Goal: Task Accomplishment & Management: Complete application form

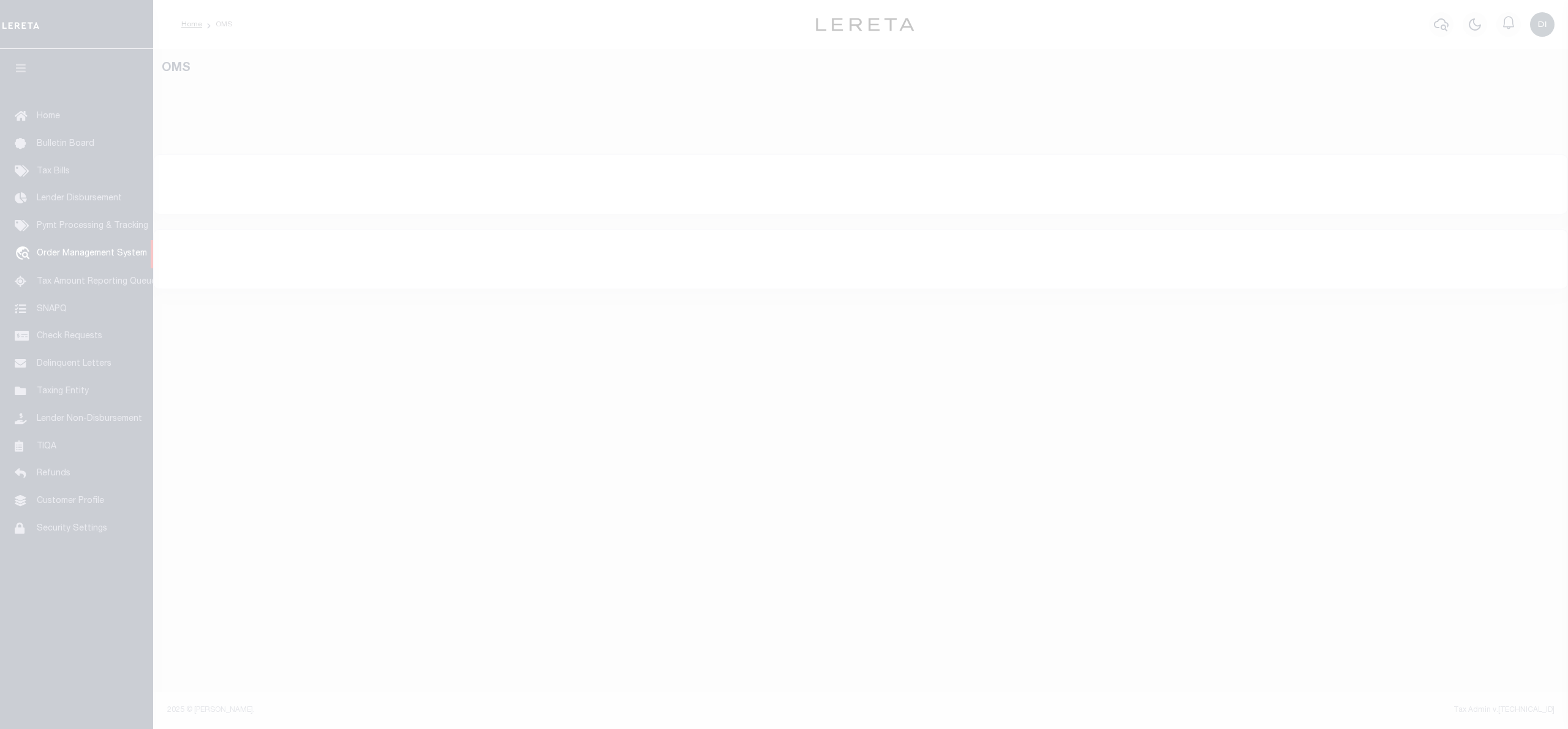
select select "200"
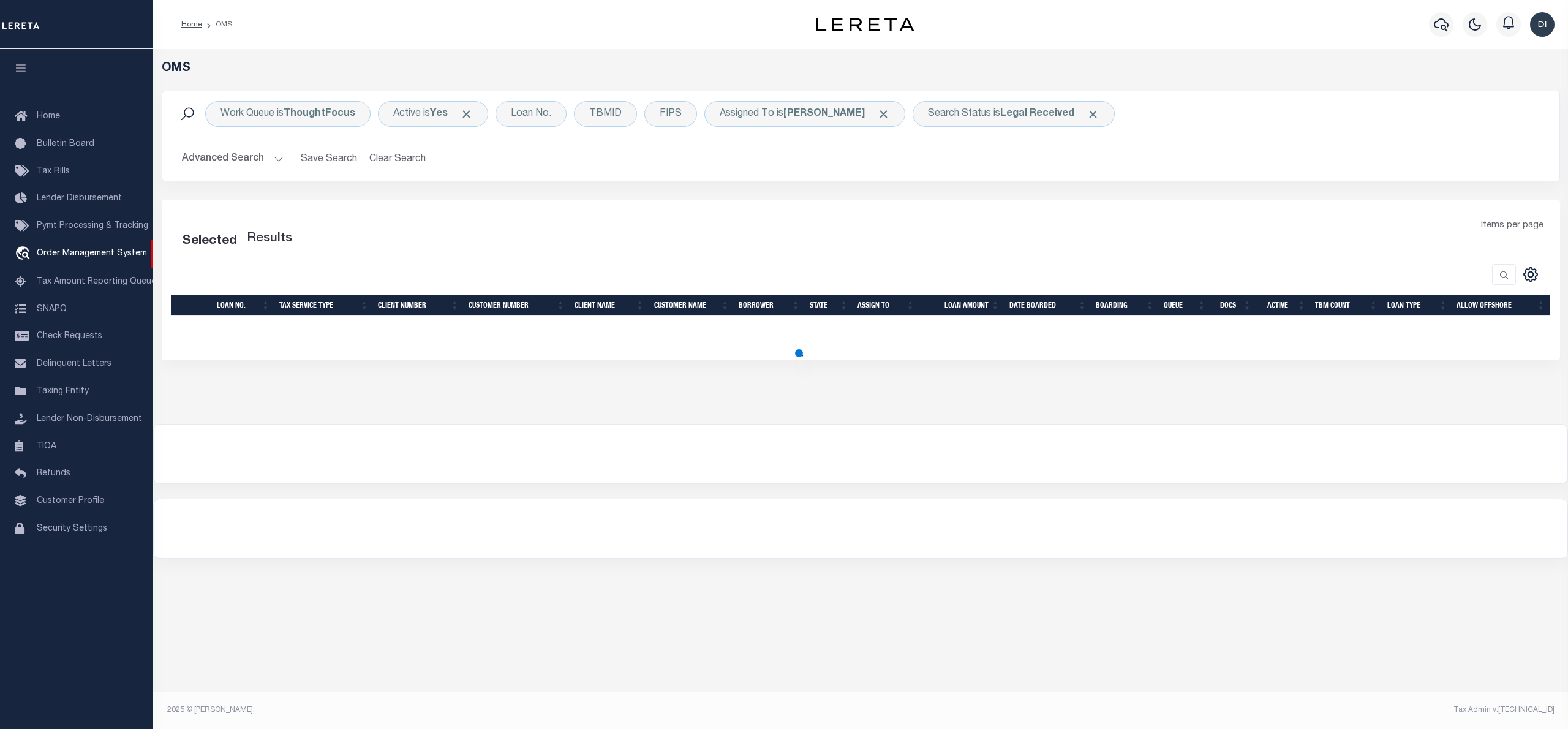
select select "200"
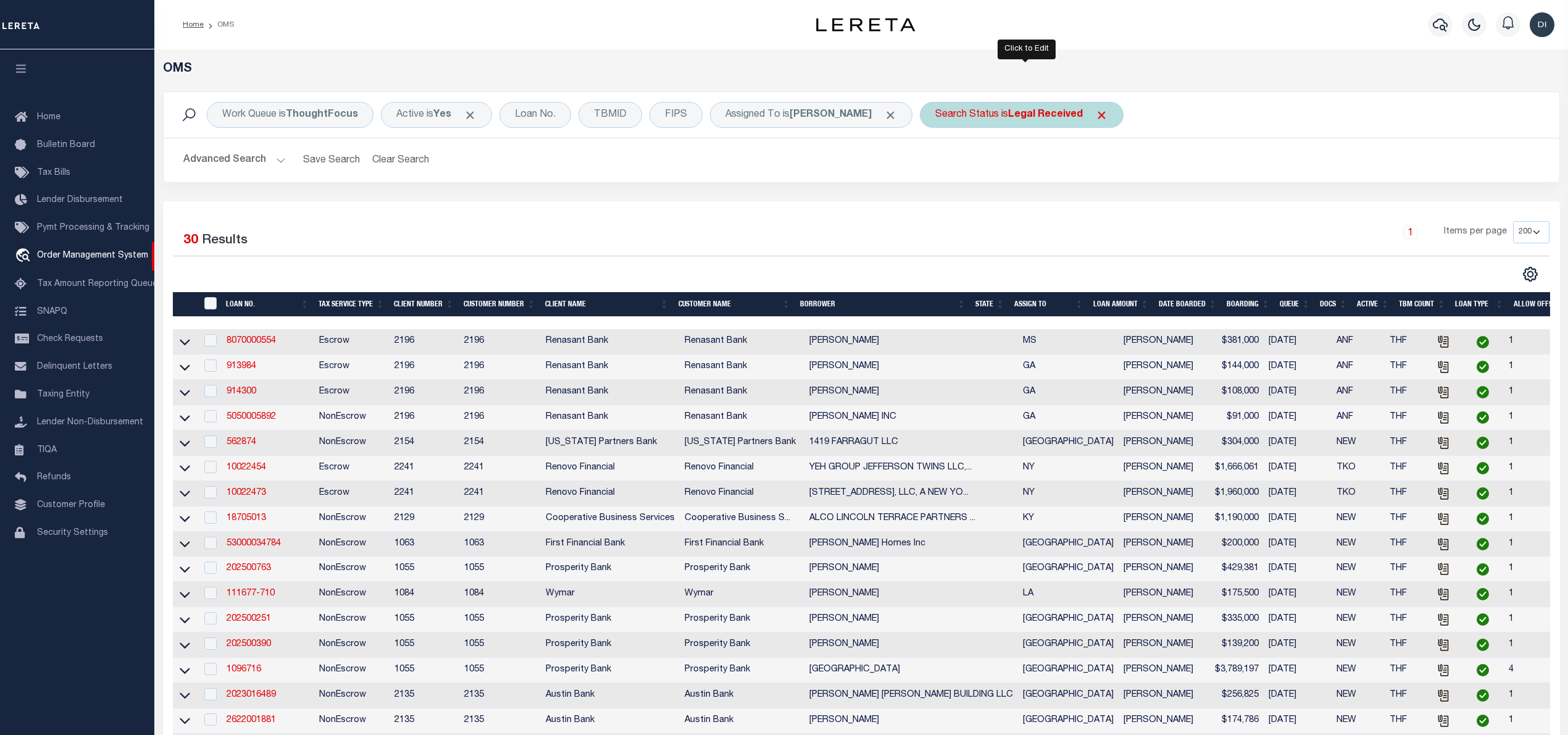
click at [1008, 109] on div "Search Status is Legal Received" at bounding box center [1022, 114] width 204 height 26
click at [1010, 174] on select "Automated Search Bad Parcel Complete Duplicate Parcel High Dollar Reporting In …" at bounding box center [1026, 176] width 182 height 24
select select "IP"
click at [940, 165] on select "Automated Search Bad Parcel Complete Duplicate Parcel High Dollar Reporting In …" at bounding box center [1026, 176] width 182 height 24
click at [1102, 204] on input "Apply" at bounding box center [1099, 202] width 37 height 20
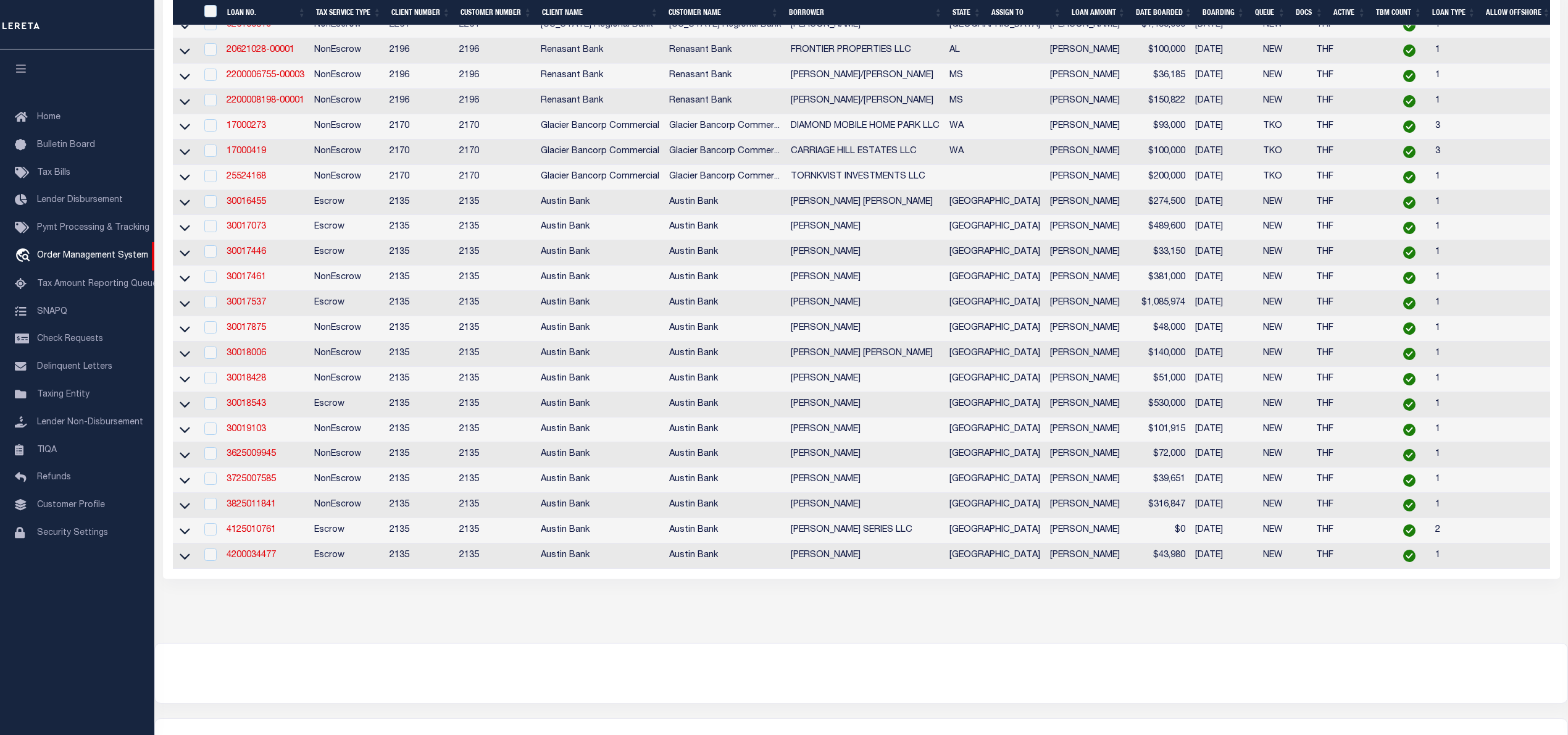
scroll to position [411, 0]
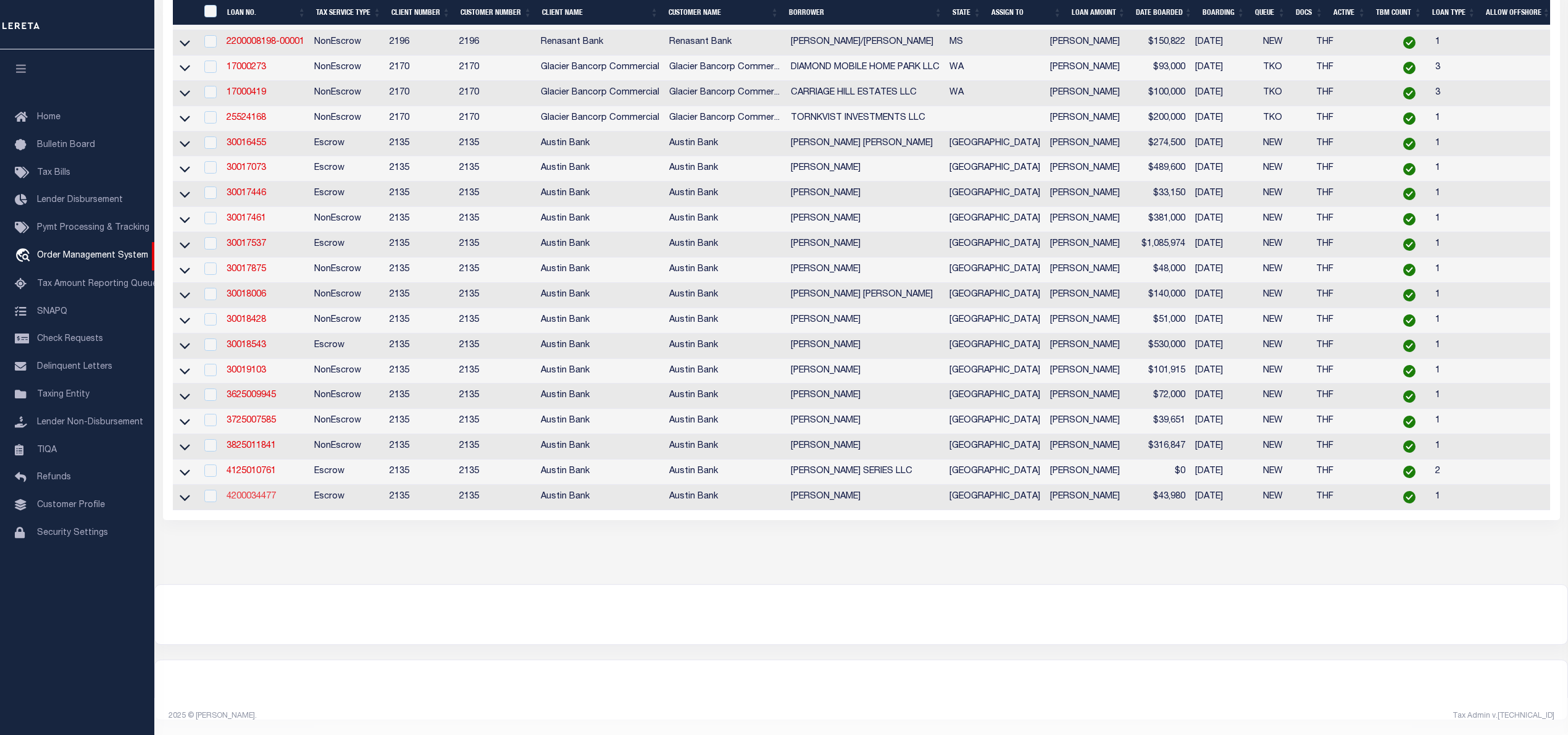
click at [249, 492] on link "4200034477" at bounding box center [251, 495] width 49 height 8
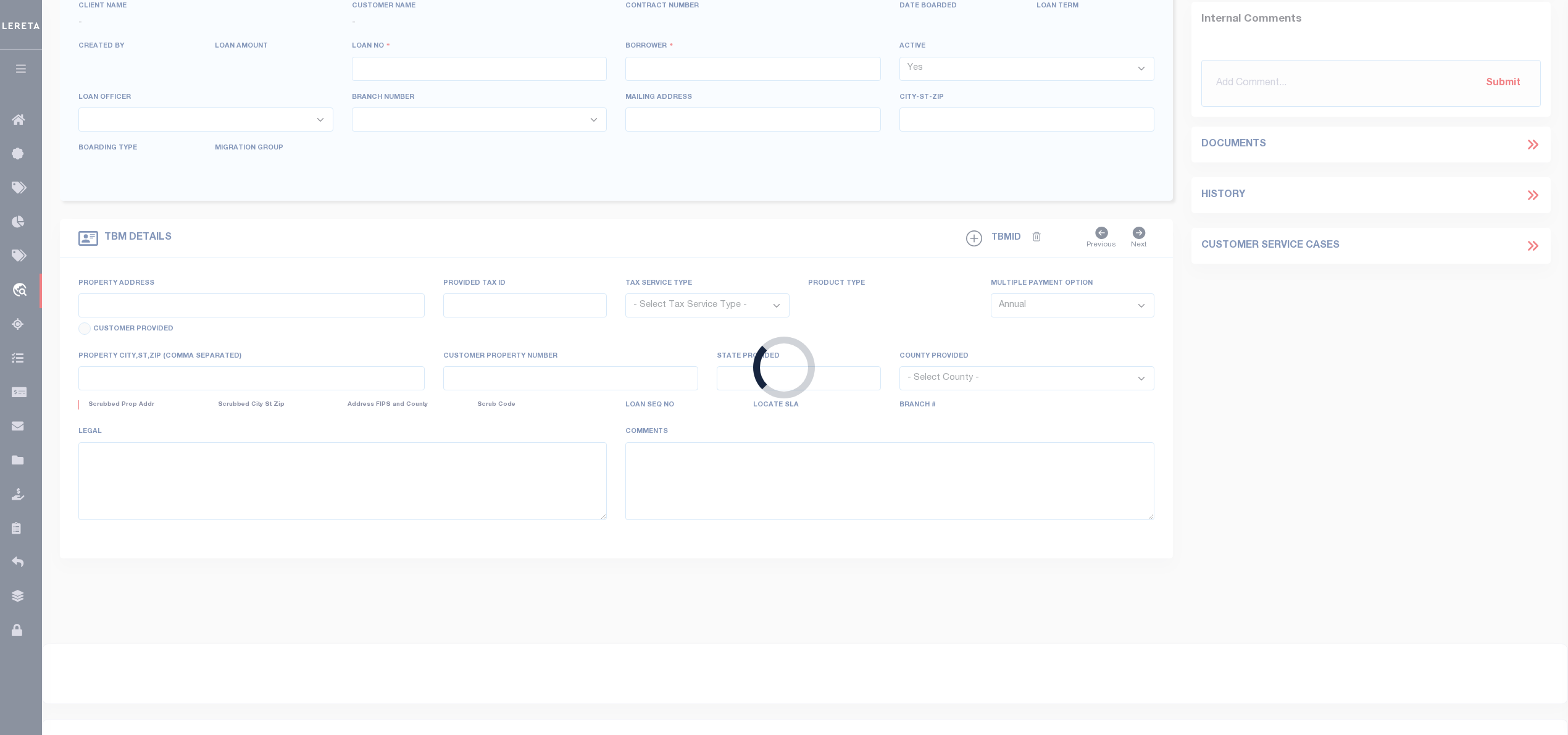
type input "4200034477"
type input "TROY DYSON"
select select
type input "1508 KIPLING ST"
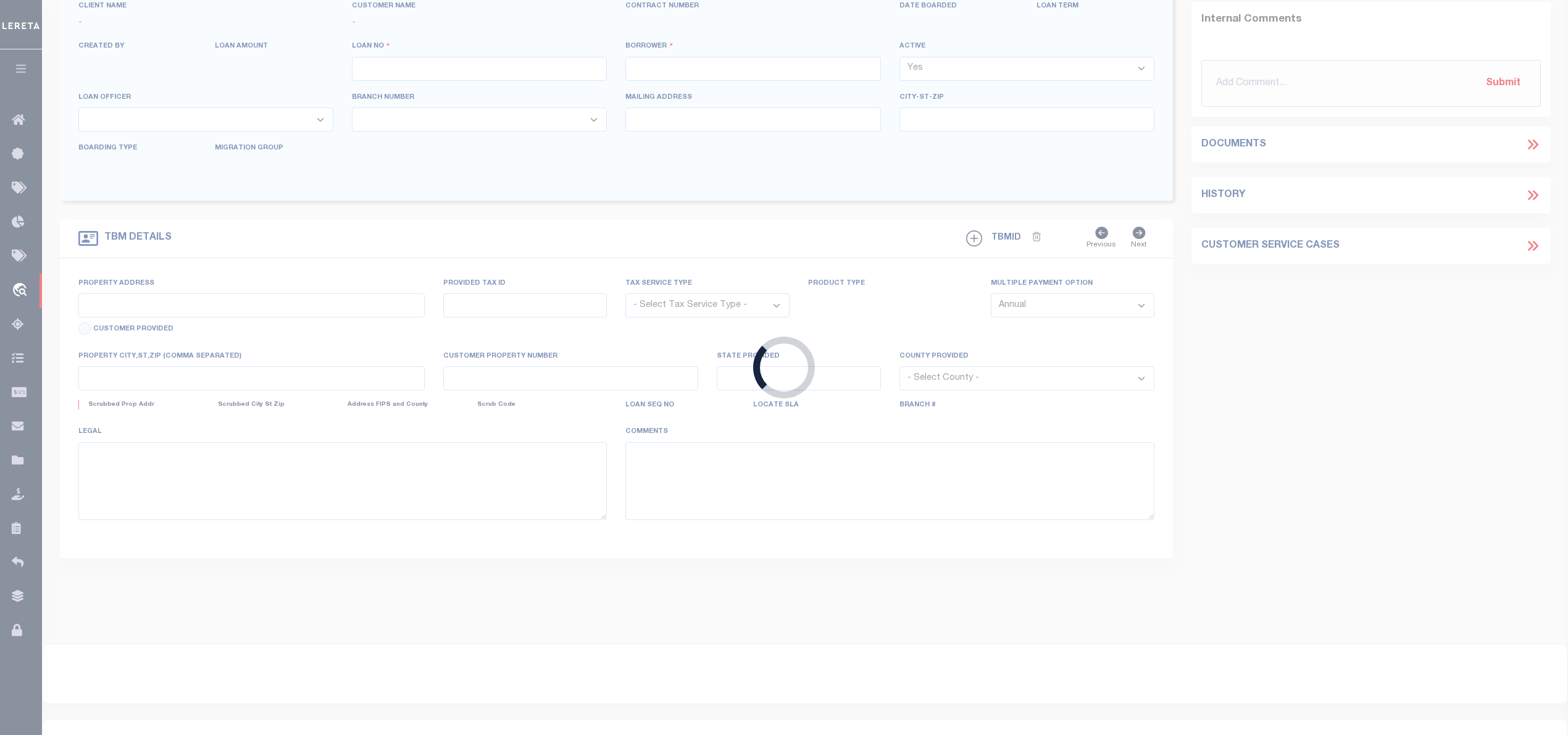
type input "LIBERTY, TX 77575"
select select "700"
select select "Escrow"
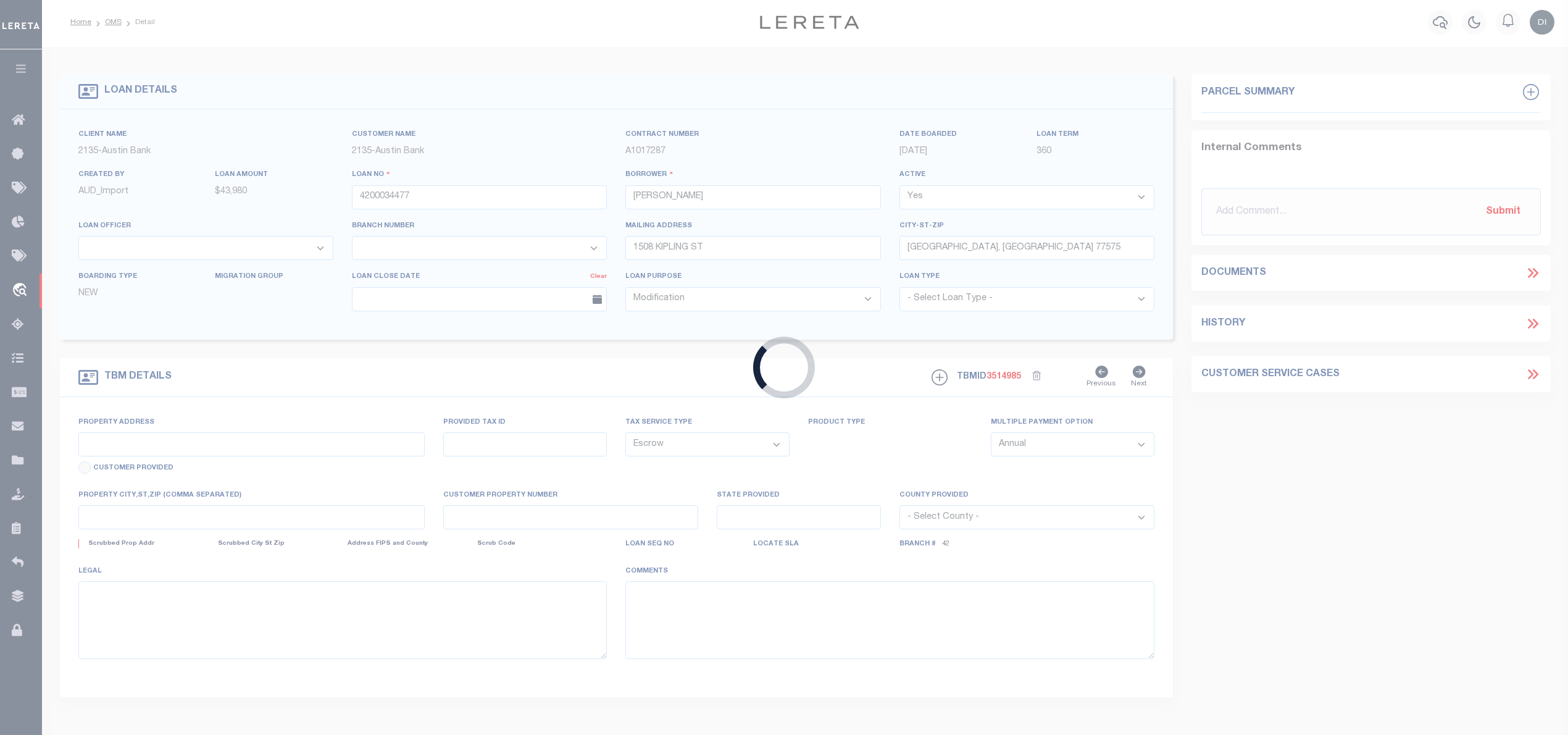
select select "3166"
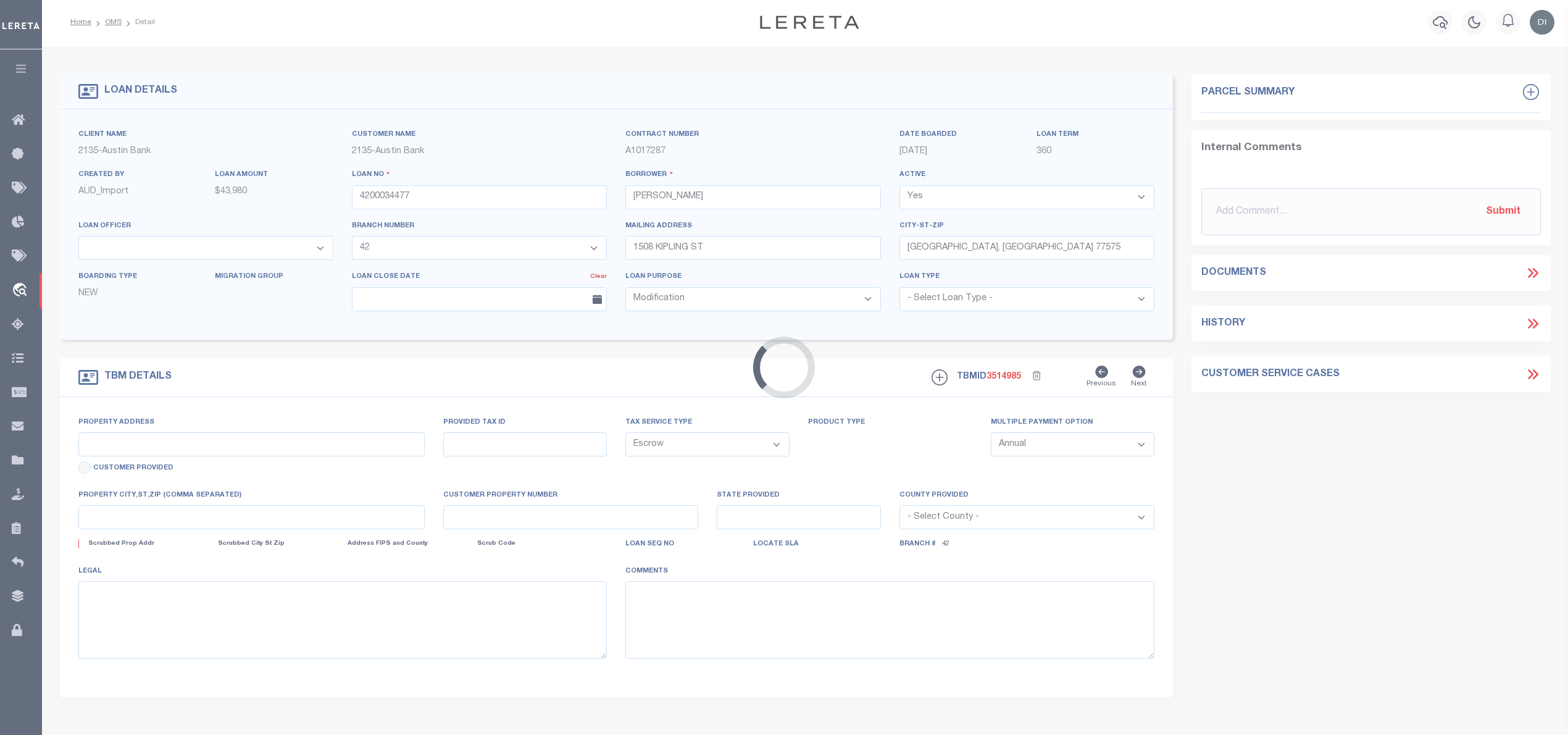
type input "6135 HOB WARREN RD"
type input "74558"
select select
type input "SOUR LAKE TX 77659"
type input "[GEOGRAPHIC_DATA]"
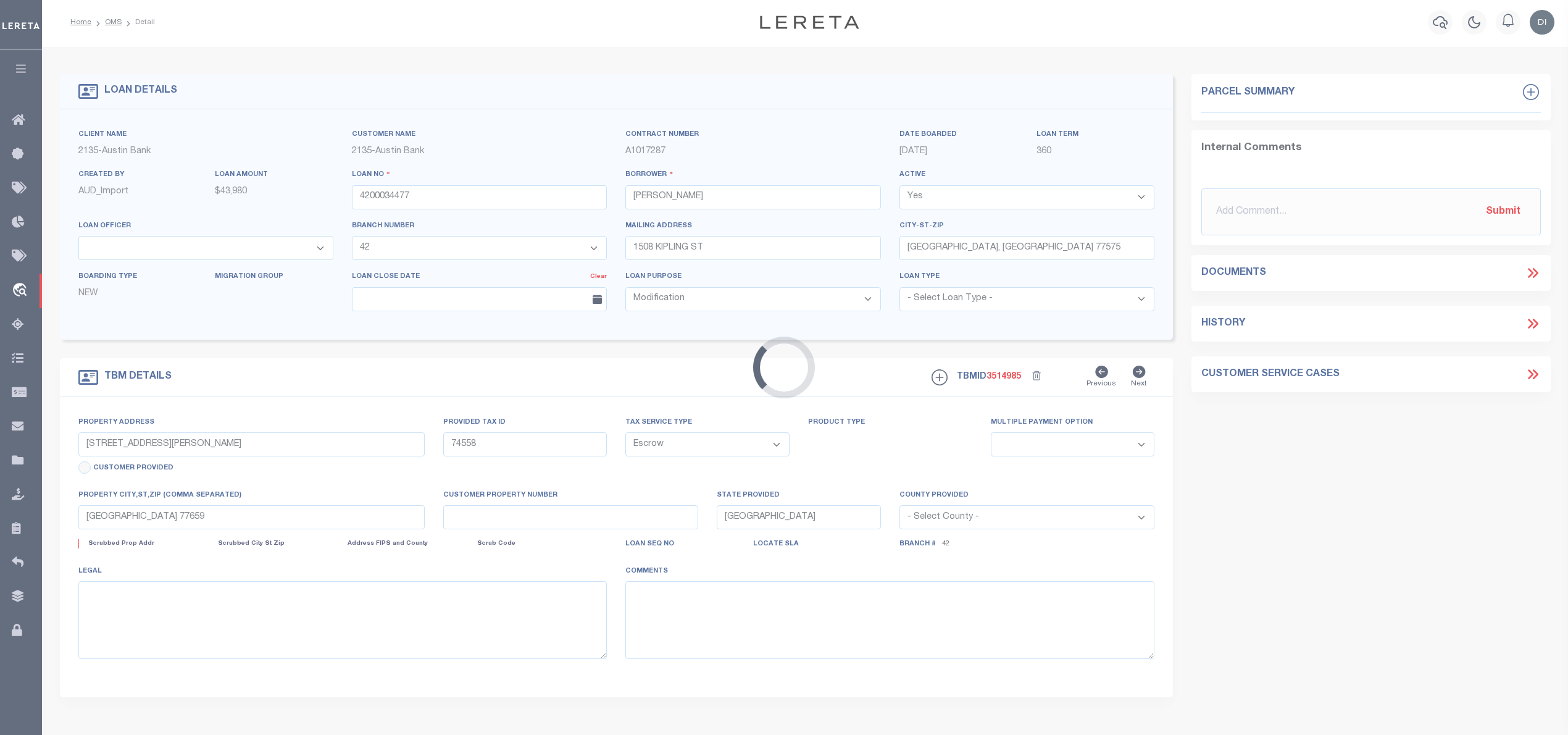
select select
type textarea "DT 2.0535 AC ISAAC BRIDGE SVY #2 A-127"
select select "43992"
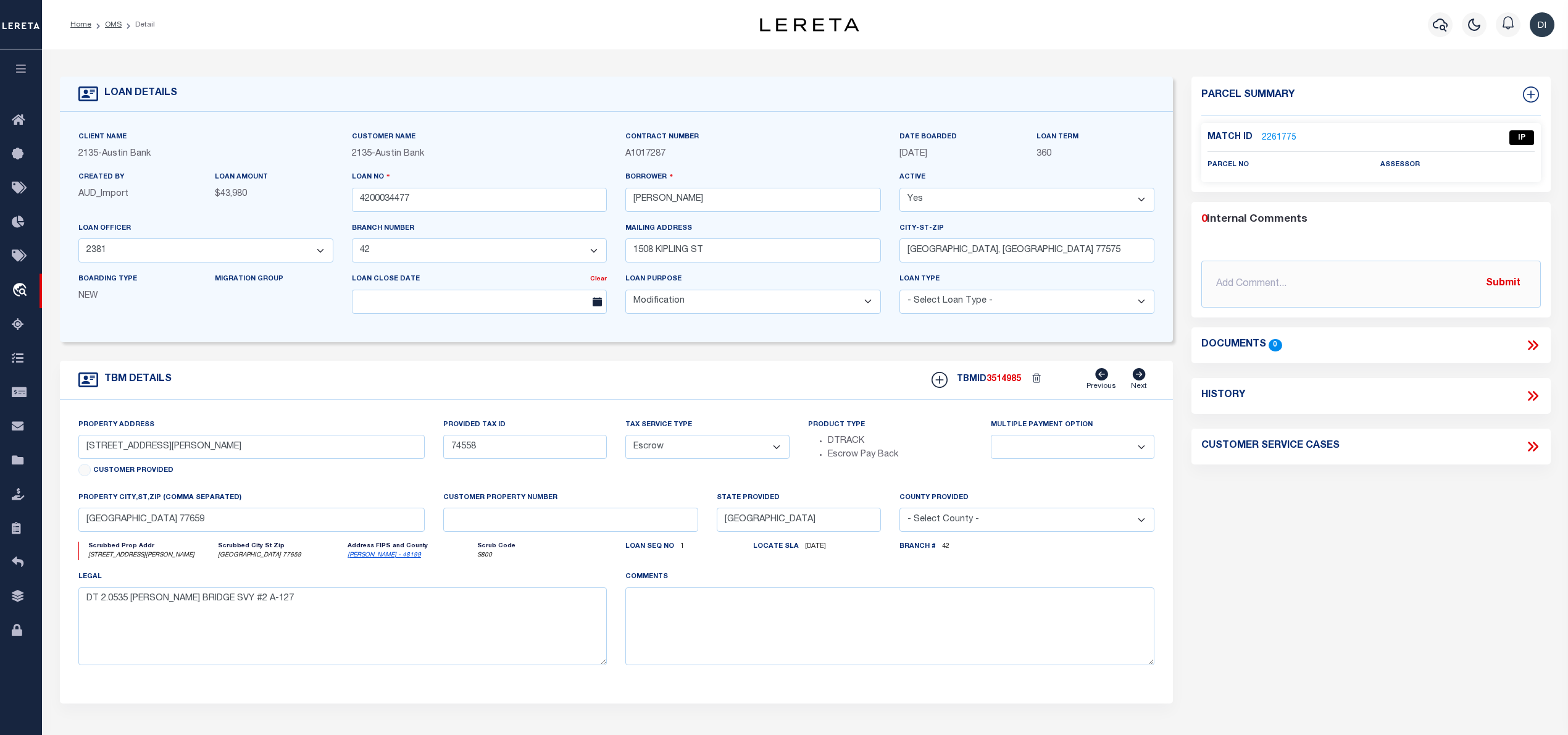
click at [1285, 134] on link "2261775" at bounding box center [1279, 138] width 35 height 13
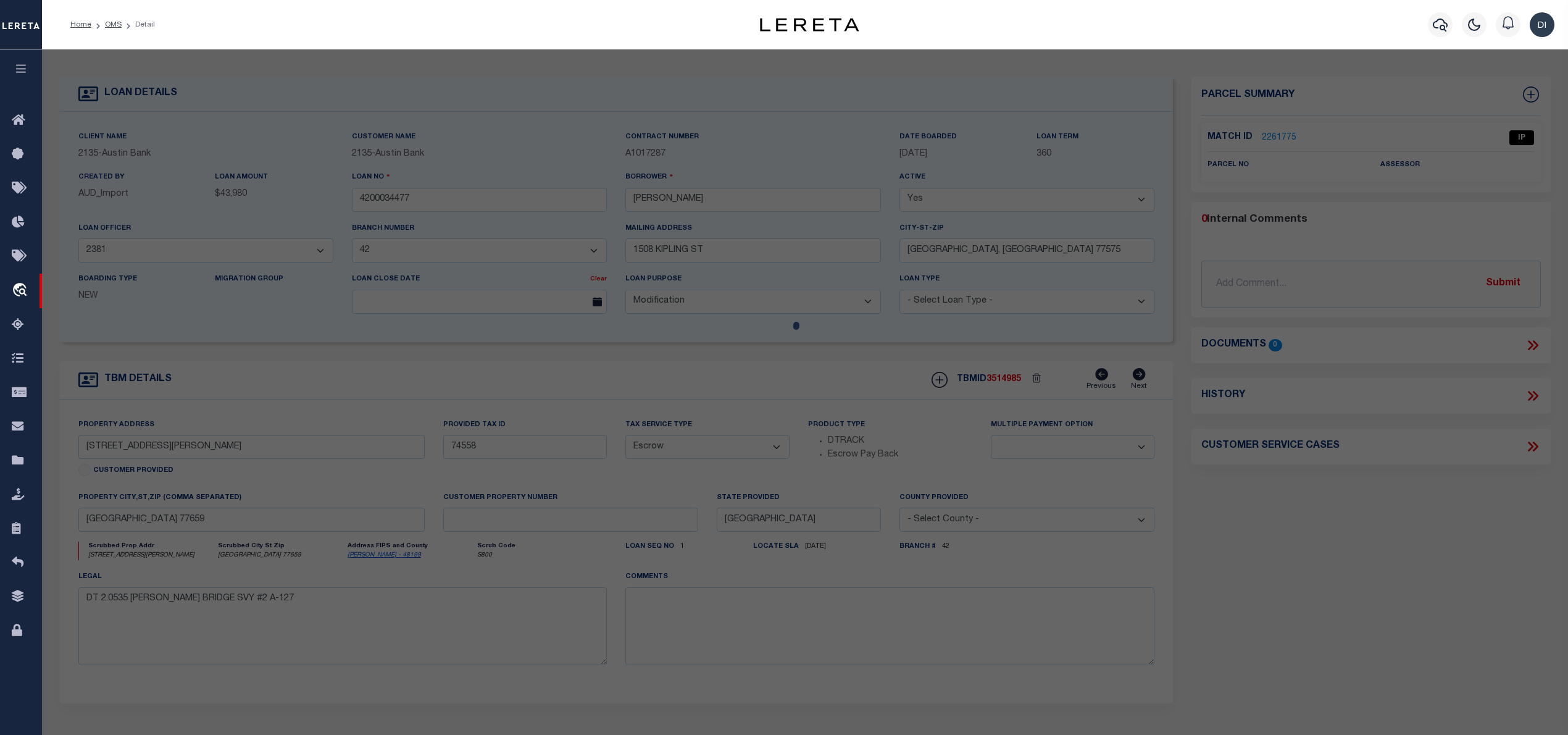
checkbox input "false"
select select "IP"
checkbox input "false"
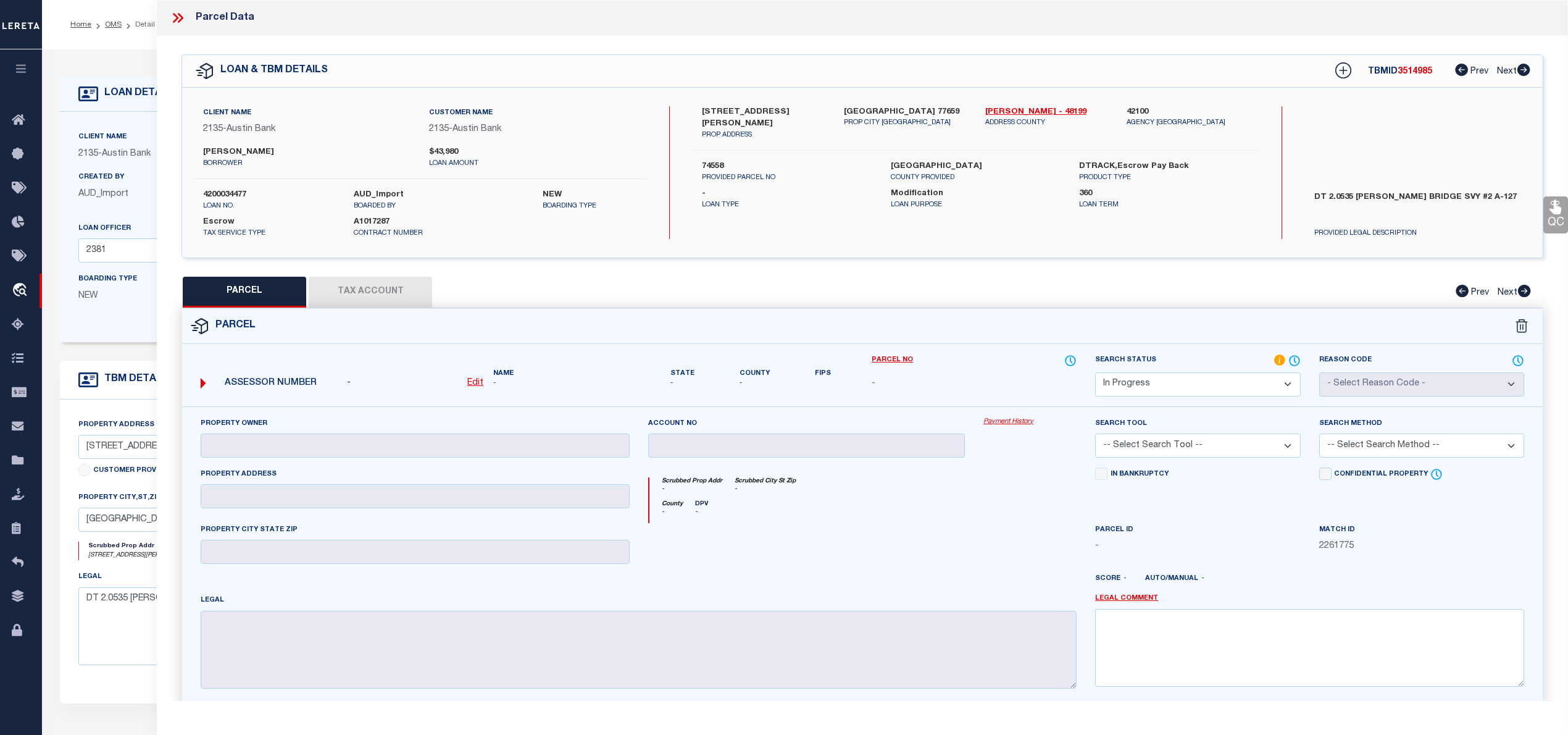
click at [889, 232] on div "6135 HOB WARREN RD PROP ADDRESS SOUR LAKE TX 77659 PROP CITY ST ZIP Hardin - 48…" at bounding box center [975, 172] width 567 height 133
click at [995, 112] on link "Hardin - 48199" at bounding box center [1046, 112] width 122 height 13
click at [712, 110] on label "6135 HOB WARREN RD" at bounding box center [763, 118] width 122 height 24
copy label "6135"
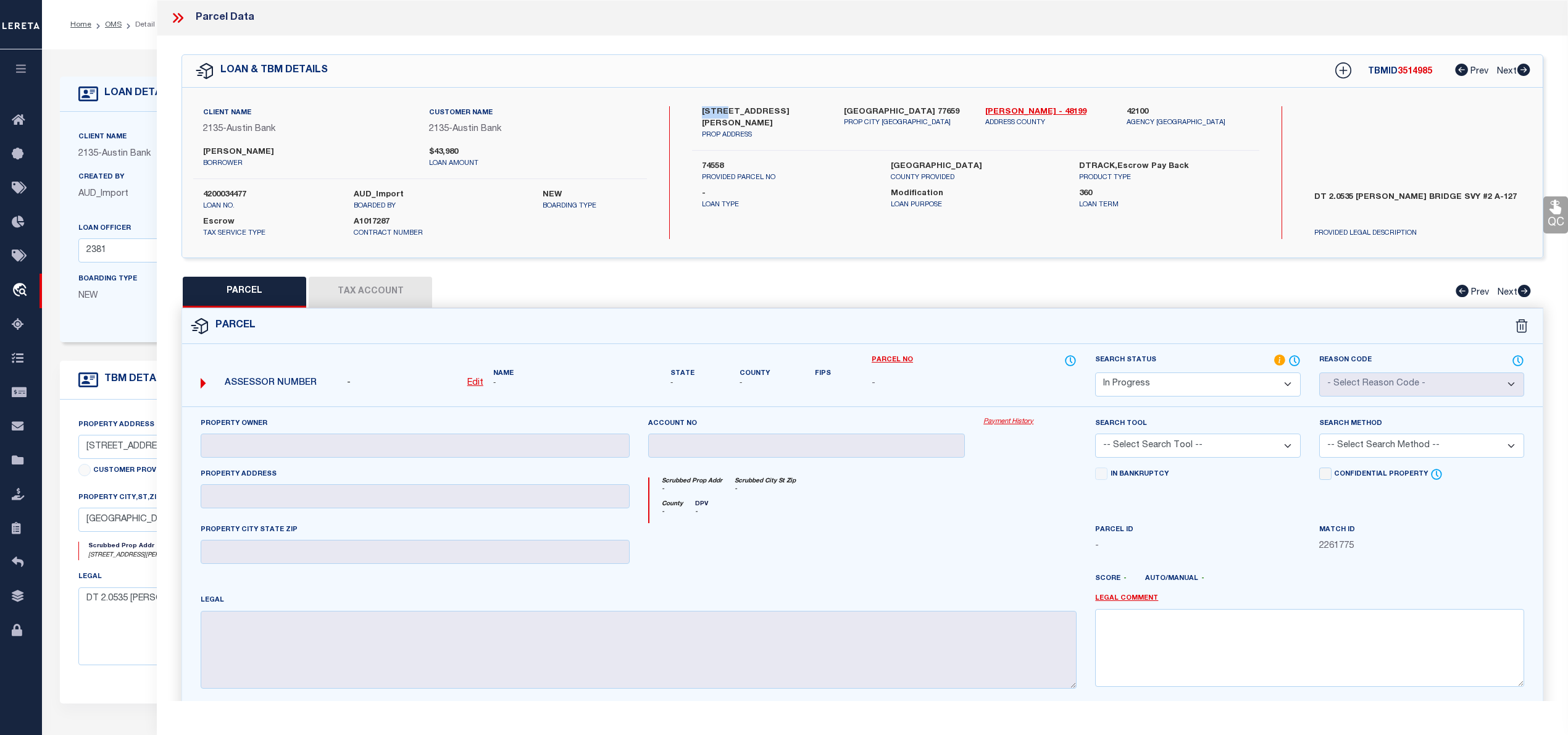
click at [732, 112] on label "6135 HOB WARREN RD" at bounding box center [763, 118] width 122 height 24
copy label "HOB"
click at [475, 386] on u "Edit" at bounding box center [475, 382] width 16 height 8
select select "IP"
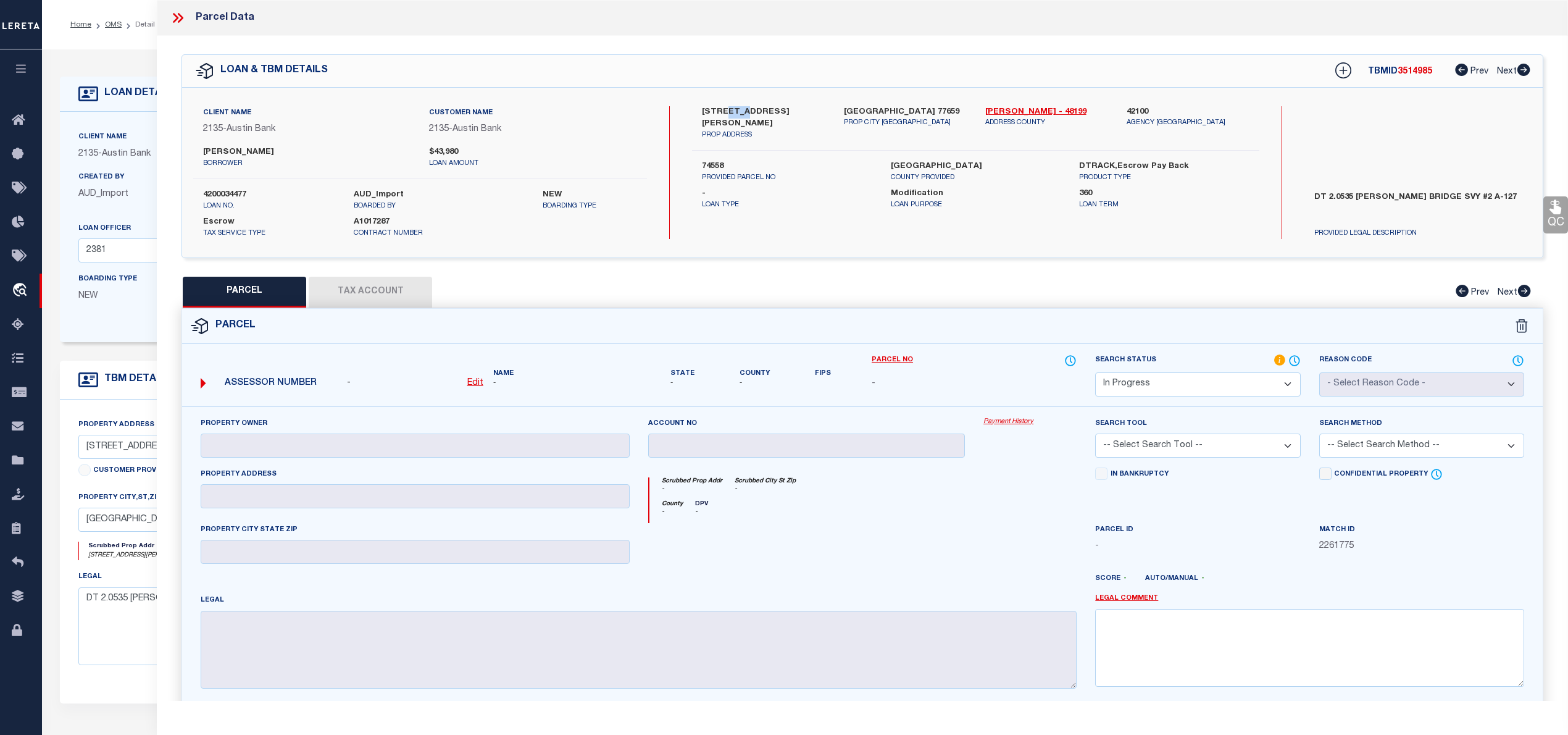
type textarea "-"
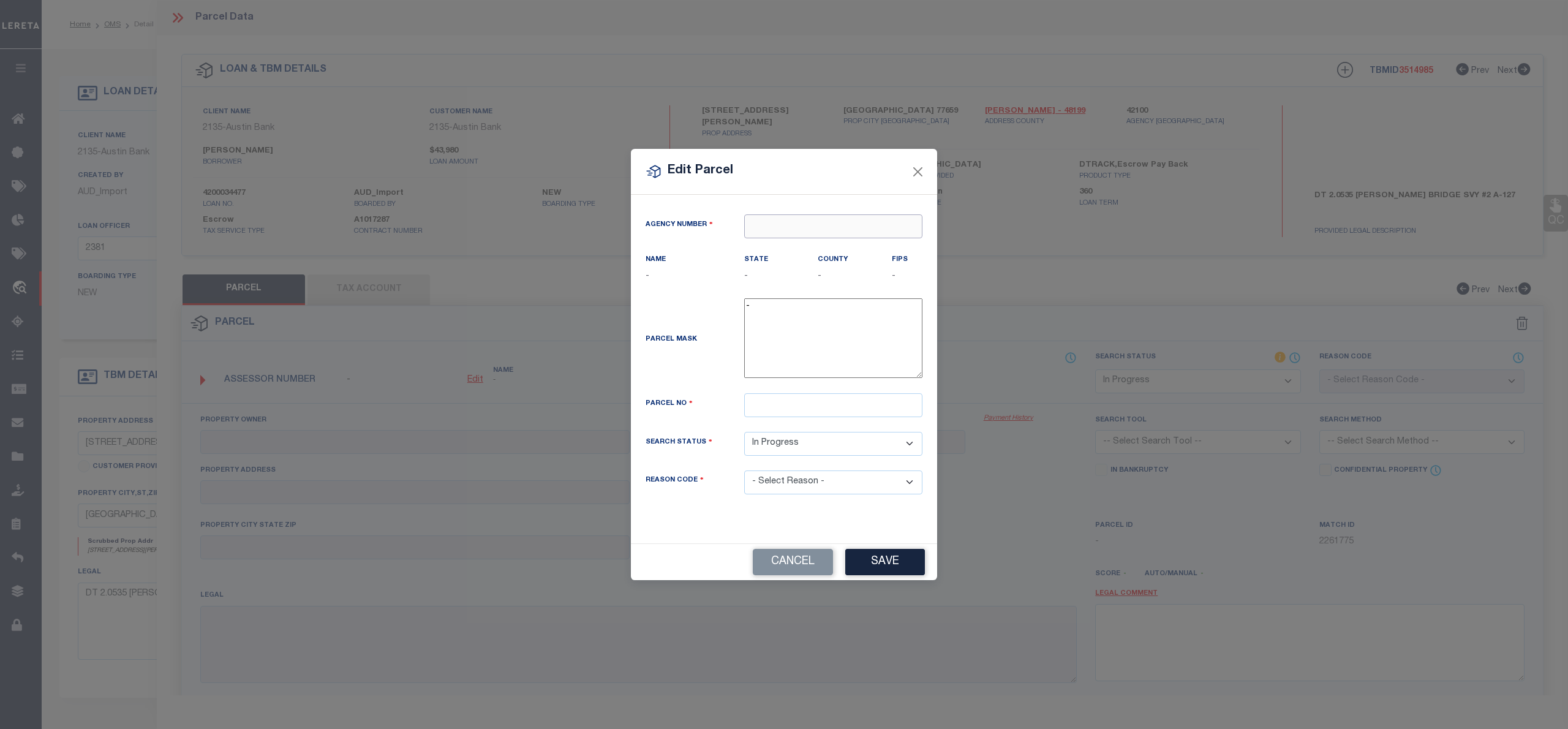
click at [784, 222] on input "text" at bounding box center [833, 226] width 179 height 24
click at [806, 254] on div "421000000 : HARDIN COUNTY" at bounding box center [833, 255] width 177 height 35
type input "421000000"
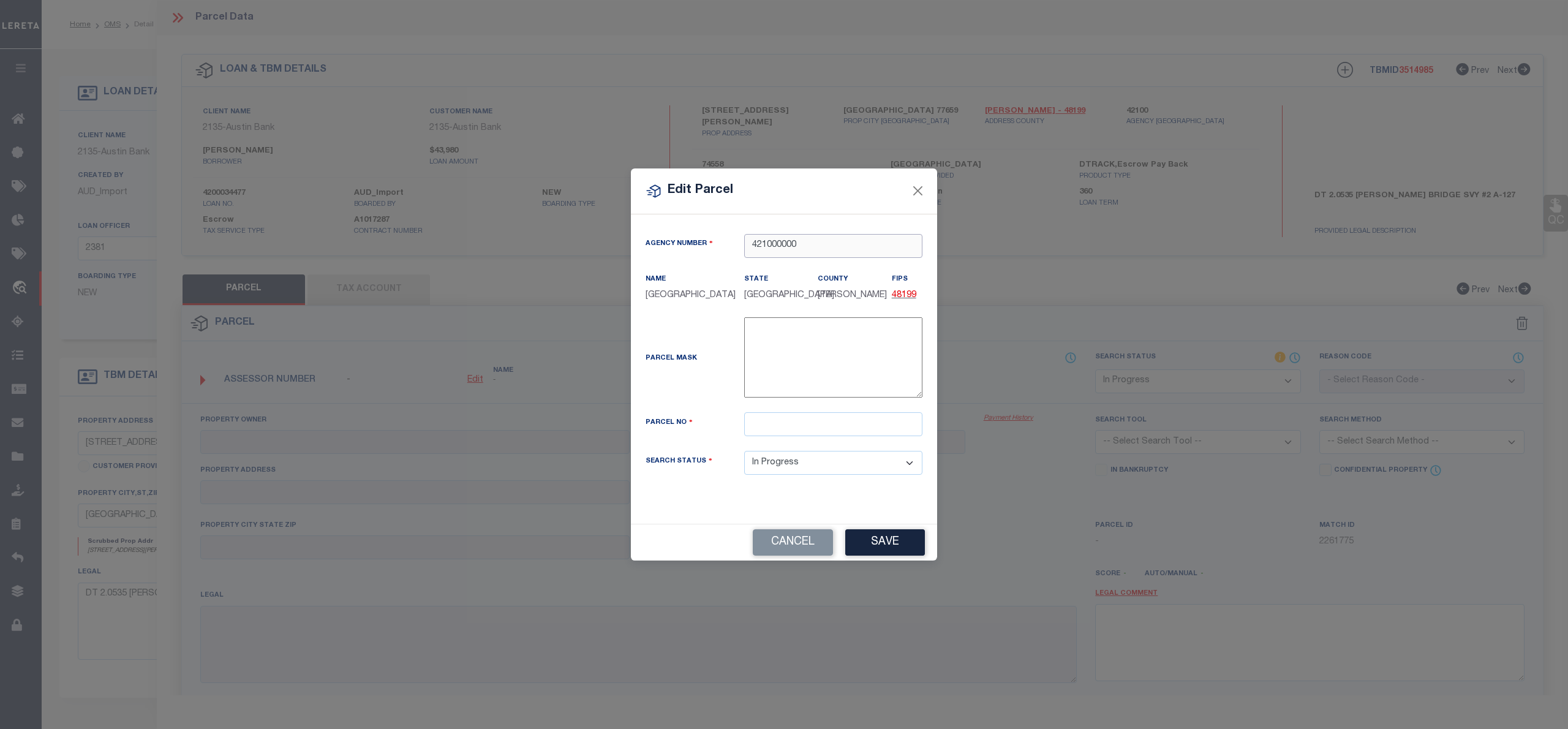
type input "421000000"
click at [785, 423] on input "text" at bounding box center [833, 424] width 179 height 24
paste input "000127-000135"
click at [694, 378] on div "Parcel Mask -" at bounding box center [784, 360] width 296 height 85
click at [751, 422] on input "000127-000135" at bounding box center [833, 424] width 179 height 24
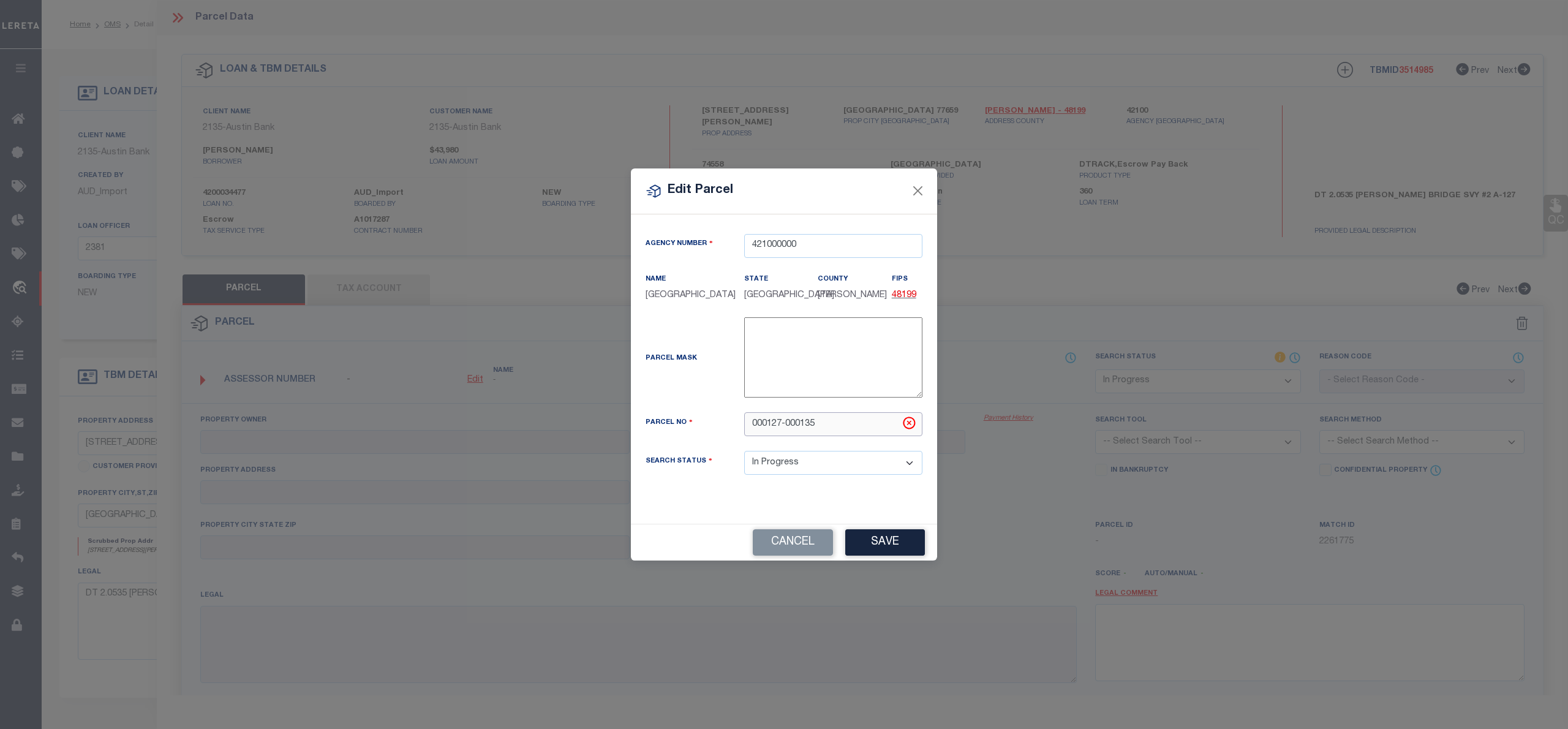
drag, startPoint x: 784, startPoint y: 423, endPoint x: 798, endPoint y: 428, distance: 14.9
click at [787, 423] on input "000127-000135" at bounding box center [833, 424] width 179 height 24
type input "000127000135"
click at [687, 373] on div "Parcel Mask -" at bounding box center [784, 360] width 296 height 85
click at [872, 531] on button "Save" at bounding box center [885, 542] width 80 height 26
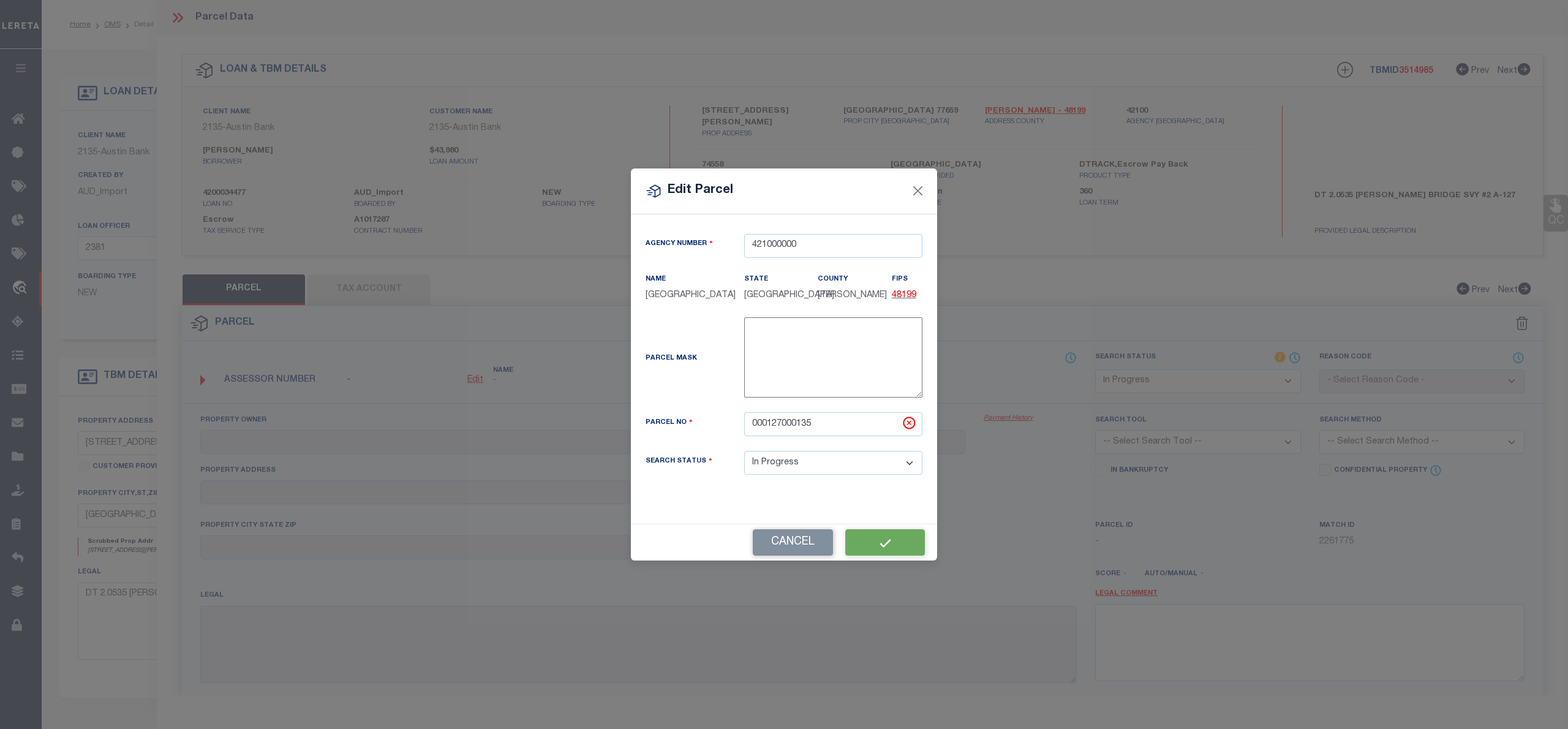
select select "IP"
checkbox input "false"
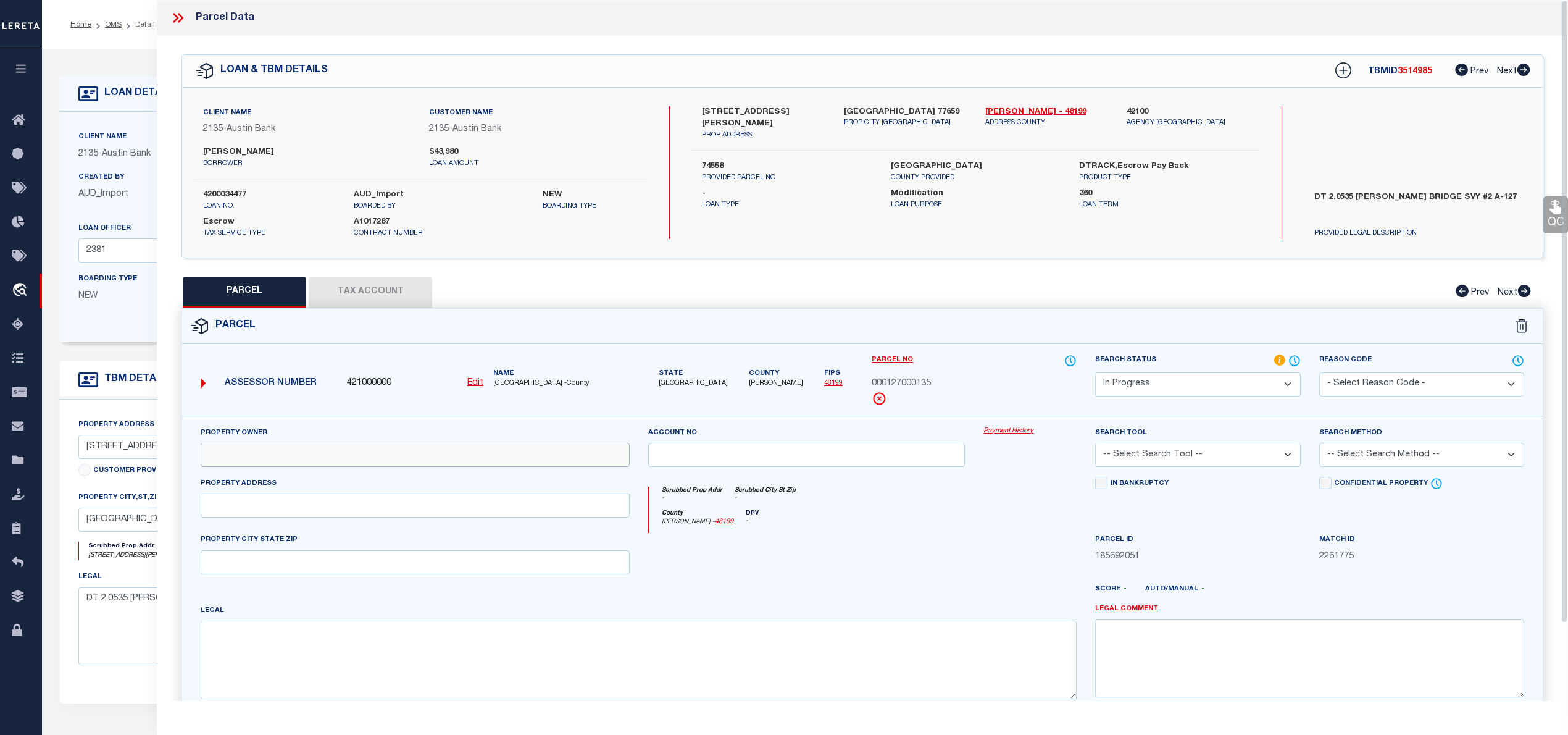
click at [229, 453] on input "text" at bounding box center [416, 454] width 429 height 24
paste input "DYSON TROY"
type input "DYSON TROY"
click at [226, 512] on input "text" at bounding box center [416, 506] width 429 height 24
paste input "6135 HOB WARREN RD"
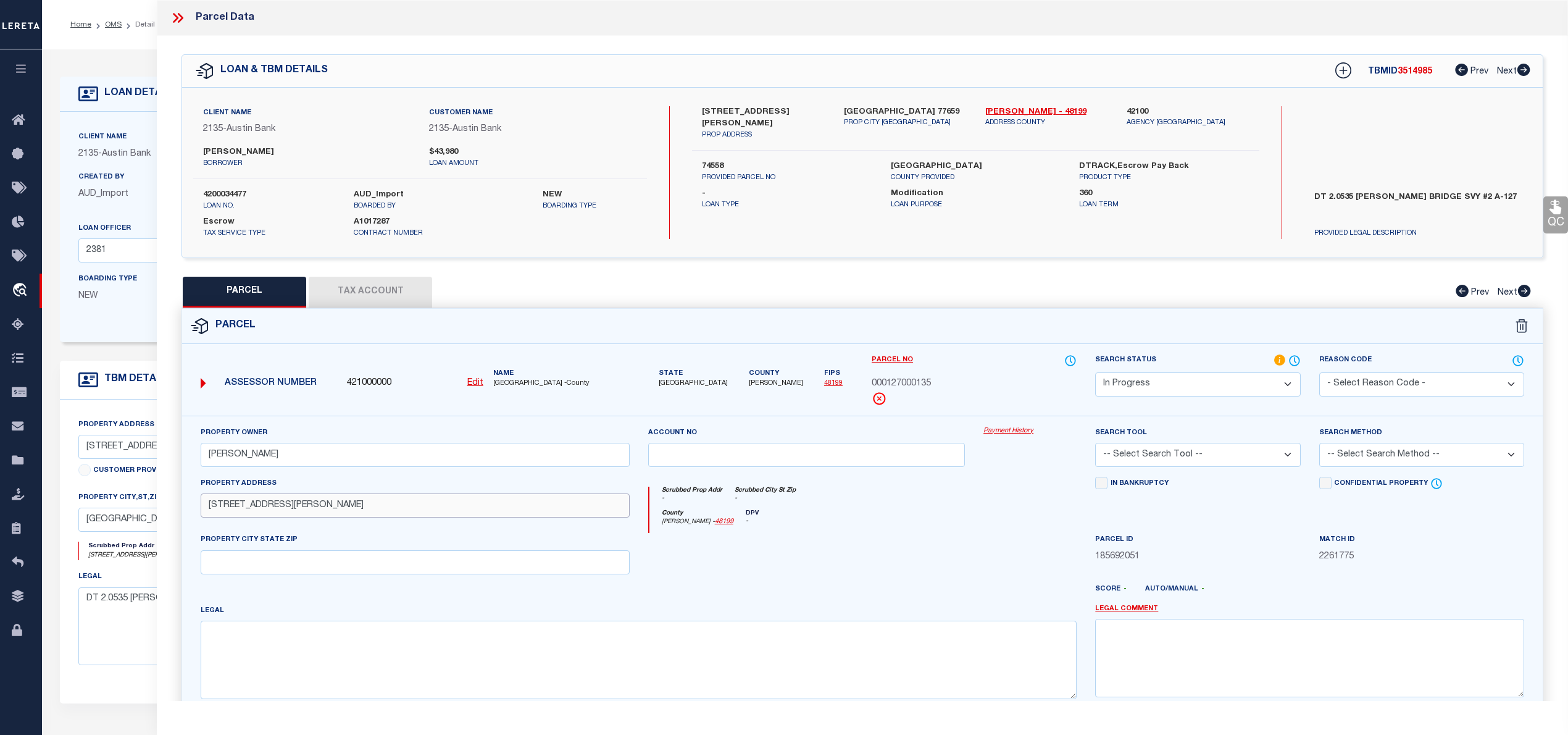
click at [228, 510] on input "6135 HOB WARREN RD" at bounding box center [416, 506] width 429 height 24
type input "6135 HOB WARREN RD"
click at [328, 569] on input "text" at bounding box center [416, 562] width 429 height 24
paste input "SOUR LAKE, TX 77659"
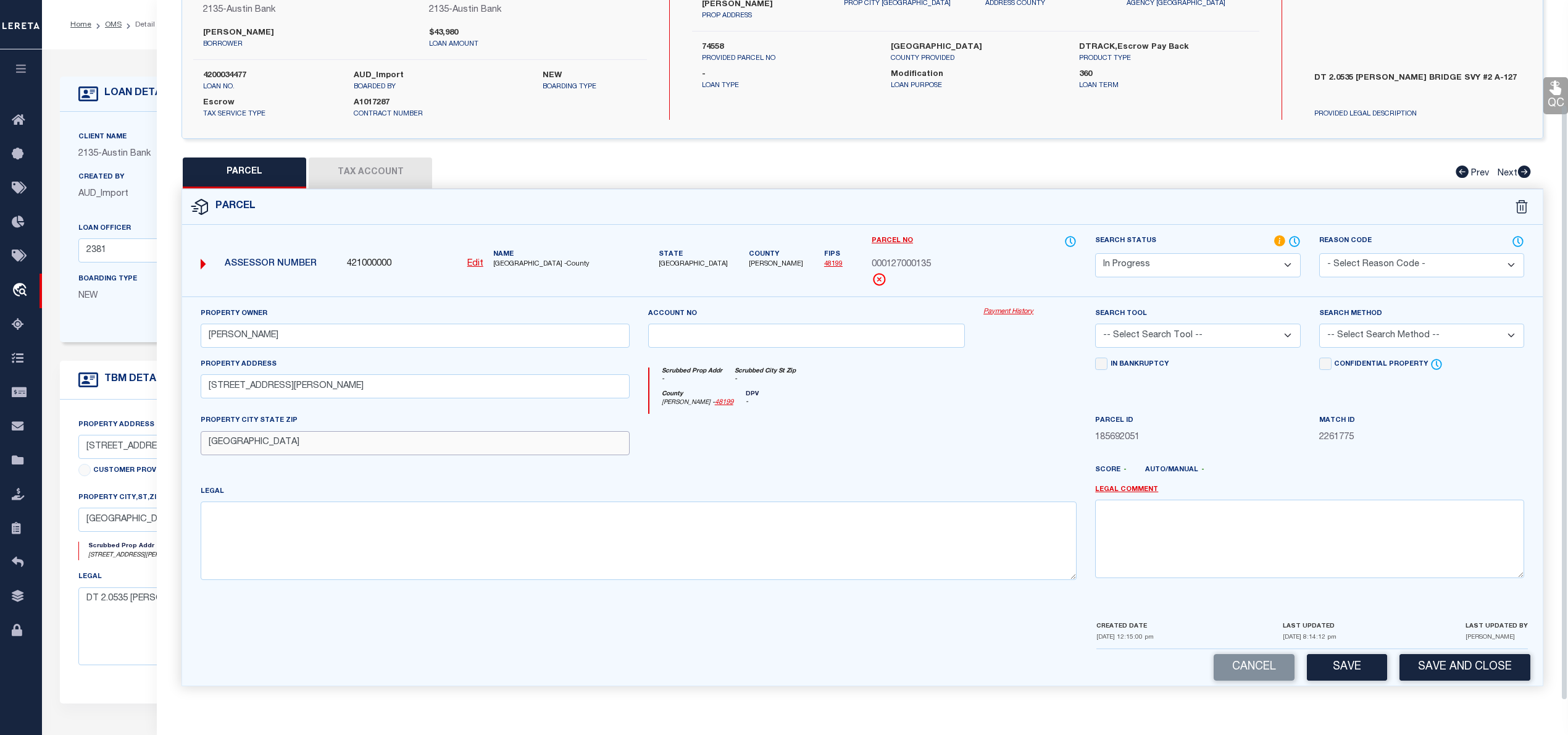
type input "SOUR LAKE, TX 77659"
click at [304, 554] on textarea at bounding box center [639, 540] width 876 height 78
paste textarea "A0127 ISAAC BRIDGE TRACT 3B ACRES 2.053"
type textarea "A0127 ISAAC BRIDGE TRACT 3B ACRES 2.053"
click at [1224, 328] on select "-- Select Search Tool -- 3rd Party Website Agency File Agency Website ATLS CNV-…" at bounding box center [1197, 336] width 205 height 24
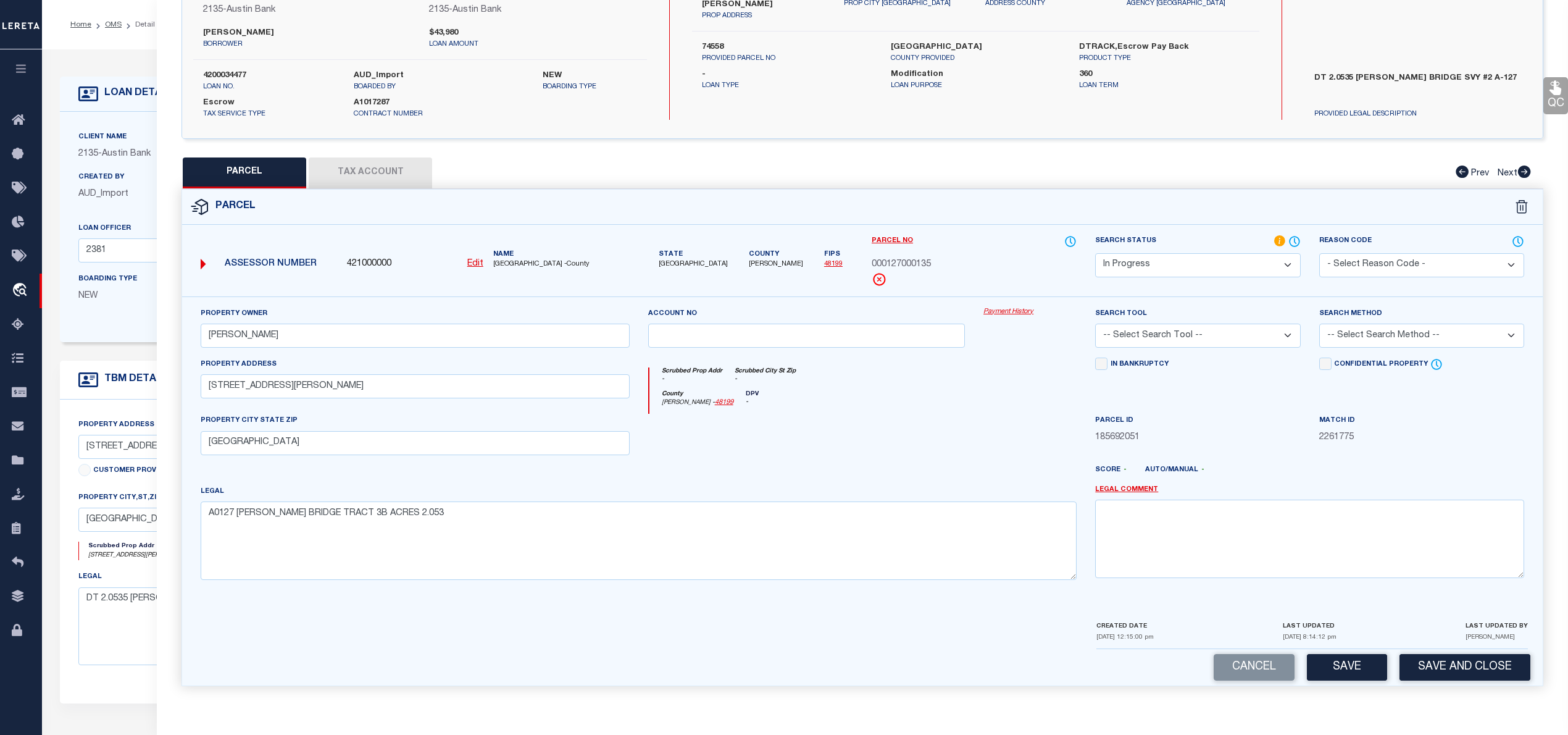
select select "AGW"
click at [1095, 324] on select "-- Select Search Tool -- 3rd Party Website Agency File Agency Website ATLS CNV-…" at bounding box center [1197, 336] width 205 height 24
click at [1373, 327] on select "-- Select Search Method -- Property Address Legal Liability Info Provided" at bounding box center [1422, 336] width 205 height 24
select select "LEG"
click at [1319, 324] on select "-- Select Search Method -- Property Address Legal Liability Info Provided" at bounding box center [1422, 336] width 205 height 24
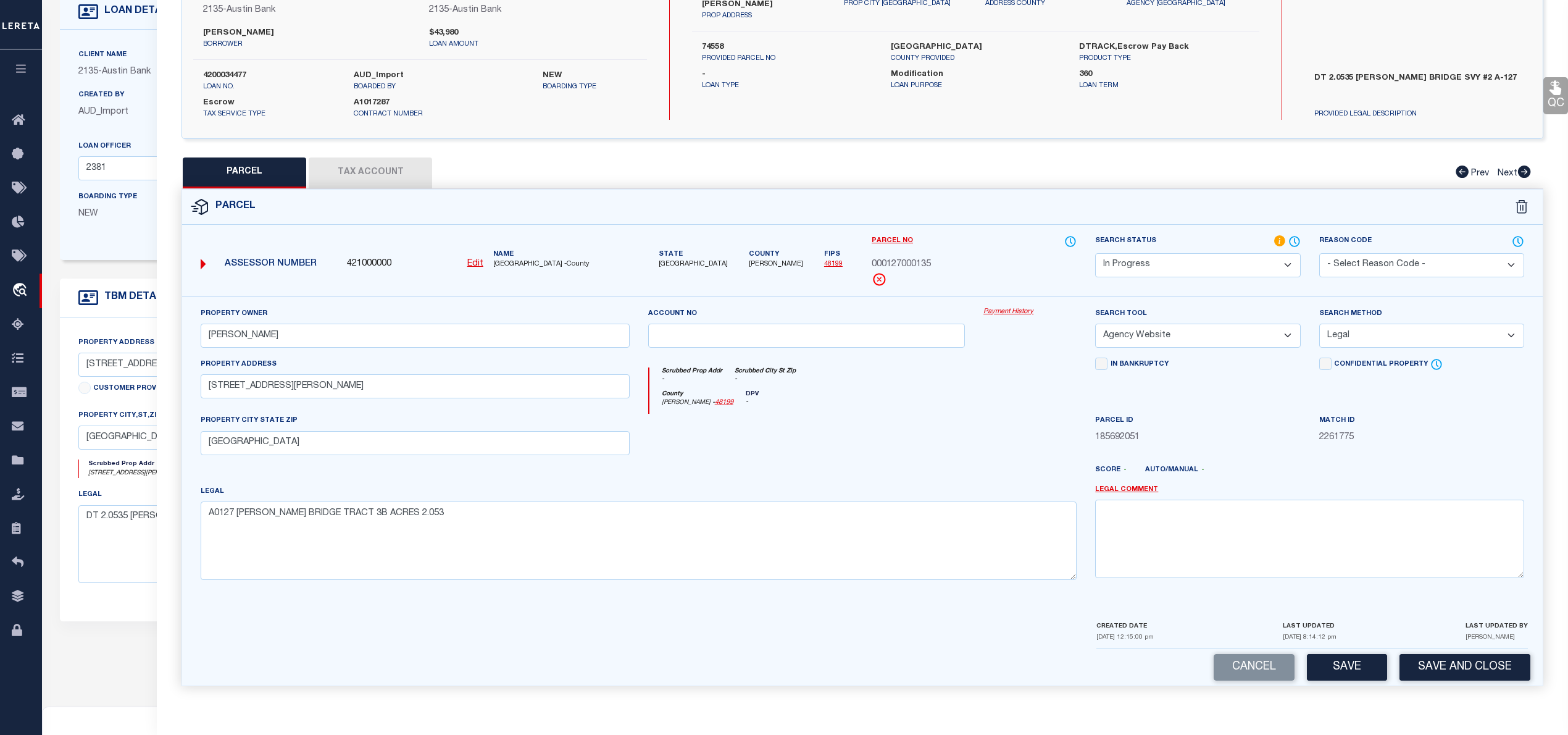
scroll to position [165, 0]
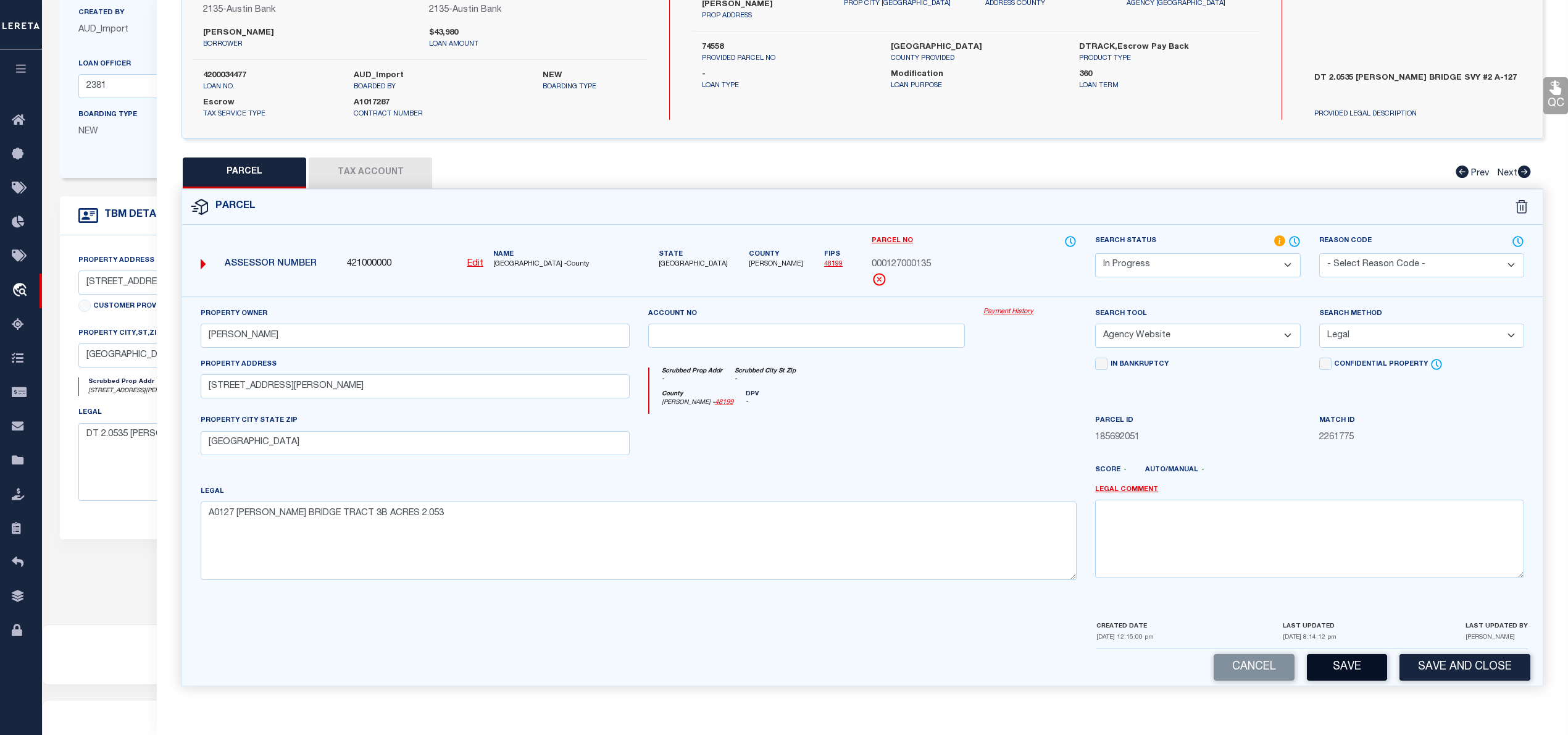
click at [1358, 667] on button "Save" at bounding box center [1347, 666] width 80 height 27
select select "AS"
select select
checkbox input "false"
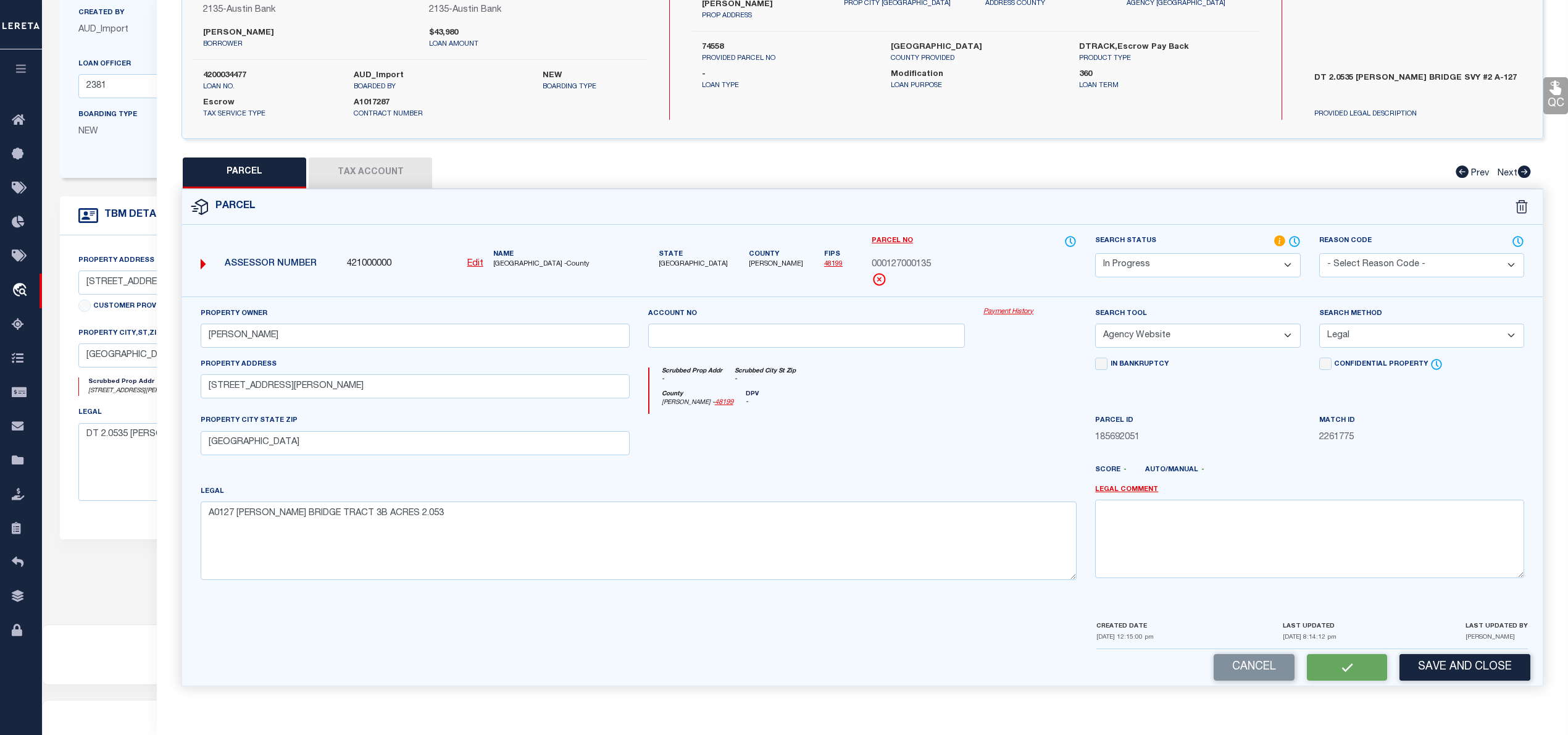
checkbox input "false"
select select "IP"
type input "DYSON TROY"
select select "AGW"
select select "LEG"
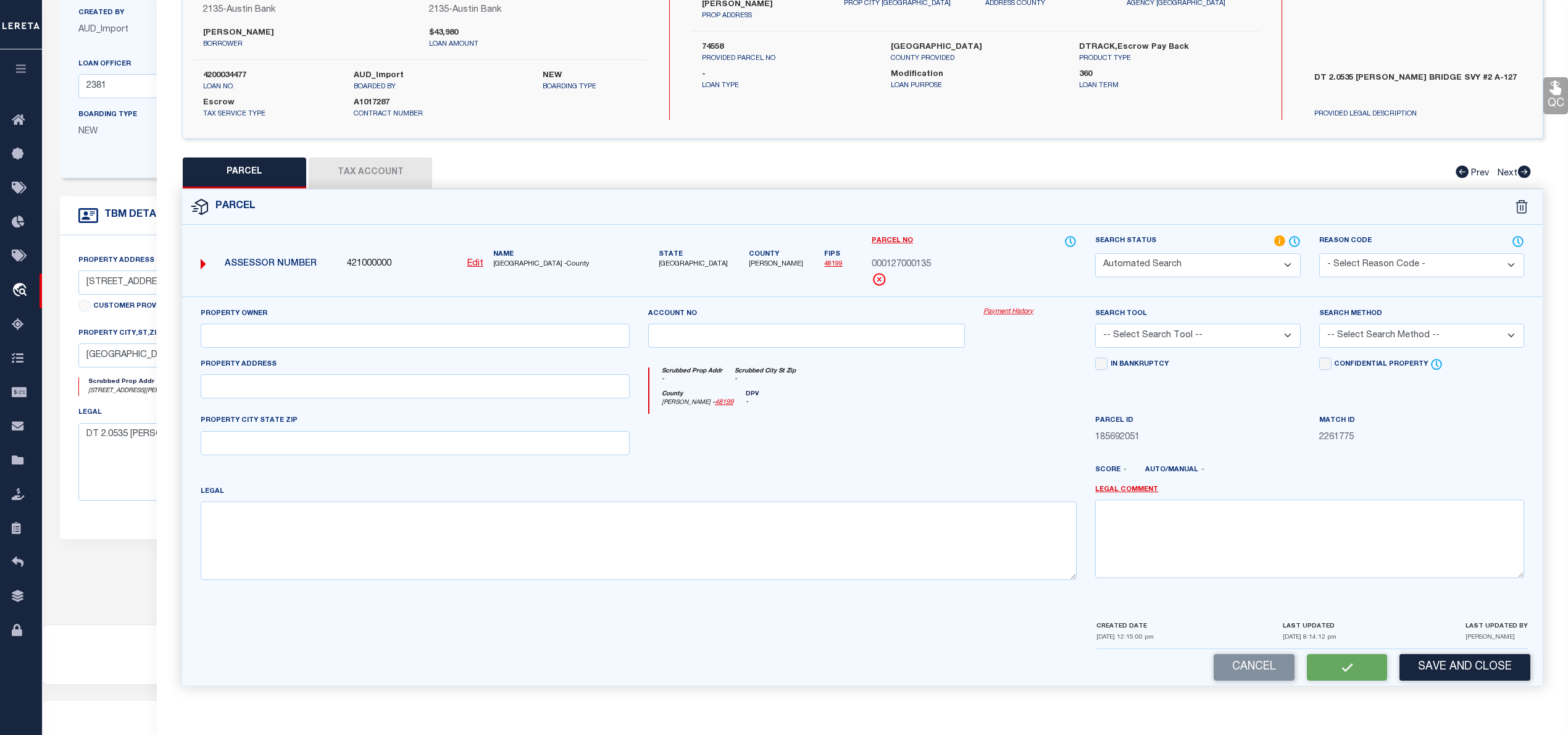
type input "6135 HOB WARREN RD"
type input "SOUR LAKE, TX 77659"
type textarea "A0127 ISAAC BRIDGE TRACT 3B ACRES 2.053"
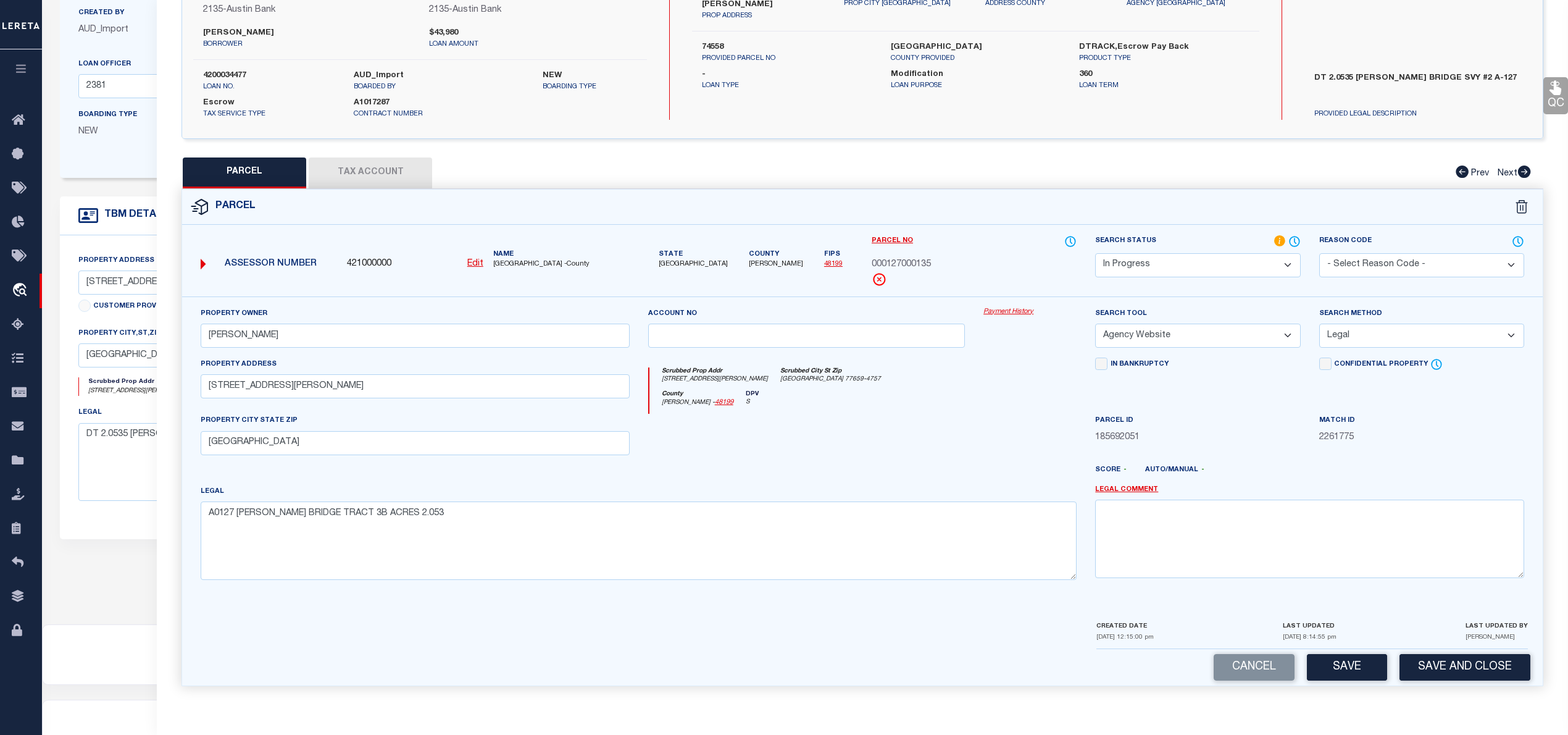
click at [368, 175] on button "Tax Account" at bounding box center [370, 173] width 123 height 31
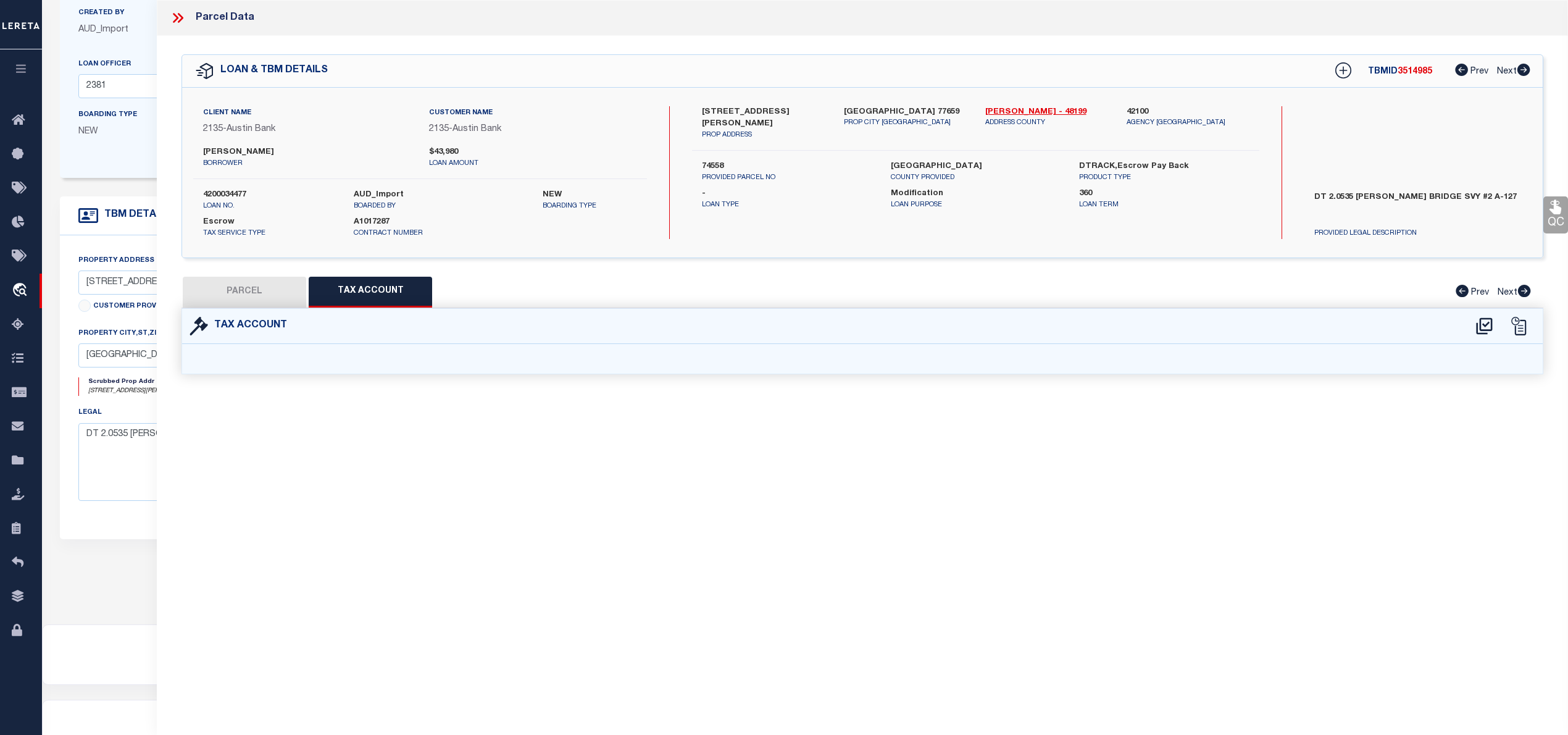
scroll to position [0, 0]
select select "100"
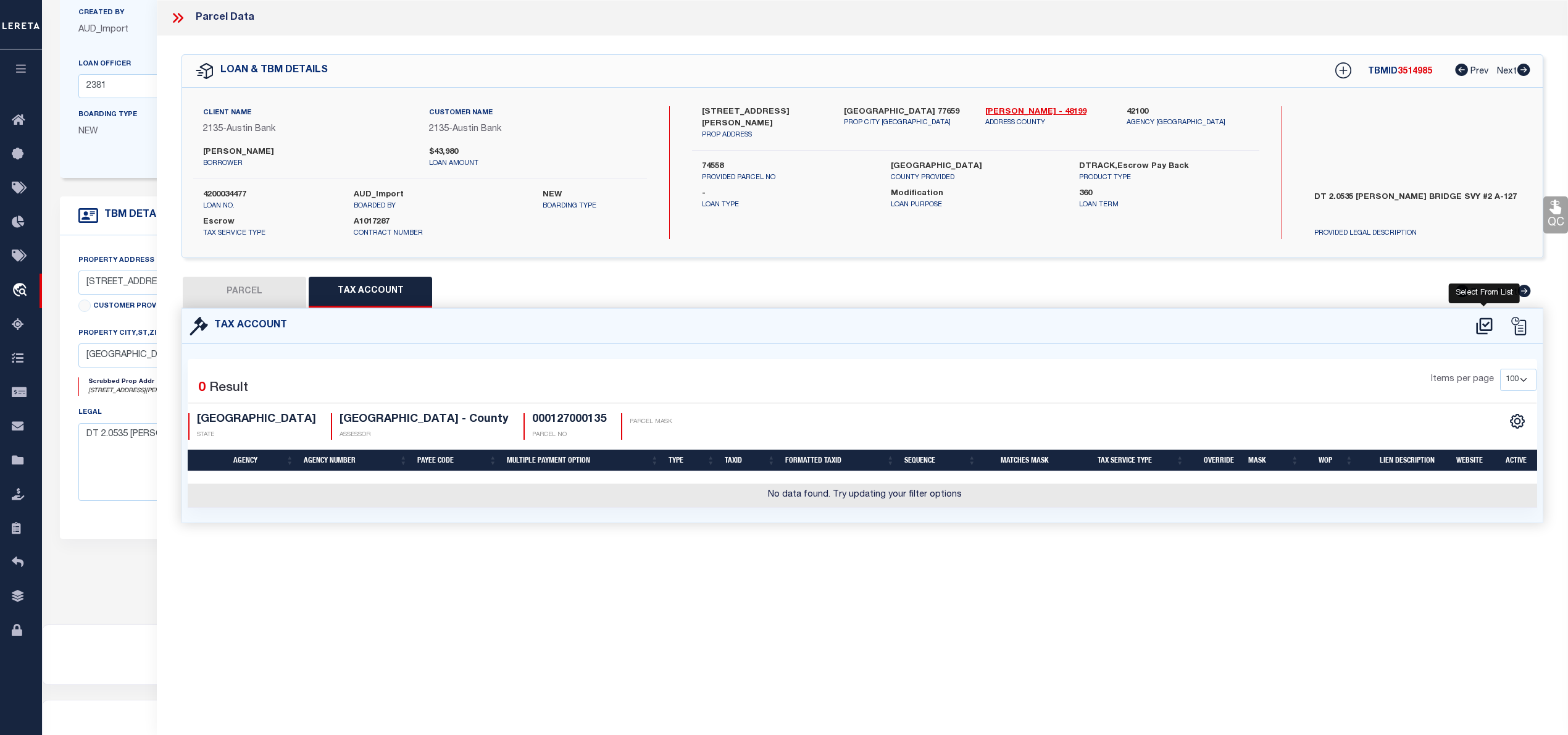
click at [1487, 329] on icon at bounding box center [1484, 325] width 16 height 16
select select "100"
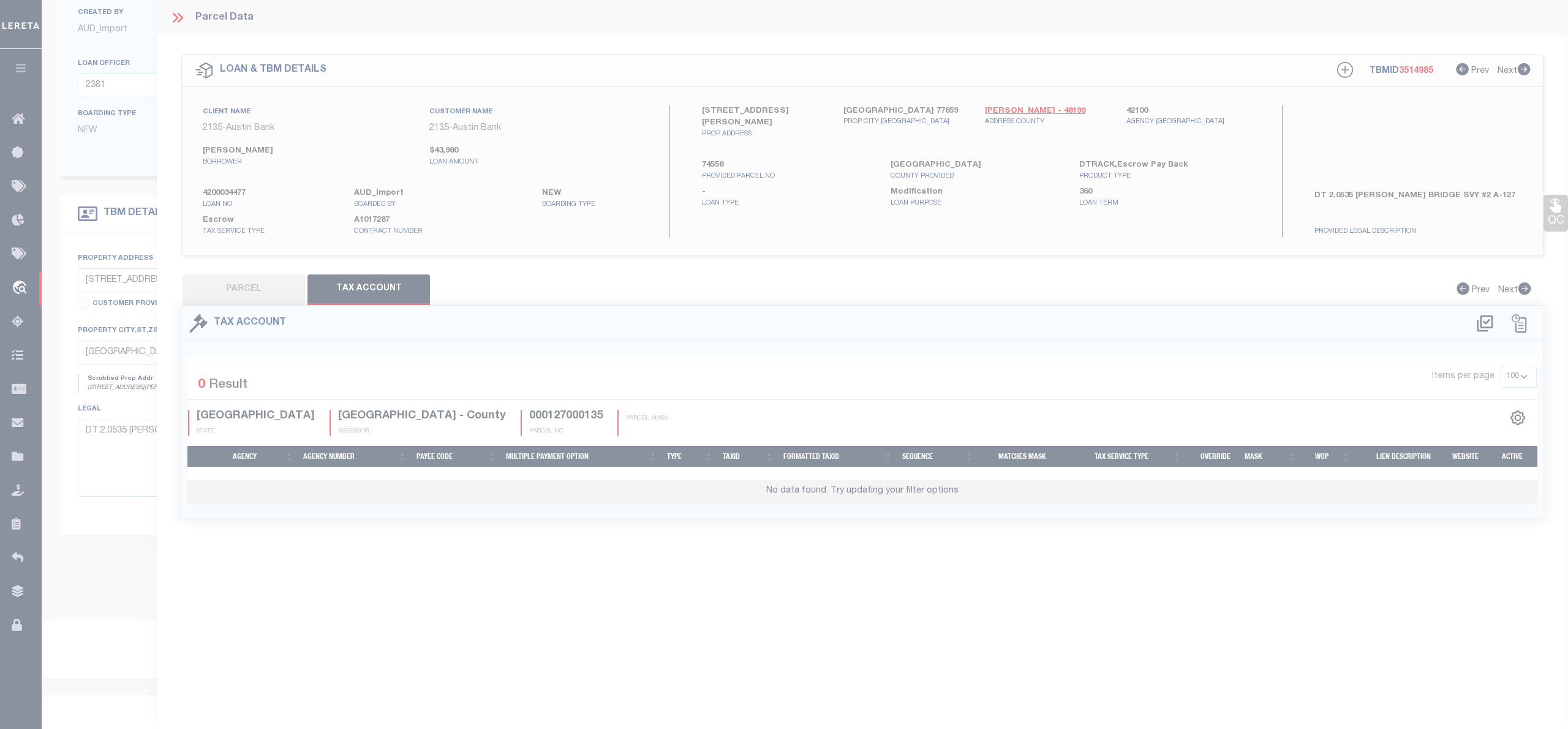
select select "100"
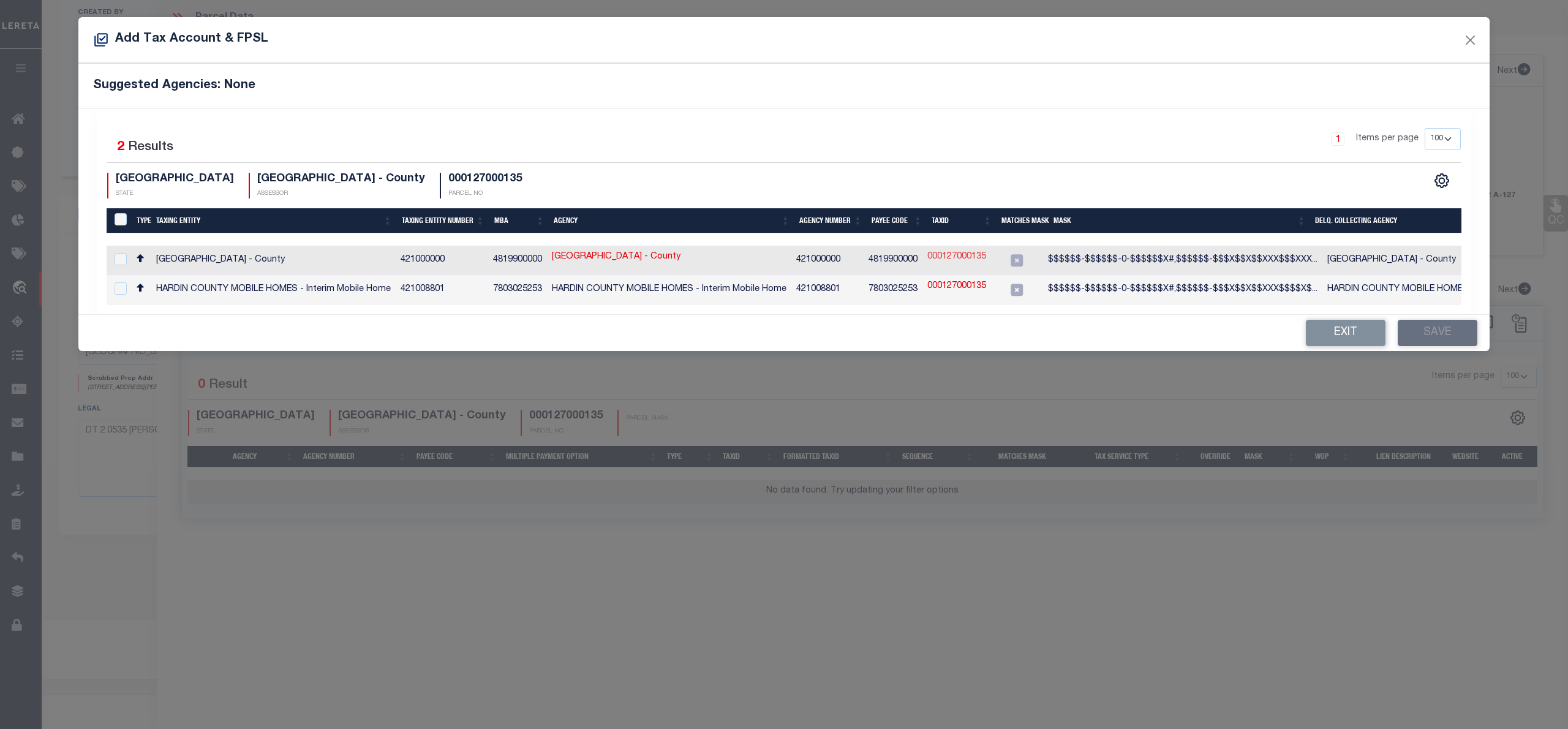
click at [971, 252] on link "000127000135" at bounding box center [957, 257] width 59 height 14
type input "000127000135"
type textarea "$$$$$$-$$$$$$-0-$$$$$$X#,$$$$$$-$$$X$$X$$XXX$$$XXX,$$$$$$-$$$$$$$$$$$$,$$$$$"
checkbox input "true"
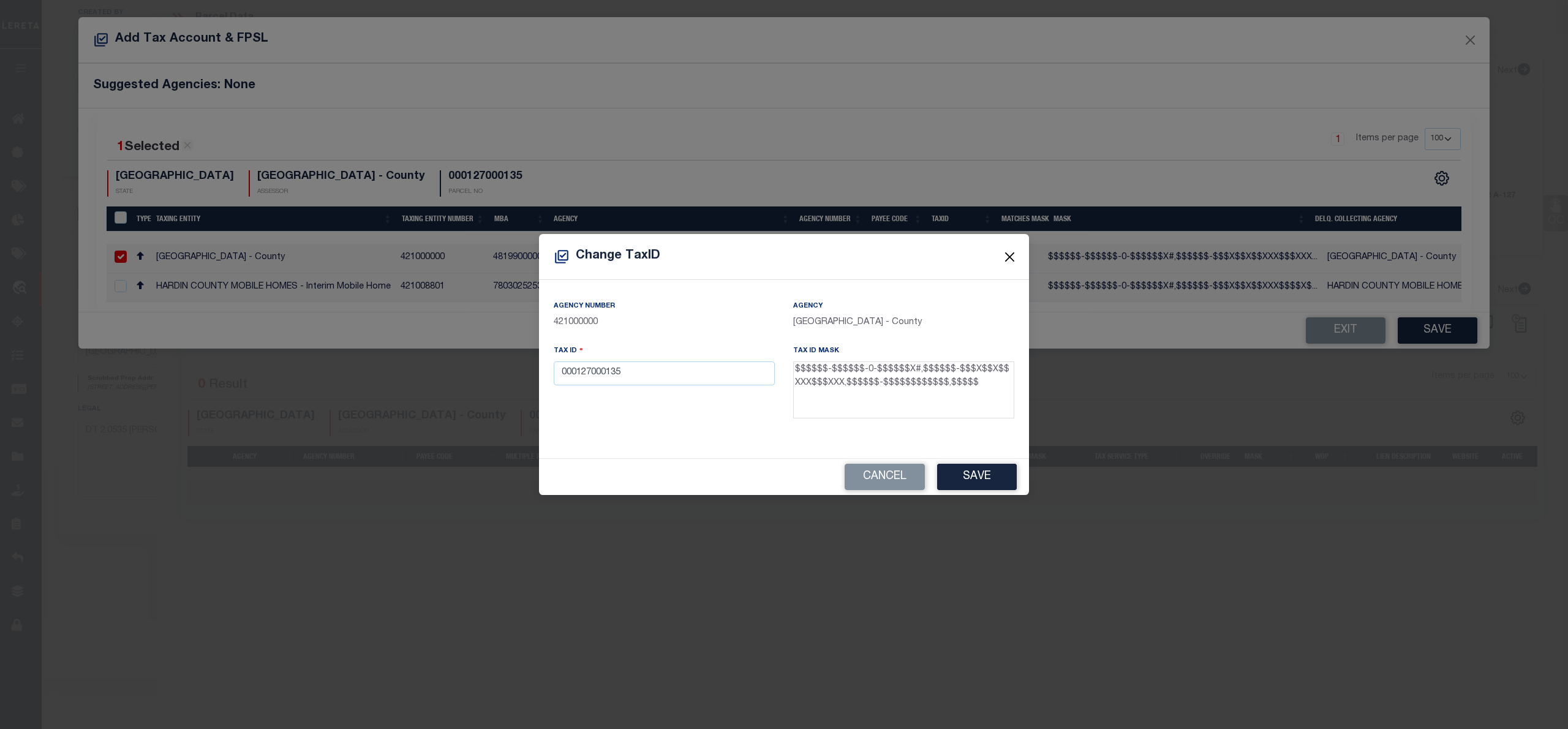
click at [1006, 260] on button "Close" at bounding box center [1010, 257] width 16 height 16
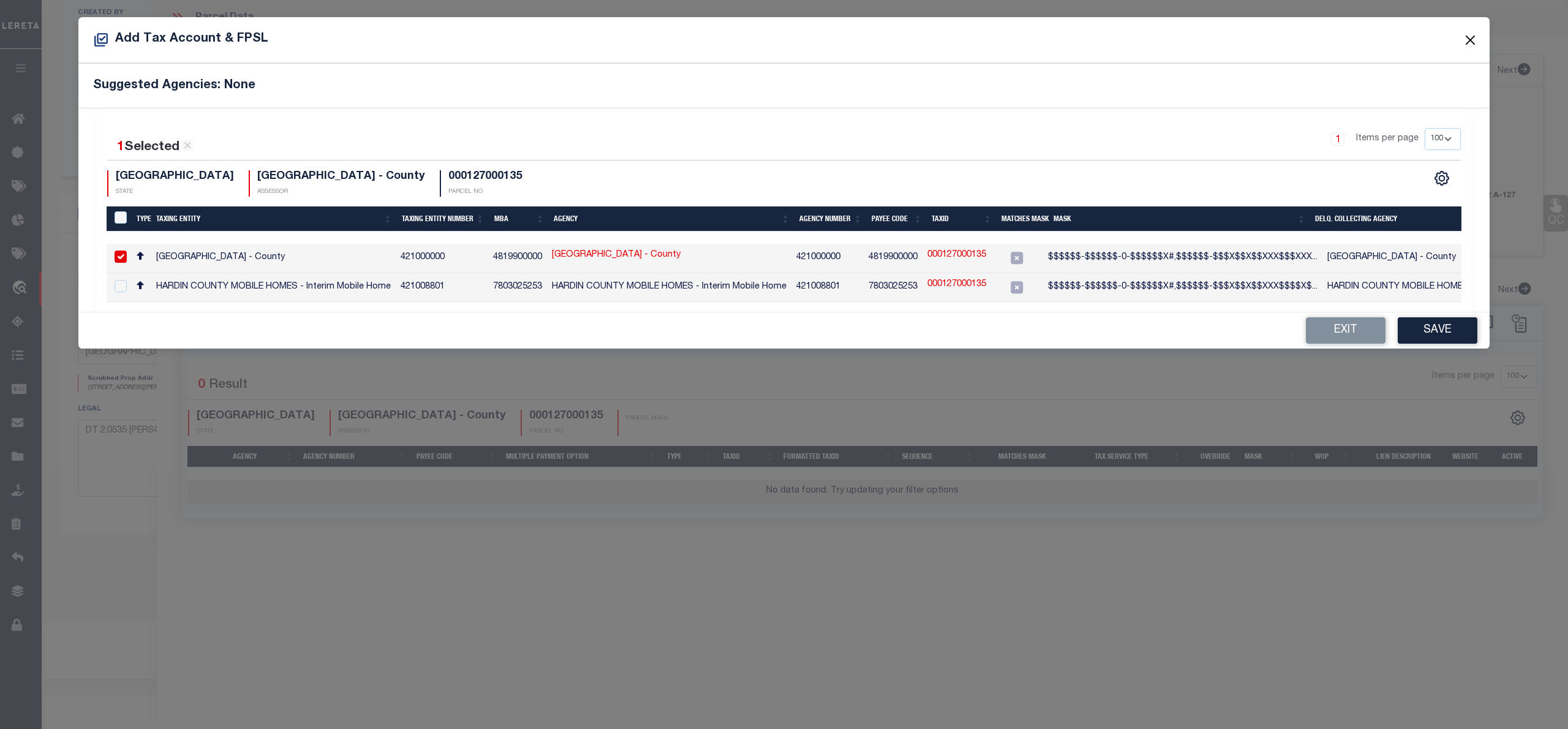
click at [1465, 37] on button "Close" at bounding box center [1471, 40] width 16 height 16
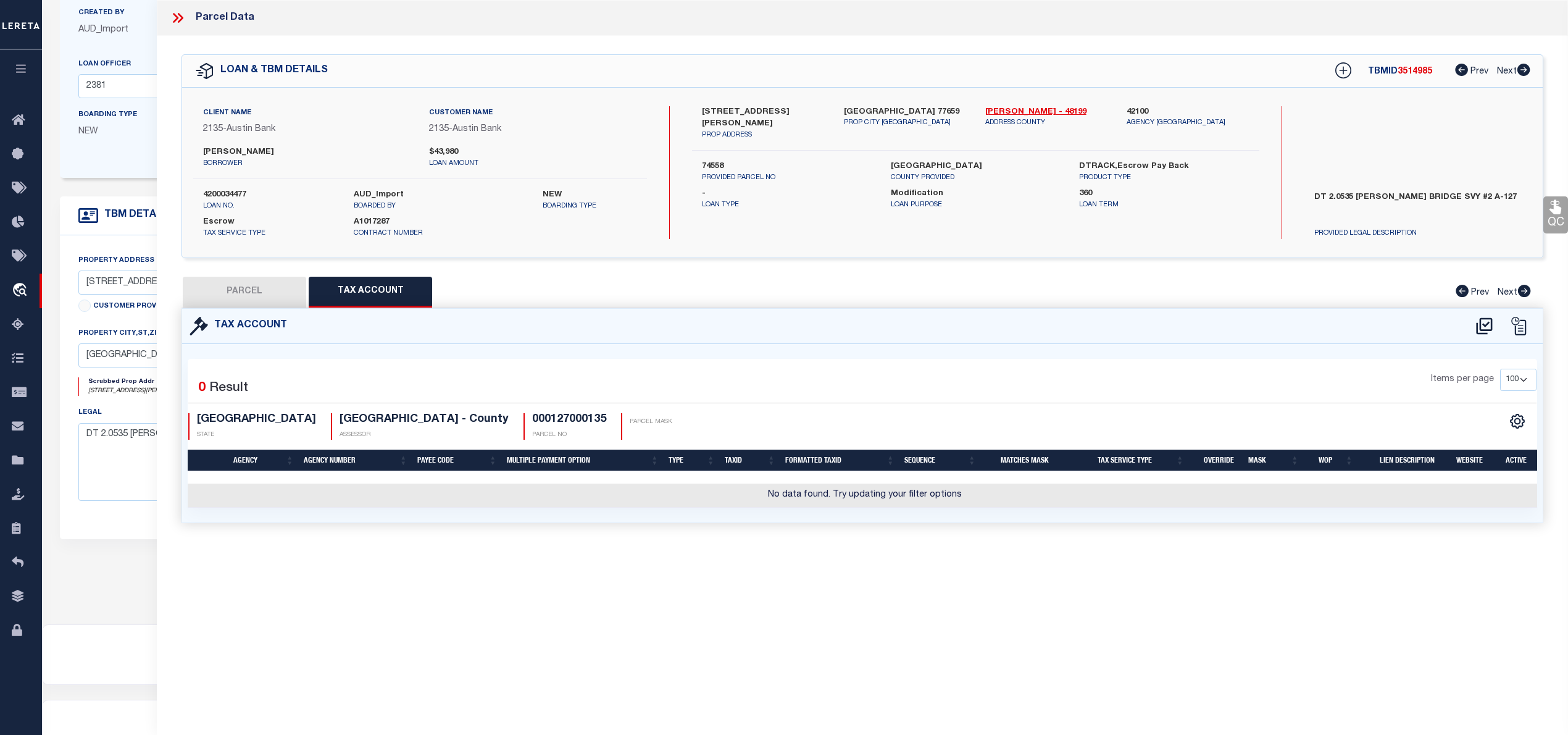
click at [250, 293] on button "PARCEL" at bounding box center [244, 293] width 123 height 31
select select "AS"
select select
checkbox input "false"
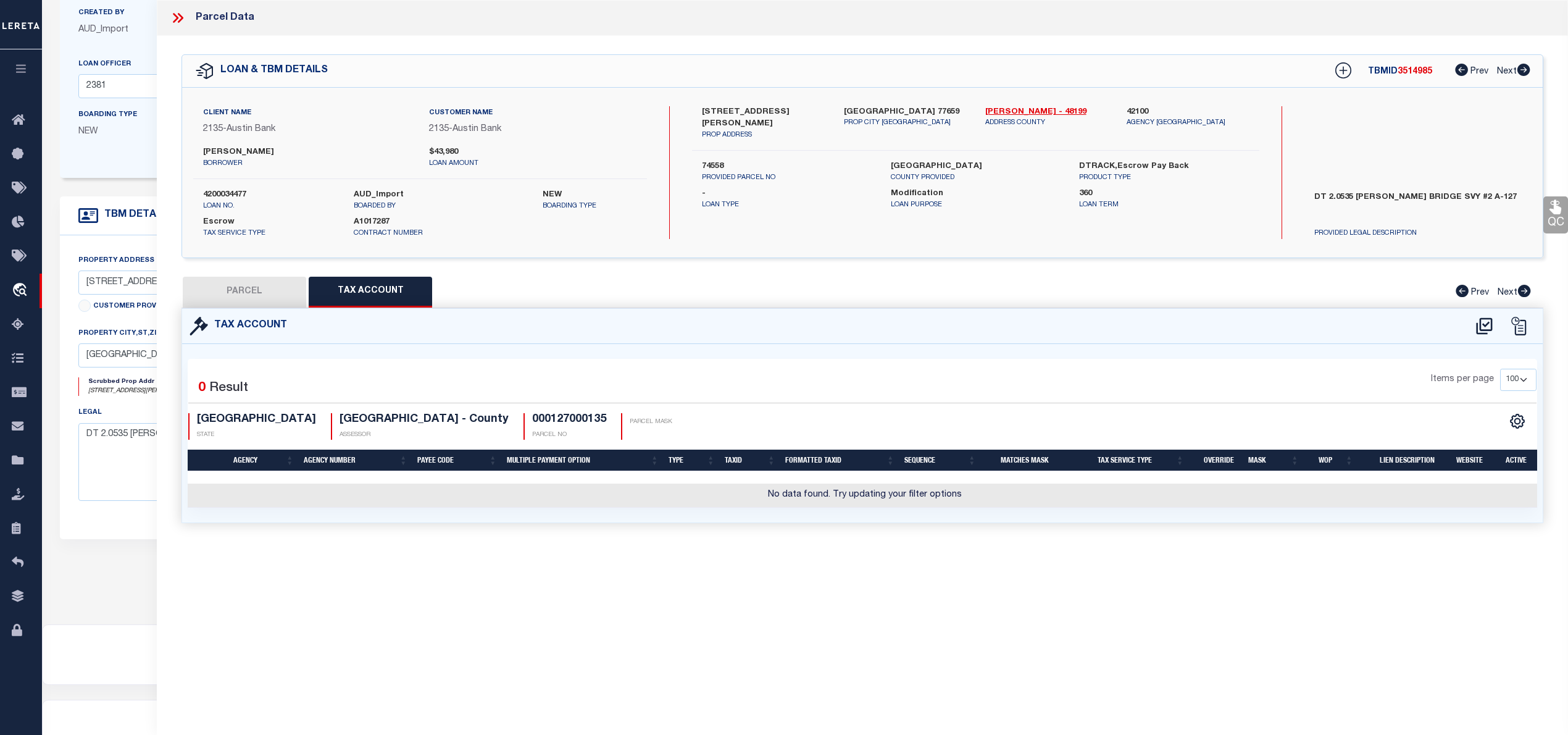
checkbox input "false"
select select "IP"
type input "DYSON TROY"
select select "AGW"
select select "LEG"
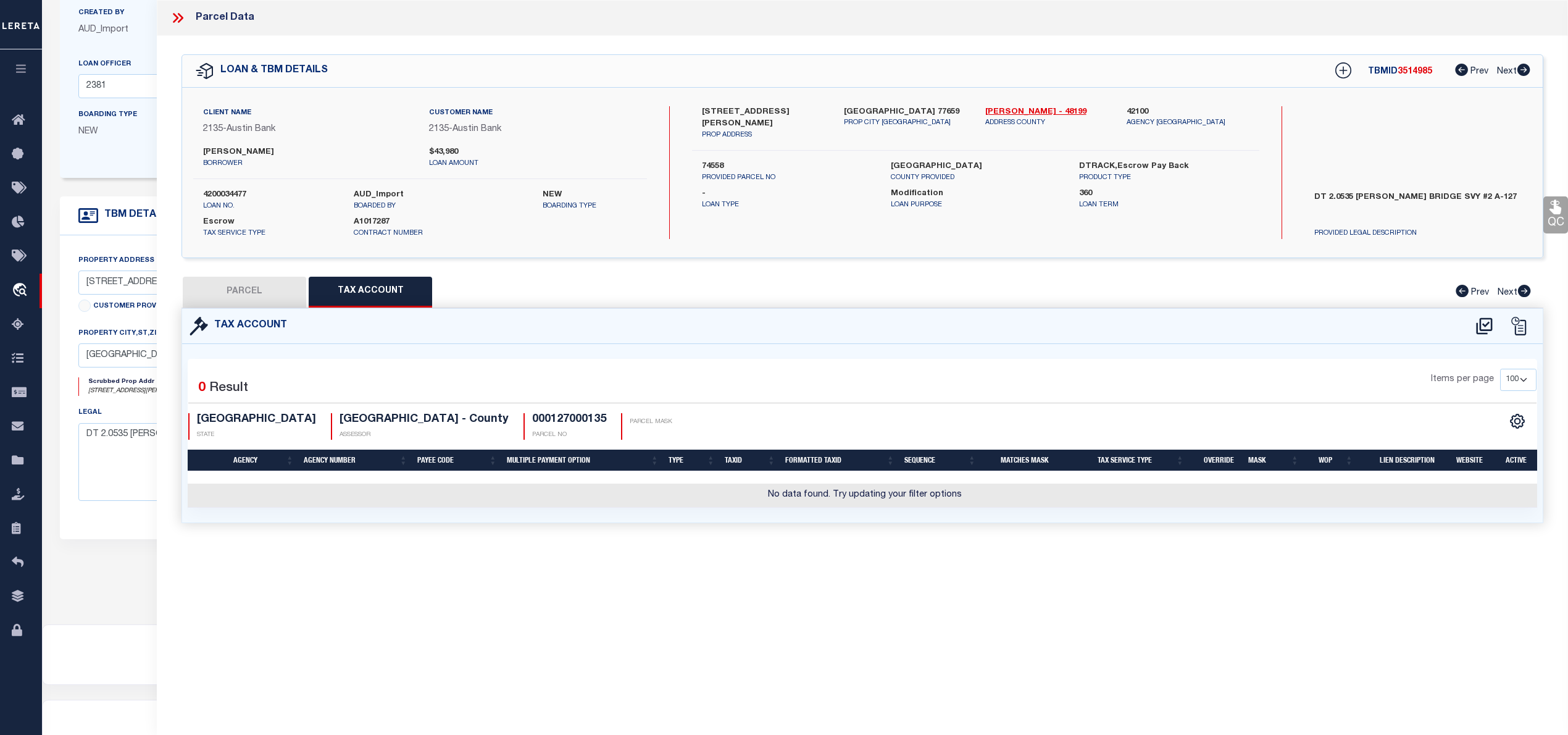
type input "6135 HOB WARREN RD"
type input "SOUR LAKE, TX 77659"
type textarea "A0127 ISAAC BRIDGE TRACT 3B ACRES 2.053"
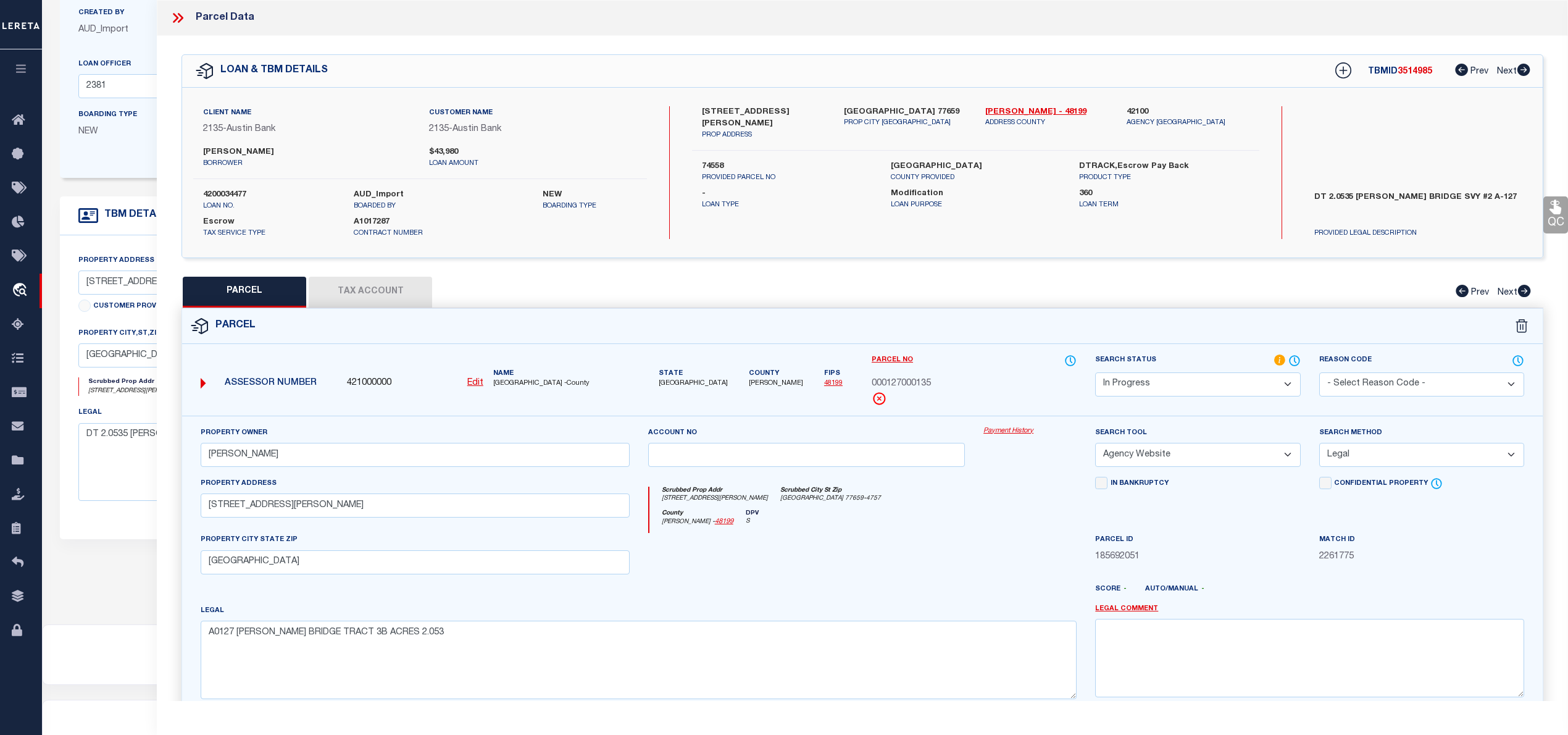
click at [472, 381] on u "Edit" at bounding box center [475, 382] width 16 height 8
select select "IP"
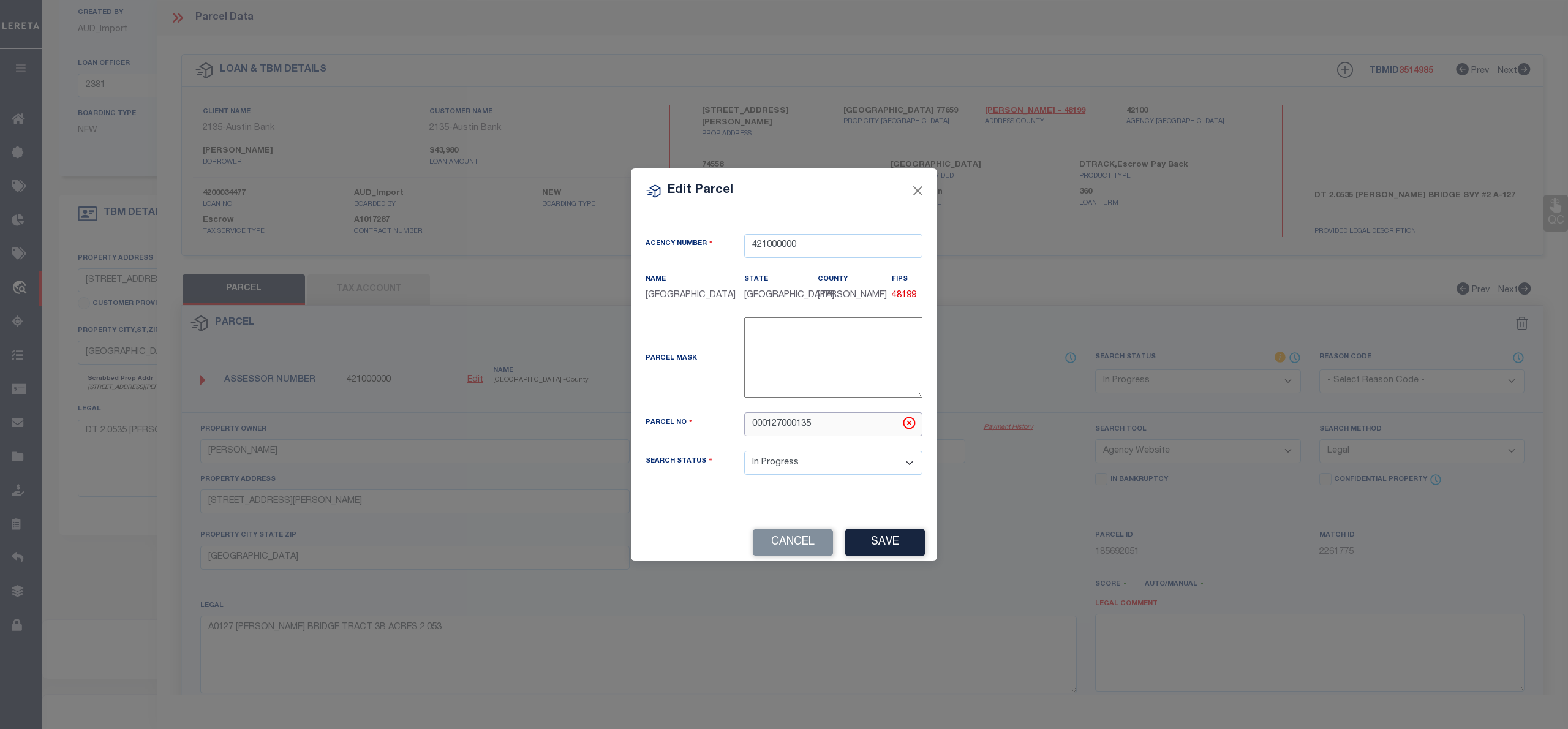
click at [782, 423] on input "000127000135" at bounding box center [833, 424] width 179 height 24
paste input "74558"
click at [753, 423] on input "74558" at bounding box center [833, 424] width 179 height 24
type input "74558"
click at [900, 534] on button "Save" at bounding box center [885, 542] width 80 height 26
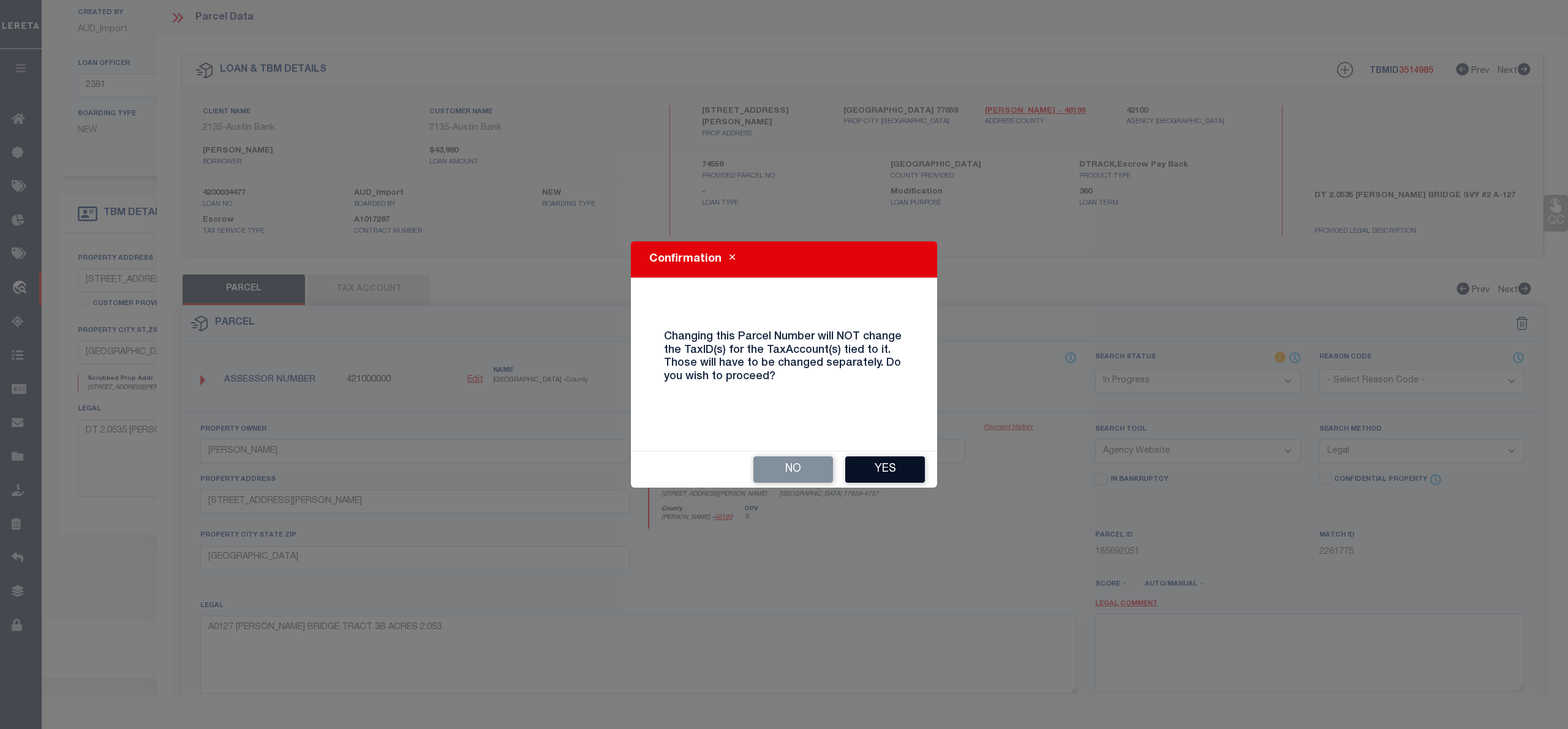
click at [888, 479] on button "Yes" at bounding box center [885, 469] width 80 height 26
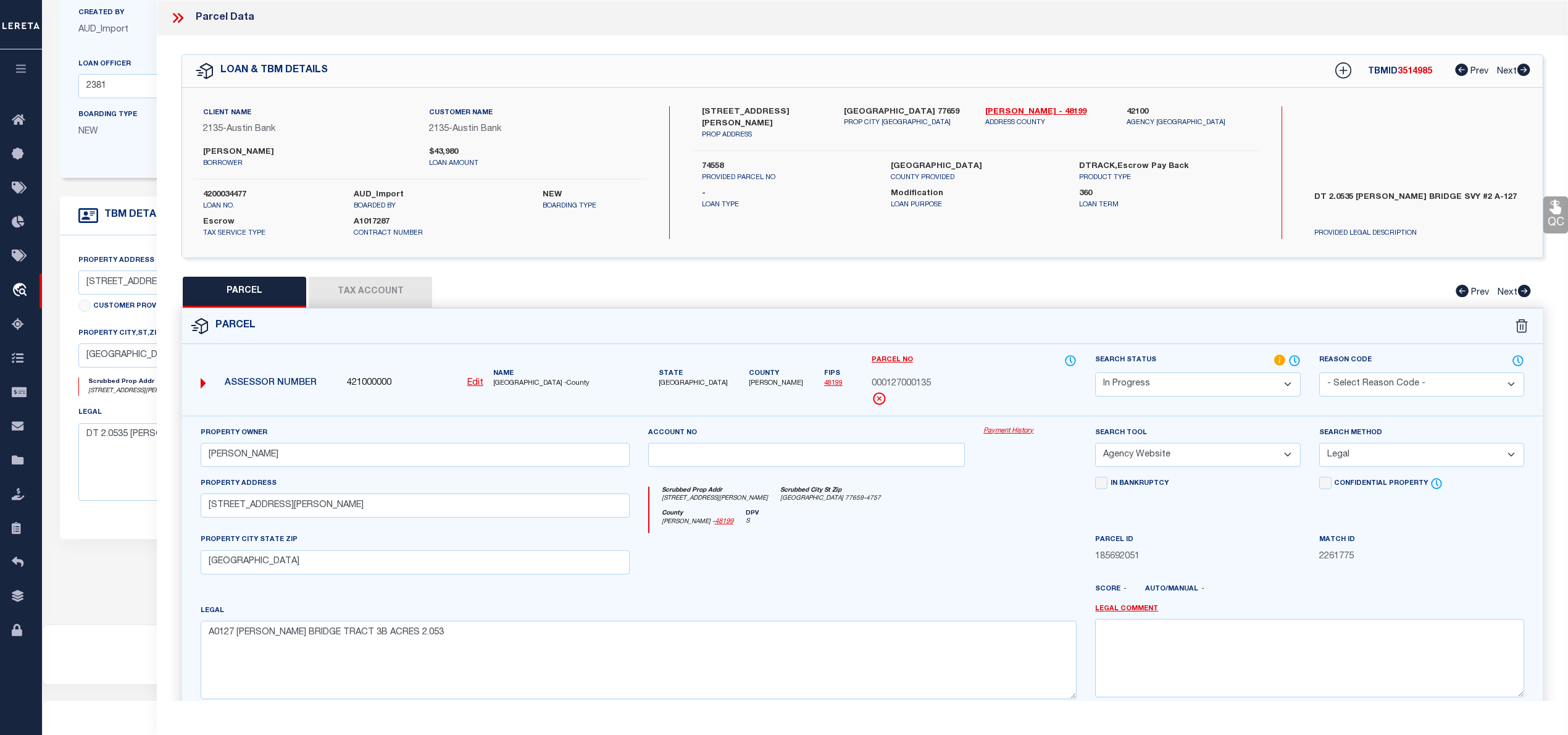
select select "IP"
select select
checkbox input "false"
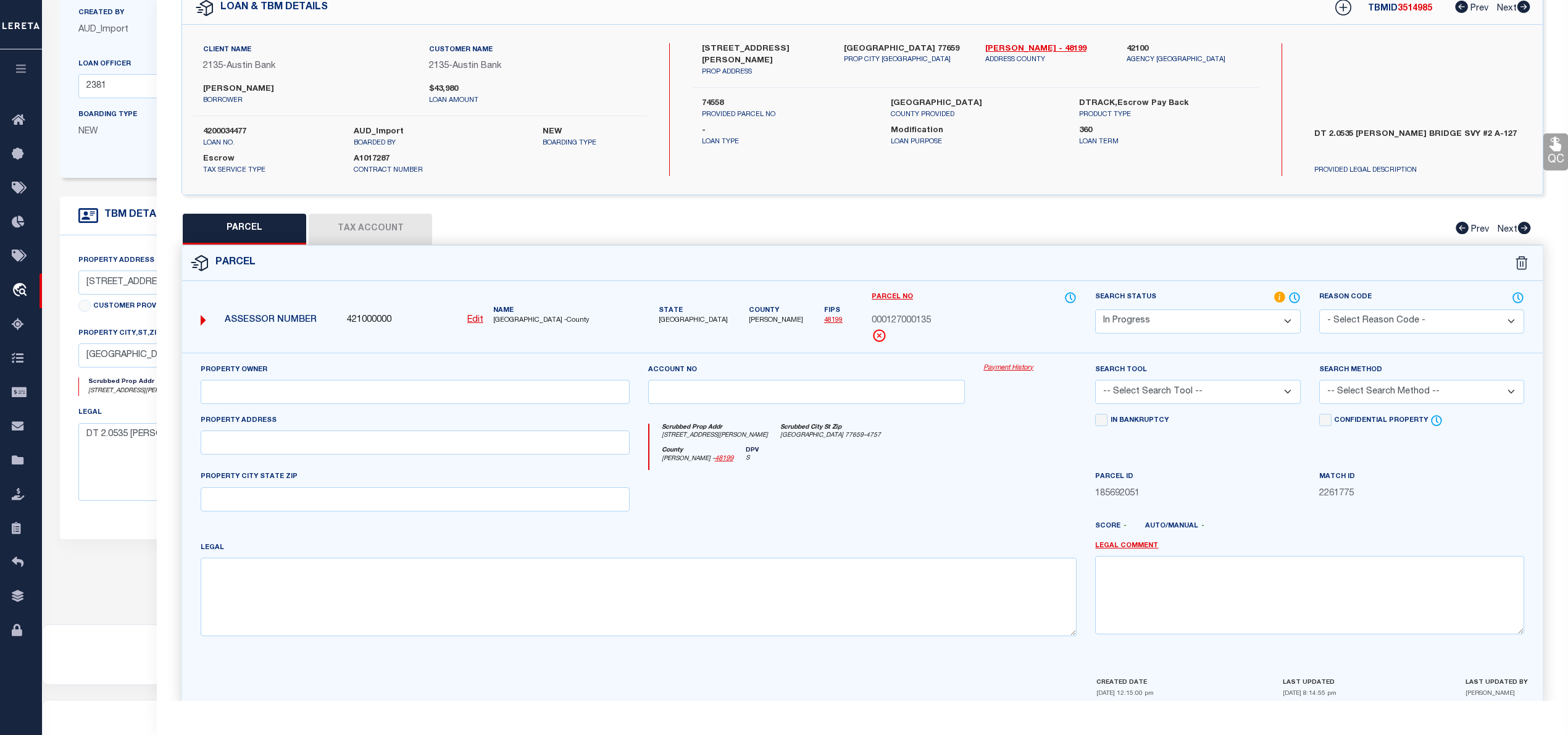
type input "DYSON TROY"
select select "AGW"
select select "LEG"
type input "6135 HOB WARREN RD"
type input "SOUR LAKE, TX 77659"
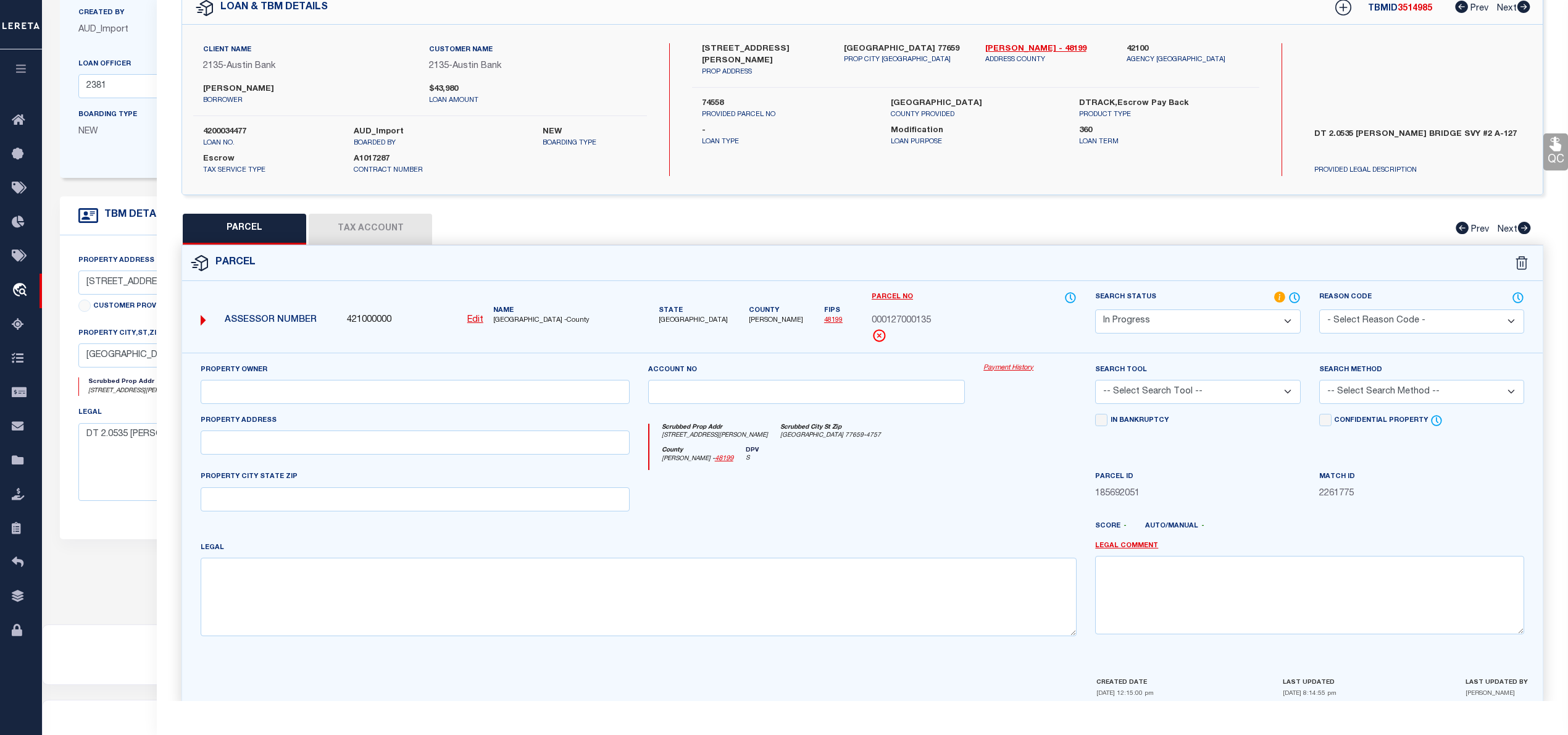
type textarea "A0127 ISAAC BRIDGE TRACT 3B ACRES 2.053"
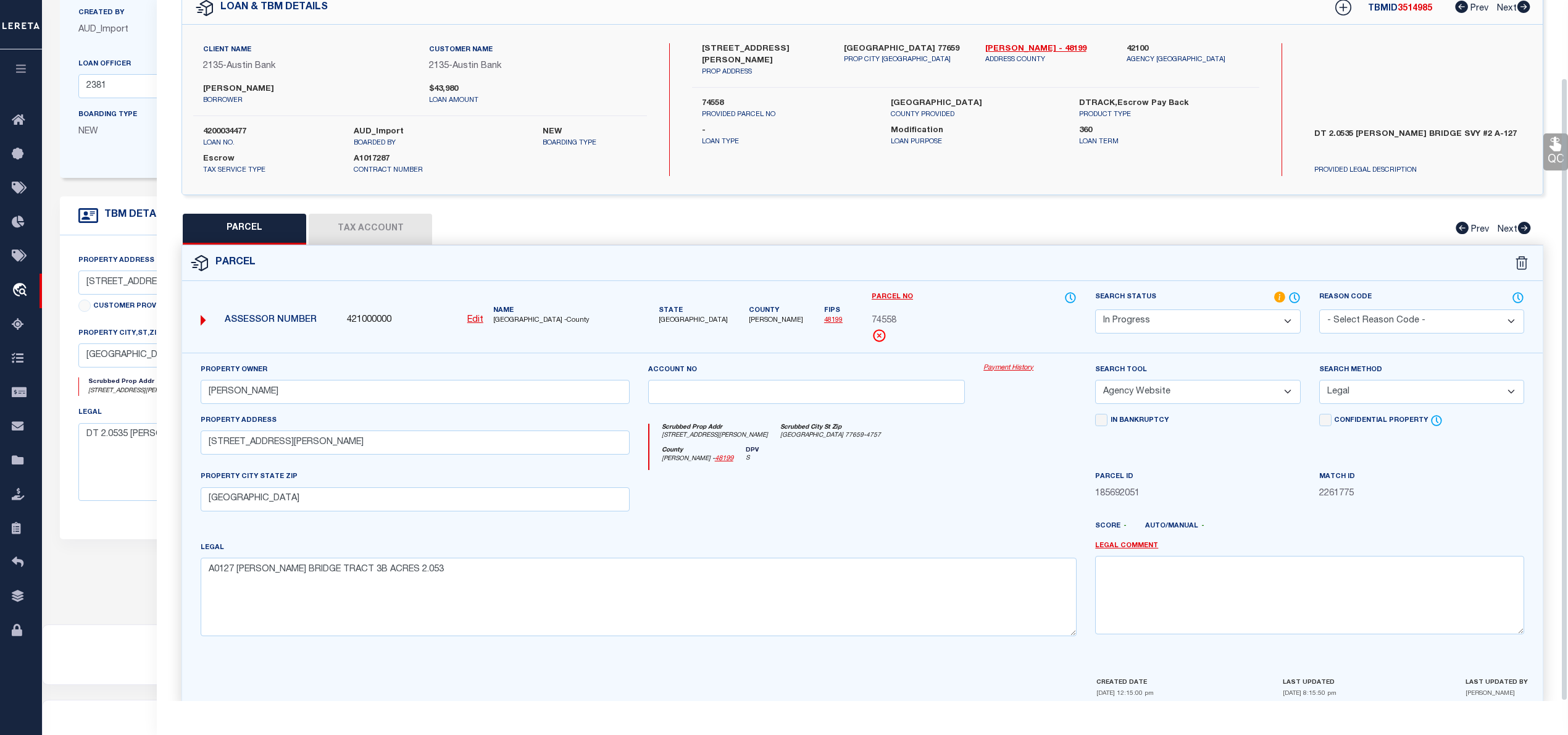
scroll to position [87, 0]
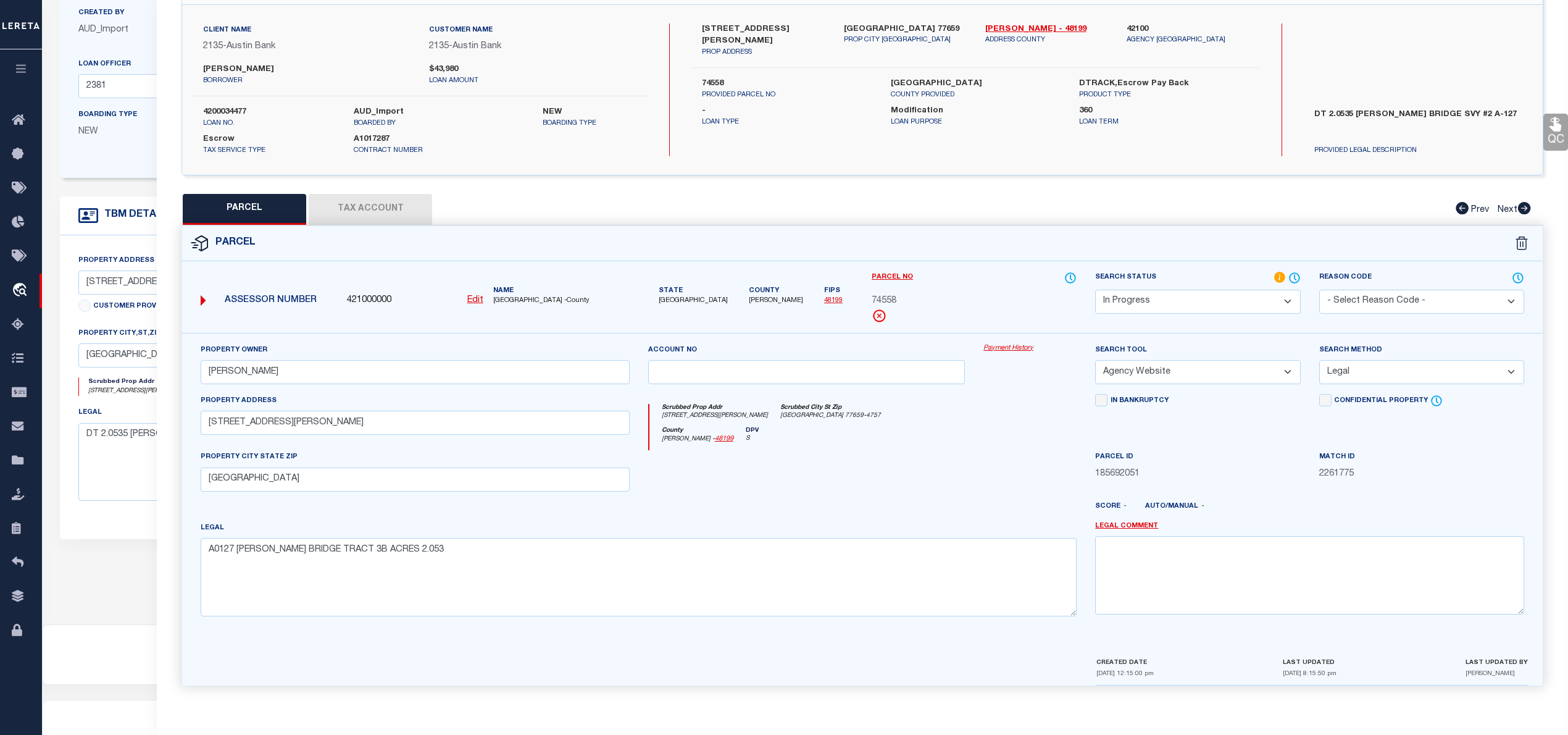
click at [383, 207] on button "Tax Account" at bounding box center [370, 209] width 123 height 31
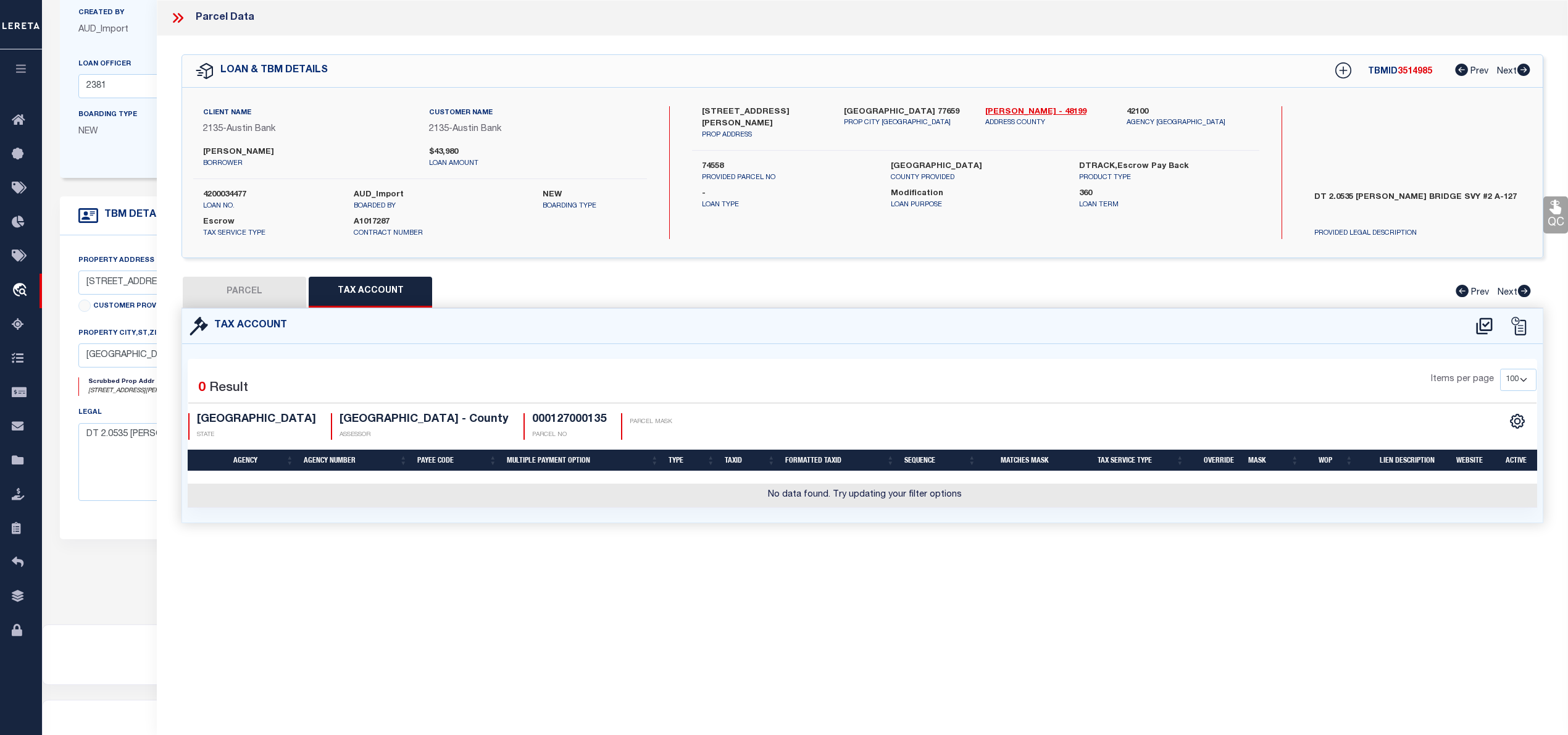
select select "100"
click at [1484, 321] on icon at bounding box center [1484, 326] width 20 height 20
select select "100"
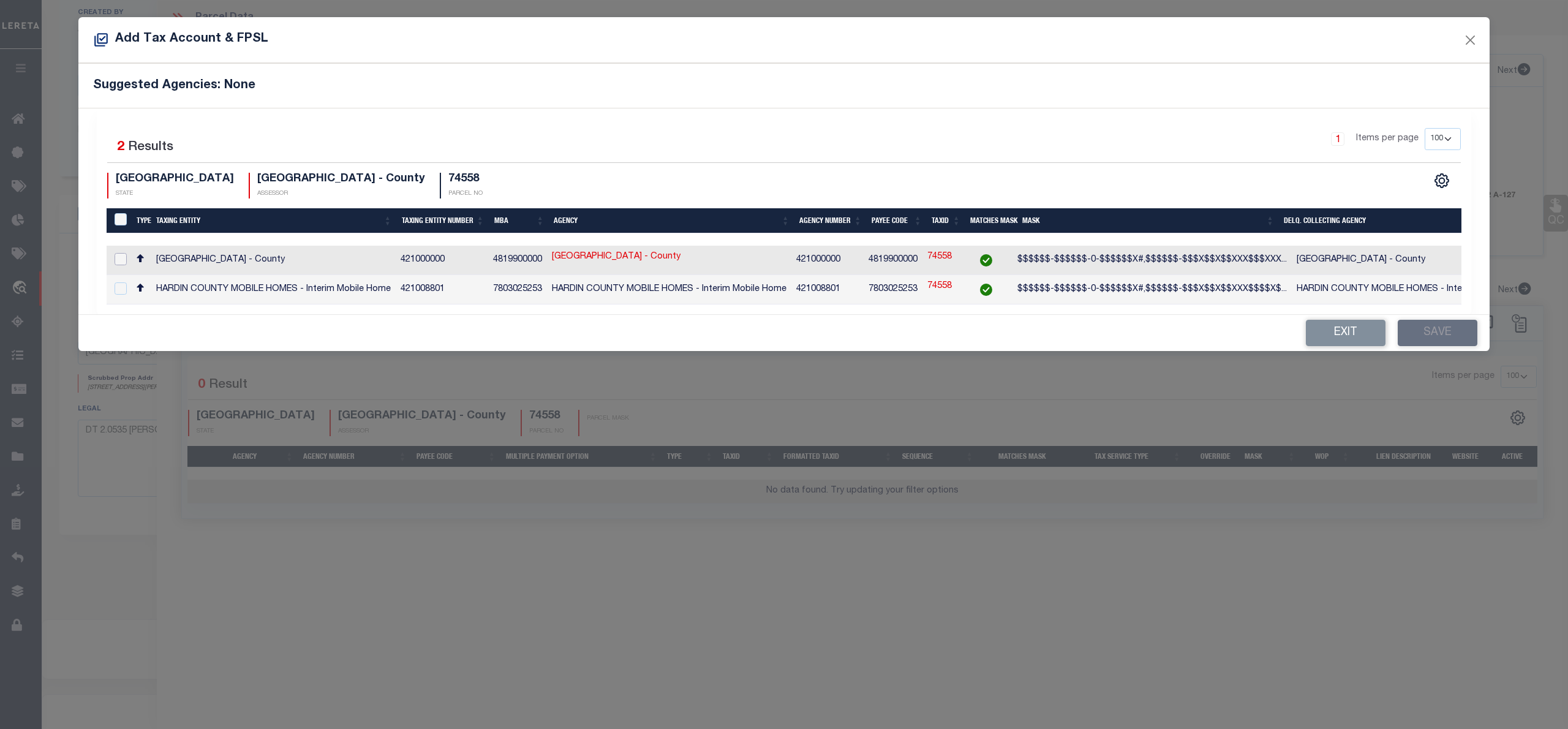
click at [118, 259] on input "checkbox" at bounding box center [121, 259] width 13 height 13
checkbox input "true"
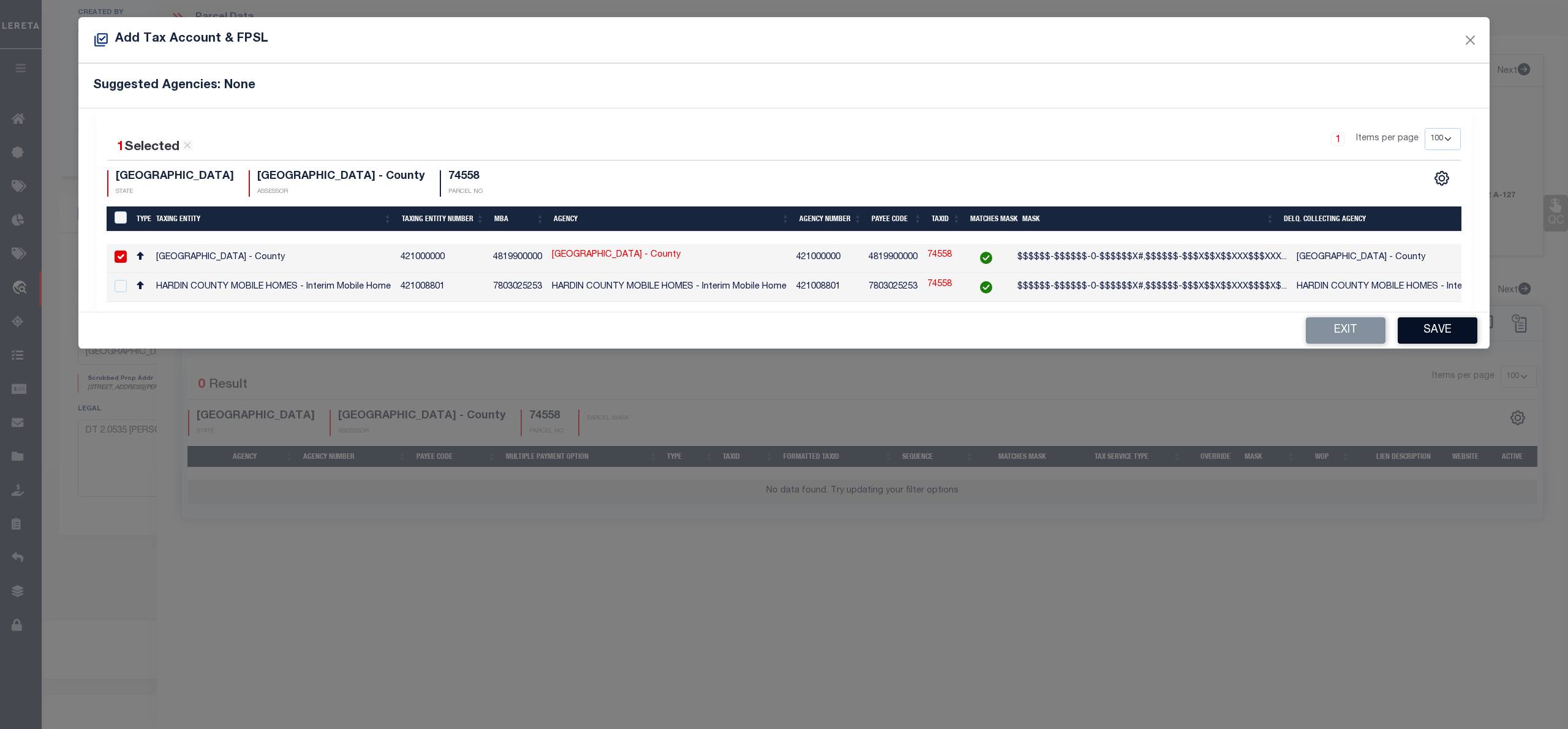
click at [1431, 328] on button "Save" at bounding box center [1438, 330] width 80 height 26
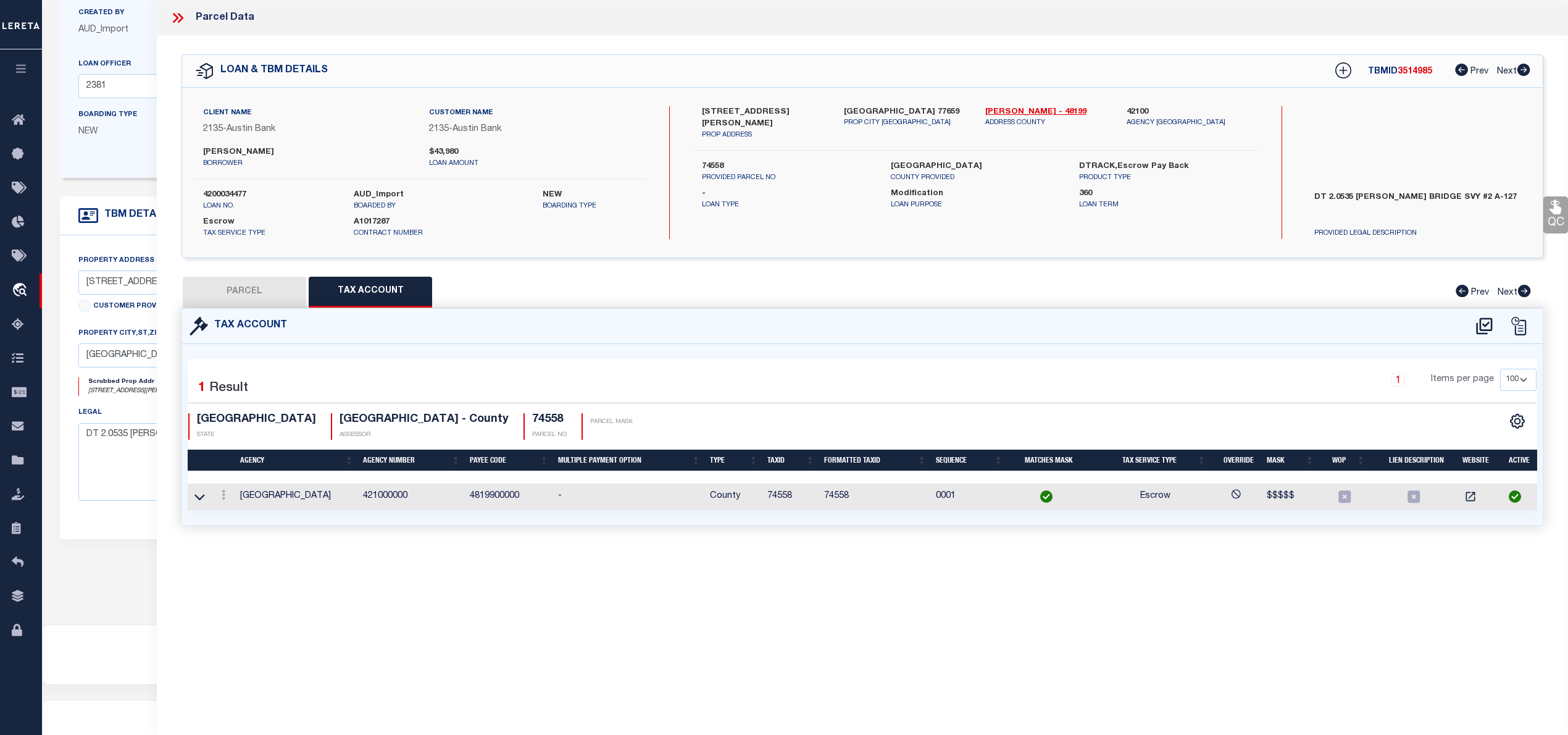
click at [248, 289] on button "PARCEL" at bounding box center [244, 293] width 123 height 31
select select "AS"
select select
checkbox input "false"
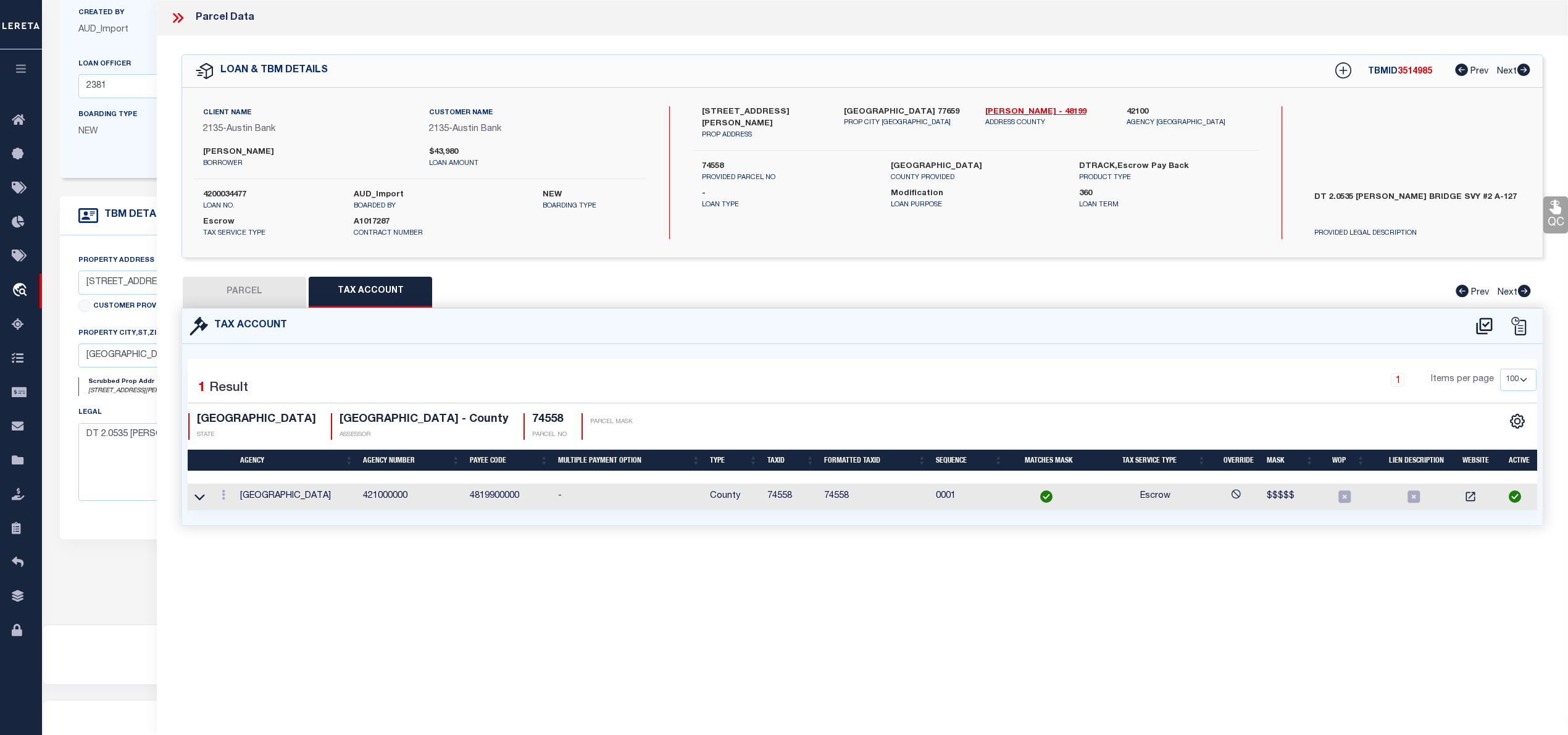
checkbox input "false"
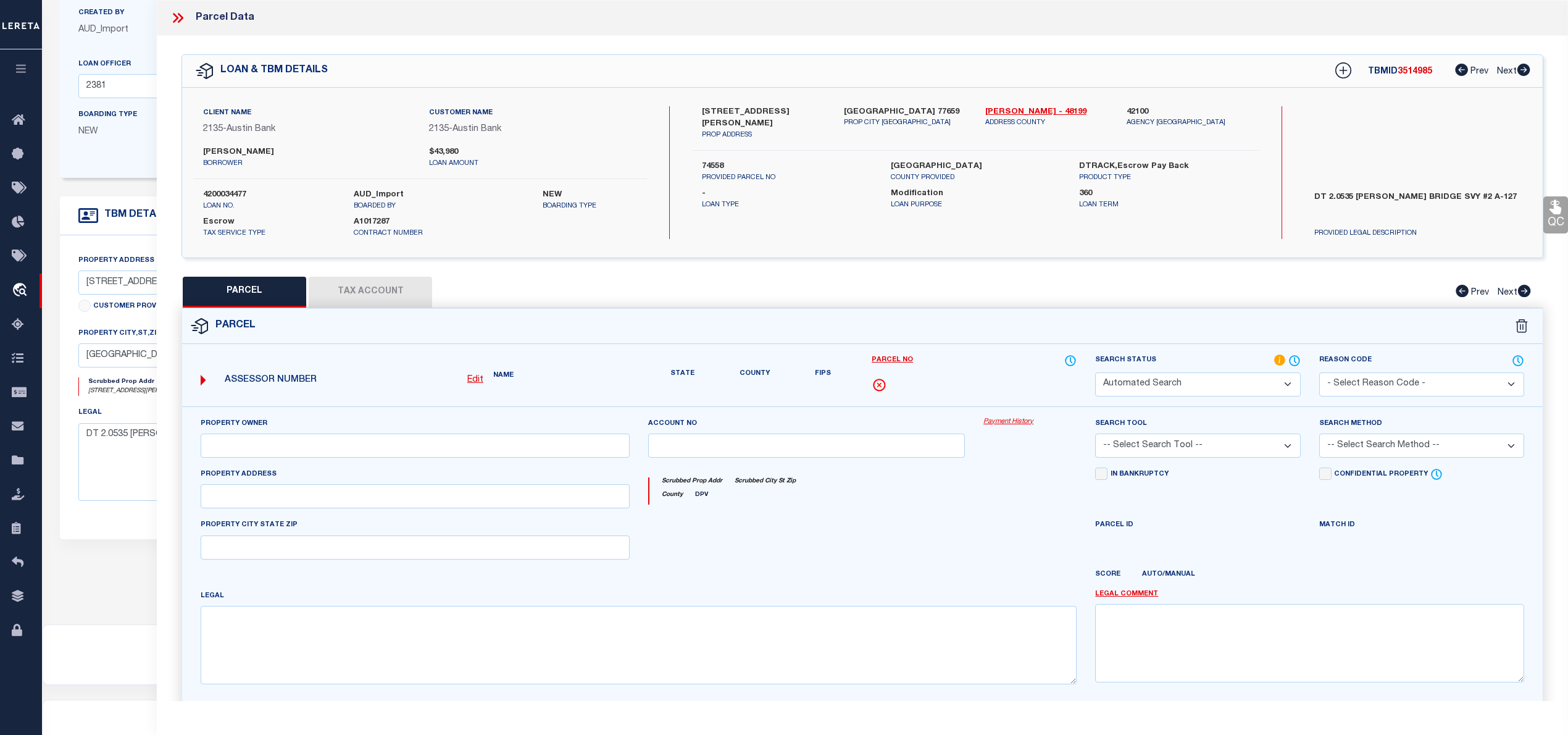
select select "IP"
type input "DYSON TROY"
select select "AGW"
select select "LEG"
type input "6135 HOB WARREN RD"
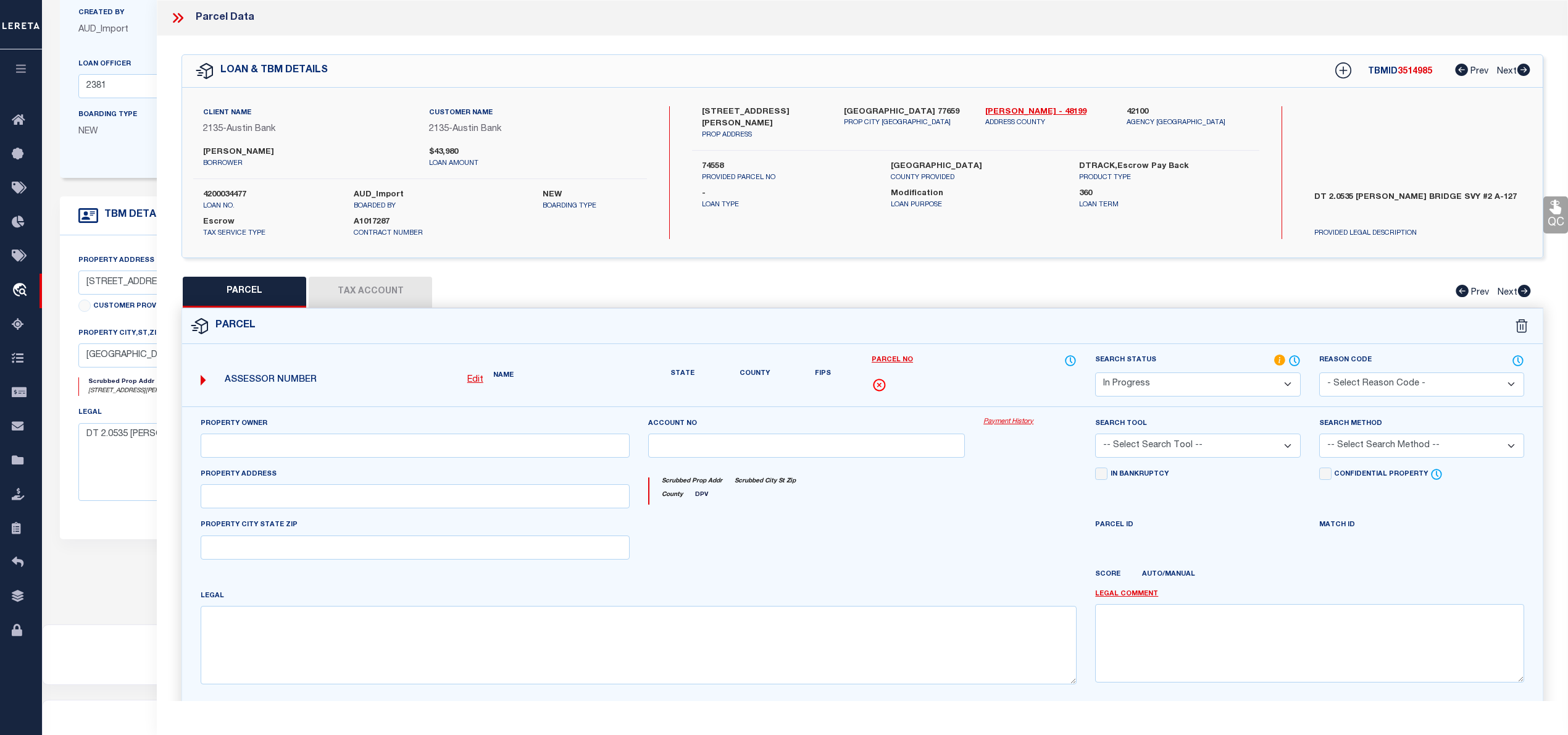
type input "SOUR LAKE, TX 77659"
type textarea "A0127 ISAAC BRIDGE TRACT 3B ACRES 2.053"
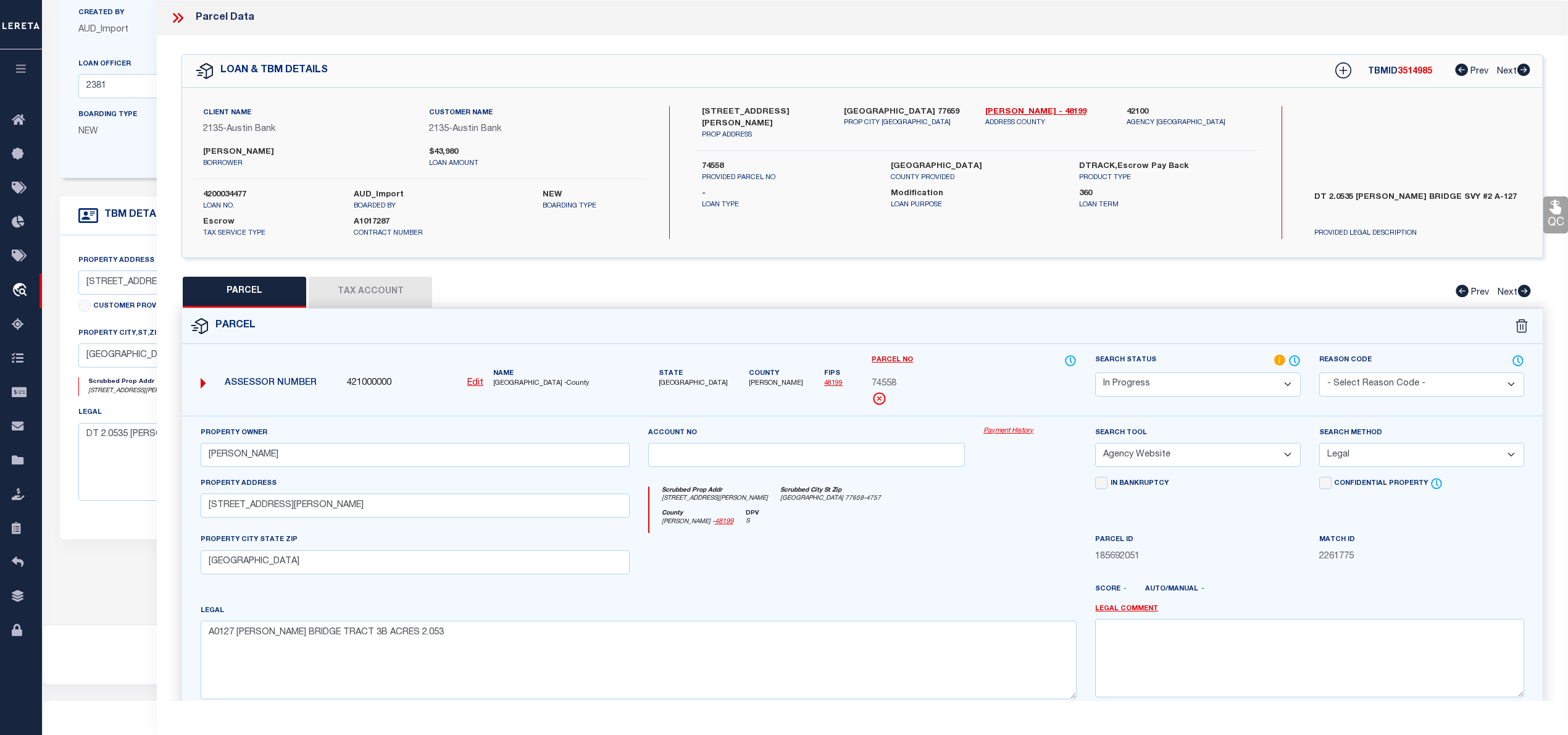
click at [1261, 381] on select "Automated Search Bad Parcel Complete Duplicate Parcel High Dollar Reporting In …" at bounding box center [1197, 384] width 205 height 24
click at [1095, 372] on select "Automated Search Bad Parcel Complete Duplicate Parcel High Dollar Reporting In …" at bounding box center [1197, 384] width 205 height 24
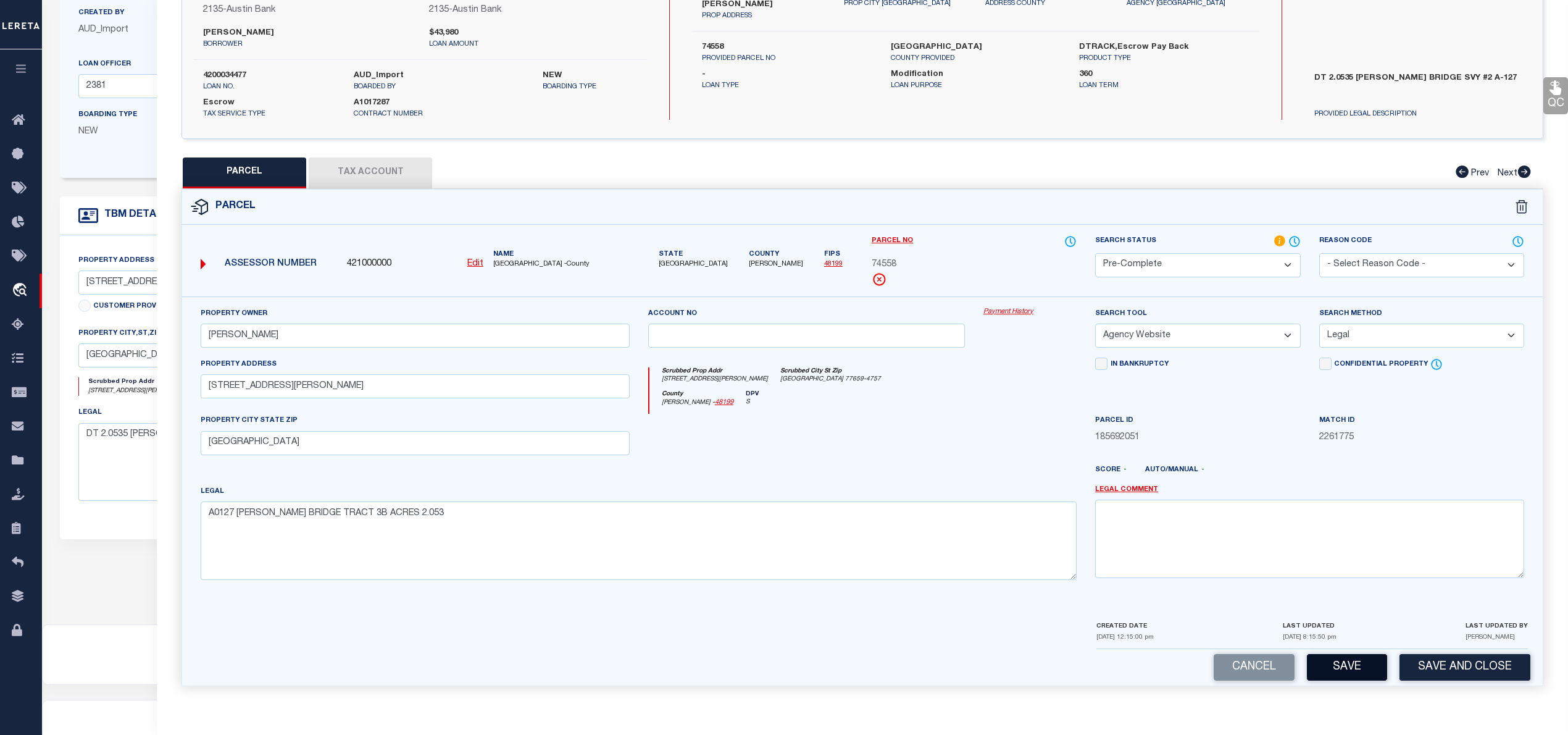
click at [1351, 660] on button "Save" at bounding box center [1347, 666] width 80 height 27
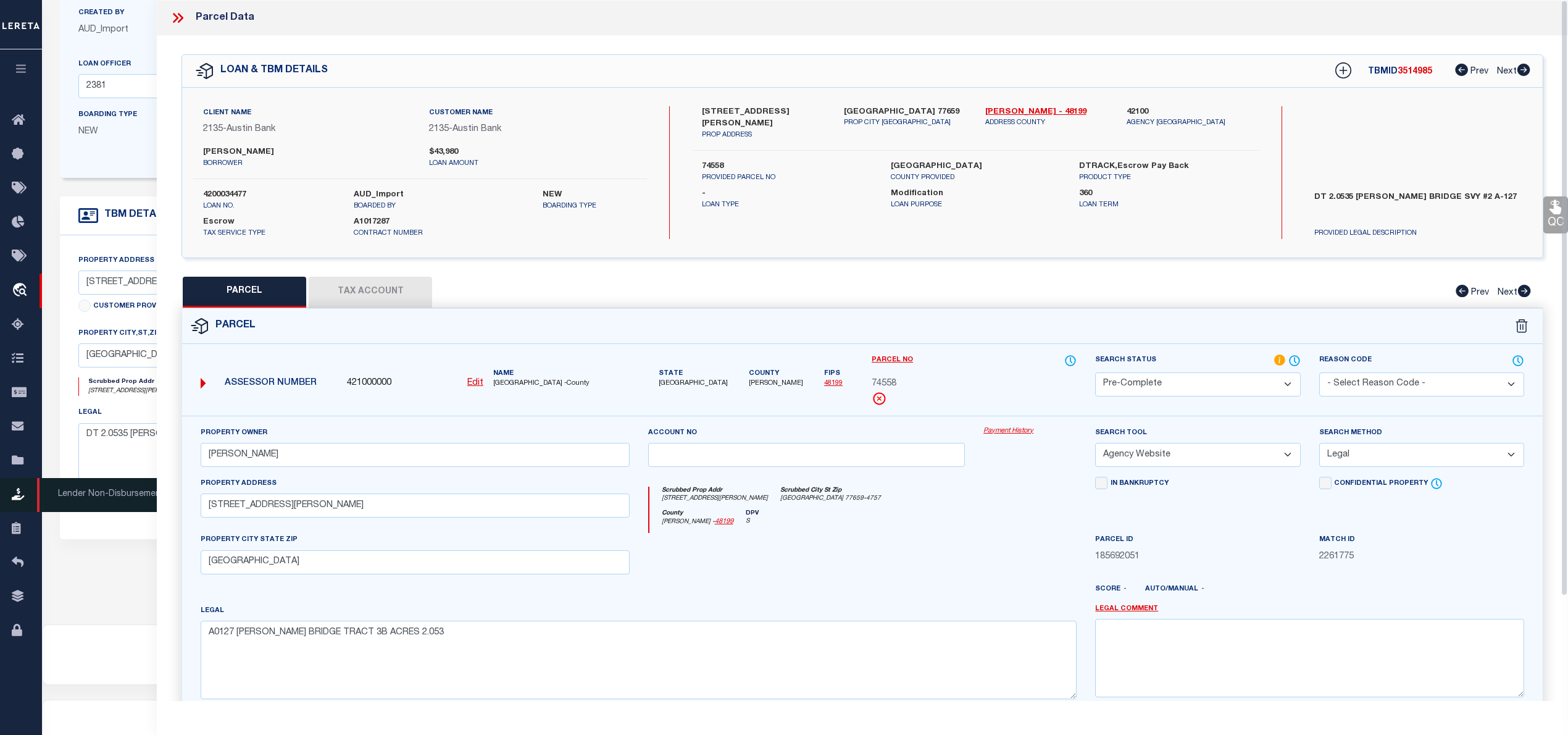
select select "AS"
select select
checkbox input "false"
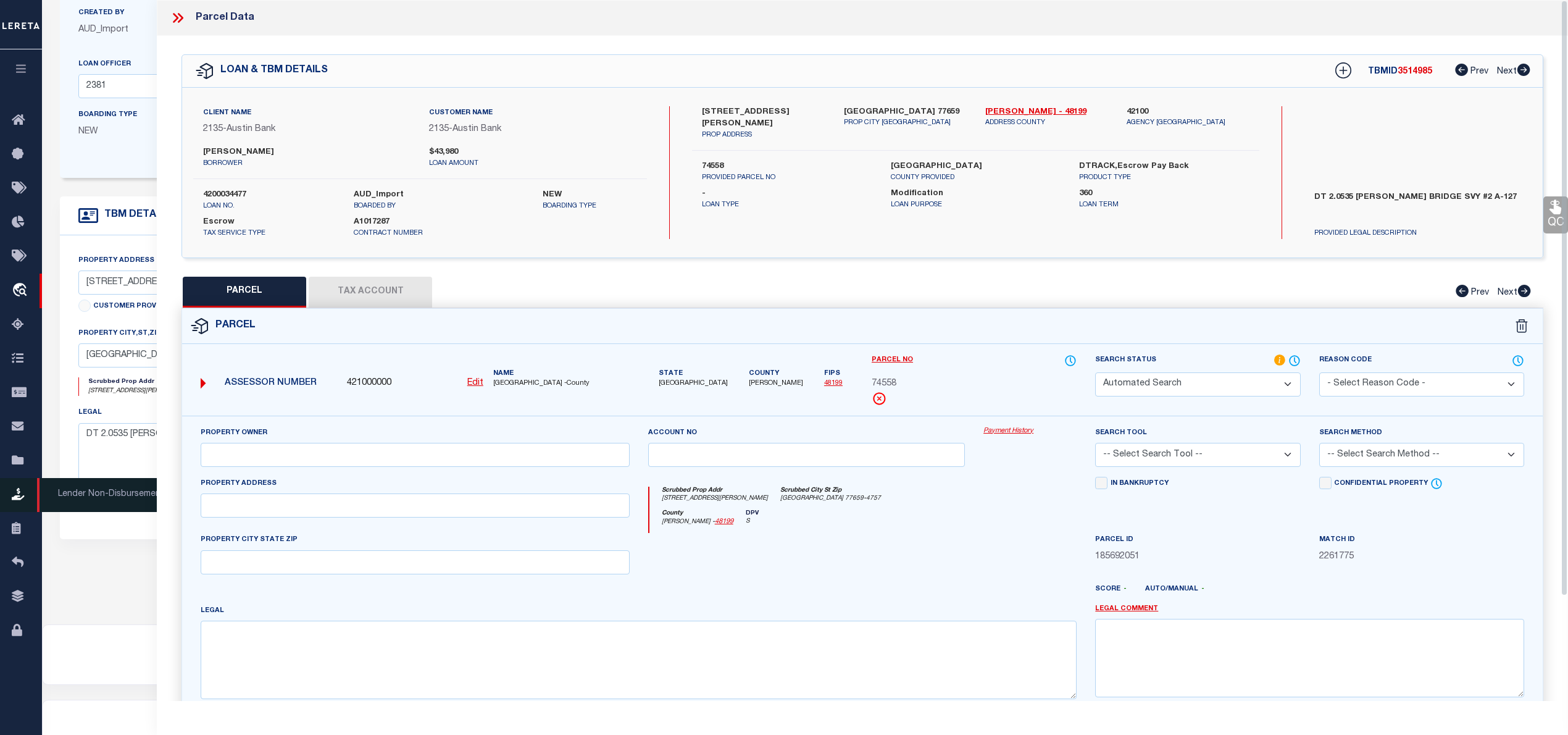
select select "PC"
type input "DYSON TROY"
select select "AGW"
select select "LEG"
type input "6135 HOB WARREN RD"
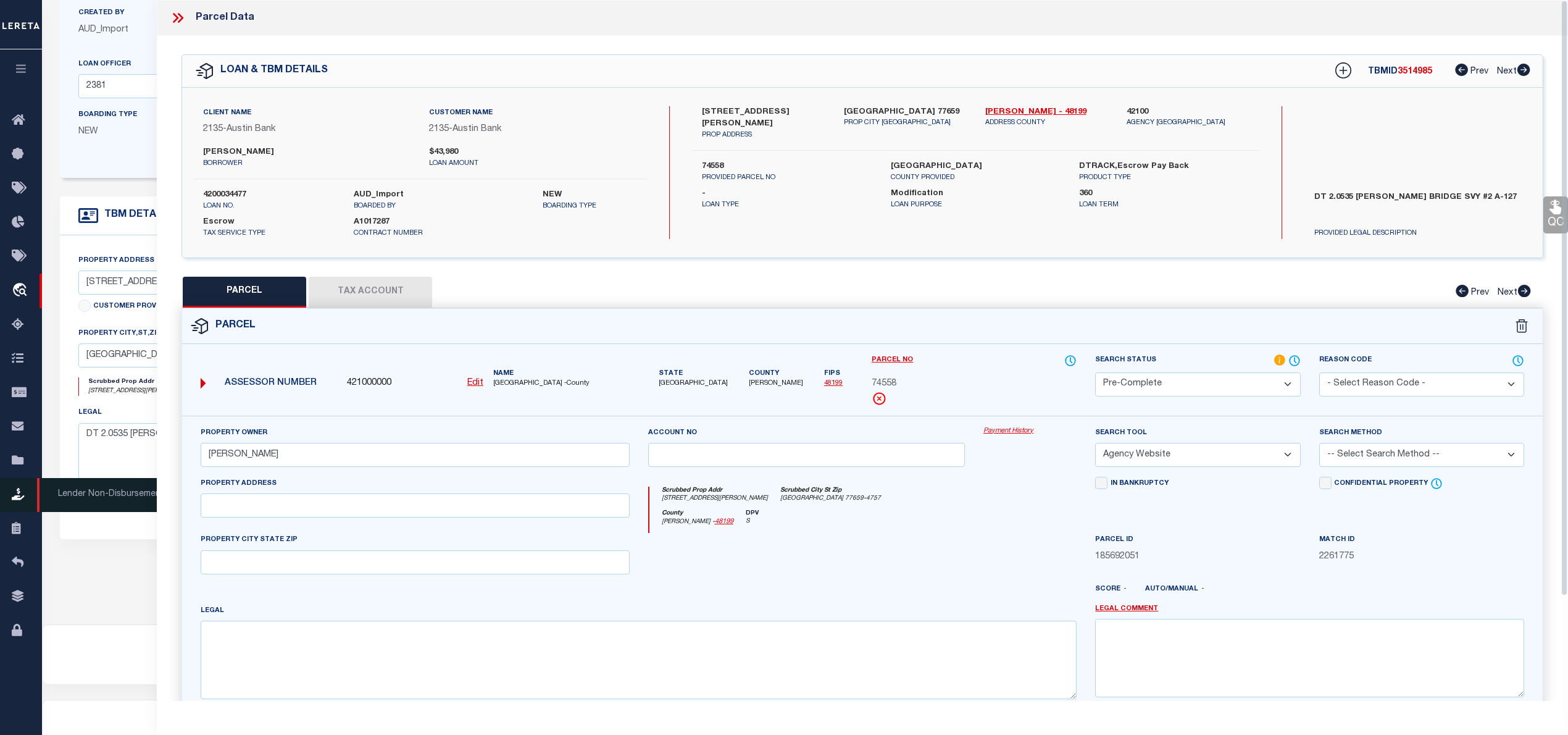
type input "SOUR LAKE, TX 77659"
type textarea "A0127 ISAAC BRIDGE TRACT 3B ACRES 2.053"
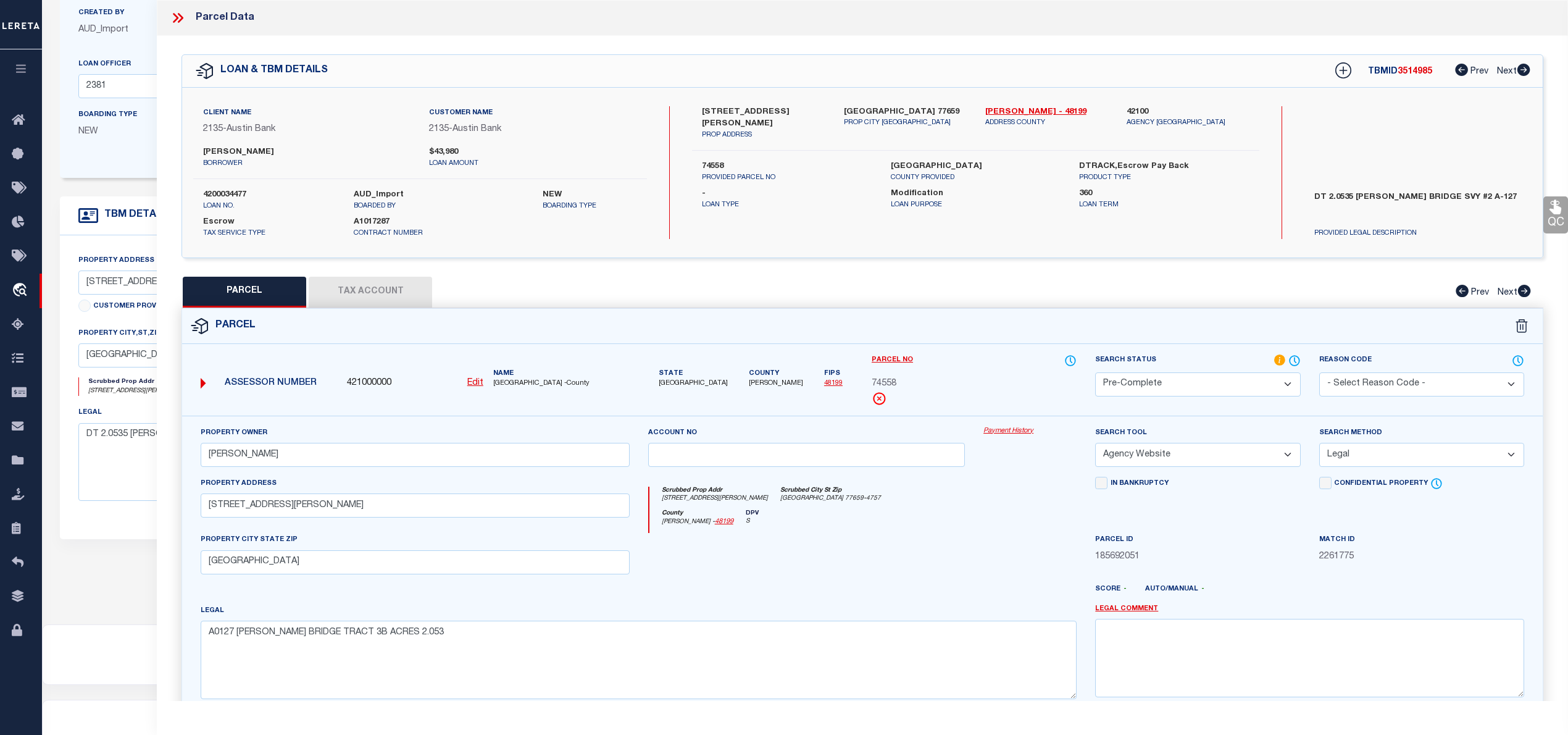
click at [1408, 68] on span "3514985" at bounding box center [1414, 71] width 35 height 8
copy span "3514985"
click at [233, 191] on label "4200034477" at bounding box center [269, 196] width 132 height 13
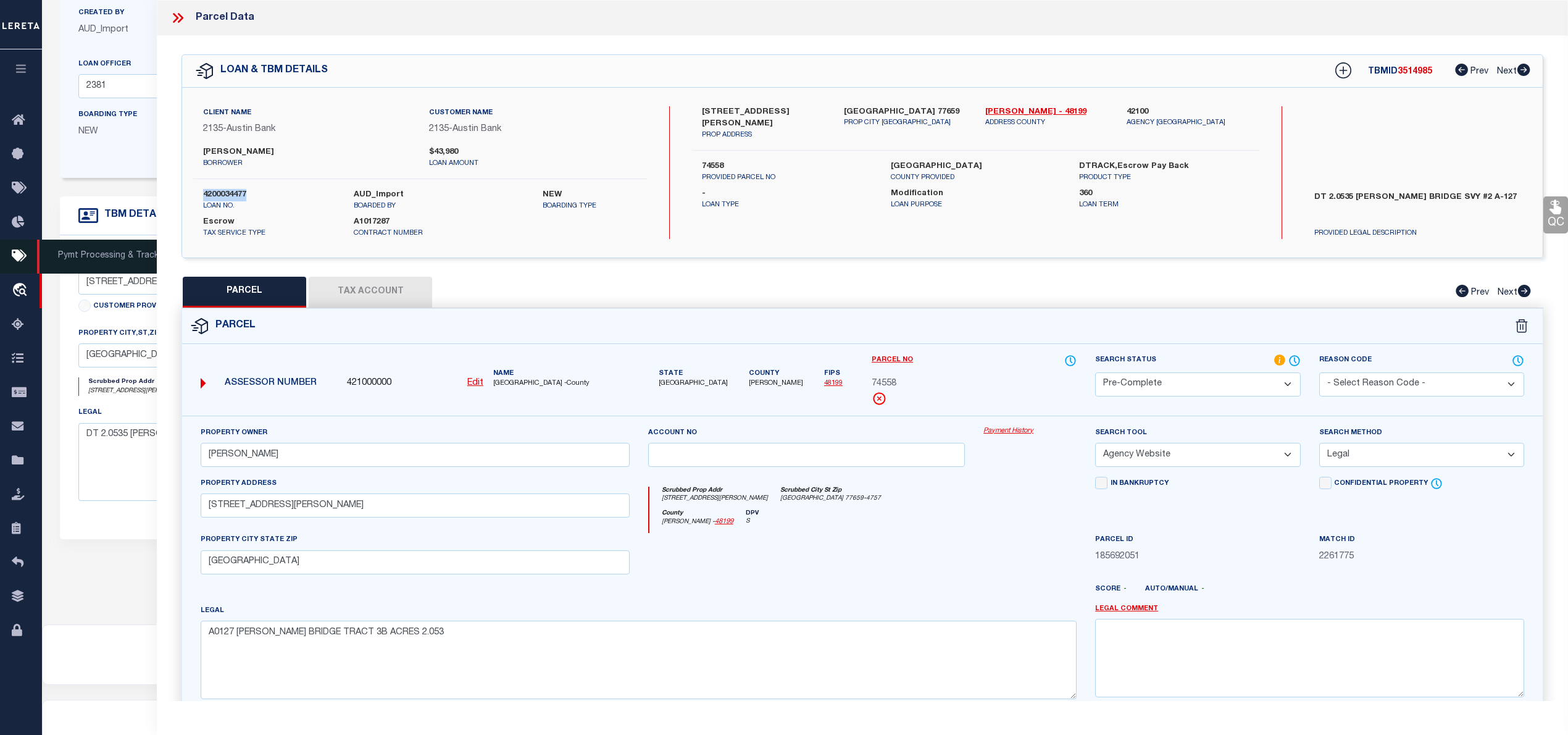
copy label "4200034477"
click at [510, 382] on span "HARDIN COUNTY -County" at bounding box center [561, 383] width 136 height 10
copy span "HARDIN"
click at [882, 382] on span "74558" at bounding box center [884, 384] width 25 height 14
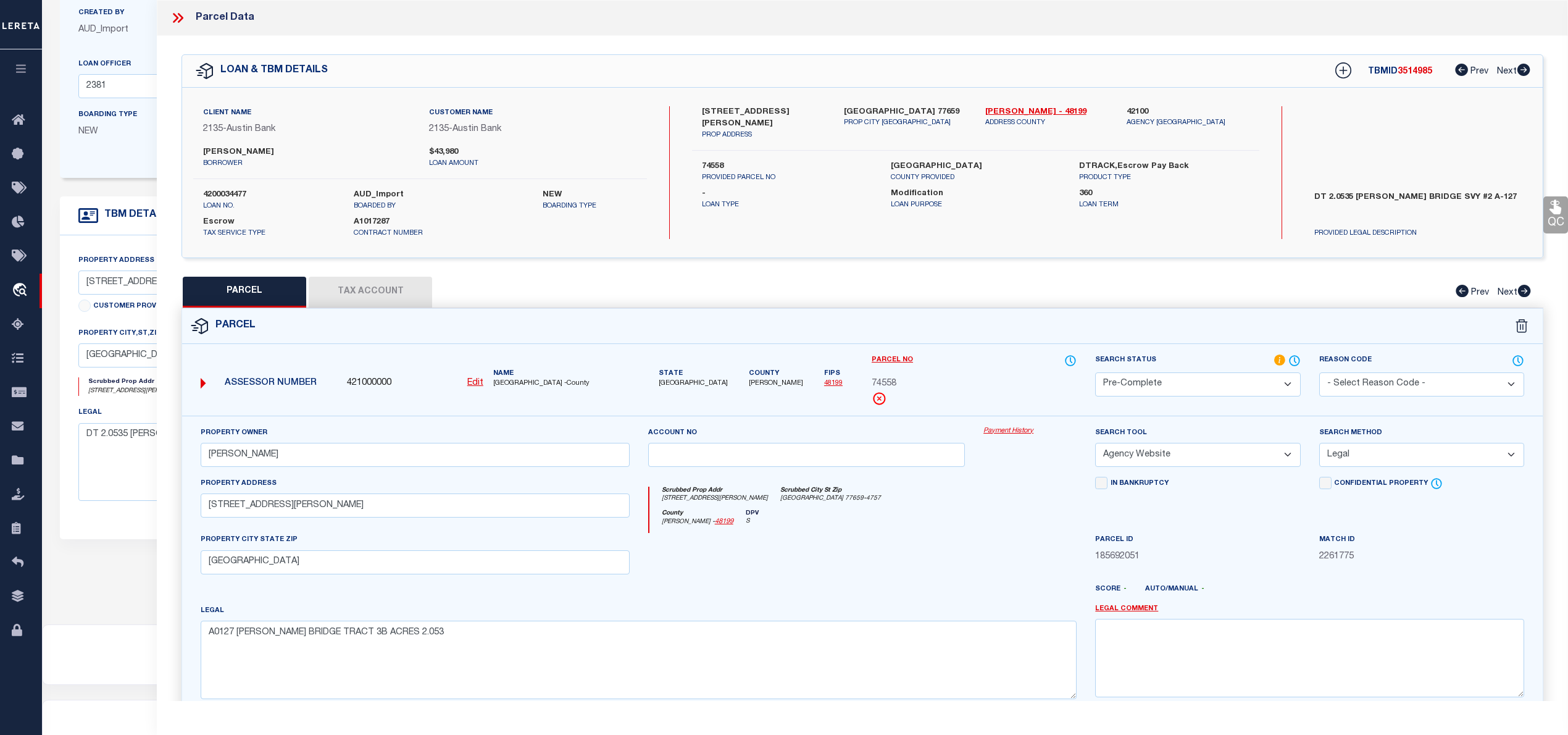
click at [882, 382] on span "74558" at bounding box center [884, 384] width 25 height 14
copy span "74558"
click at [390, 287] on button "Tax Account" at bounding box center [370, 293] width 123 height 31
select select "100"
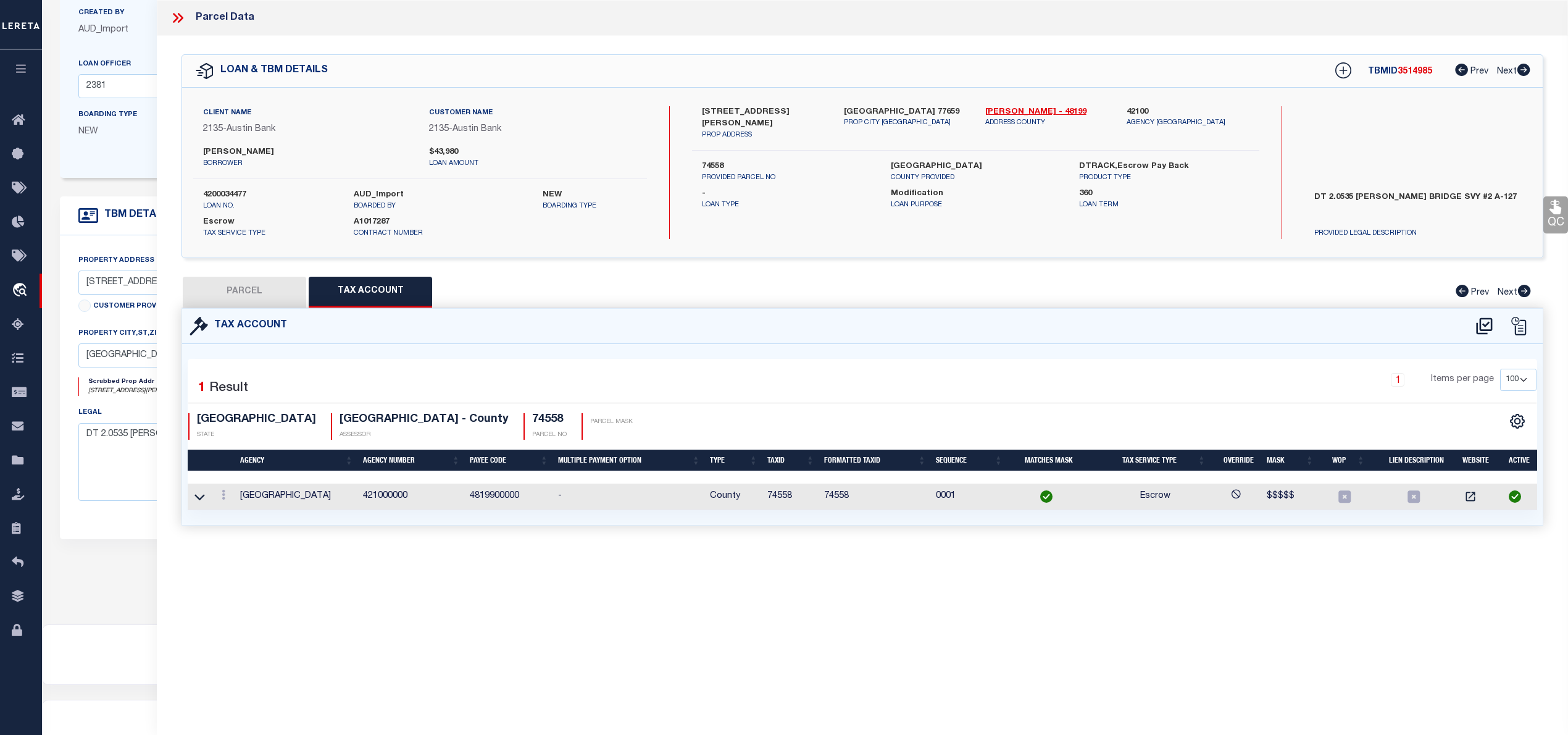
click at [224, 284] on button "PARCEL" at bounding box center [244, 293] width 123 height 31
select select "AS"
select select
checkbox input "false"
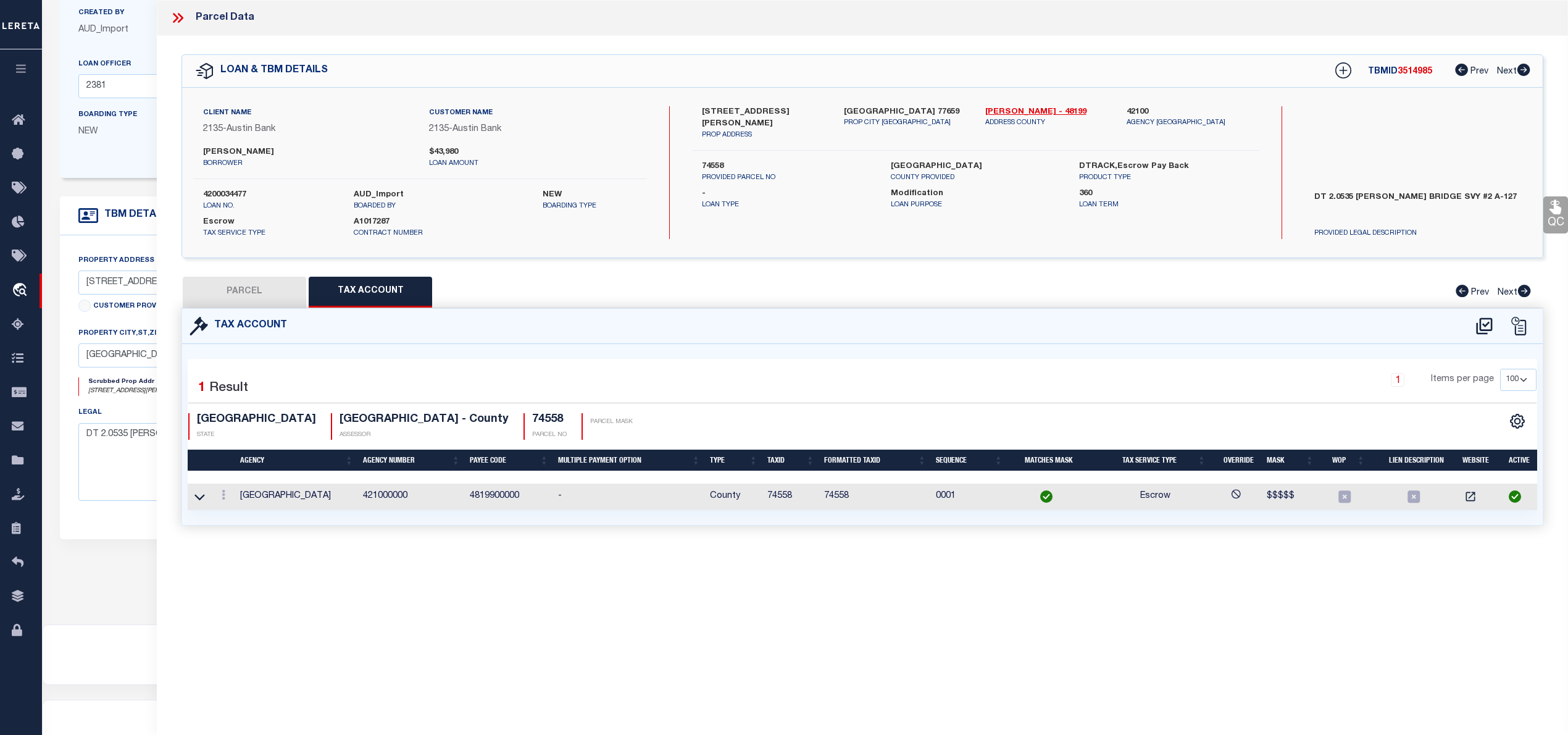
checkbox input "false"
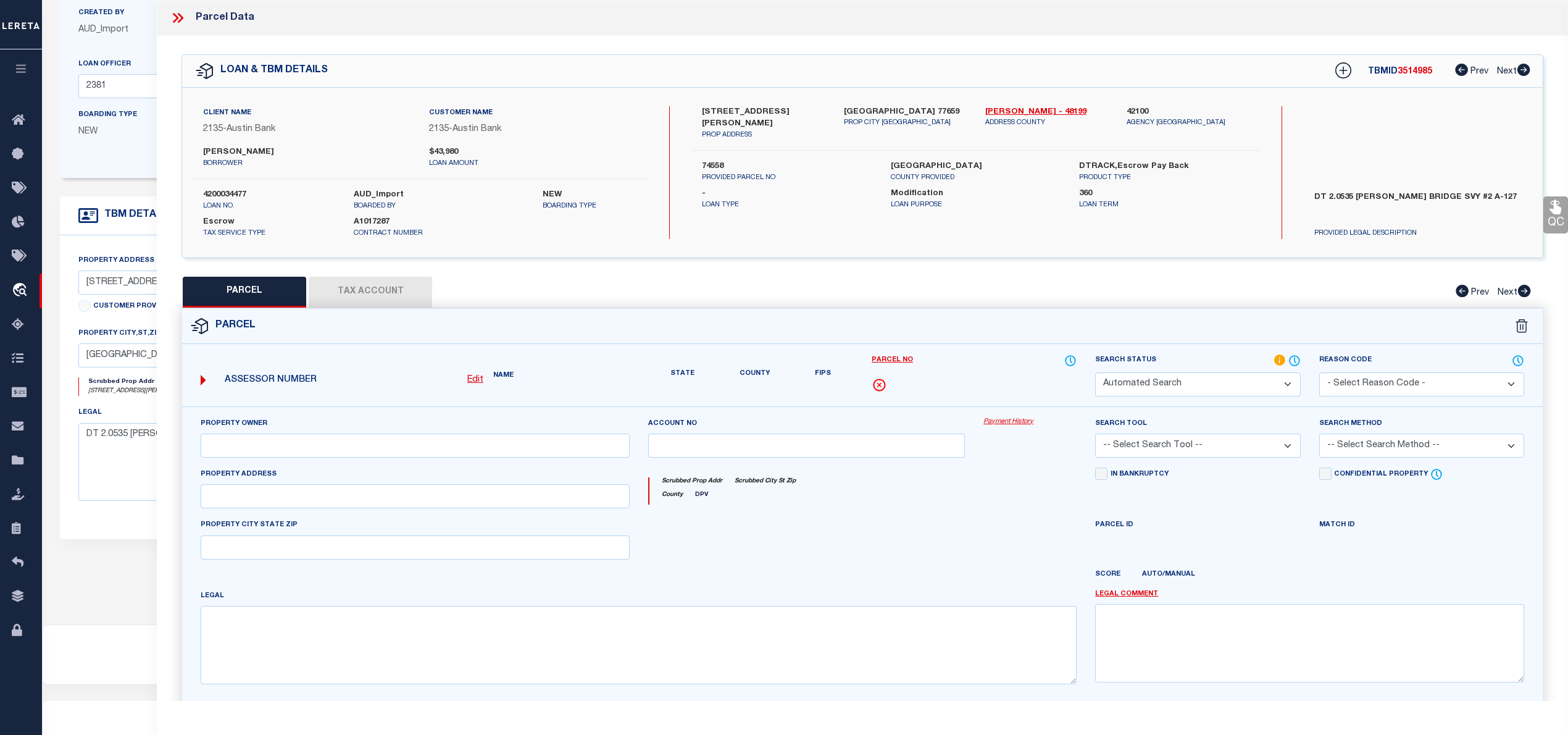
select select "PC"
type input "DYSON TROY"
select select "AGW"
select select "LEG"
type input "6135 HOB WARREN RD"
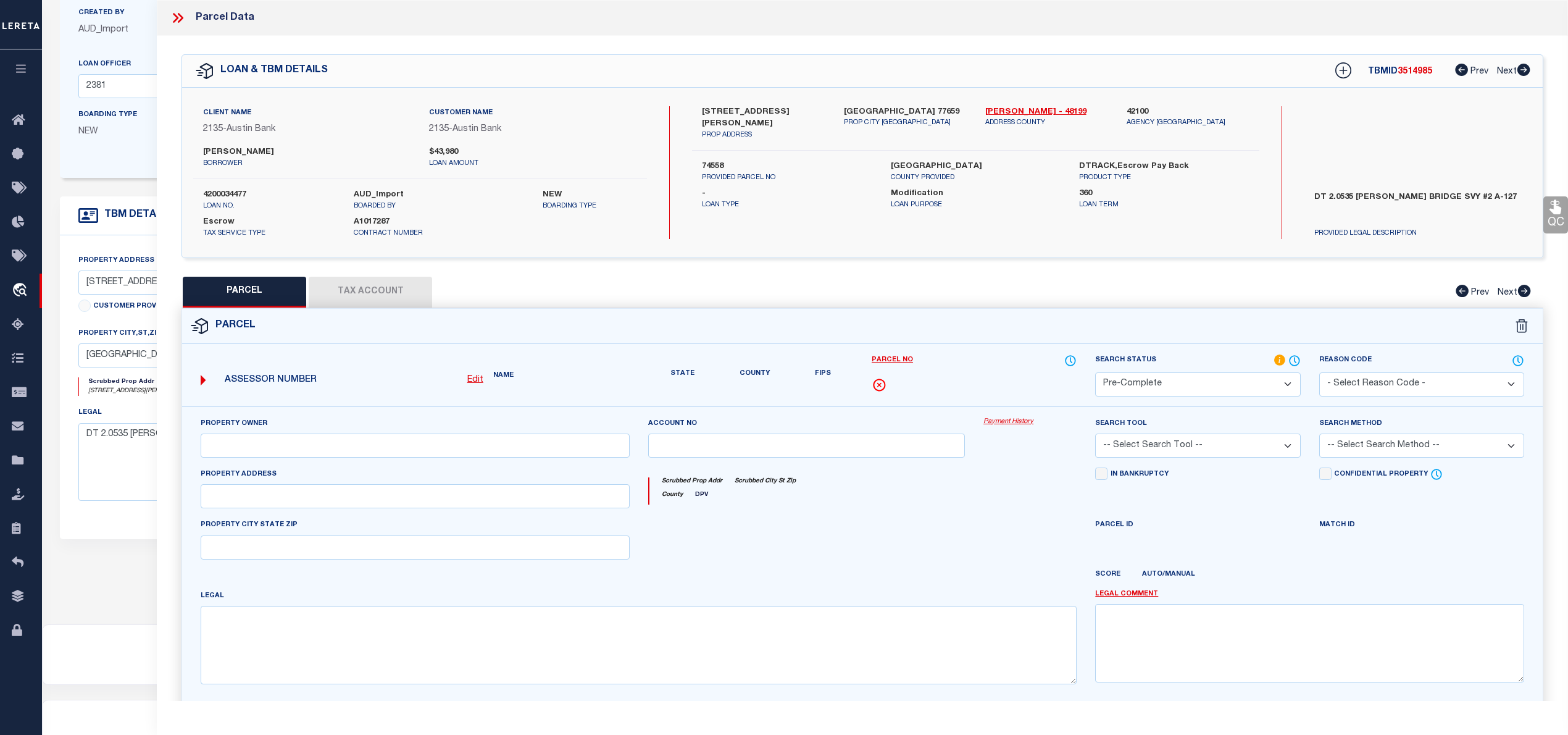
type input "SOUR LAKE, TX 77659"
type textarea "A0127 ISAAC BRIDGE TRACT 3B ACRES 2.053"
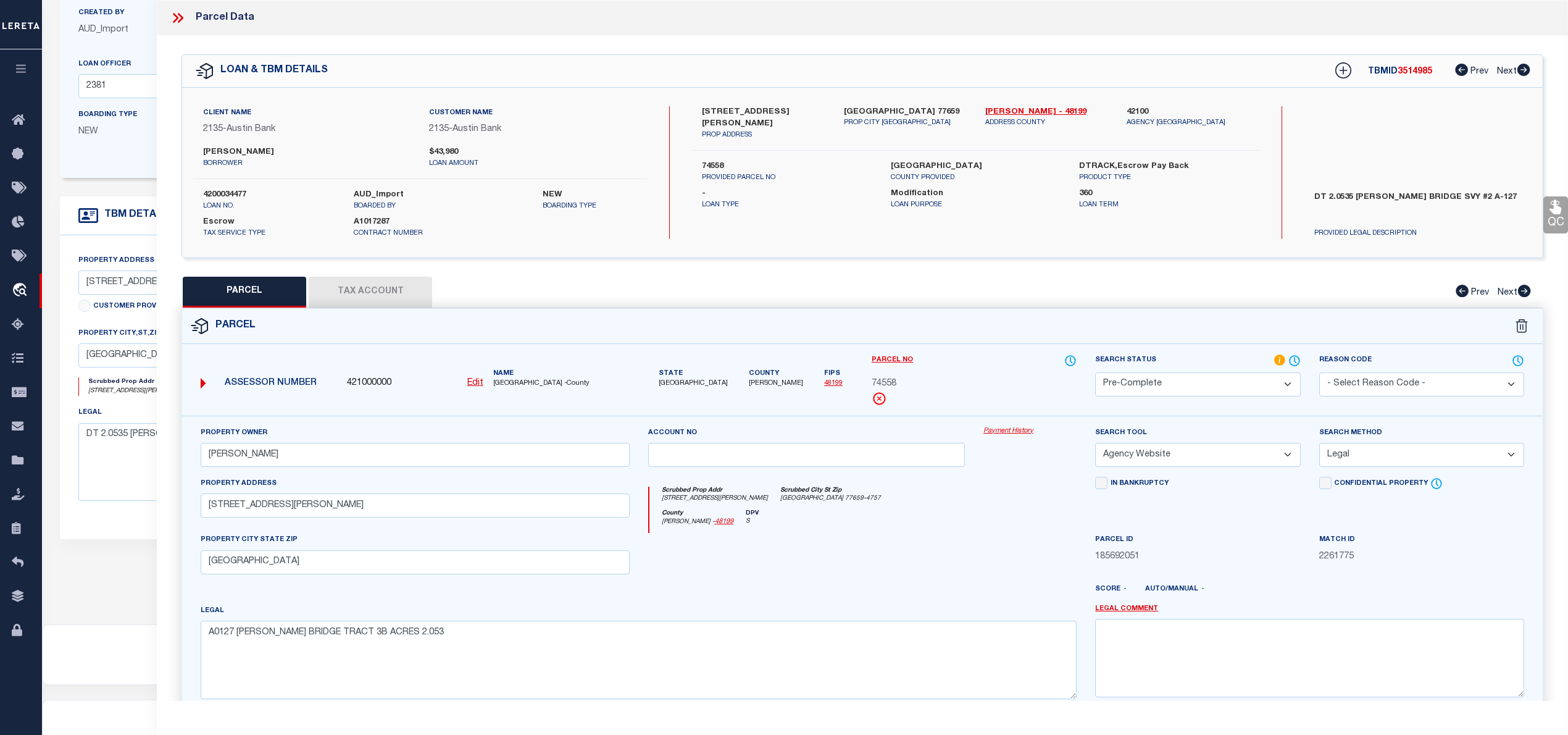
click at [175, 16] on icon at bounding box center [175, 17] width 5 height 10
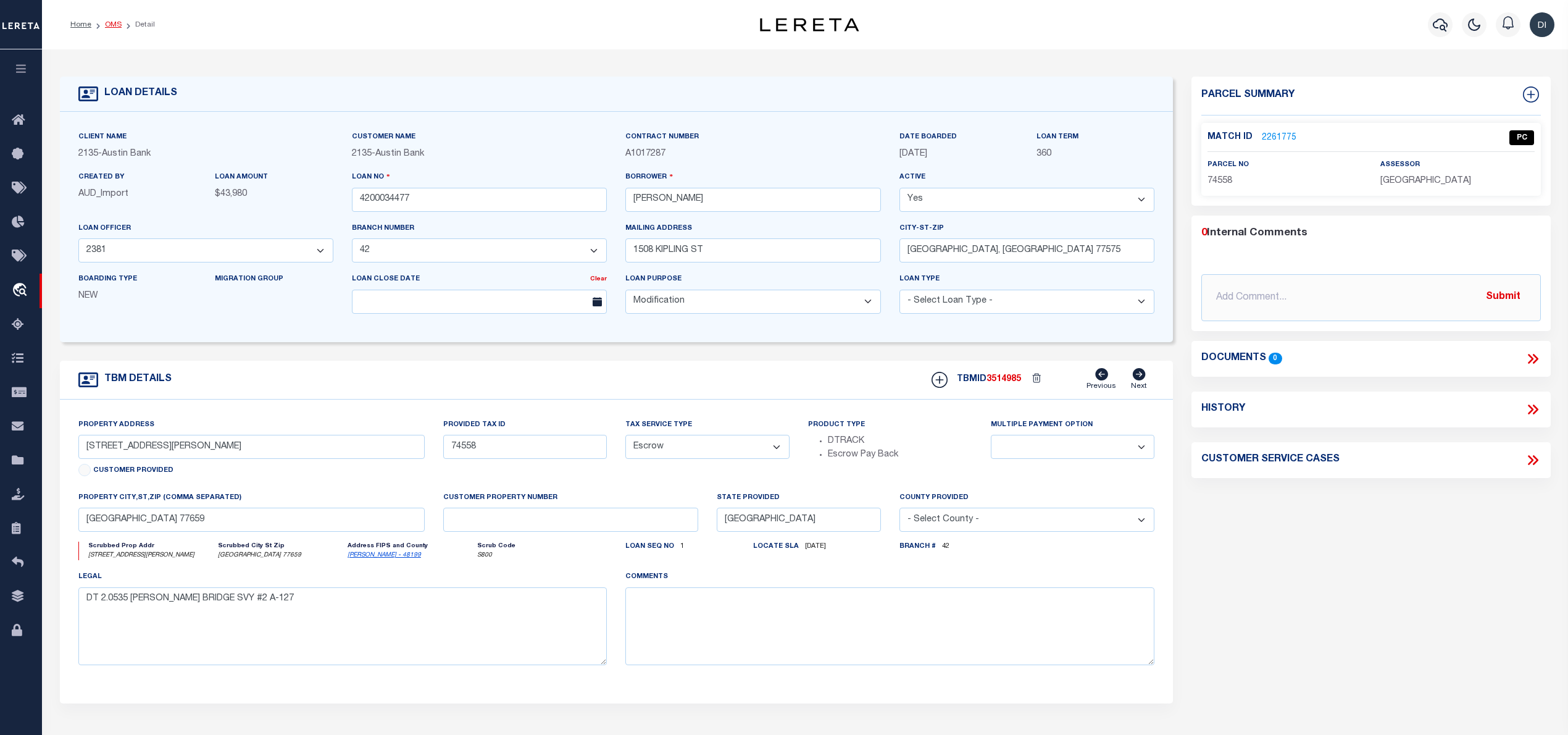
click at [115, 25] on link "OMS" at bounding box center [113, 25] width 16 height 7
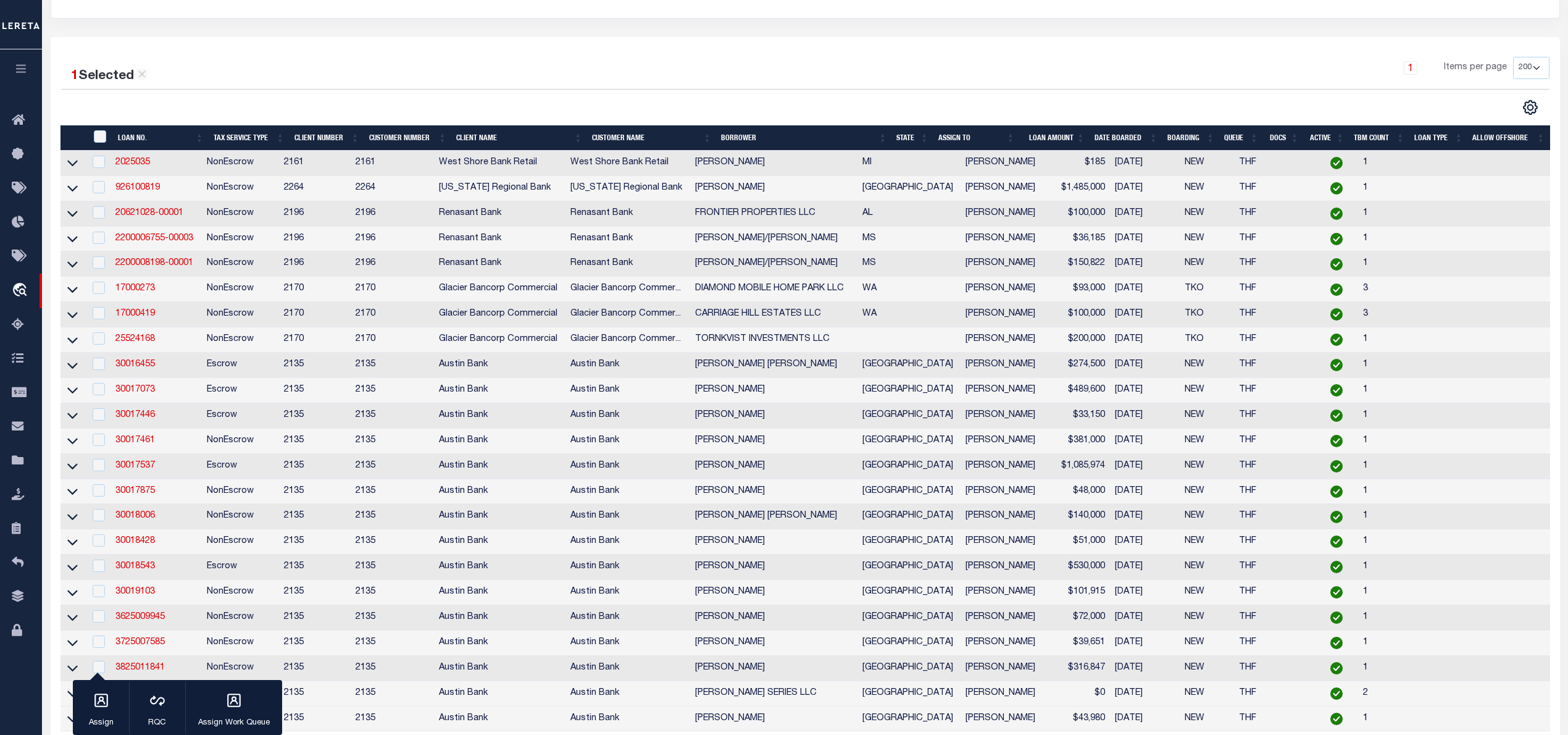
scroll to position [406, 0]
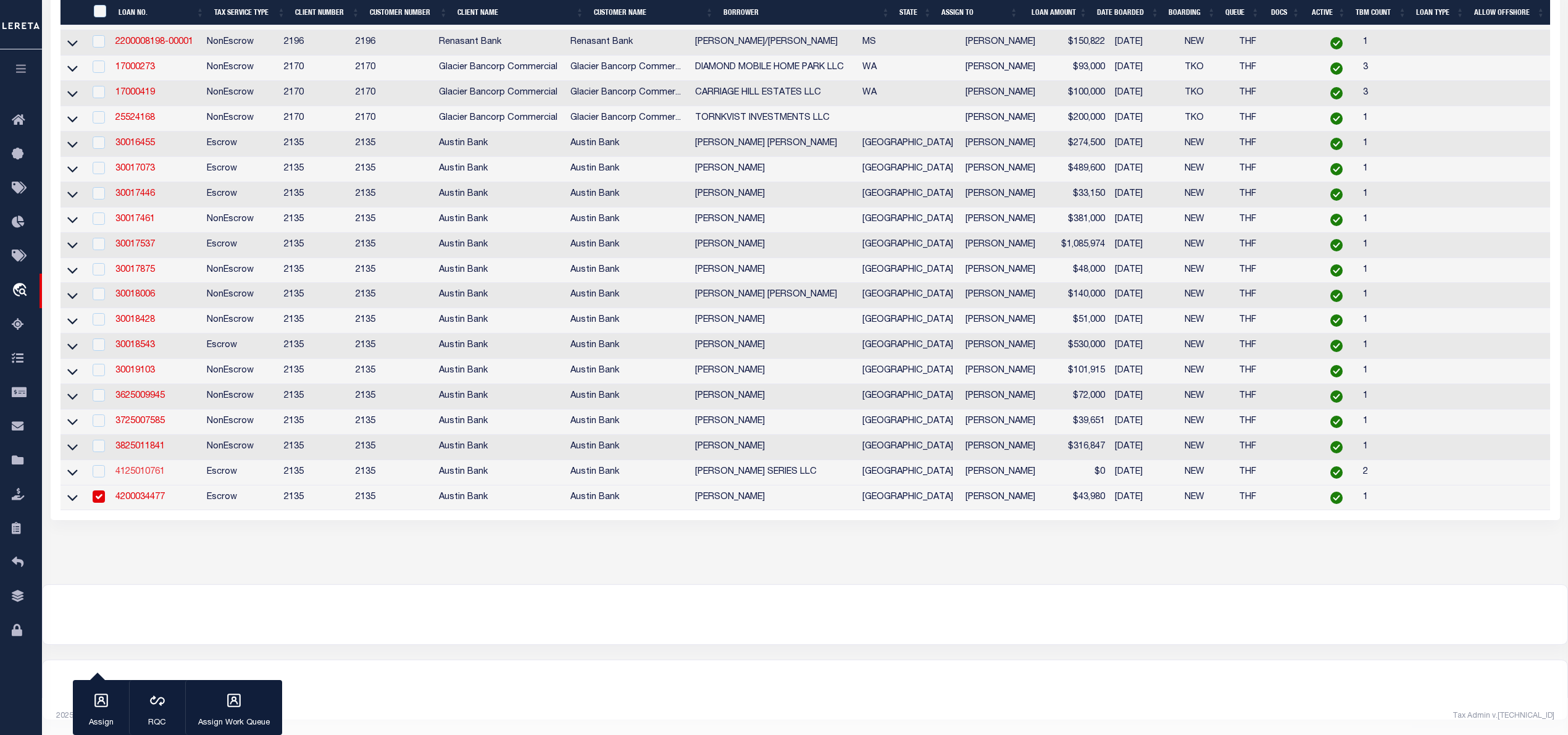
click at [134, 469] on link "4125010761" at bounding box center [140, 471] width 49 height 8
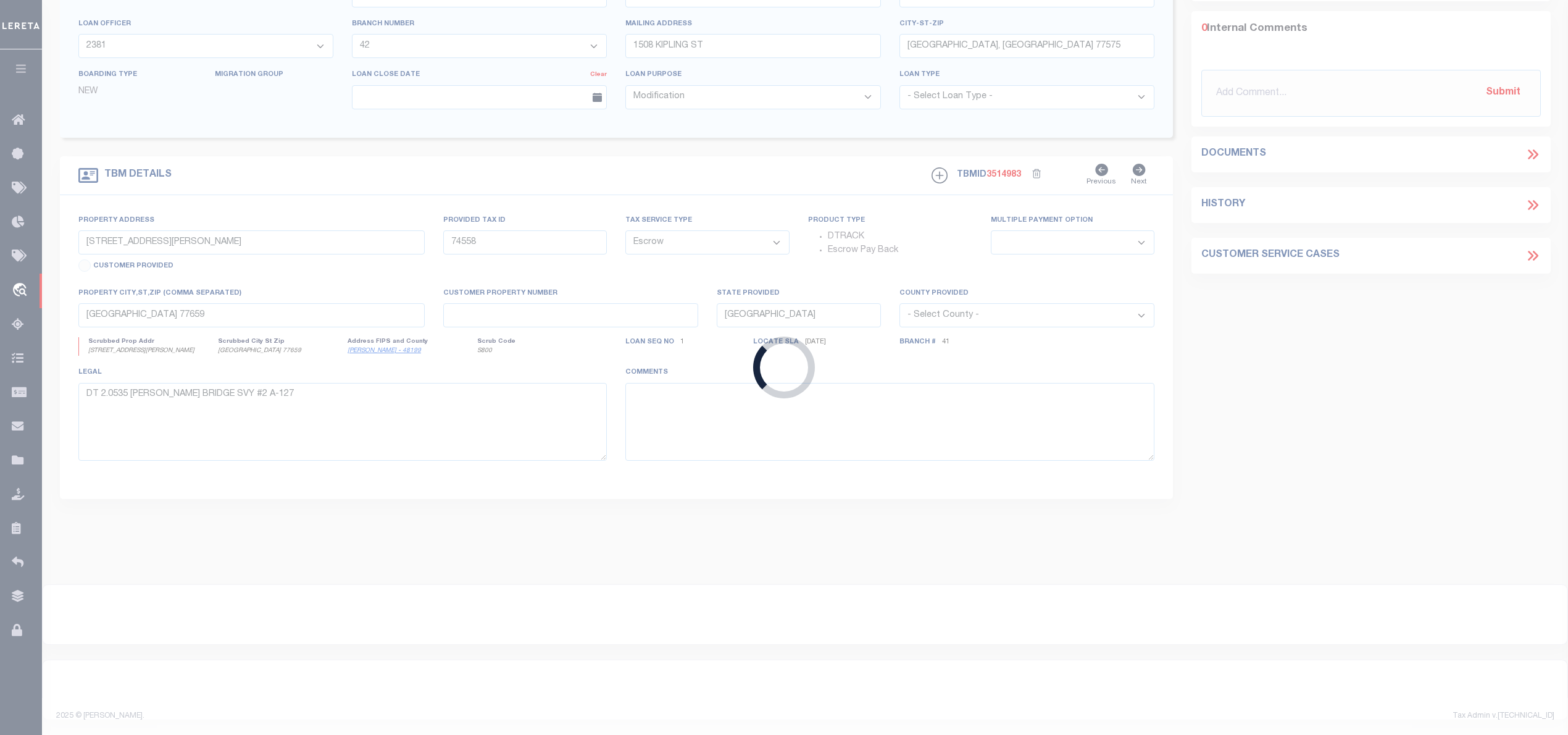
type input "4125010761"
type input "RENEAU SERIES LLC"
select select "43995"
select select "2584"
type input "200 SHORELINE DR"
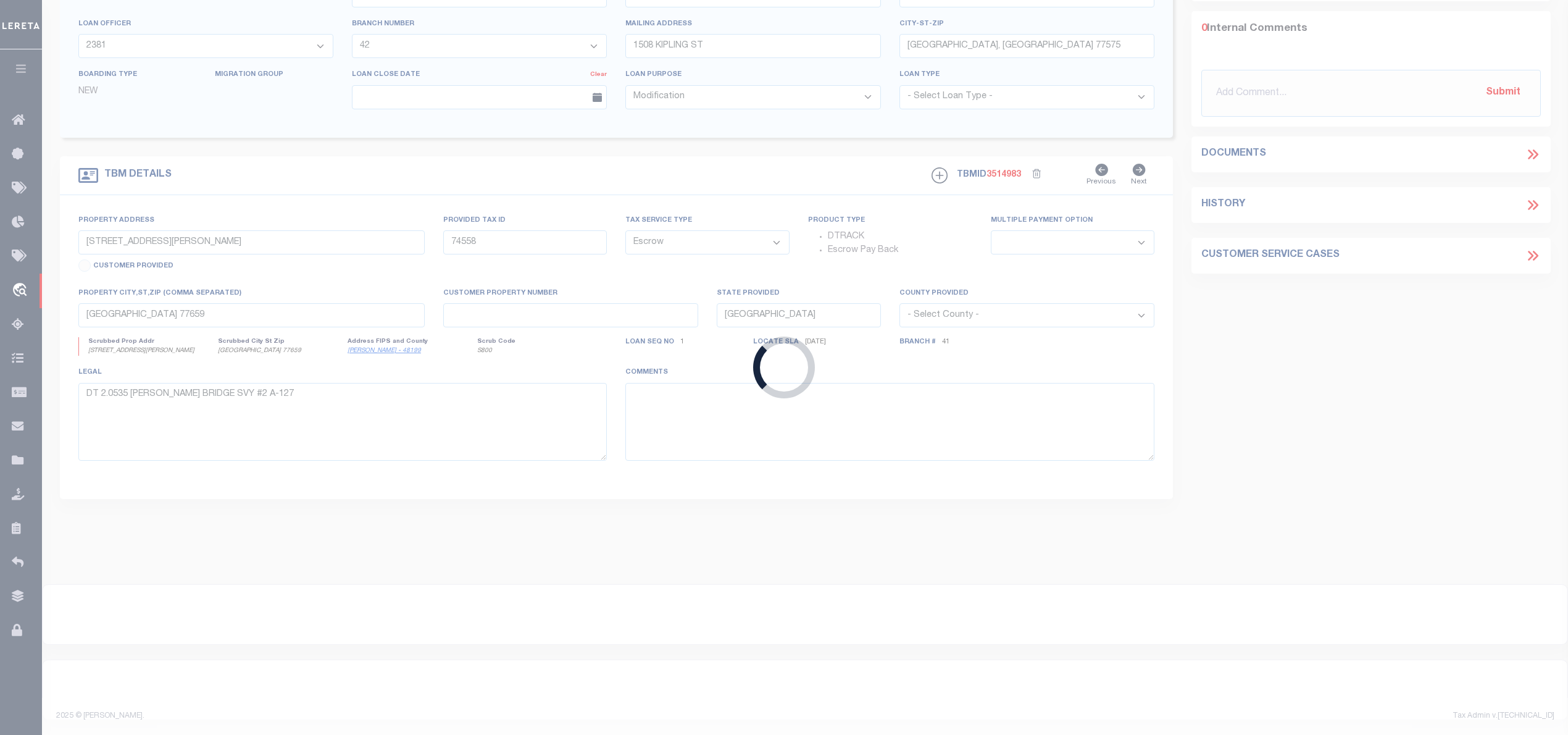
type input "NACOGDOCHES, TX 75964-8020"
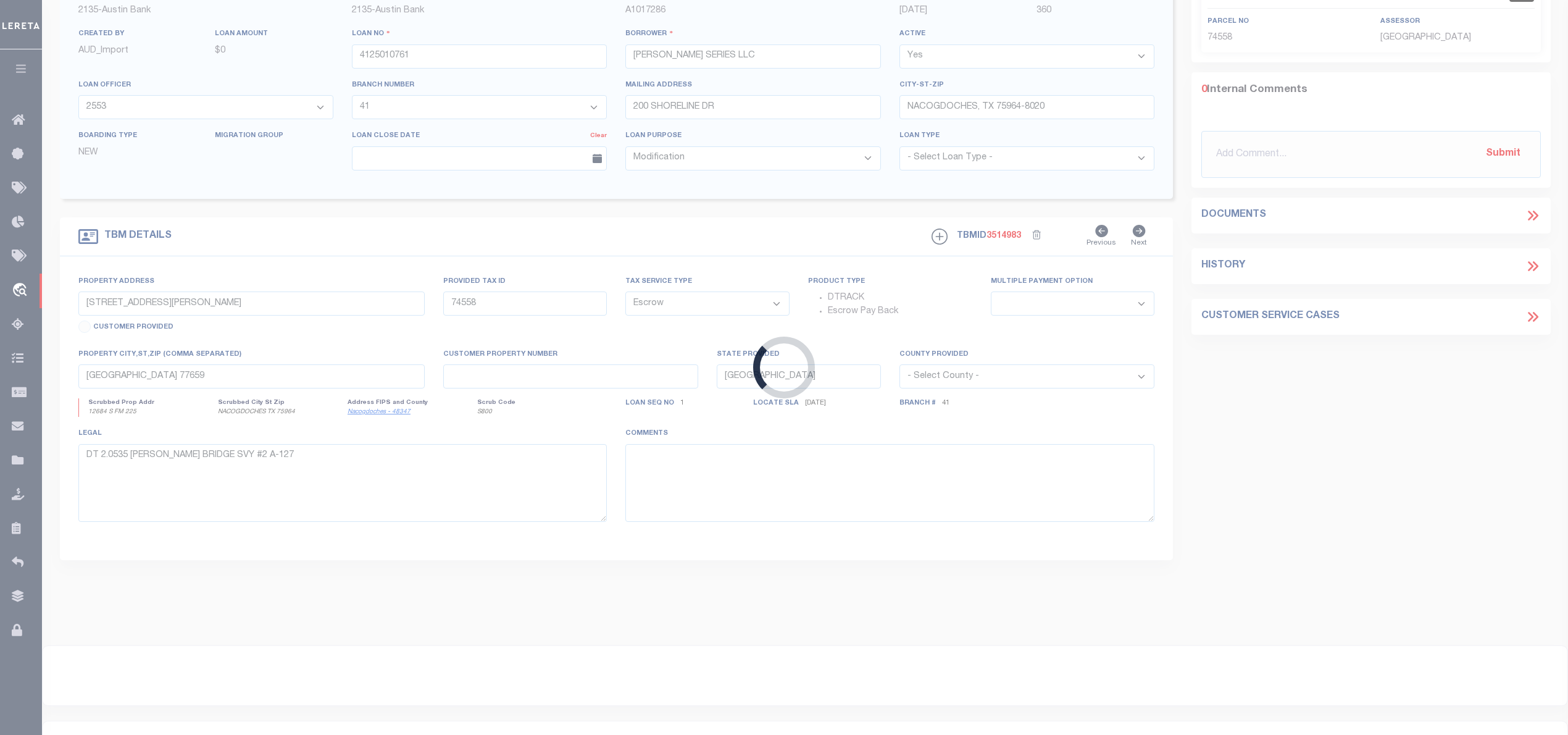
select select "43995"
select select "2584"
type input "12684 S FM 225"
type input "900125525"
select select
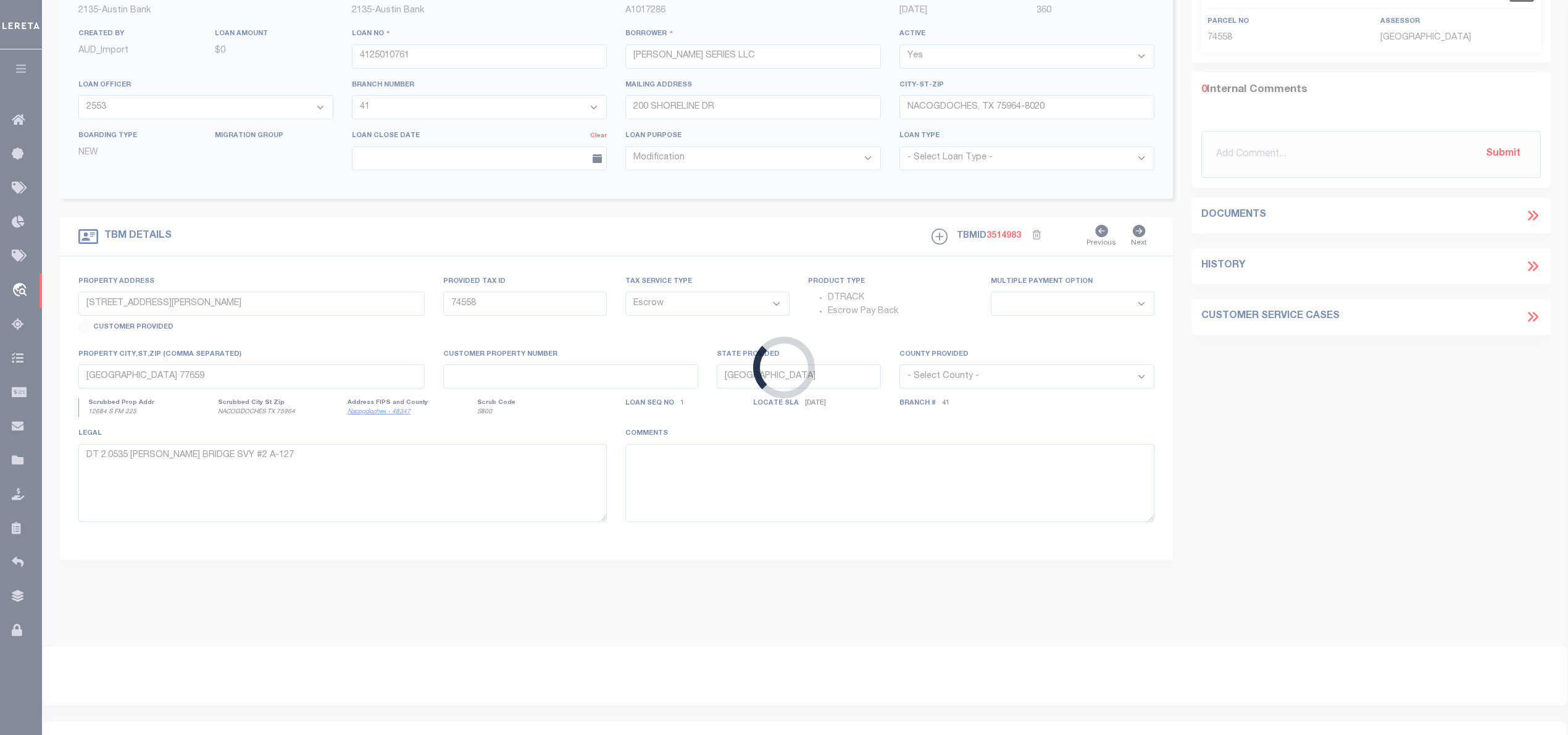
type input "NACOGDOCHES TX 75964"
select select
type textarea "DT 5.13 AC A-501 A SANCHEZ PART 1&2 A-549PD SANDERS P5"
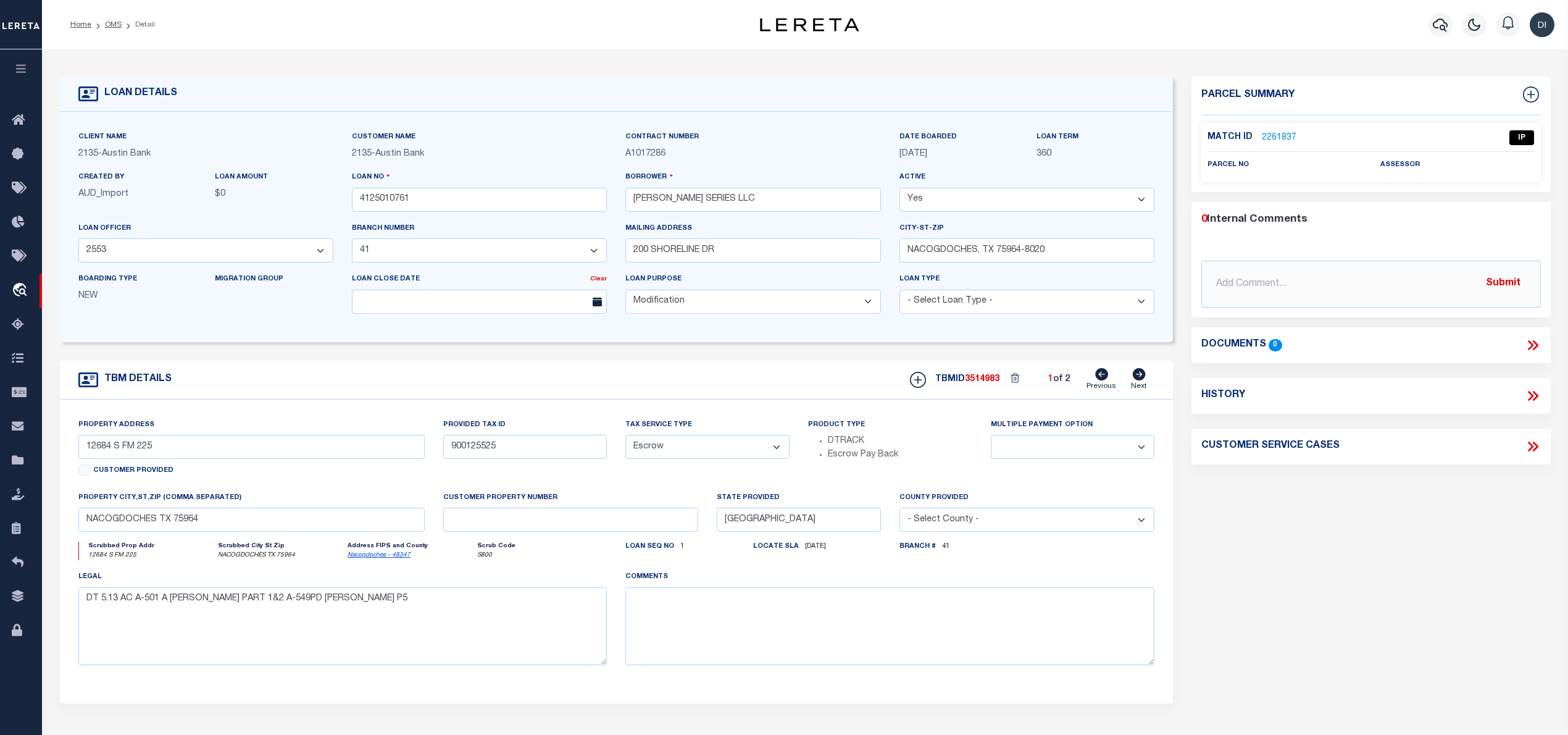
click at [1277, 132] on link "2261837" at bounding box center [1279, 138] width 35 height 13
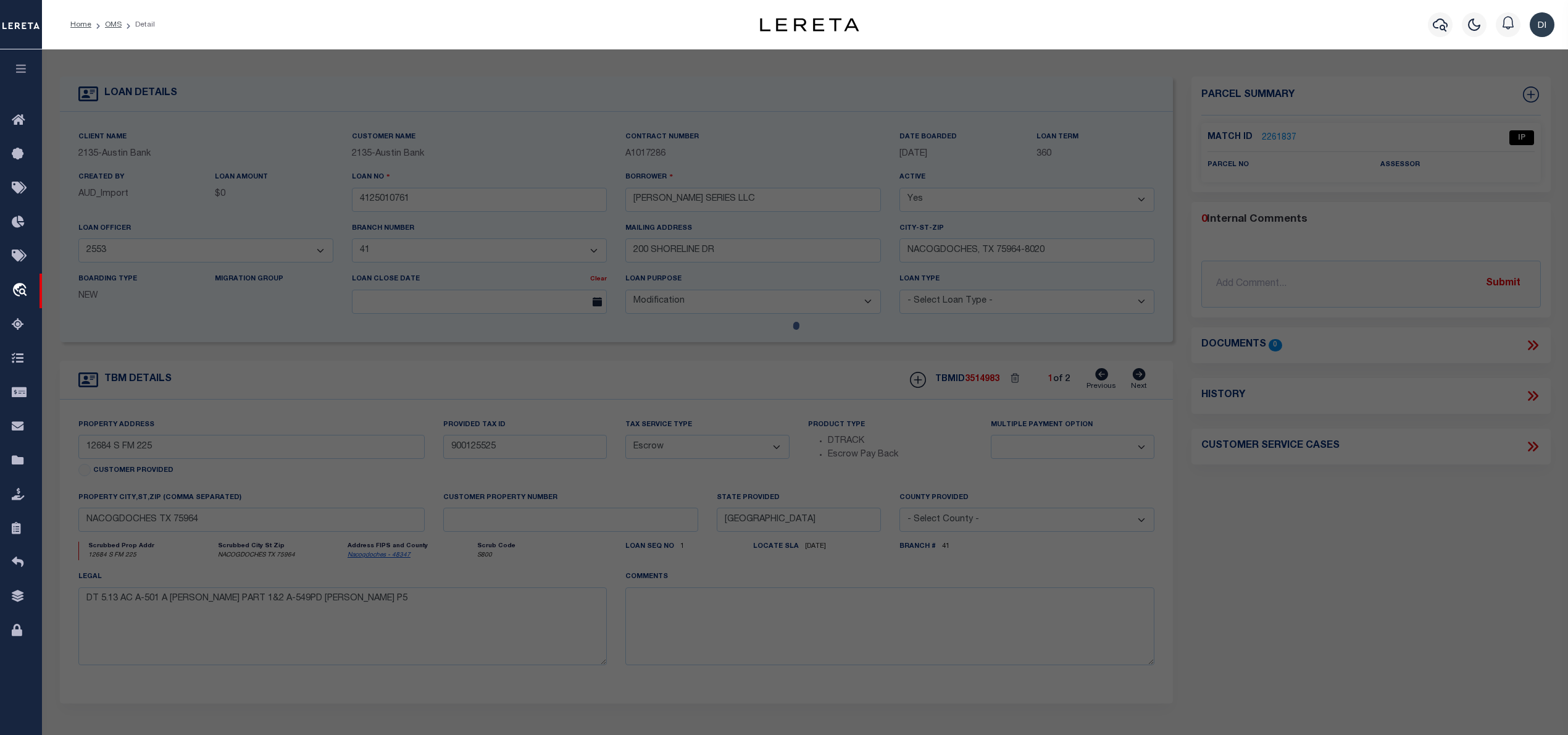
select select "AS"
select select
checkbox input "false"
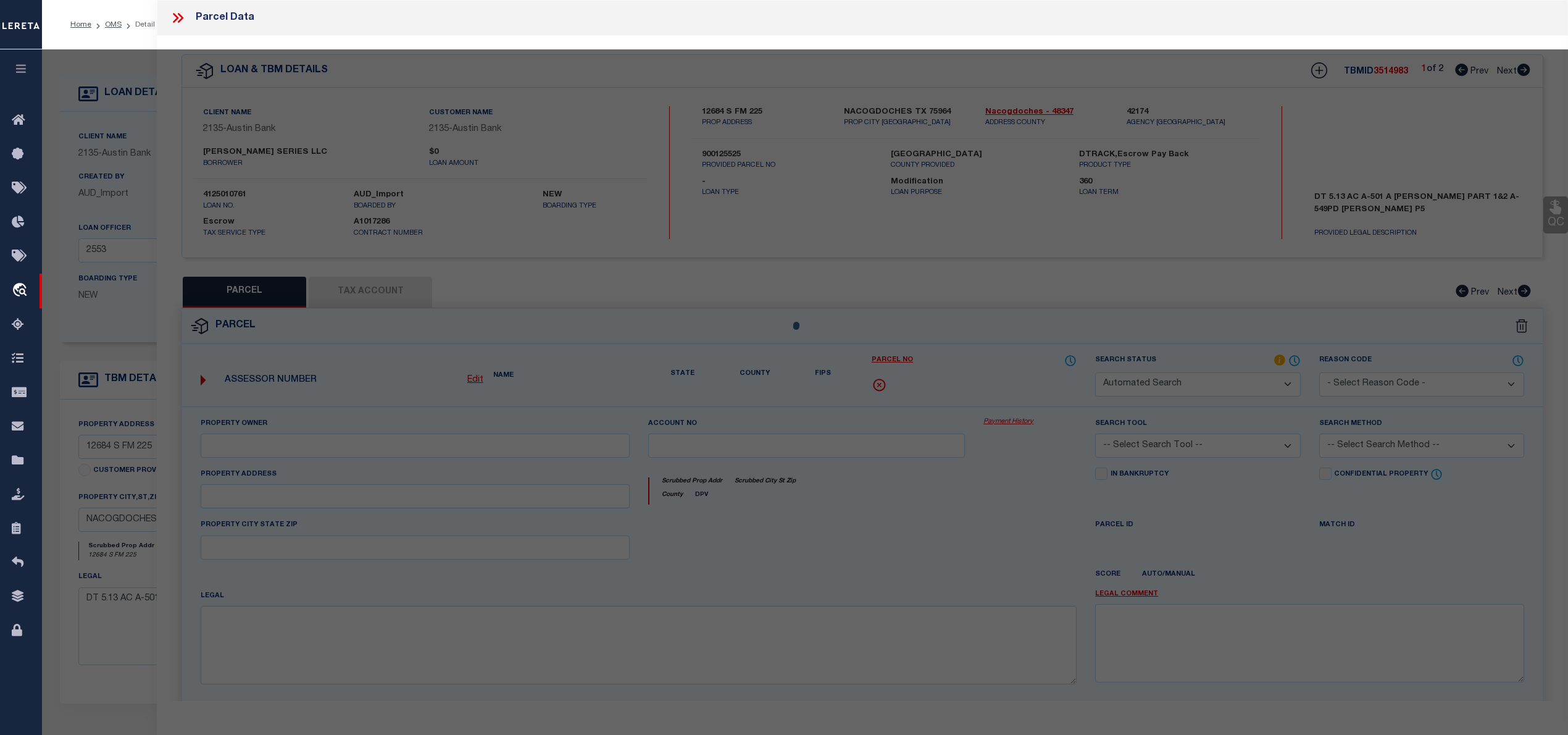
select select "IP"
checkbox input "false"
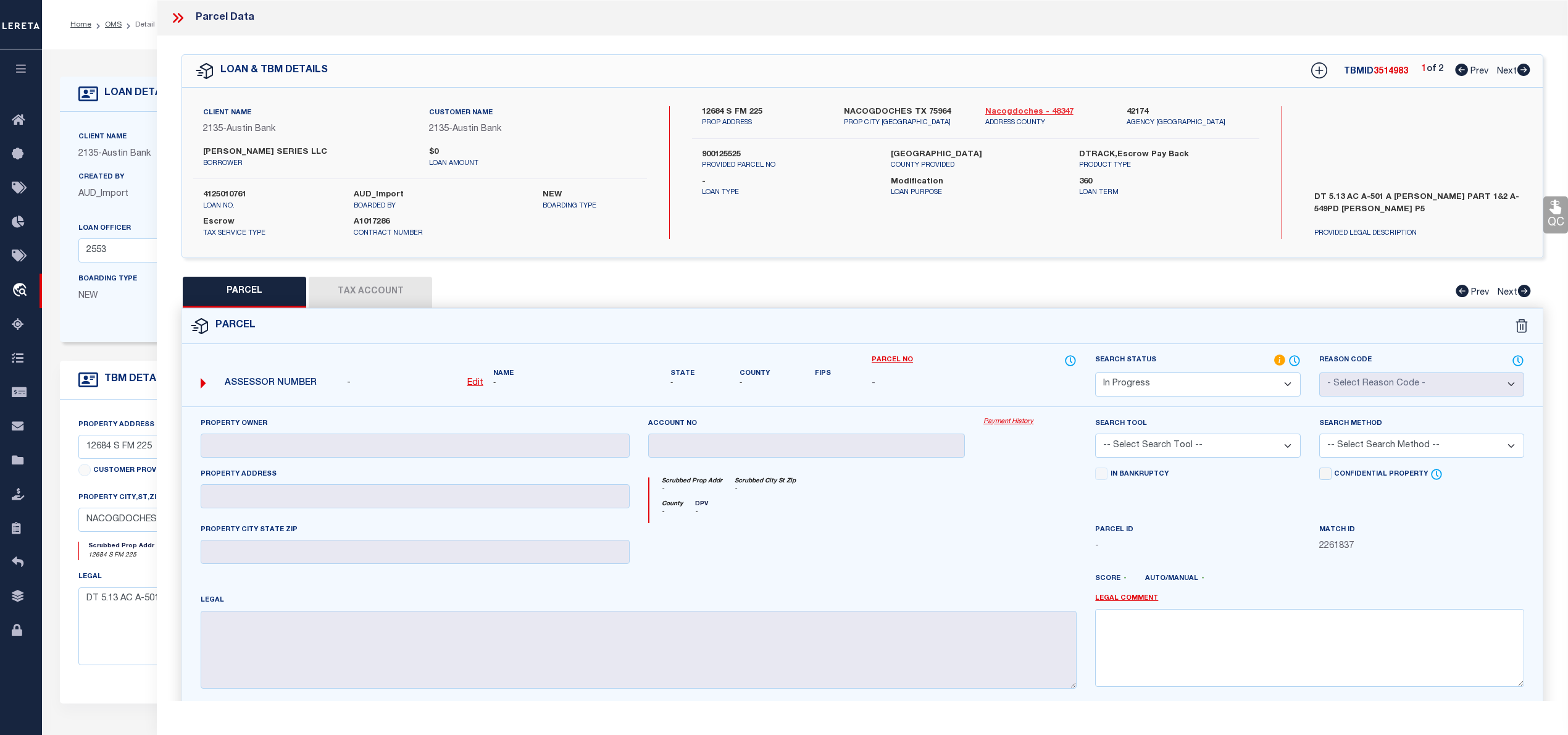
click at [998, 108] on link "Nacogdoches - 48347" at bounding box center [1046, 112] width 122 height 13
click at [715, 109] on label "12684 S FM 225" at bounding box center [763, 112] width 122 height 13
copy label "12684"
click at [753, 112] on label "12684 S FM 225" at bounding box center [763, 112] width 122 height 13
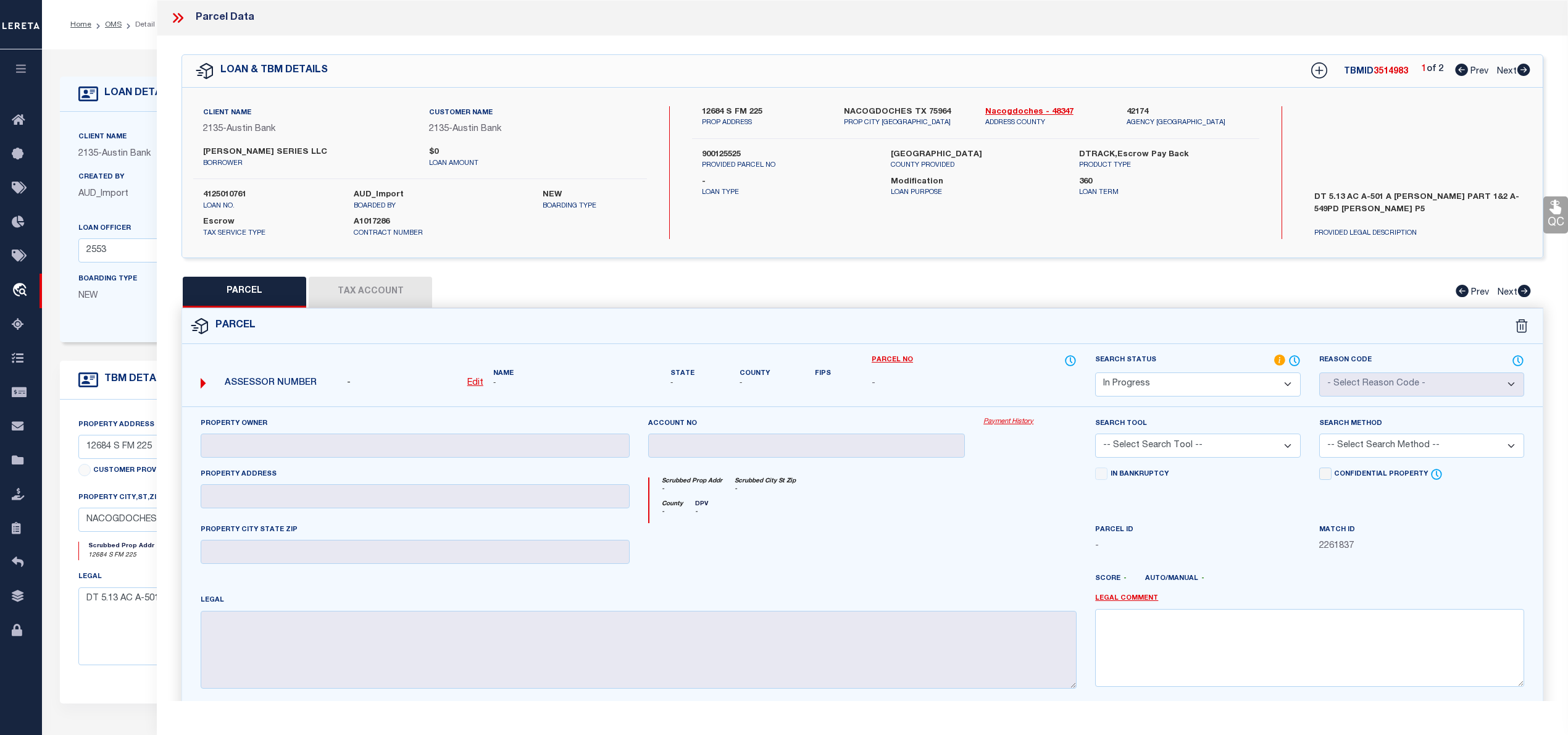
click at [757, 113] on label "12684 S FM 225" at bounding box center [763, 112] width 122 height 13
click at [750, 109] on label "12684 S FM 225" at bounding box center [763, 112] width 122 height 13
copy label "225"
click at [764, 134] on div "12684 S FM 225 PROP ADDRESS NACOGDOCHES TX 75964 PROP CITY ST ZIP Nacogdoches -…" at bounding box center [975, 122] width 567 height 33
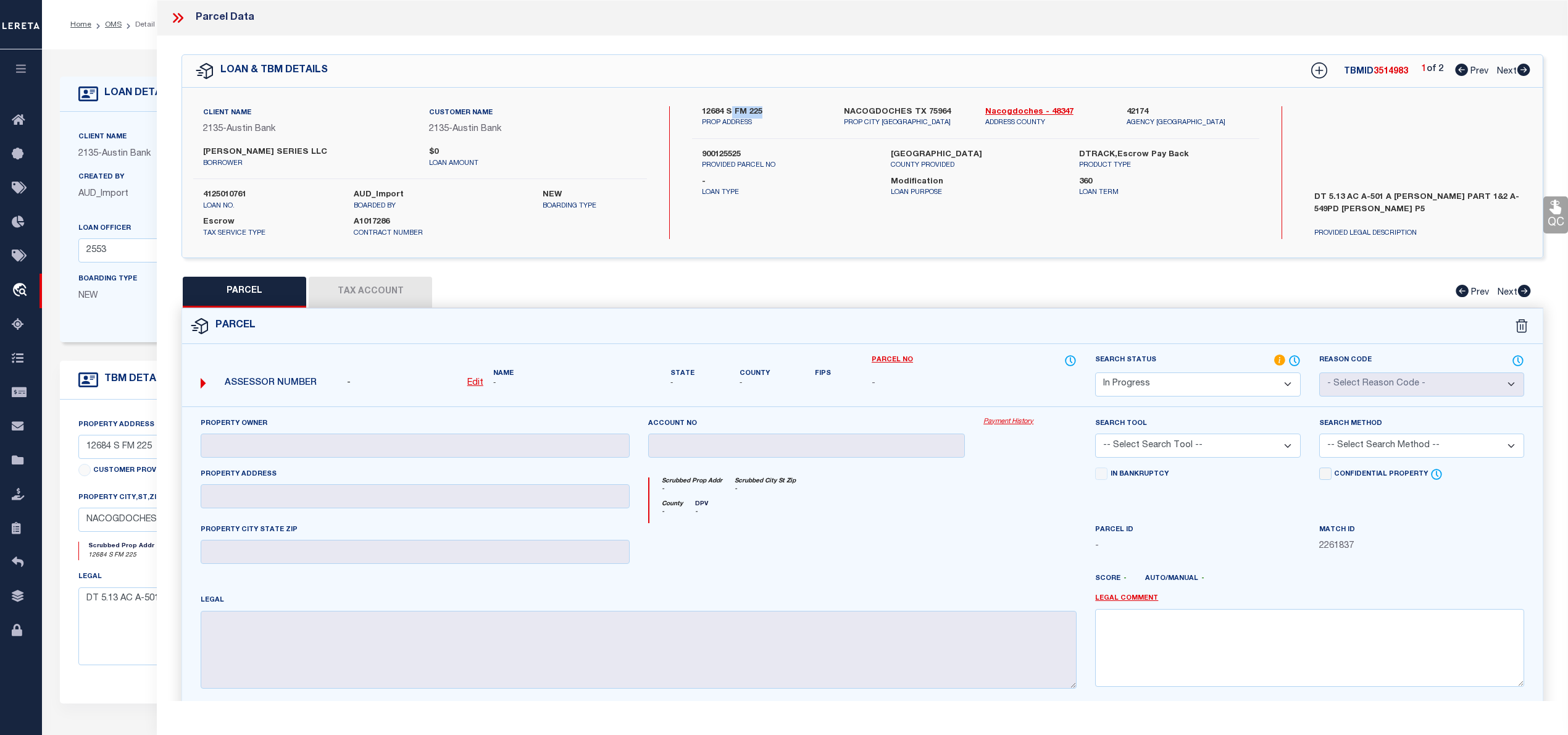
drag, startPoint x: 732, startPoint y: 108, endPoint x: 766, endPoint y: 109, distance: 34.0
click at [766, 109] on label "12684 S FM 225" at bounding box center [763, 112] width 122 height 13
copy label "FM 225"
click at [715, 109] on label "12684 S FM 225" at bounding box center [763, 112] width 122 height 13
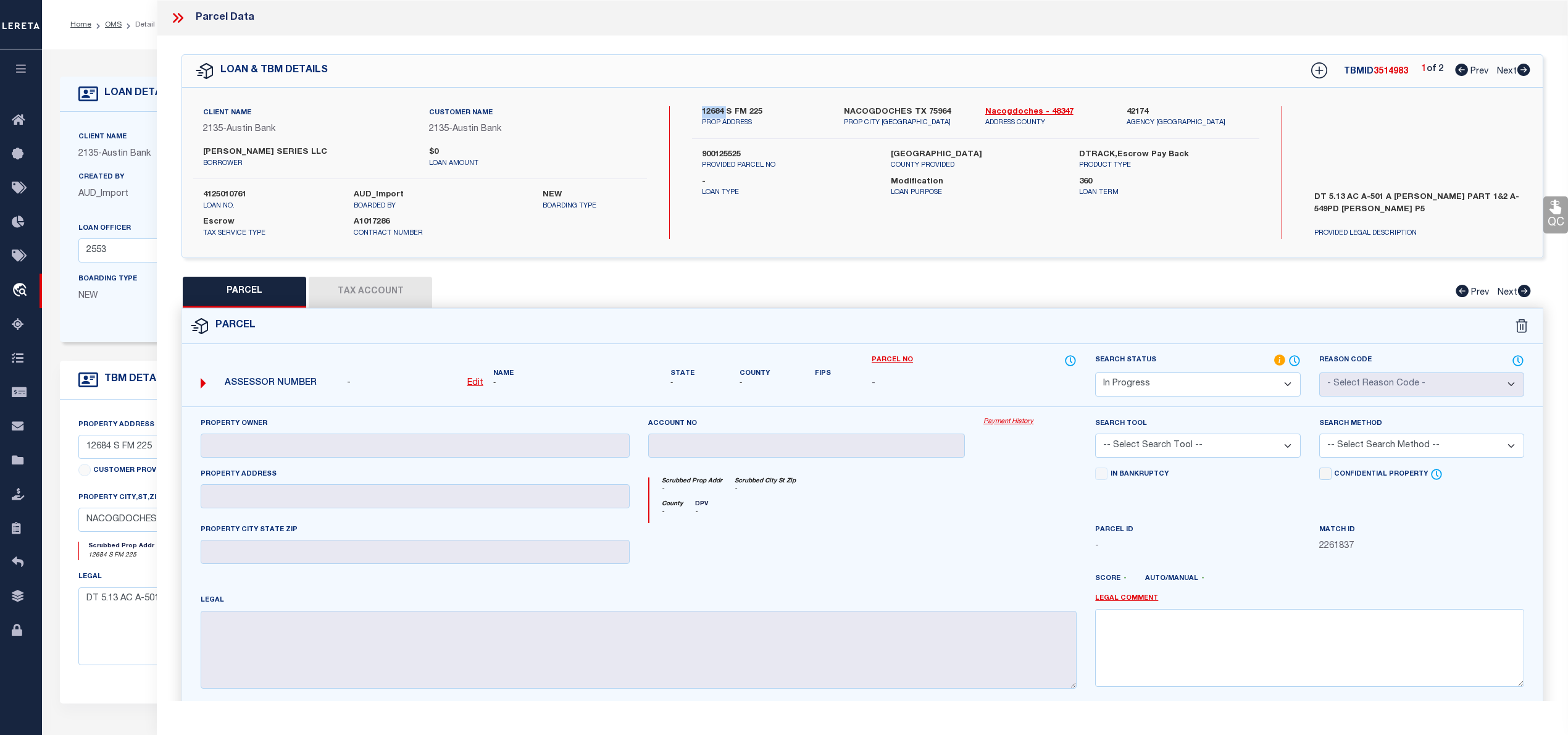
copy label "12684"
click at [1522, 69] on icon at bounding box center [1524, 70] width 13 height 13
select select "AS"
checkbox input "false"
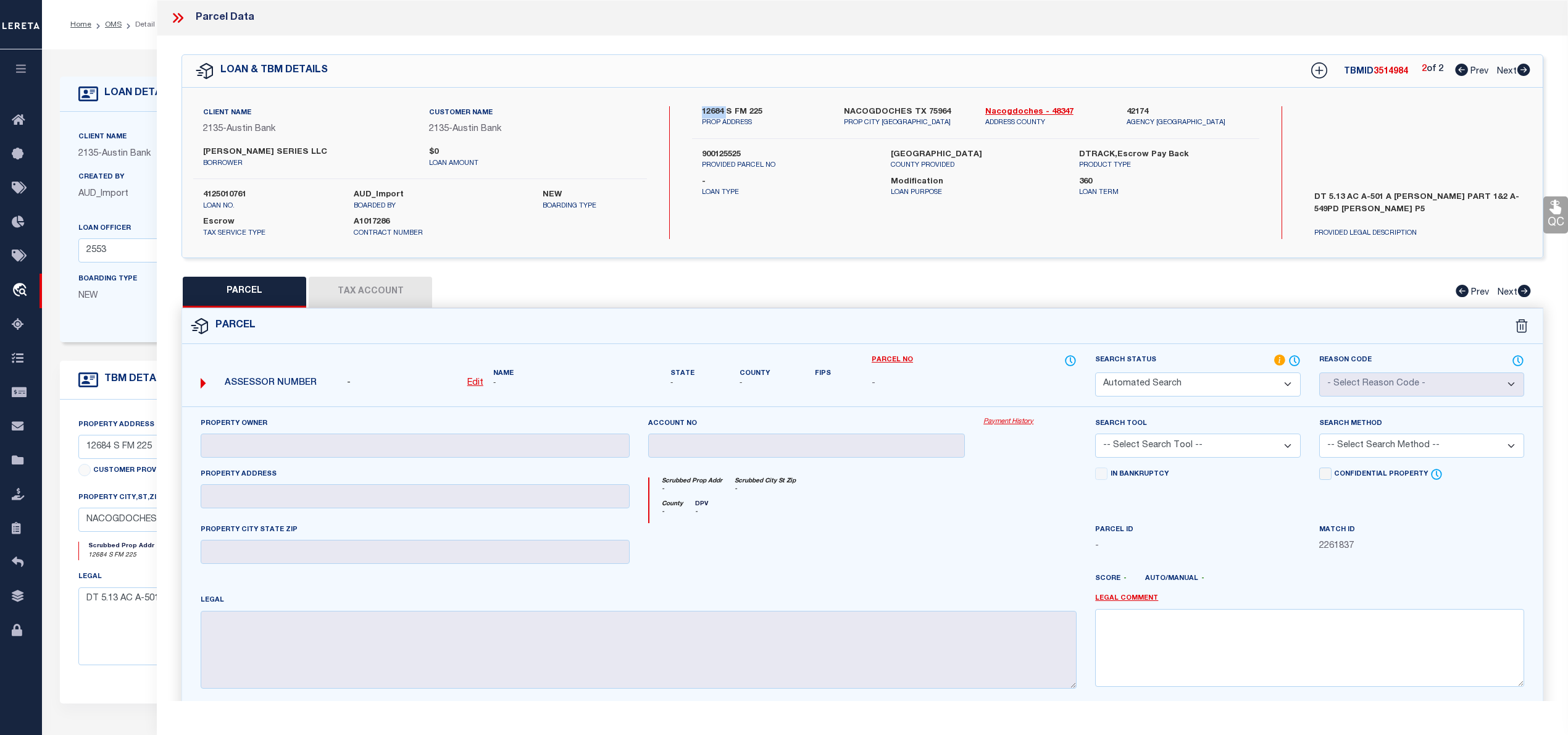
select select "IP"
checkbox input "false"
click at [1456, 71] on icon at bounding box center [1461, 70] width 13 height 13
select select "AS"
checkbox input "false"
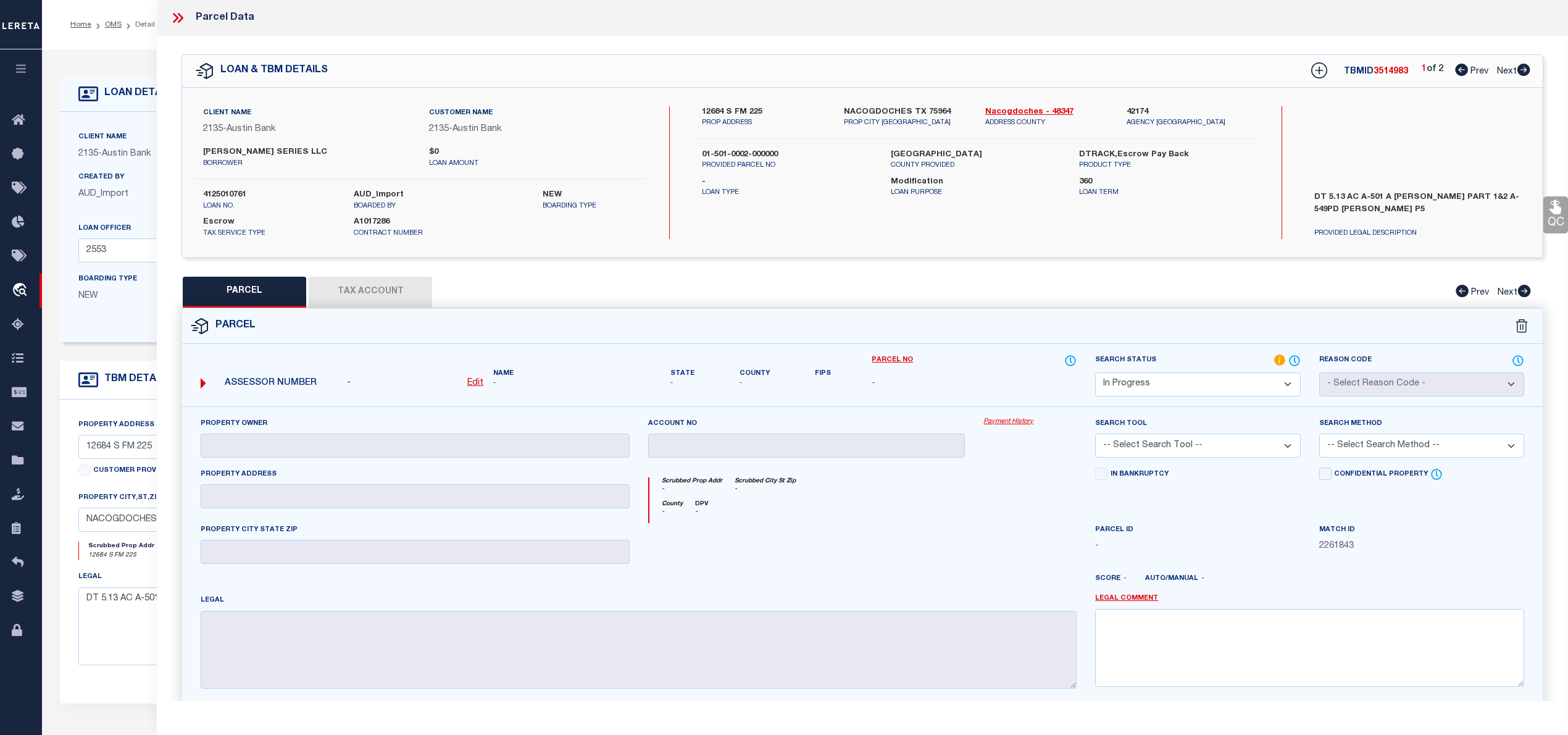
checkbox input "false"
select select "IP"
checkbox input "false"
click at [1521, 71] on icon at bounding box center [1523, 70] width 14 height 13
select select "AS"
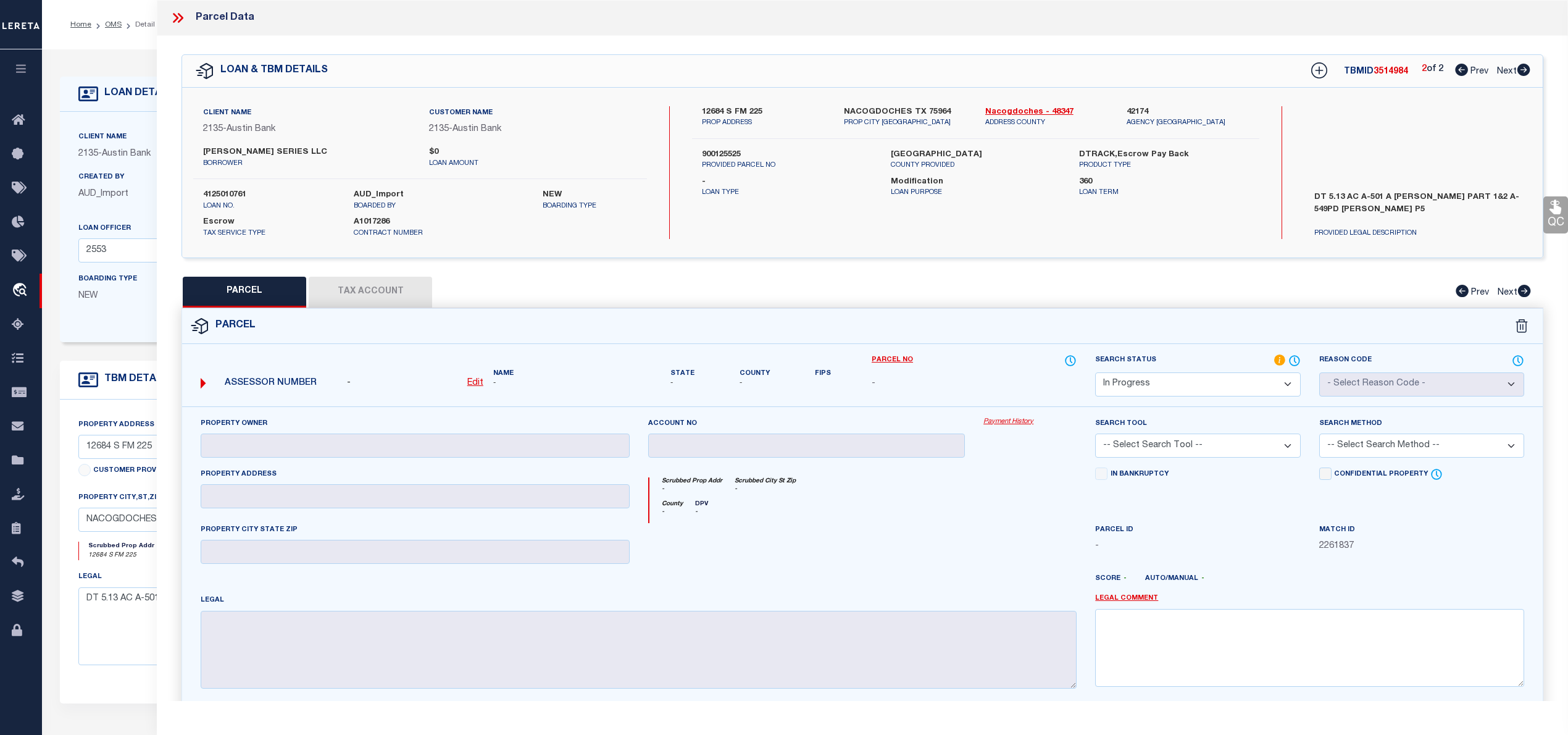
checkbox input "false"
select select "IP"
checkbox input "false"
click at [1460, 68] on icon at bounding box center [1461, 70] width 13 height 13
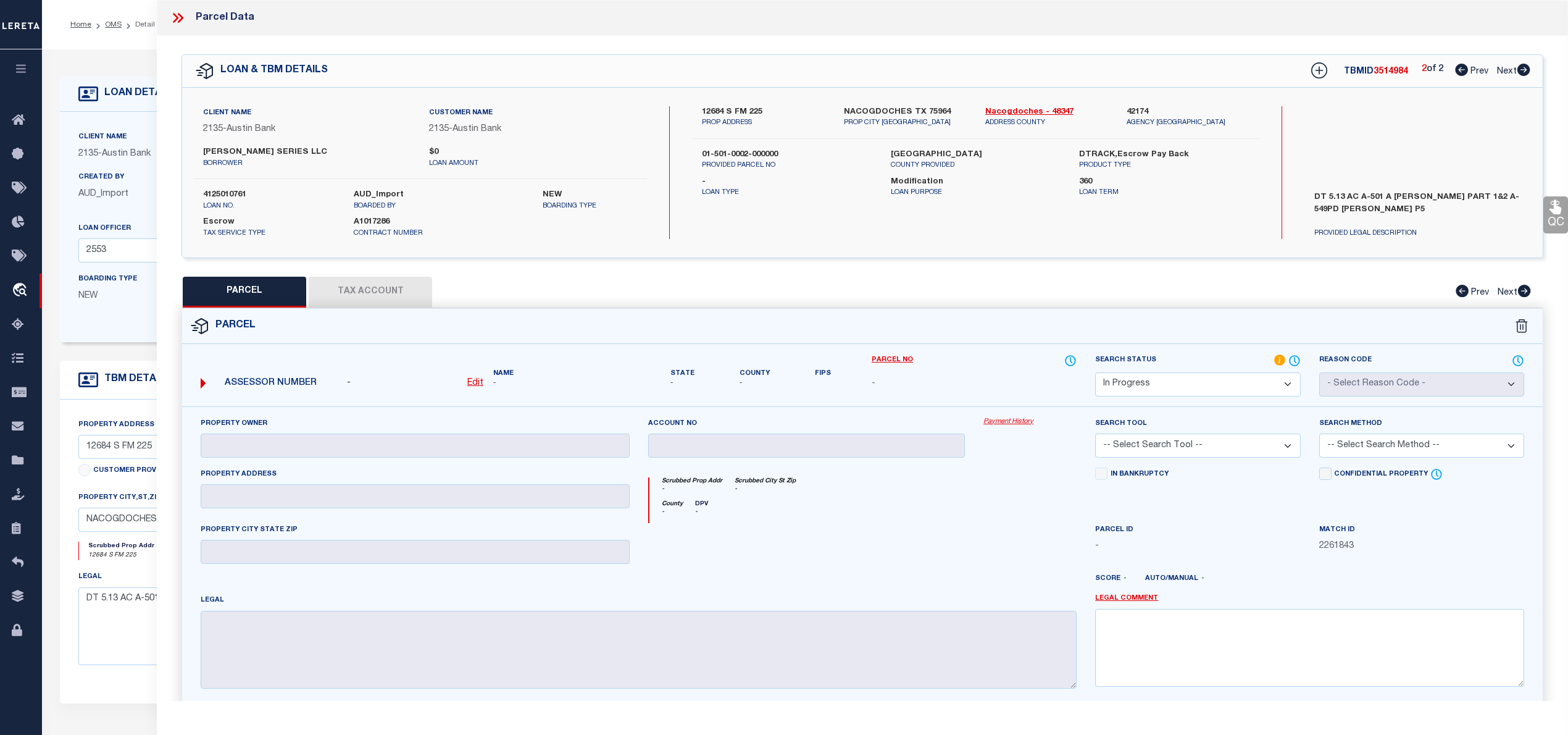
select select "AS"
checkbox input "false"
select select "IP"
checkbox input "false"
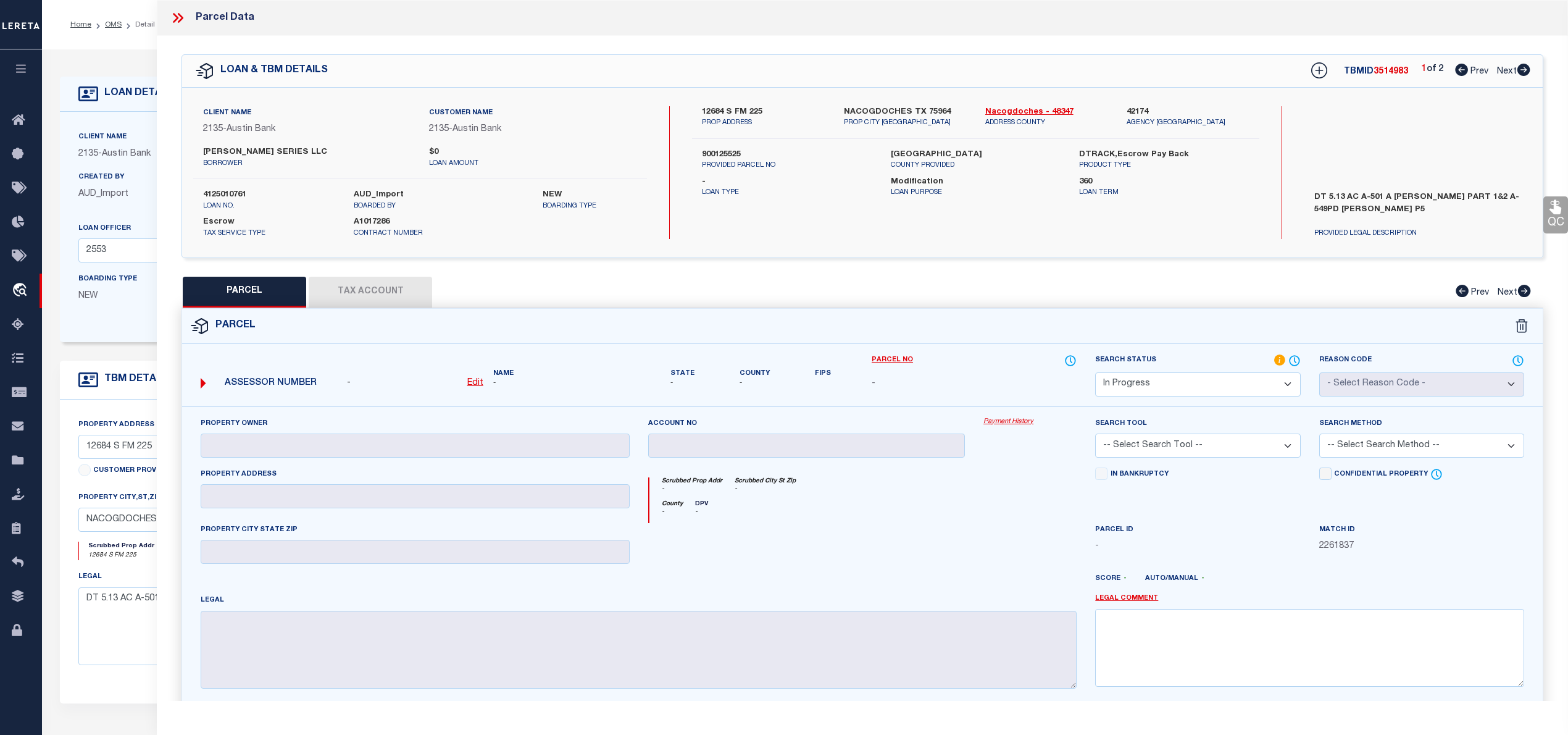
click at [1523, 68] on icon at bounding box center [1524, 70] width 13 height 13
select select "AS"
checkbox input "false"
select select "IP"
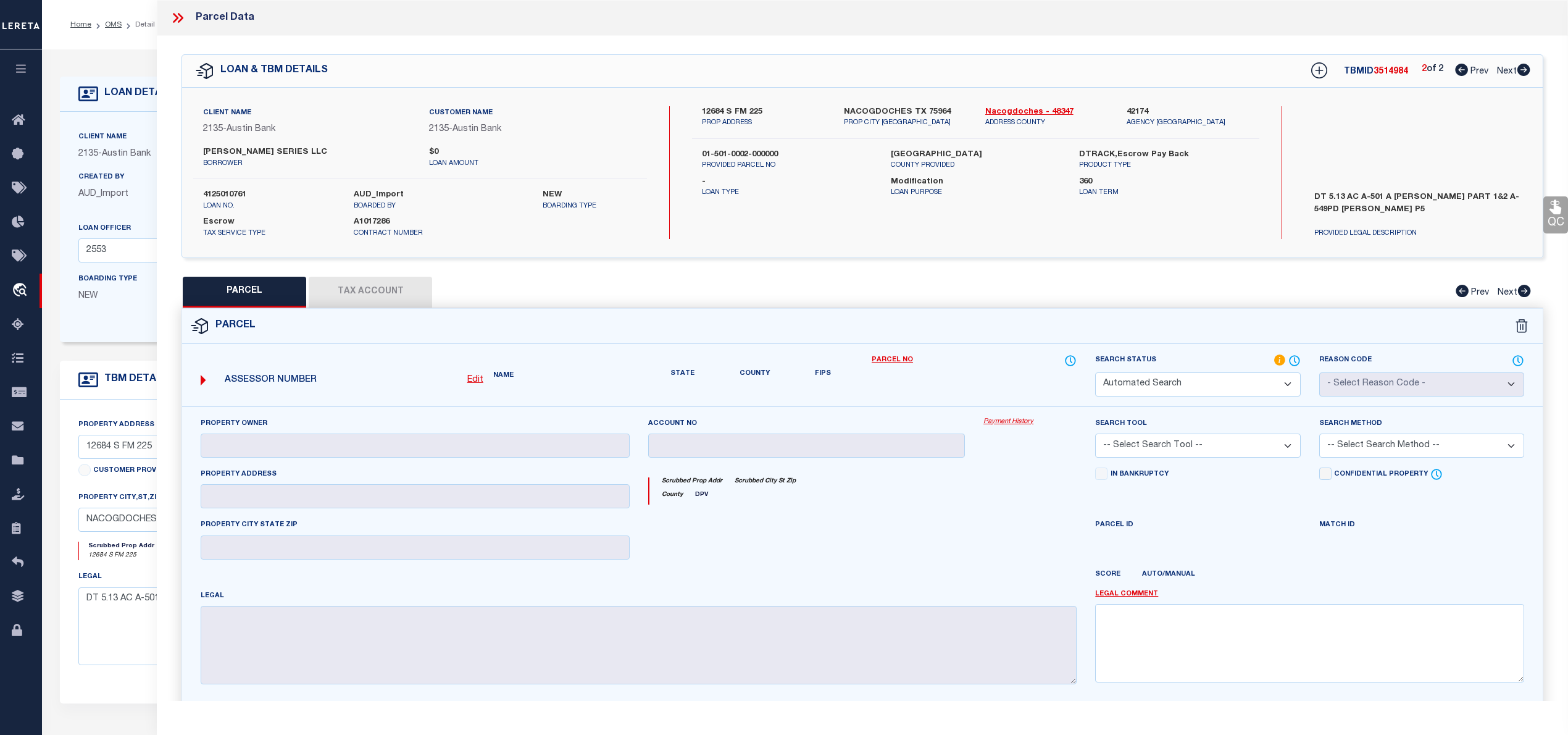
checkbox input "false"
click at [1459, 70] on icon at bounding box center [1461, 70] width 13 height 13
select select "AS"
checkbox input "false"
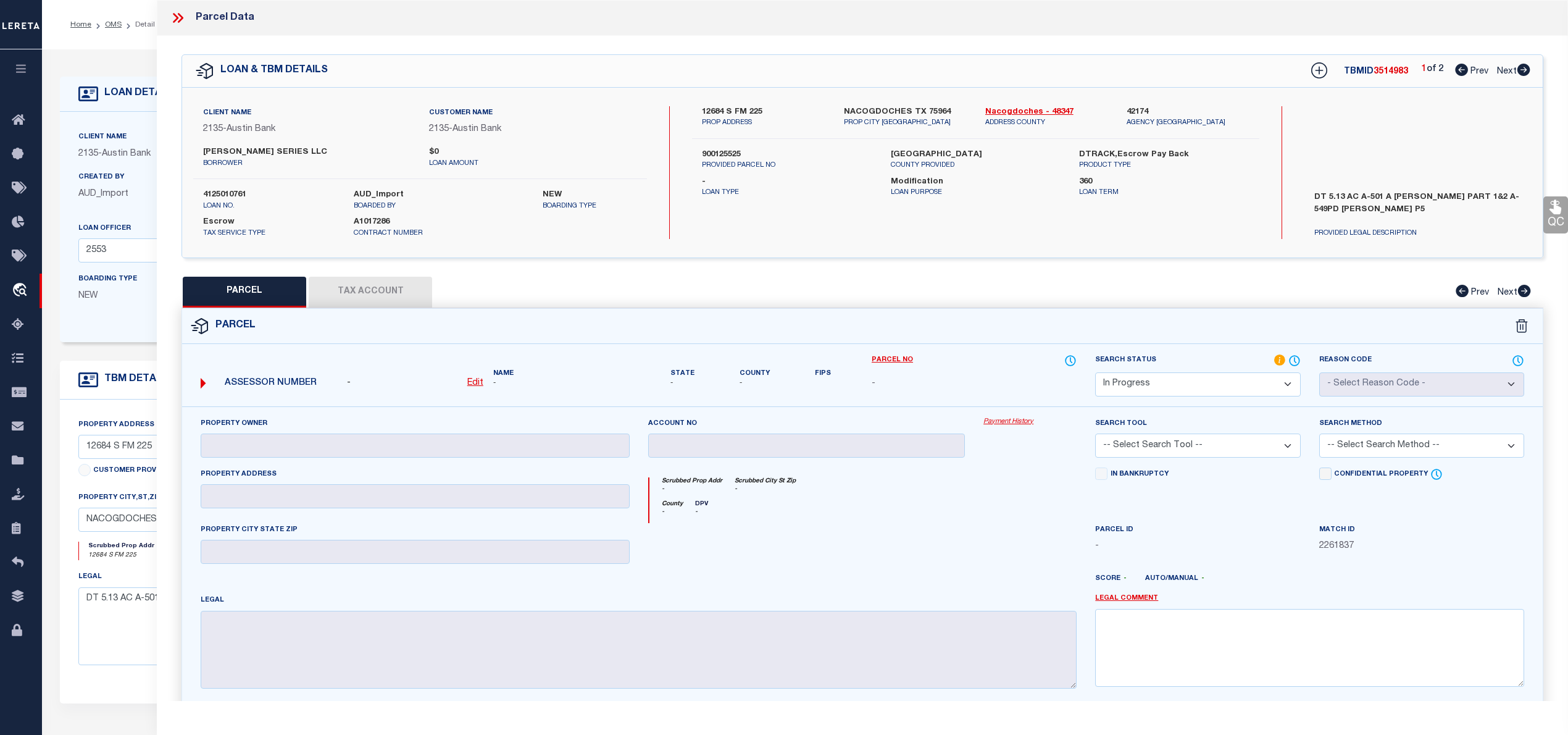
click at [1529, 69] on icon at bounding box center [1524, 70] width 13 height 13
click at [1460, 71] on icon at bounding box center [1461, 70] width 13 height 13
click at [1521, 69] on icon at bounding box center [1524, 70] width 13 height 13
click at [1456, 68] on icon at bounding box center [1461, 70] width 13 height 13
click at [1524, 69] on icon at bounding box center [1523, 70] width 14 height 13
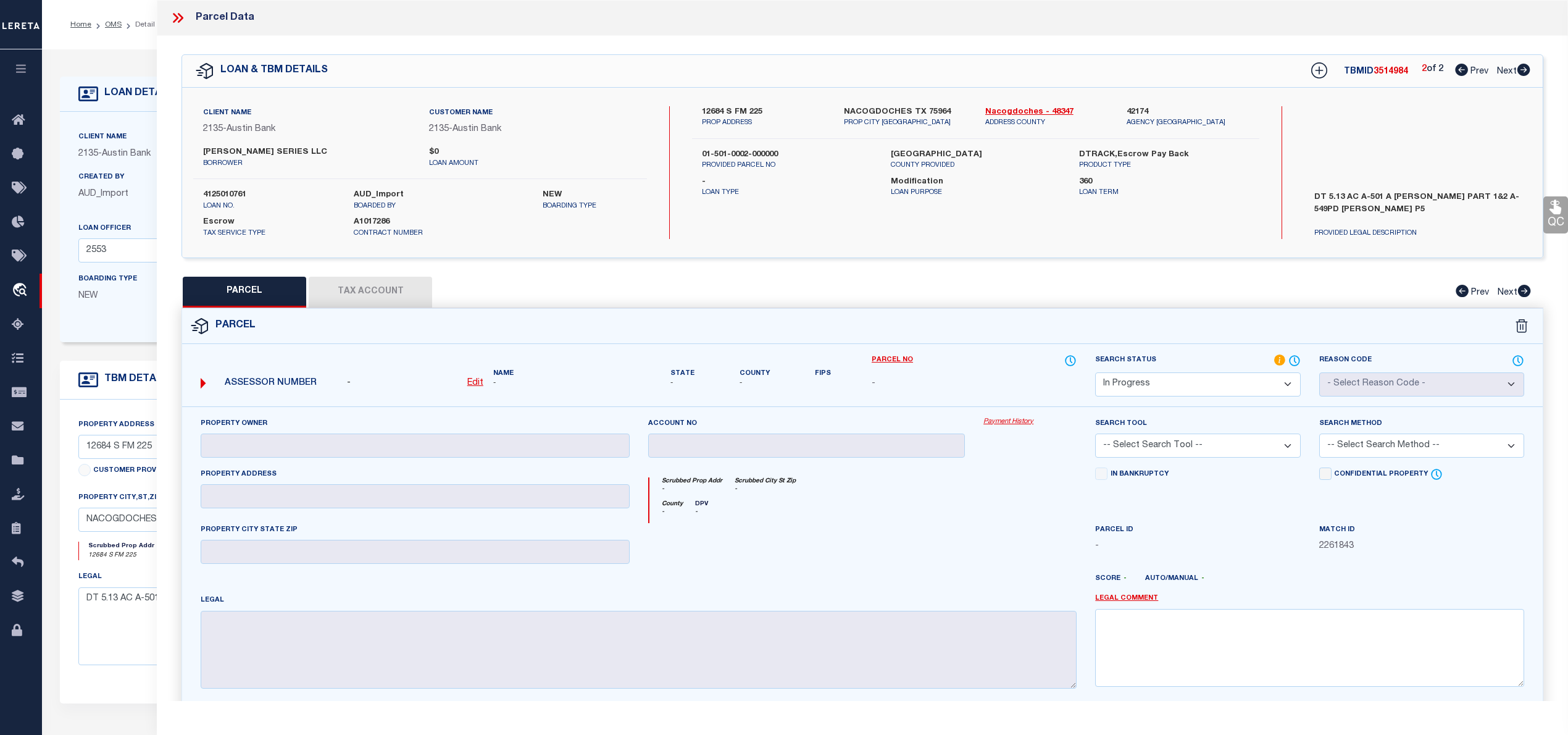
click at [1457, 68] on icon at bounding box center [1461, 70] width 13 height 13
click at [722, 152] on label "900125525" at bounding box center [787, 155] width 170 height 13
click at [1525, 70] on icon at bounding box center [1523, 70] width 14 height 13
drag, startPoint x: 699, startPoint y: 149, endPoint x: 789, endPoint y: 152, distance: 90.0
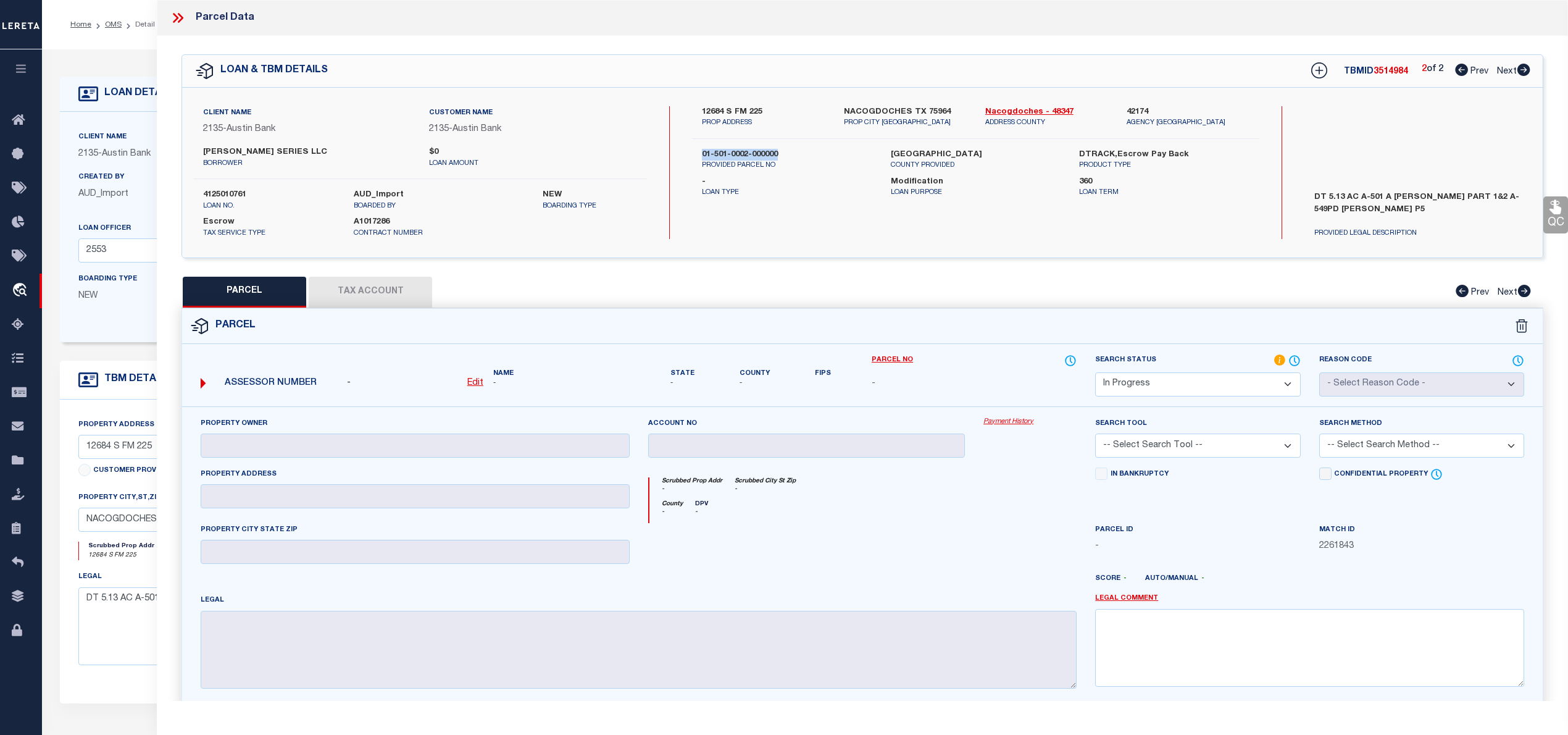
click at [789, 152] on div "01-501-0002-000000 PROVIDED PARCEL NO" at bounding box center [787, 160] width 188 height 22
click at [472, 382] on u "Edit" at bounding box center [475, 382] width 16 height 8
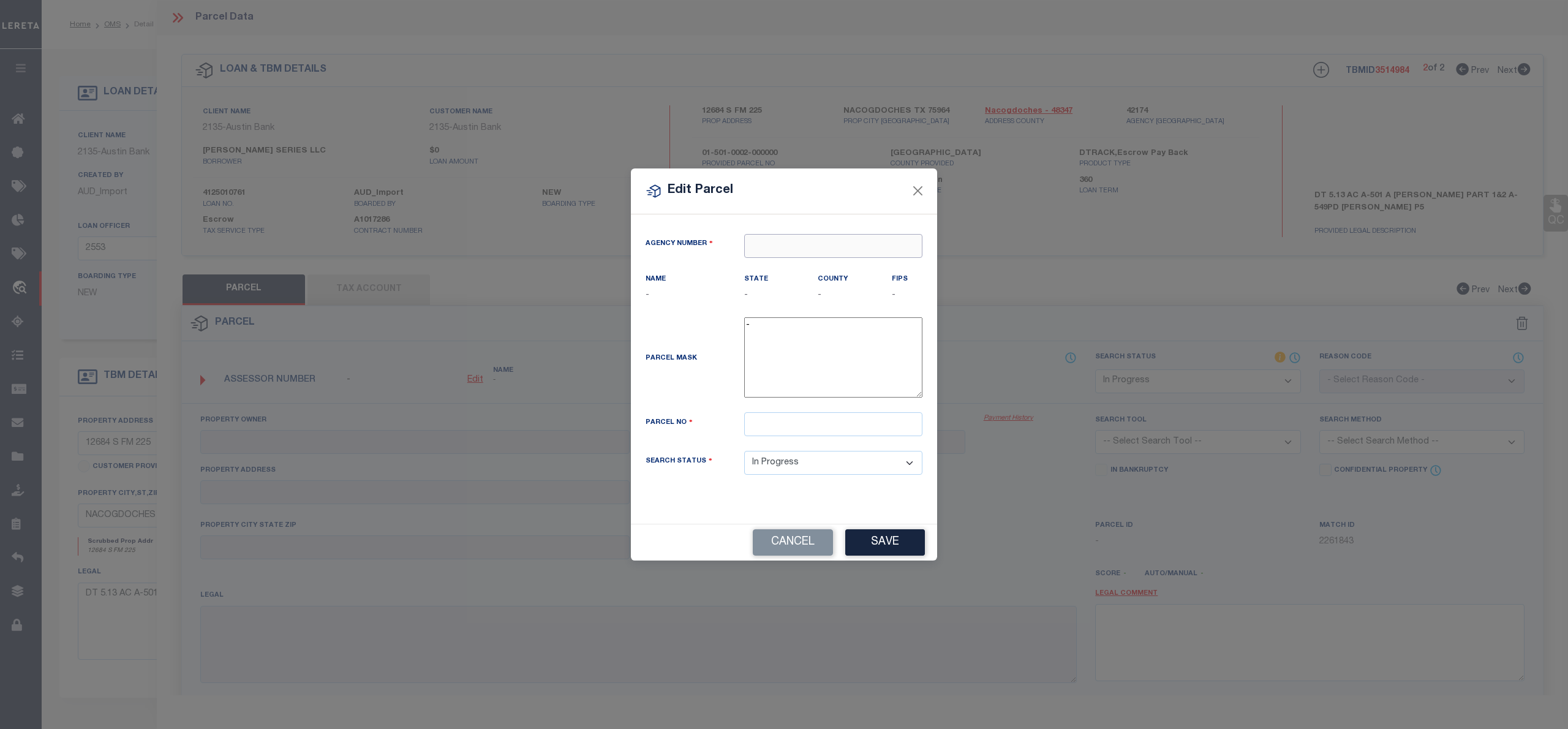
click at [804, 240] on input "text" at bounding box center [833, 246] width 179 height 24
click at [813, 263] on div "421740000 : NACOGDOCHES COUNTY" at bounding box center [847, 267] width 206 height 20
click at [784, 433] on input "text" at bounding box center [833, 424] width 179 height 24
paste input "01-501-0002-000000"
click at [765, 430] on input "01-501-0002-000000" at bounding box center [833, 424] width 179 height 24
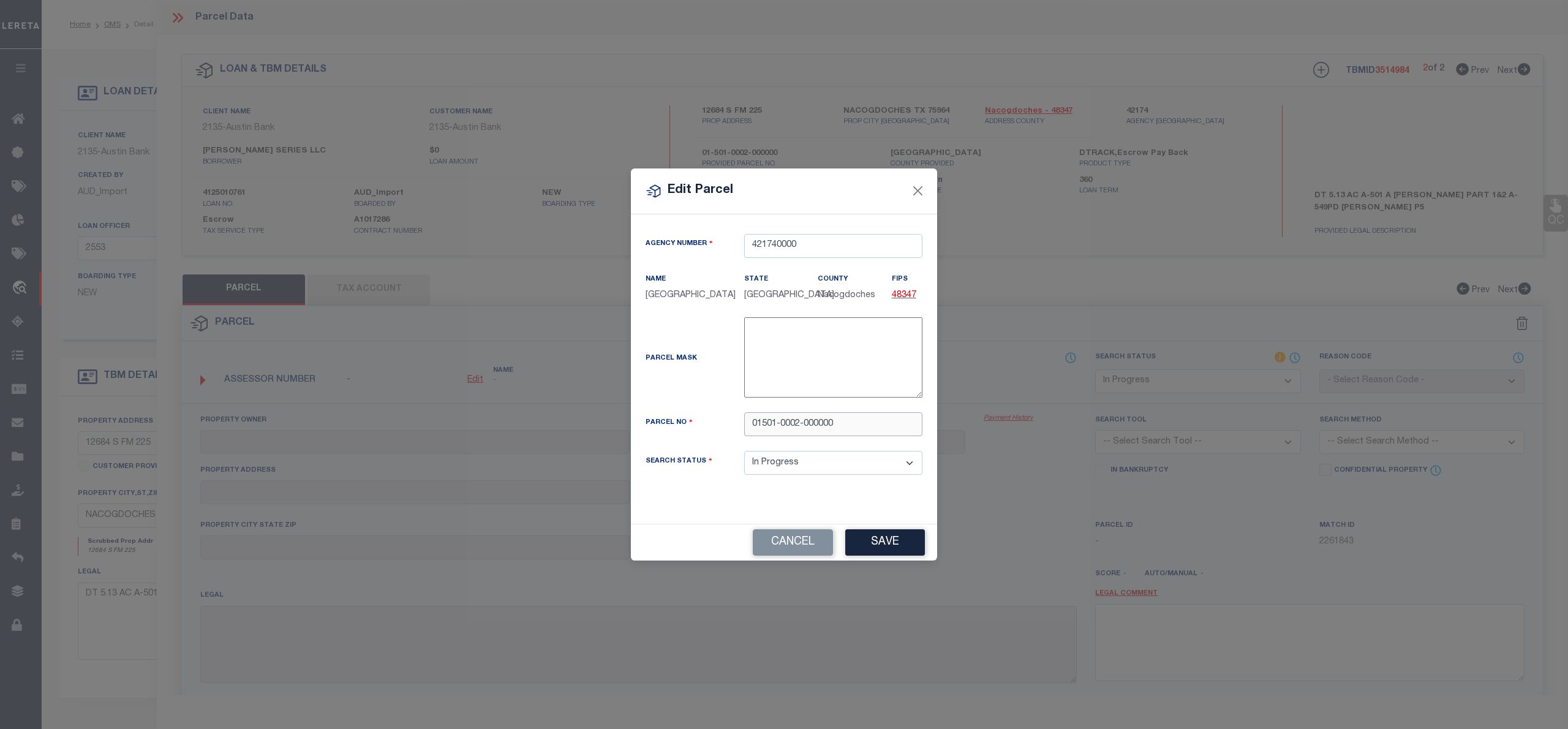
click at [780, 432] on input "01501-0002-000000" at bounding box center [833, 424] width 179 height 24
click at [799, 430] on input "015010002-000000" at bounding box center [833, 424] width 179 height 24
click at [720, 383] on div "Parcel Mask -" at bounding box center [784, 360] width 296 height 85
click at [875, 552] on button "Save" at bounding box center [885, 542] width 80 height 26
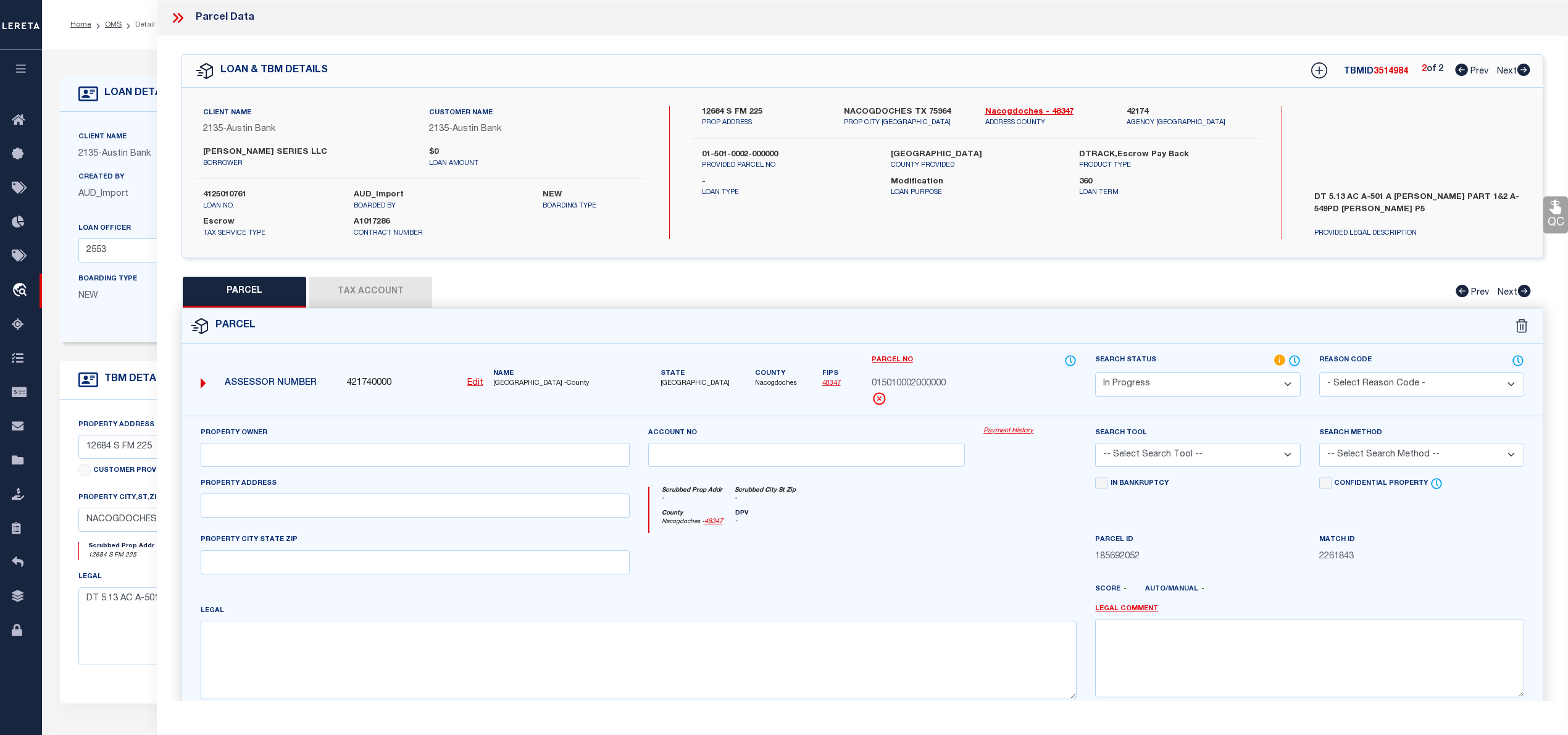
click at [401, 300] on button "Tax Account" at bounding box center [370, 293] width 123 height 31
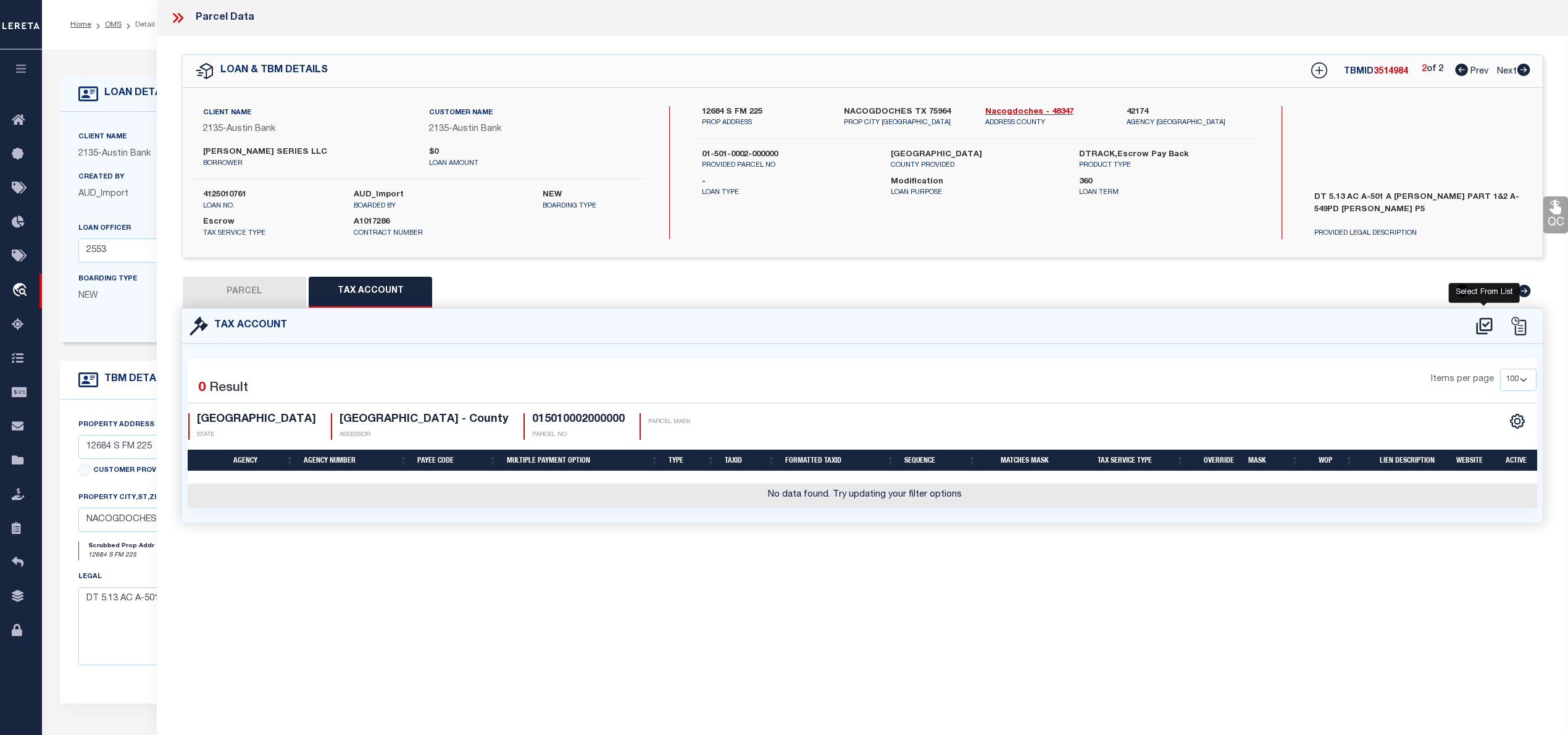
click at [1483, 320] on icon at bounding box center [1484, 326] width 20 height 20
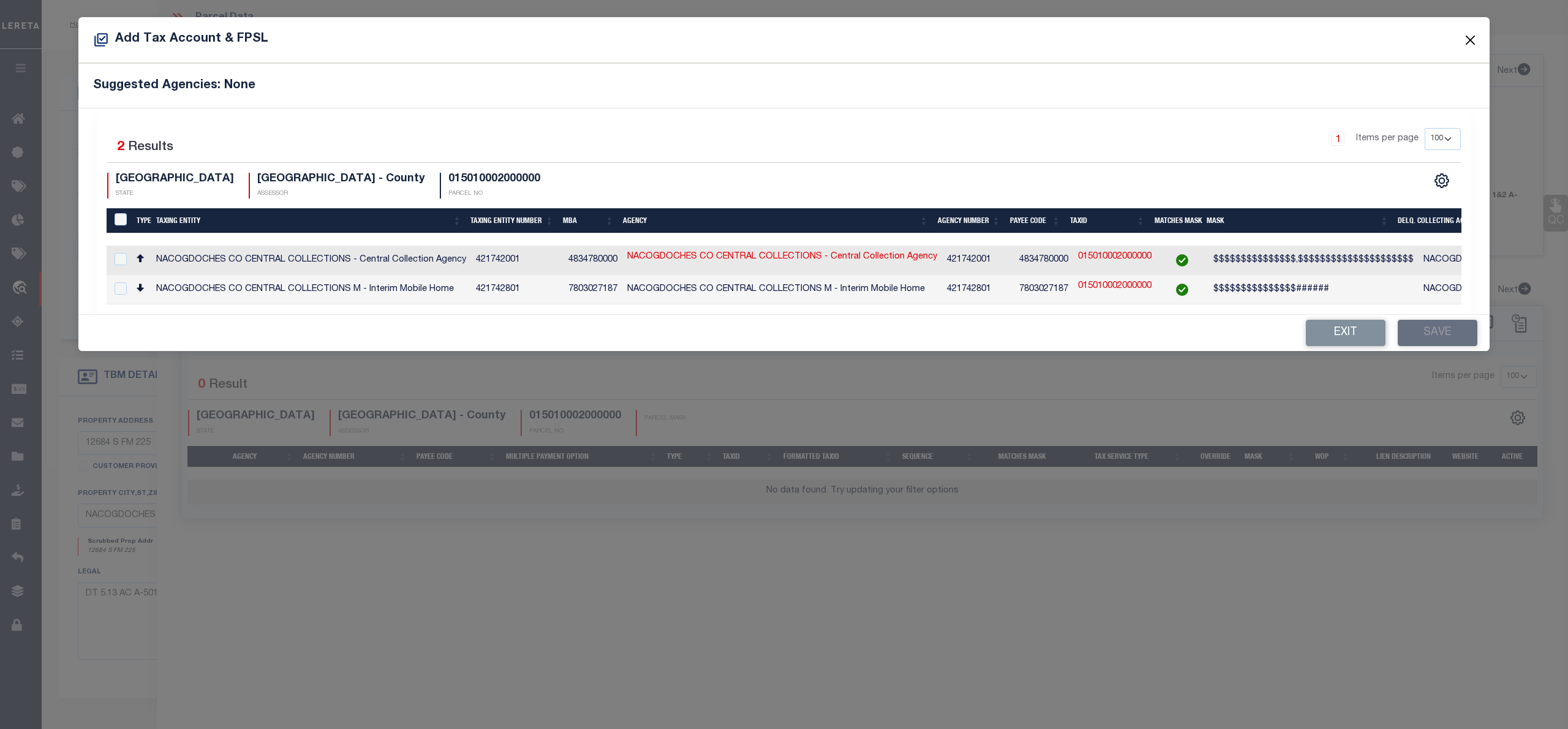
click at [1466, 38] on button "Close" at bounding box center [1471, 40] width 16 height 16
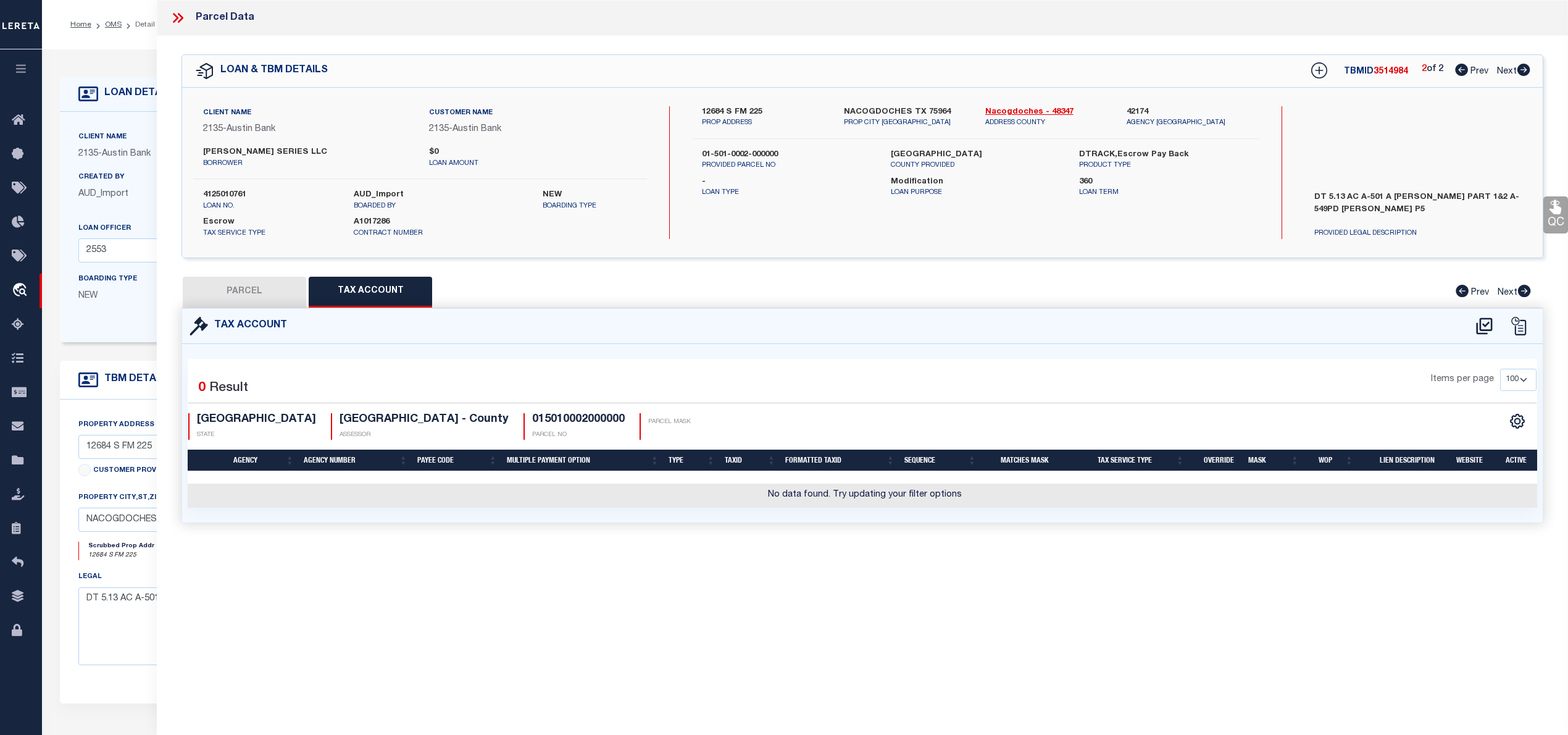
click at [240, 295] on button "PARCEL" at bounding box center [244, 293] width 123 height 31
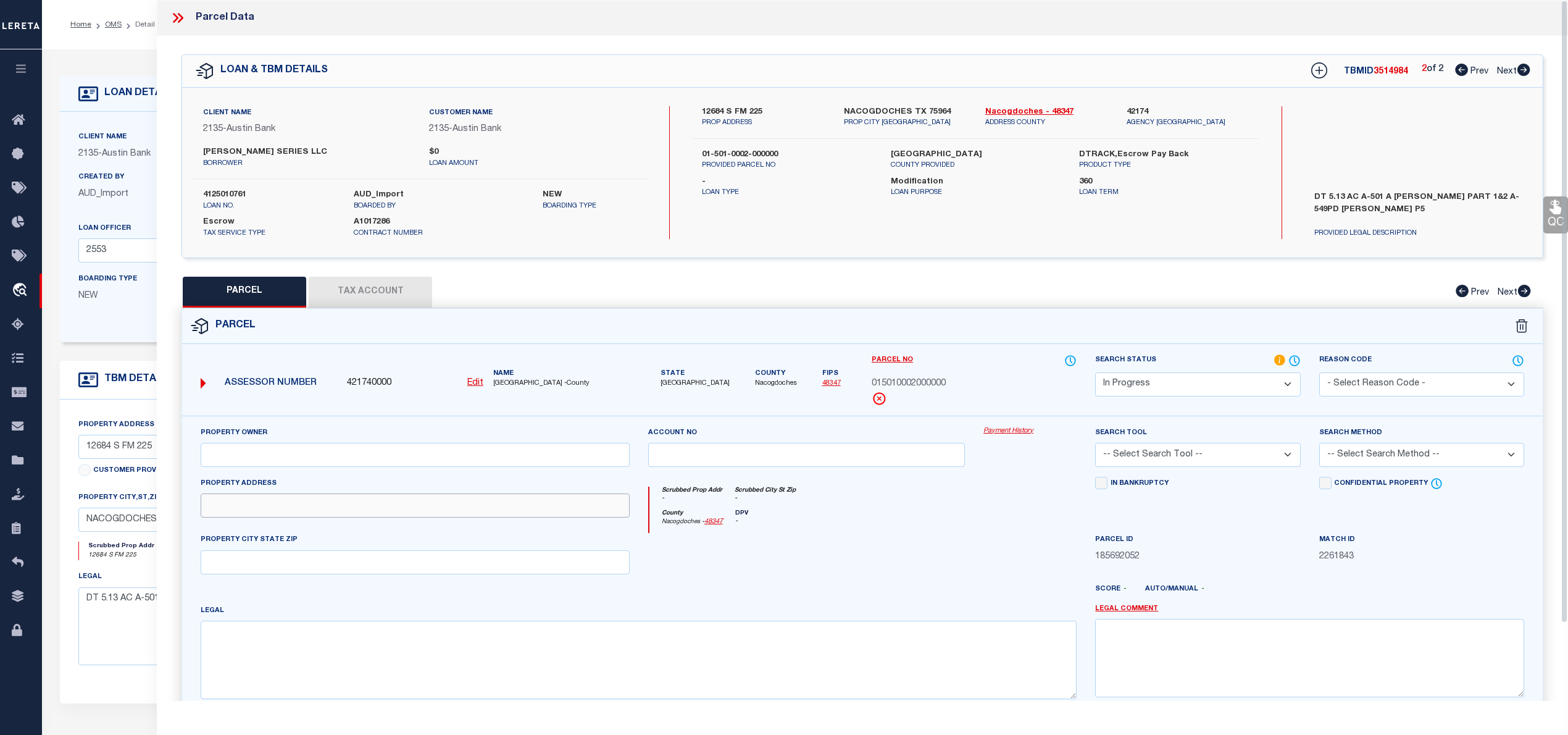
click at [302, 502] on input "text" at bounding box center [416, 506] width 429 height 24
paste input "12684 S FM 225"
click at [226, 569] on input "text" at bounding box center [416, 562] width 429 height 24
paste input "NACOGDOCHES COUNTY, TX 75964"
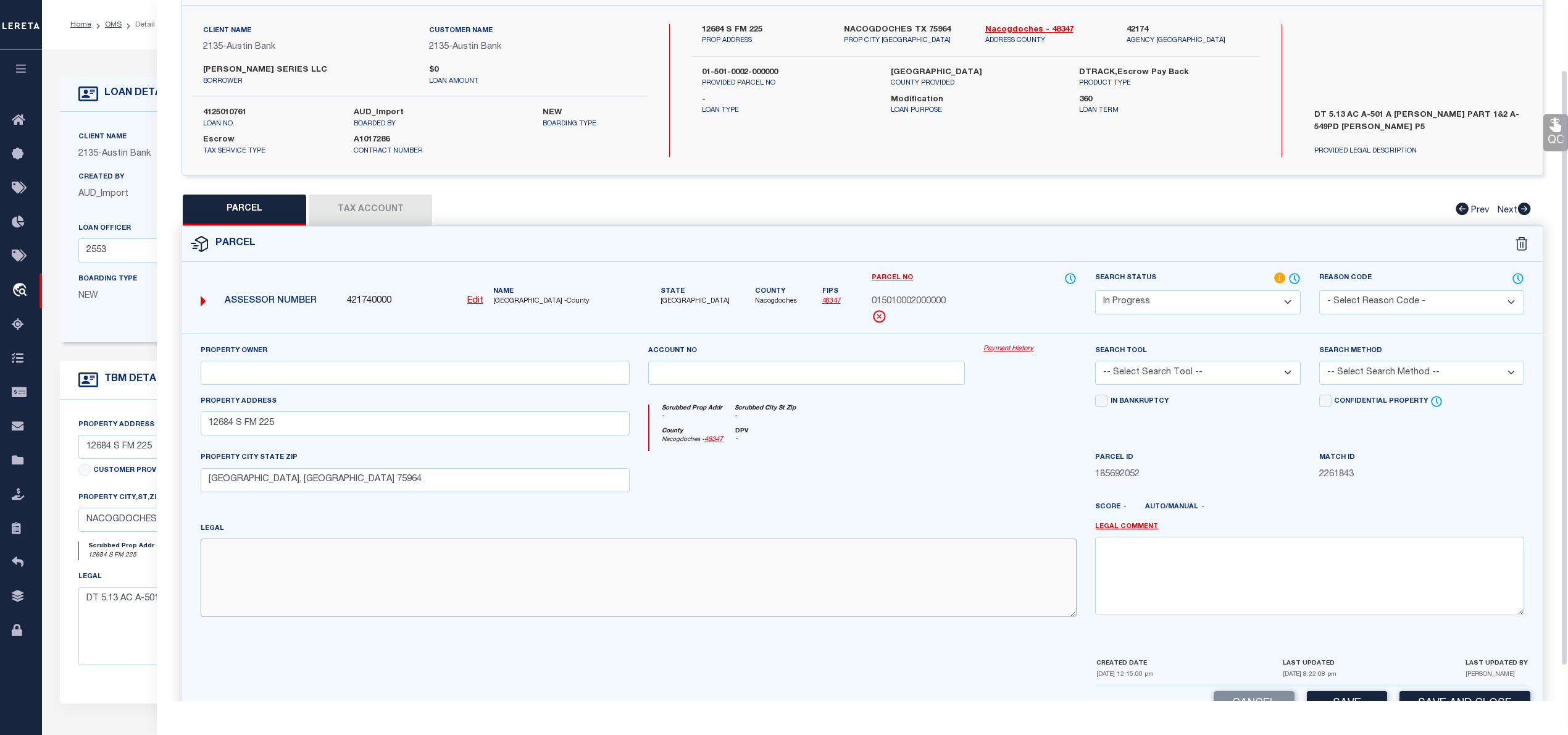
click at [281, 570] on textarea at bounding box center [639, 577] width 876 height 78
paste textarea "A-501 A SANCHEZ P 1 & 2 A-549 P D SANDERS P 5"
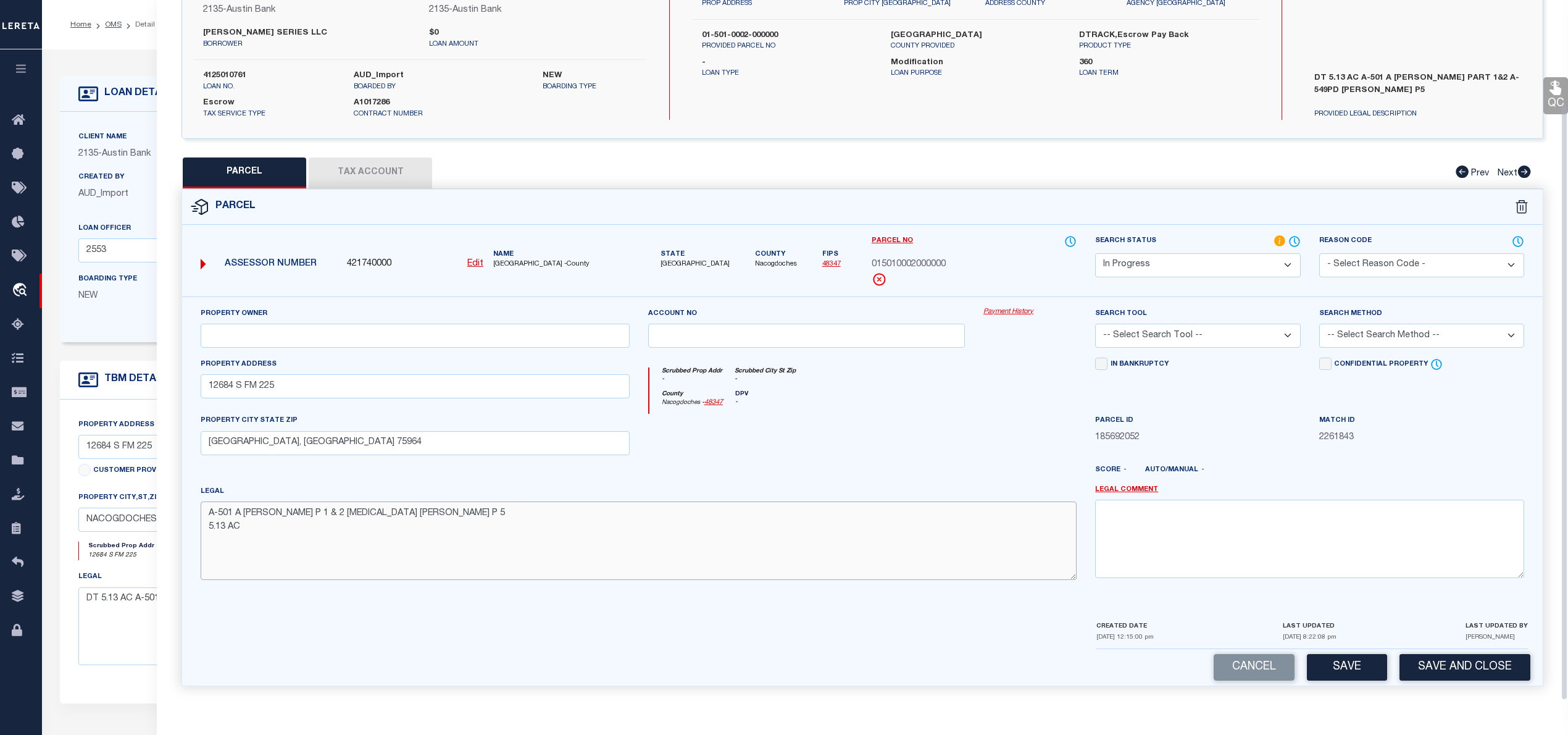
click at [758, 530] on textarea "A-501 A SANCHEZ P 1 & 2 A-549 P D SANDERS P 5 5.13 AC" at bounding box center [639, 540] width 876 height 78
click at [257, 332] on input "text" at bounding box center [416, 336] width 429 height 24
paste input "RENEAU JOSHUA & AMY"
click at [880, 451] on div at bounding box center [807, 439] width 336 height 50
click at [1211, 334] on select "-- Select Search Tool -- 3rd Party Website Agency File Agency Website ATLS CNV-…" at bounding box center [1197, 336] width 205 height 24
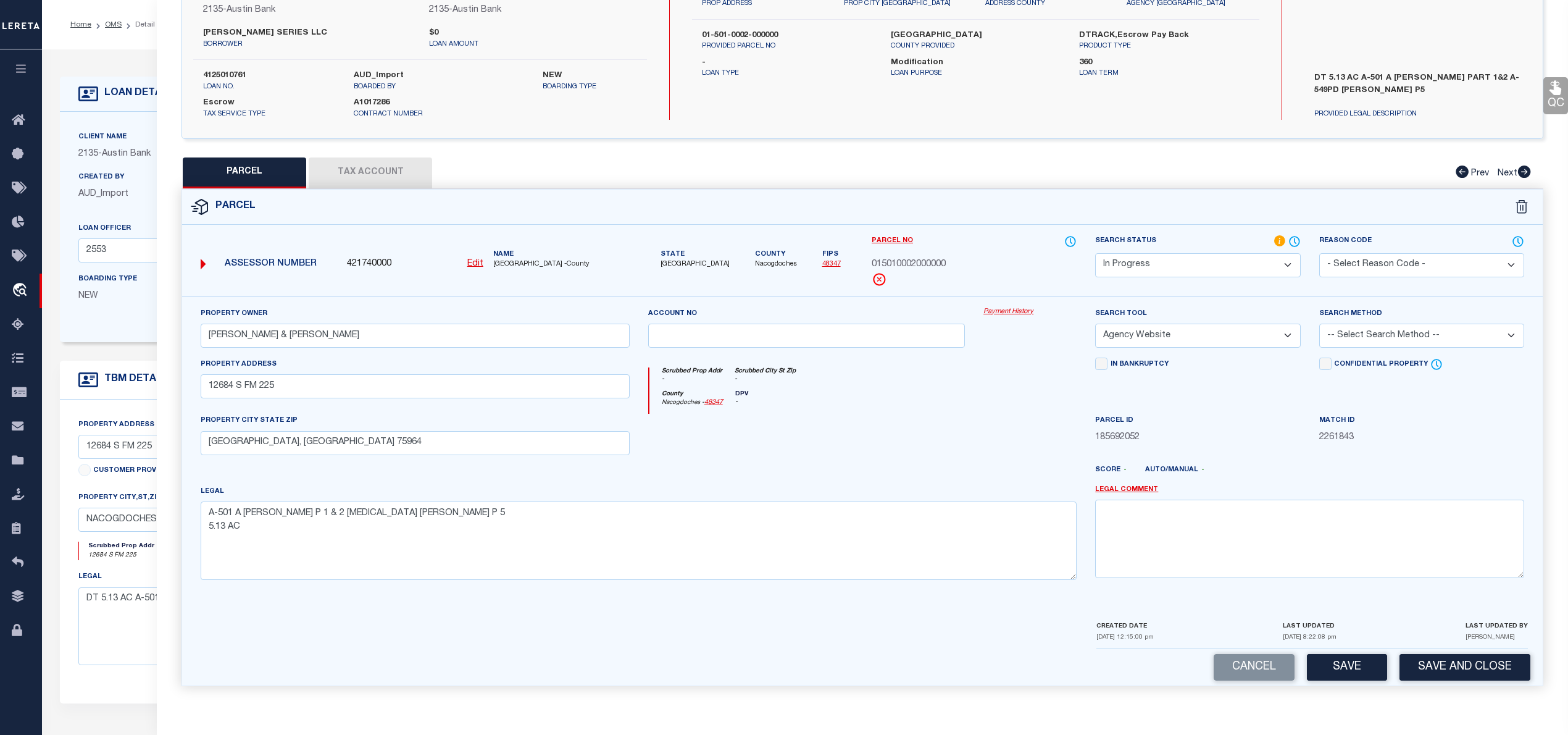
click at [1095, 324] on select "-- Select Search Tool -- 3rd Party Website Agency File Agency Website ATLS CNV-…" at bounding box center [1197, 336] width 205 height 24
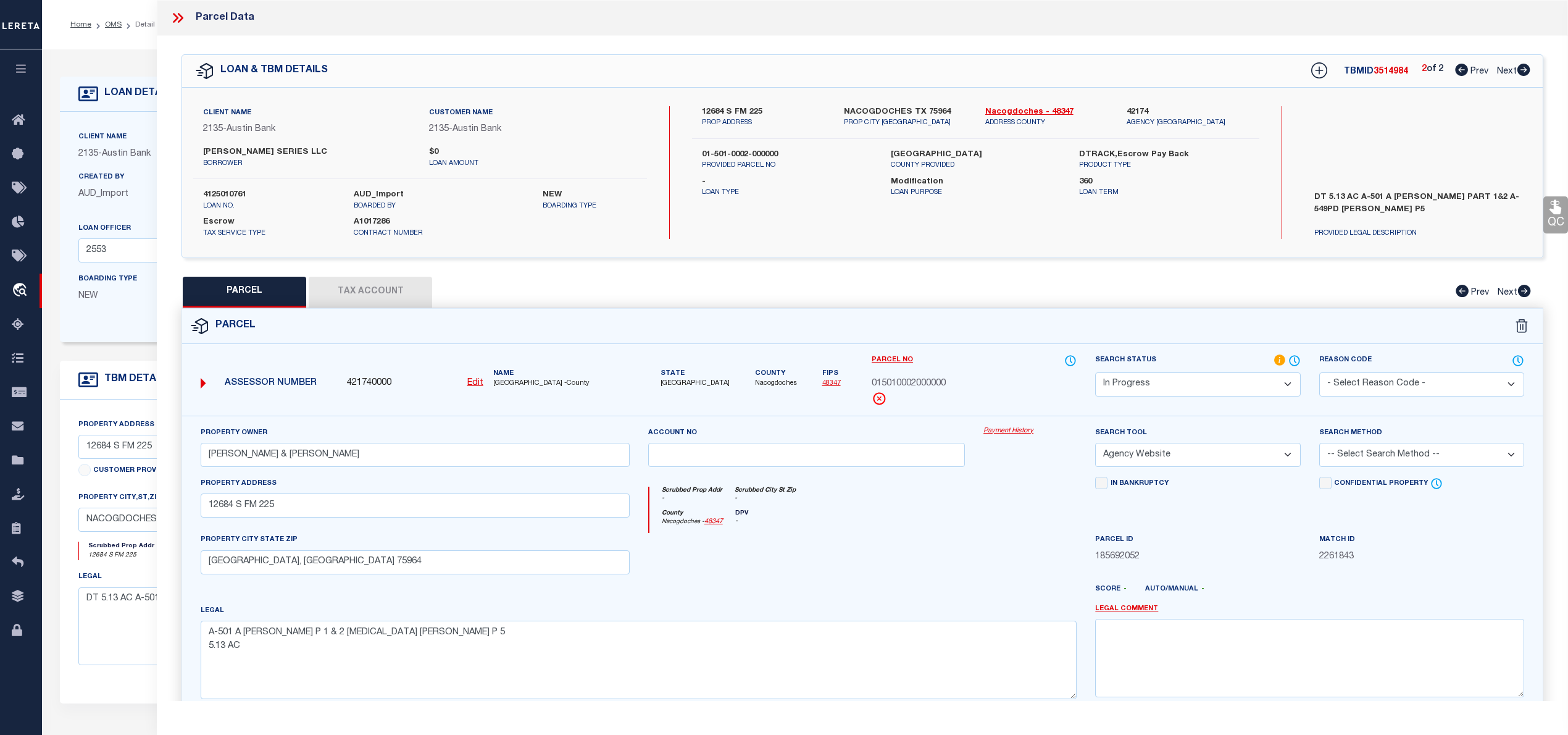
click at [475, 381] on u "Edit" at bounding box center [475, 382] width 16 height 8
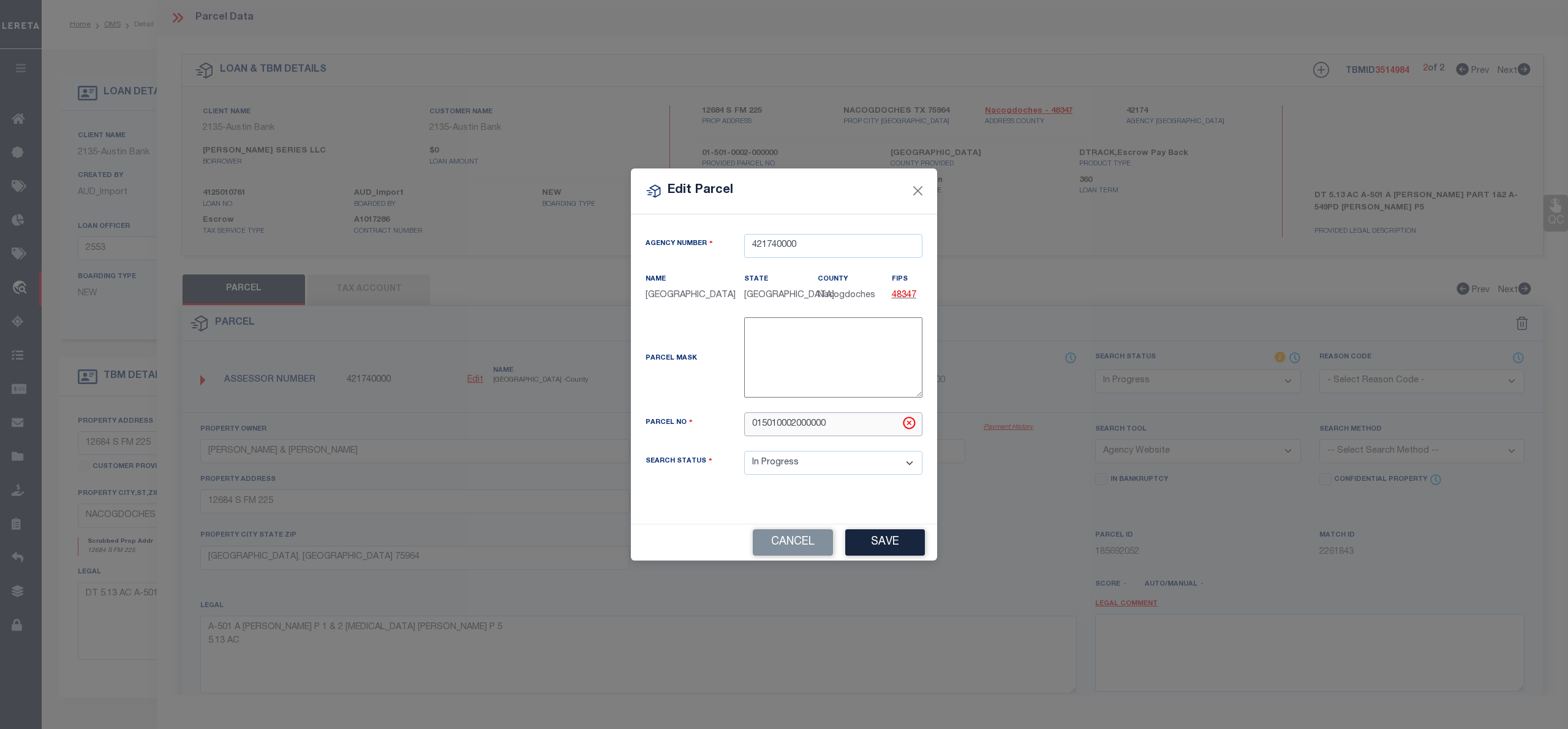
click at [833, 432] on input "015010002000000" at bounding box center [833, 424] width 179 height 24
click at [886, 545] on button "Save" at bounding box center [885, 542] width 80 height 26
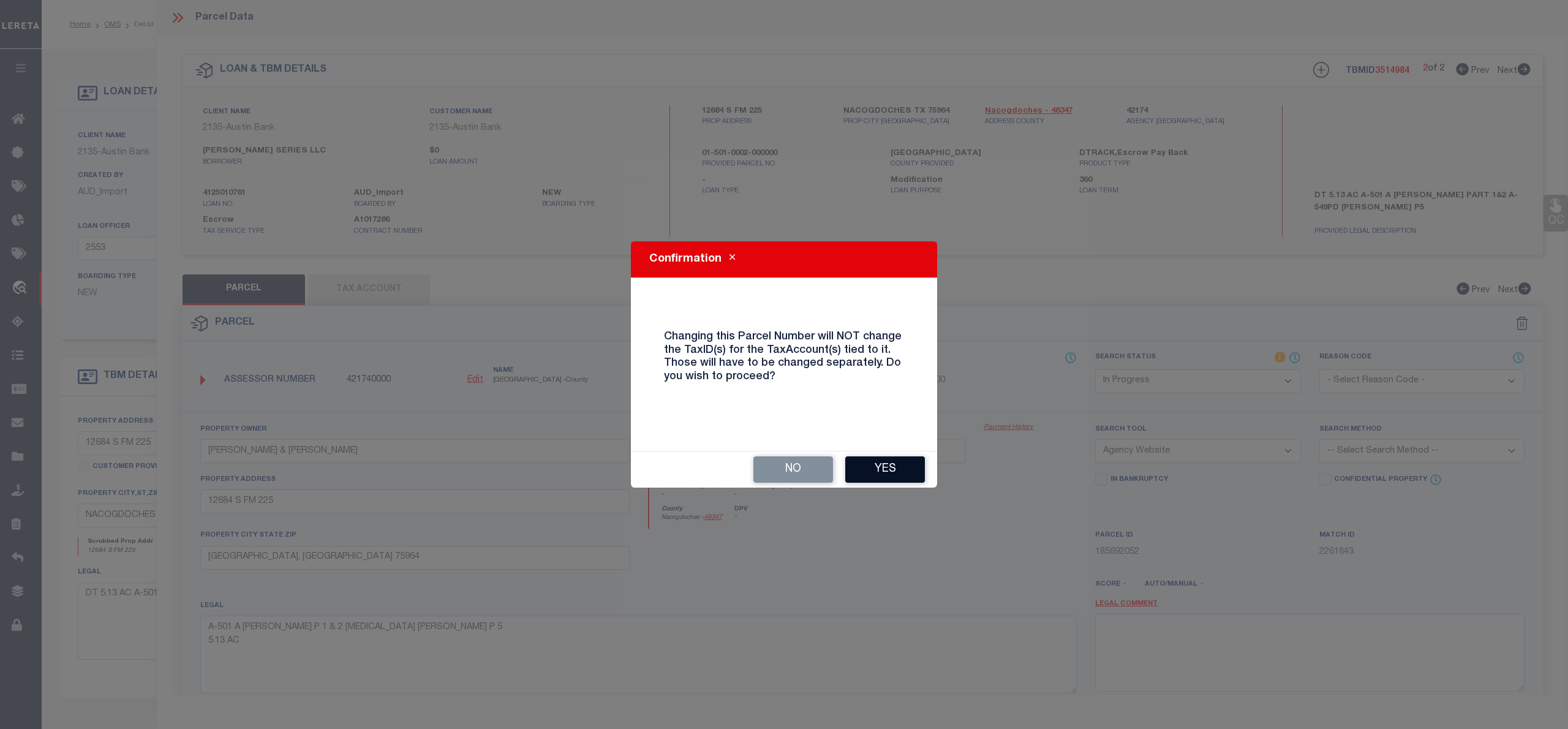
click at [891, 471] on button "Yes" at bounding box center [885, 469] width 80 height 26
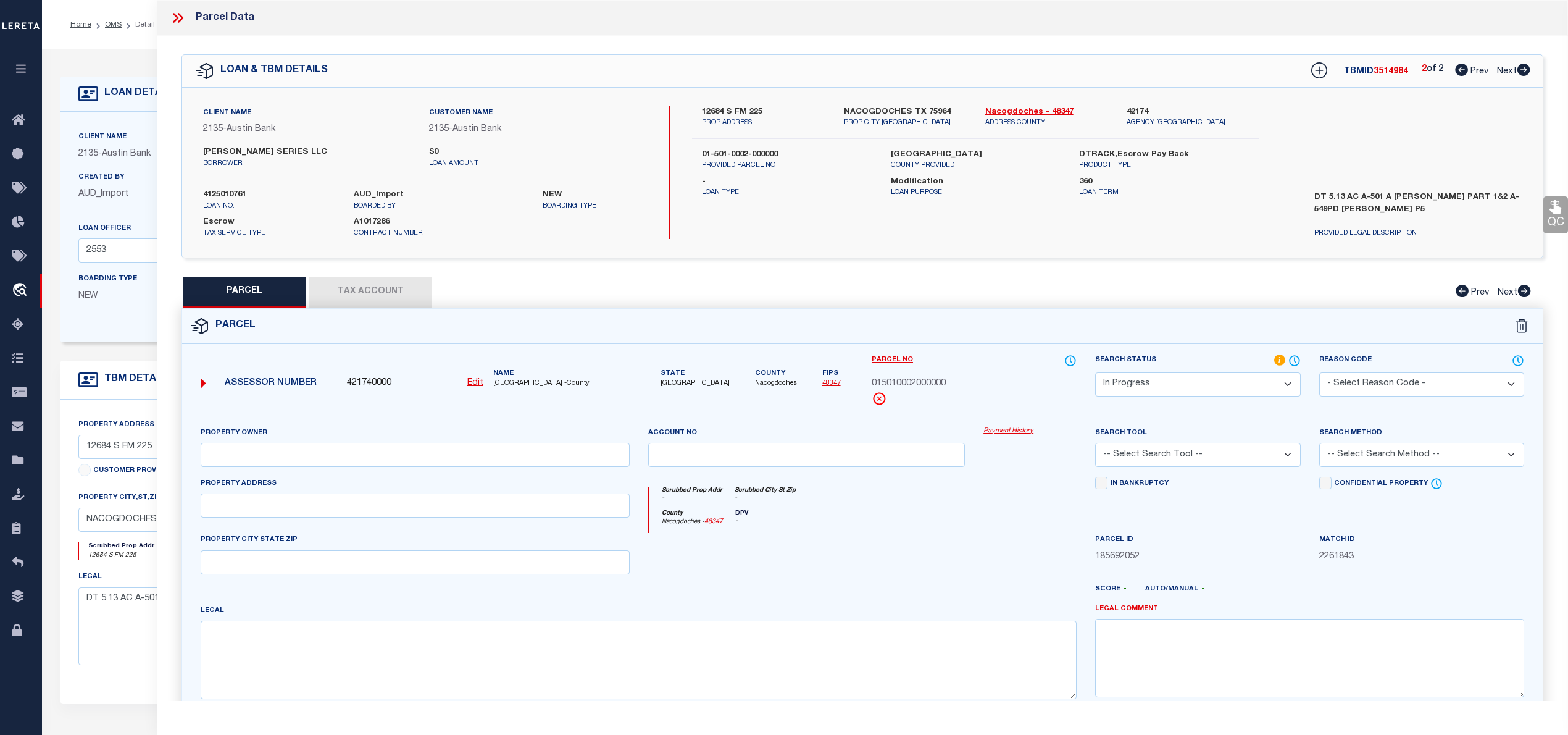
click at [1459, 70] on icon at bounding box center [1461, 70] width 13 height 13
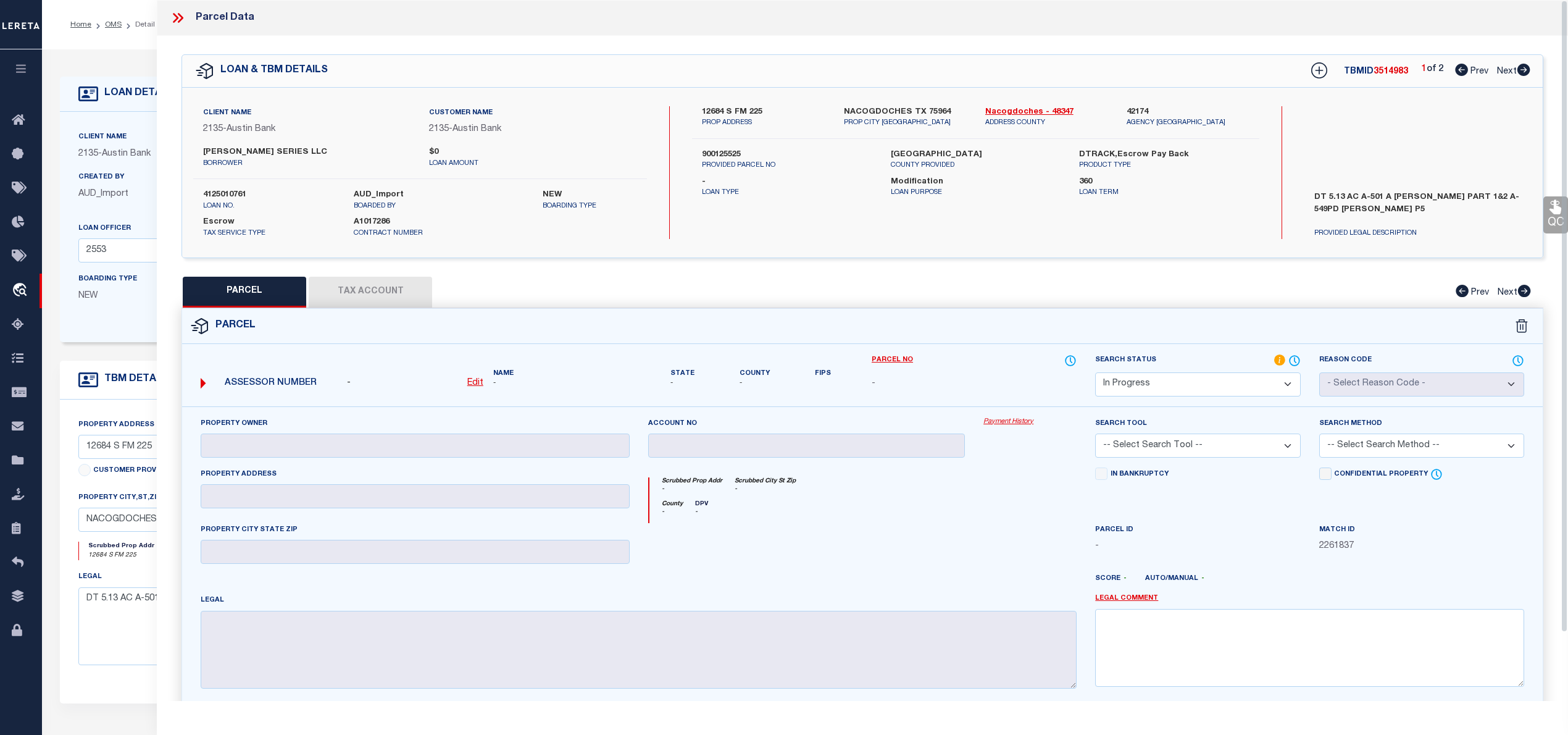
click at [475, 384] on u "Edit" at bounding box center [475, 382] width 16 height 8
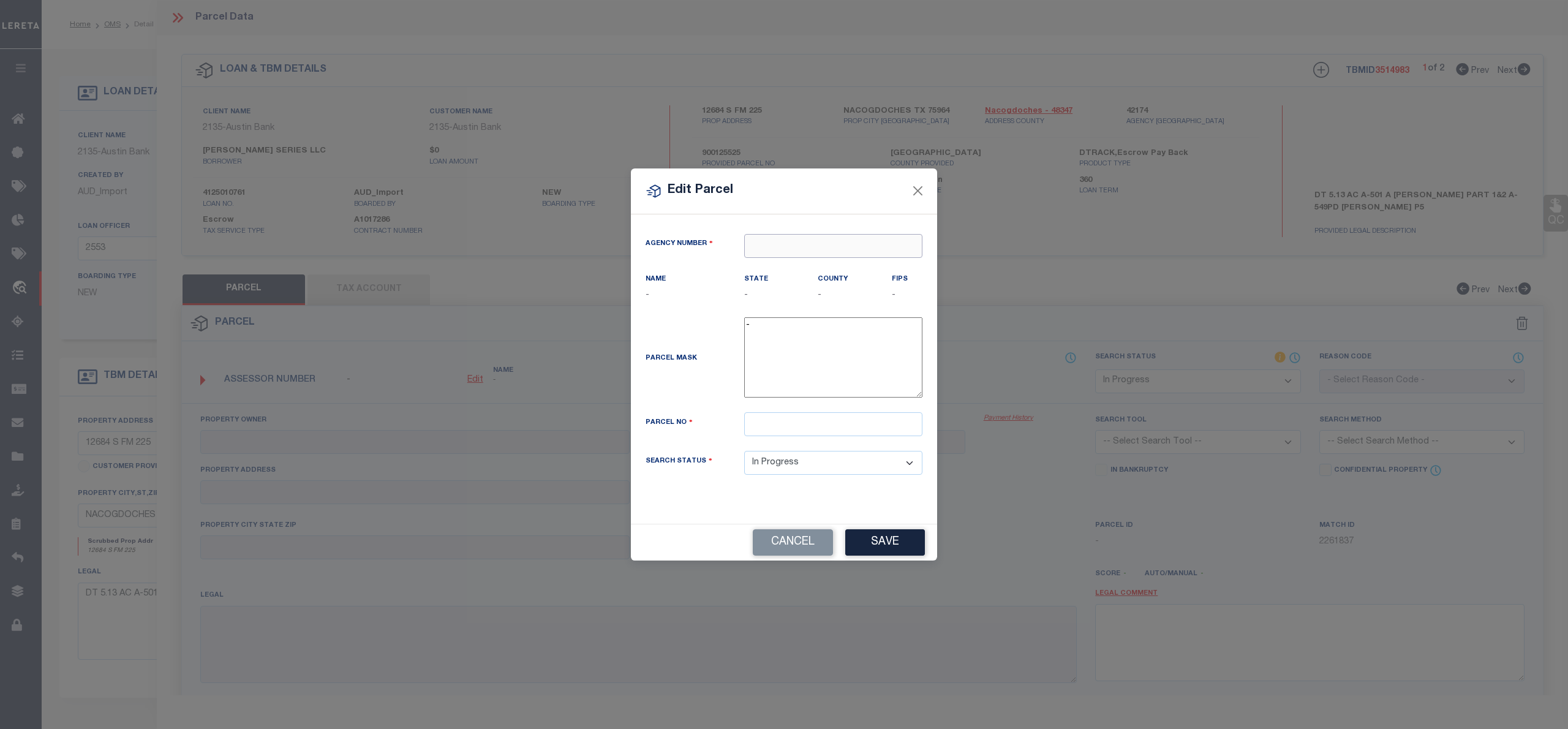
click at [767, 254] on input "text" at bounding box center [833, 246] width 179 height 24
click at [813, 271] on div "421740000 : NACOGDOCHES COUNTY" at bounding box center [847, 267] width 206 height 20
click at [777, 428] on input "text" at bounding box center [833, 424] width 179 height 24
paste input "01-501-0002-000000"
click at [765, 432] on input "01-501-0002-000000" at bounding box center [833, 424] width 179 height 24
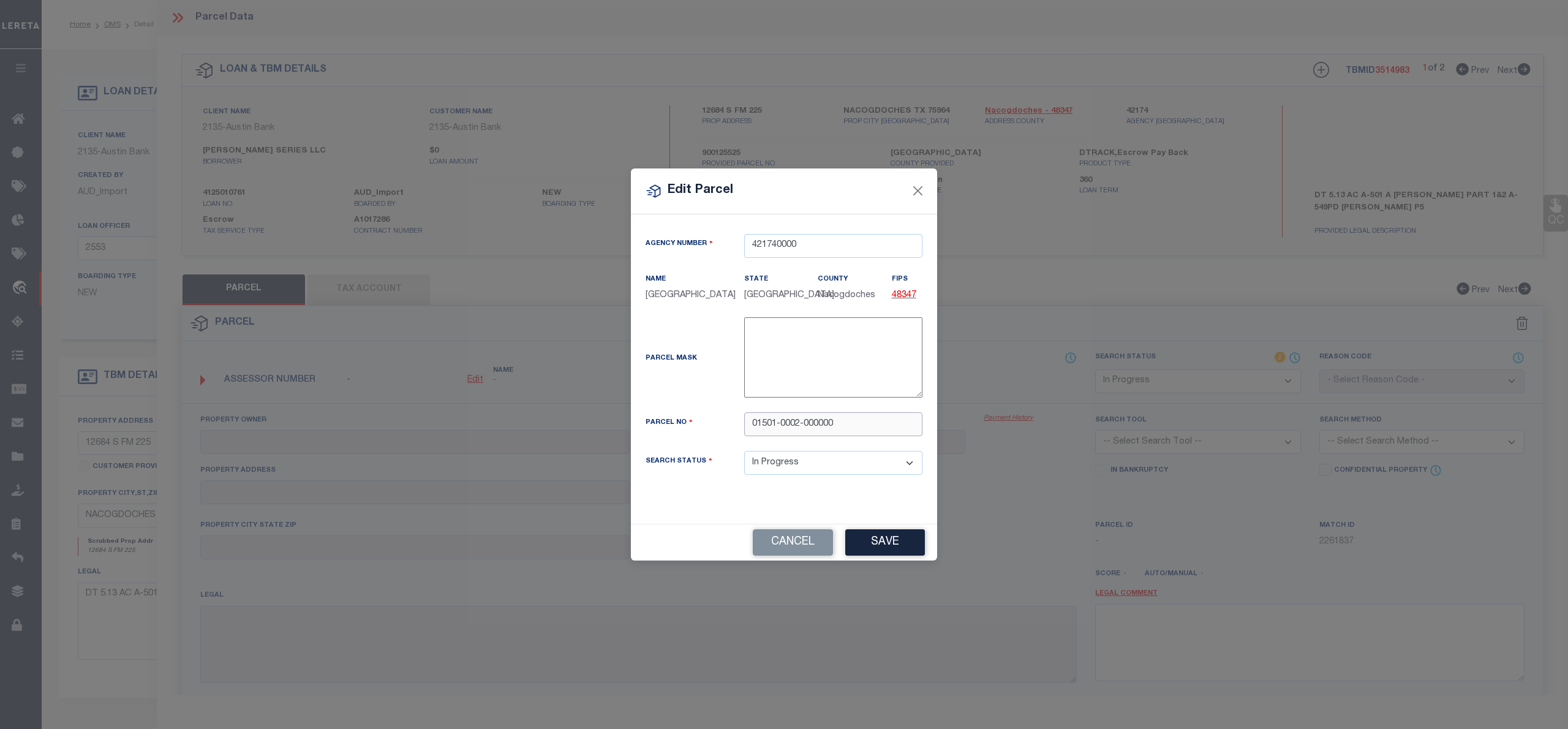
click at [780, 430] on input "01501-0002-000000" at bounding box center [833, 424] width 179 height 24
click at [799, 429] on input "015010002-000000" at bounding box center [833, 424] width 179 height 24
click at [748, 429] on input "015010002000000" at bounding box center [833, 424] width 179 height 24
click at [713, 401] on div "Parcel Mask -" at bounding box center [784, 360] width 296 height 85
click at [886, 554] on button "Save" at bounding box center [885, 542] width 80 height 26
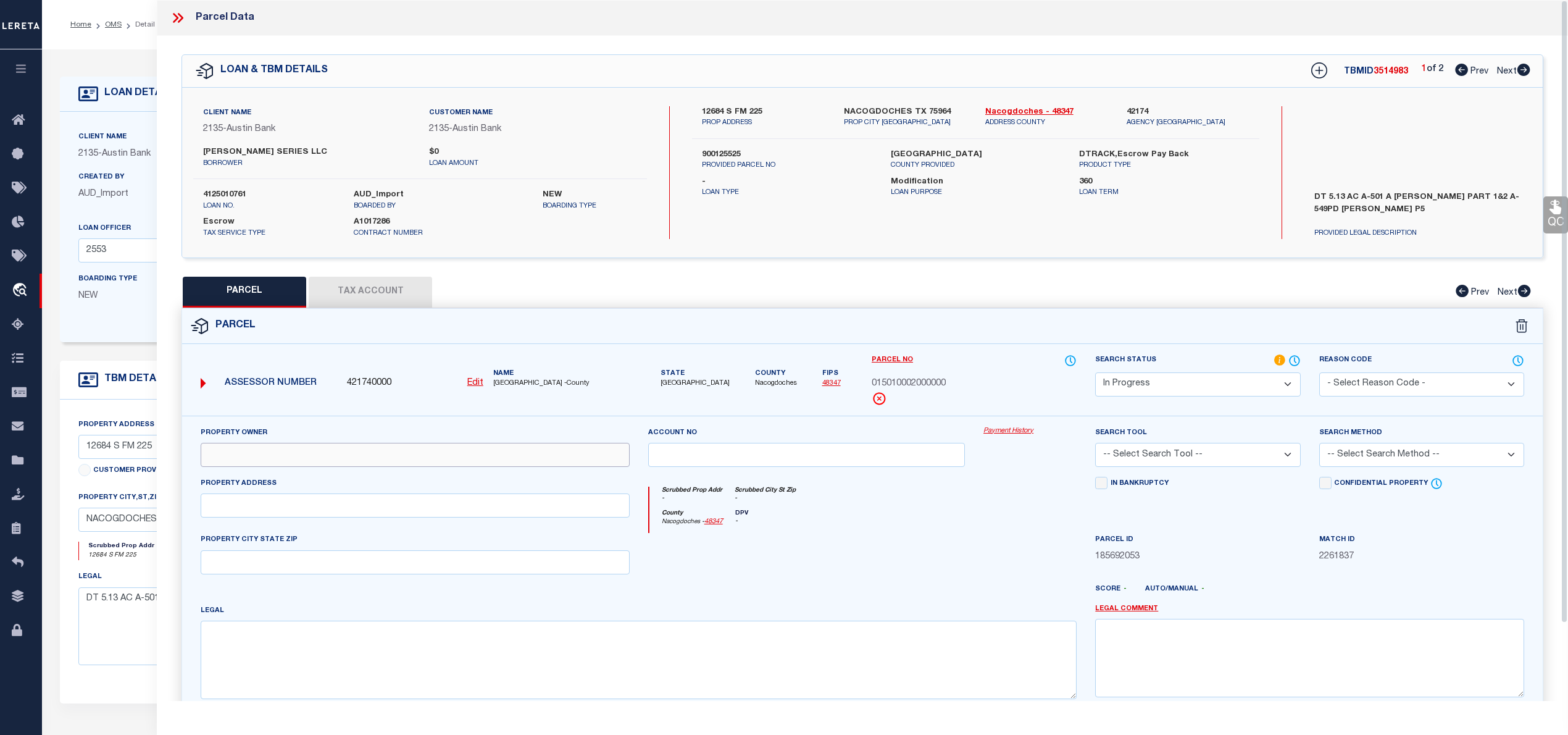
click at [222, 458] on input "text" at bounding box center [416, 454] width 429 height 24
paste input "RENEAU JOSHUA & AMY"
click at [247, 507] on input "text" at bounding box center [416, 506] width 429 height 24
paste input "12684 S FM 225"
click at [284, 559] on input "text" at bounding box center [416, 562] width 429 height 24
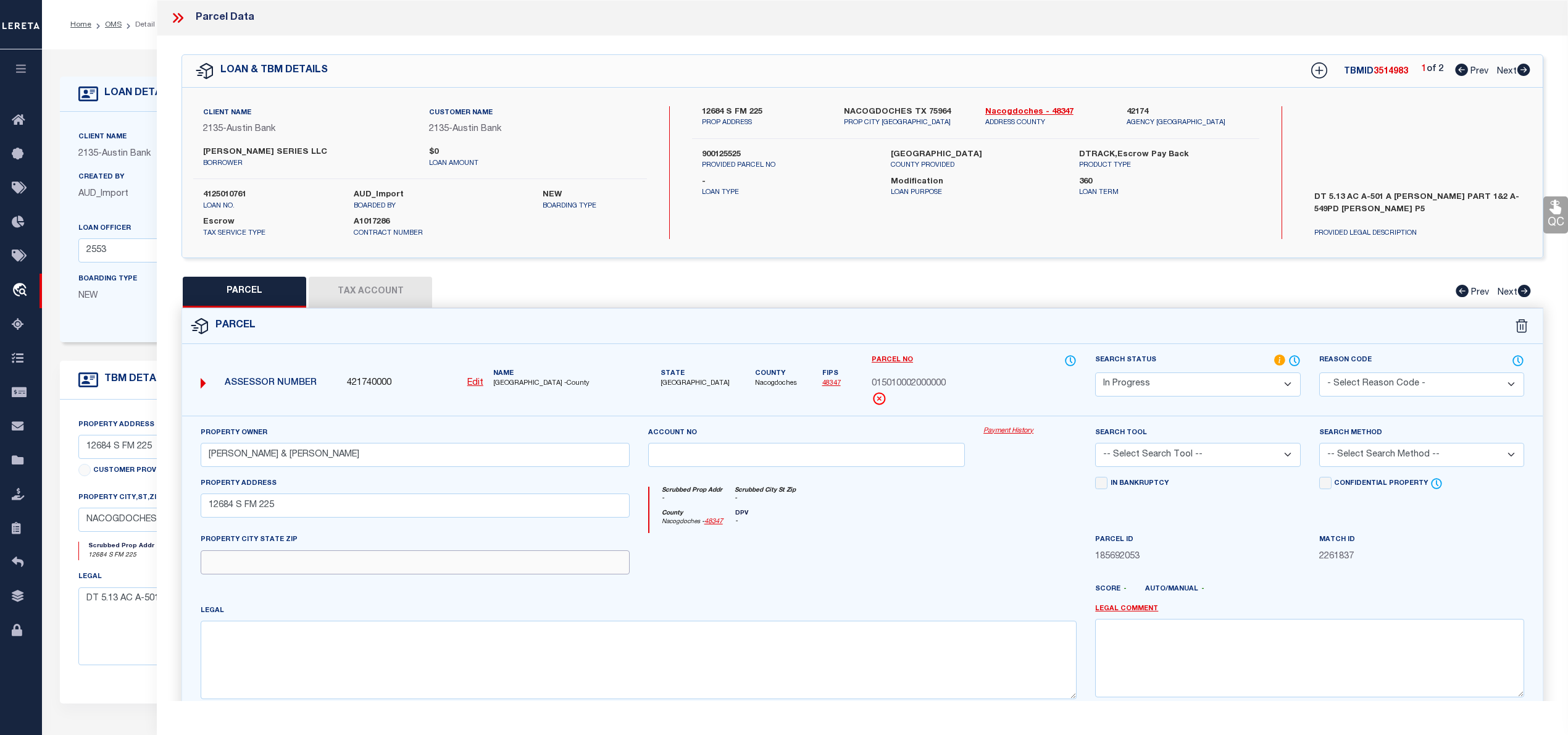
paste input "NACOGDOCHES COUNTY, TX 75964"
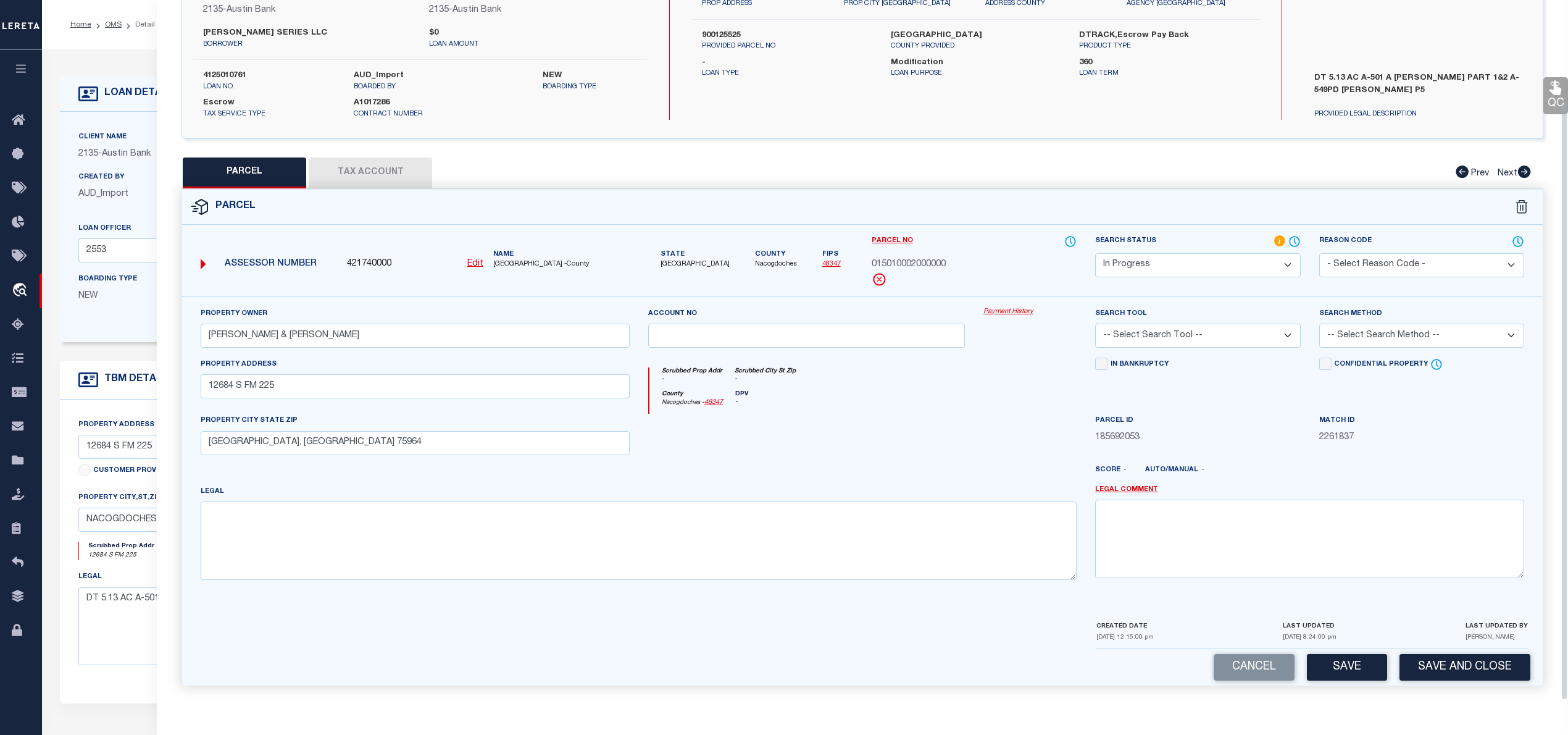
click at [307, 604] on div "Property Owner RENEAU JOSHUA & AMY Account no Payment History Search Tool -- Se…" at bounding box center [862, 457] width 1361 height 323
click at [246, 512] on textarea at bounding box center [639, 540] width 876 height 78
paste textarea "A-501 A SANCHEZ P 1 & 2 A-549 P D SANDERS P 5"
click at [1237, 334] on select "-- Select Search Tool -- 3rd Party Website Agency File Agency Website ATLS CNV-…" at bounding box center [1197, 336] width 205 height 24
click at [1095, 324] on select "-- Select Search Tool -- 3rd Party Website Agency File Agency Website ATLS CNV-…" at bounding box center [1197, 336] width 205 height 24
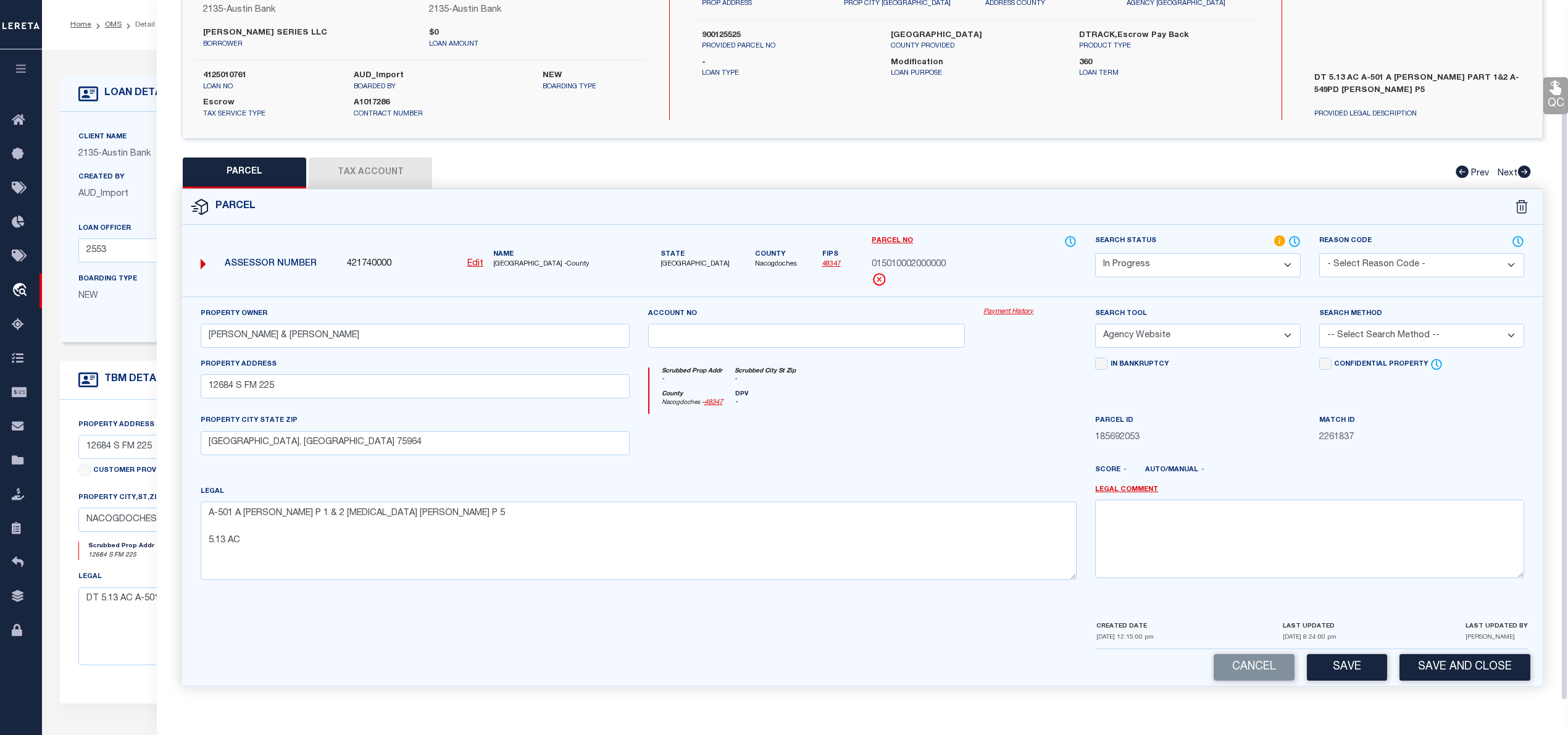
click at [1363, 332] on select "-- Select Search Method -- Property Address Legal Liability Info Provided" at bounding box center [1422, 336] width 205 height 24
click at [1319, 324] on select "-- Select Search Method -- Property Address Legal Liability Info Provided" at bounding box center [1422, 336] width 205 height 24
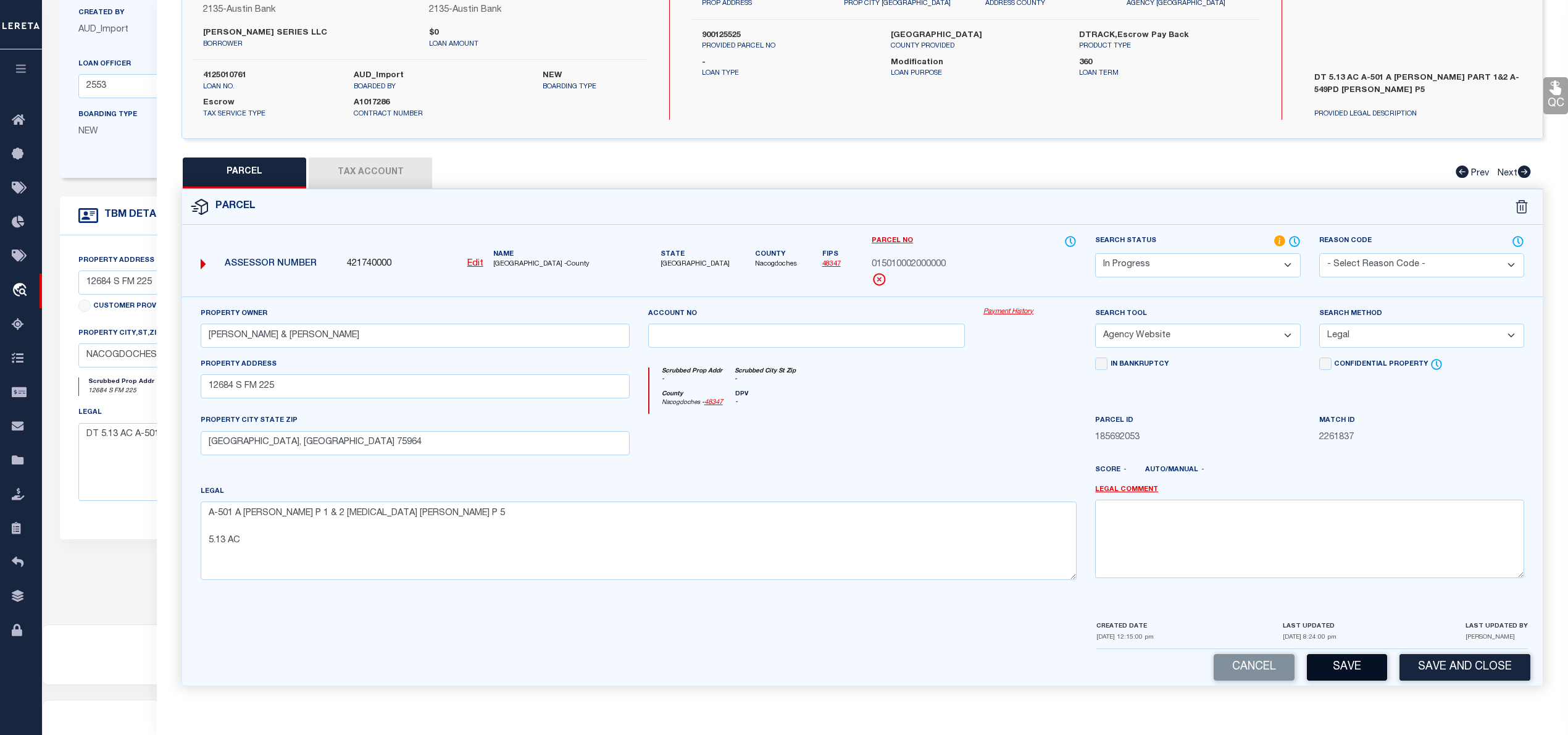
click at [1350, 666] on button "Save" at bounding box center [1347, 666] width 80 height 27
click at [380, 178] on button "Tax Account" at bounding box center [370, 173] width 123 height 31
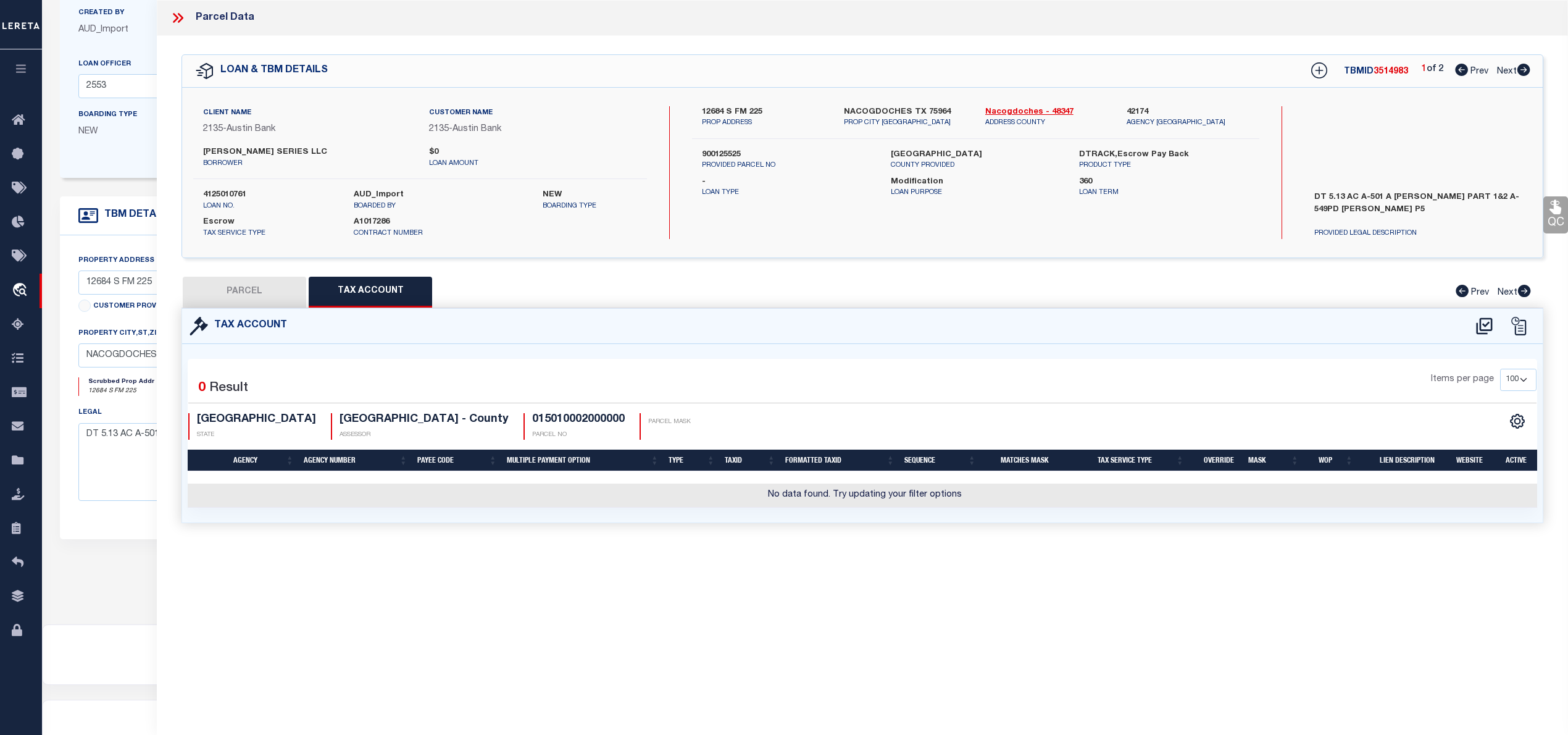
scroll to position [0, 0]
click at [1484, 325] on icon at bounding box center [1484, 325] width 16 height 16
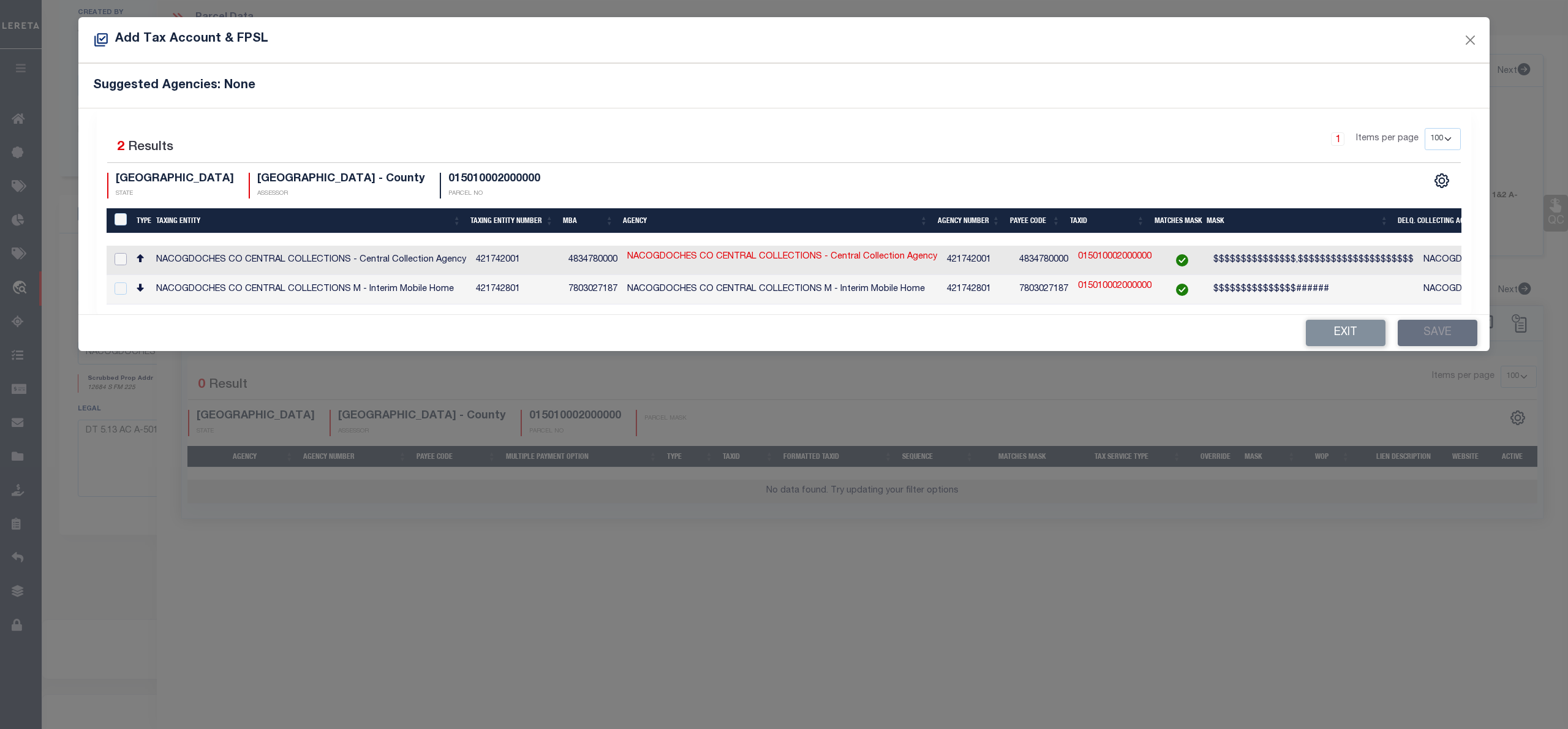
click at [122, 259] on input "checkbox" at bounding box center [121, 259] width 13 height 13
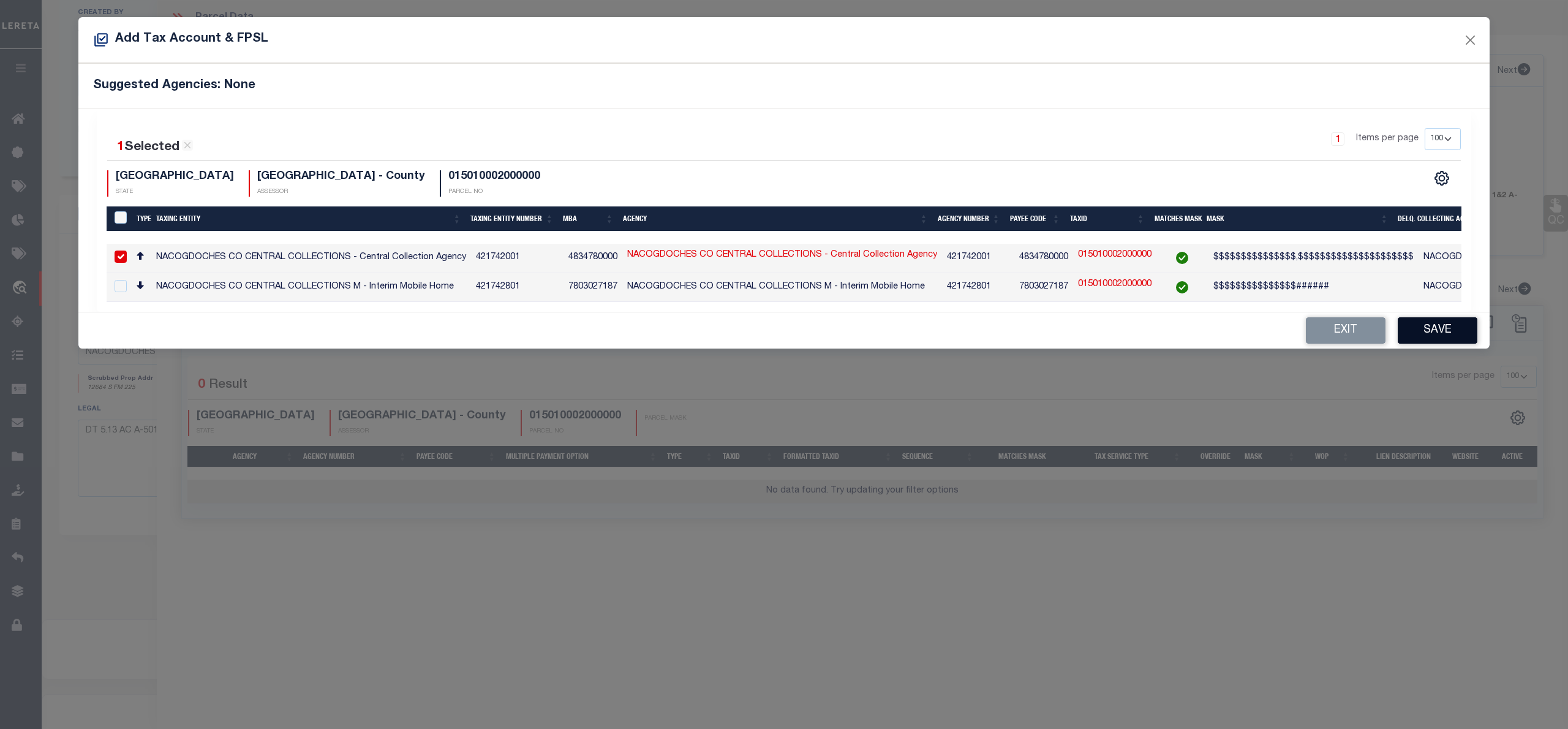
click at [1446, 331] on button "Save" at bounding box center [1438, 330] width 80 height 26
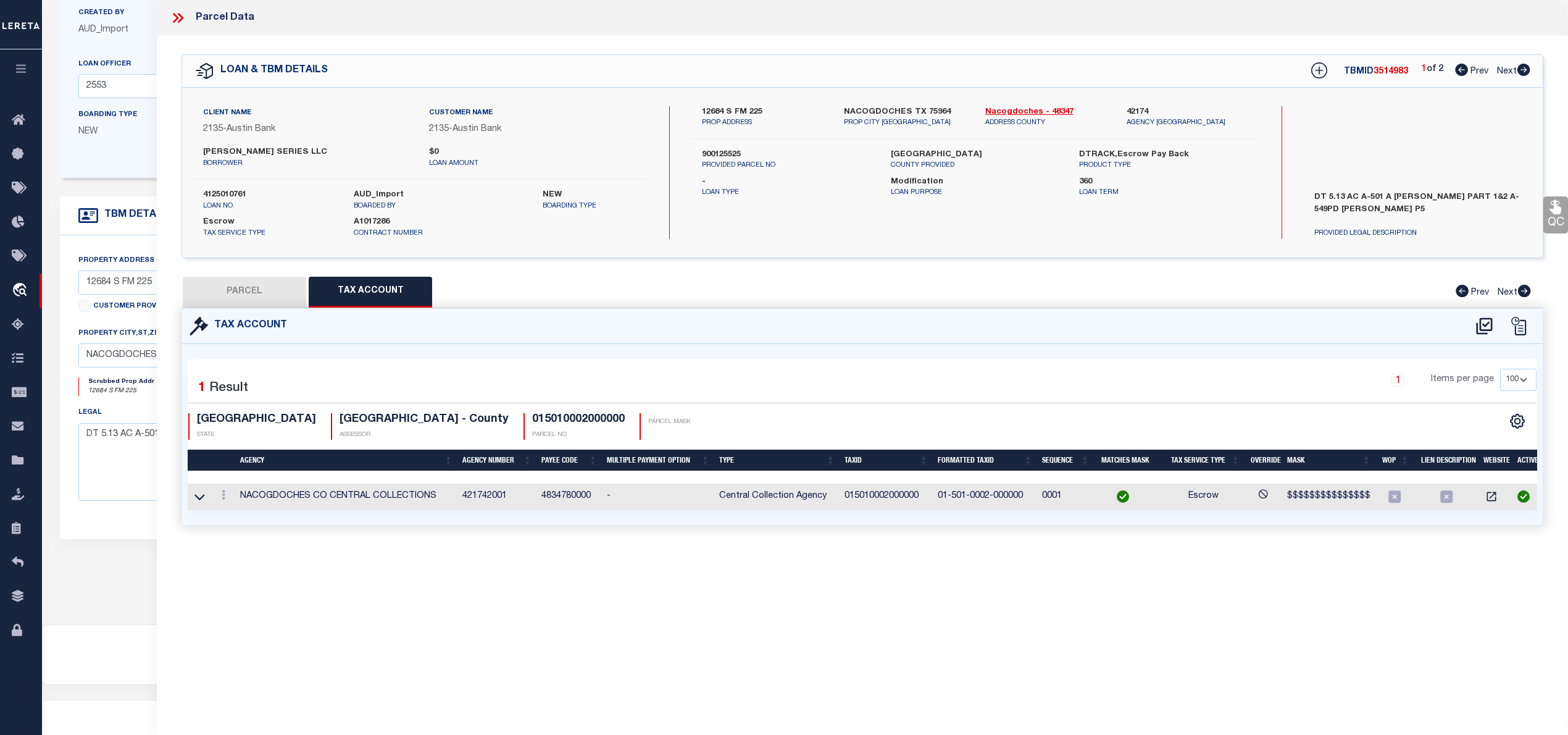
click at [277, 292] on button "PARCEL" at bounding box center [244, 293] width 123 height 31
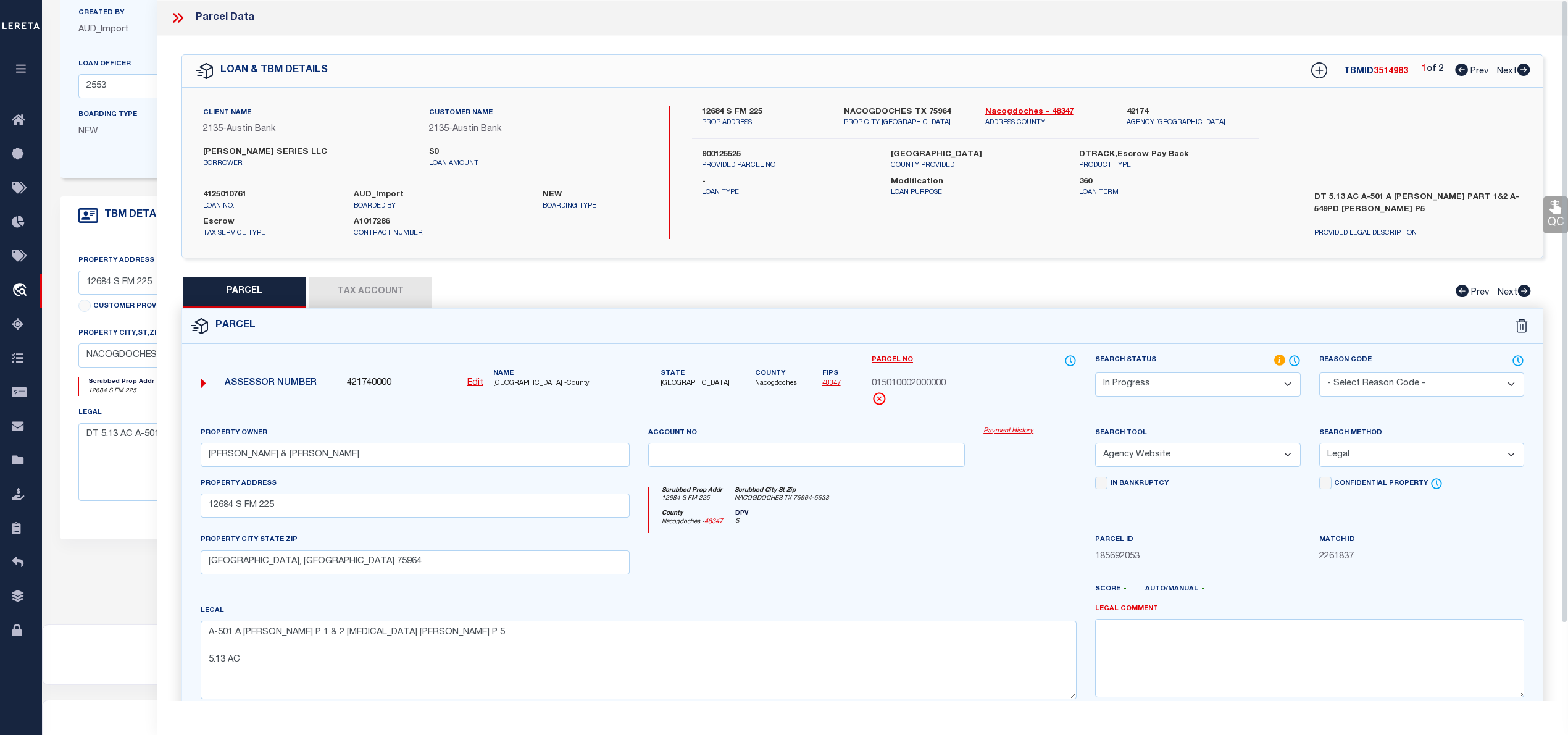
click at [966, 554] on div at bounding box center [807, 558] width 336 height 50
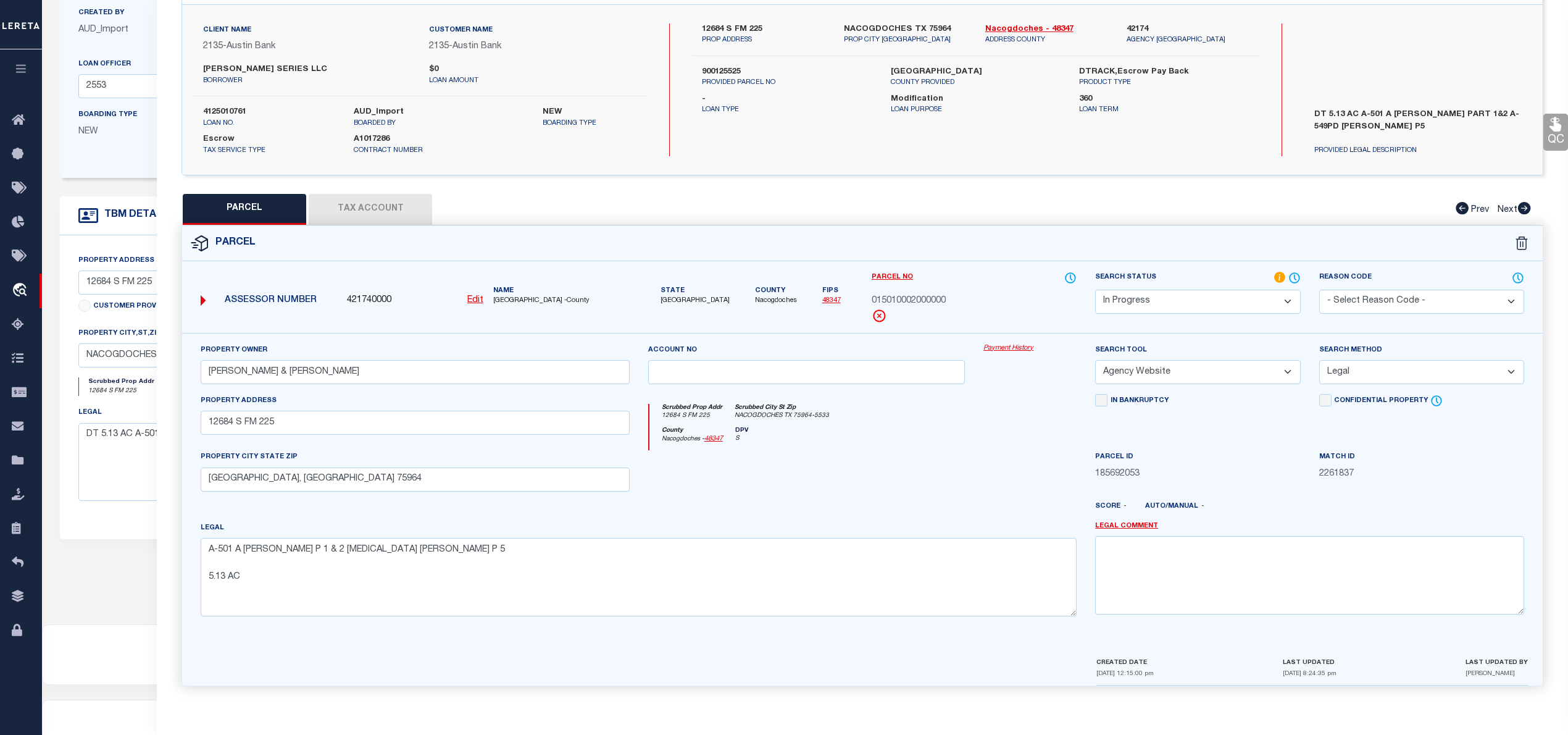
click at [1258, 294] on select "Automated Search Bad Parcel Complete Duplicate Parcel High Dollar Reporting In …" at bounding box center [1197, 302] width 205 height 24
click at [1095, 290] on select "Automated Search Bad Parcel Complete Duplicate Parcel High Dollar Reporting In …" at bounding box center [1197, 302] width 205 height 24
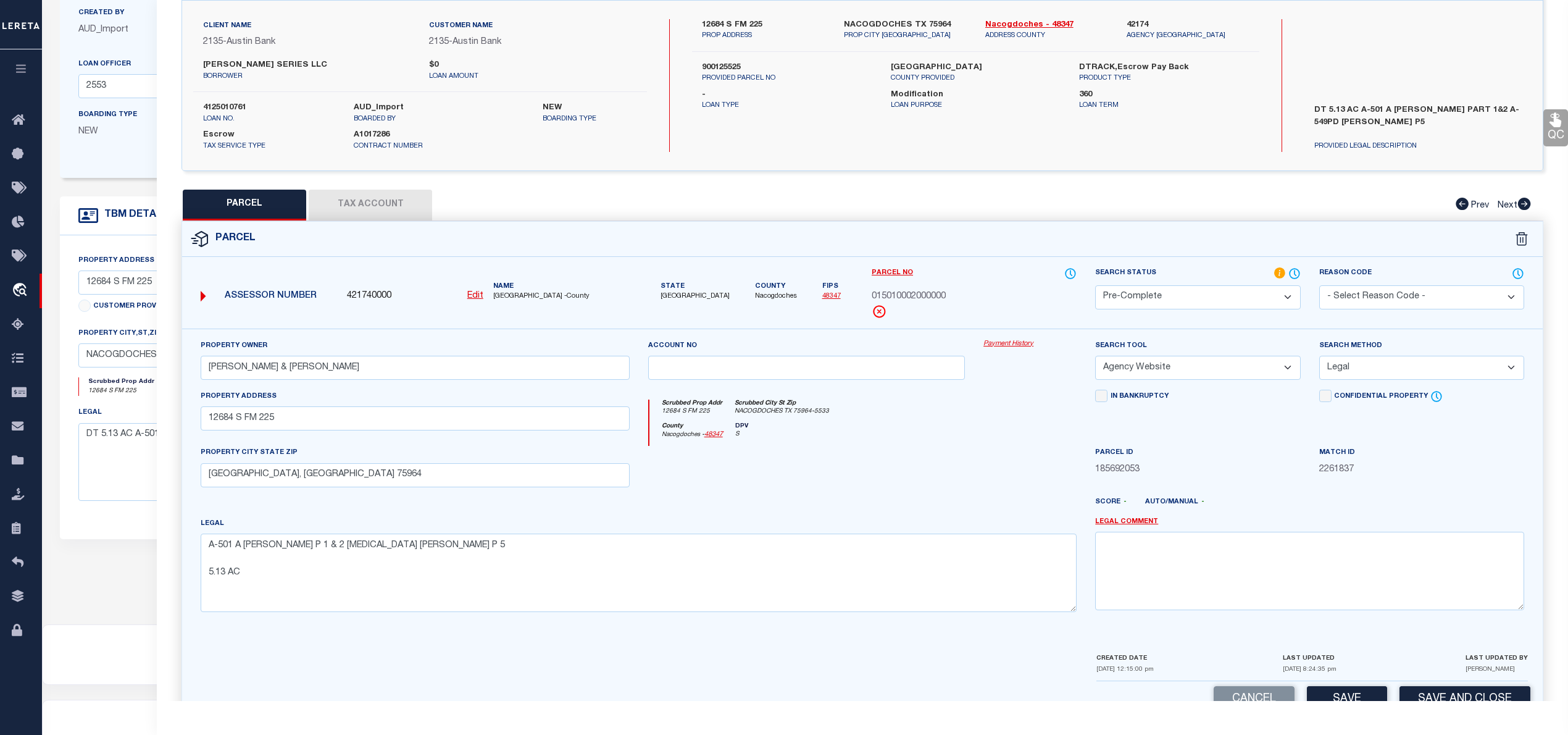
scroll to position [123, 0]
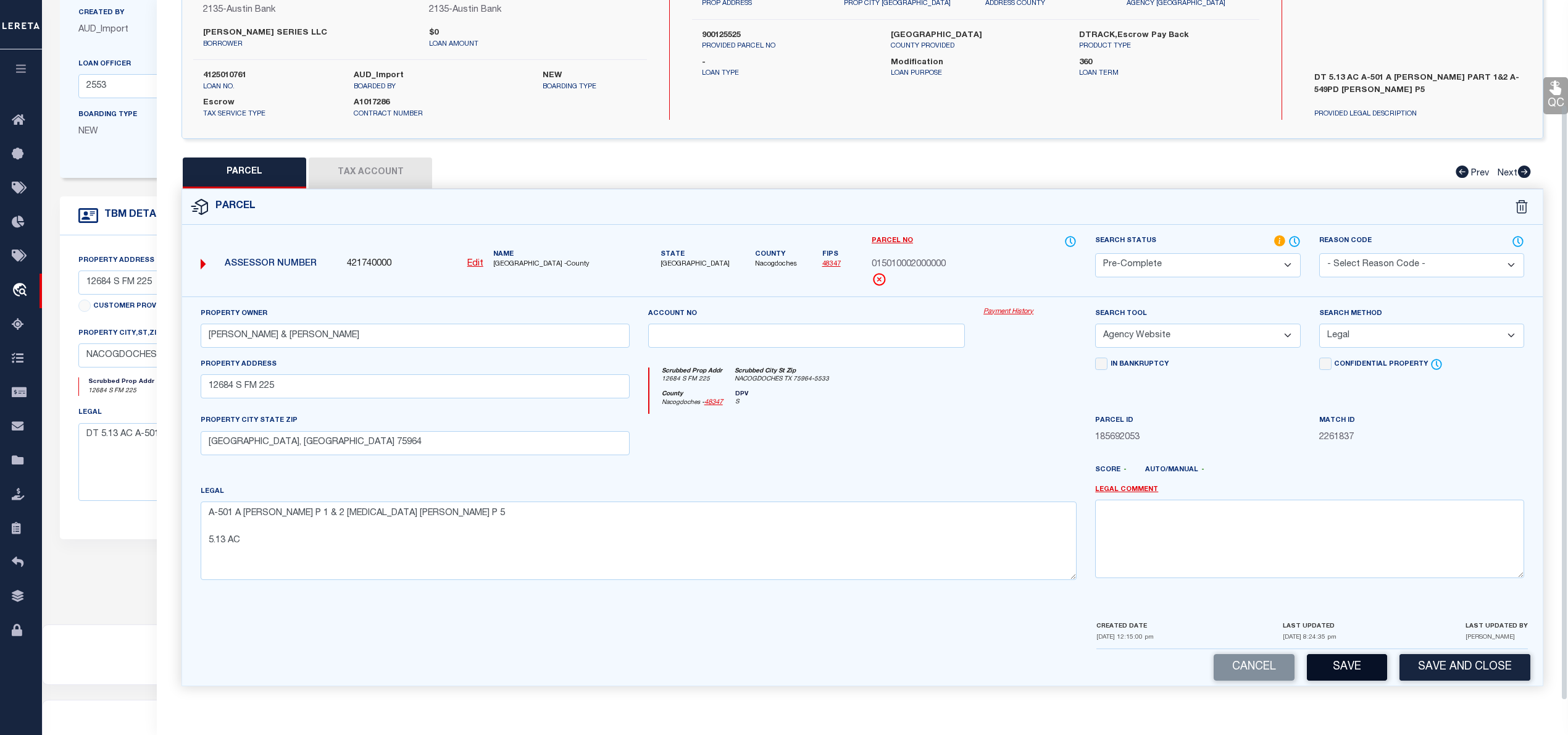
click at [1356, 667] on button "Save" at bounding box center [1347, 666] width 80 height 27
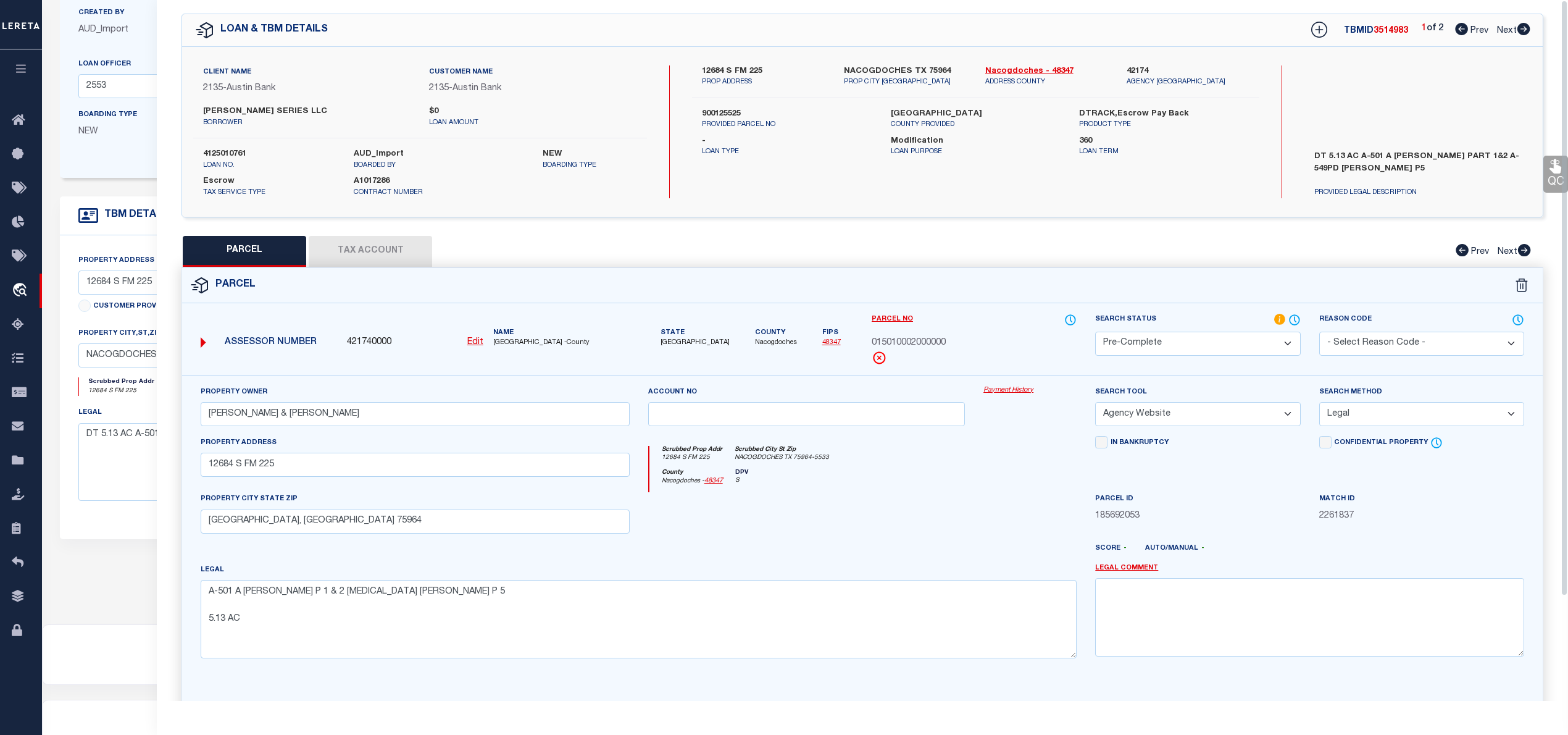
scroll to position [0, 0]
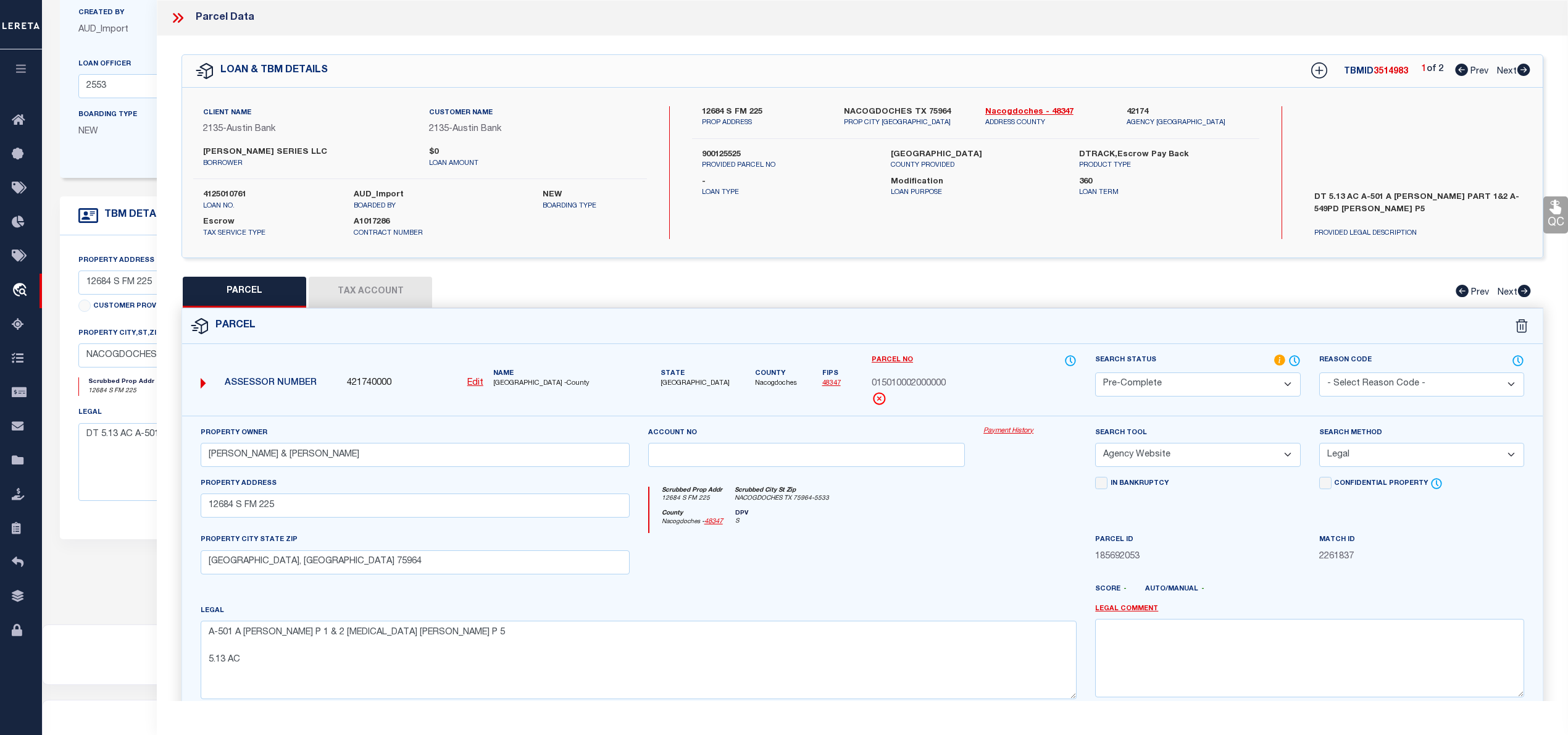
click at [410, 295] on button "Tax Account" at bounding box center [370, 293] width 123 height 31
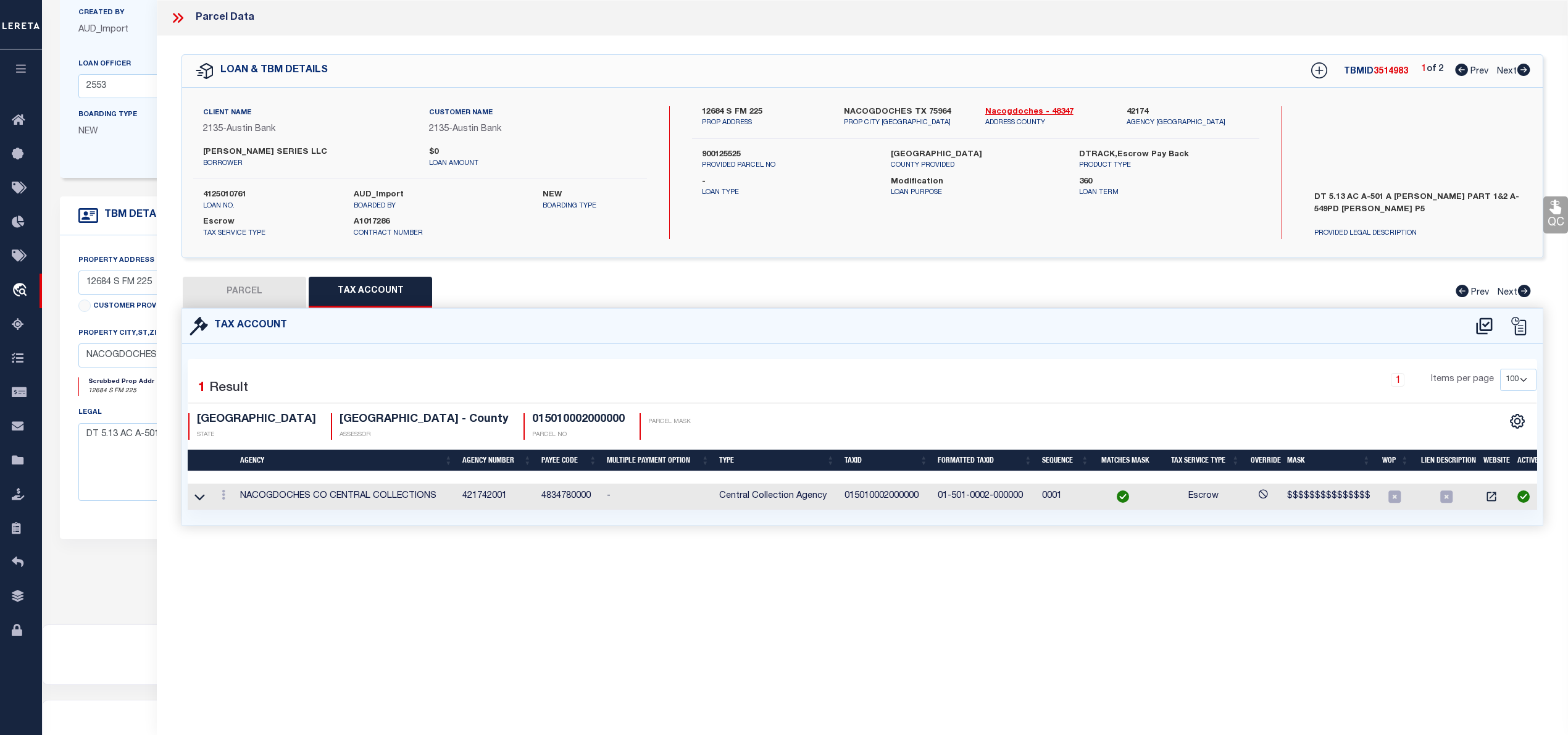
click at [226, 284] on button "PARCEL" at bounding box center [244, 293] width 123 height 31
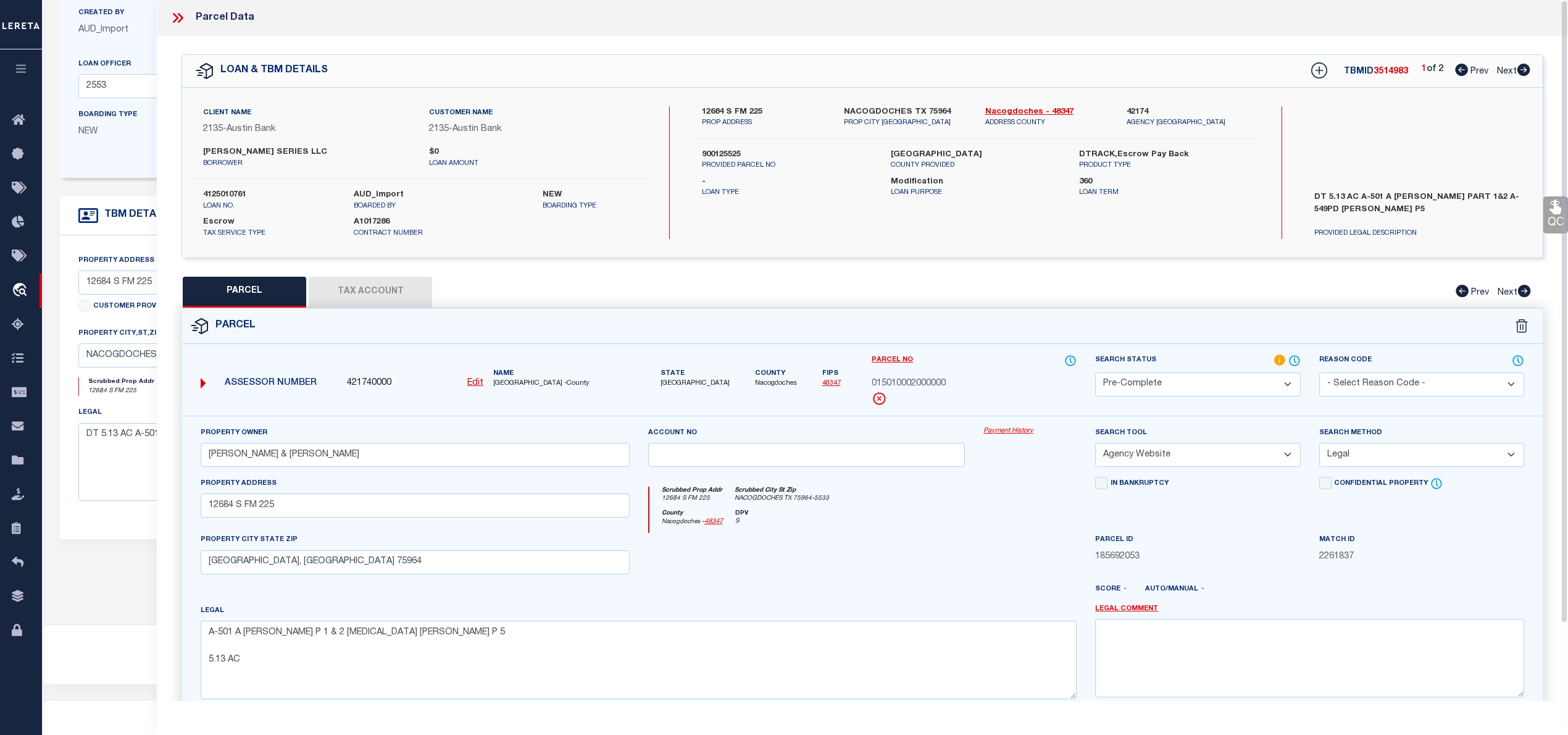
click at [1383, 69] on span "3514983" at bounding box center [1391, 71] width 35 height 8
click at [238, 193] on label "4125010761" at bounding box center [269, 196] width 132 height 13
click at [509, 379] on span "NACOGDOCHES COUNTY -County" at bounding box center [561, 383] width 136 height 10
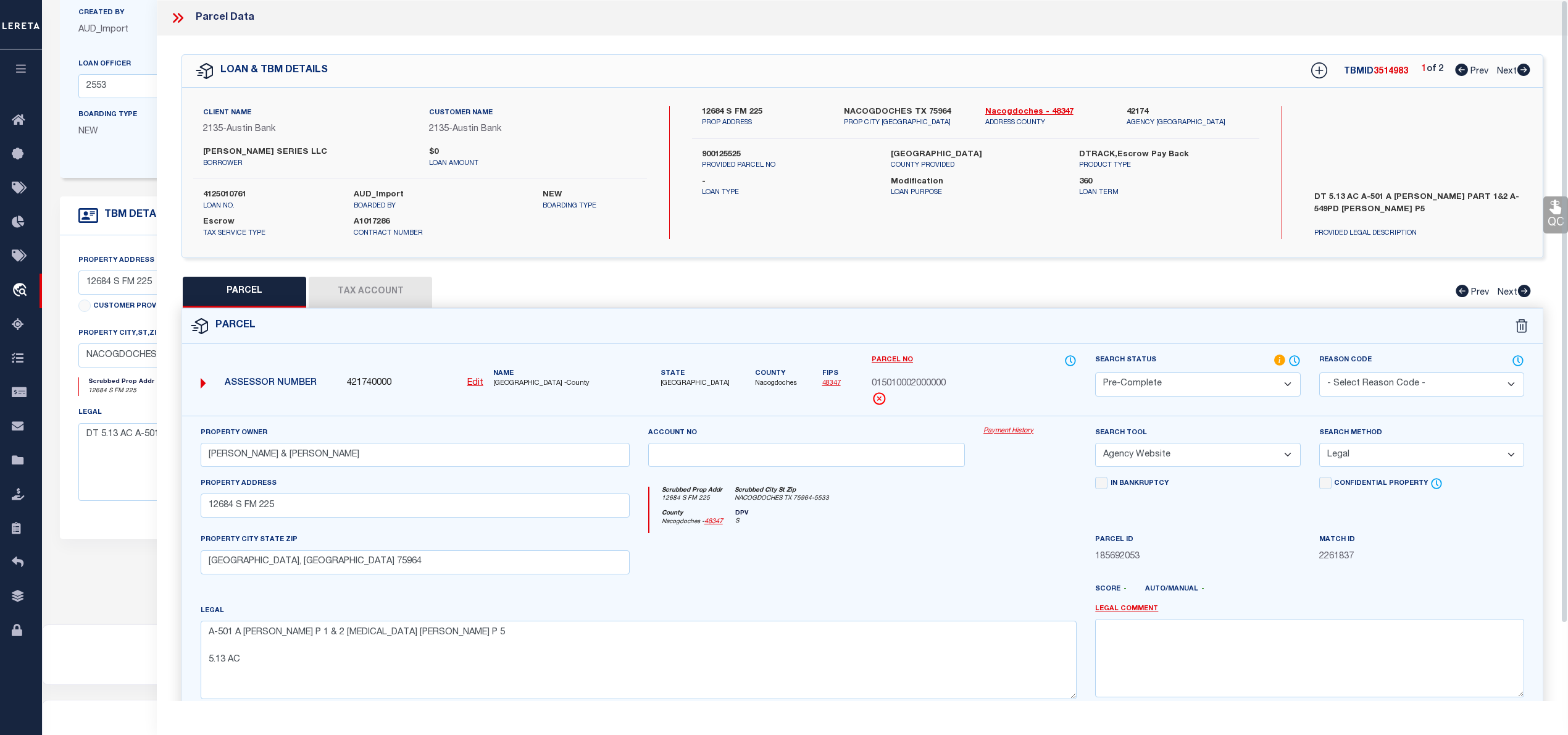
drag, startPoint x: 509, startPoint y: 379, endPoint x: 511, endPoint y: 388, distance: 9.2
click at [509, 382] on span "NACOGDOCHES COUNTY -County" at bounding box center [561, 383] width 136 height 10
click at [912, 378] on span "015010002000000" at bounding box center [908, 384] width 74 height 14
click at [368, 286] on button "Tax Account" at bounding box center [370, 293] width 123 height 31
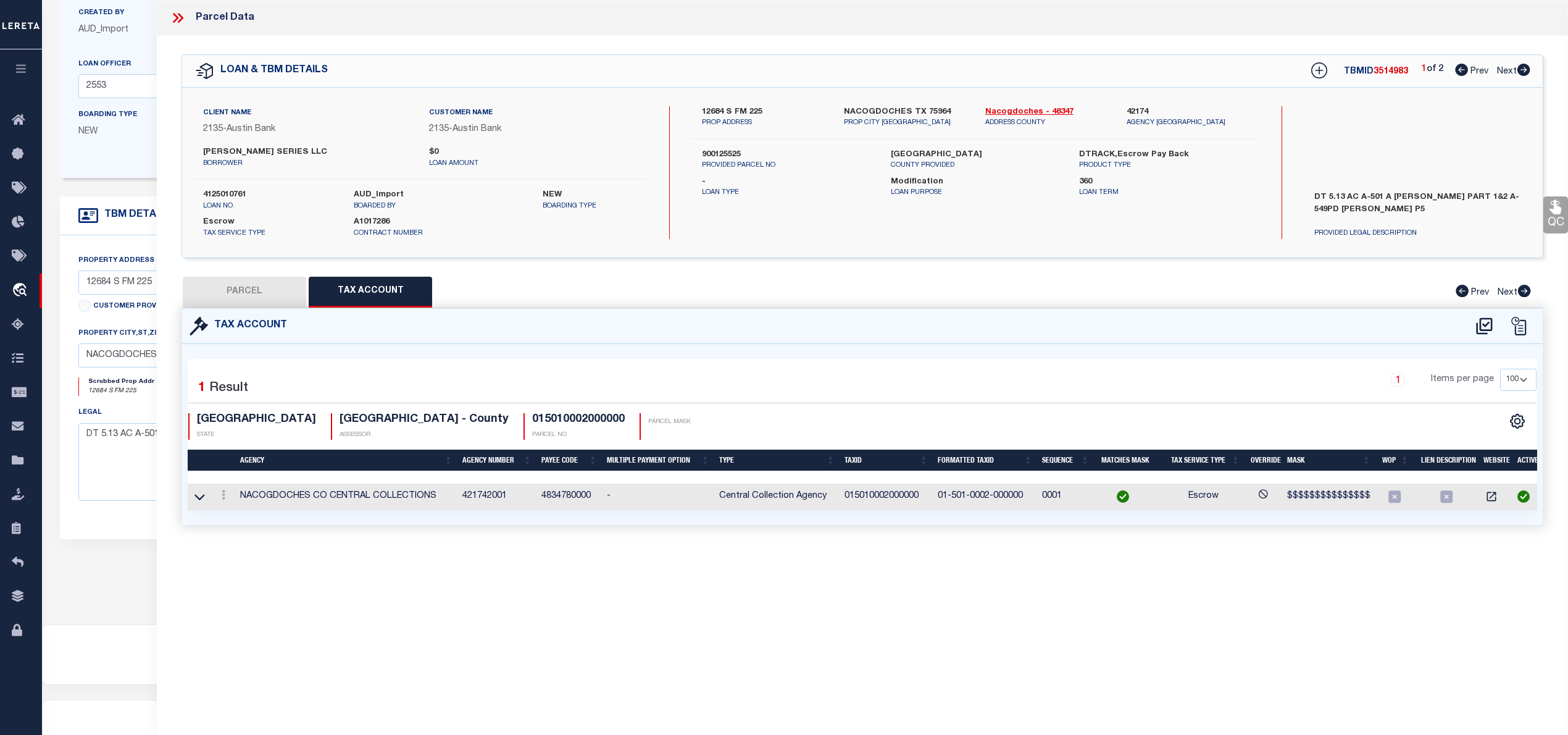
click at [243, 286] on button "PARCEL" at bounding box center [244, 293] width 123 height 31
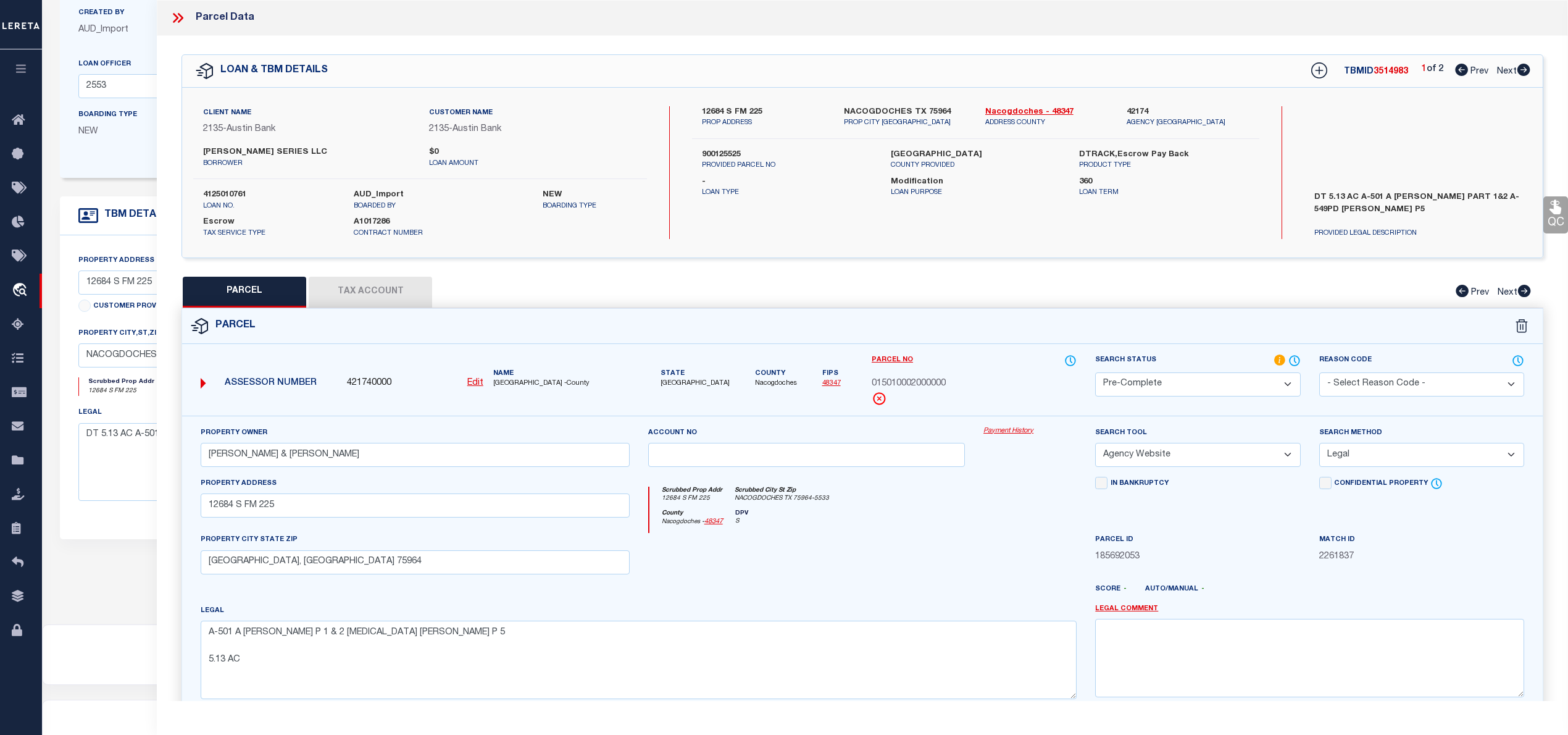
click at [176, 16] on icon at bounding box center [175, 17] width 5 height 10
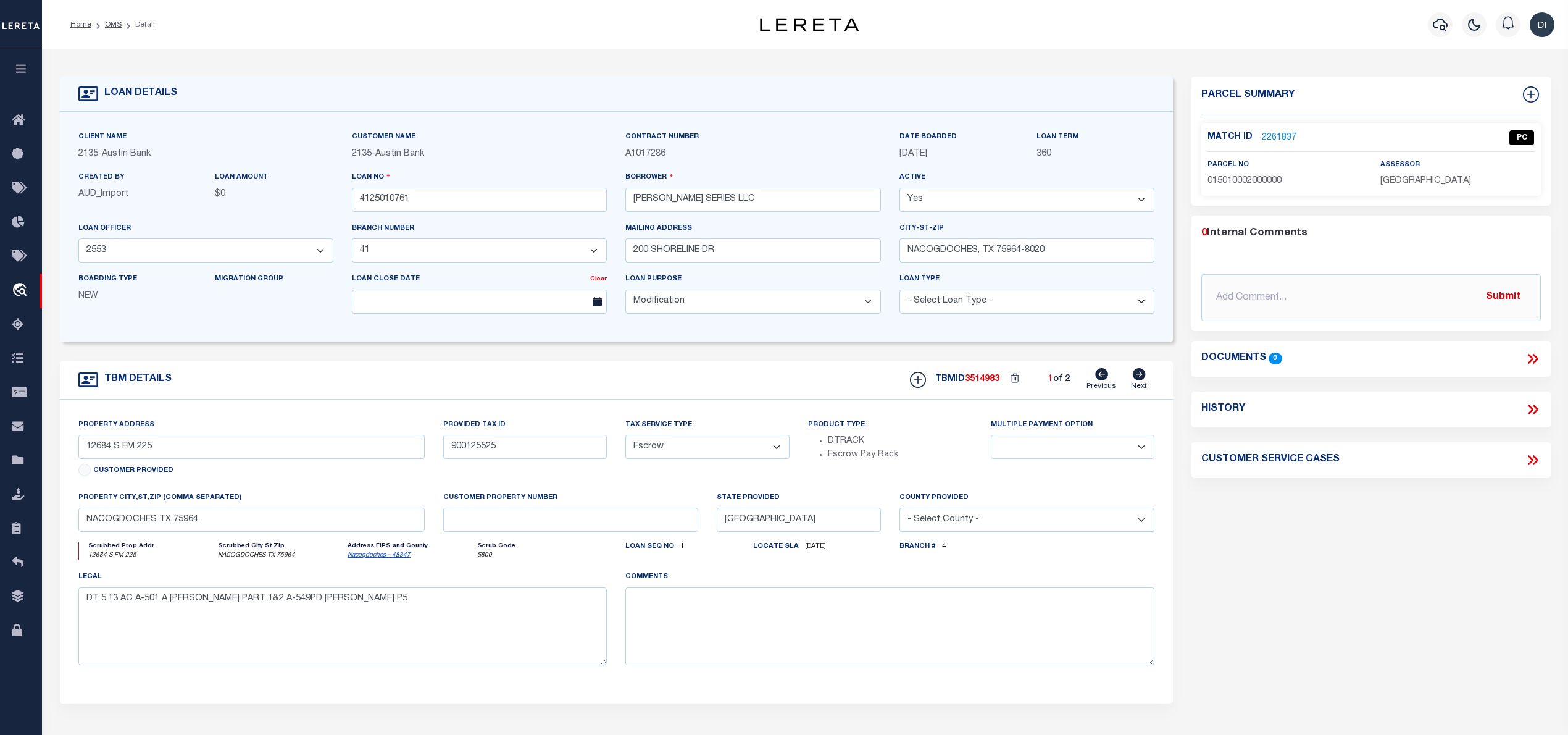
click at [1269, 132] on link "2261837" at bounding box center [1279, 138] width 35 height 13
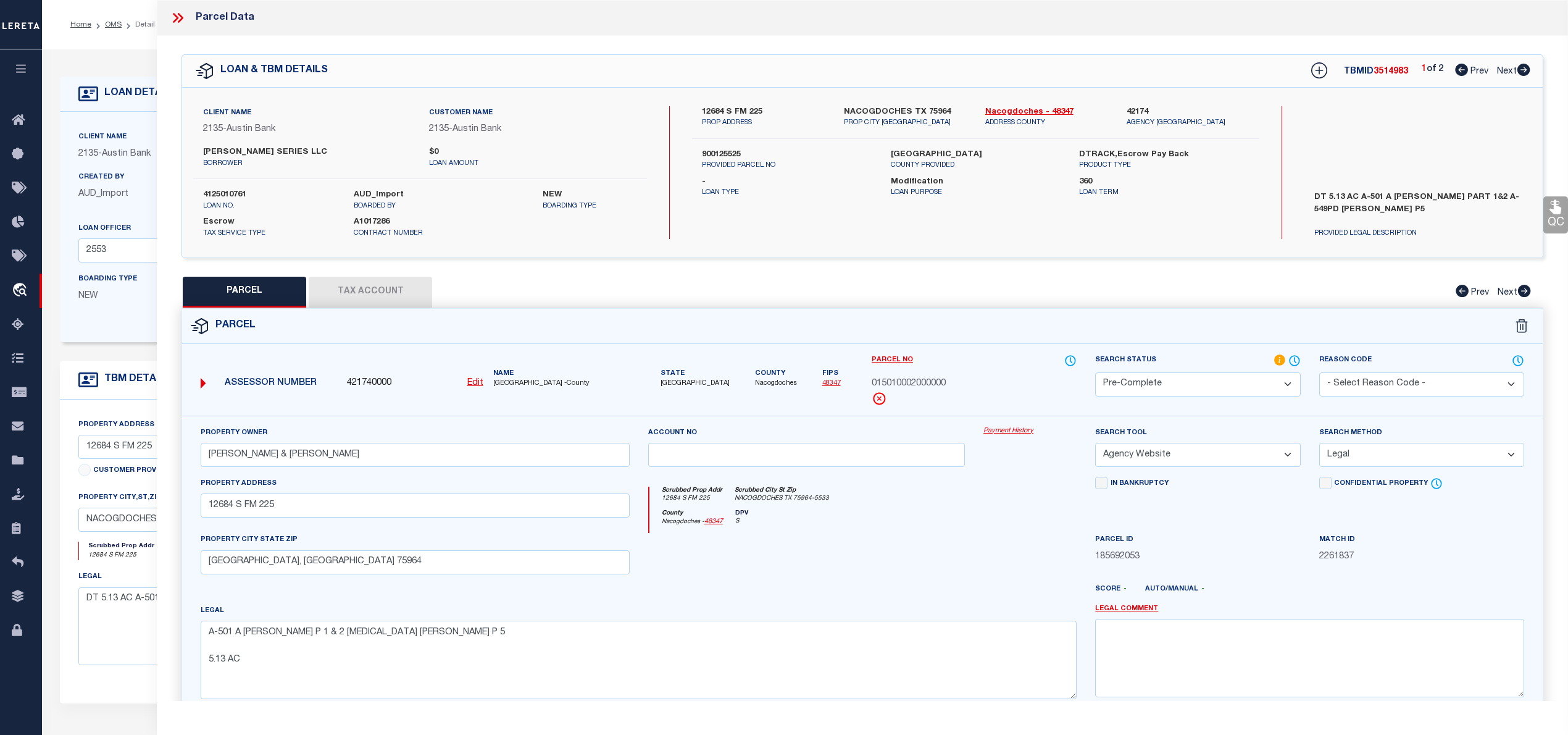
click at [1524, 70] on icon at bounding box center [1524, 70] width 13 height 13
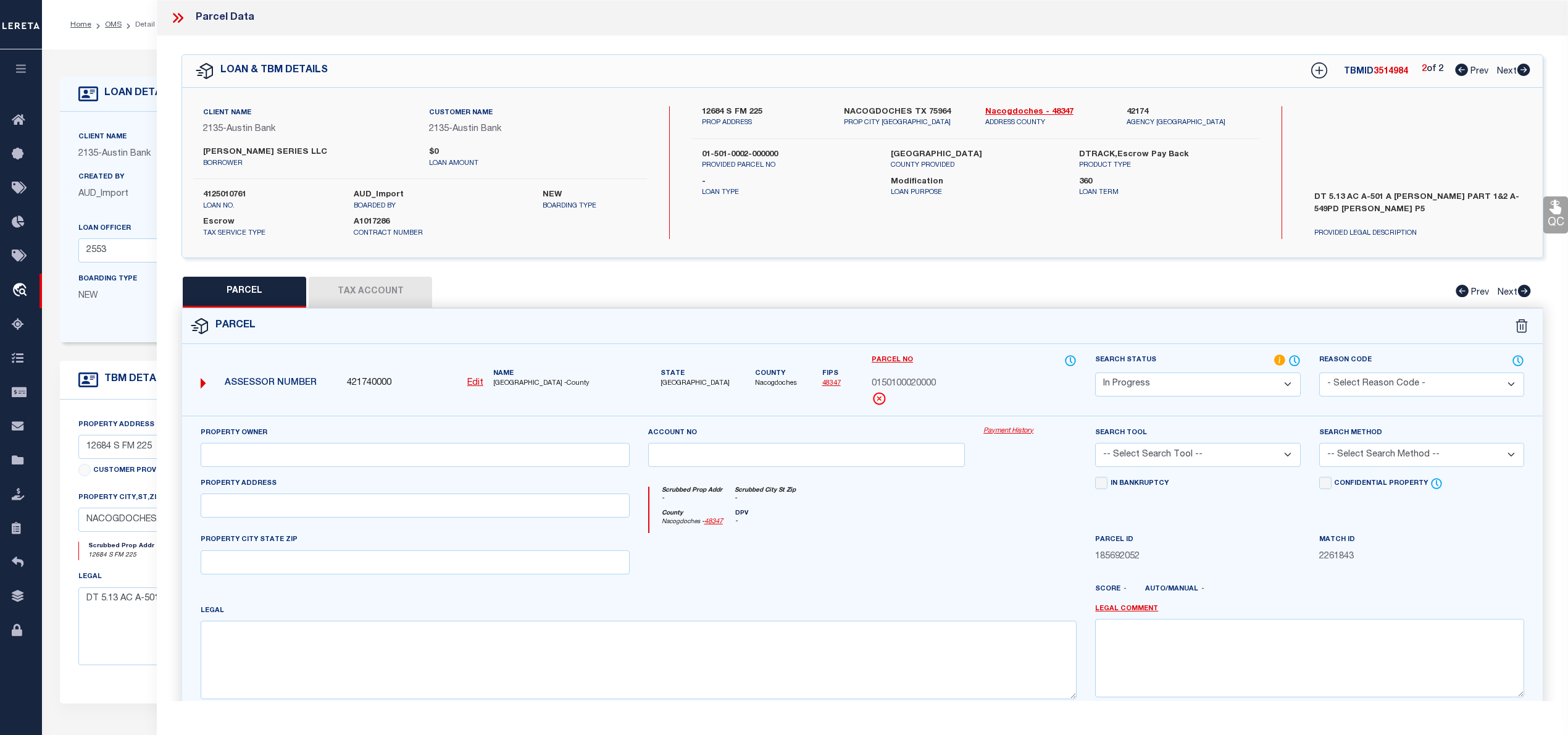
click at [1277, 380] on select "Automated Search Bad Parcel Complete Duplicate Parcel High Dollar Reporting In …" at bounding box center [1197, 384] width 205 height 24
click at [1095, 372] on select "Automated Search Bad Parcel Complete Duplicate Parcel High Dollar Reporting In …" at bounding box center [1197, 384] width 205 height 24
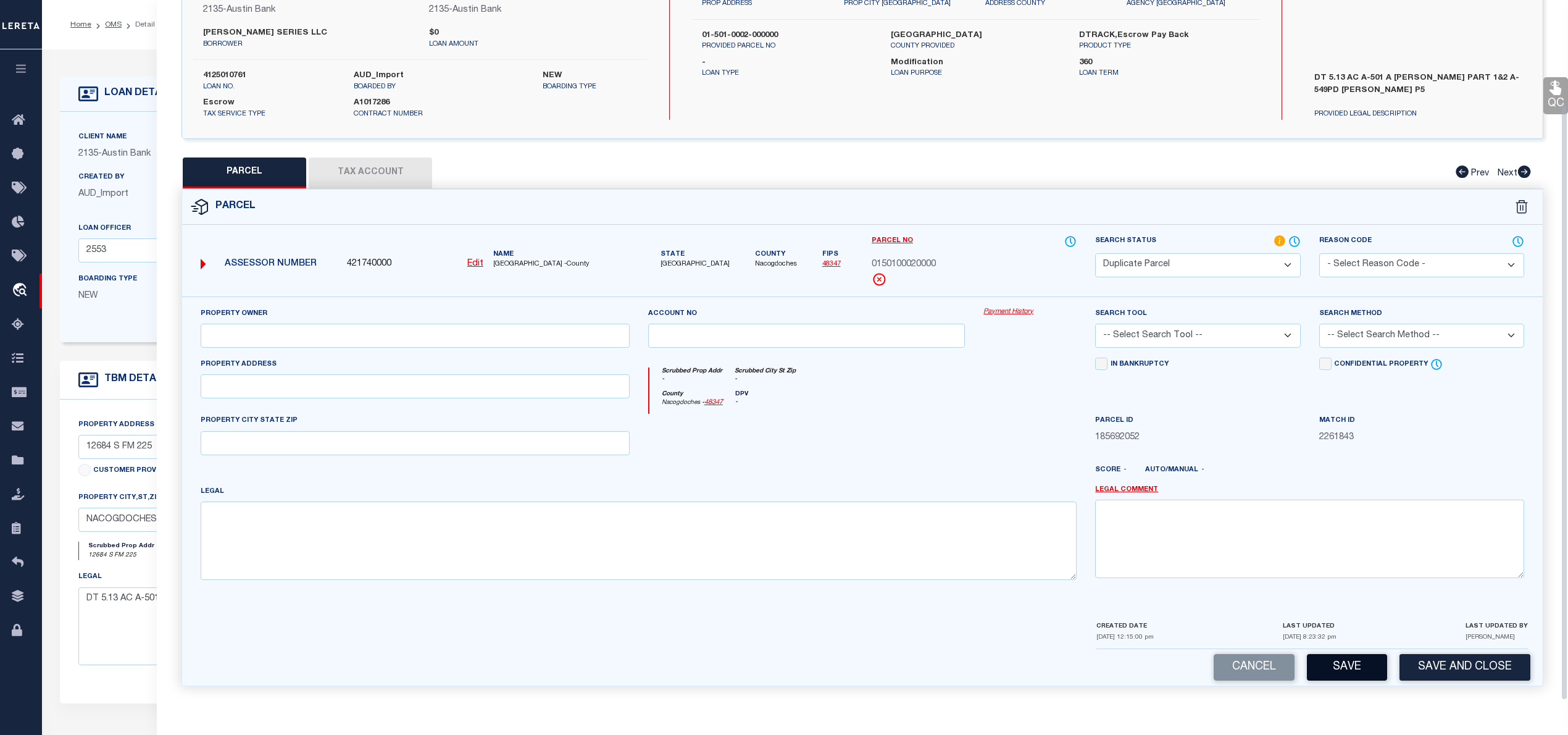
click at [1348, 667] on button "Save" at bounding box center [1347, 666] width 80 height 27
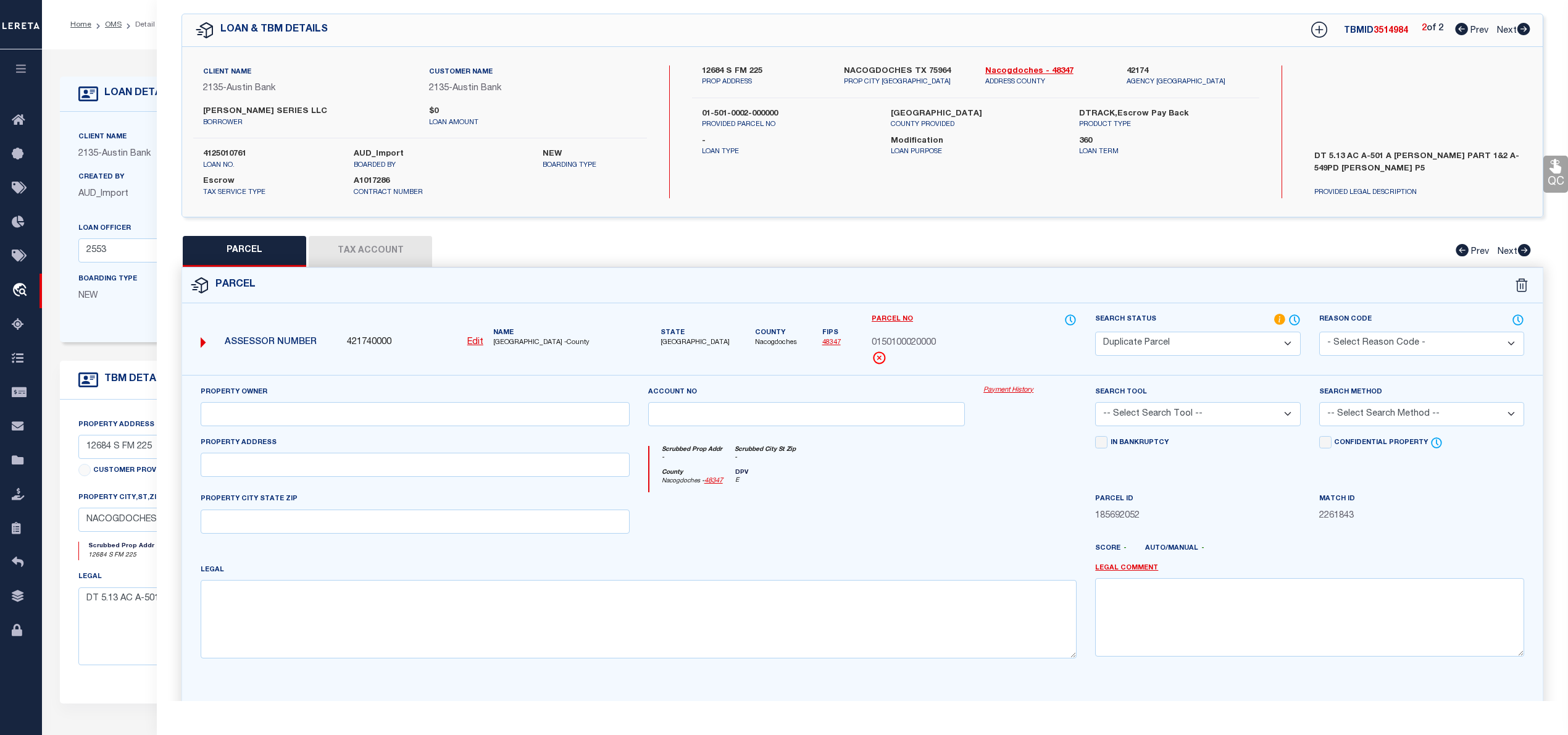
click at [1389, 31] on span "3514984" at bounding box center [1391, 30] width 35 height 8
click at [1458, 27] on icon at bounding box center [1461, 29] width 13 height 13
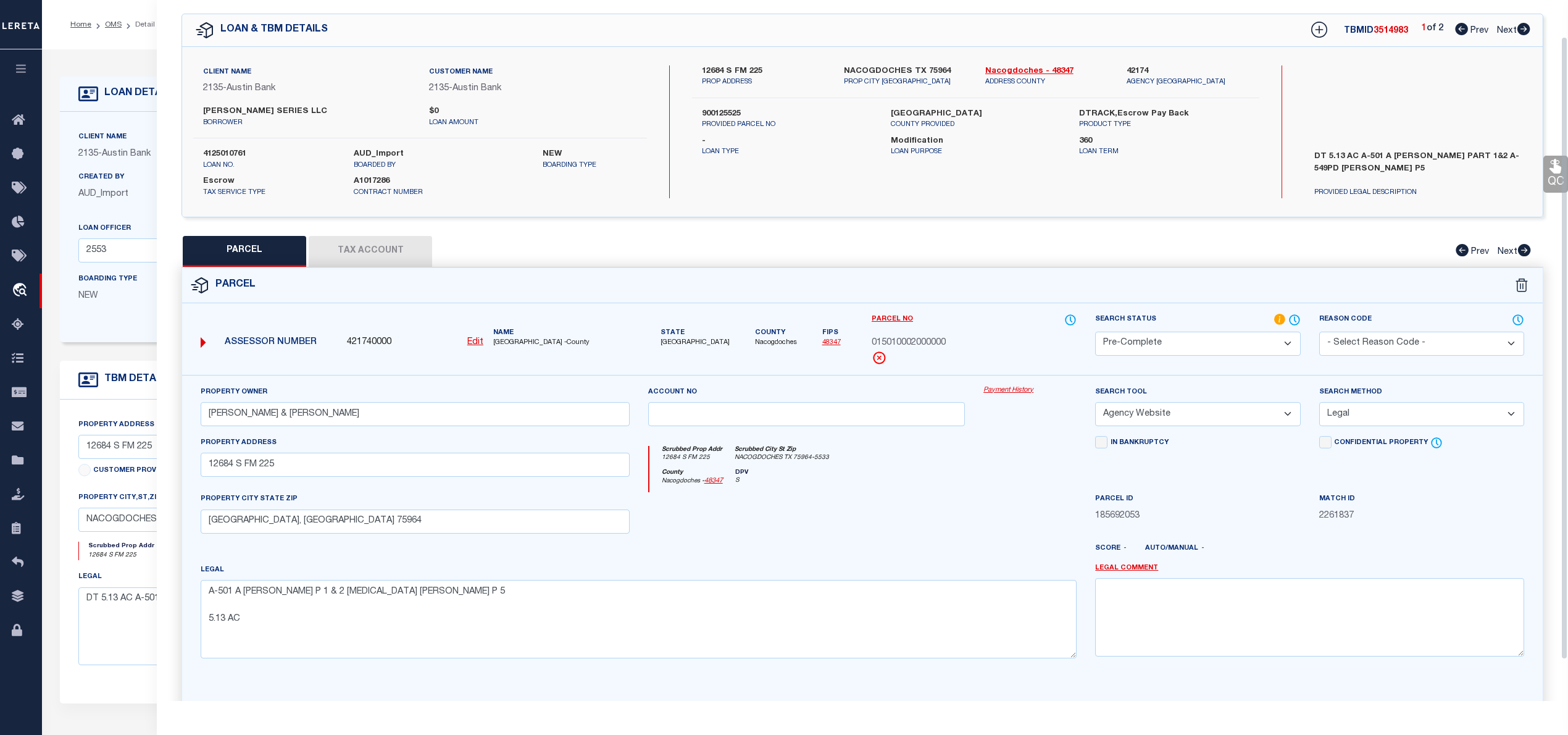
click at [404, 240] on button "Tax Account" at bounding box center [370, 251] width 123 height 31
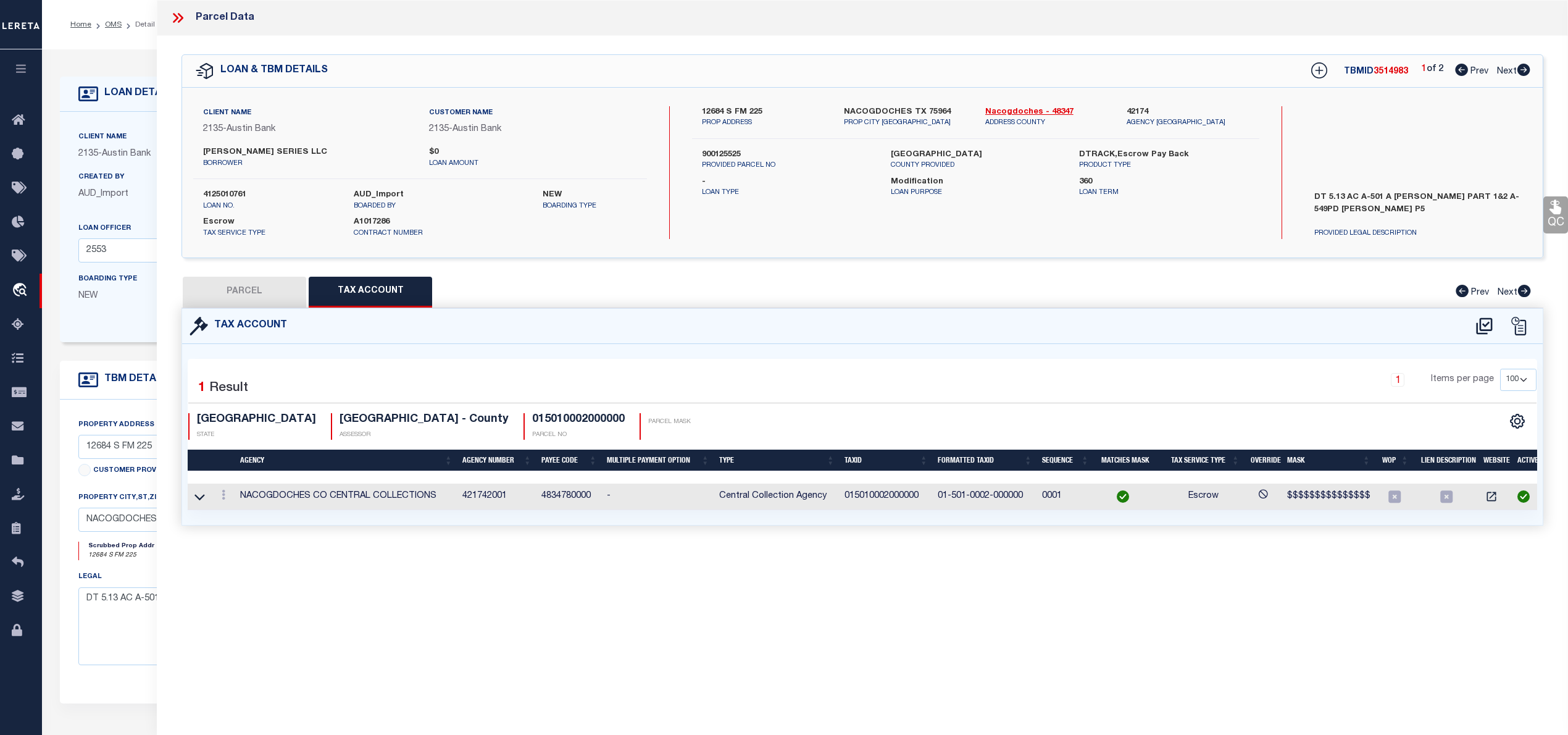
click at [183, 16] on icon at bounding box center [178, 18] width 16 height 16
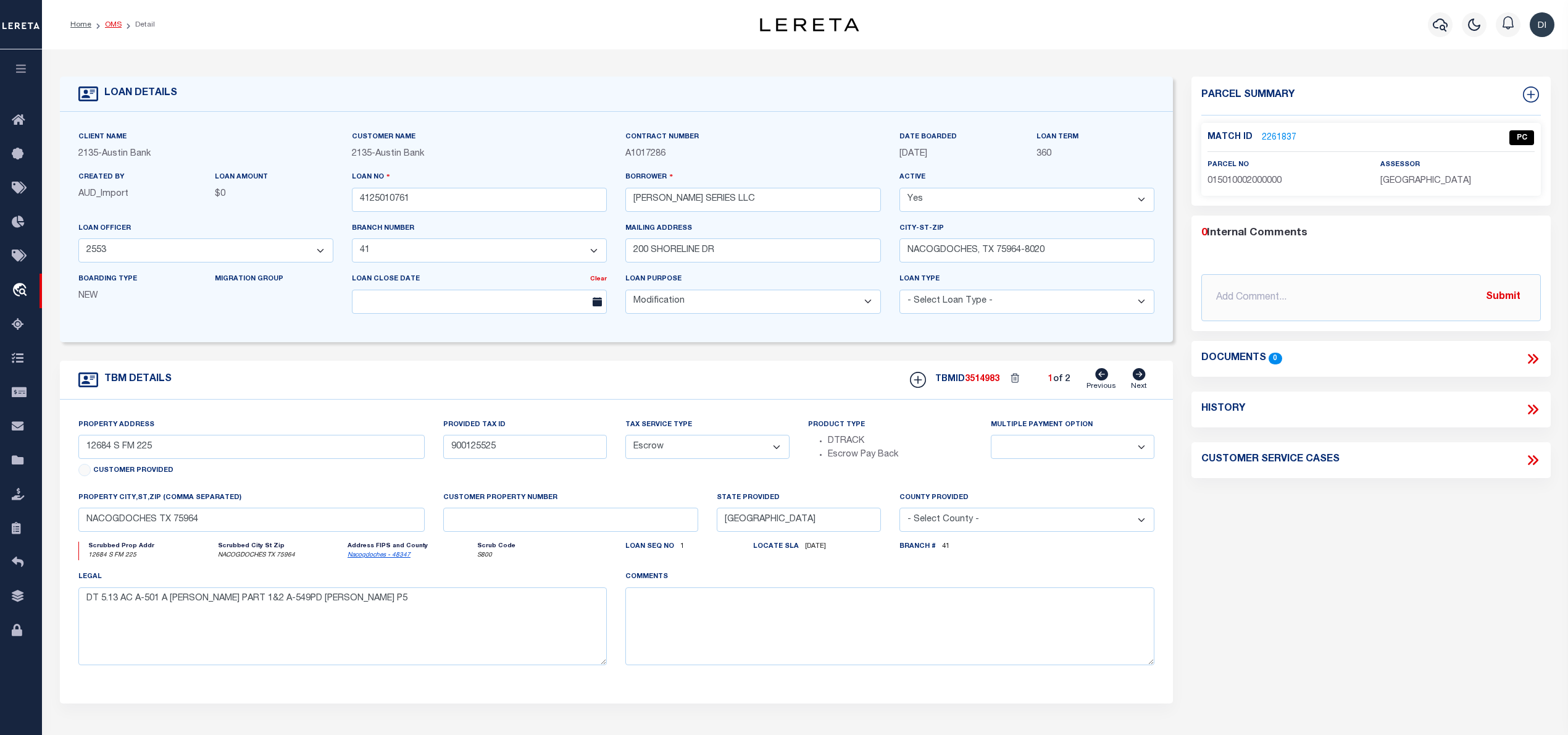
click at [116, 23] on link "OMS" at bounding box center [113, 25] width 16 height 7
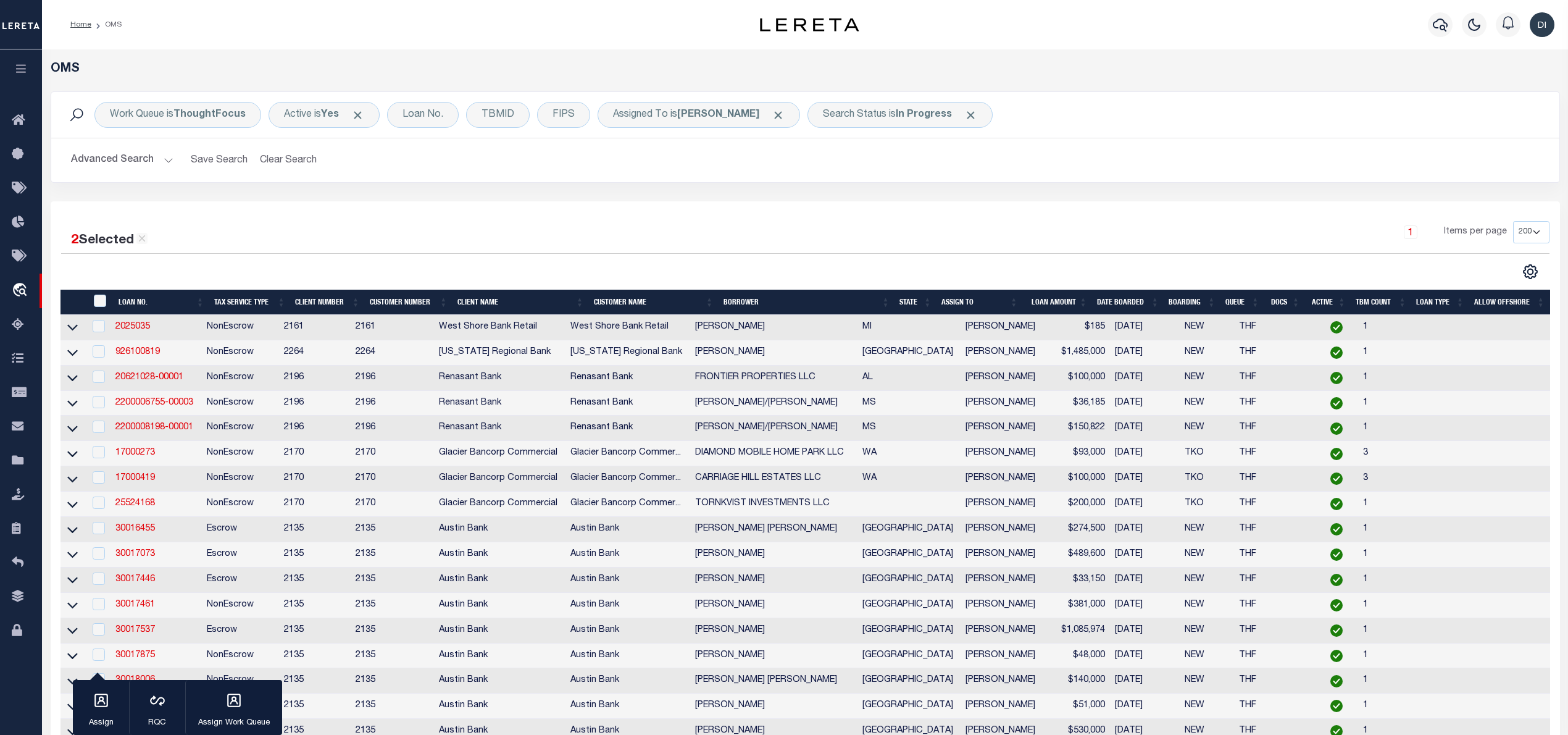
click at [688, 270] on div at bounding box center [433, 272] width 745 height 16
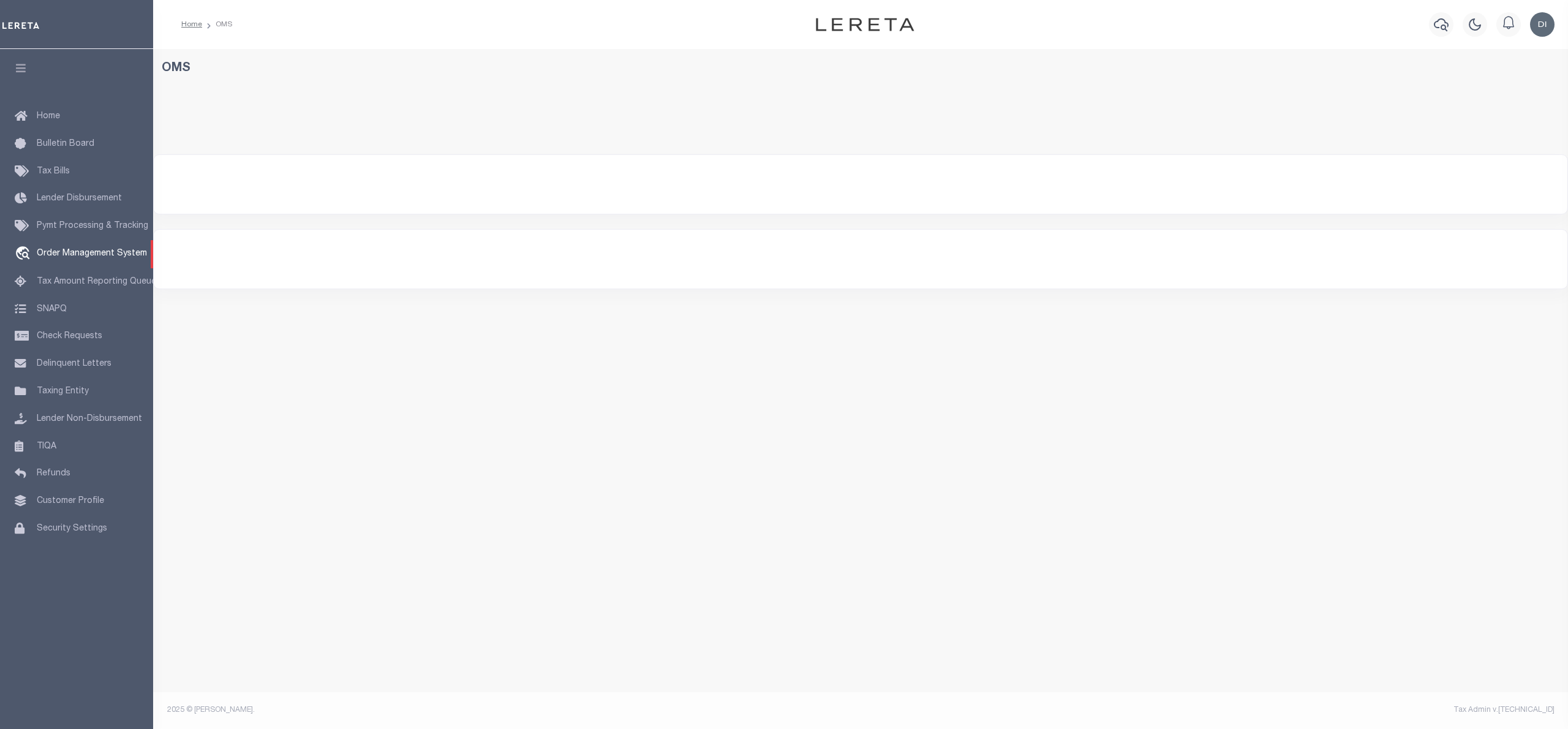
select select "200"
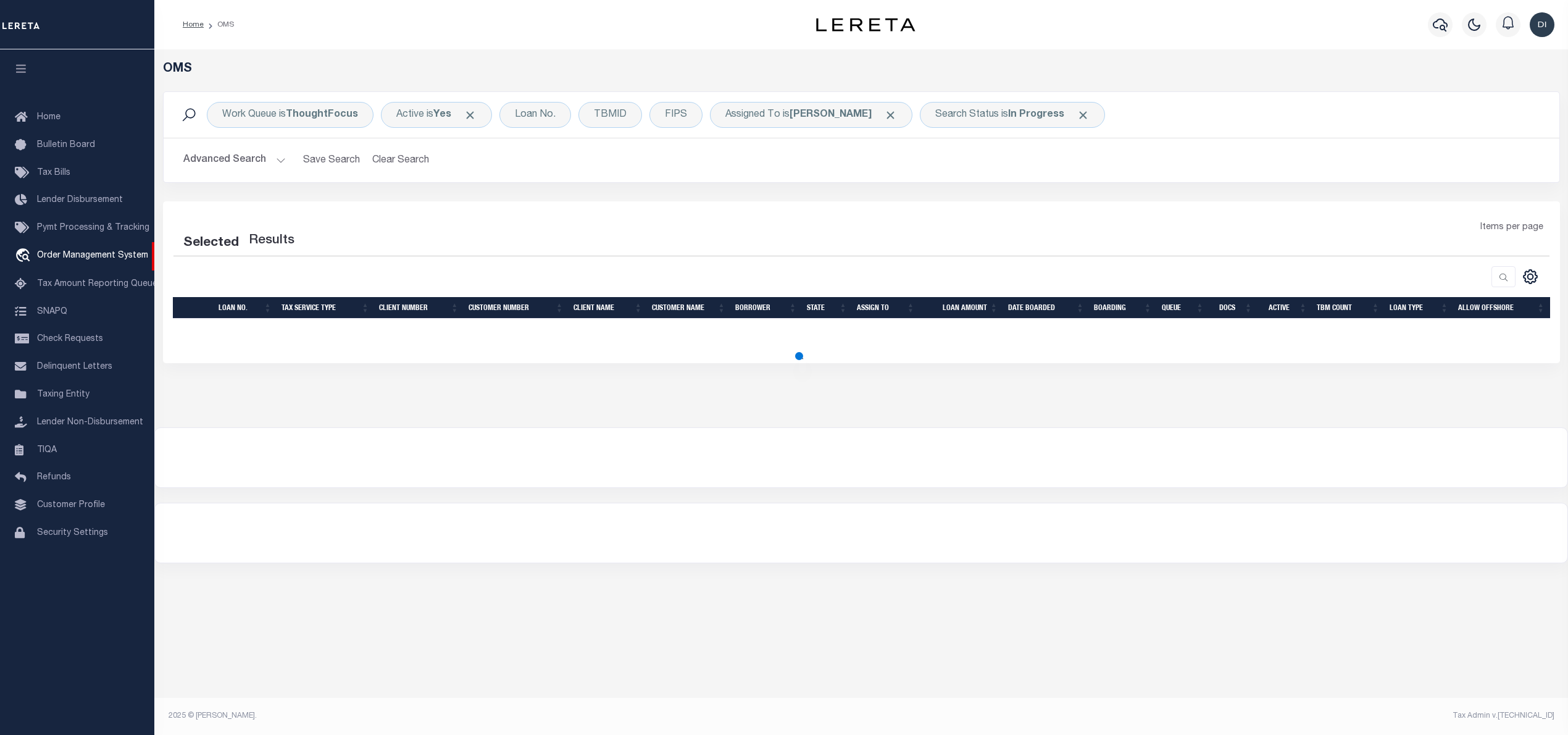
select select "200"
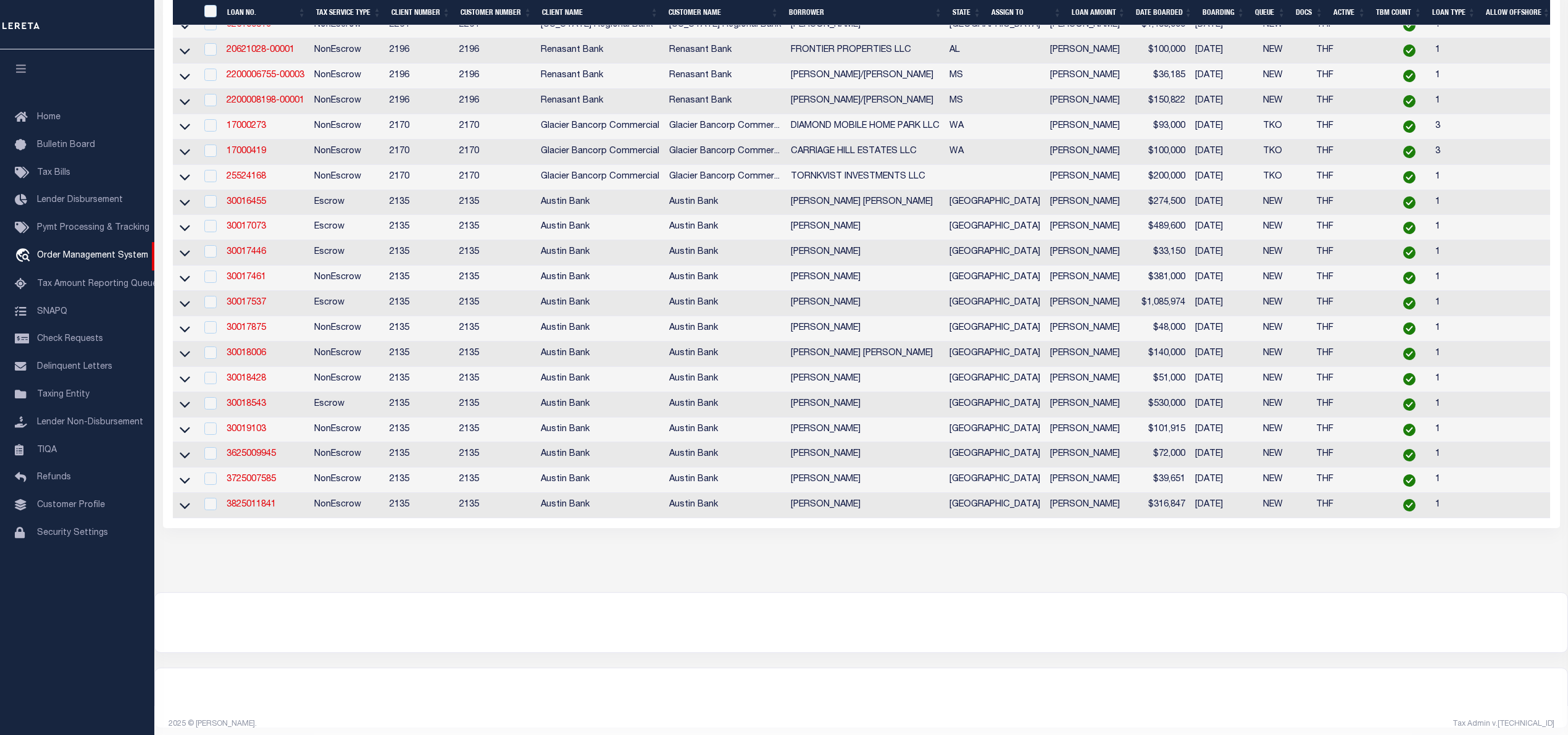
scroll to position [363, 0]
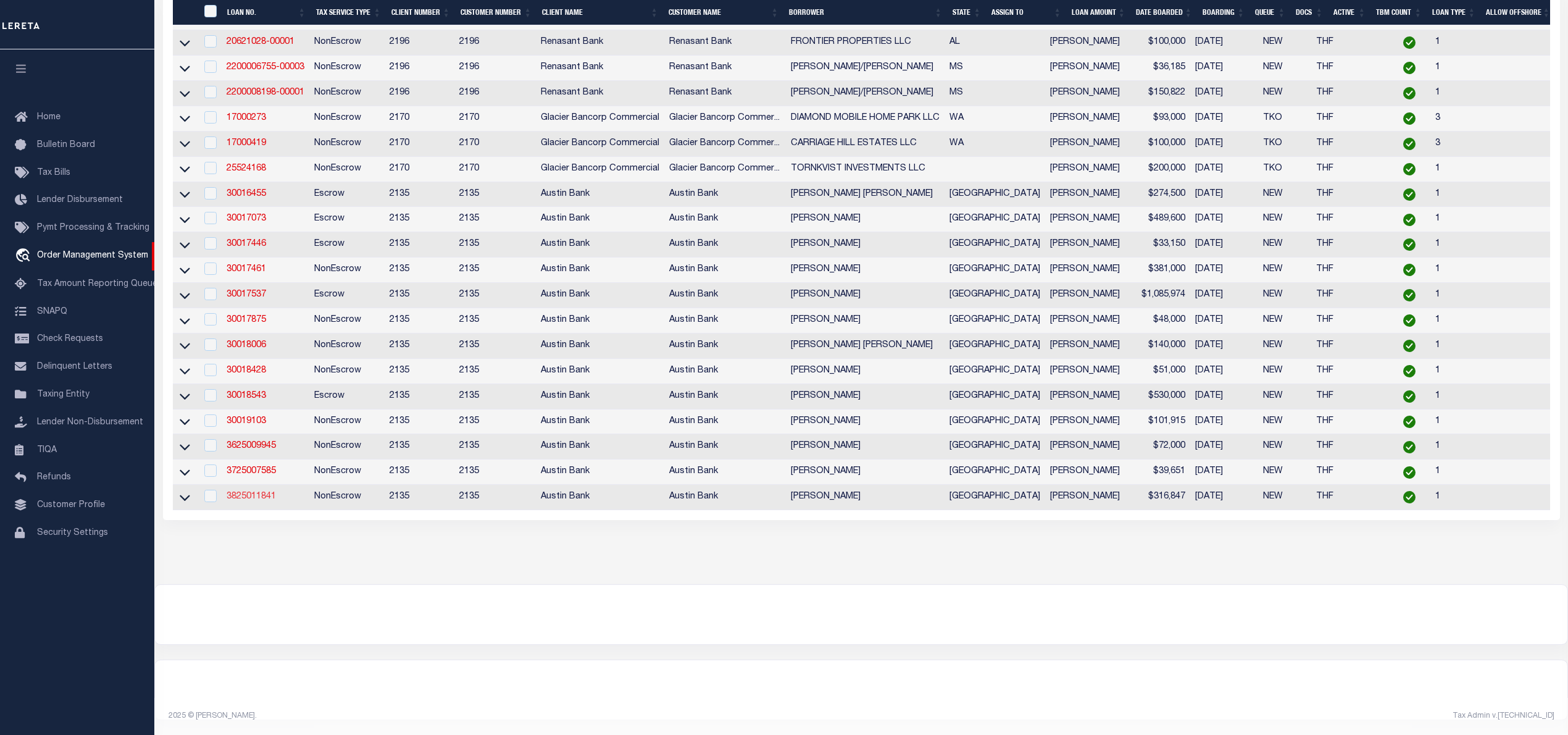
click at [238, 492] on link "3825011841" at bounding box center [251, 495] width 49 height 8
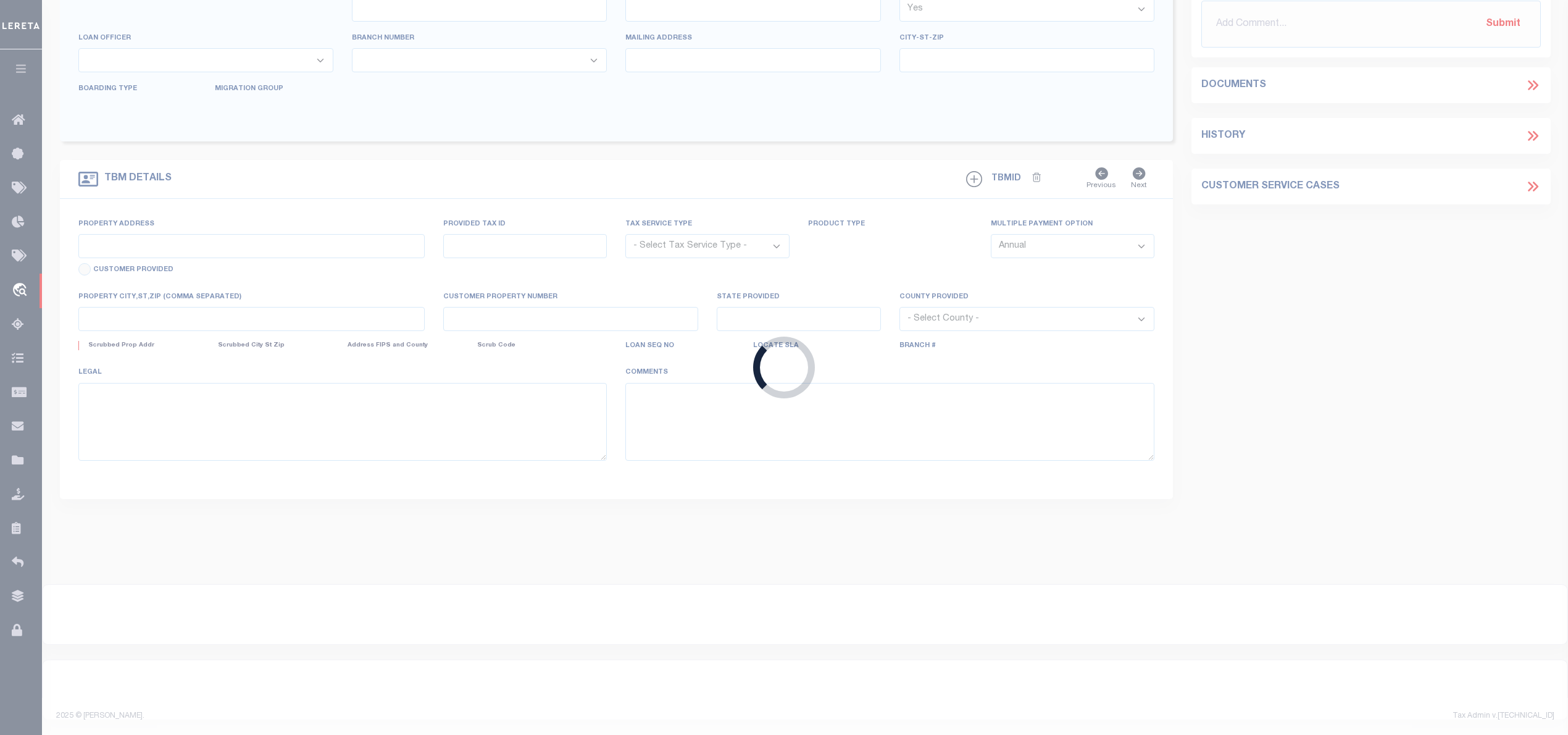
type input "3825011841"
type input "EMMANUEL A TANUYAN"
select select
type input "3 LINDSEY LN"
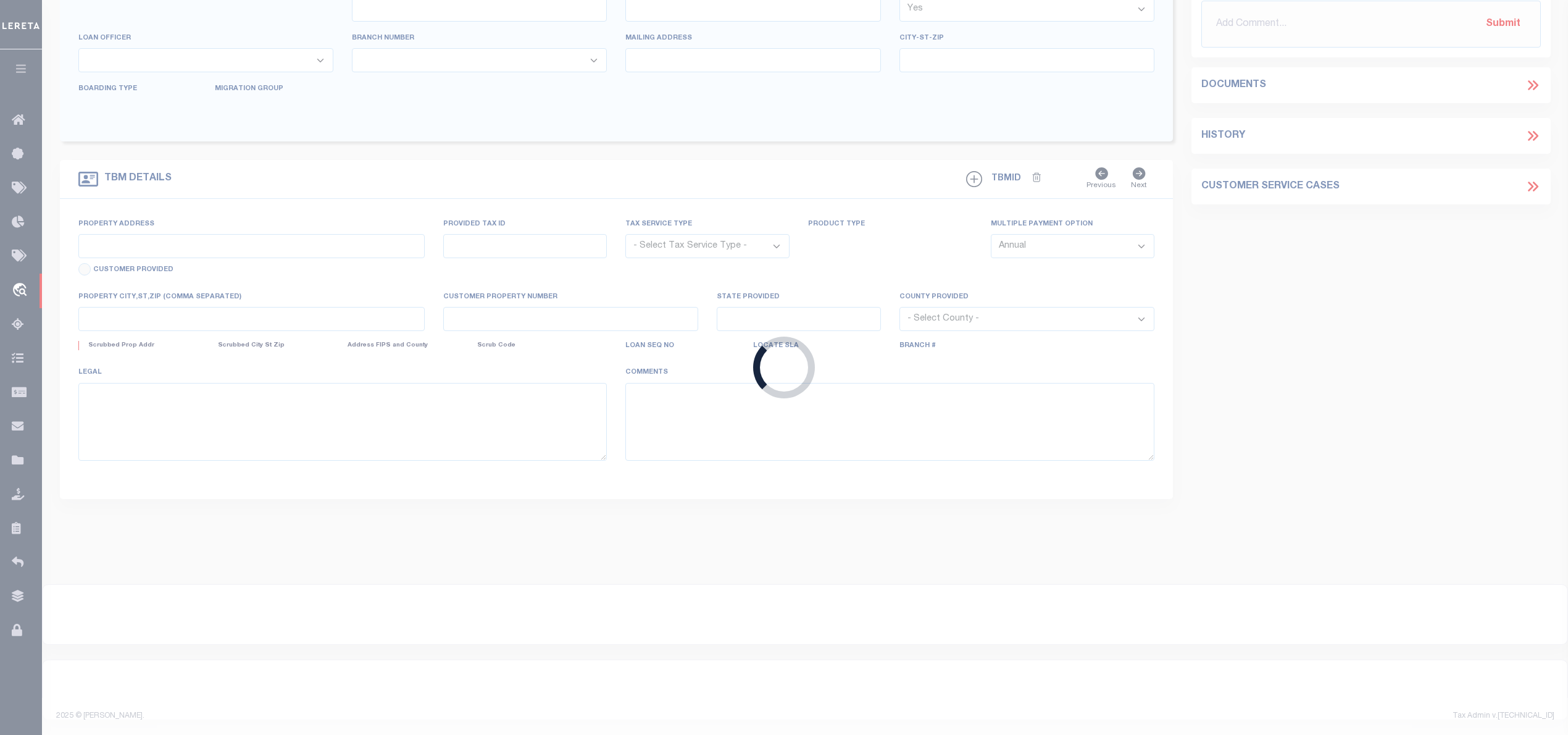
type input "LONGVIEW, TX 75601-3915"
select select "400"
select select "NonEscrow"
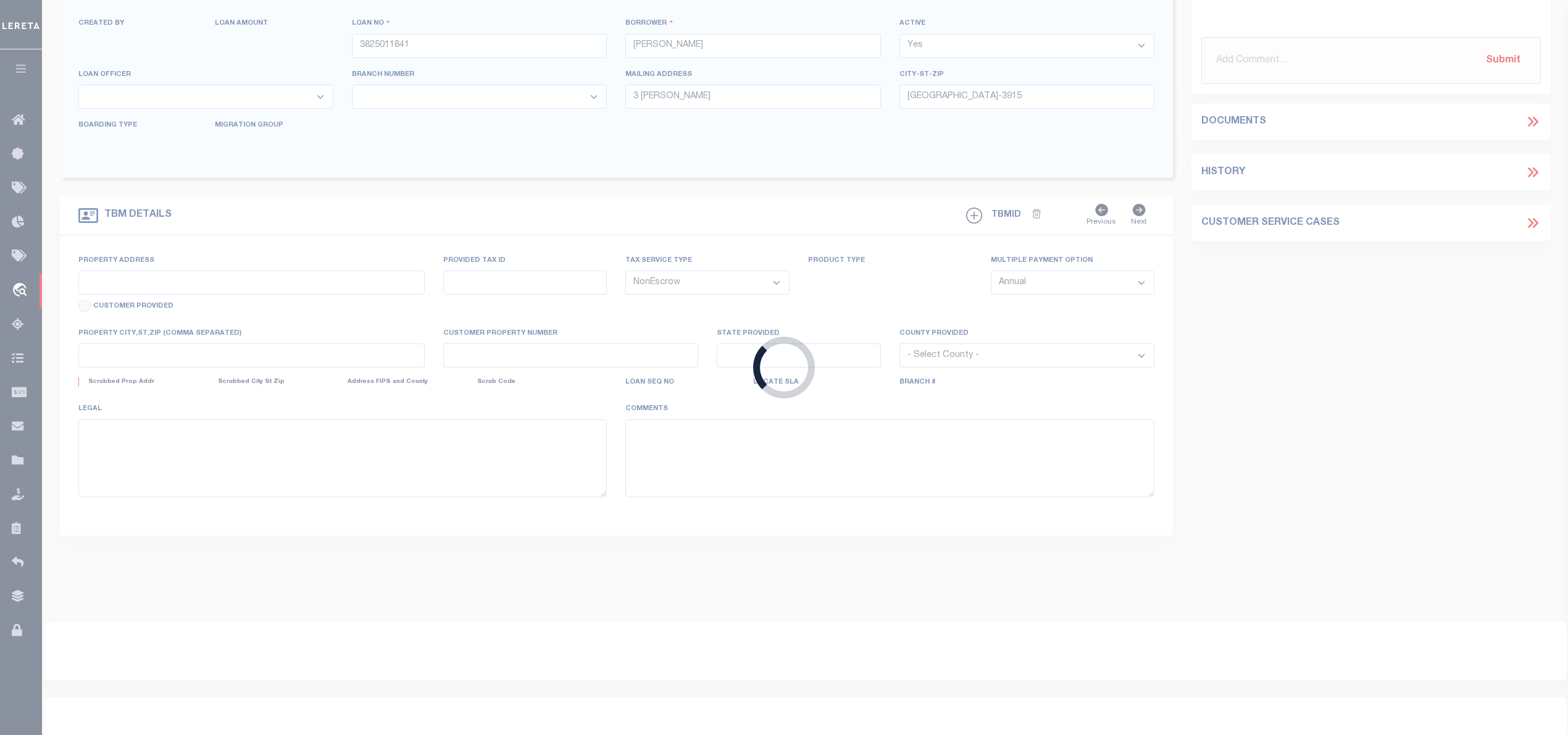
select select "43973"
select select "2582"
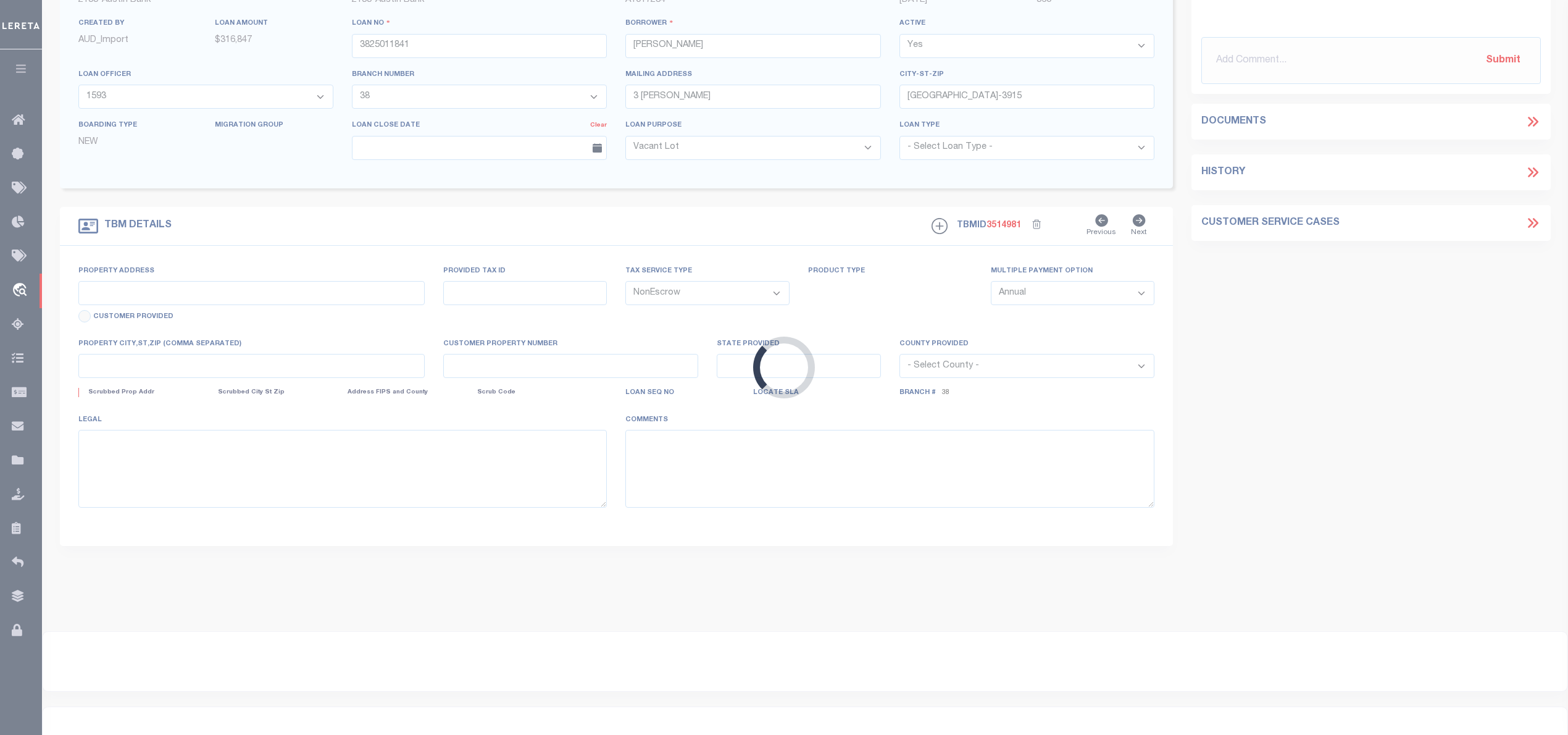
scroll to position [26, 0]
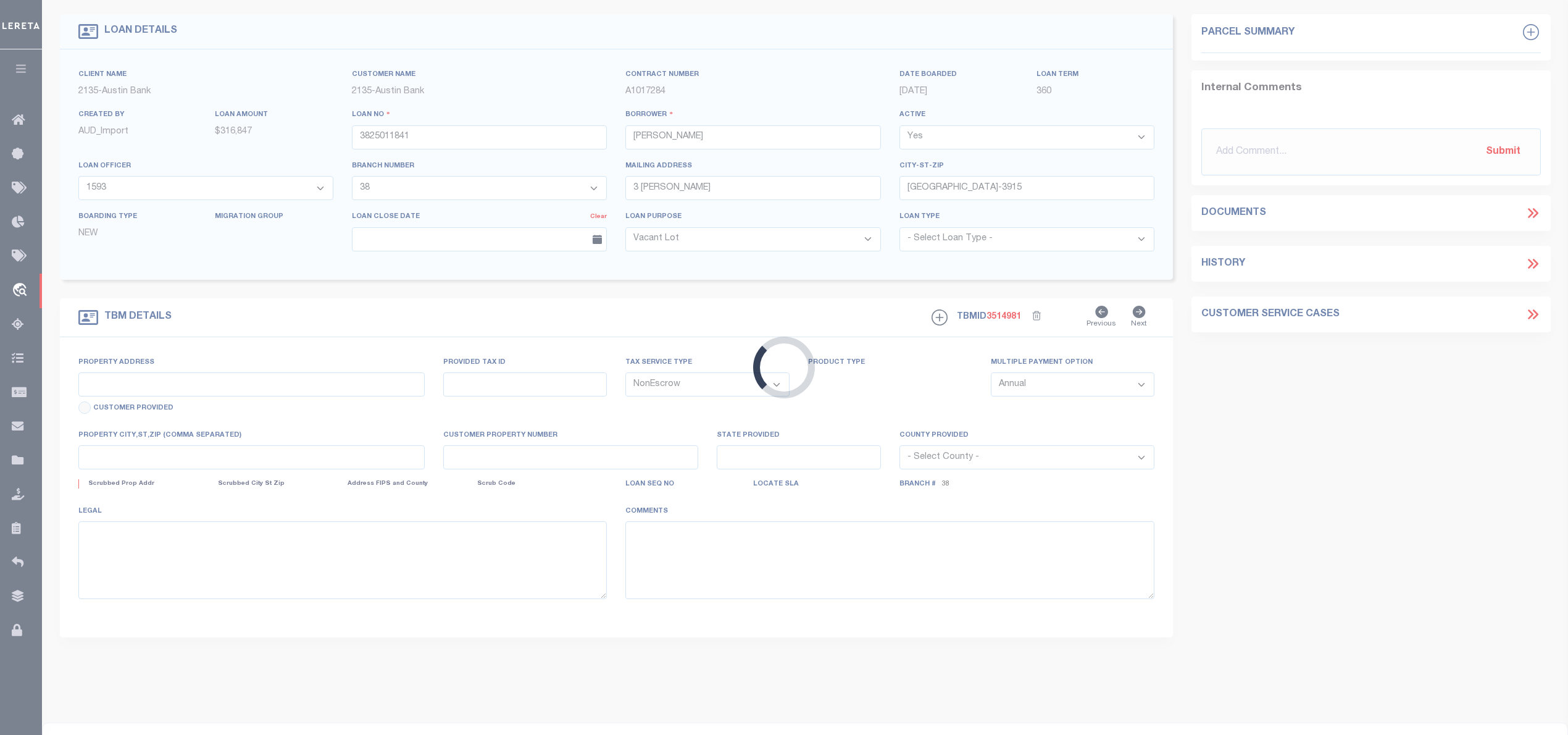
type input "221 COUNTY ROAD 3545"
select select
type input "HAWKINS TX 75765"
type input "[GEOGRAPHIC_DATA]"
select select
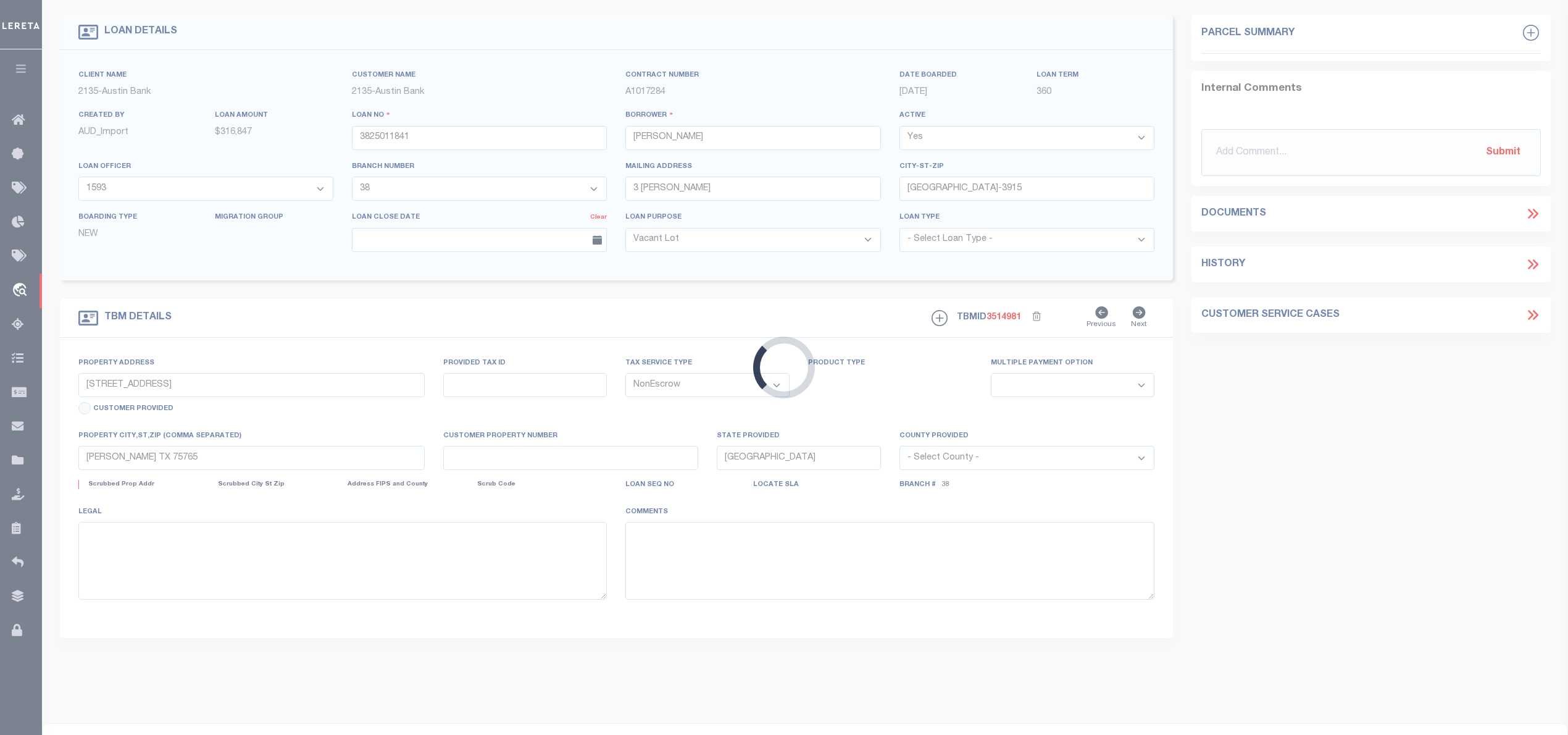
type textarea "DT 1.2560 AC LT 8 WOOD CREEK ESTATES"
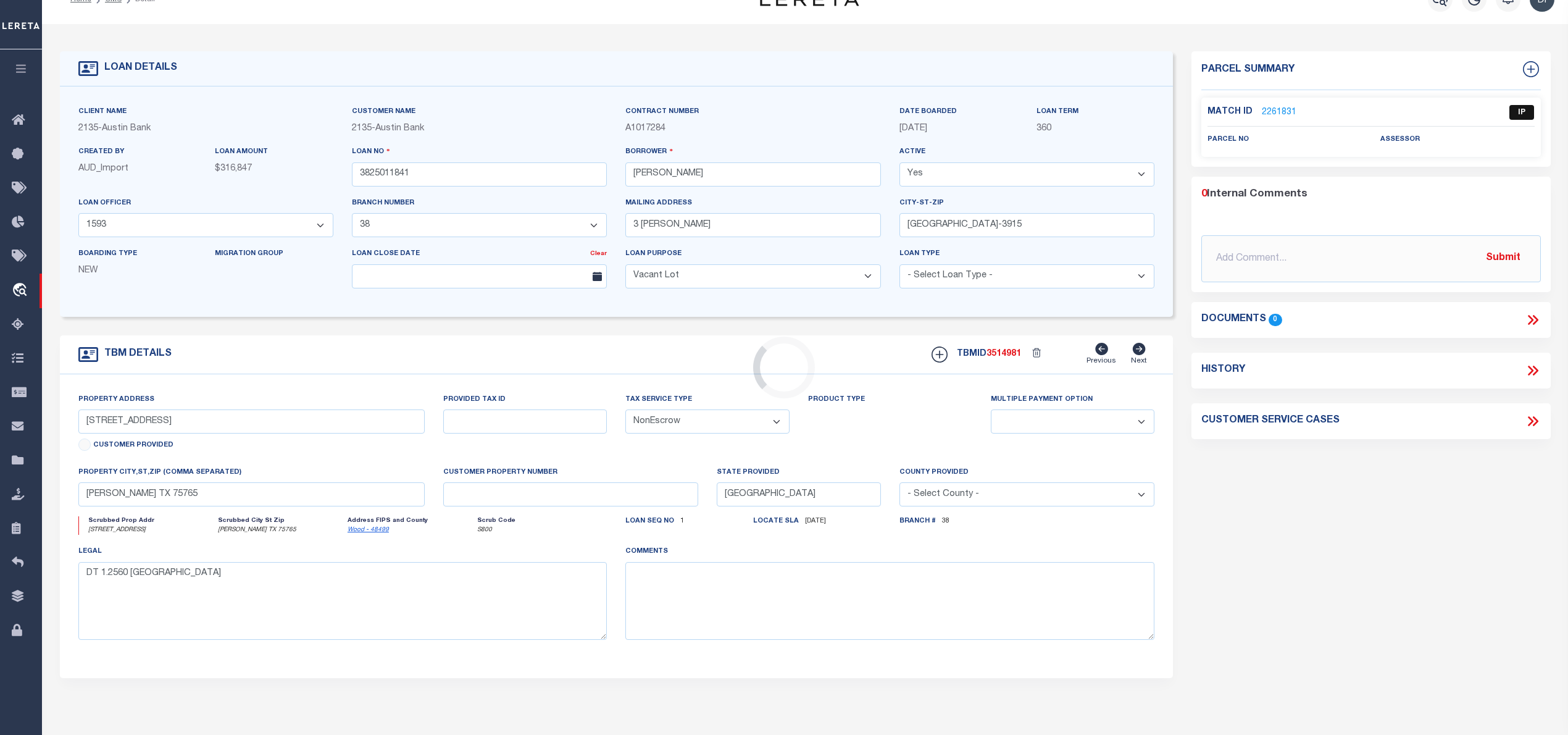
scroll to position [0, 0]
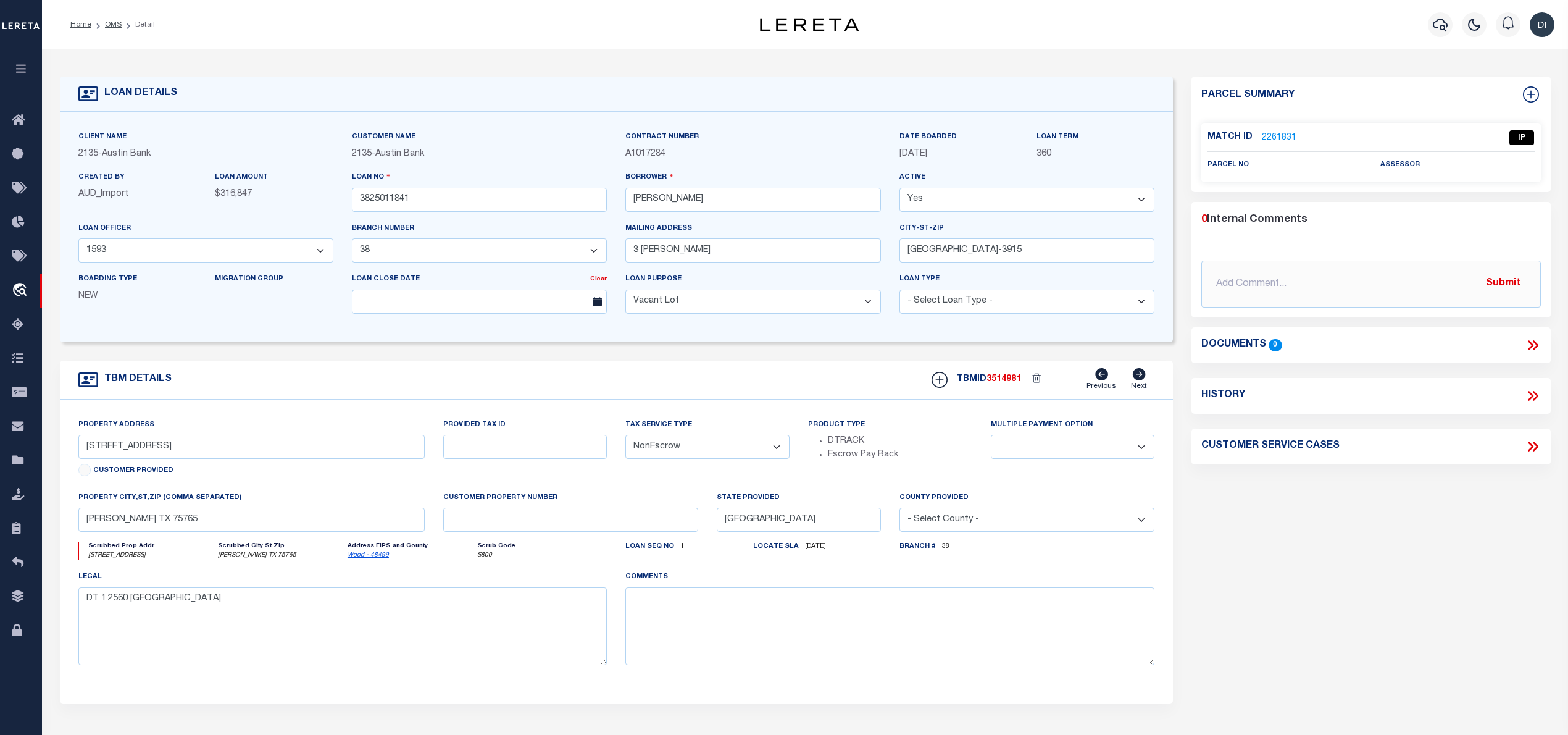
click at [1272, 136] on link "2261831" at bounding box center [1279, 138] width 35 height 13
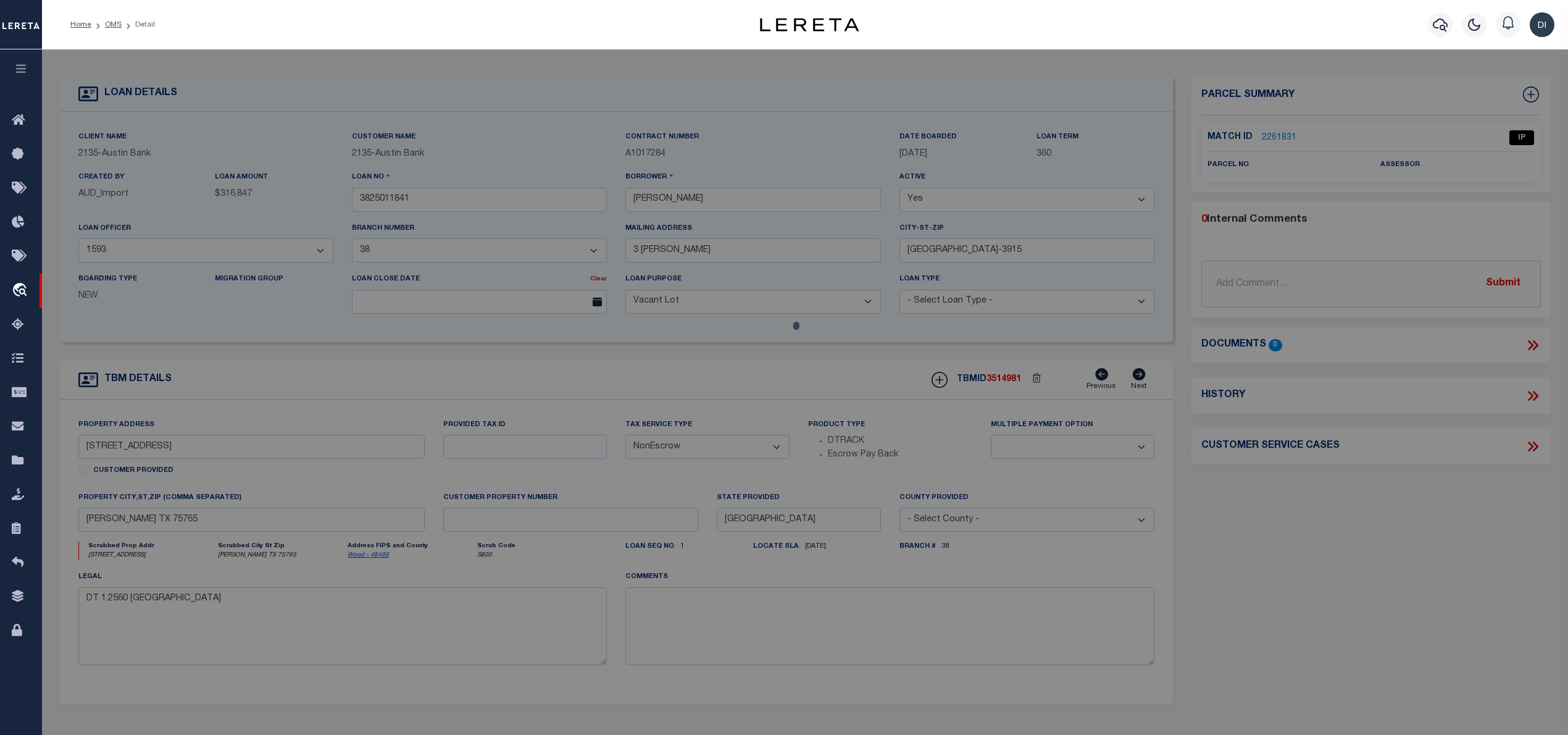
checkbox input "false"
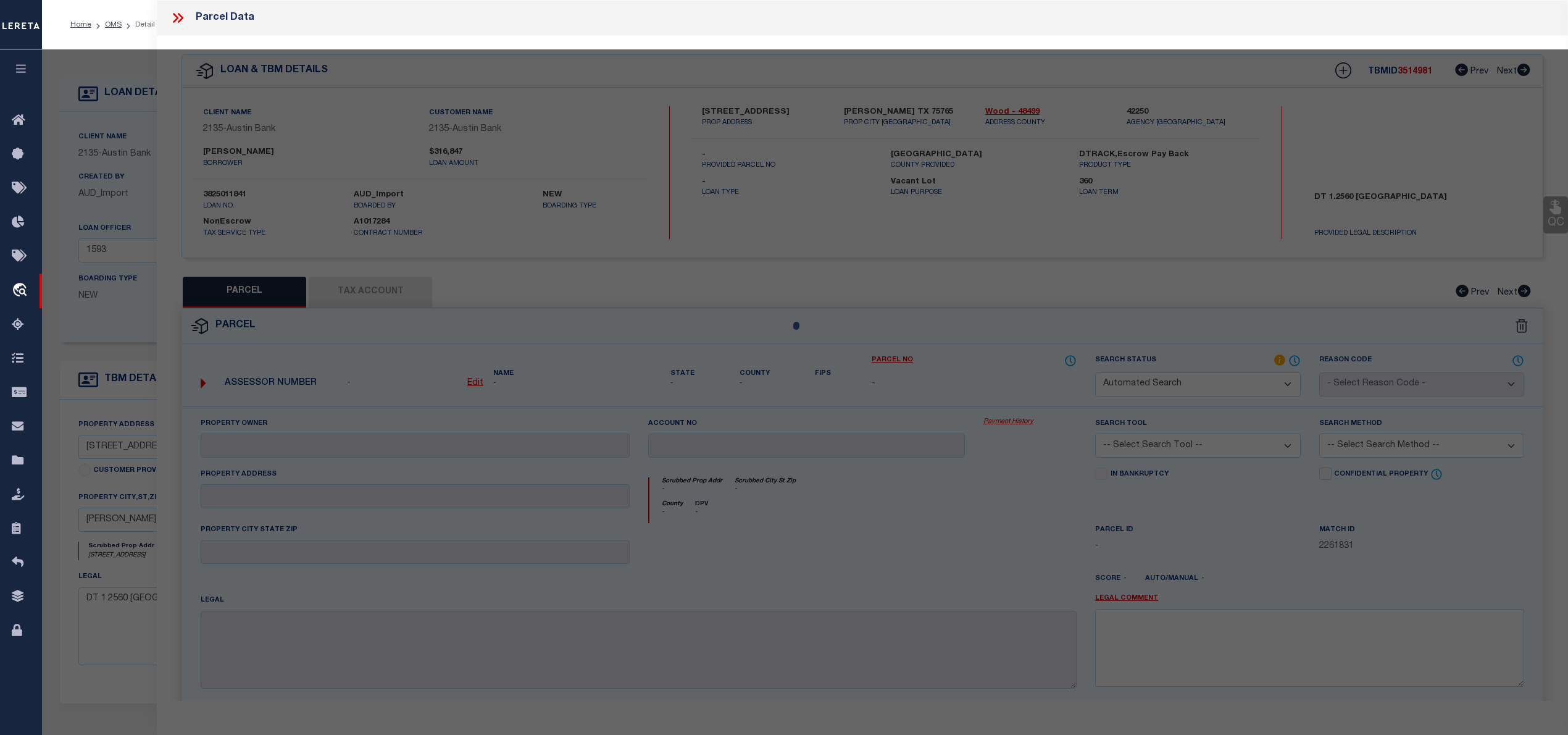
select select "IP"
checkbox input "false"
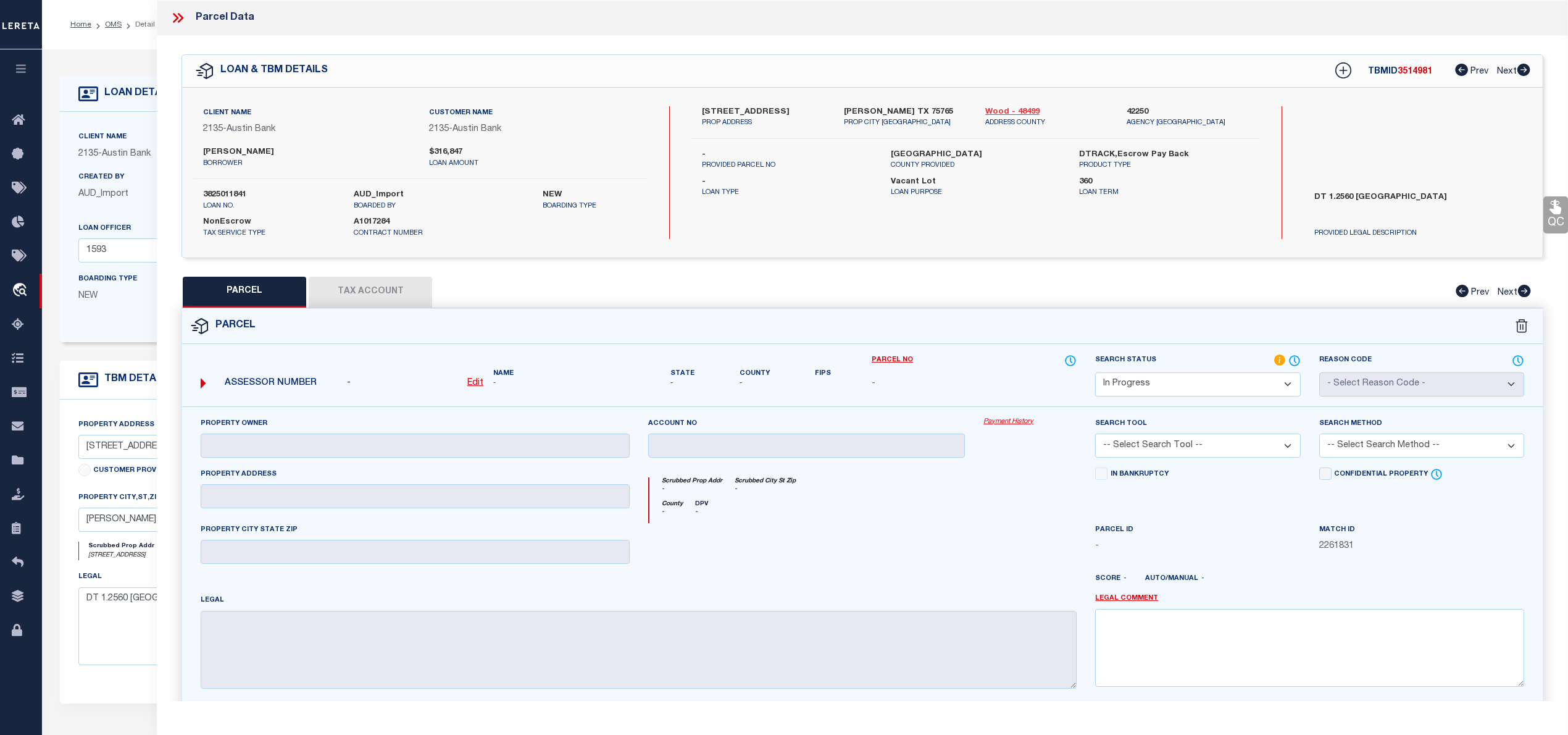
click at [1003, 110] on link "Wood - 48499" at bounding box center [1046, 112] width 122 height 13
click at [705, 106] on label "221 COUNTY ROAD 3545" at bounding box center [763, 112] width 122 height 13
copy label "221"
click at [472, 384] on u "Edit" at bounding box center [475, 382] width 16 height 8
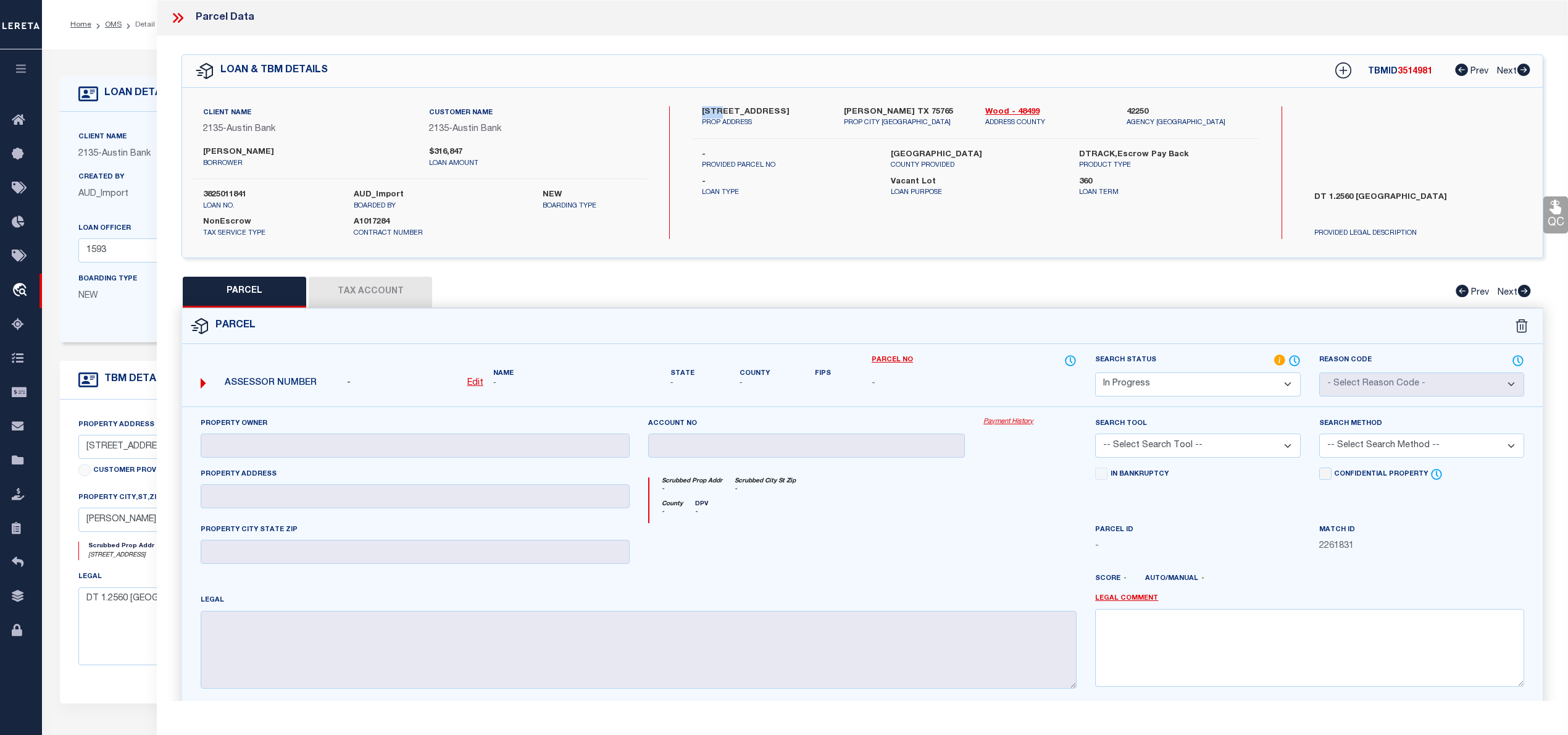
select select "IP"
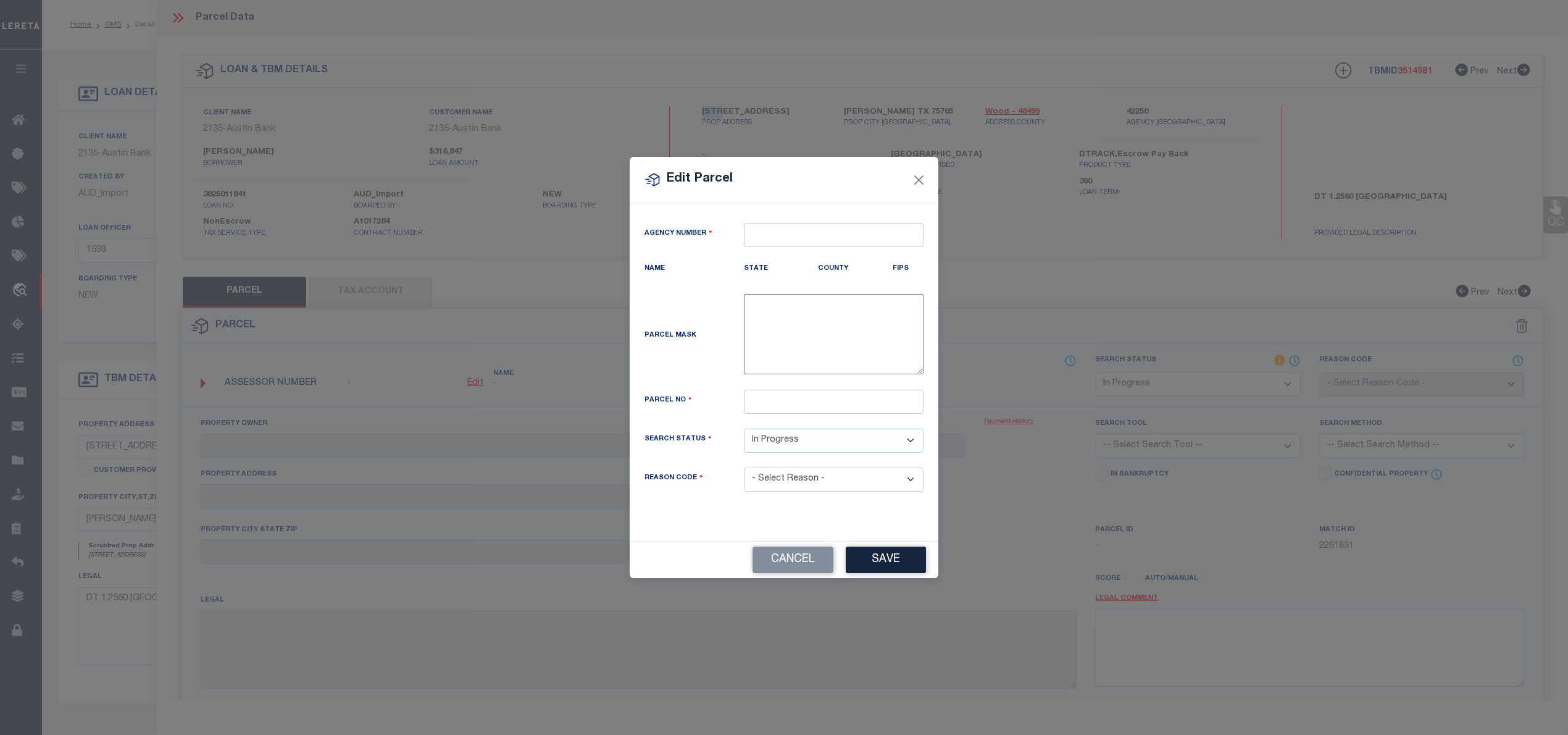
type textarea "-"
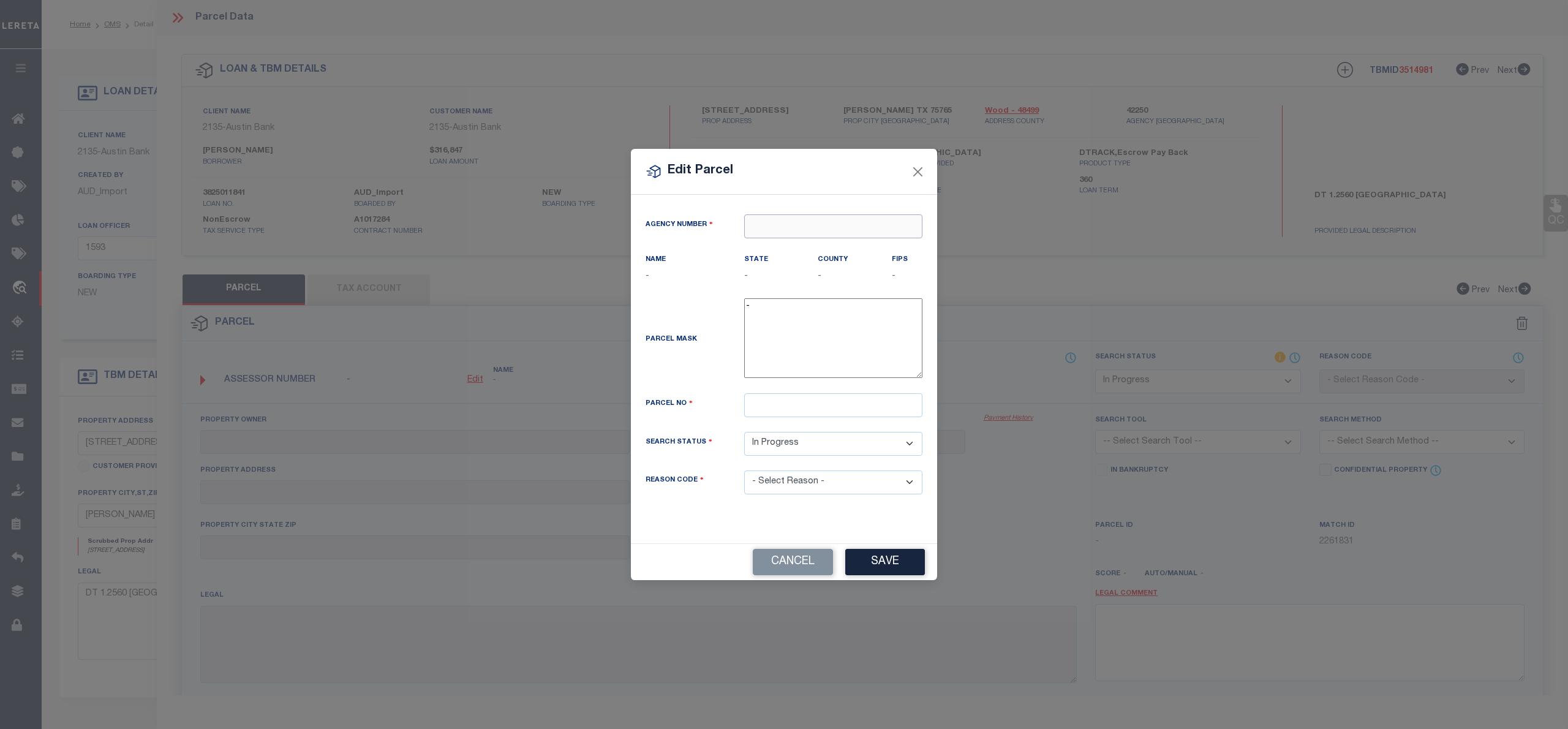
click at [755, 227] on input "text" at bounding box center [833, 226] width 179 height 24
click at [796, 246] on div "422500000 : WOOD COUNTY" at bounding box center [833, 255] width 177 height 35
type input "422500000"
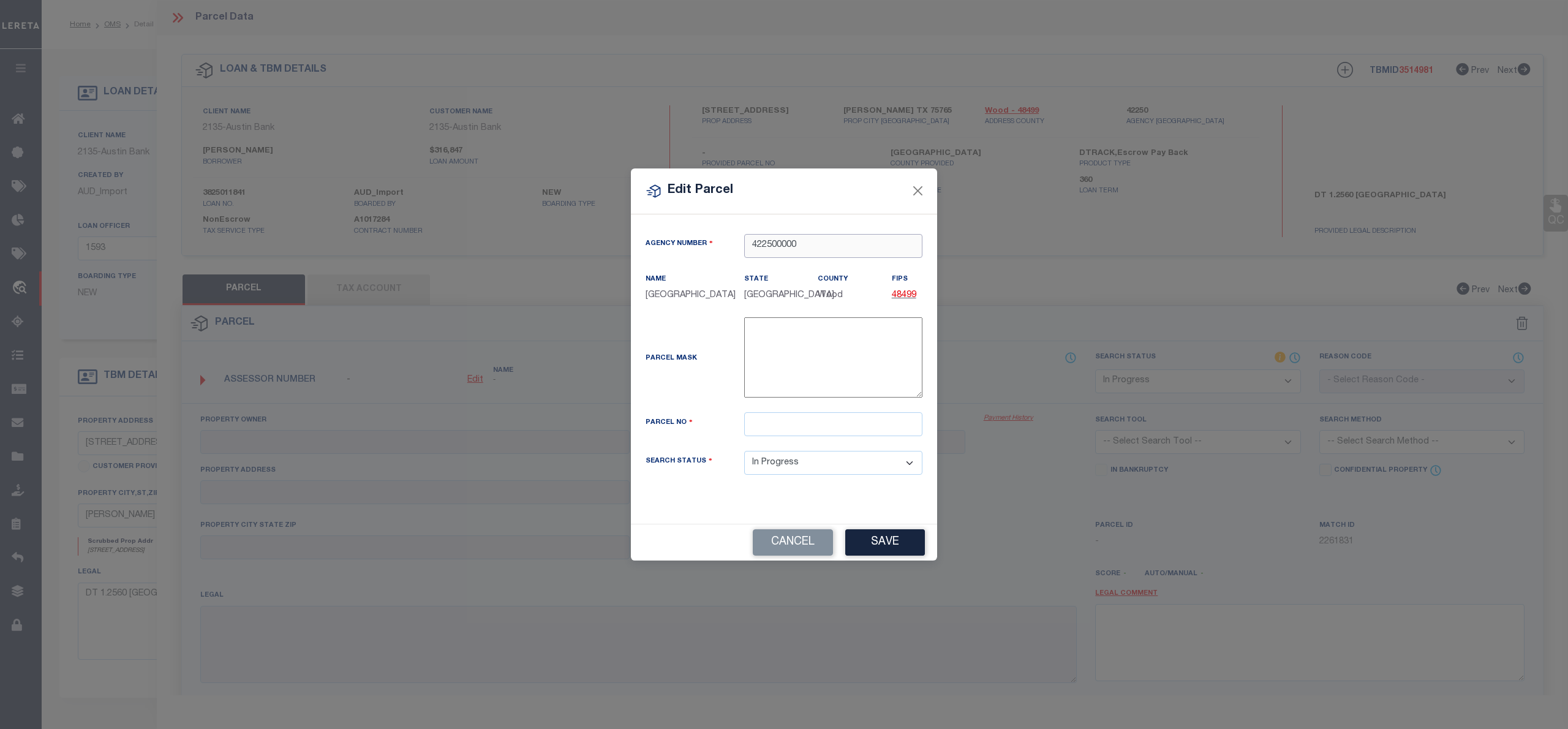
type input "422500000"
click at [777, 426] on input "text" at bounding box center [833, 424] width 179 height 24
paste input "2269-0000-0080-25"
click at [775, 423] on input "2269-0000-0080-25" at bounding box center [833, 424] width 179 height 24
click at [797, 422] on input "22690000-0080-25" at bounding box center [833, 424] width 179 height 24
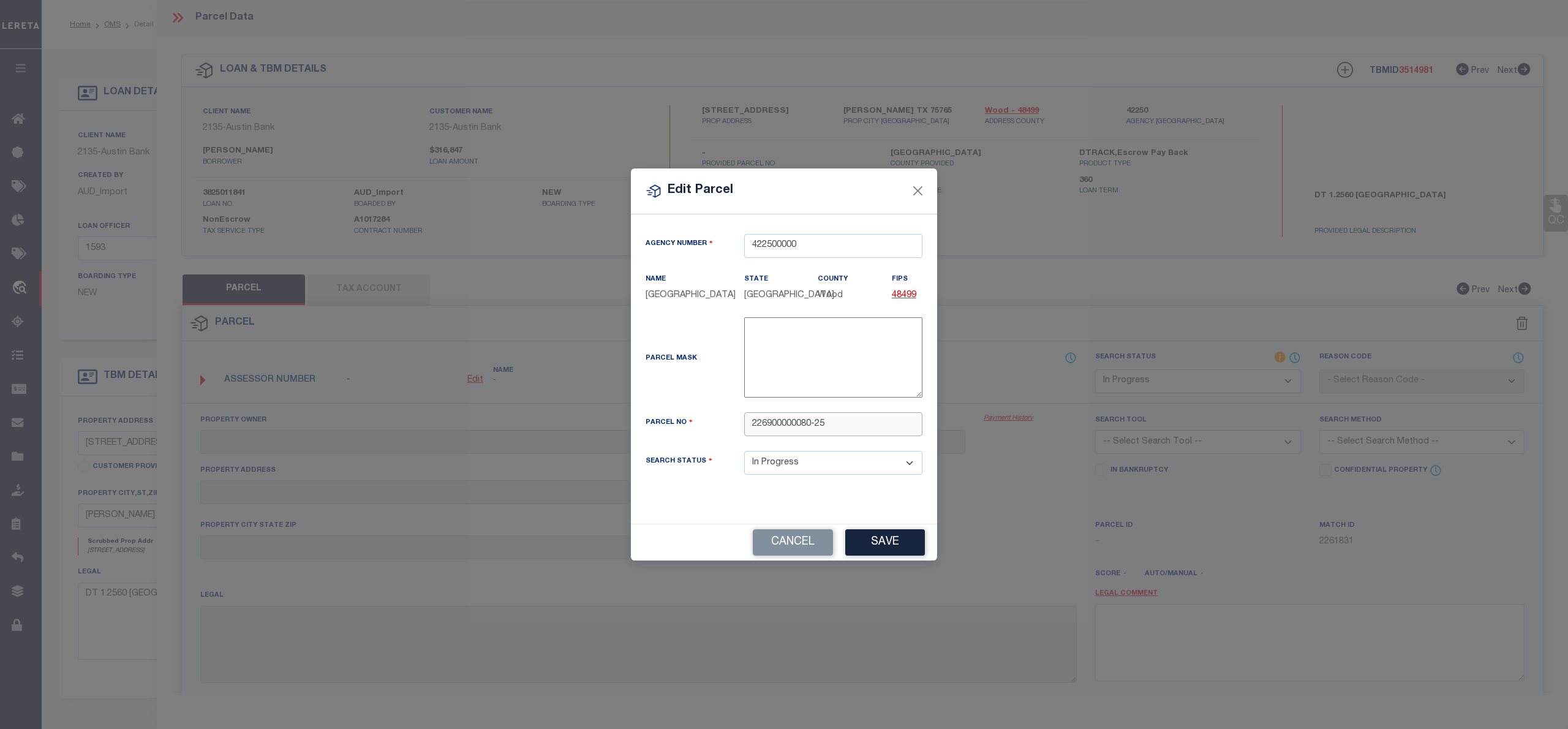
click at [816, 422] on input "226900000080-25" at bounding box center [833, 424] width 179 height 24
click at [754, 423] on input "22690000008025" at bounding box center [833, 424] width 179 height 24
type input "22690000008025"
click at [716, 401] on div "Parcel Mask -" at bounding box center [784, 360] width 296 height 85
click at [882, 544] on button "Save" at bounding box center [885, 542] width 80 height 26
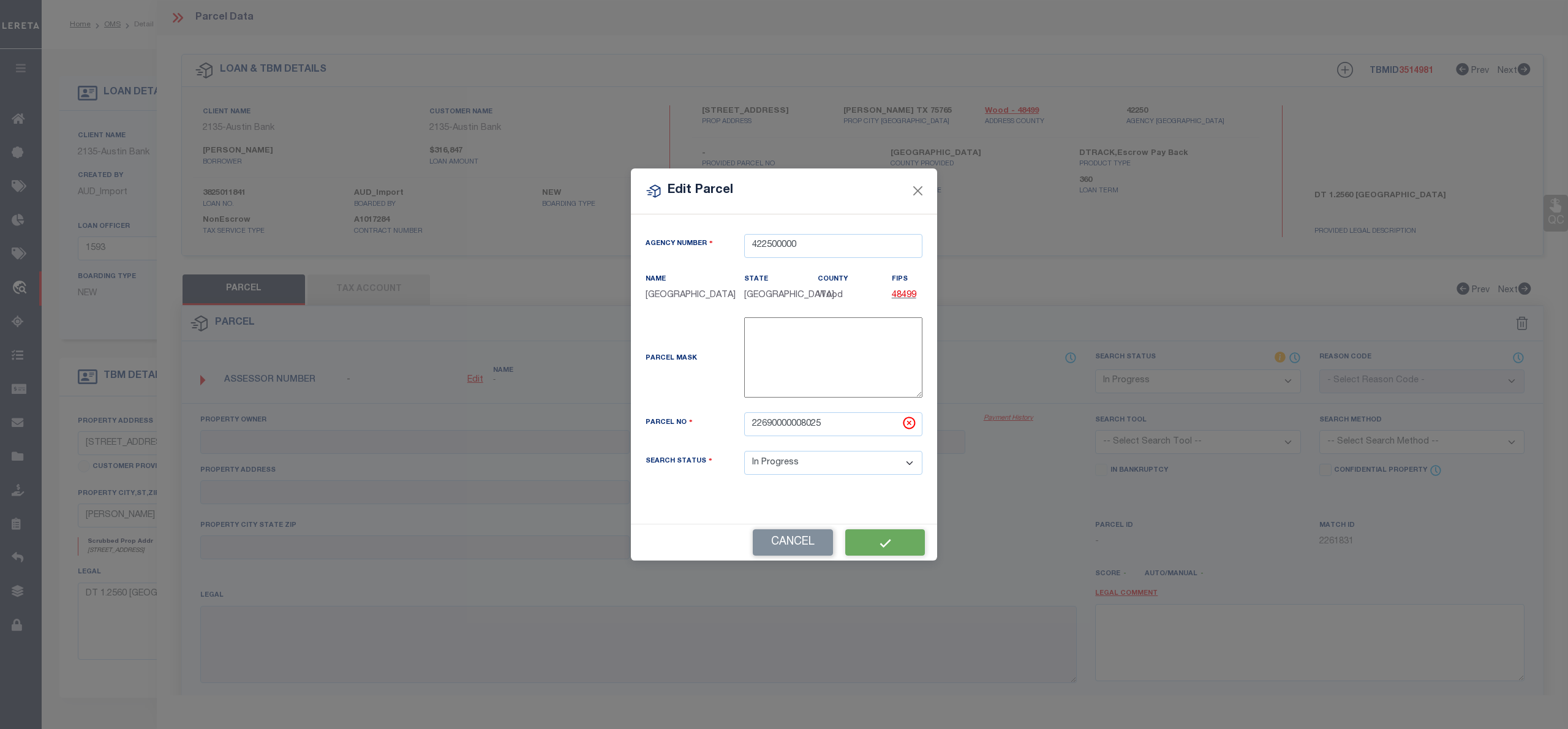
select select "IP"
checkbox input "false"
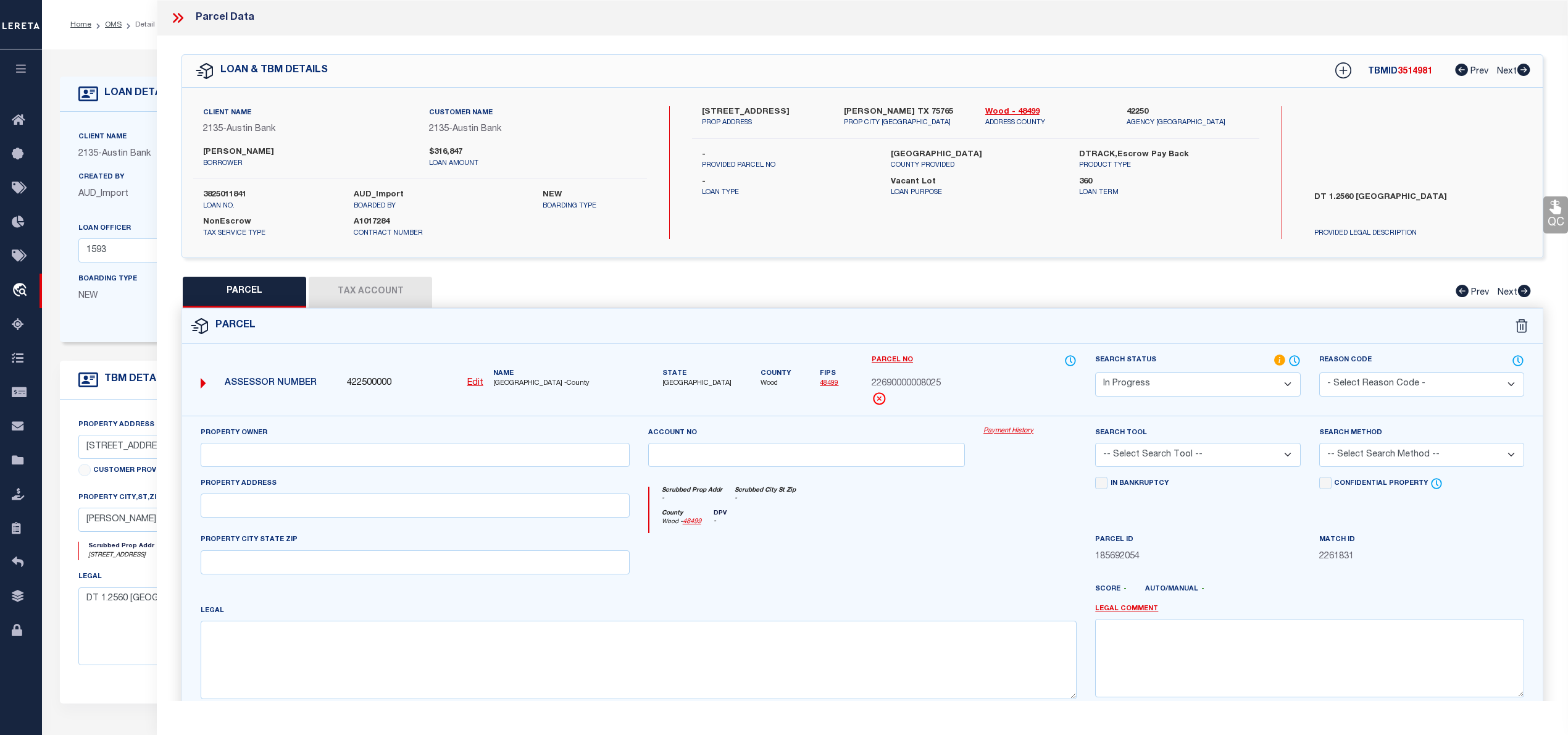
click at [368, 303] on button "Tax Account" at bounding box center [370, 293] width 123 height 31
select select "100"
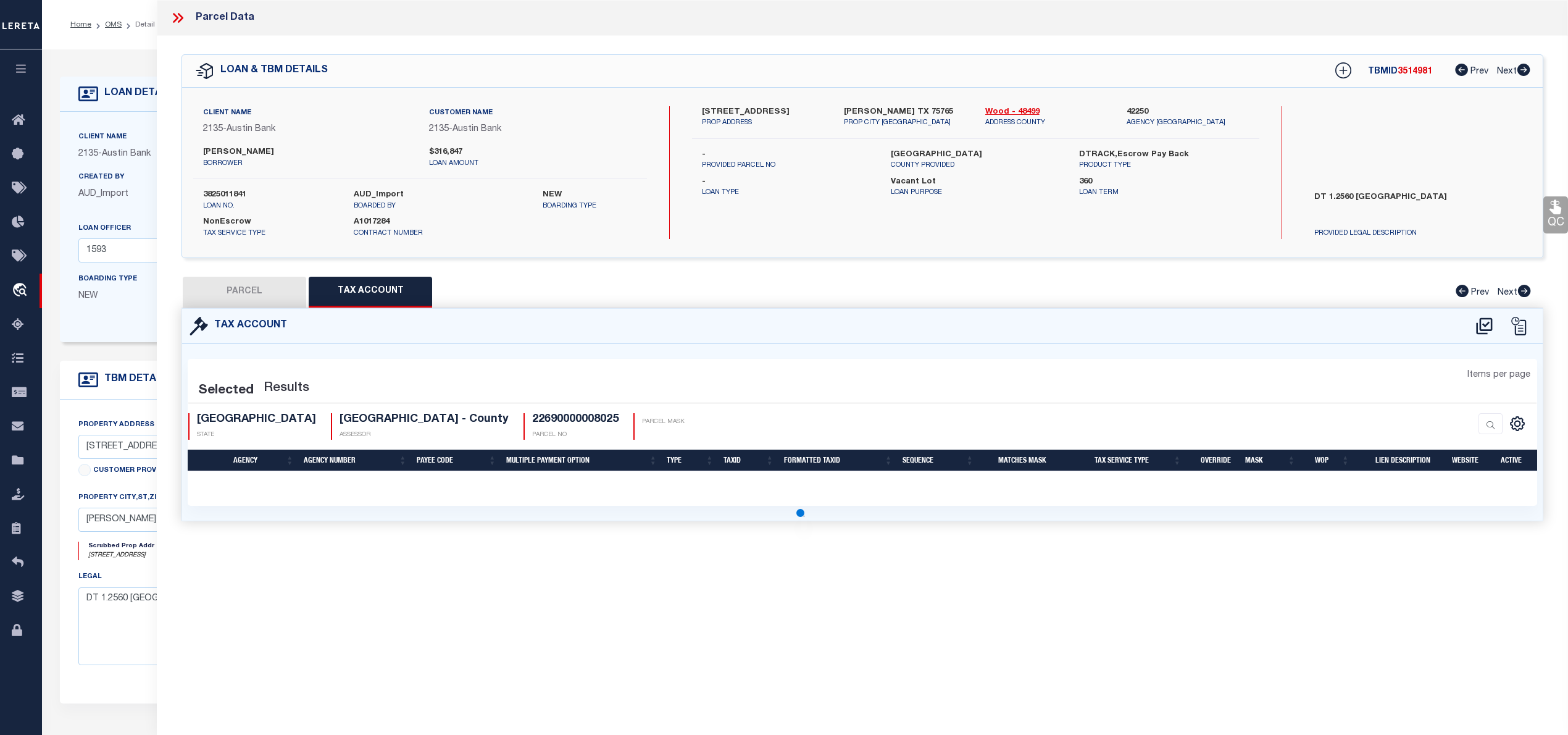
select select "100"
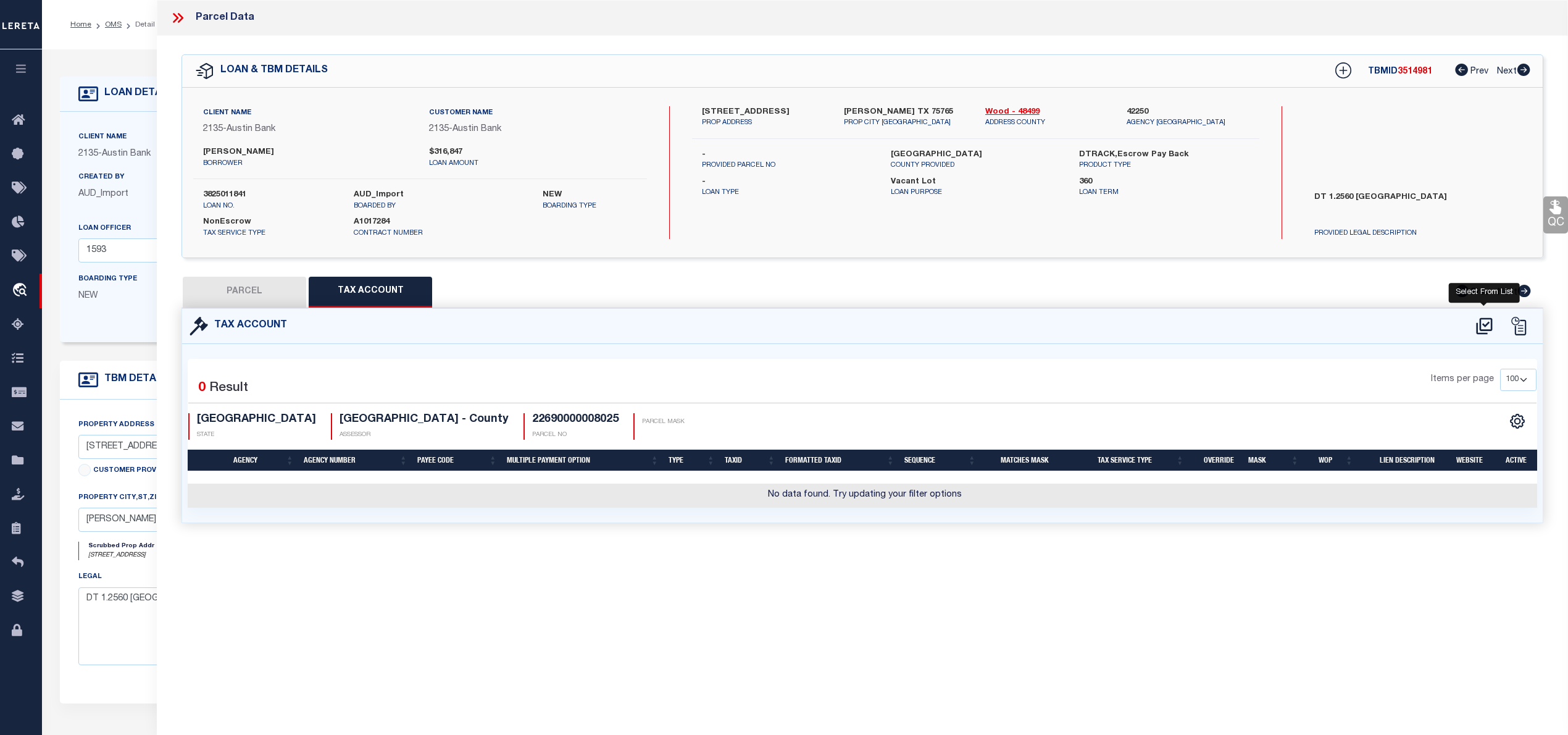
click at [1485, 325] on icon at bounding box center [1484, 326] width 20 height 20
select select "100"
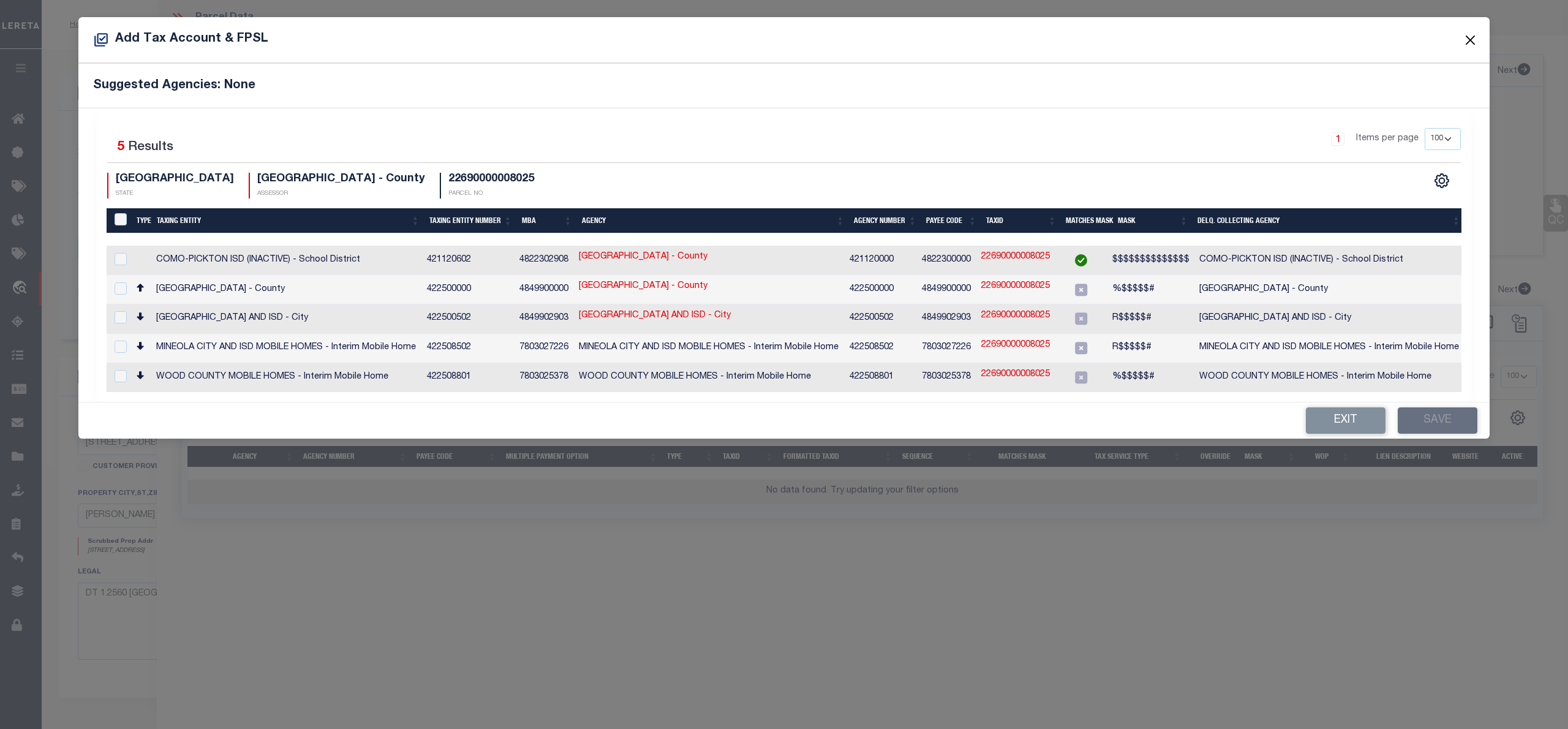
click at [1474, 37] on button "Close" at bounding box center [1471, 40] width 16 height 16
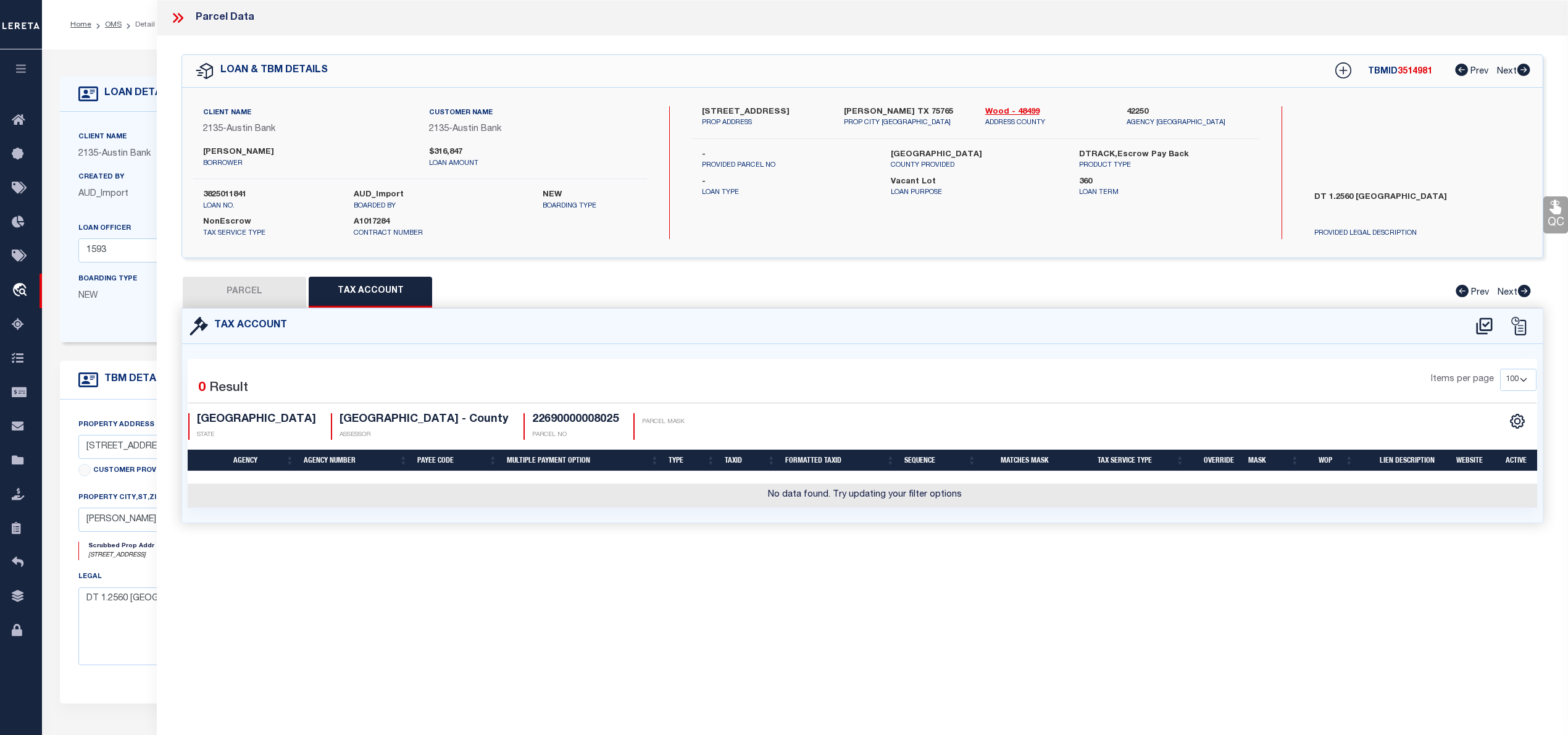
click at [268, 282] on button "PARCEL" at bounding box center [244, 293] width 123 height 31
select select "AS"
checkbox input "false"
select select "IP"
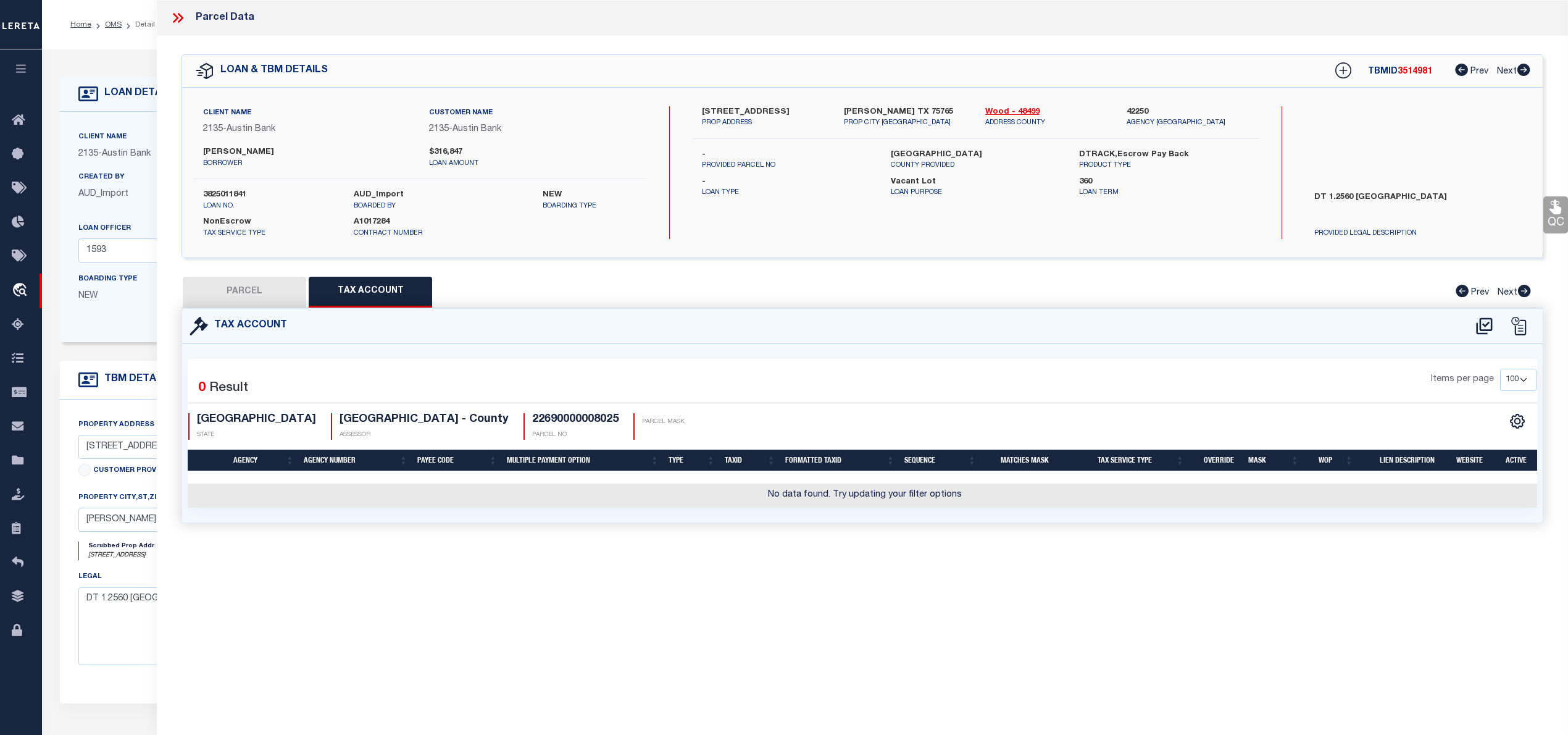
checkbox input "false"
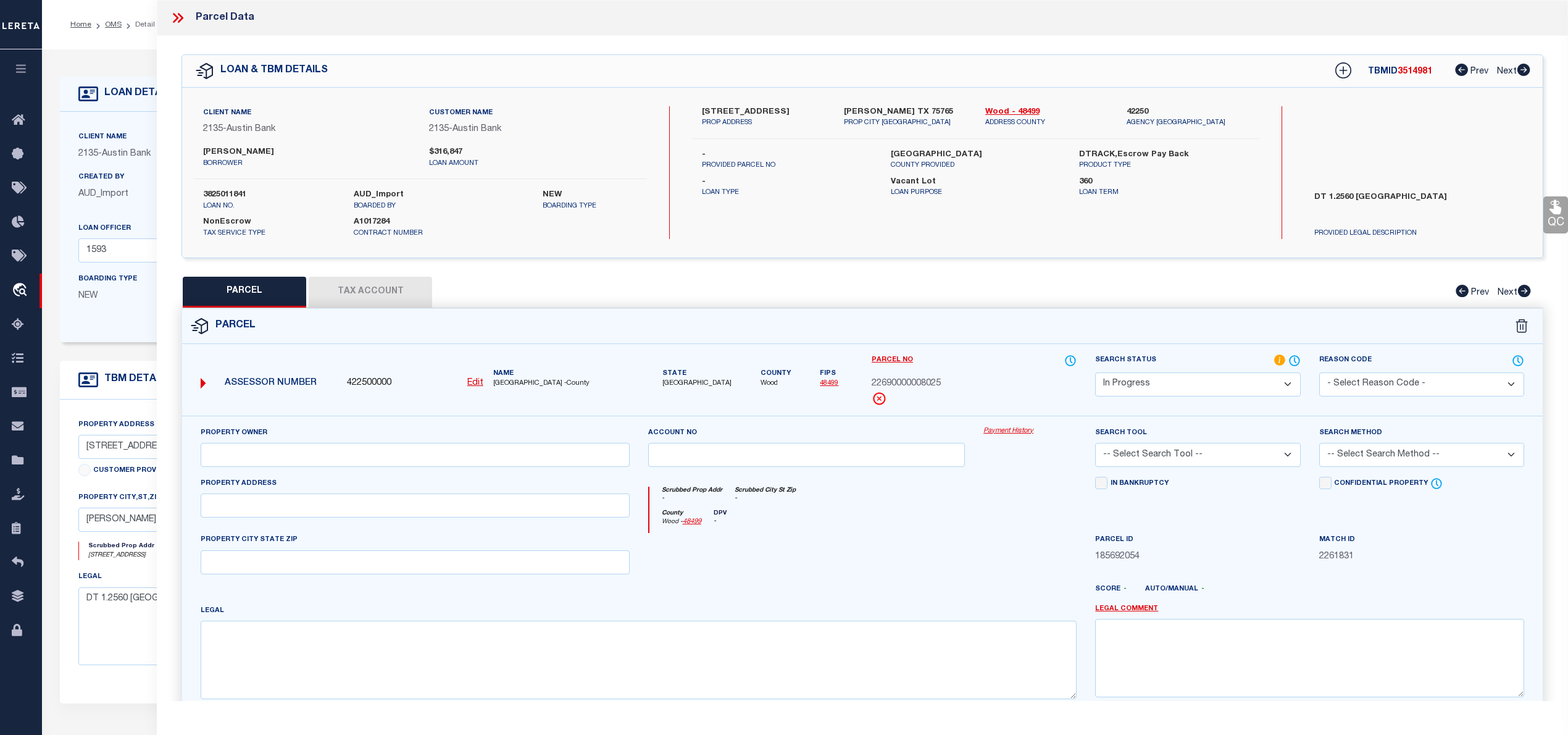
click at [472, 383] on u "Edit" at bounding box center [475, 382] width 16 height 8
select select "IP"
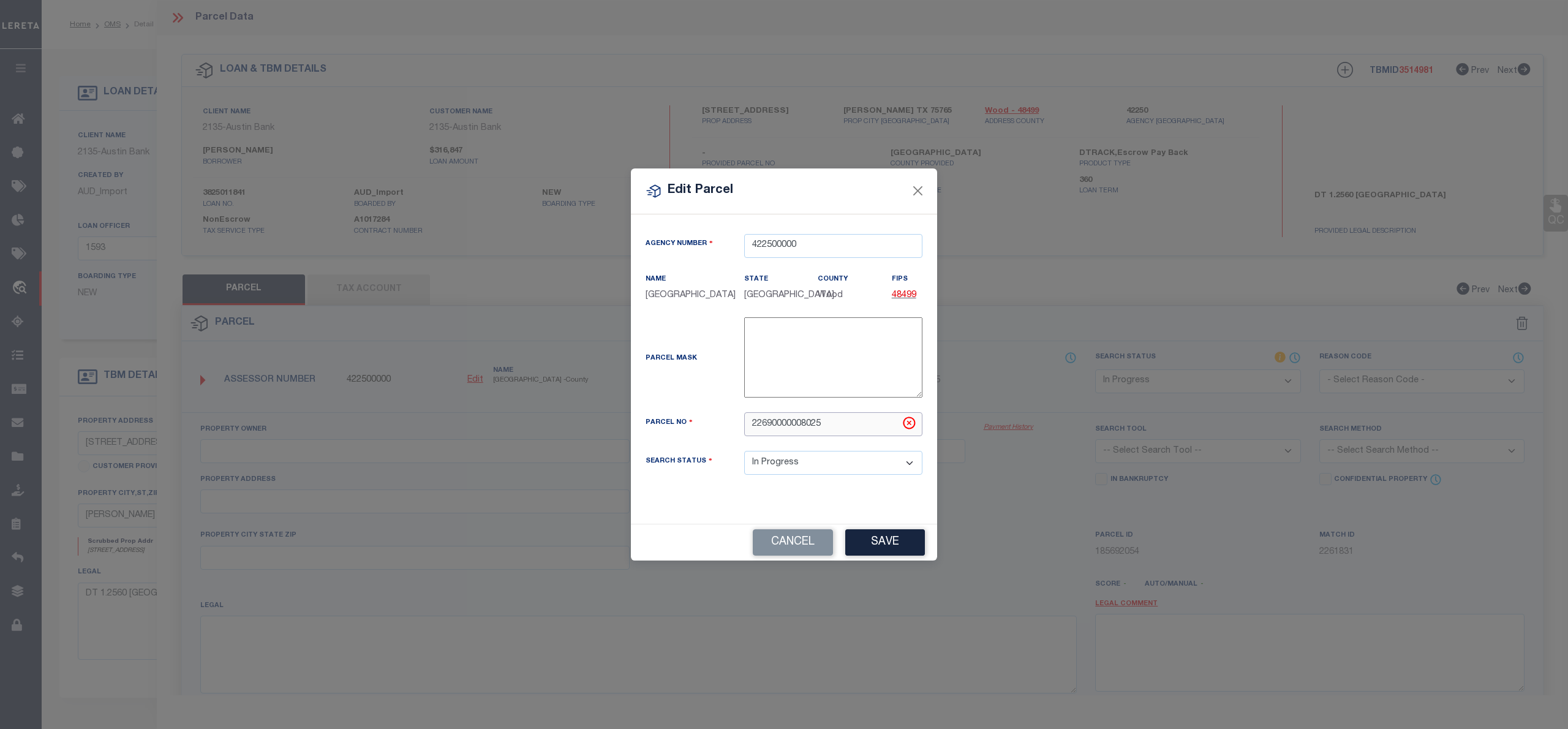
drag, startPoint x: 826, startPoint y: 427, endPoint x: 739, endPoint y: 425, distance: 87.0
click at [740, 425] on div "22690000008025" at bounding box center [833, 424] width 197 height 24
click at [739, 425] on div "22690000008025" at bounding box center [833, 424] width 197 height 24
drag, startPoint x: 826, startPoint y: 425, endPoint x: 753, endPoint y: 423, distance: 73.0
click at [753, 423] on input "22690000008025" at bounding box center [833, 424] width 179 height 24
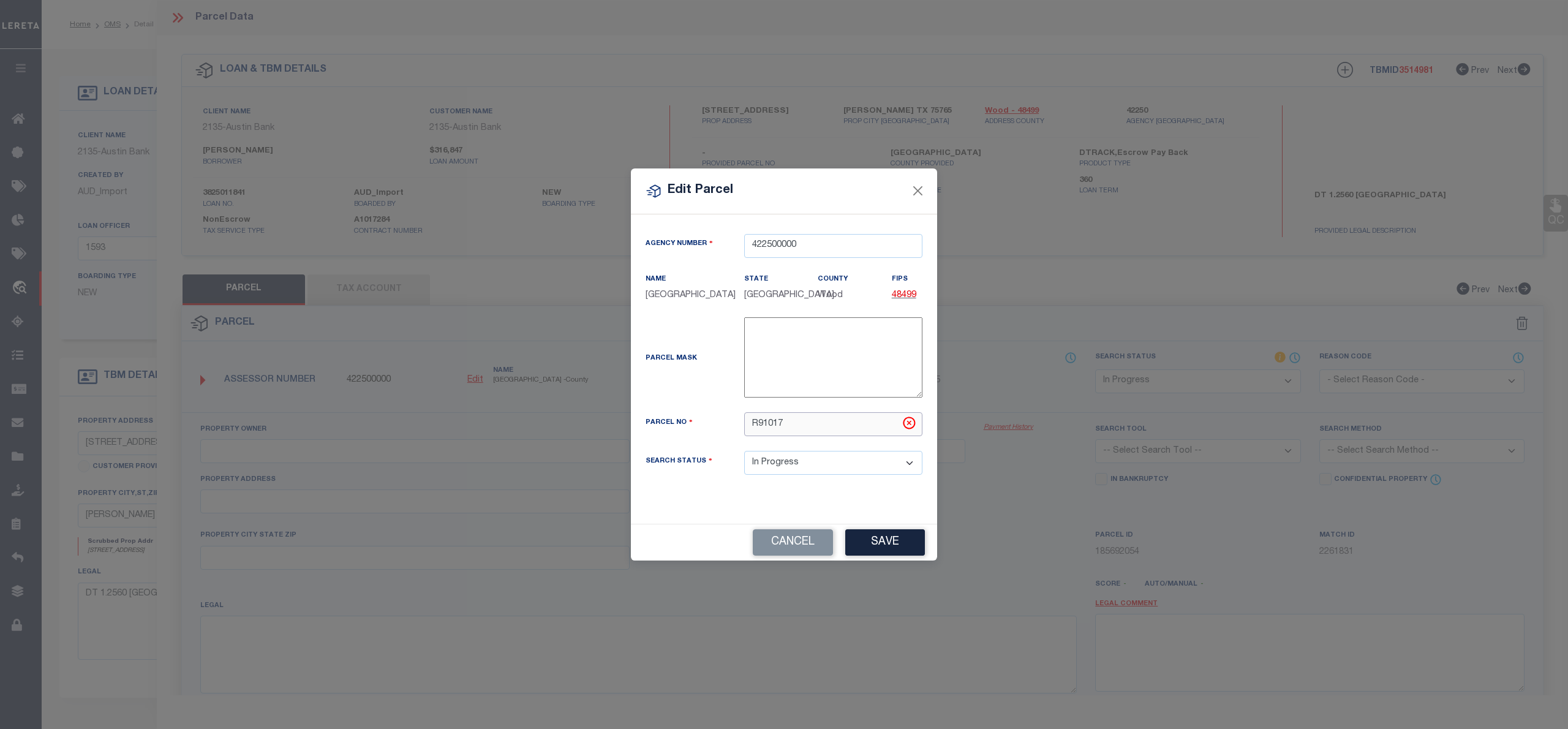
type input "R91017"
click at [709, 367] on div "Parcel Mask" at bounding box center [686, 360] width 99 height 17
click at [885, 542] on button "Save" at bounding box center [885, 542] width 80 height 26
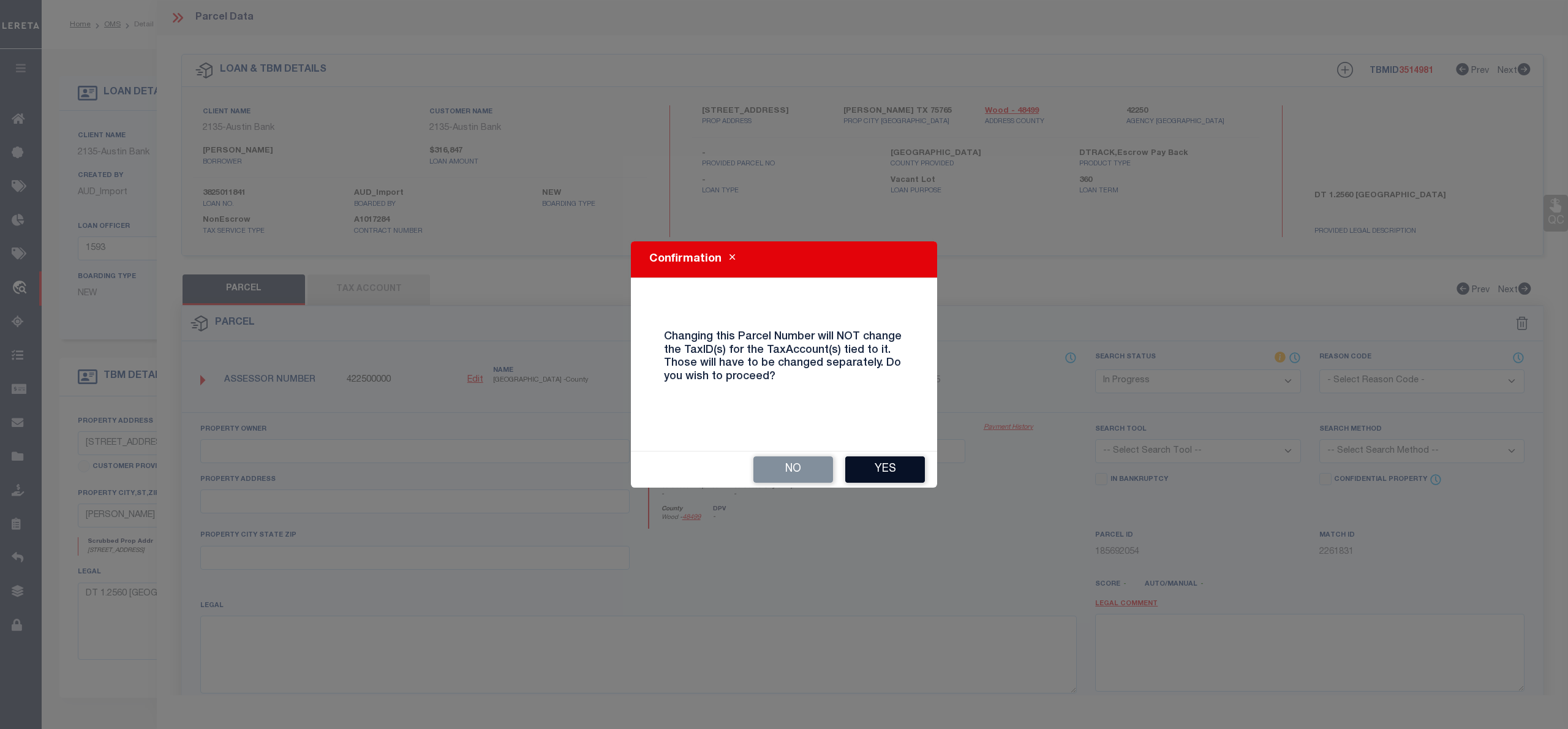
click at [886, 476] on button "Yes" at bounding box center [885, 469] width 80 height 26
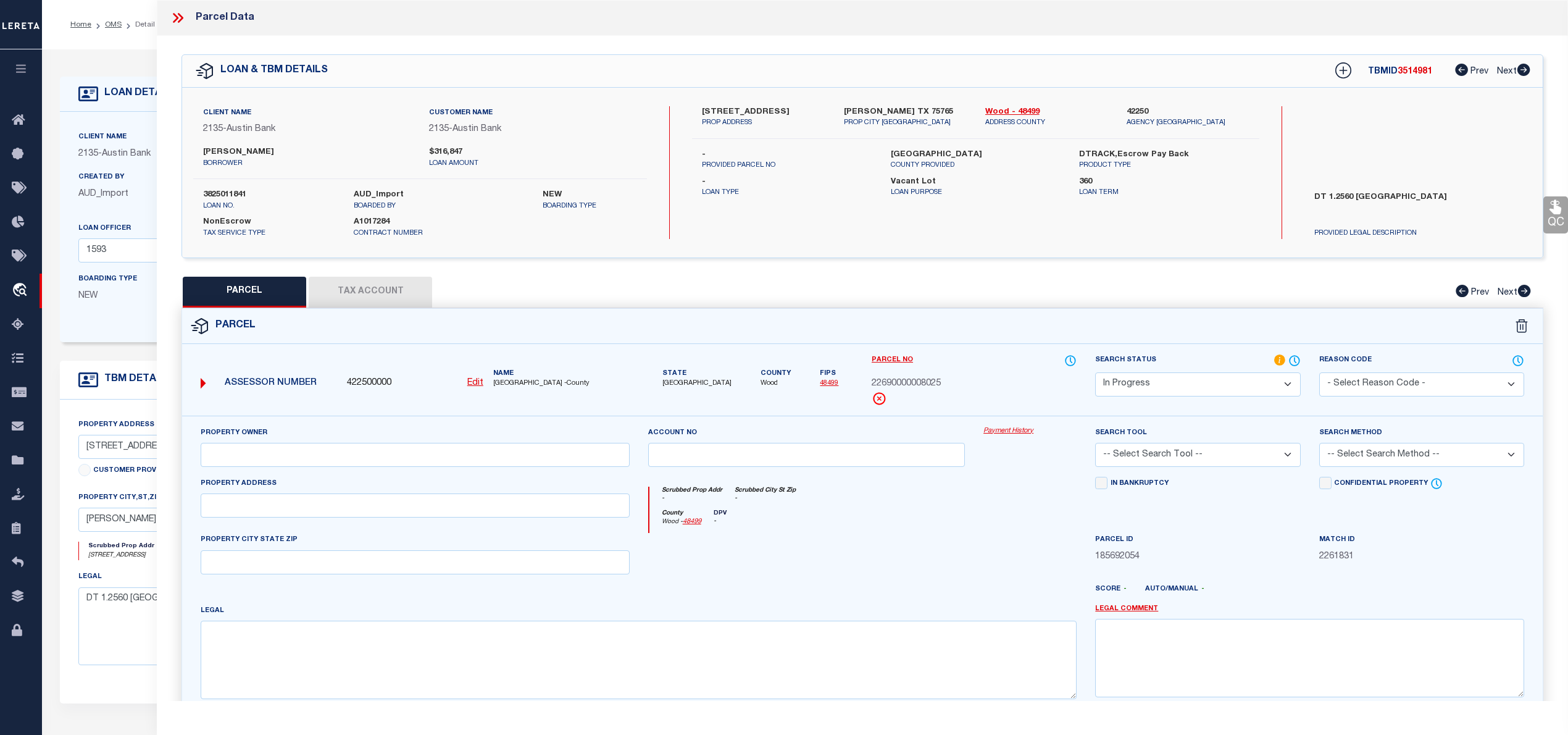
scroll to position [82, 0]
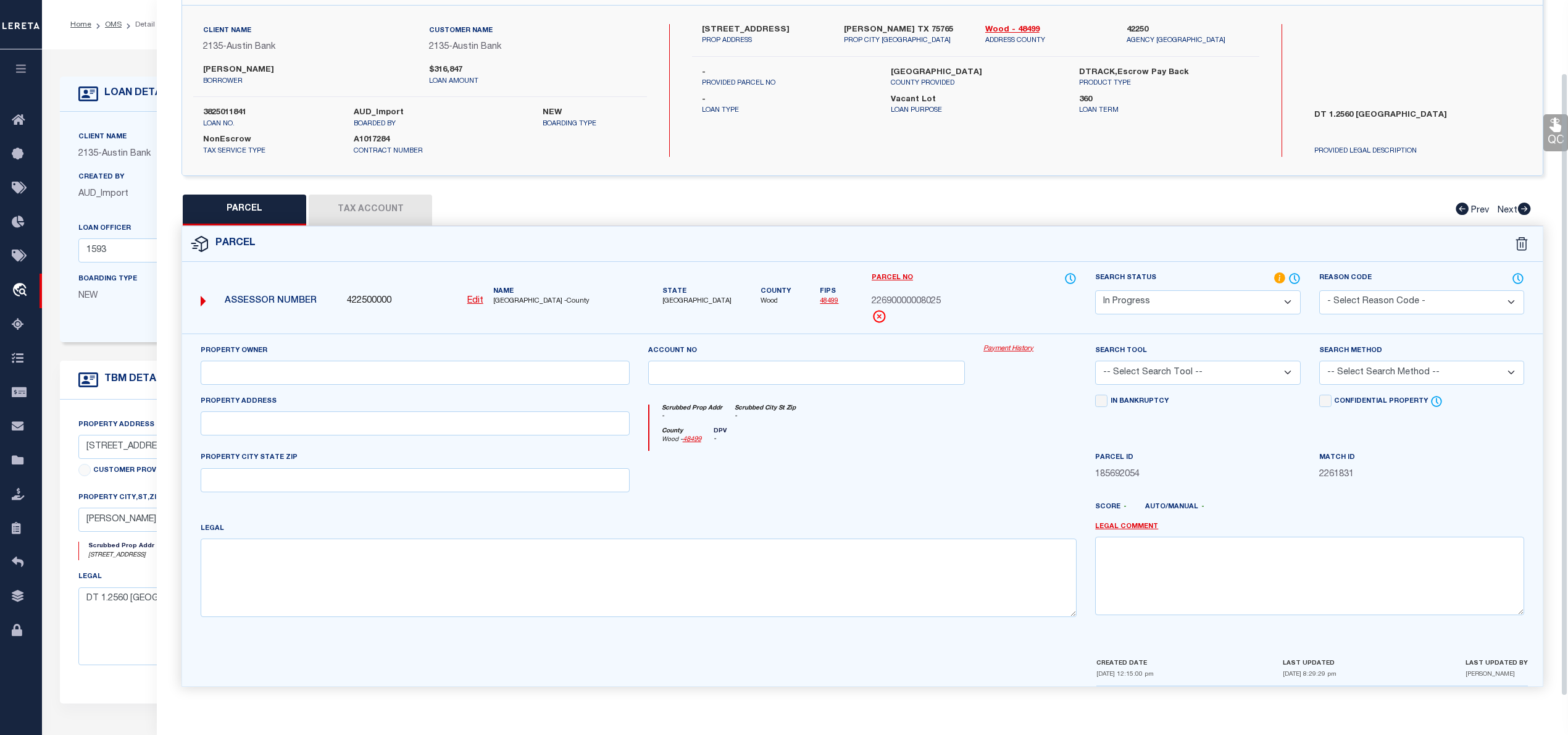
select select "IP"
checkbox input "false"
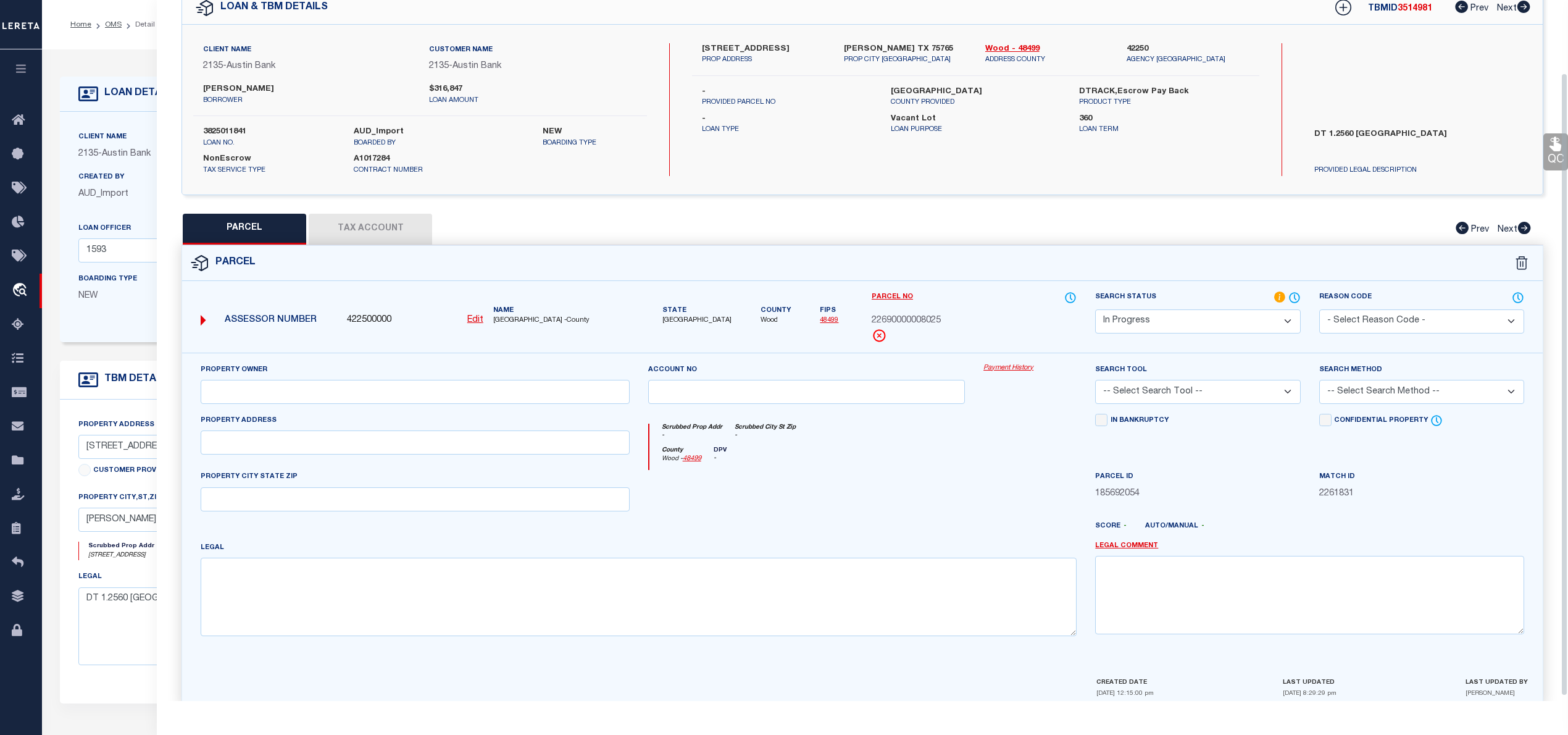
checkbox input "false"
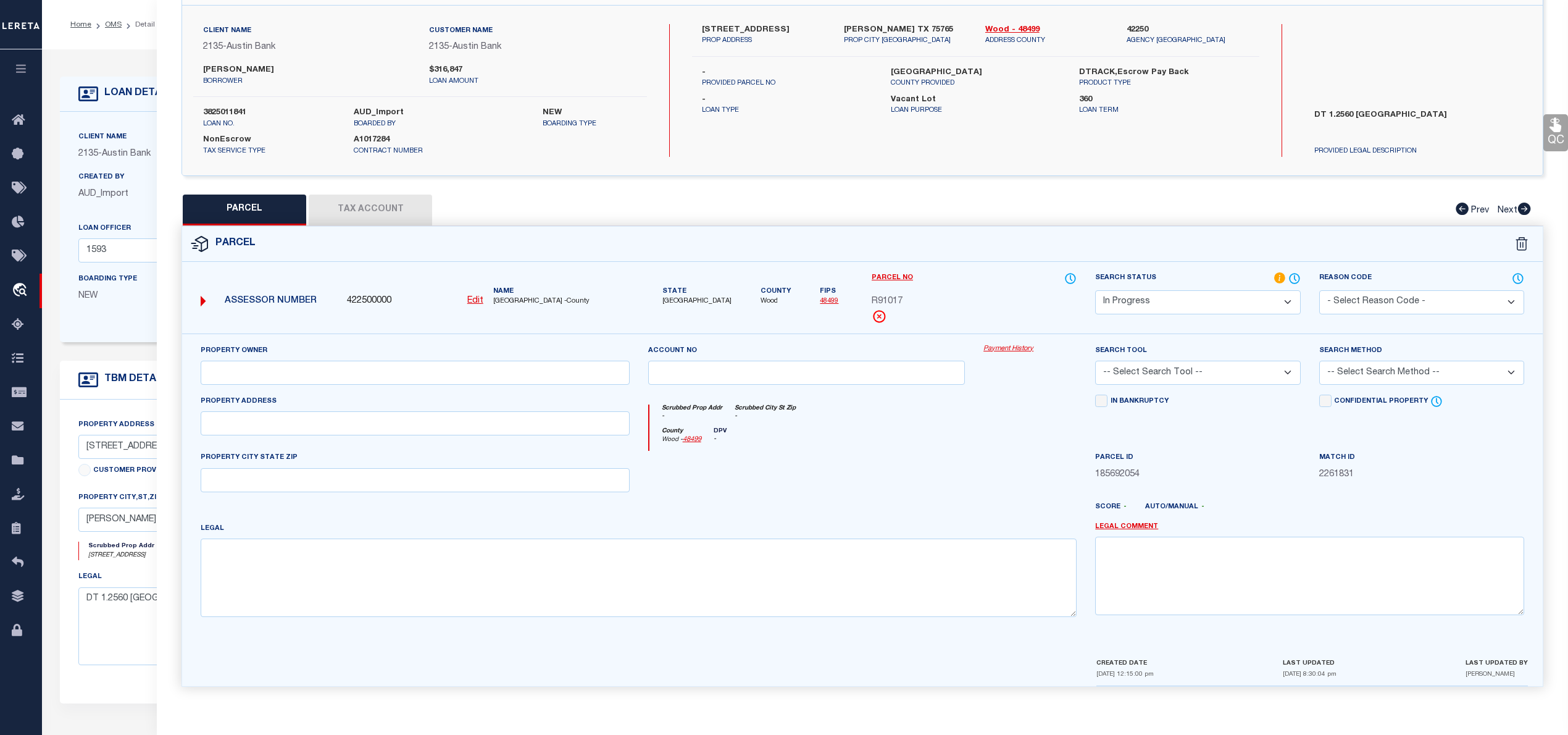
click at [329, 216] on button "Tax Account" at bounding box center [370, 210] width 123 height 31
select select "100"
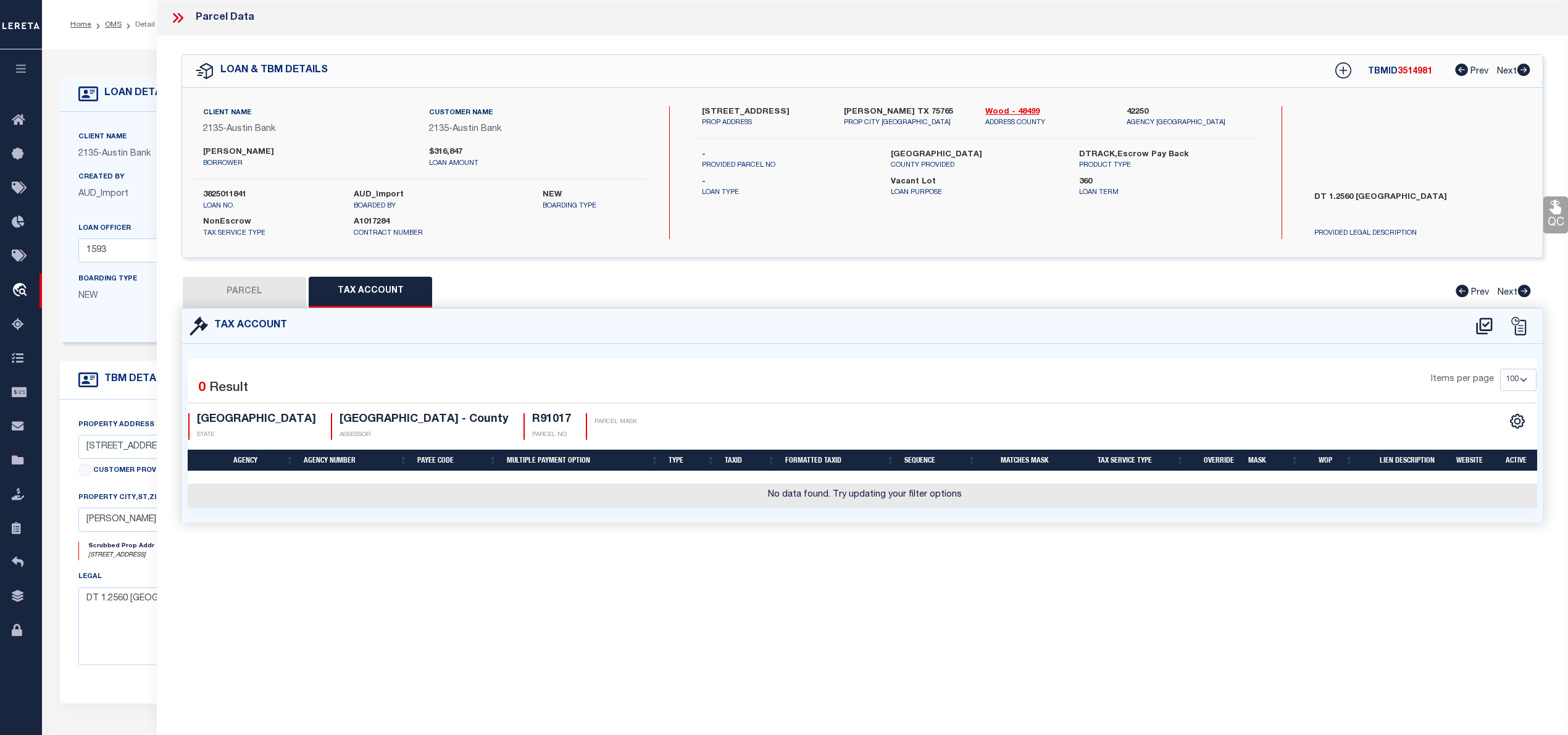
scroll to position [0, 0]
click at [1478, 329] on icon at bounding box center [1484, 325] width 16 height 16
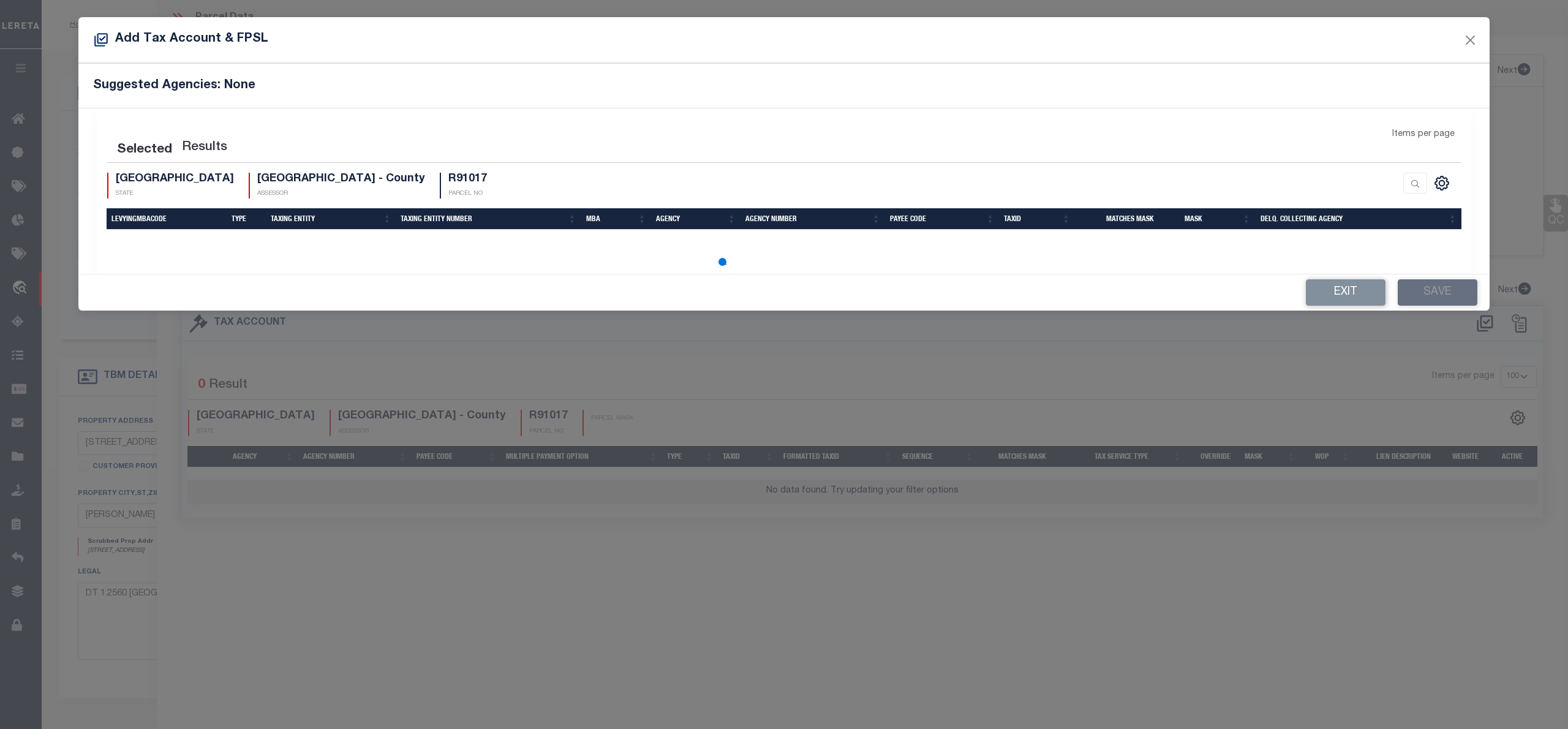
select select "100"
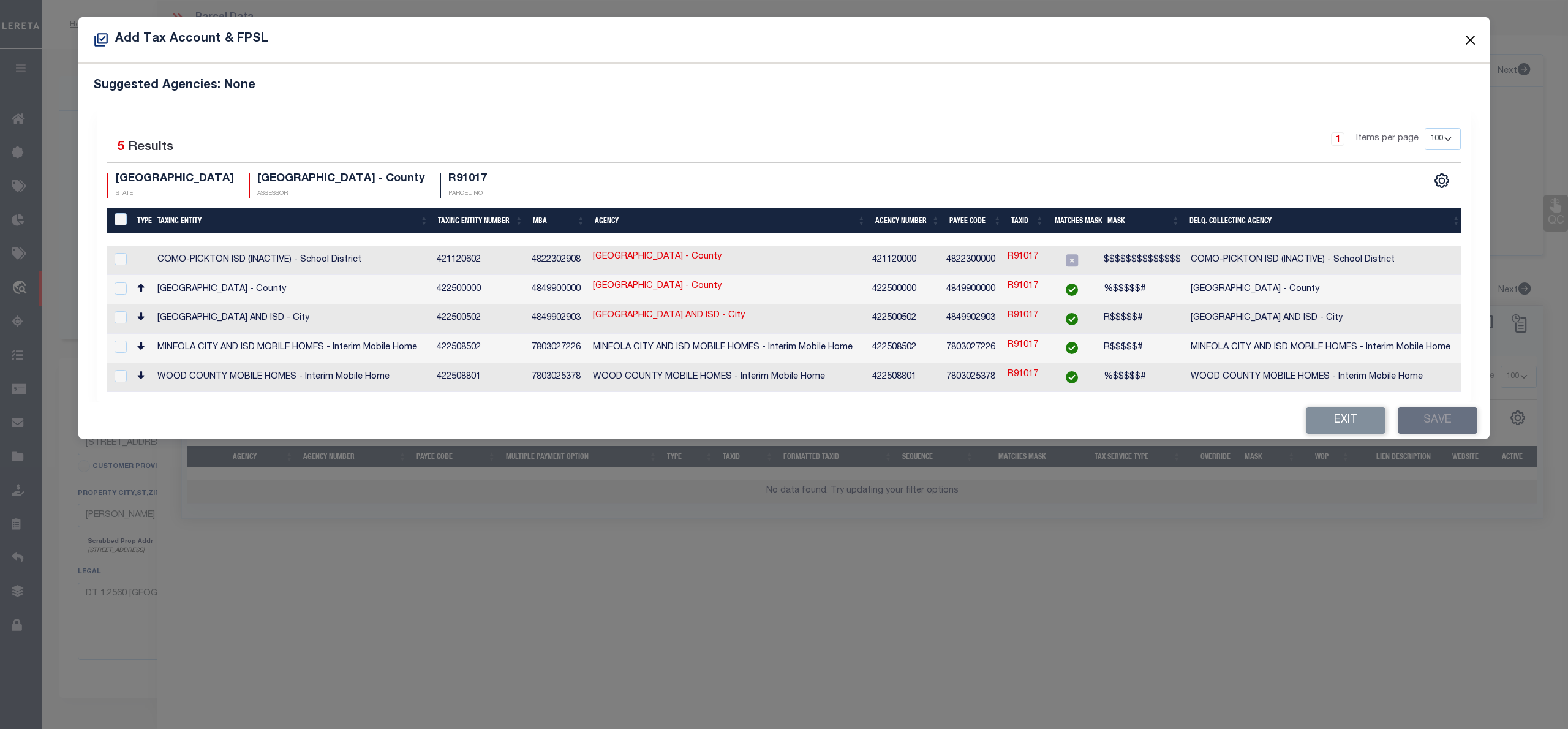
click at [1475, 40] on button "Close" at bounding box center [1471, 40] width 16 height 16
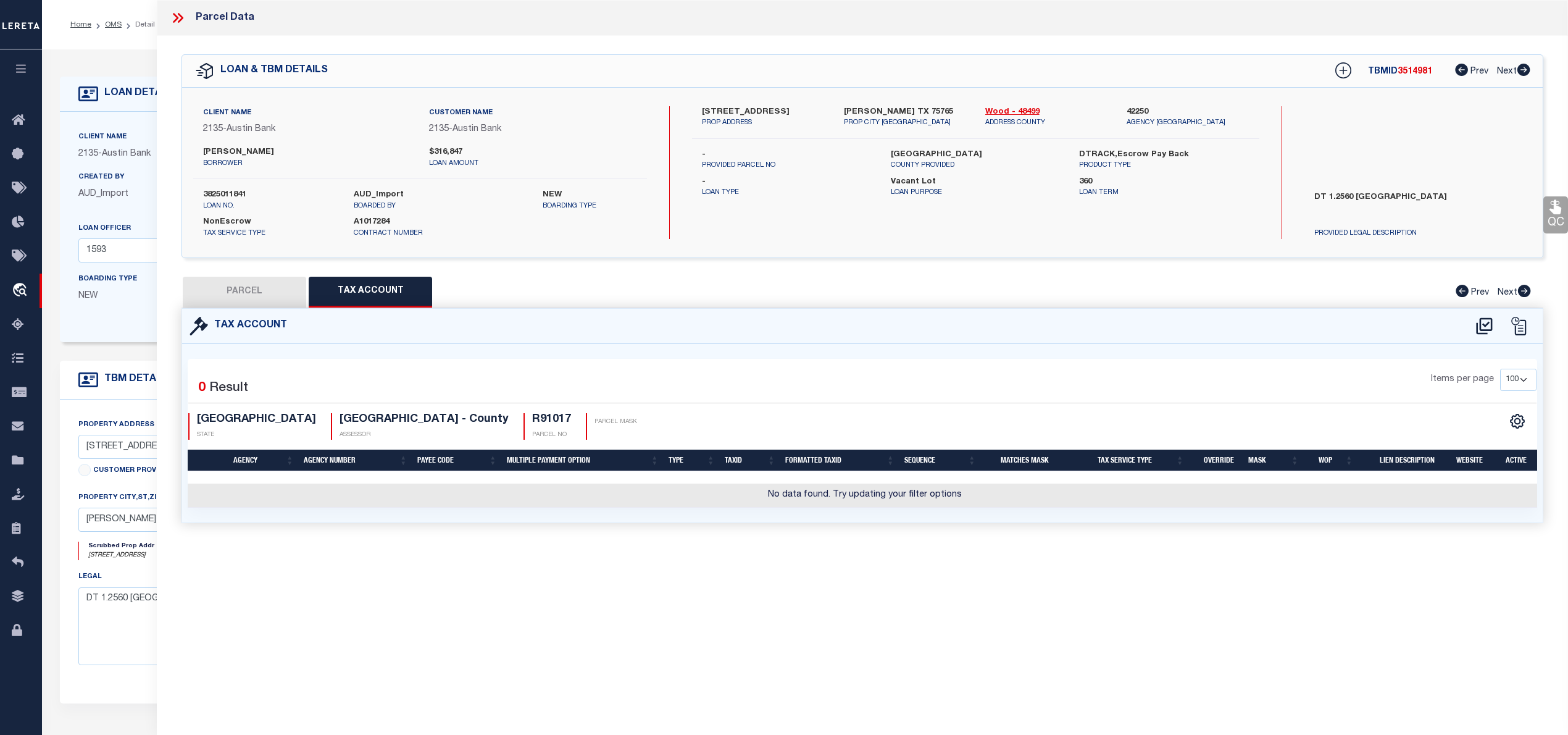
click at [262, 295] on button "PARCEL" at bounding box center [244, 293] width 123 height 31
select select "AS"
checkbox input "false"
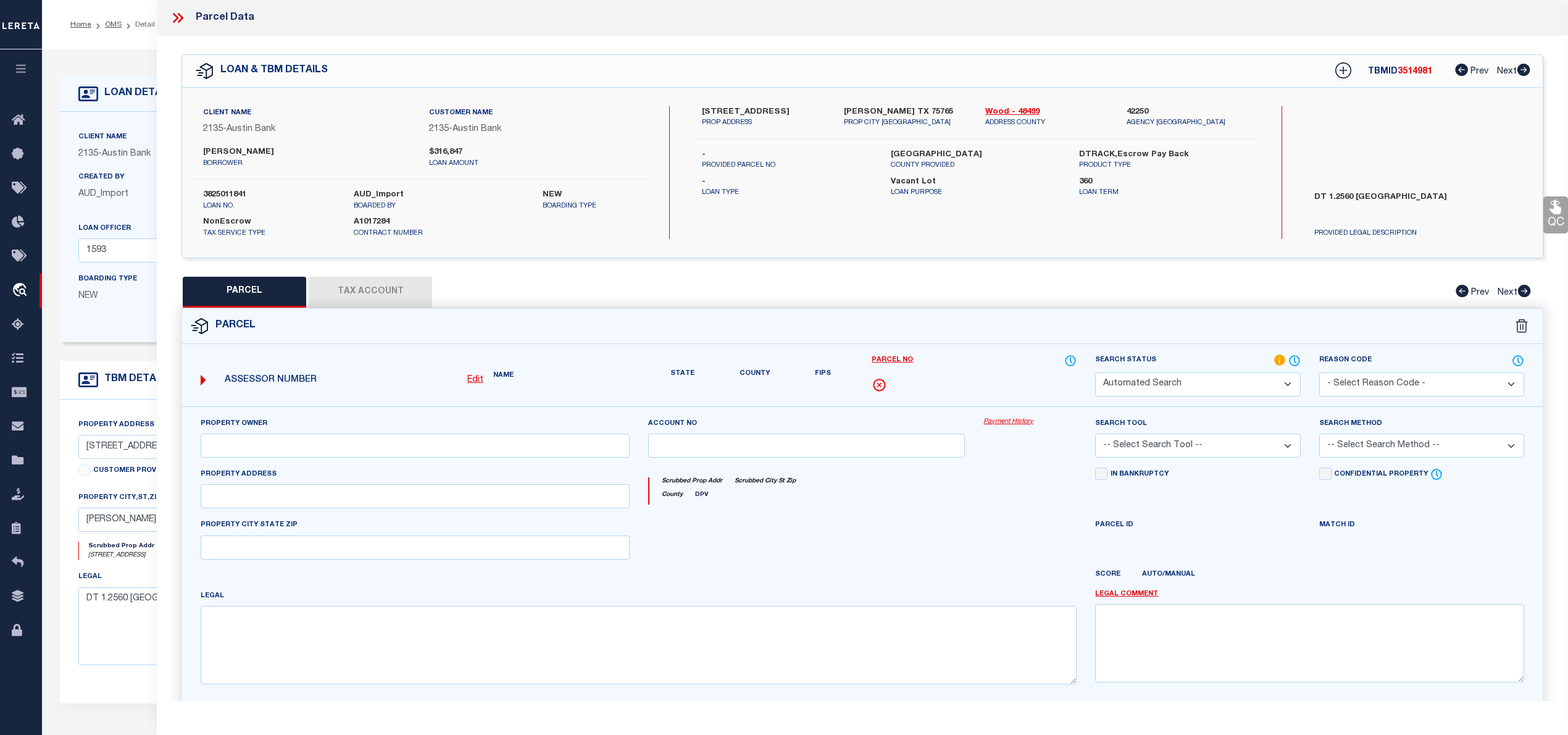
select select "IP"
checkbox input "false"
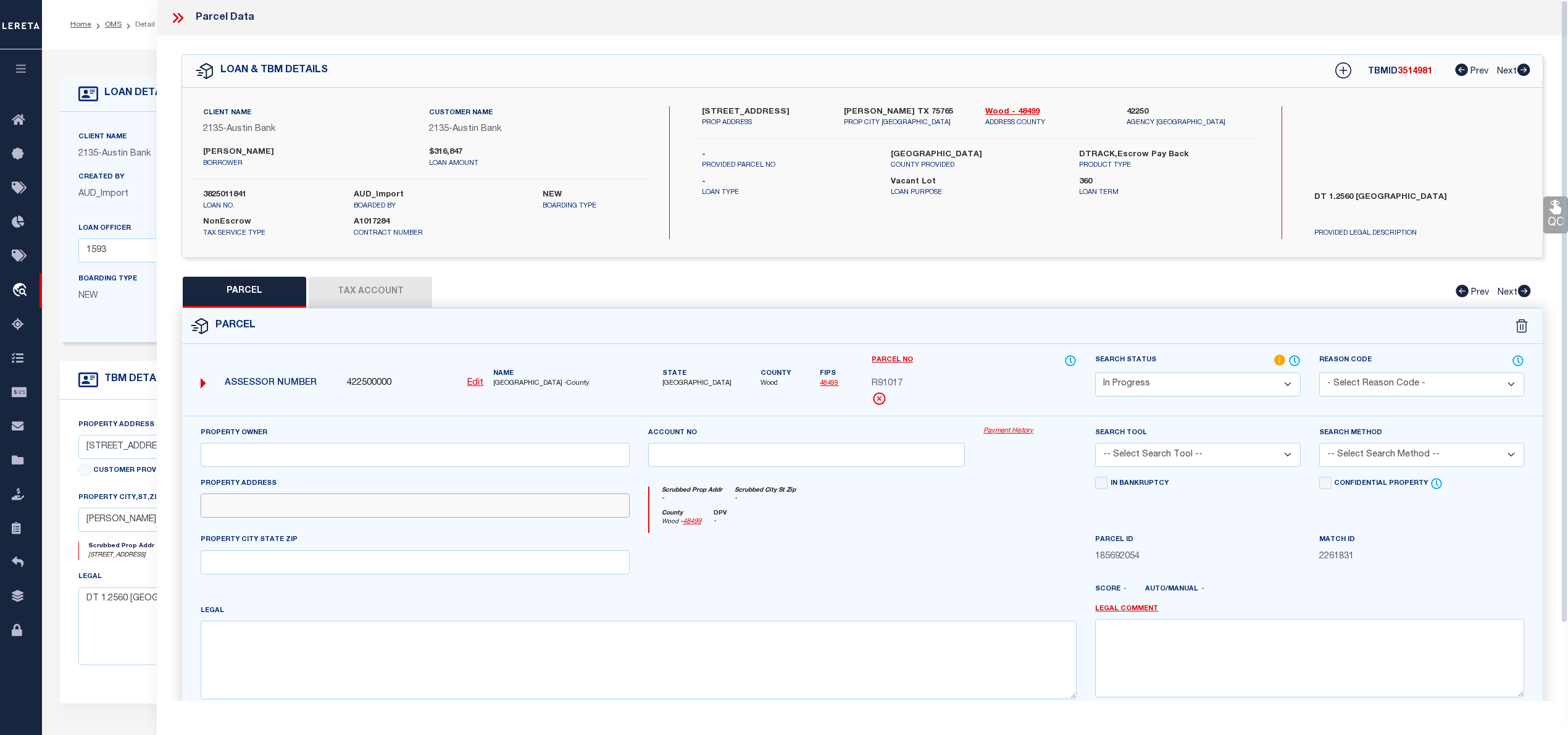
click at [226, 506] on input "text" at bounding box center [416, 506] width 429 height 24
paste input "221 CR 3545"
type input "221 CR 3545"
click at [232, 570] on input "text" at bounding box center [416, 562] width 429 height 24
paste input "HAWKINS, TX 75765"
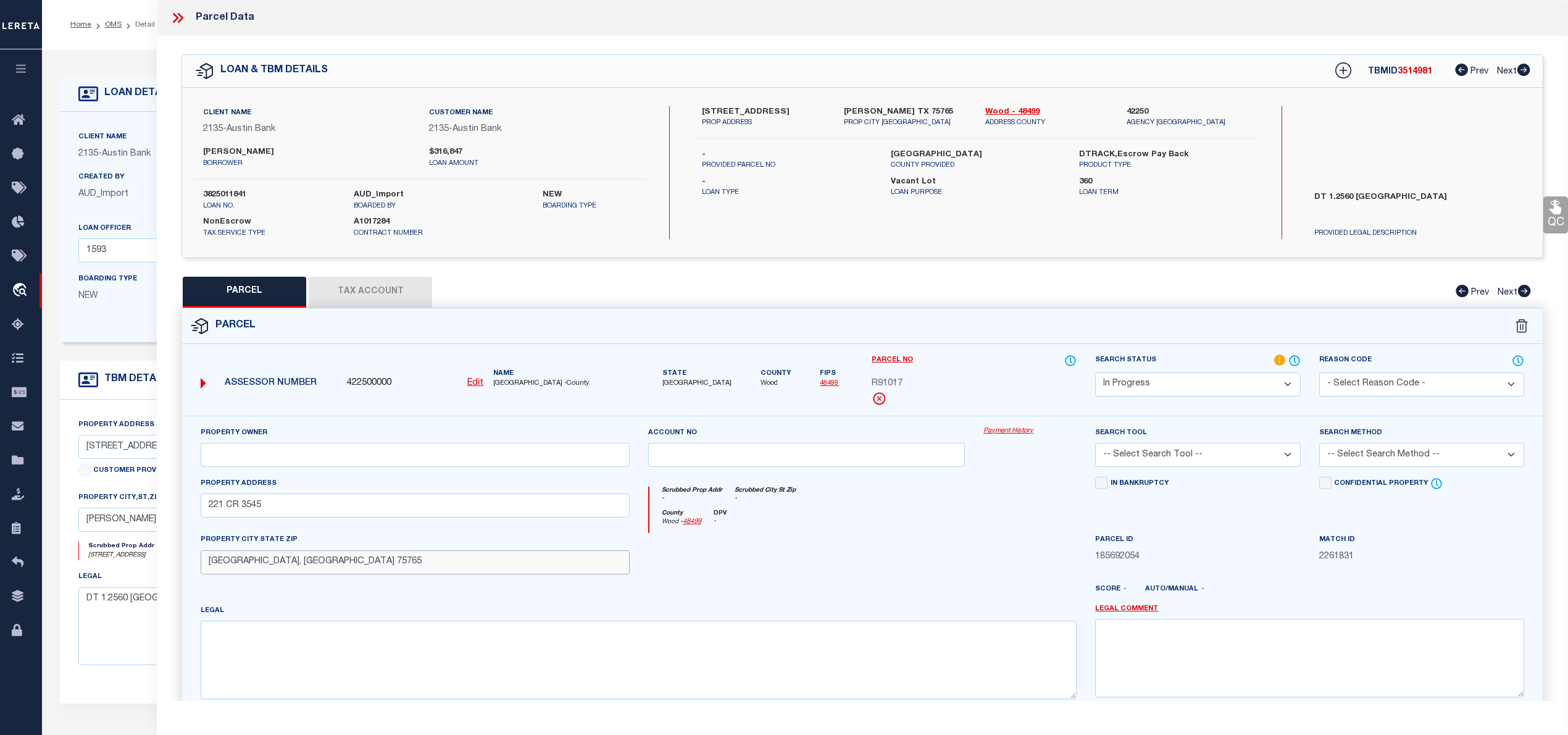
scroll to position [123, 0]
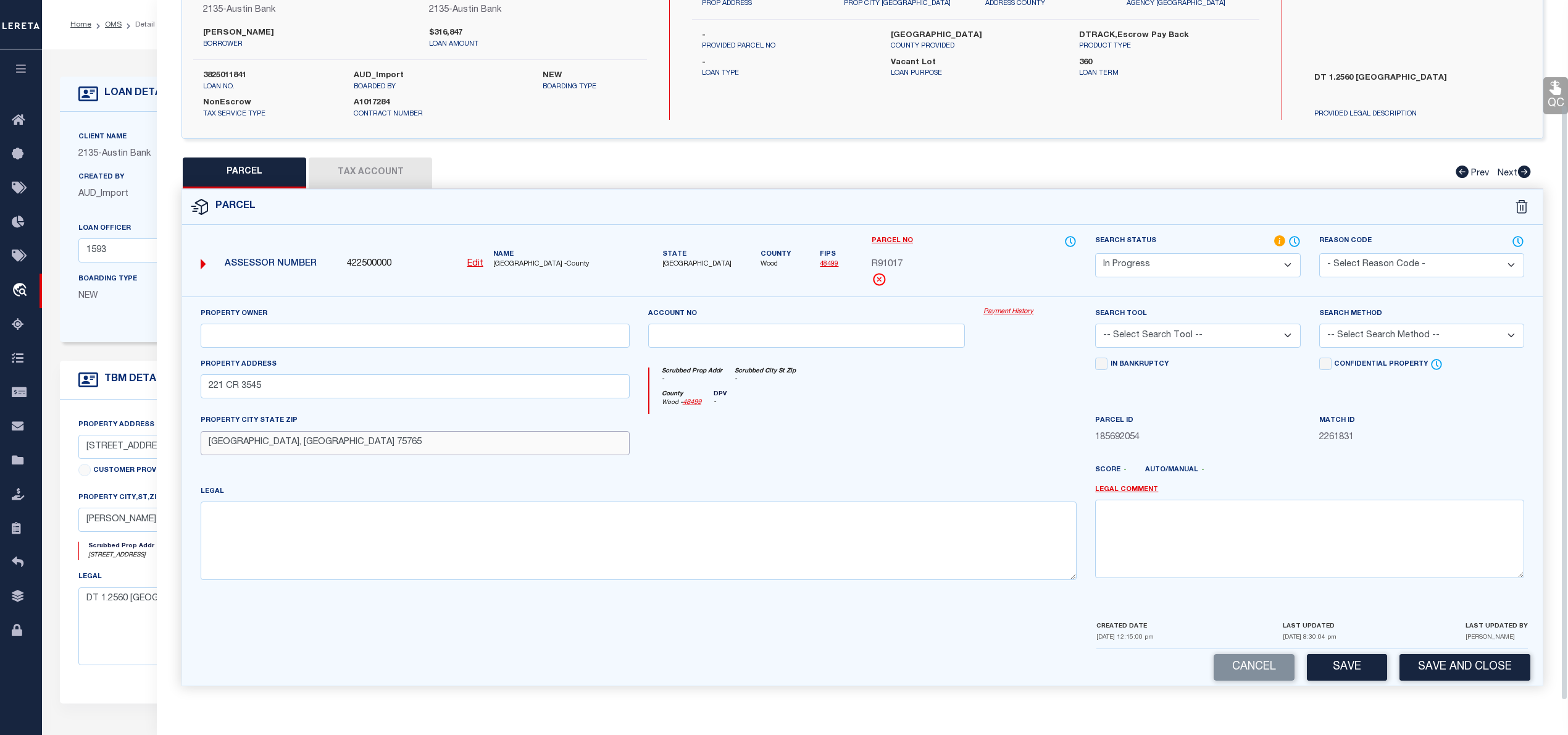
type input "HAWKINS, TX 75765"
click at [324, 525] on textarea at bounding box center [639, 540] width 876 height 78
paste textarea "LOT 8 1.256 WOOD CREEK ESTATES"
type textarea "LOT 8 1.256 WOOD CREEK ESTATES"
click at [1244, 336] on select "-- Select Search Tool -- 3rd Party Website Agency File Agency Website ATLS CNV-…" at bounding box center [1197, 336] width 205 height 24
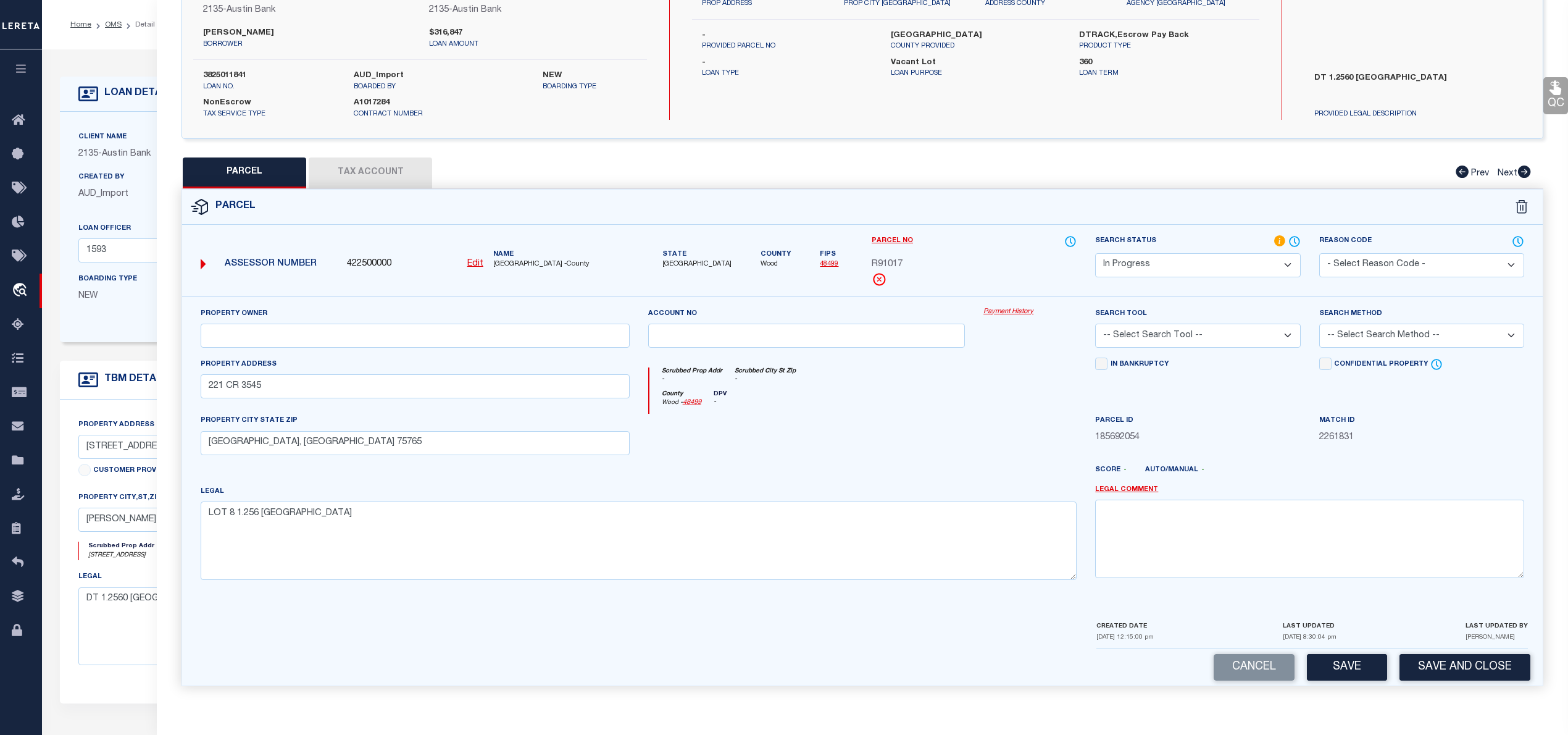
select select "AGW"
click at [1095, 324] on select "-- Select Search Tool -- 3rd Party Website Agency File Agency Website ATLS CNV-…" at bounding box center [1197, 336] width 205 height 24
click at [1361, 327] on select "-- Select Search Method -- Property Address Legal Liability Info Provided" at bounding box center [1422, 336] width 205 height 24
select select "LEG"
click at [1319, 324] on select "-- Select Search Method -- Property Address Legal Liability Info Provided" at bounding box center [1422, 336] width 205 height 24
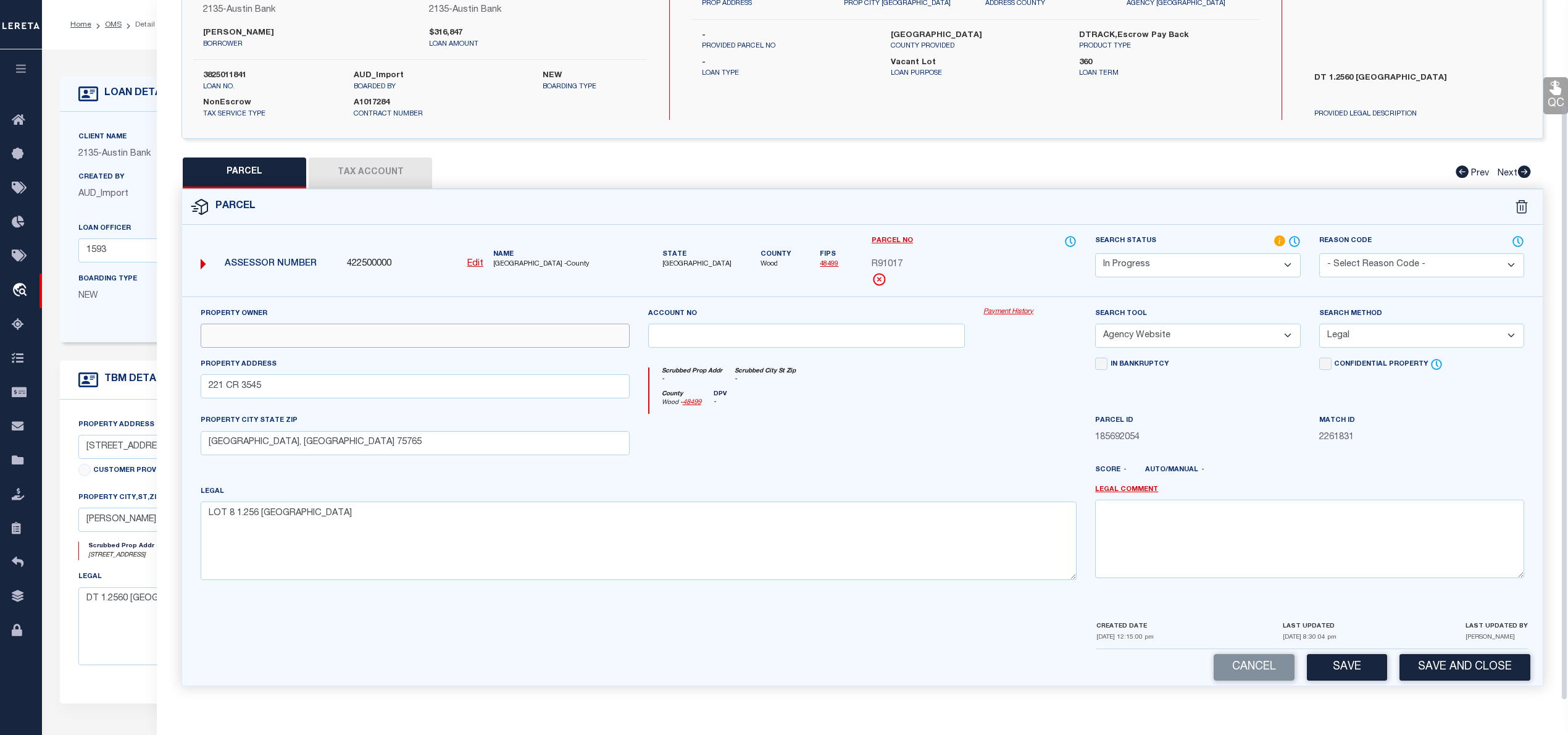
click at [240, 332] on input "text" at bounding box center [416, 336] width 429 height 24
paste input "TANUYAN EMMANUEL & PAULA"
type input "TANUYAN EMMANUEL & PAULA"
click at [1235, 410] on div "In Bankruptcy" at bounding box center [1197, 386] width 224 height 57
click at [1349, 664] on button "Save" at bounding box center [1347, 666] width 80 height 27
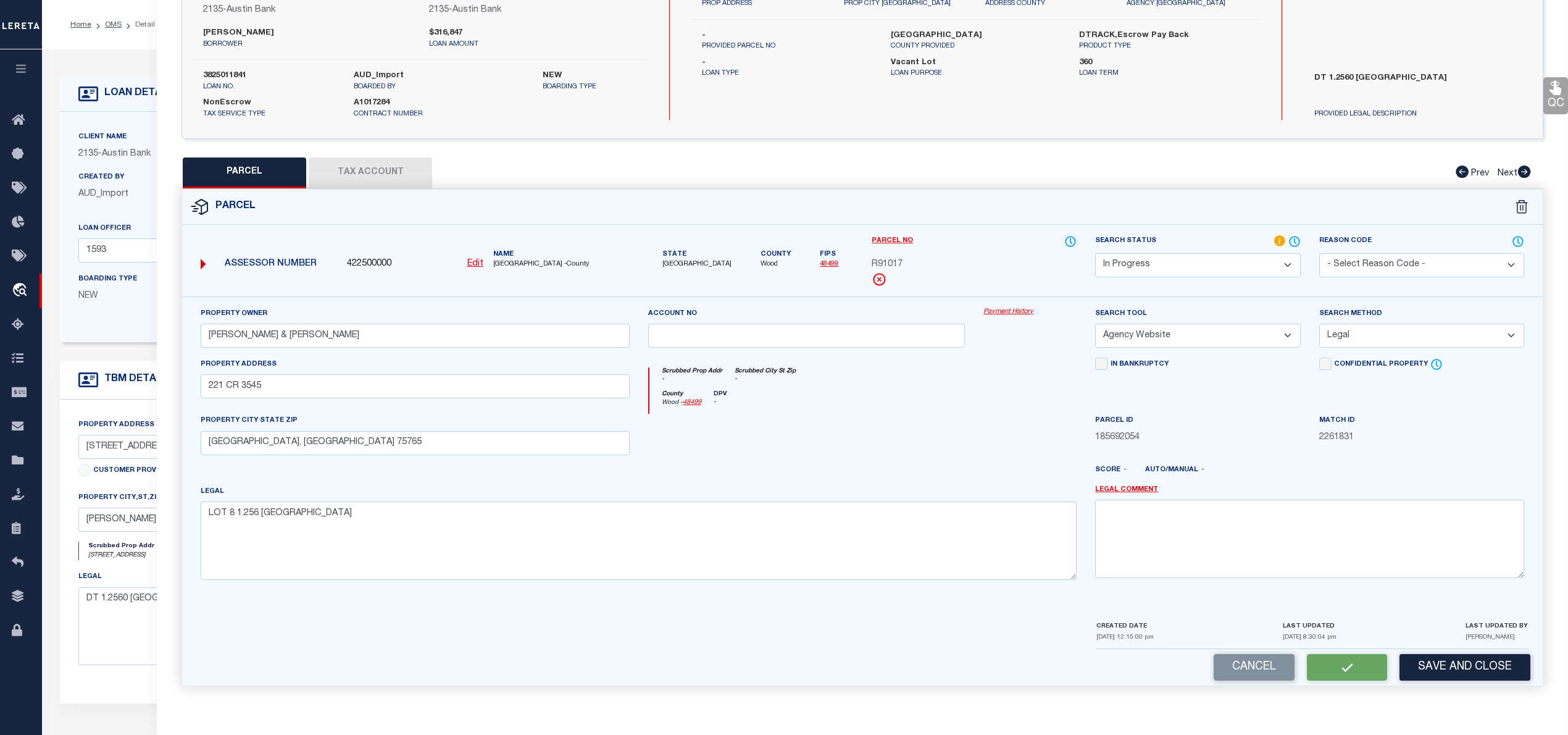
click at [352, 165] on button "Tax Account" at bounding box center [370, 173] width 123 height 31
select select "100"
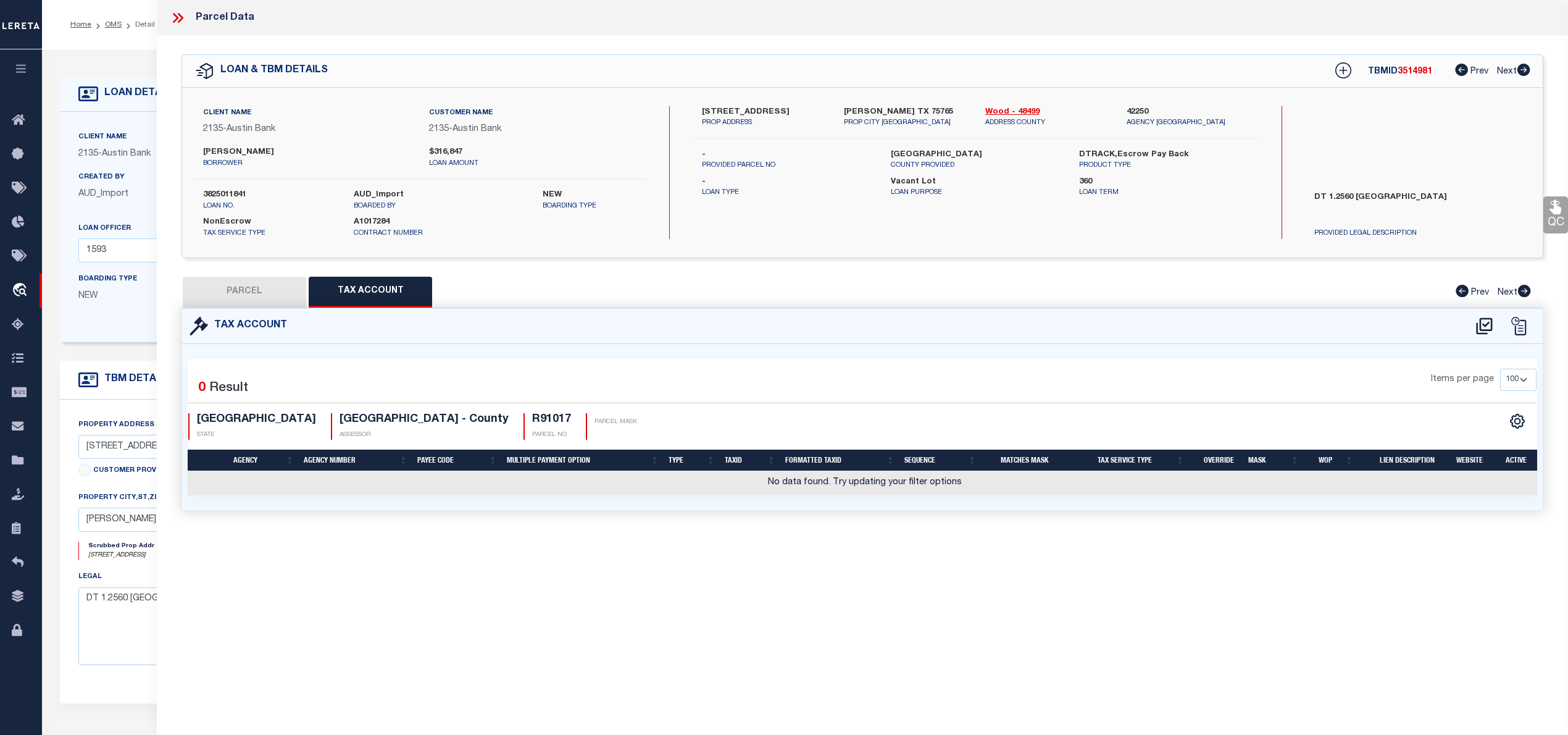
scroll to position [0, 0]
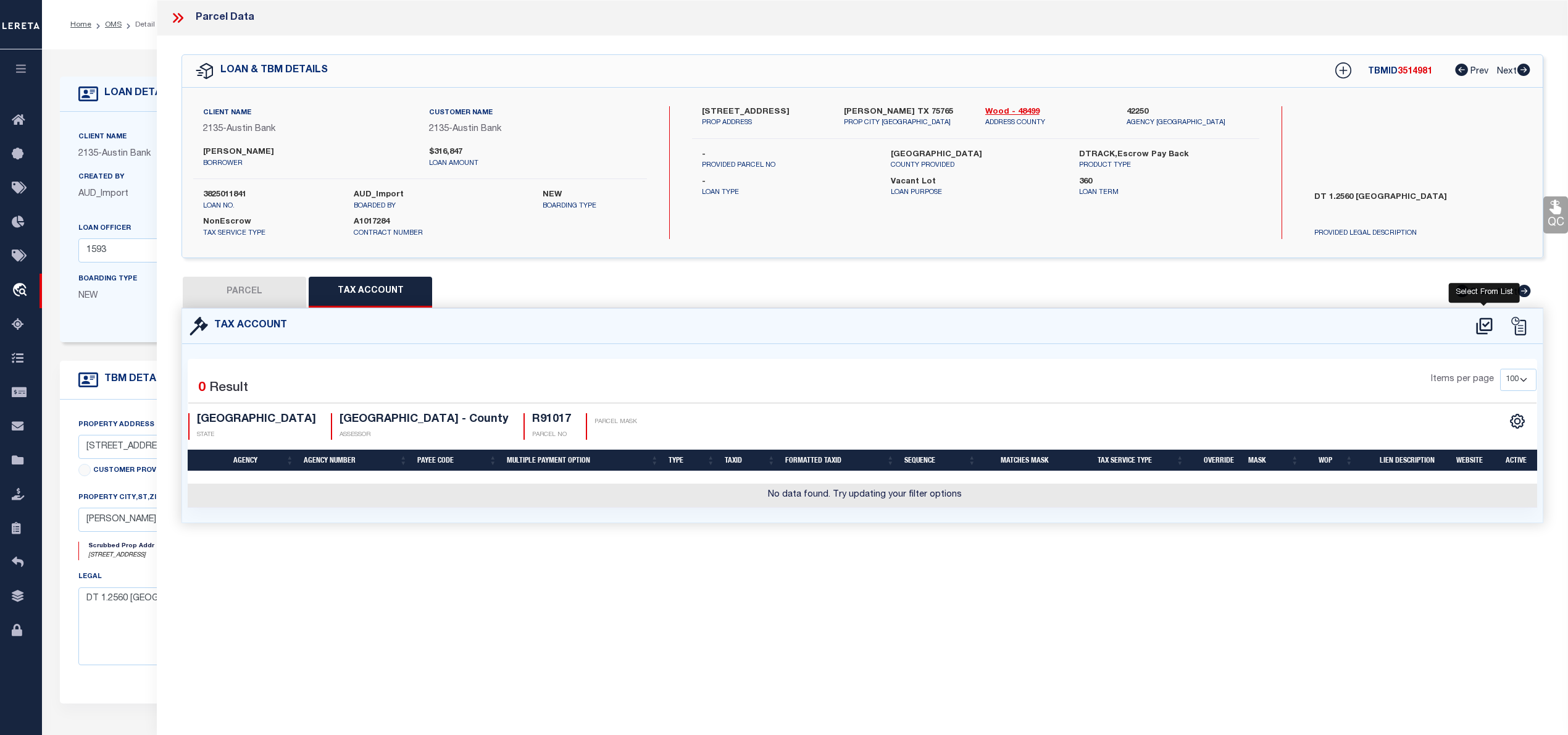
click at [1485, 328] on icon at bounding box center [1484, 326] width 20 height 20
select select "100"
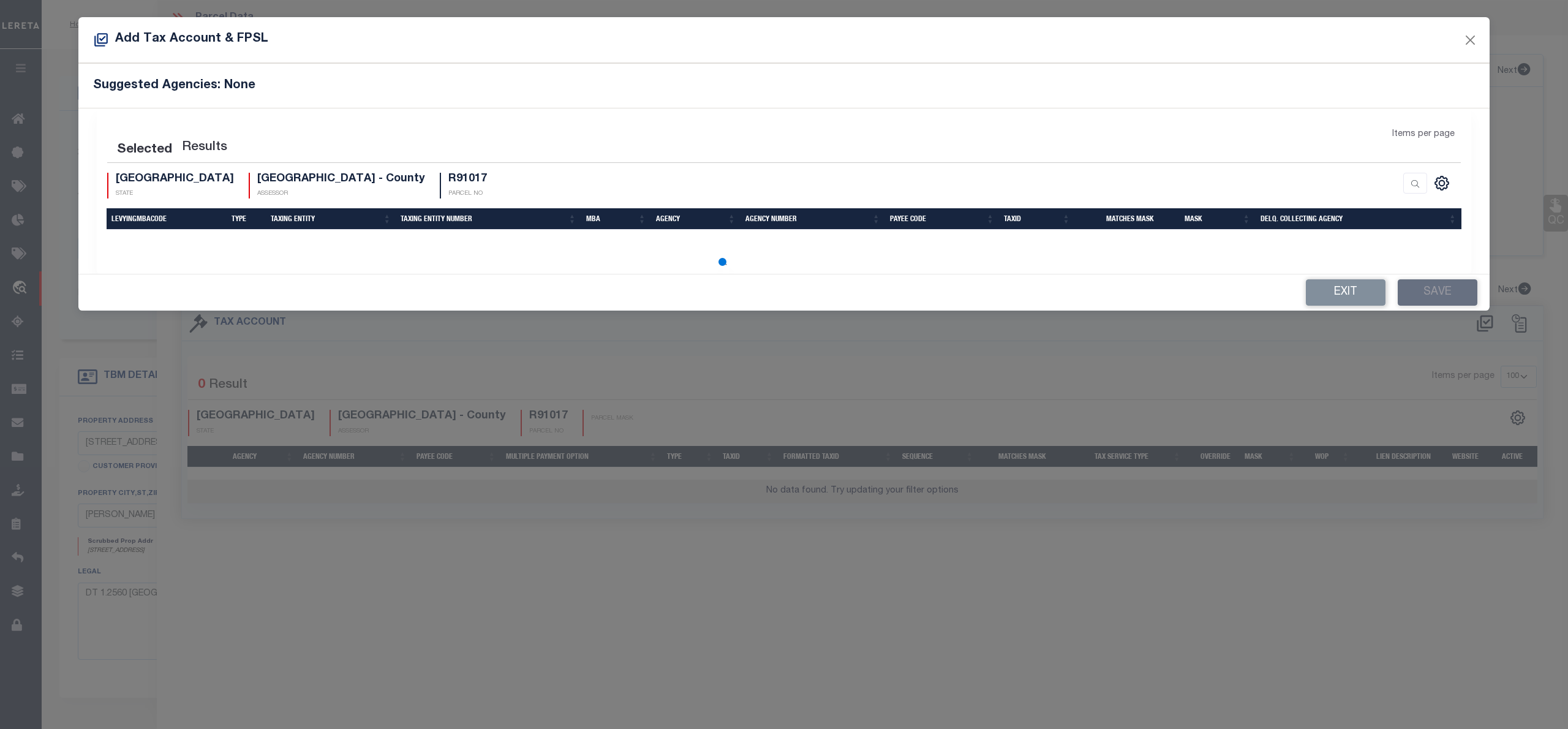
select select "100"
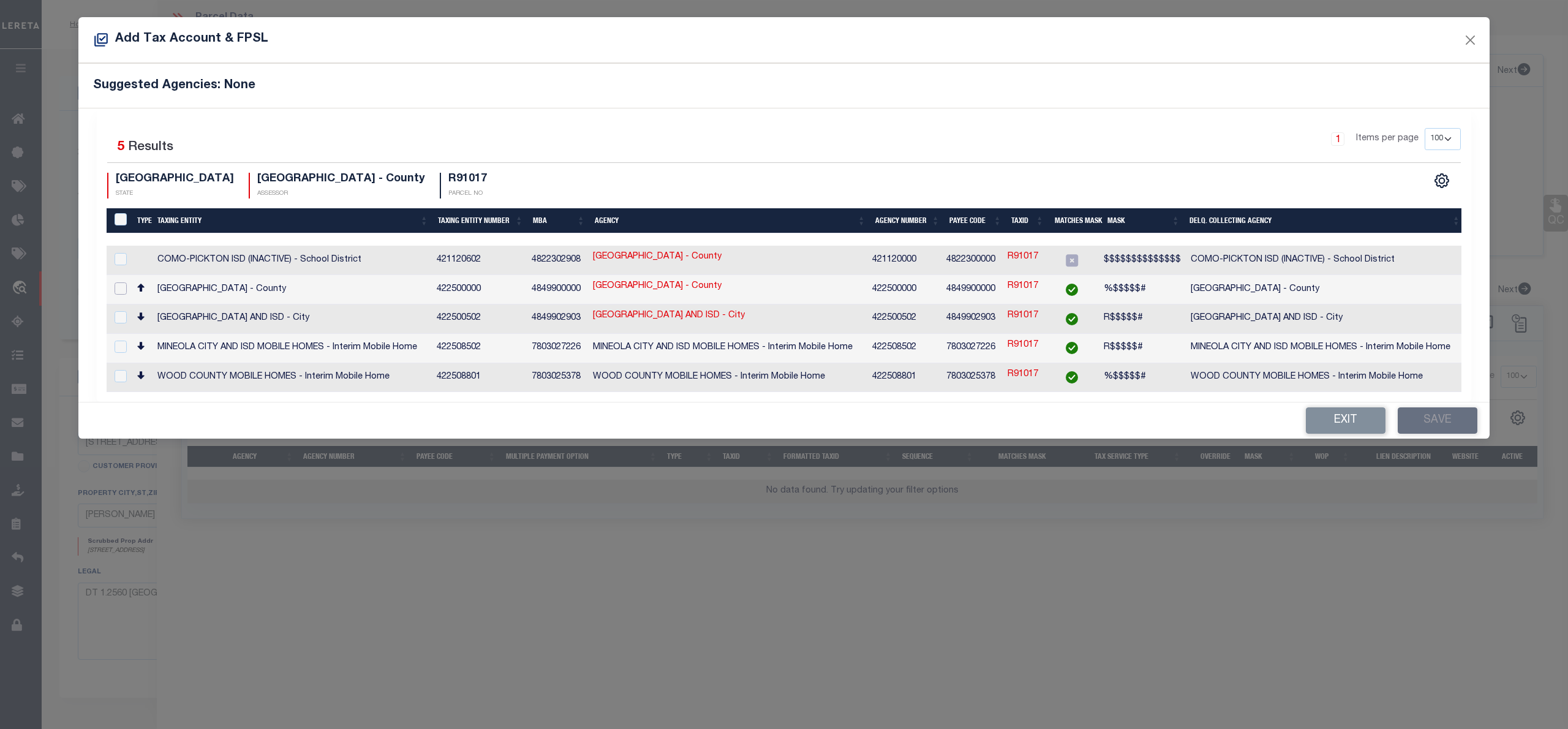
click at [118, 287] on input "checkbox" at bounding box center [121, 288] width 13 height 13
checkbox input "true"
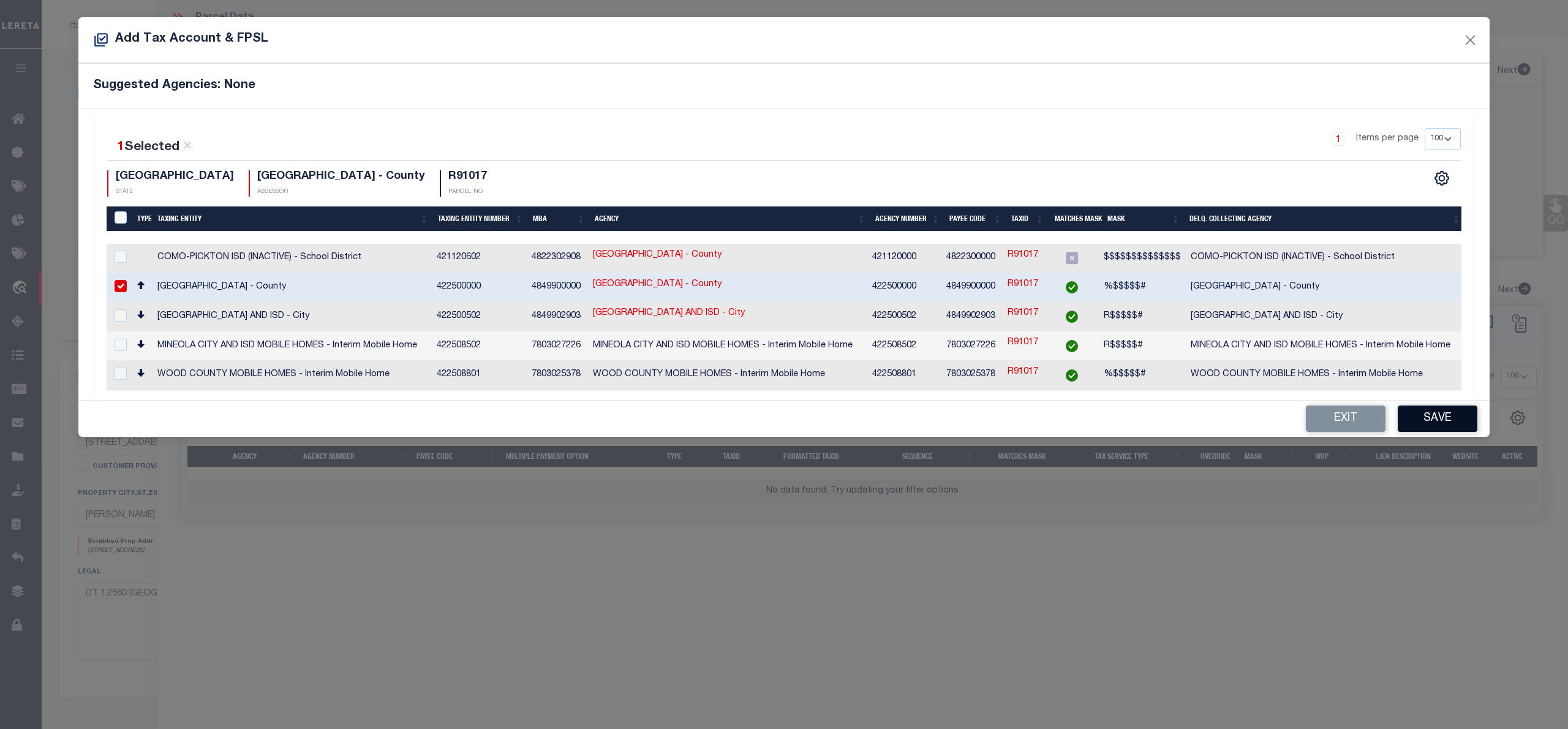
click at [1420, 422] on button "Save" at bounding box center [1438, 418] width 80 height 26
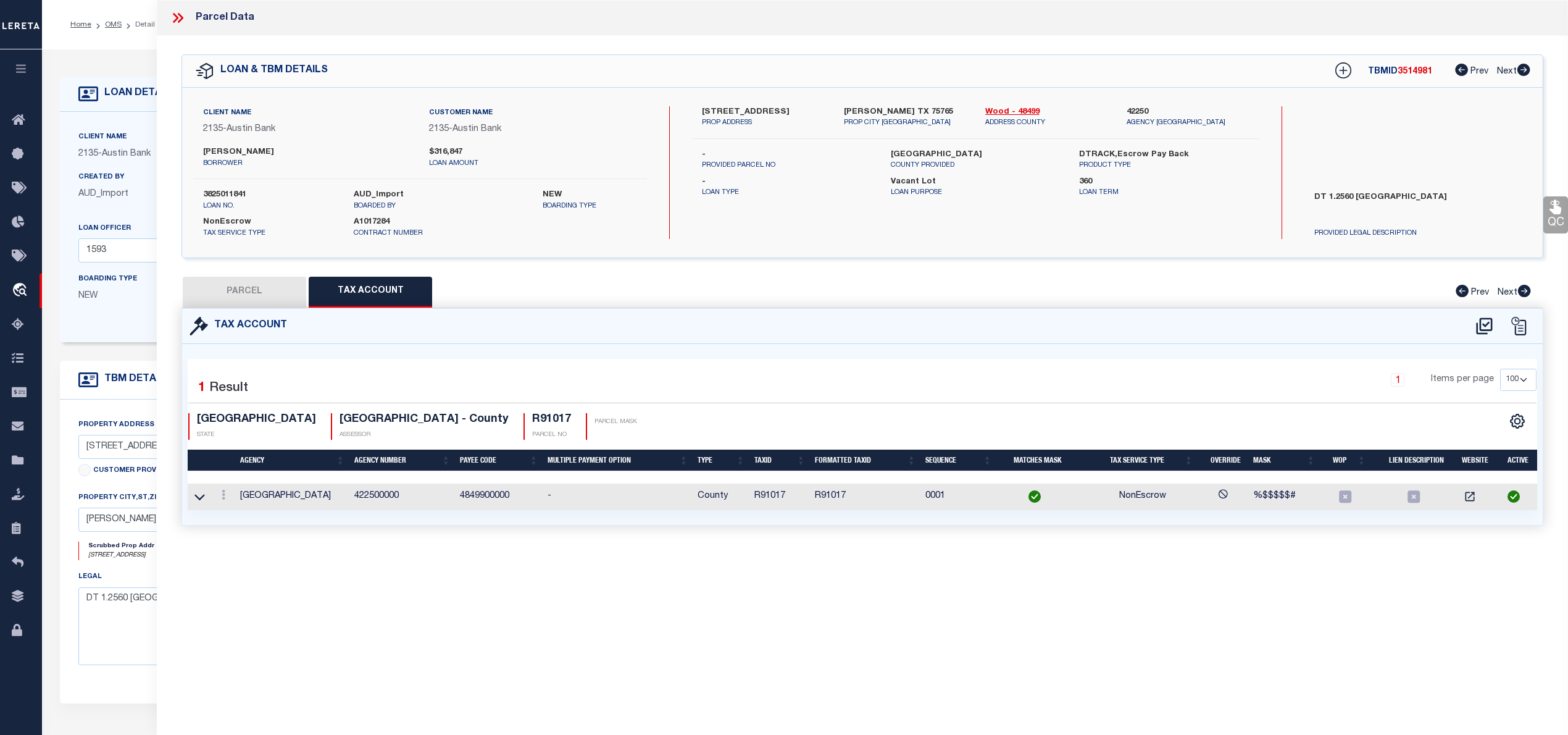
click at [249, 300] on button "PARCEL" at bounding box center [244, 293] width 123 height 31
select select "AS"
select select
checkbox input "false"
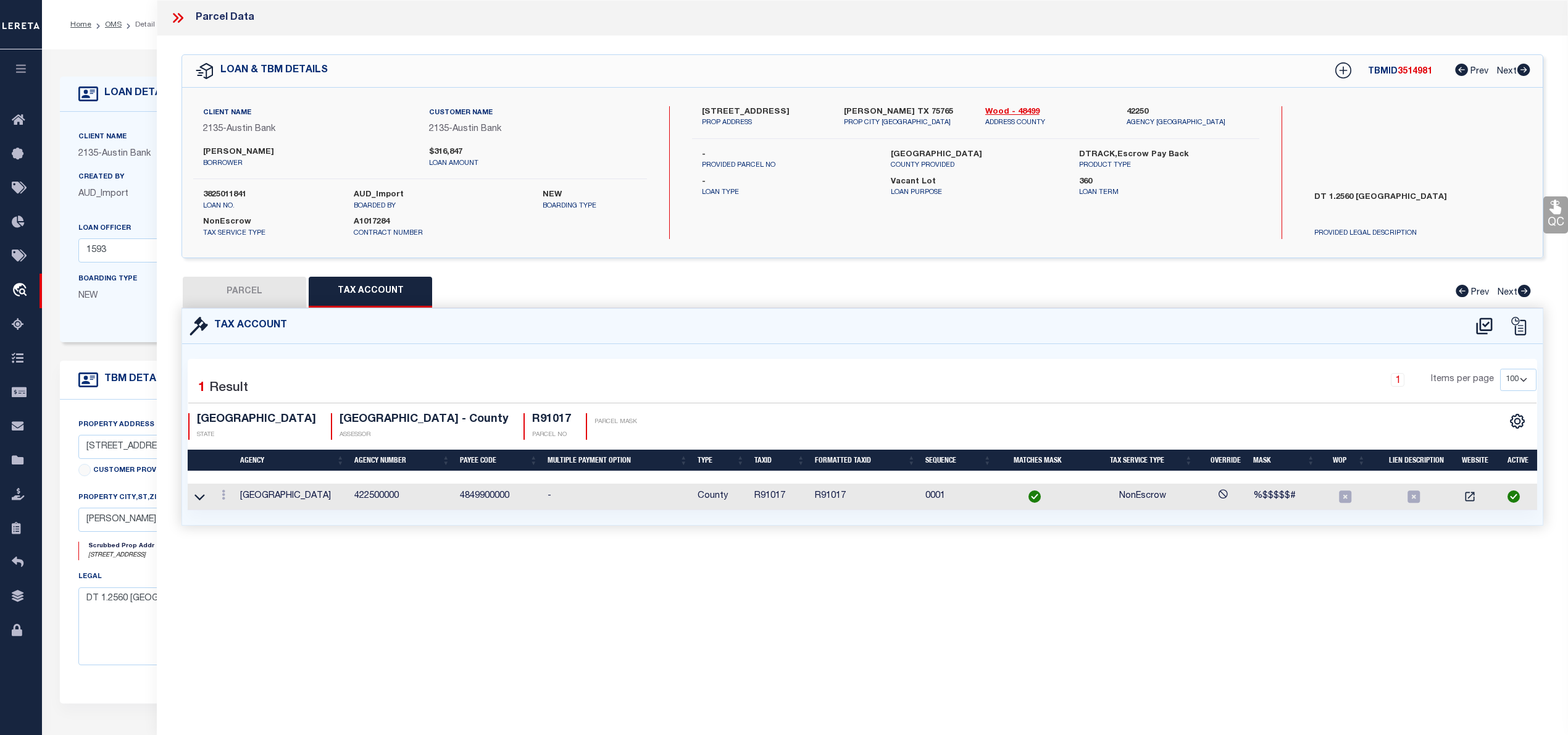
checkbox input "false"
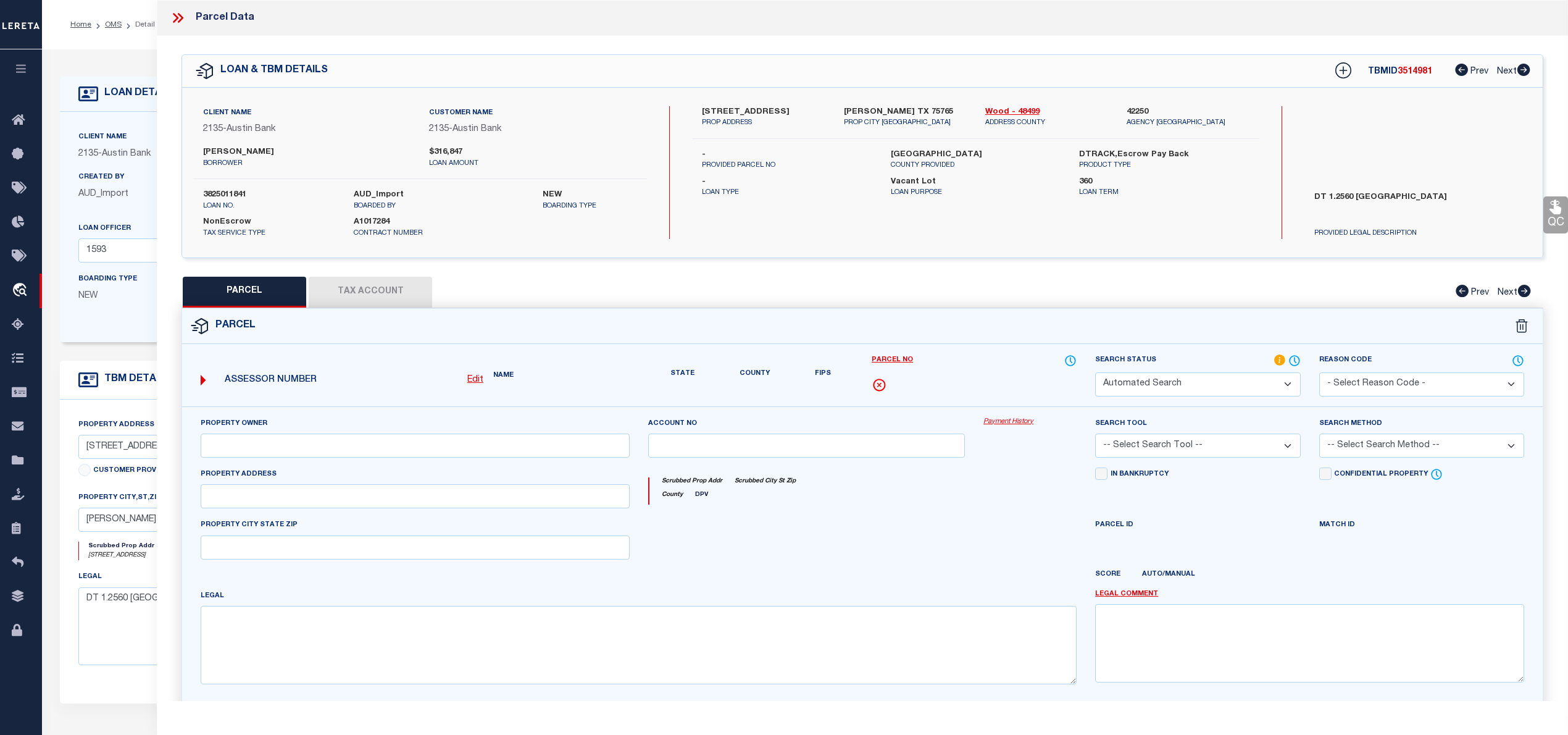
select select "IP"
type input "TANUYAN EMMANUEL & PAULA"
select select "AGW"
select select "LEG"
type input "221 CR 3545"
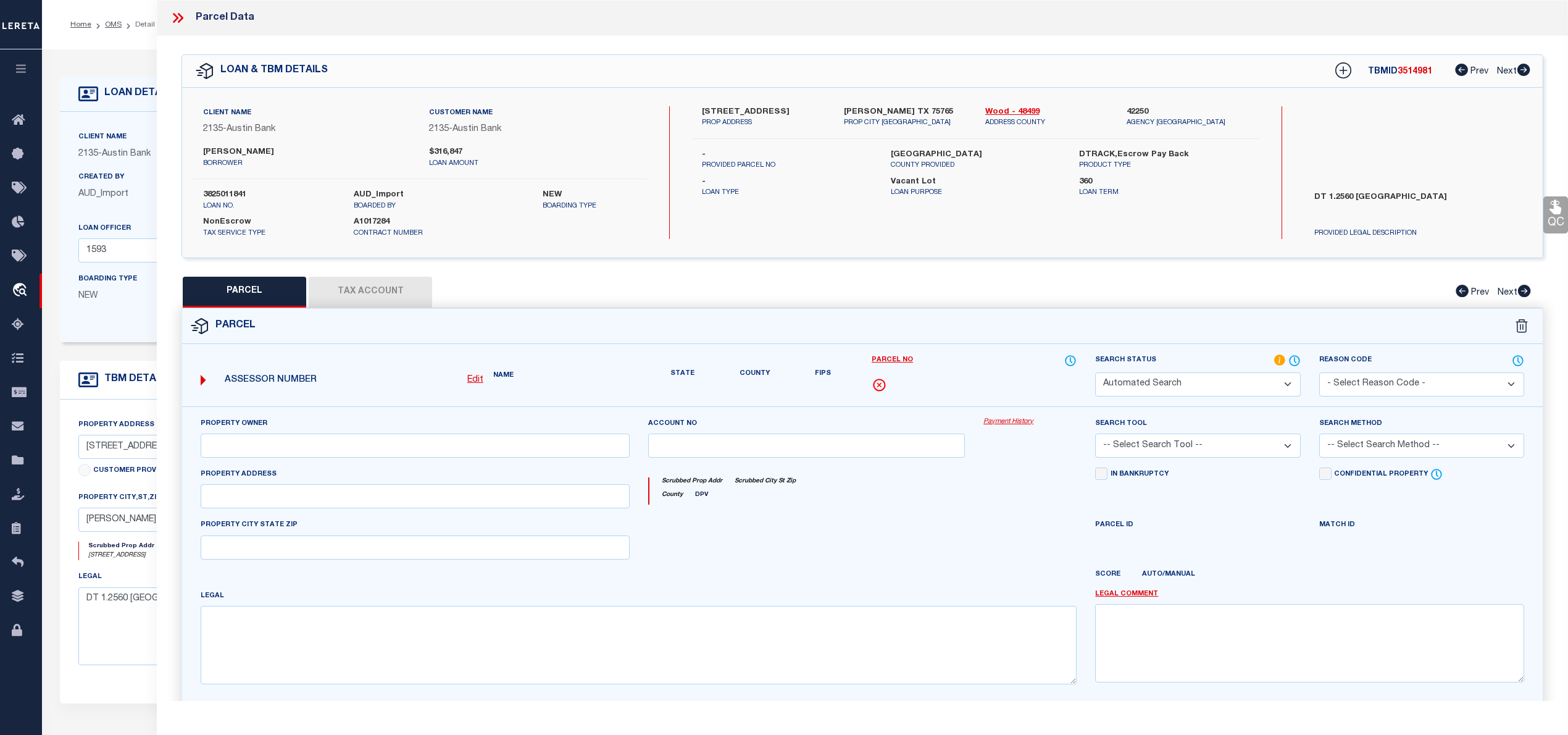
type input "HAWKINS, TX 75765"
type textarea "LOT 8 1.256 WOOD CREEK ESTATES"
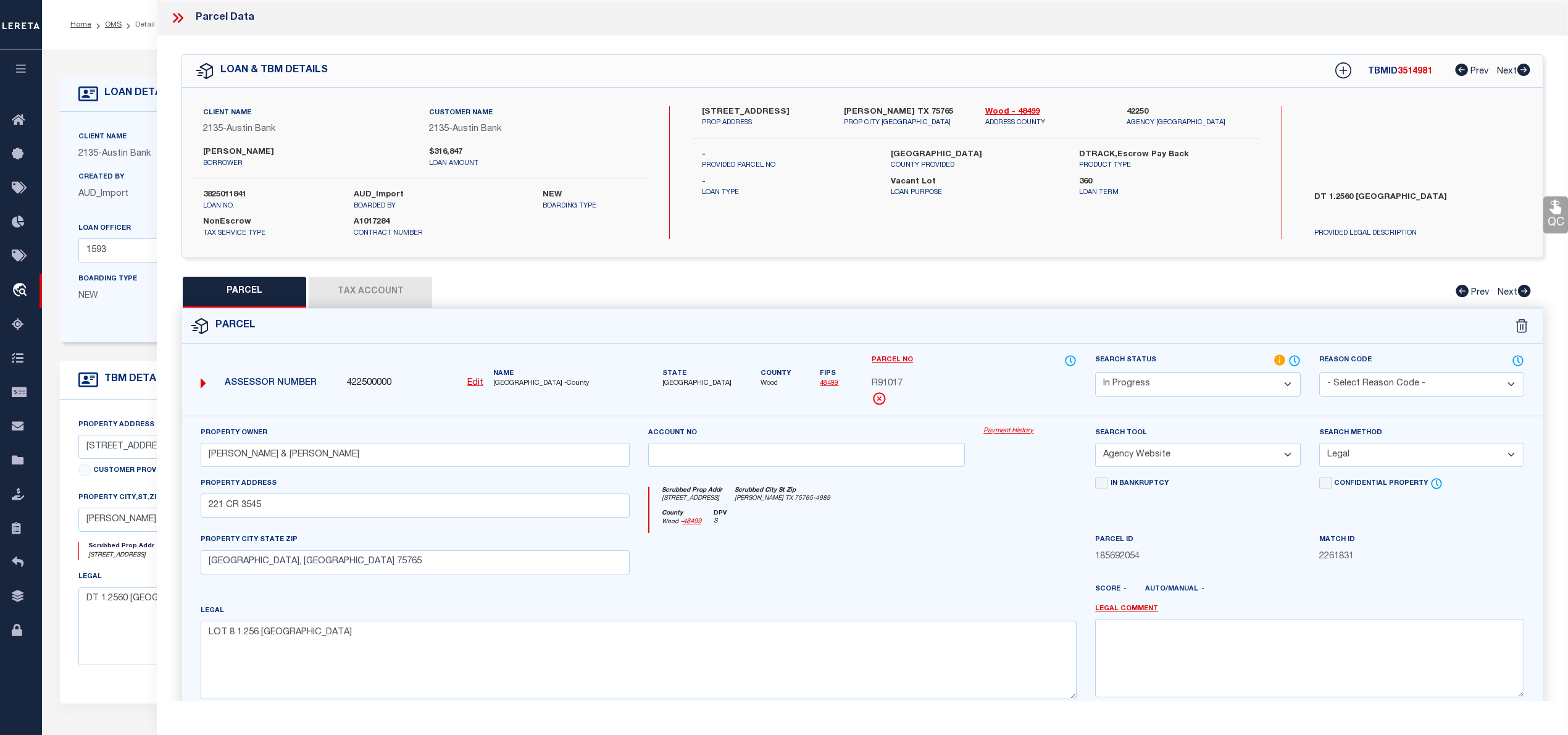
click at [1255, 378] on select "Automated Search Bad Parcel Complete Duplicate Parcel High Dollar Reporting In …" at bounding box center [1197, 384] width 205 height 24
click at [1095, 372] on select "Automated Search Bad Parcel Complete Duplicate Parcel High Dollar Reporting In …" at bounding box center [1197, 384] width 205 height 24
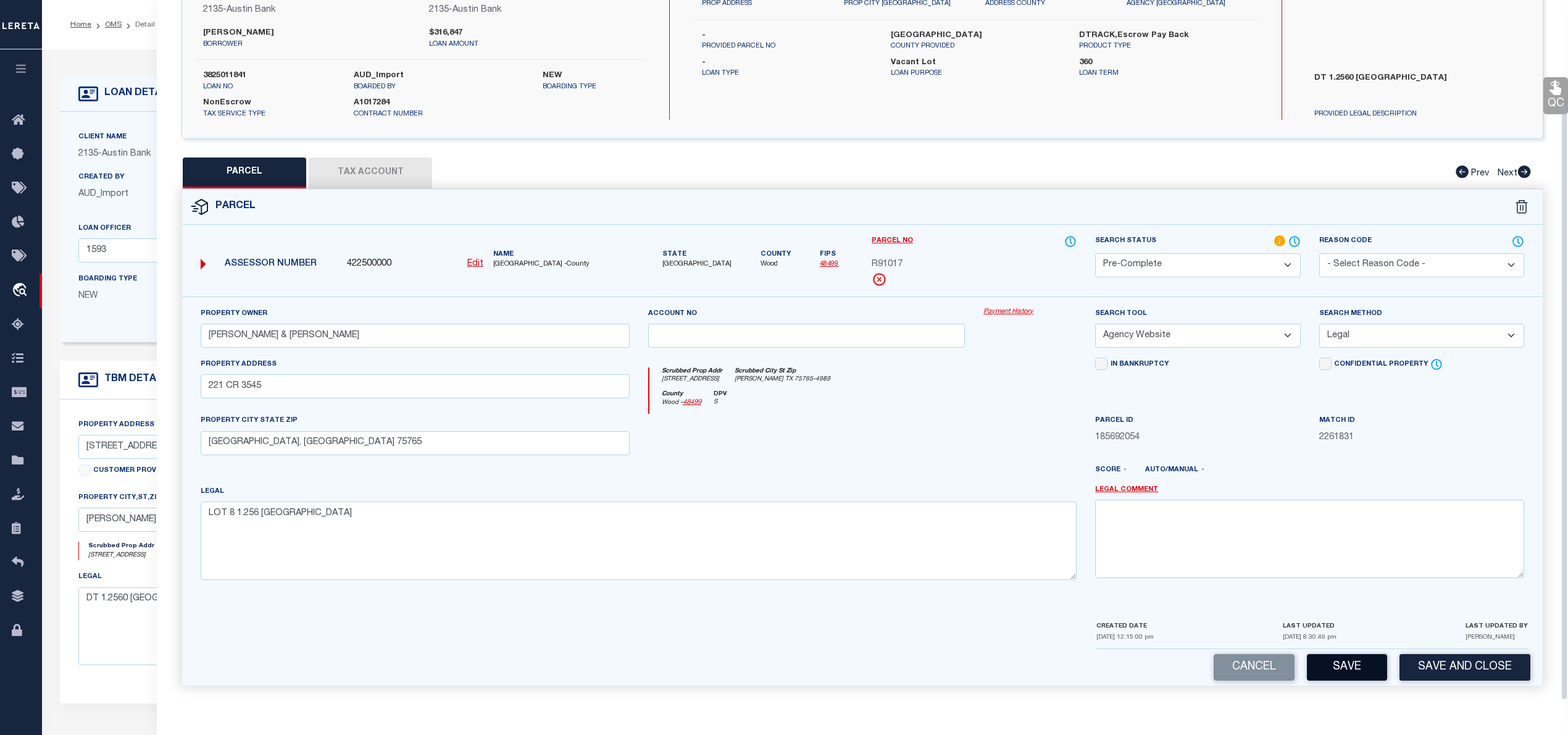
click at [1353, 670] on button "Save" at bounding box center [1347, 666] width 80 height 27
select select "AS"
select select
checkbox input "false"
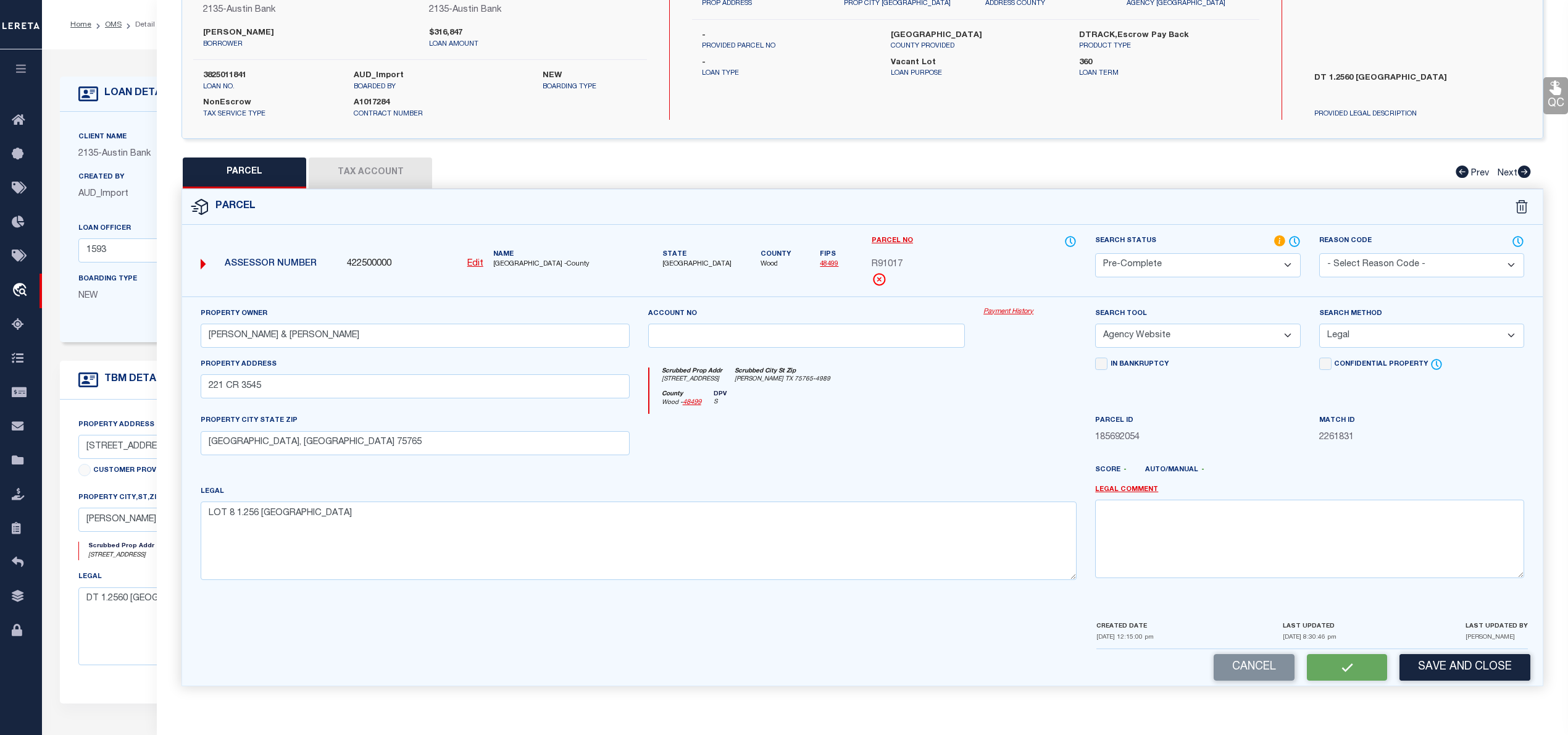
checkbox input "false"
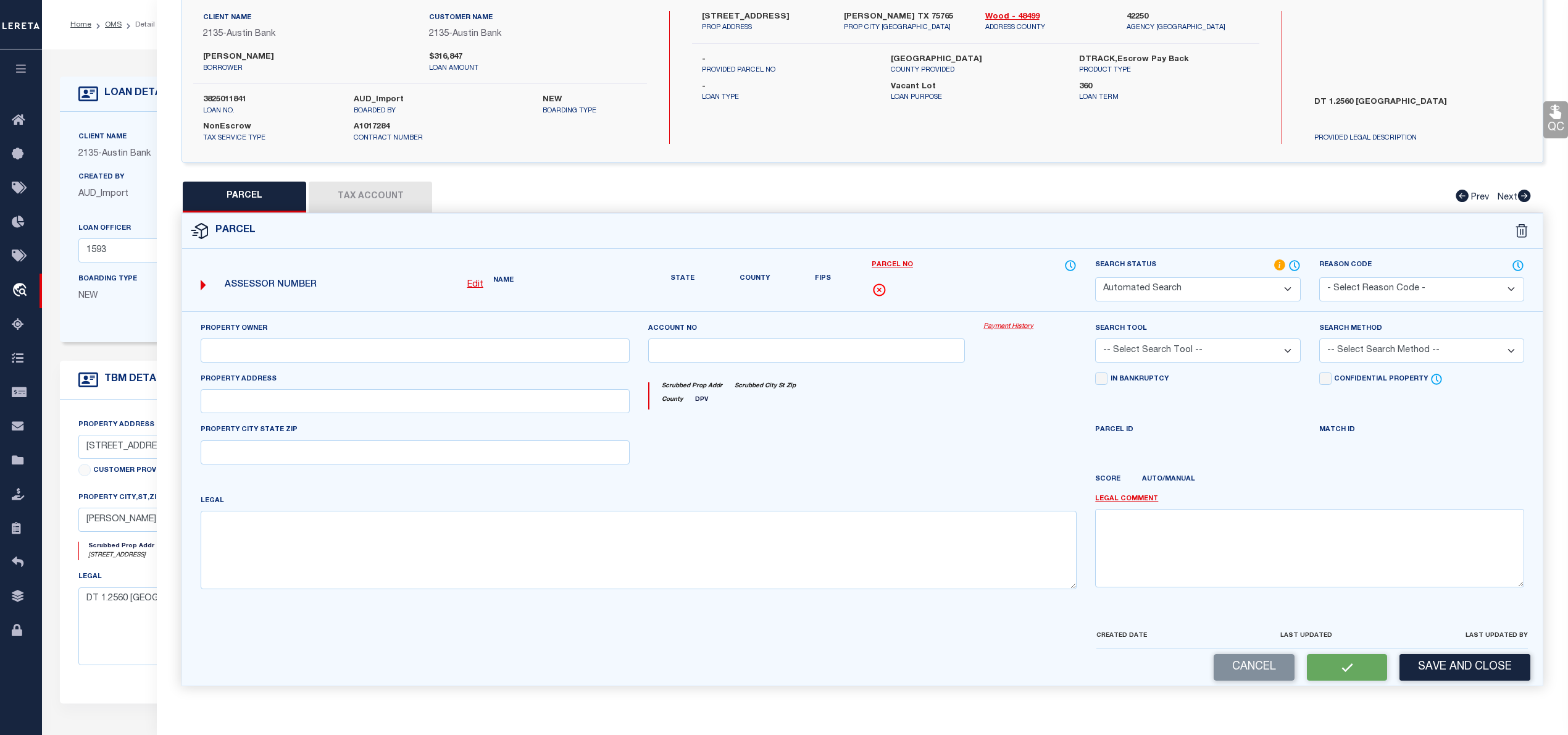
select select "PC"
type input "TANUYAN EMMANUEL & PAULA"
select select "AGW"
select select "LEG"
type input "221 CR 3545"
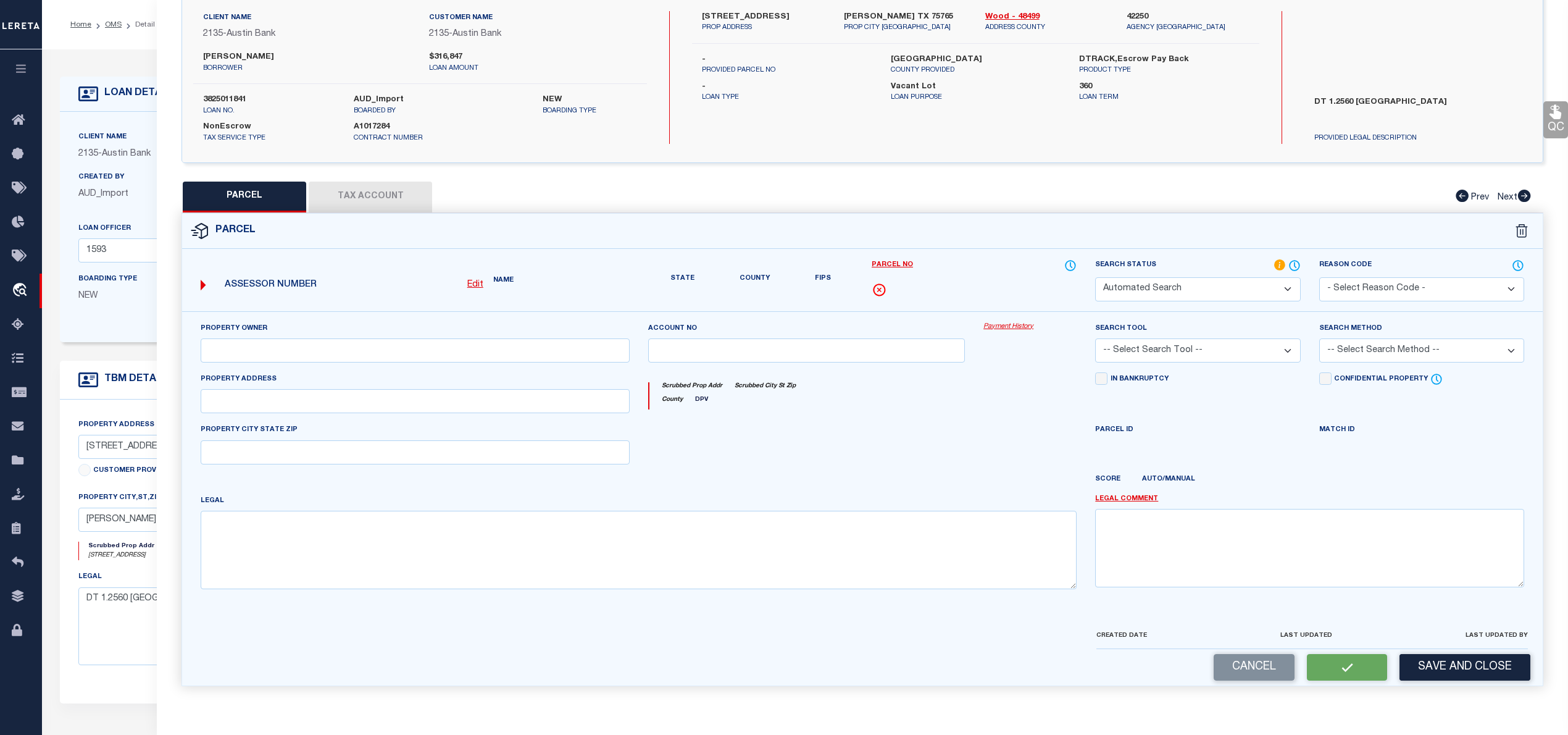
type input "HAWKINS, TX 75765"
type textarea "LOT 8 1.256 WOOD CREEK ESTATES"
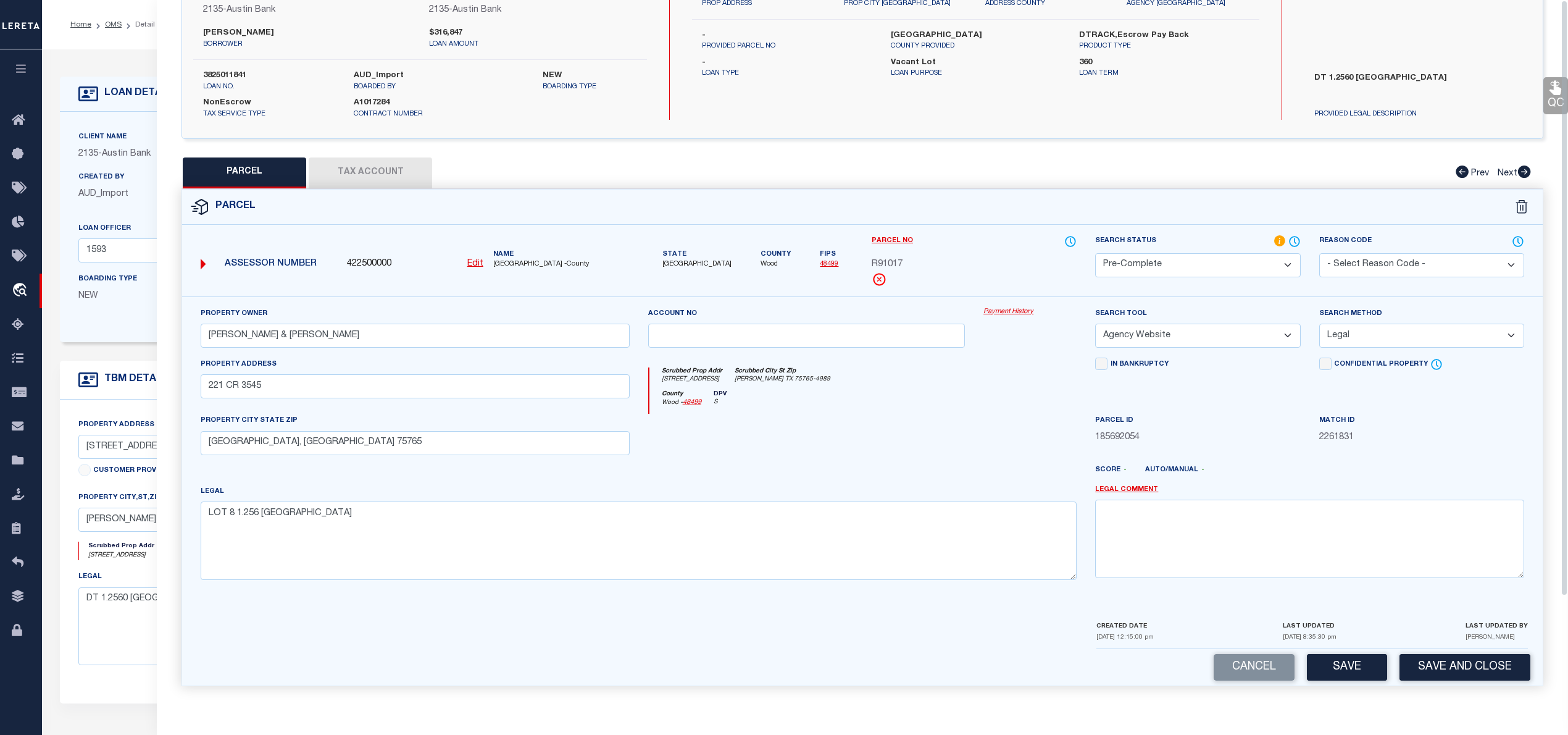
scroll to position [0, 0]
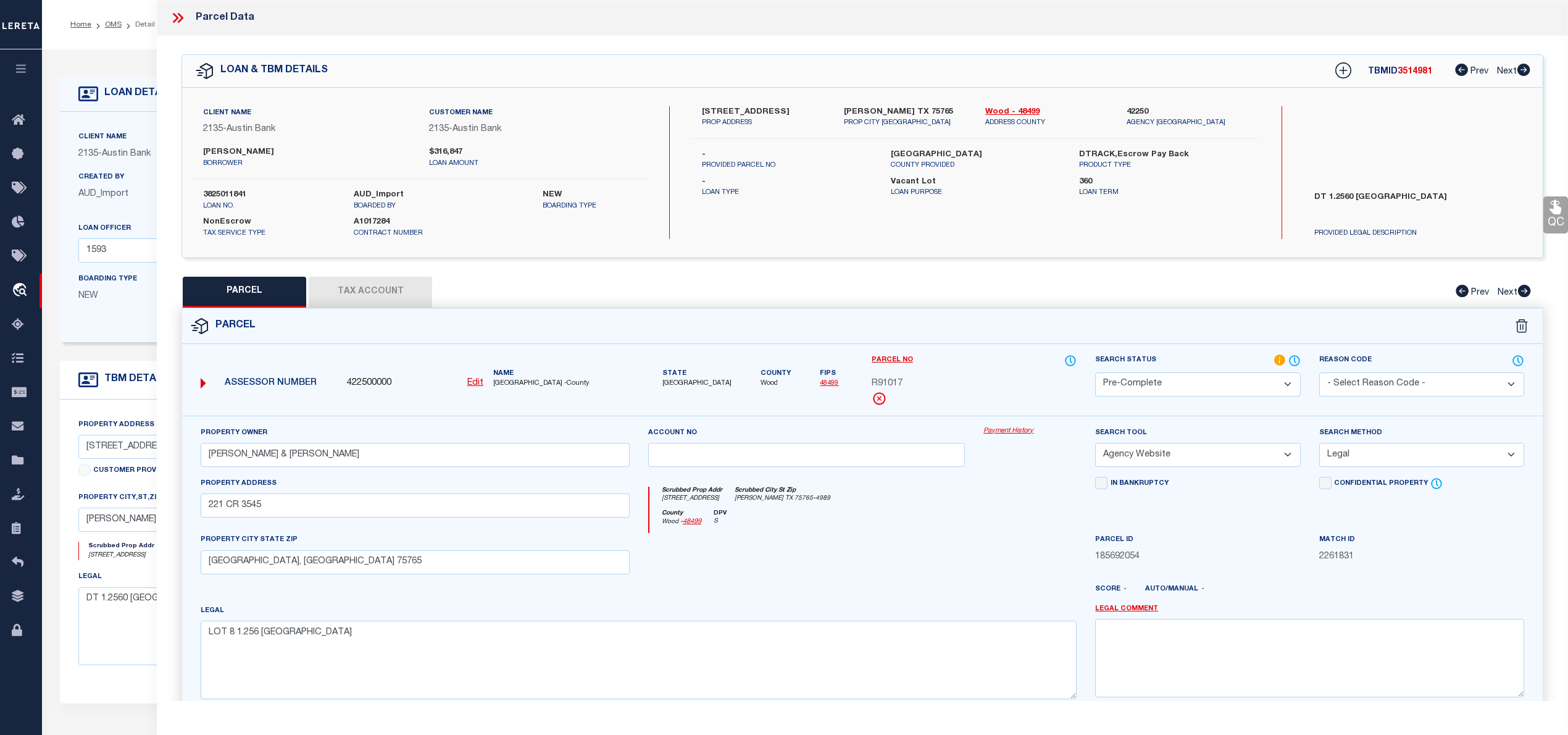
click at [1398, 69] on span "3514981" at bounding box center [1414, 71] width 35 height 8
copy span "3514981"
click at [229, 191] on label "3825011841" at bounding box center [269, 196] width 132 height 13
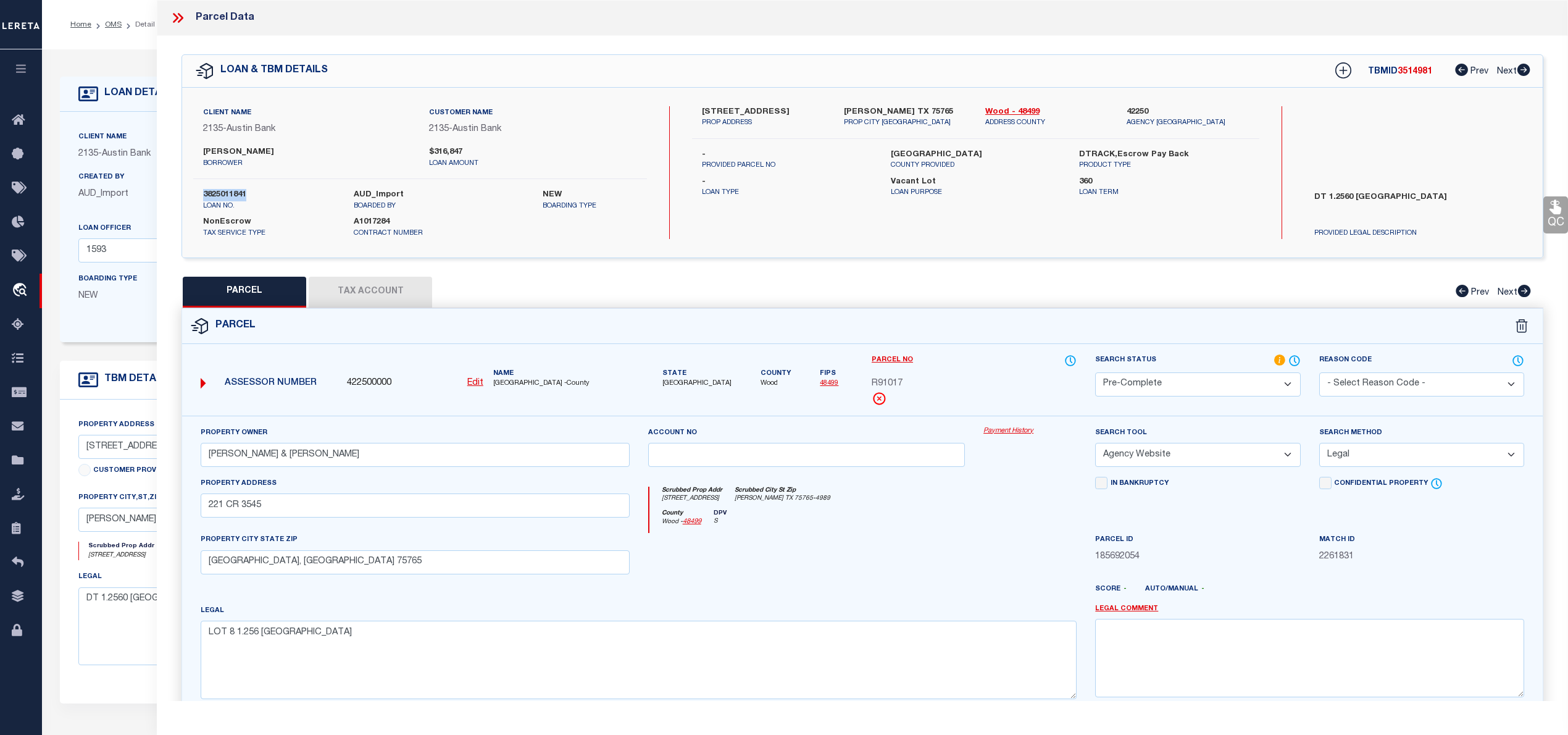
copy label "3825011841"
click at [509, 386] on span "WOOD COUNTY -County" at bounding box center [561, 383] width 136 height 10
copy span "WOOD"
click at [887, 386] on span "R91017" at bounding box center [887, 384] width 31 height 14
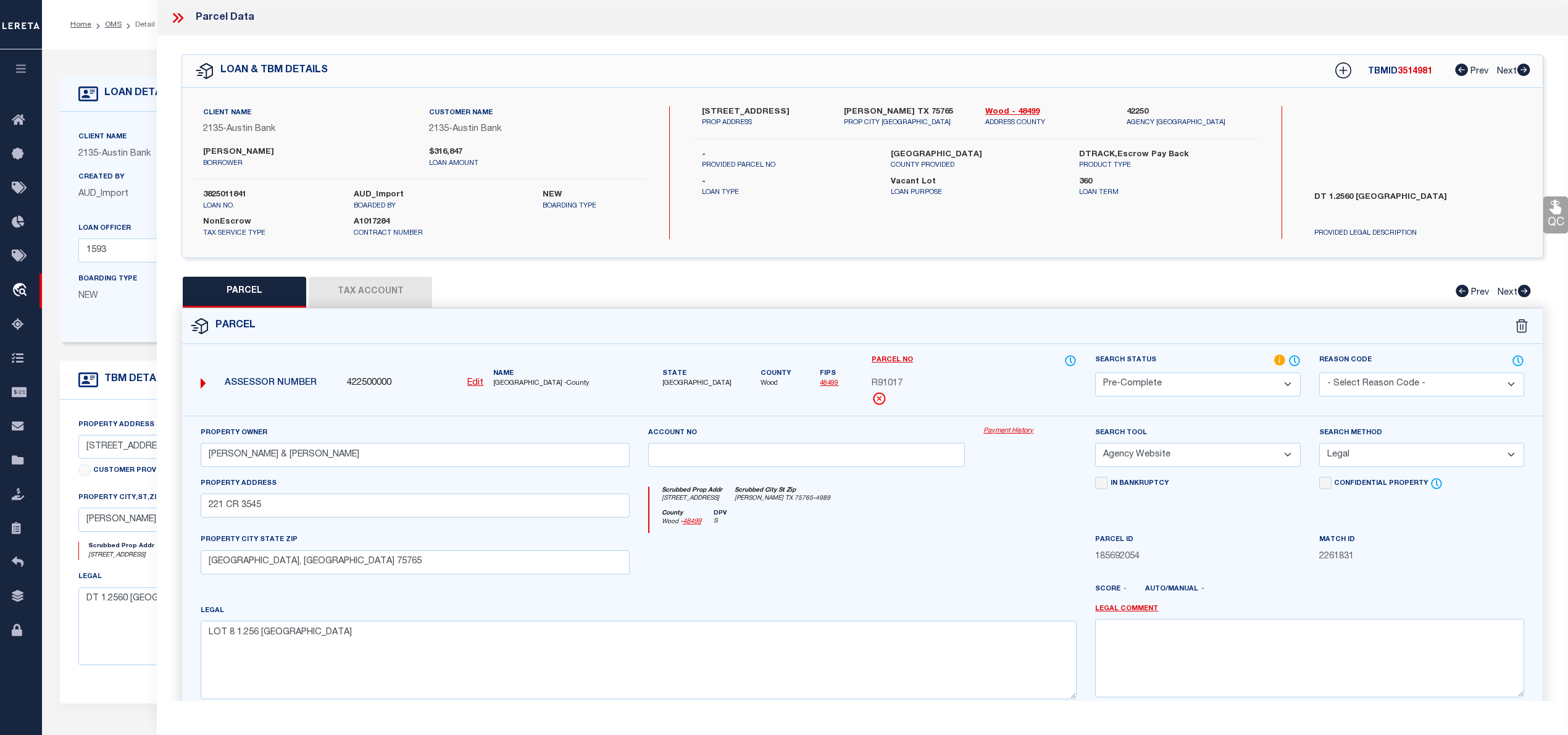
click at [887, 386] on span "R91017" at bounding box center [887, 384] width 31 height 14
copy span "R91017"
click at [349, 293] on button "Tax Account" at bounding box center [370, 293] width 123 height 31
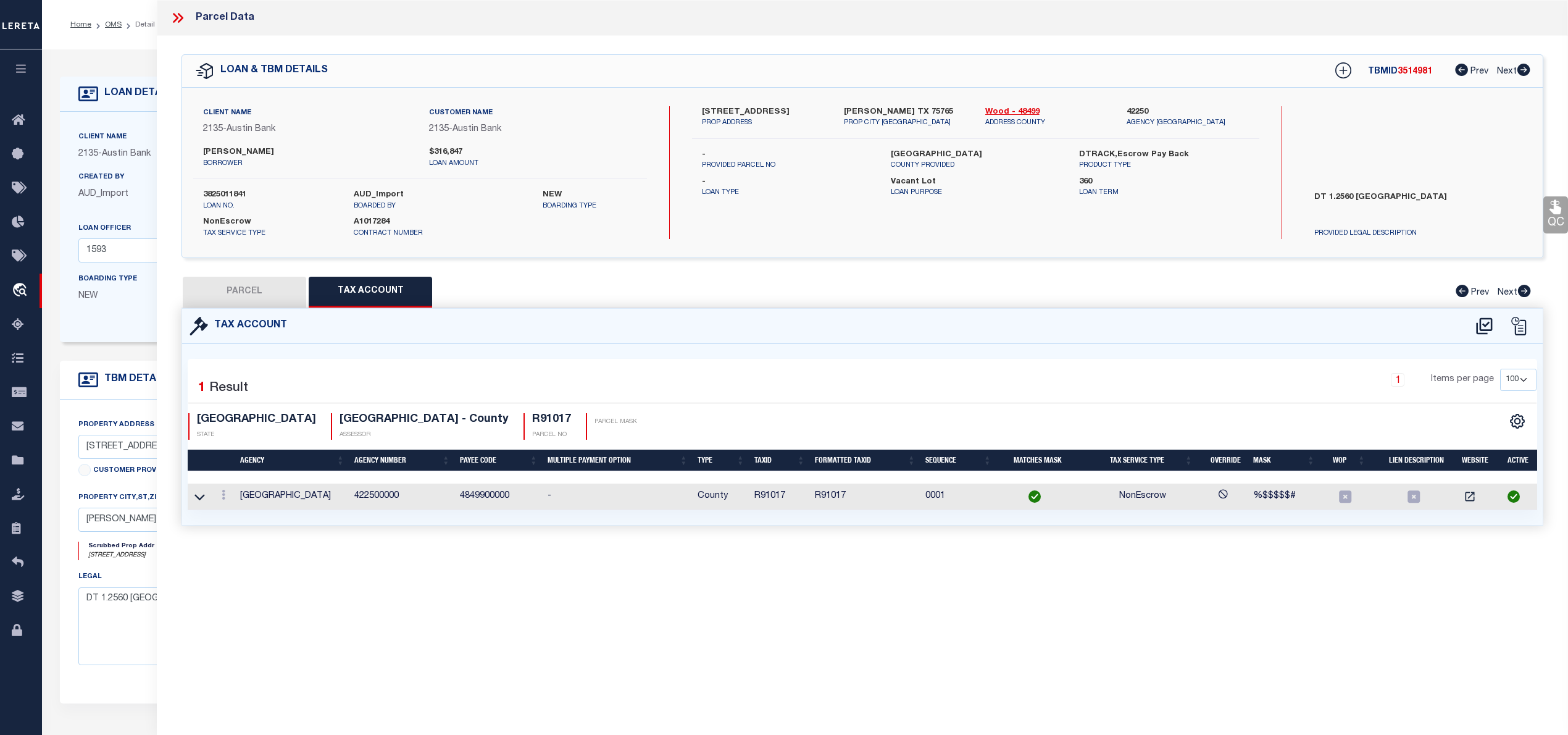
select select "100"
click at [260, 299] on button "PARCEL" at bounding box center [244, 293] width 123 height 31
select select "AS"
select select
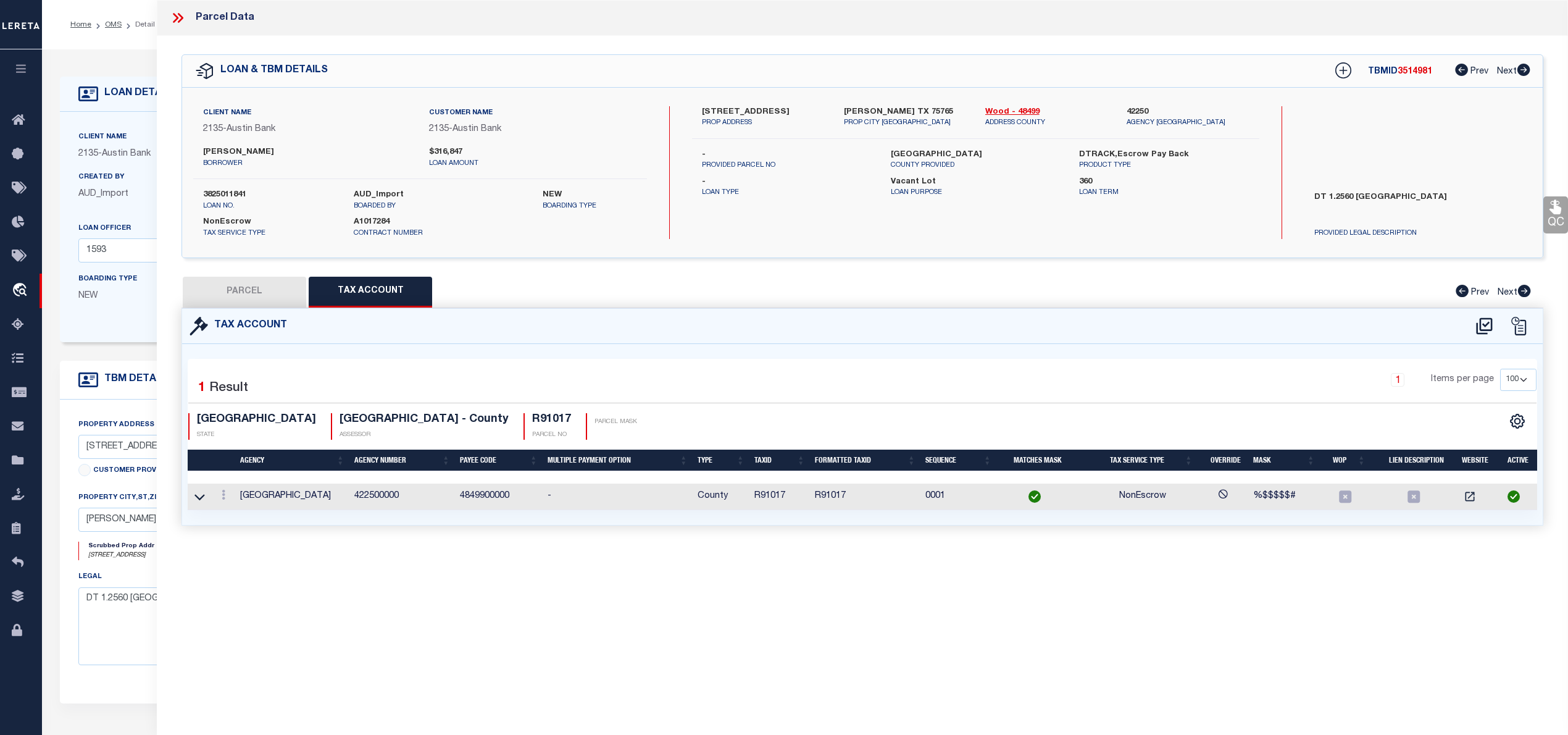
checkbox input "false"
select select "PC"
type input "TANUYAN EMMANUEL & PAULA"
select select "AGW"
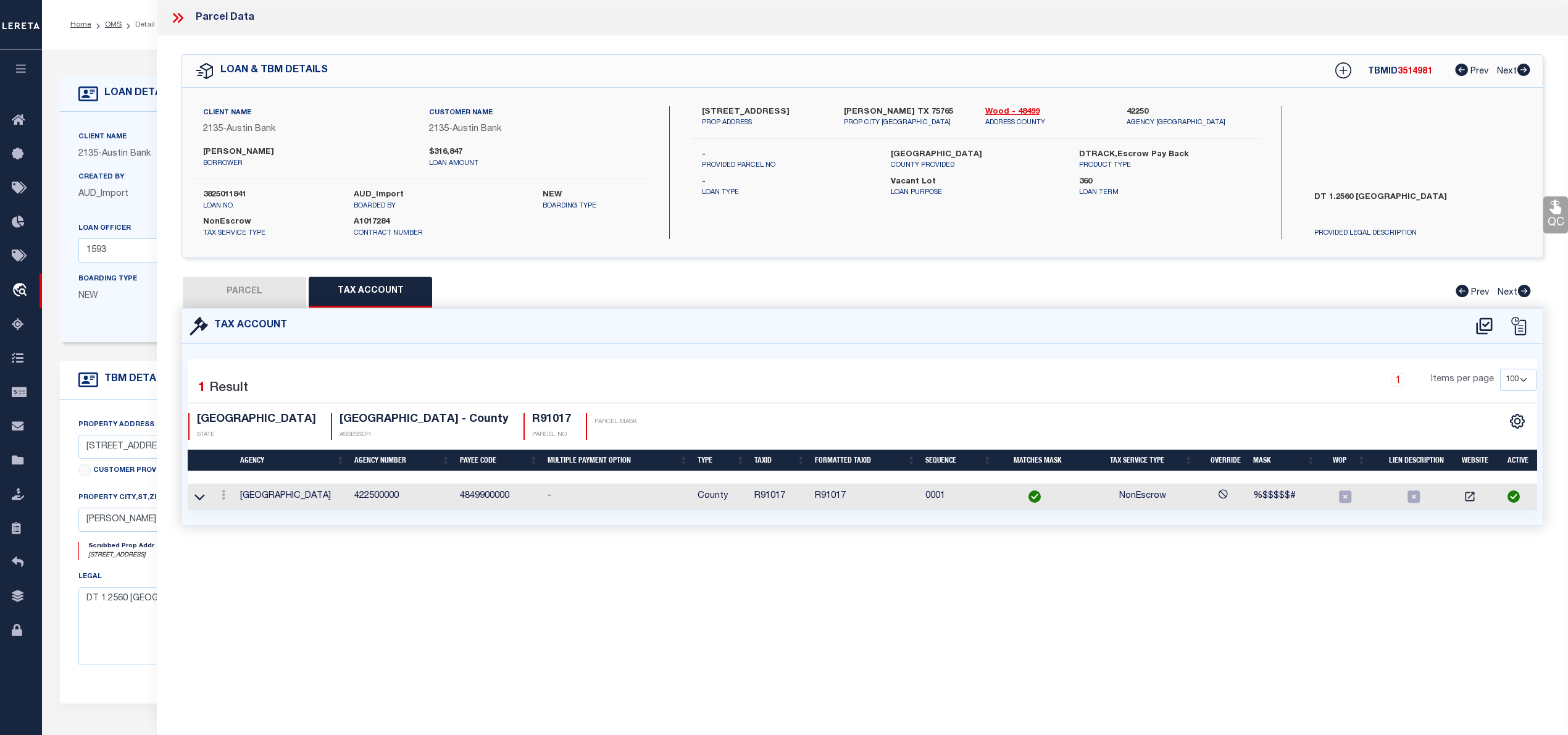
select select "LEG"
type input "221 CR 3545"
type input "HAWKINS, TX 75765"
type textarea "LOT 8 1.256 WOOD CREEK ESTATES"
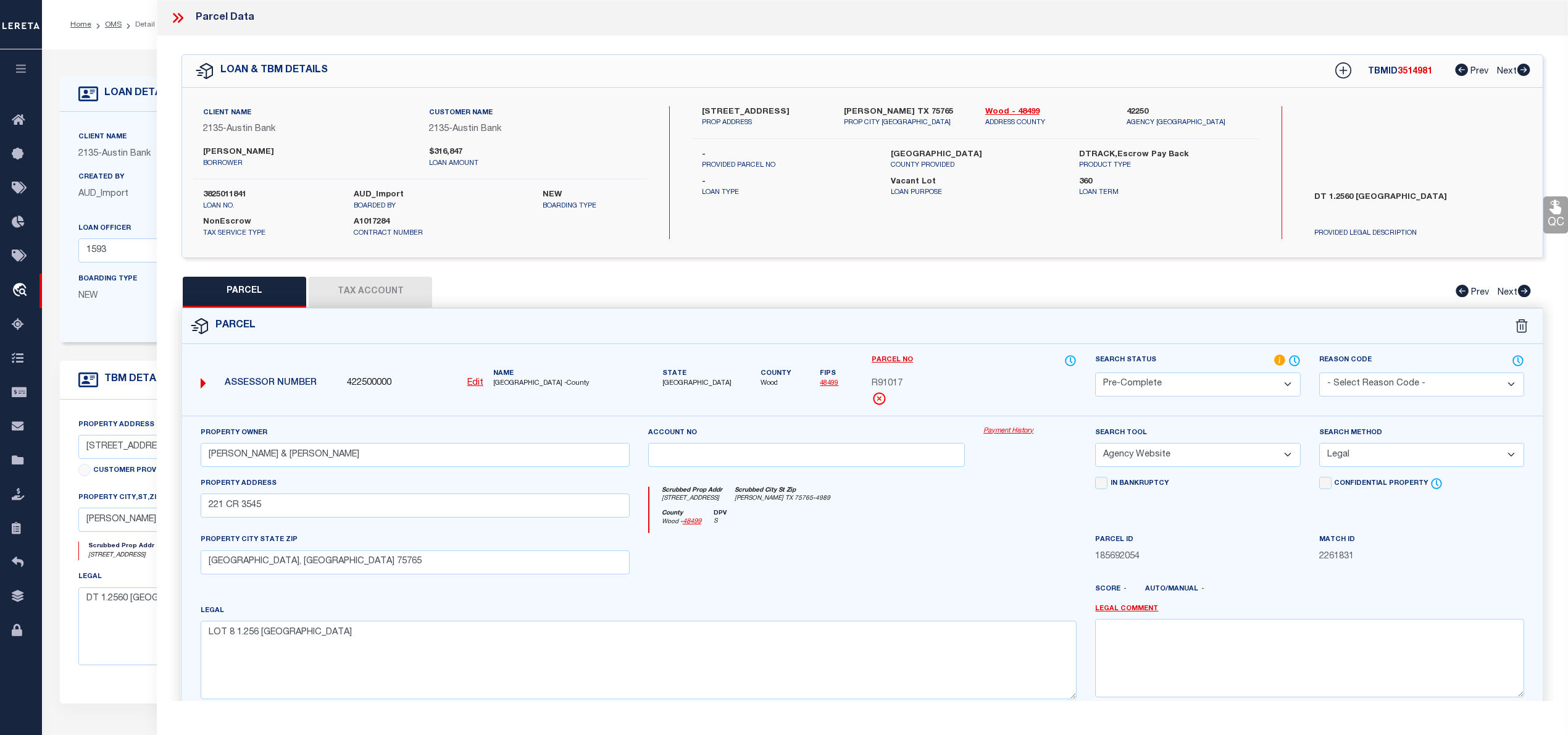
click at [178, 20] on icon at bounding box center [178, 18] width 16 height 16
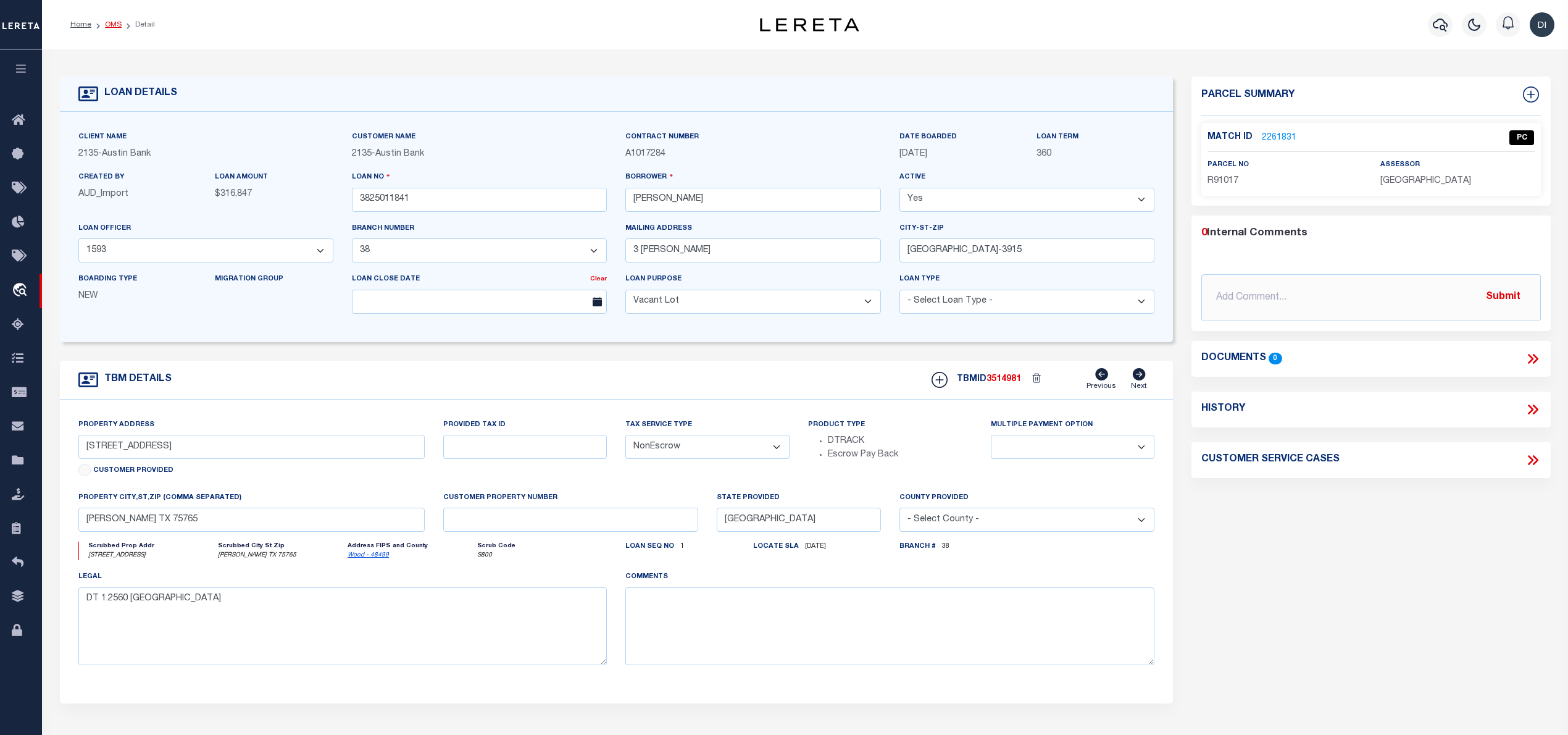
click at [116, 22] on link "OMS" at bounding box center [113, 25] width 16 height 7
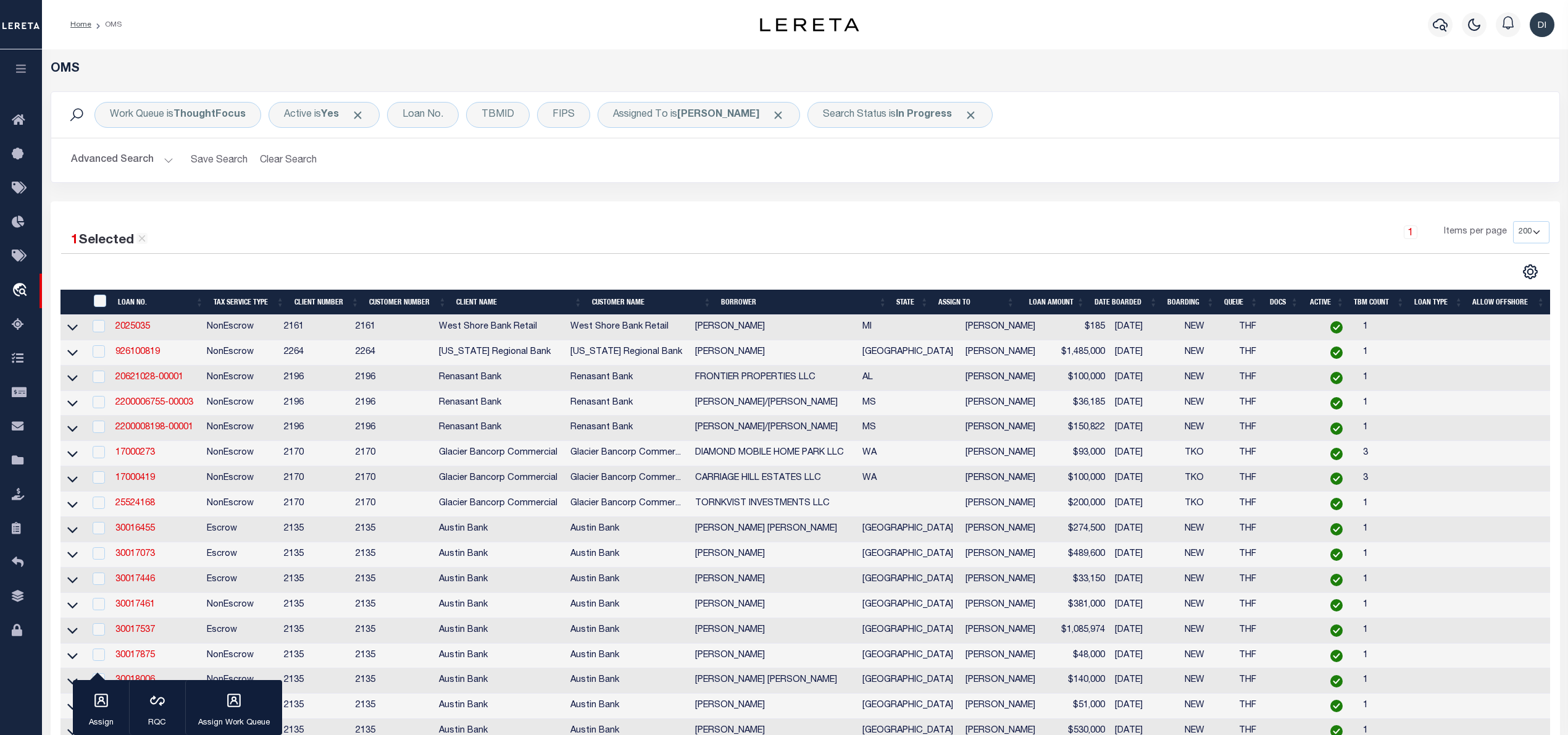
click at [780, 265] on div at bounding box center [433, 272] width 745 height 16
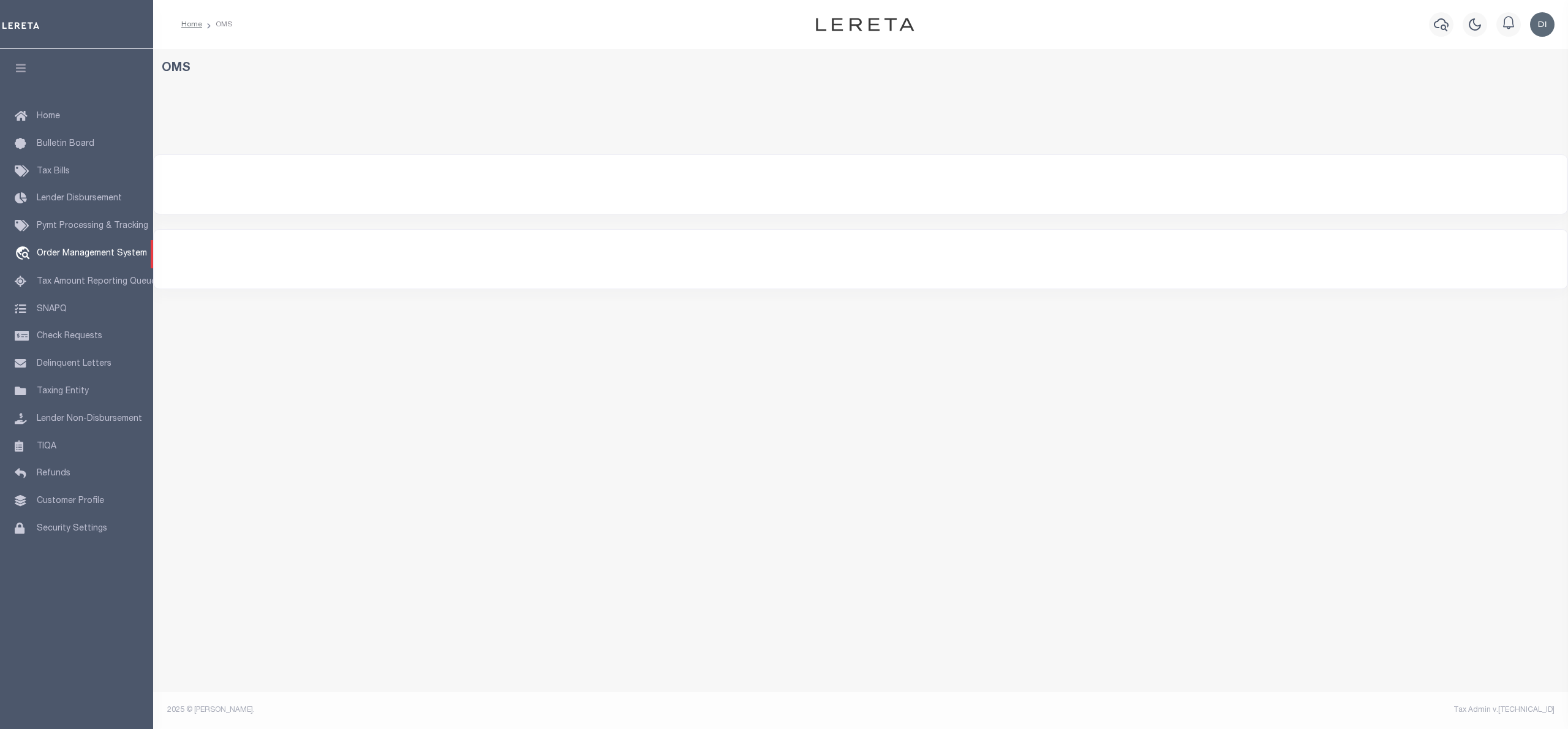
select select "200"
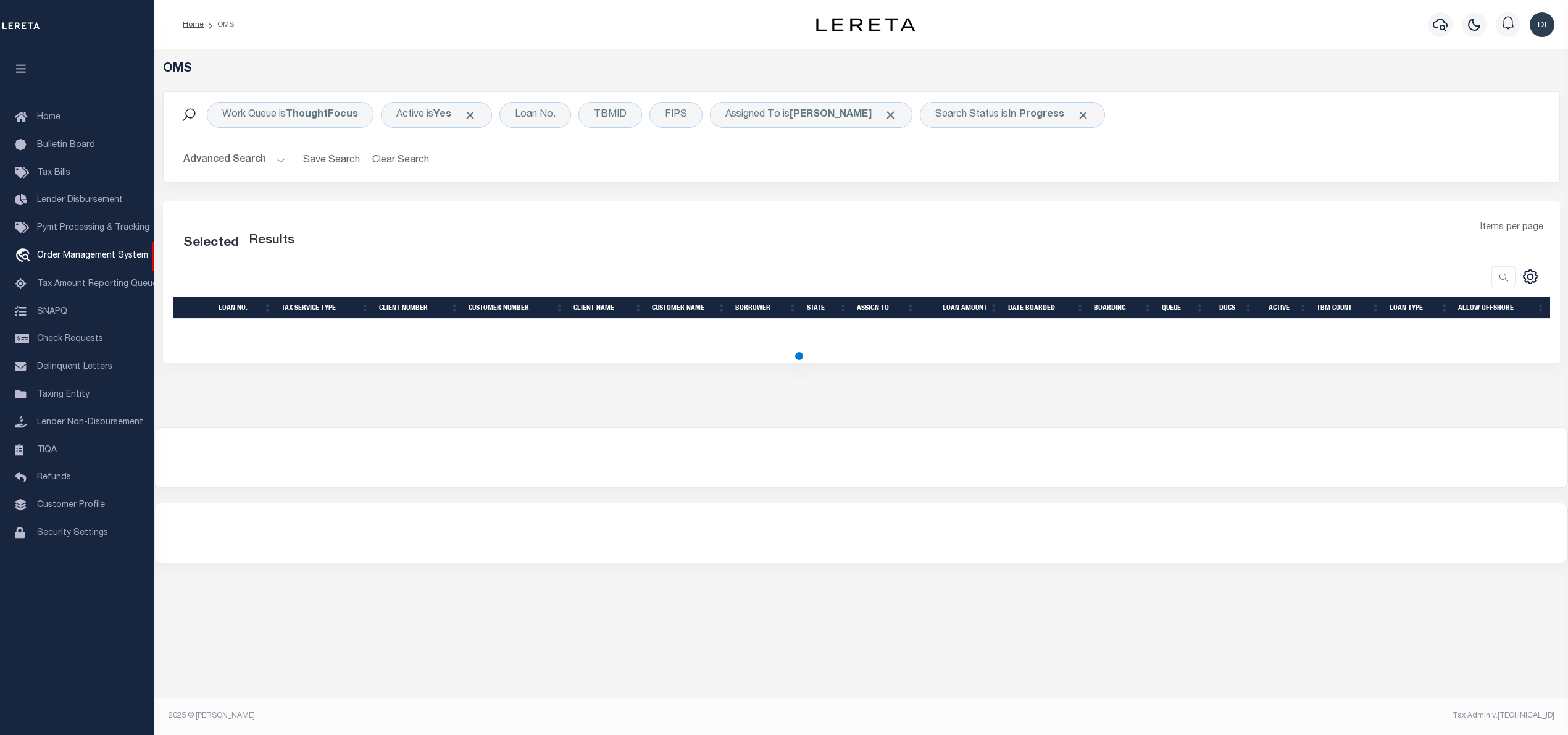
select select "200"
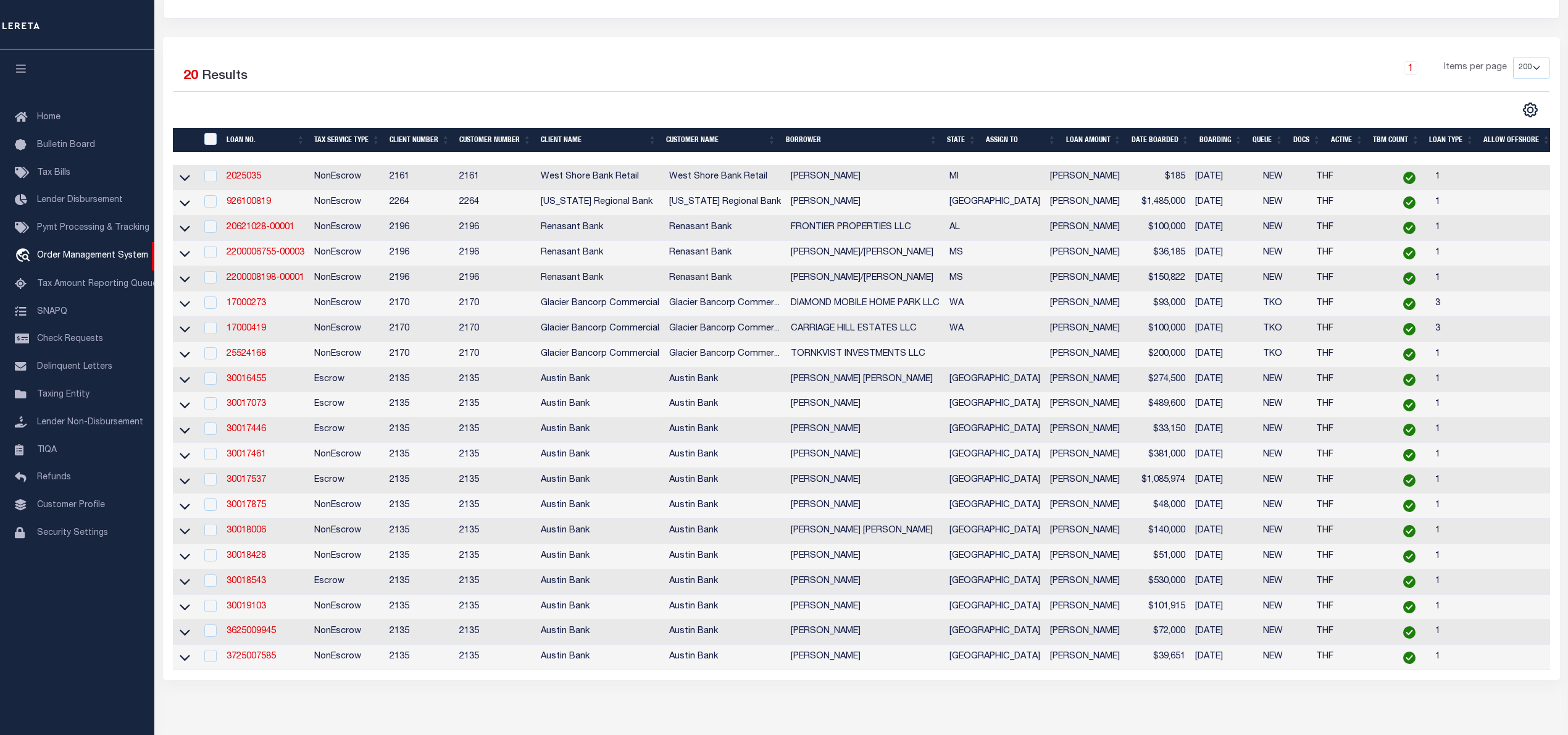
scroll to position [329, 0]
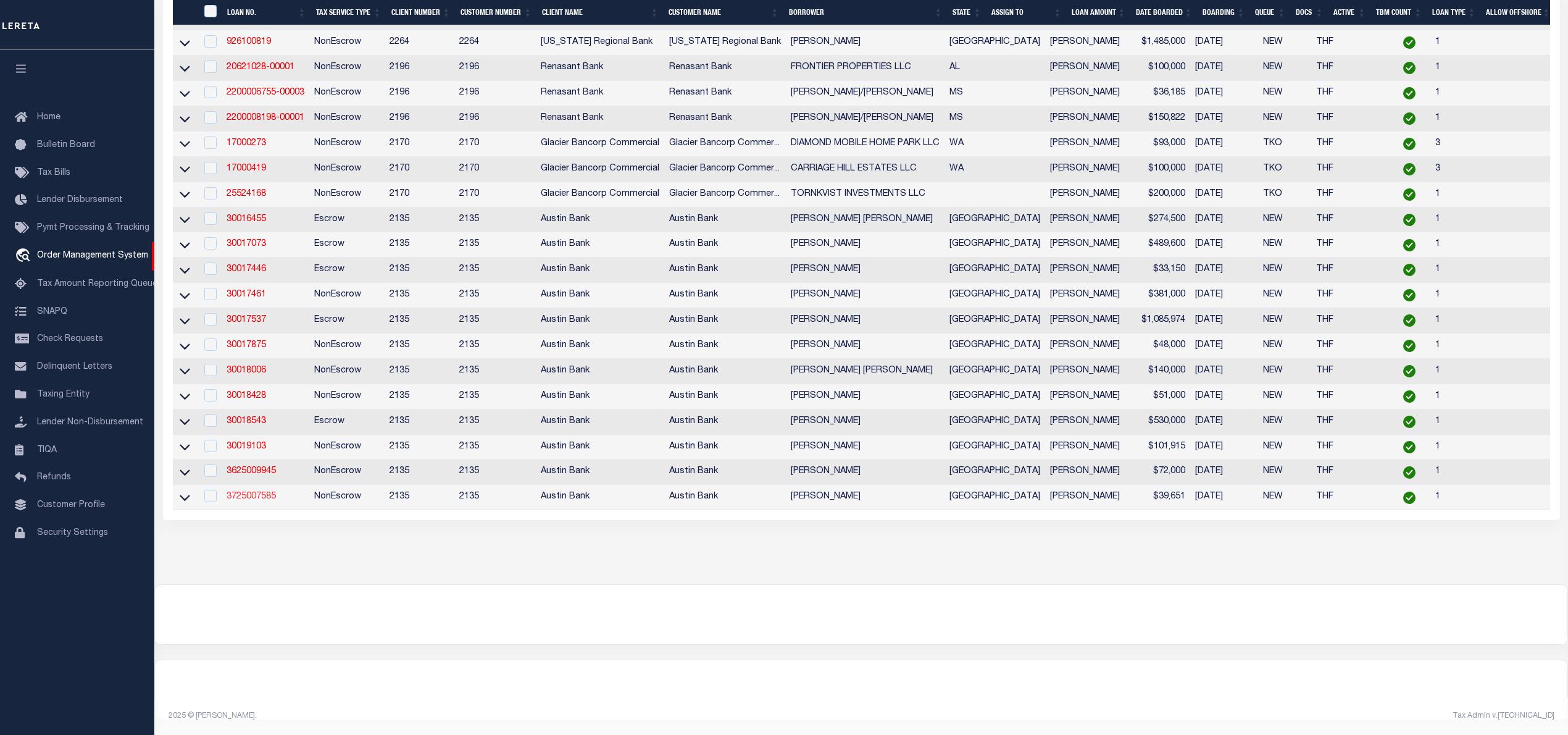
click at [261, 501] on link "3725007585" at bounding box center [251, 495] width 49 height 8
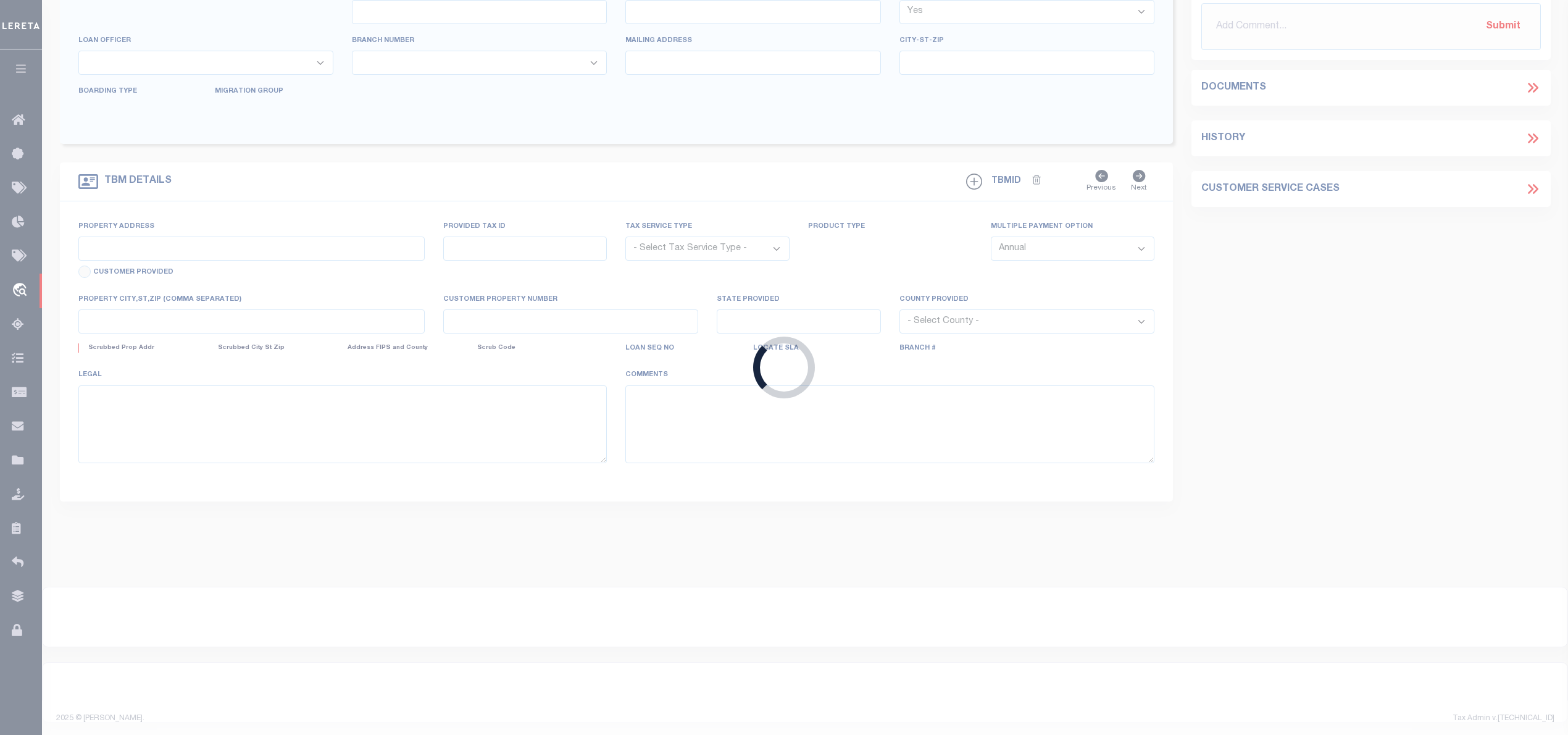
type input "3725007585"
type input "[PERSON_NAME]"
select select
type input "15890 HANSONS TRAIL"
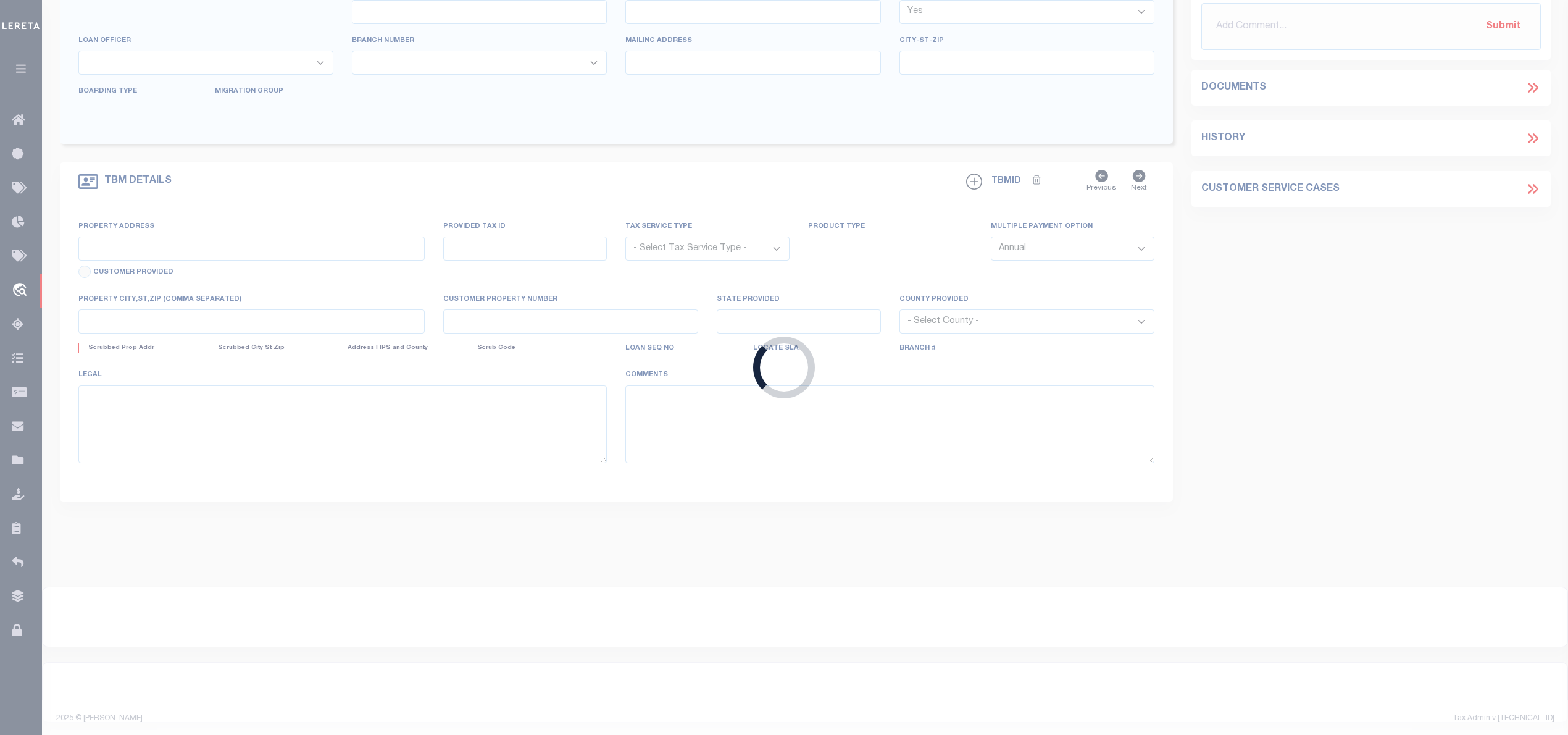
type input "[GEOGRAPHIC_DATA]"
select select "400"
select select "NonEscrow"
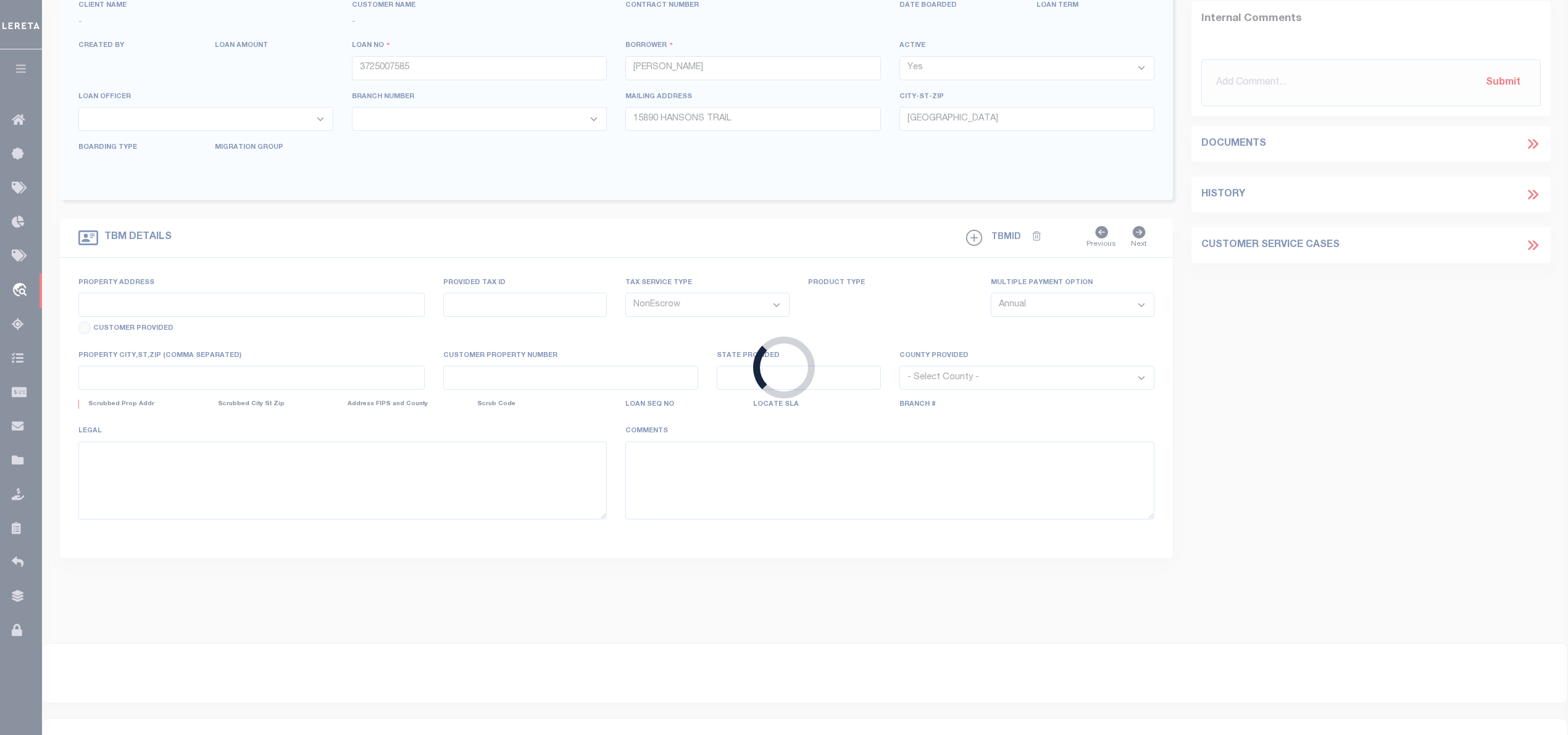
type input "15669 WYSTERIA TRL"
select select
type input "[GEOGRAPHIC_DATA]"
select select
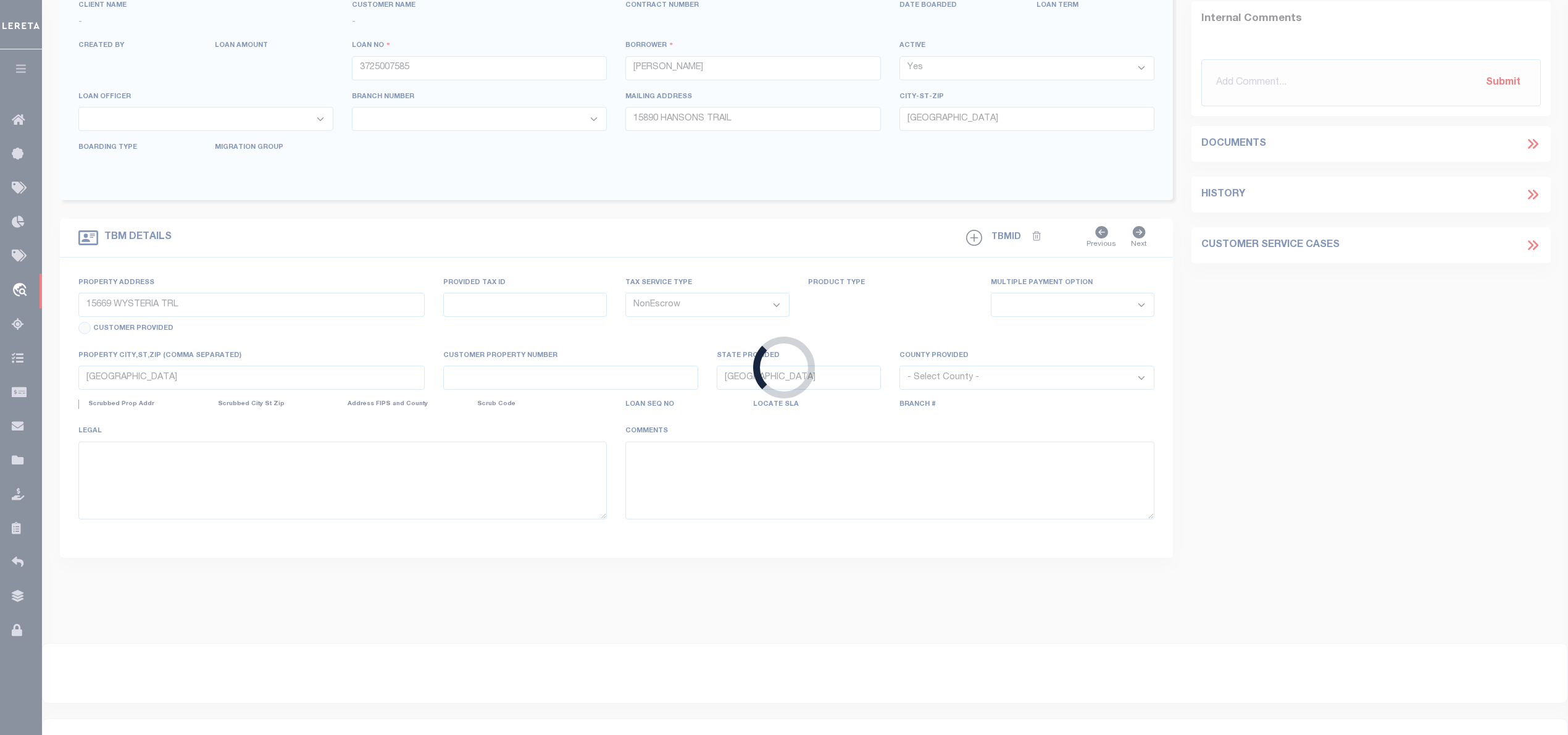
type textarea "DT LT 1 & LT 6 BLK 1 [PERSON_NAME] COVE SUB"
select select "44009"
select select "2581"
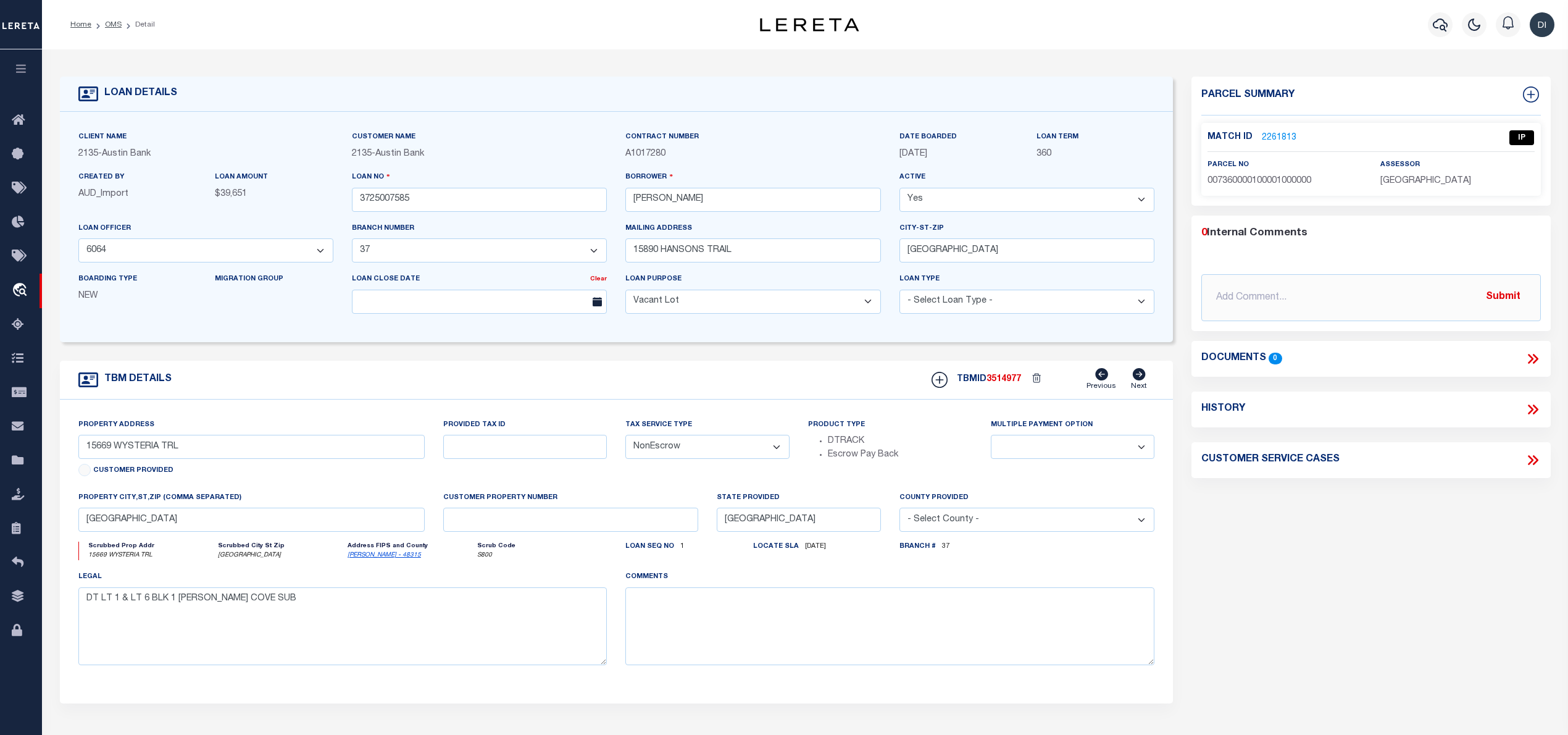
click at [1287, 134] on link "2261813" at bounding box center [1279, 138] width 35 height 13
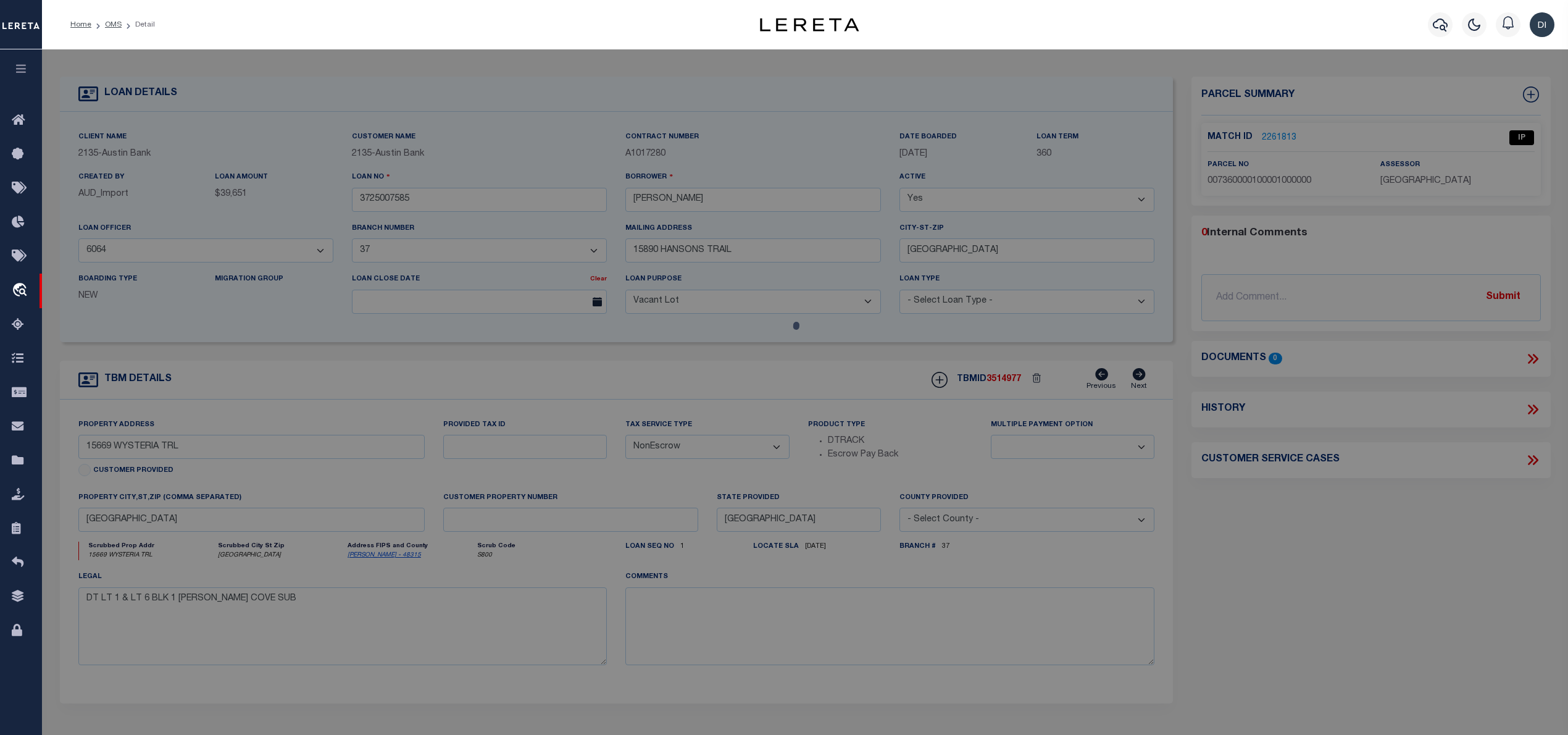
checkbox input "false"
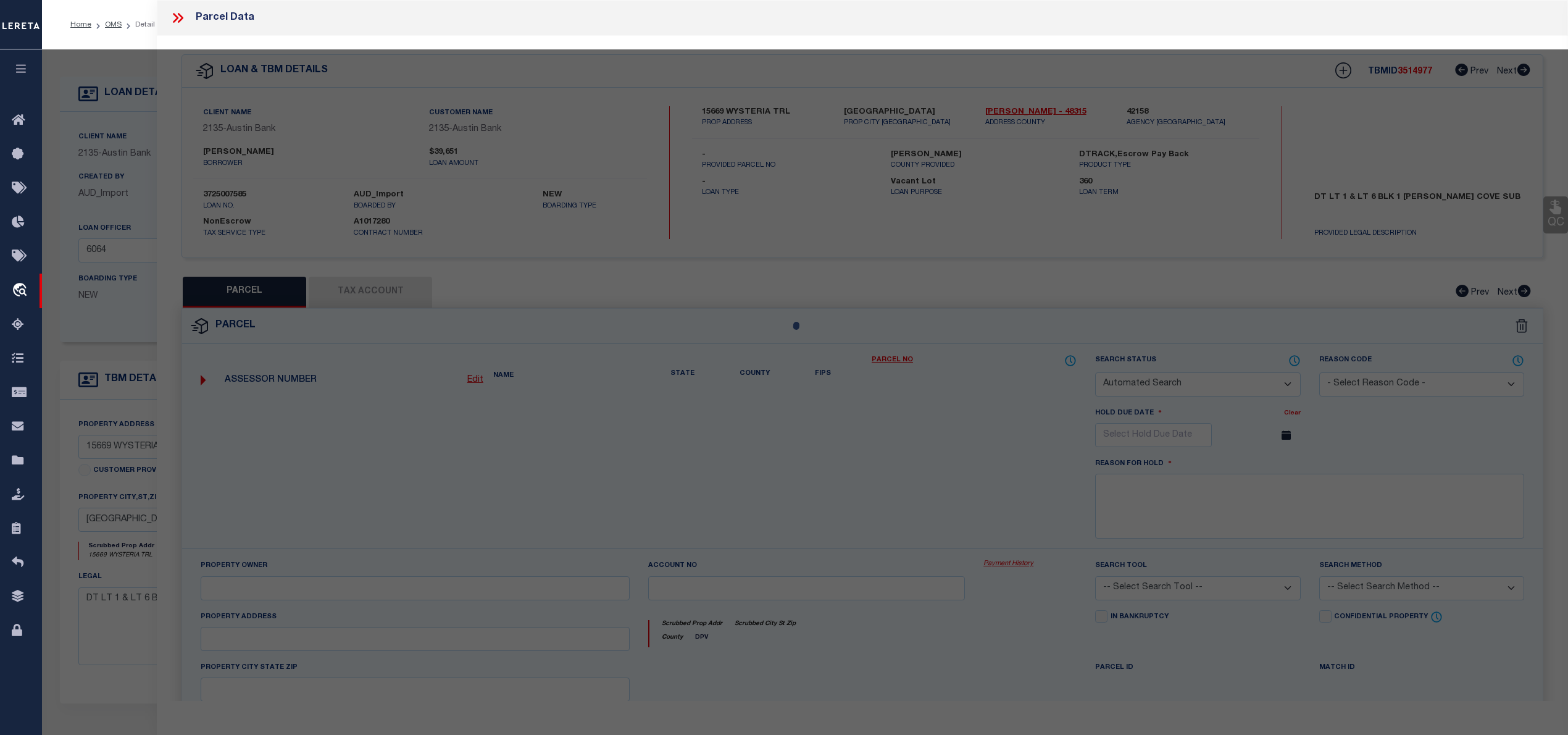
select select "IP"
type input "[PERSON_NAME]"
select select "ATL"
select select "ADD"
type input "15669 WYSTERIA TRL"
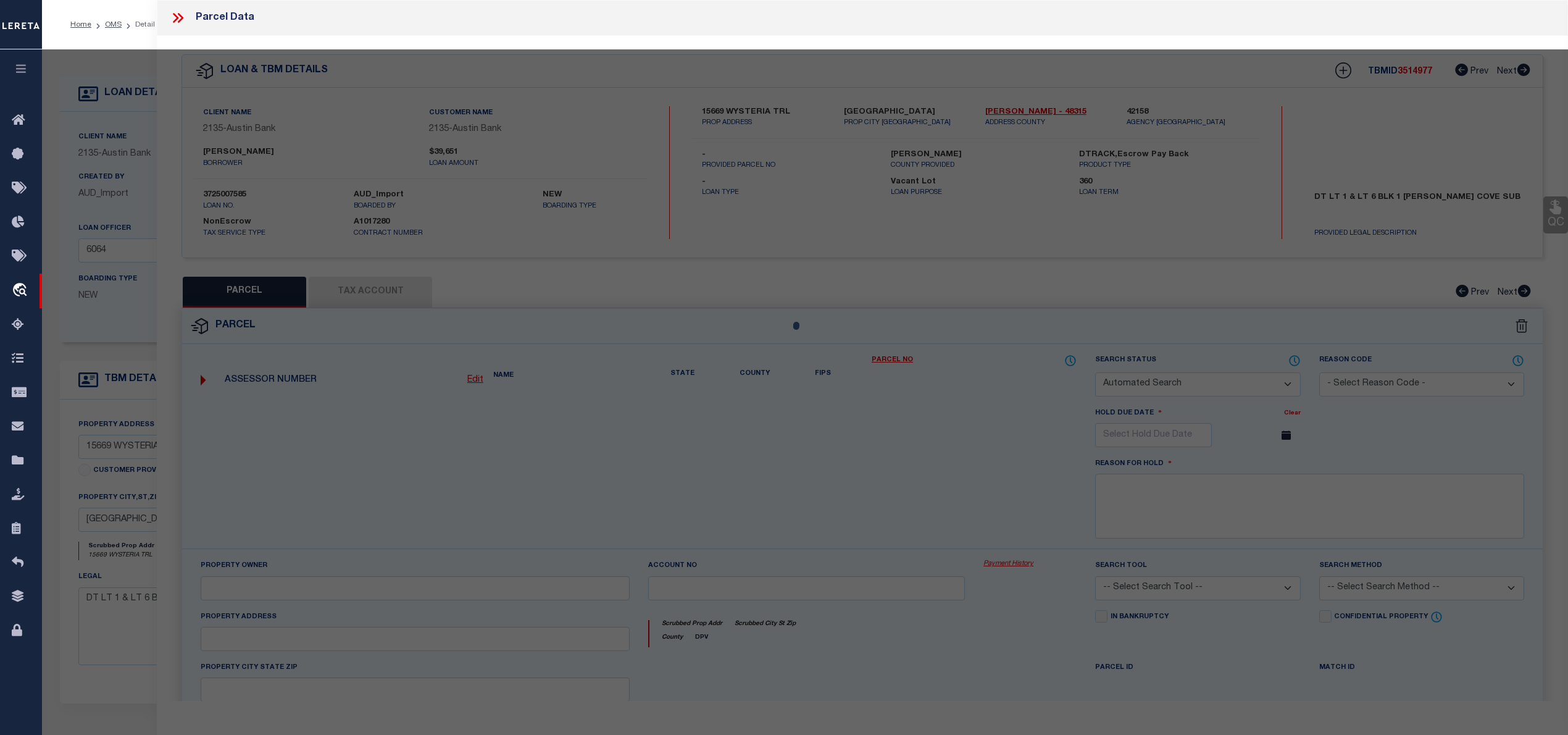
checkbox input "false"
type input "[GEOGRAPHIC_DATA]"
type textarea "MCCHESNEYS COVE BLK 1 LOTS 1 & 6 [PERSON_NAME] RETAINS L/E"
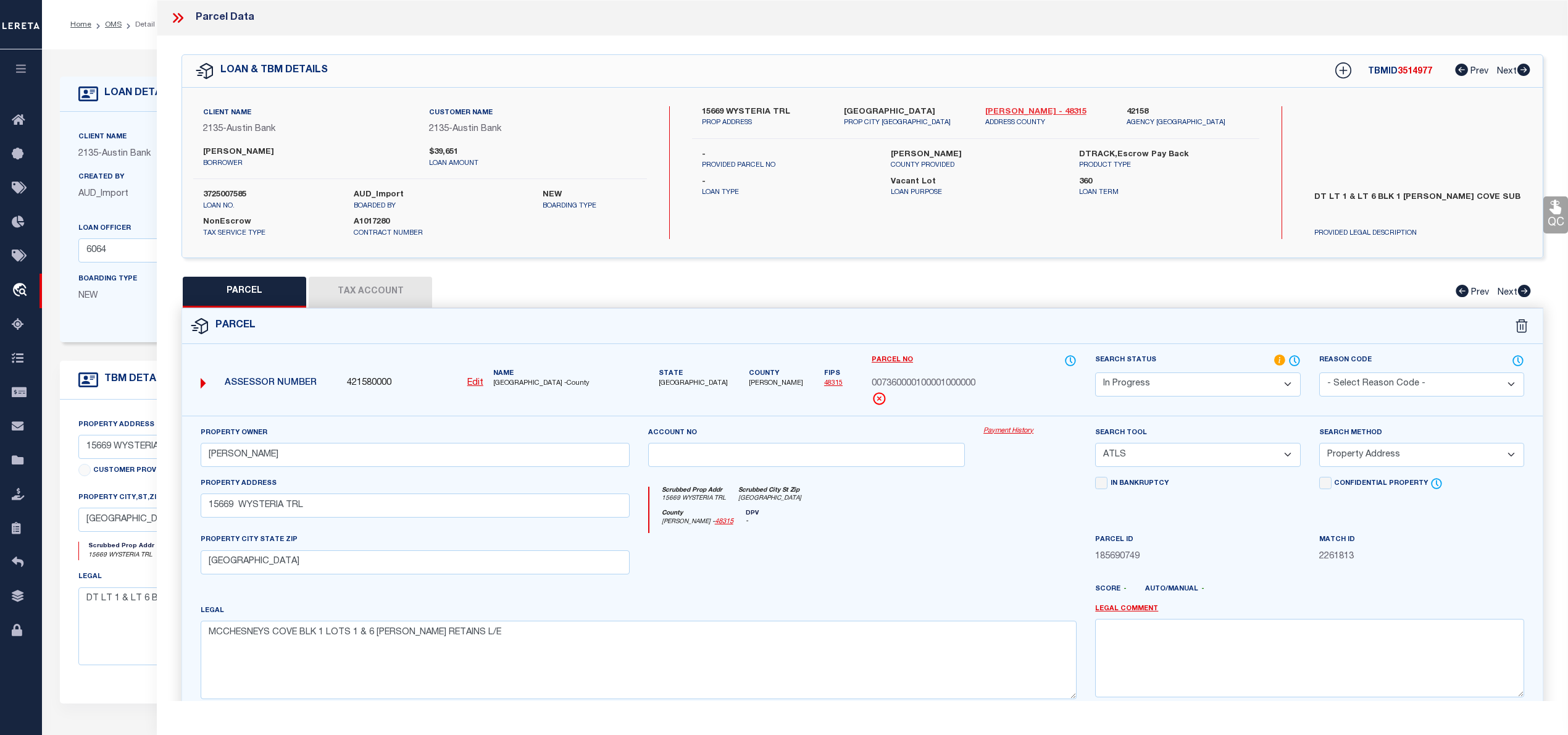
click at [1003, 109] on link "[PERSON_NAME] - 48315" at bounding box center [1046, 112] width 122 height 13
click at [715, 110] on label "15669 WYSTERIA TRL" at bounding box center [763, 112] width 122 height 13
copy label "15669"
click at [787, 228] on div "15669 WYSTERIA TRL PROP ADDRESS [GEOGRAPHIC_DATA] 75683 PROP CITY [GEOGRAPHIC_D…" at bounding box center [975, 172] width 567 height 133
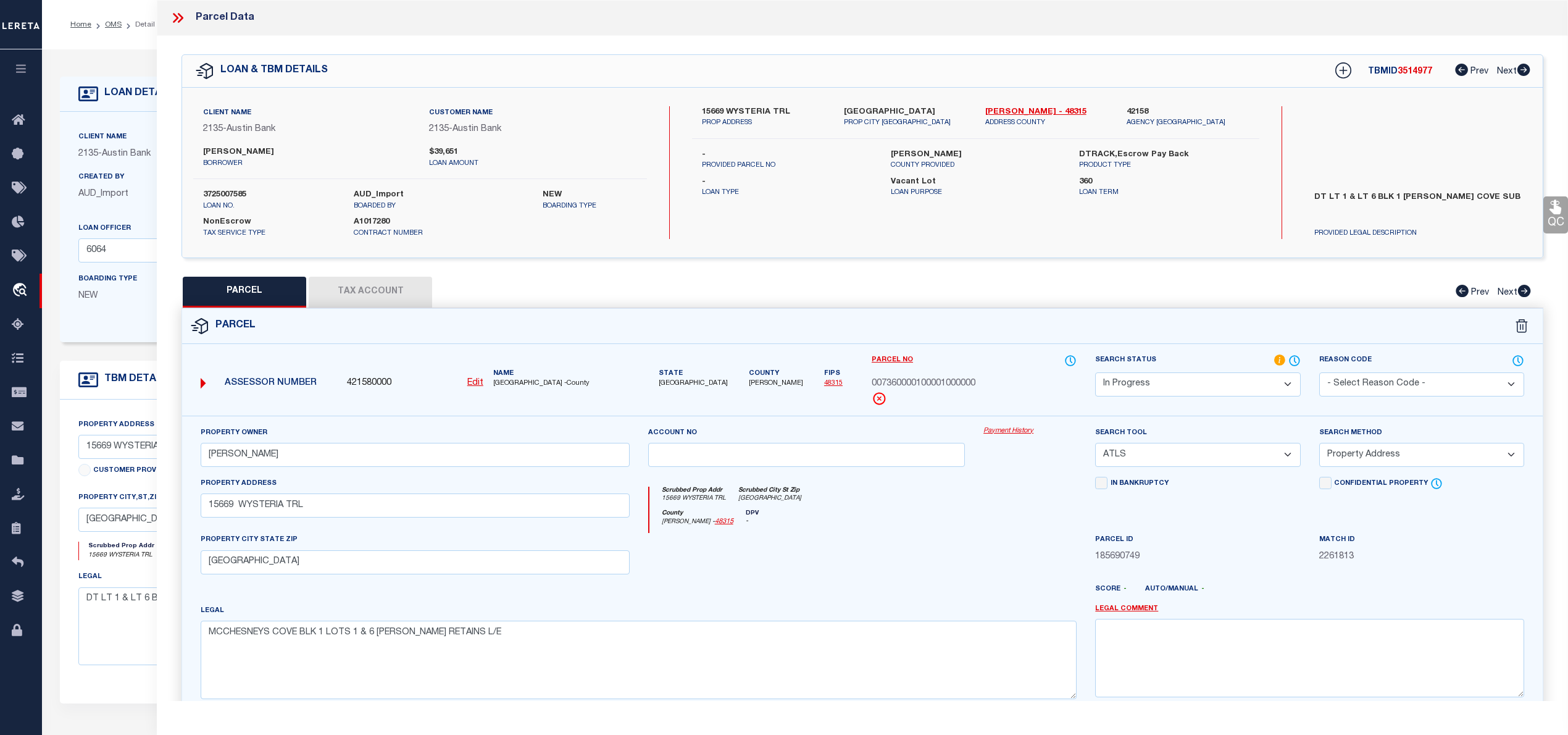
click at [381, 288] on button "Tax Account" at bounding box center [370, 293] width 123 height 31
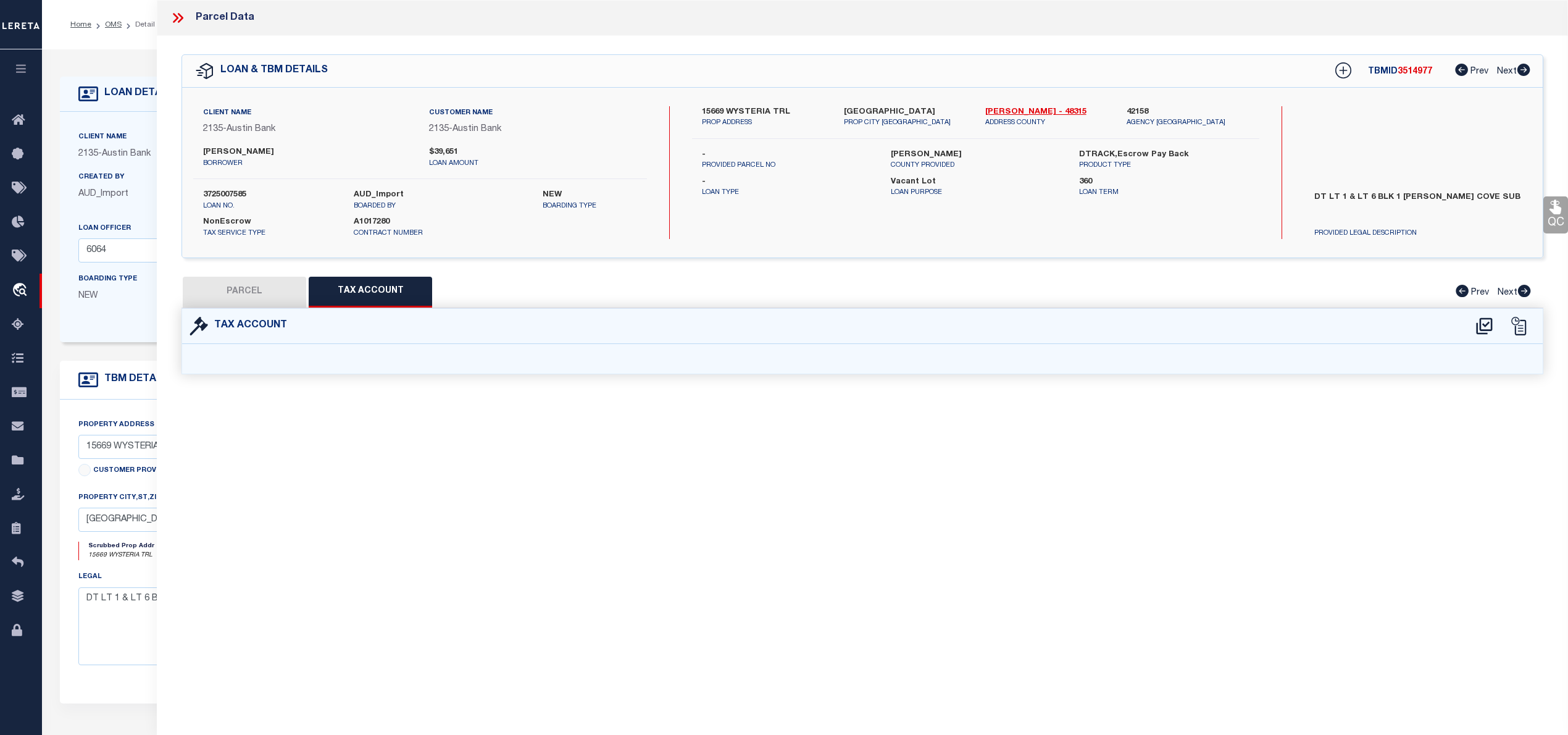
select select "100"
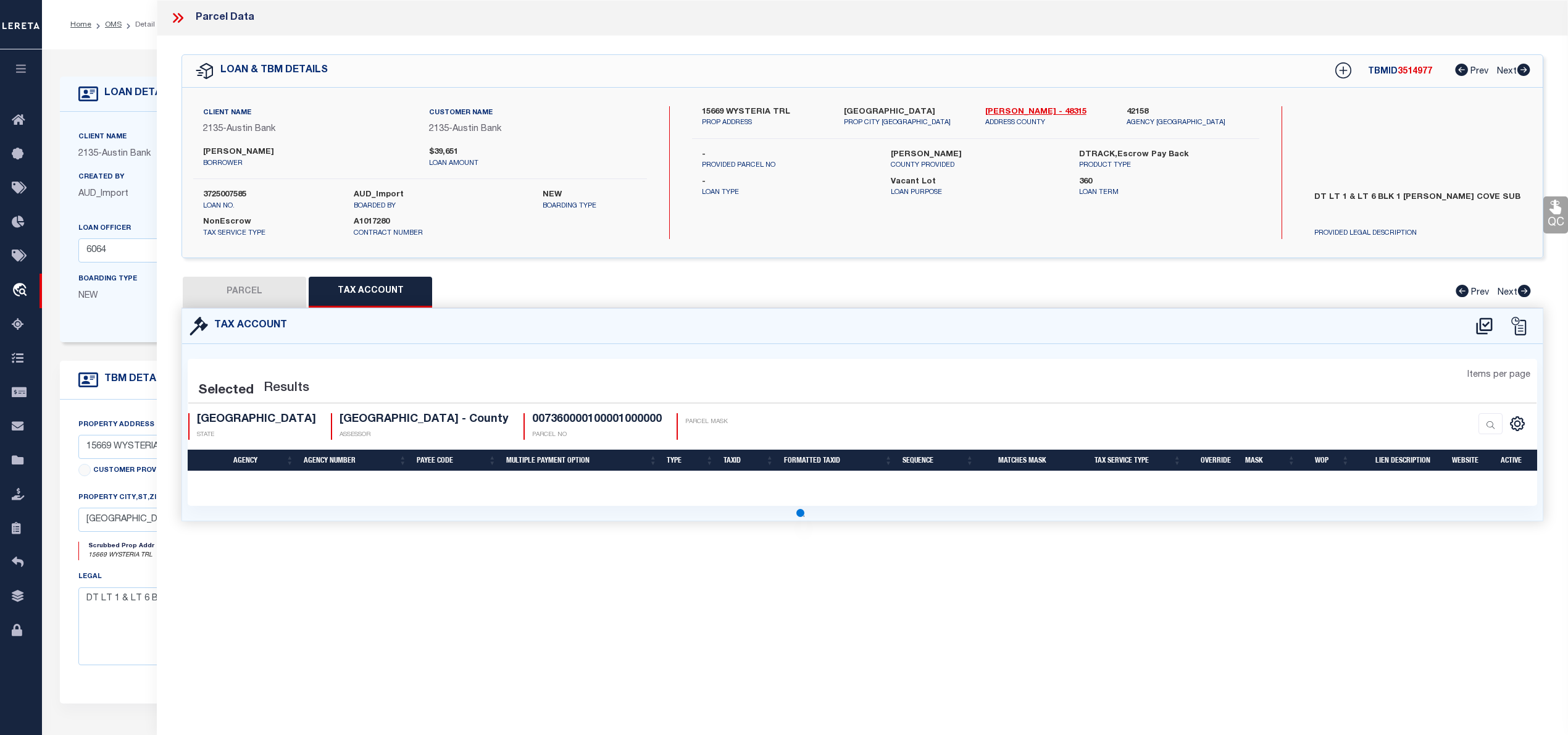
select select "100"
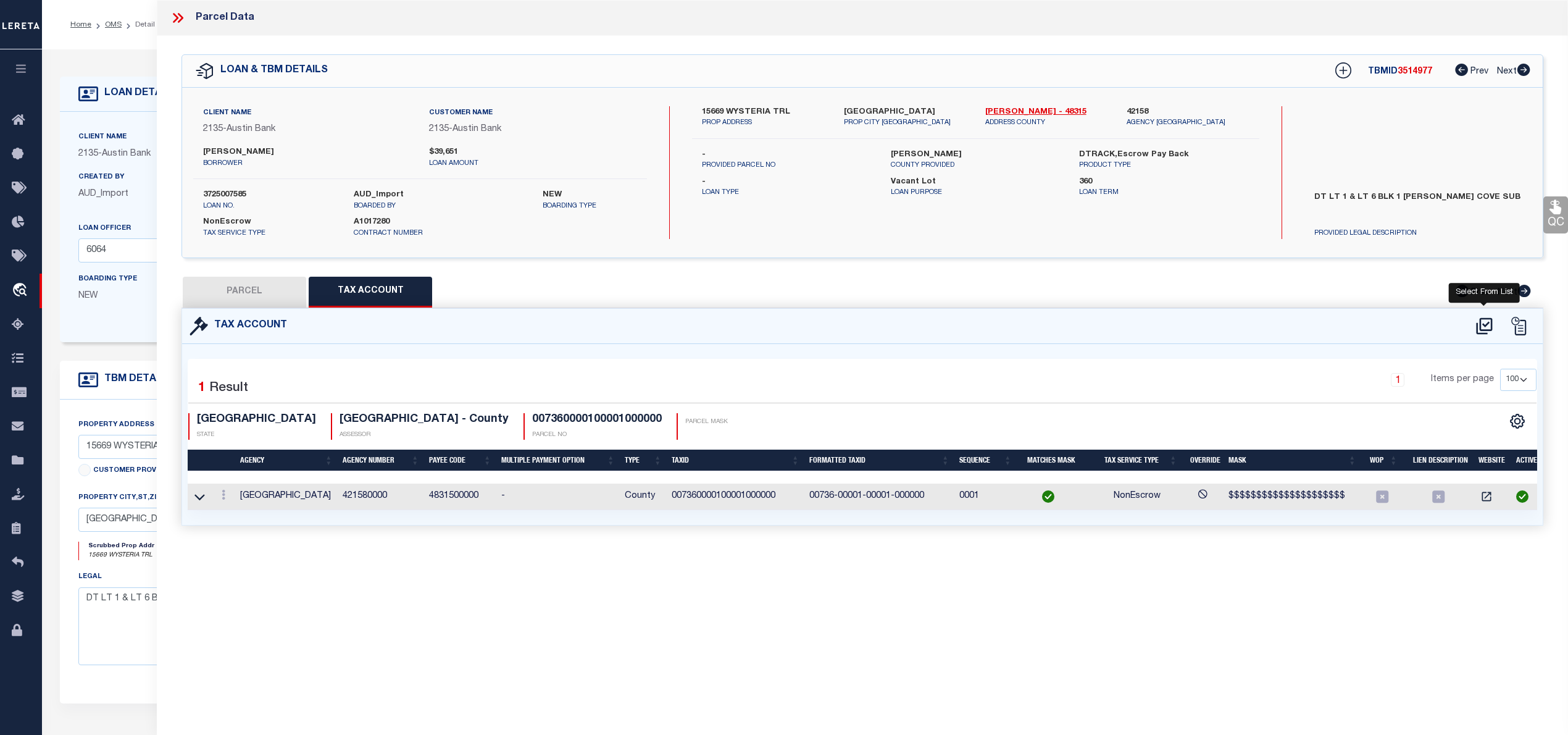
click at [1479, 322] on icon at bounding box center [1484, 325] width 16 height 16
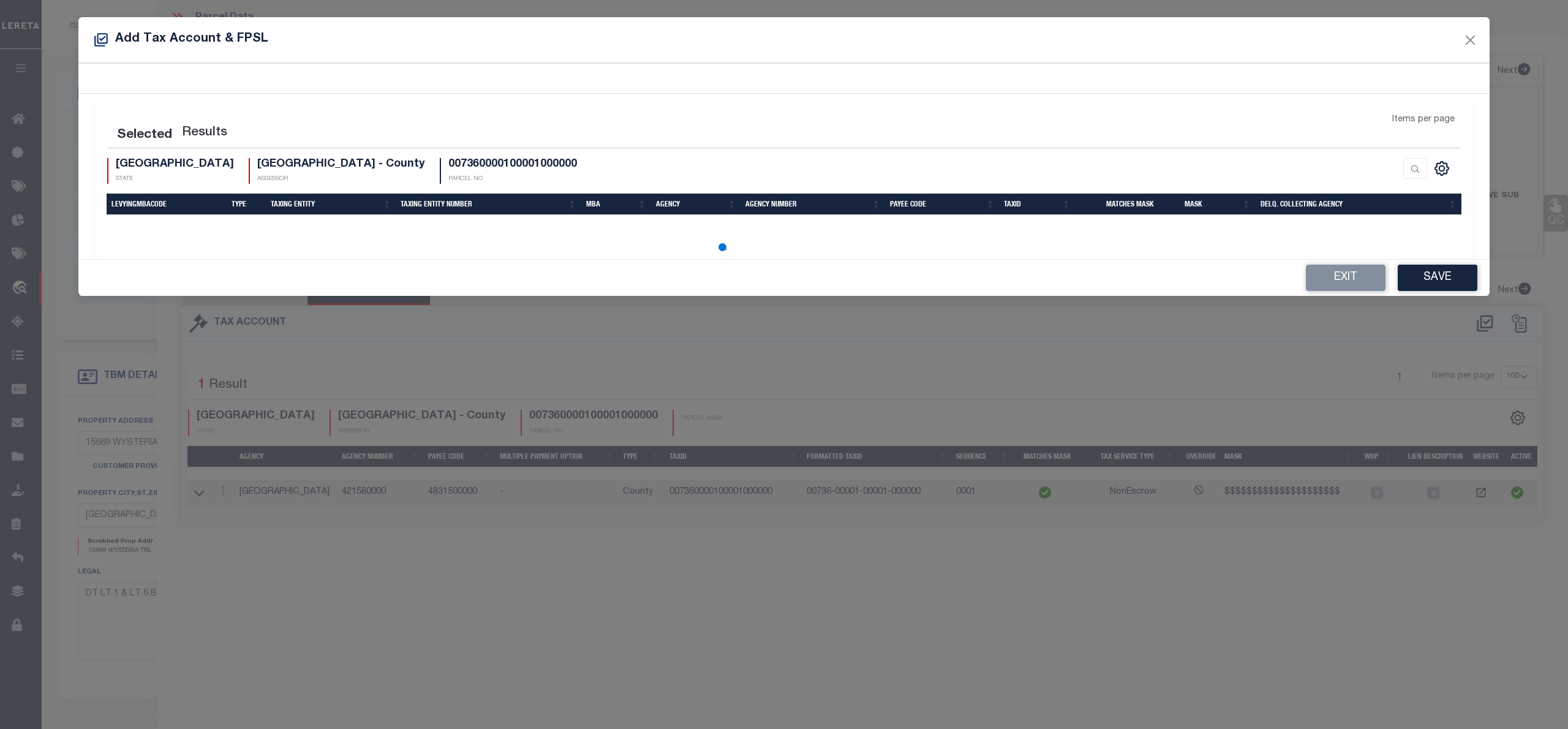
select select "100"
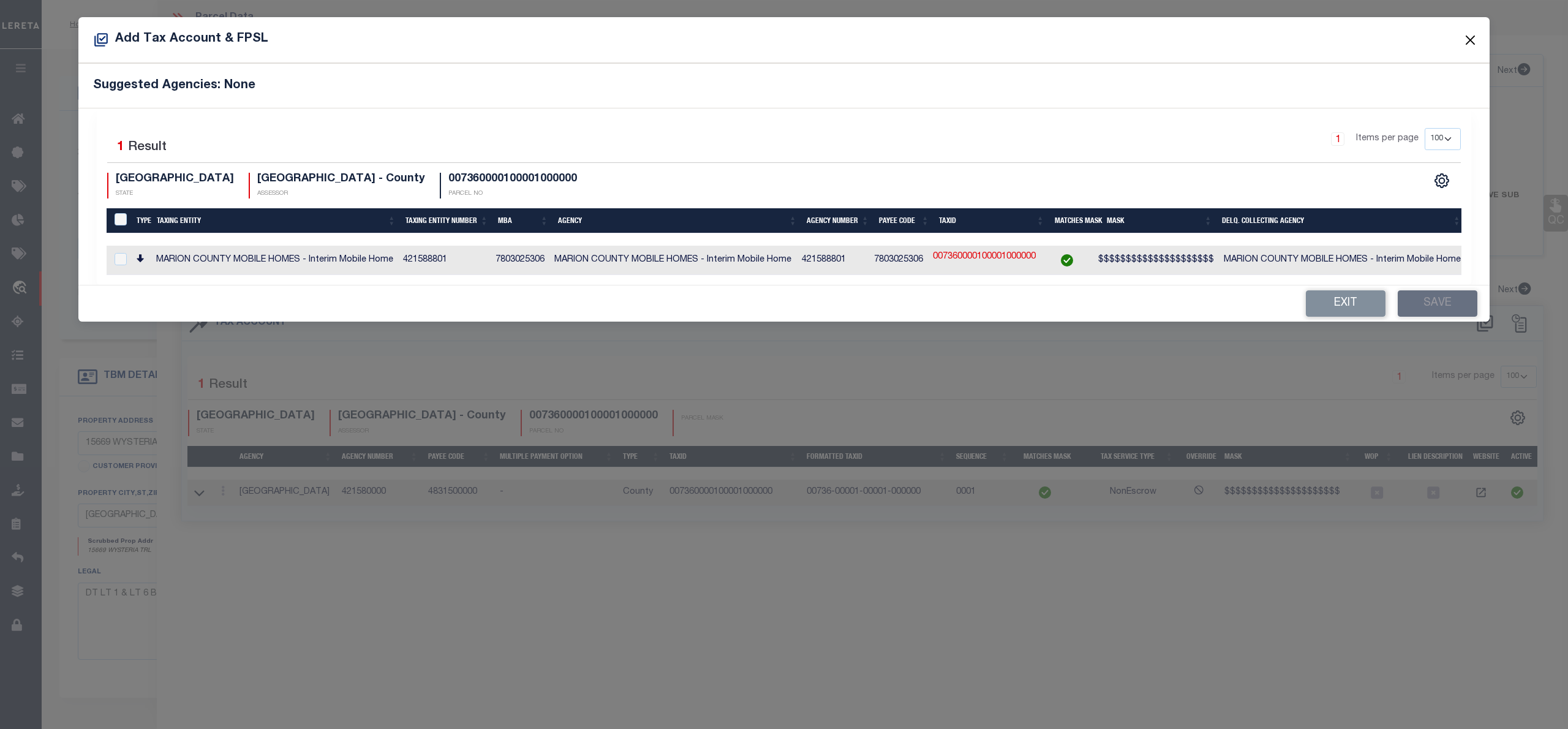
click at [1473, 33] on button "Close" at bounding box center [1471, 40] width 16 height 16
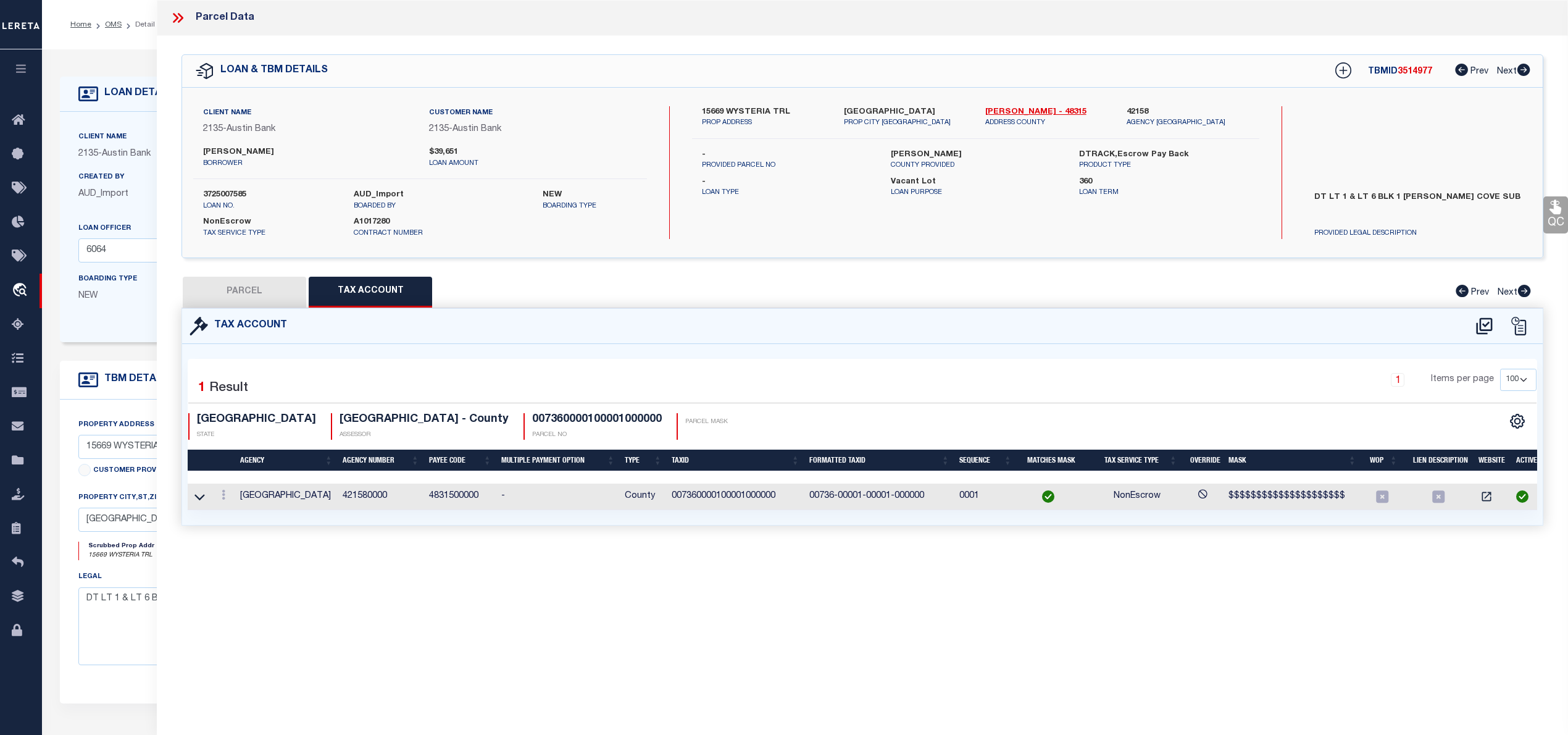
click at [823, 324] on div "Tax Account" at bounding box center [862, 326] width 1361 height 36
click at [263, 279] on button "PARCEL" at bounding box center [244, 293] width 123 height 31
select select "AS"
select select
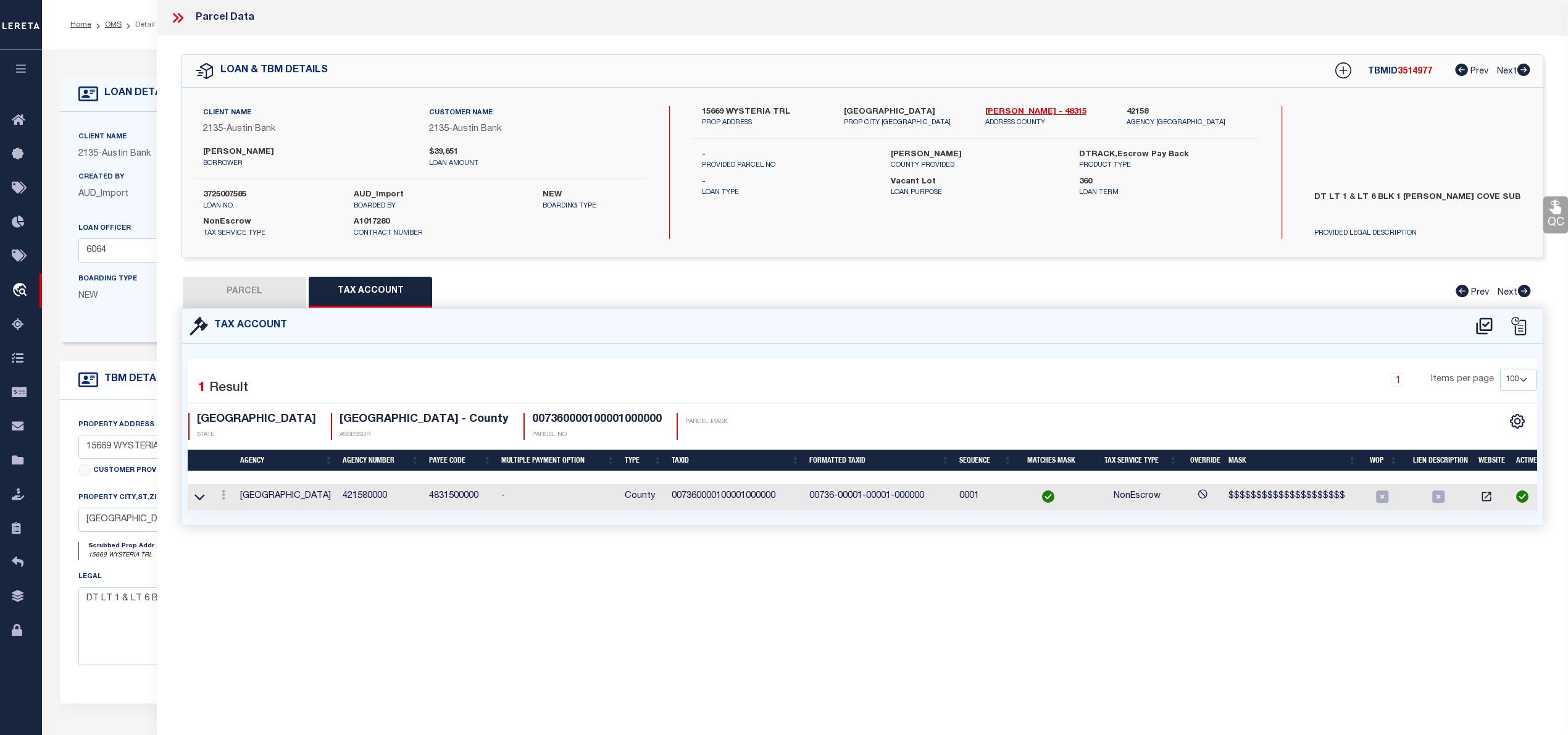
checkbox input "false"
select select "IP"
type input "[PERSON_NAME]"
select select "ATL"
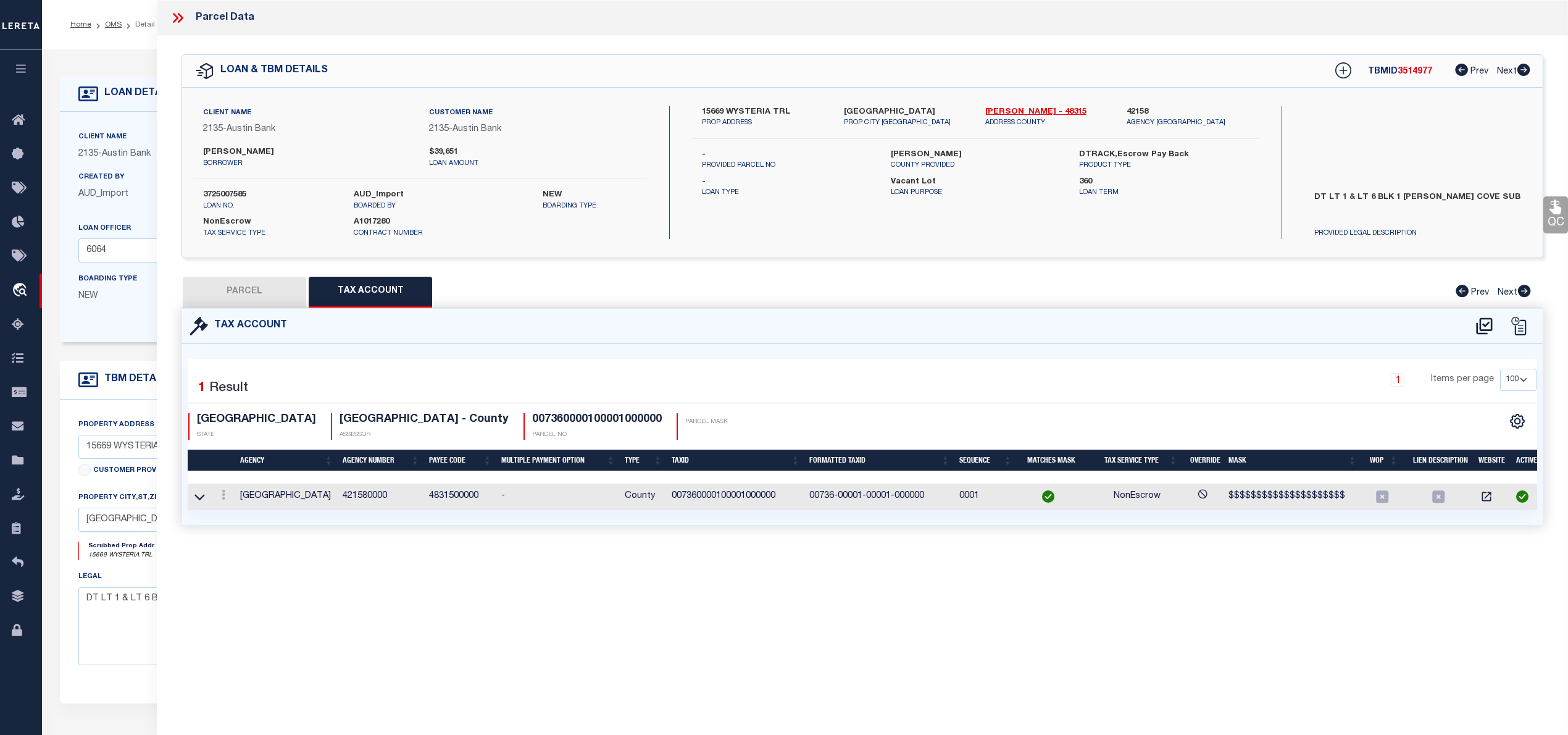
select select "ADD"
type input "15669 WYSTERIA TRL"
checkbox input "false"
type input "[GEOGRAPHIC_DATA]"
type textarea "MCCHESNEYS COVE BLK 1 LOTS 1 & 6 [PERSON_NAME] RETAINS L/E"
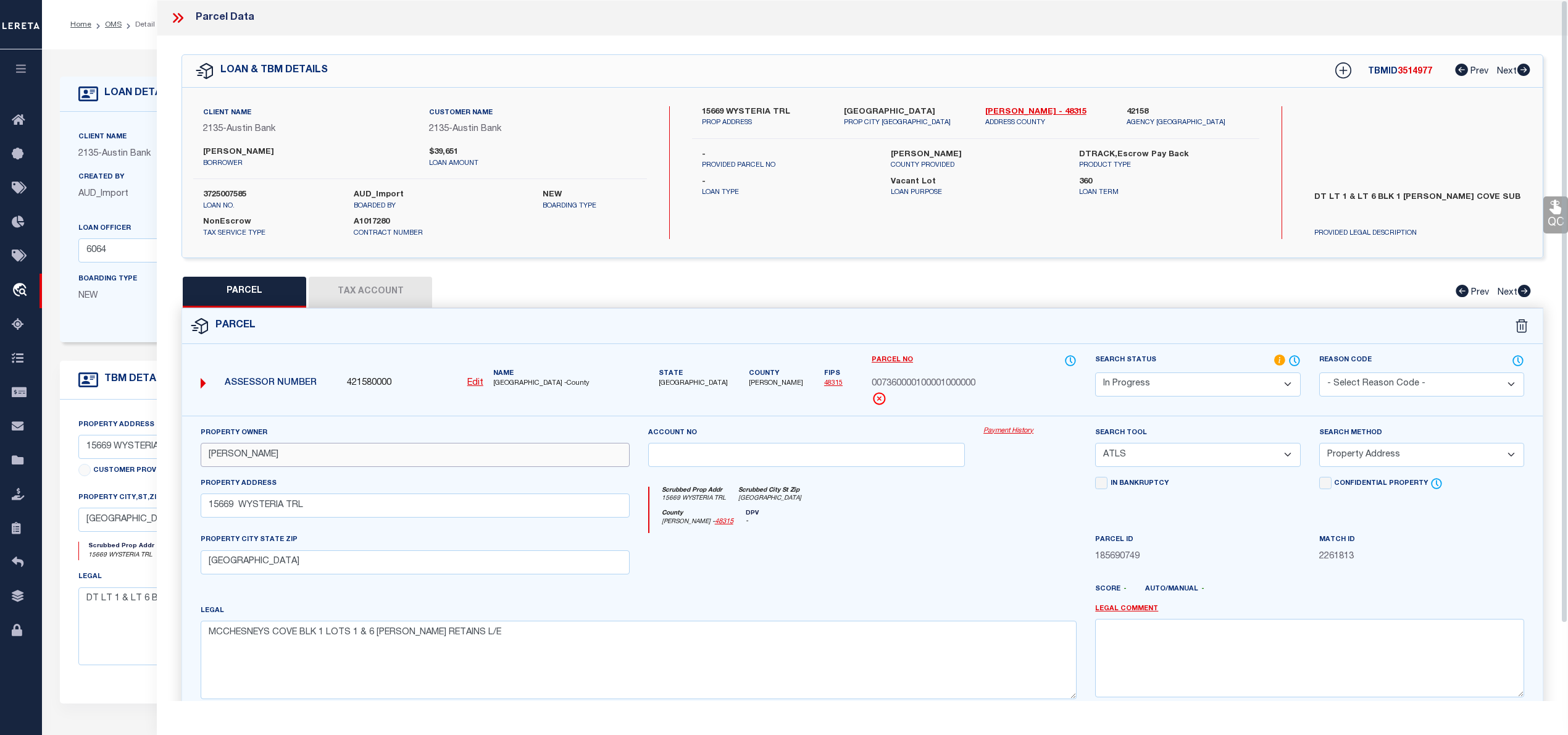
click at [302, 461] on input "[PERSON_NAME]" at bounding box center [416, 454] width 429 height 24
paste input "[PERSON_NAME] ETUX [PERSON_NAME]"
type input "[PERSON_NAME] ETUX [PERSON_NAME]"
click at [211, 512] on input "15669 WYSTERIA TRL" at bounding box center [416, 506] width 429 height 24
click at [243, 506] on input "15669 WYSTERIA TRL" at bounding box center [416, 506] width 429 height 24
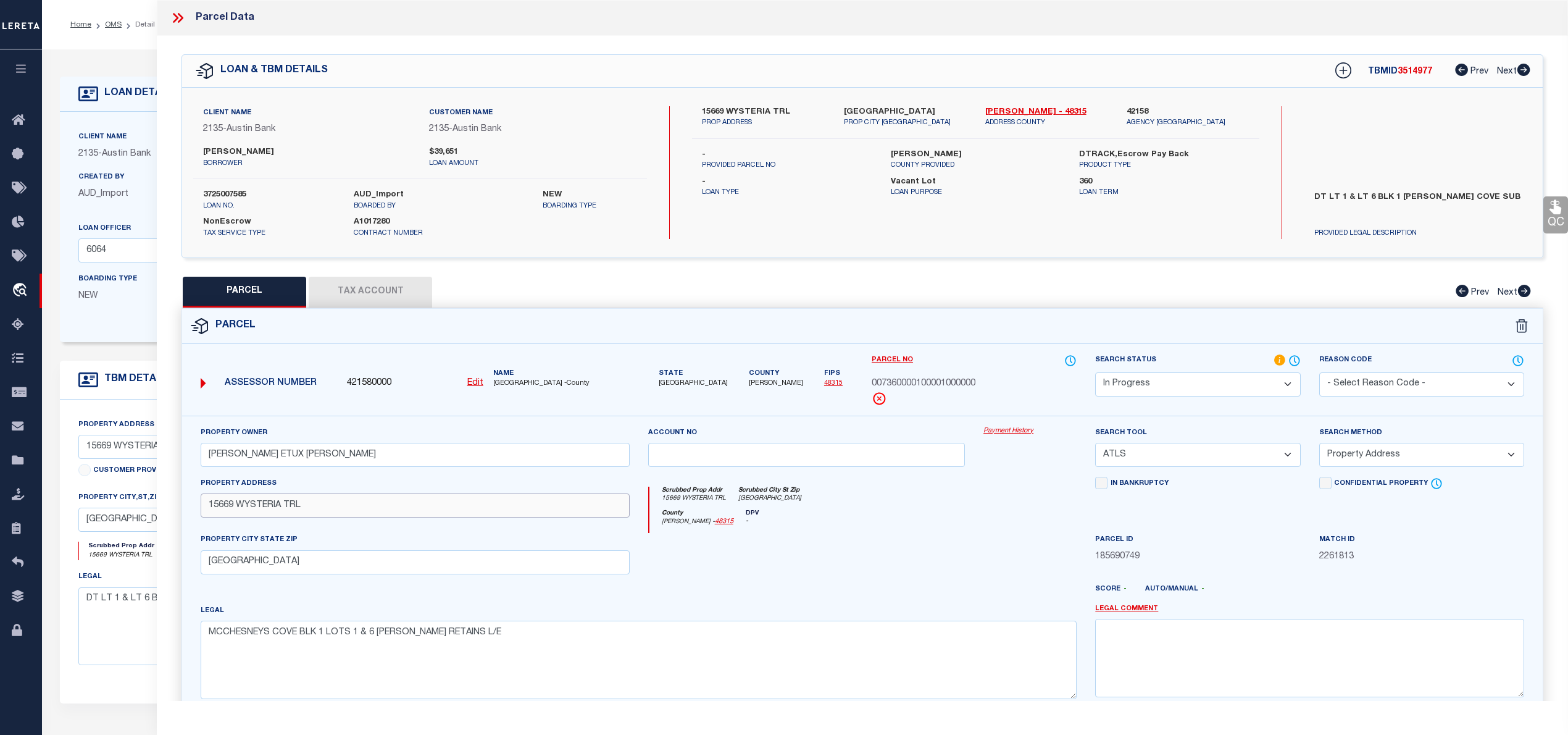
type input "15669 WYSTERIA TRL"
click at [736, 602] on div at bounding box center [583, 596] width 336 height 15
click at [1176, 456] on select "-- Select Search Tool -- 3rd Party Website Agency File Agency Website ATLS CNV-…" at bounding box center [1197, 454] width 205 height 24
select select "AGW"
click at [1095, 444] on select "-- Select Search Tool -- 3rd Party Website Agency File Agency Website ATLS CNV-…" at bounding box center [1197, 454] width 205 height 24
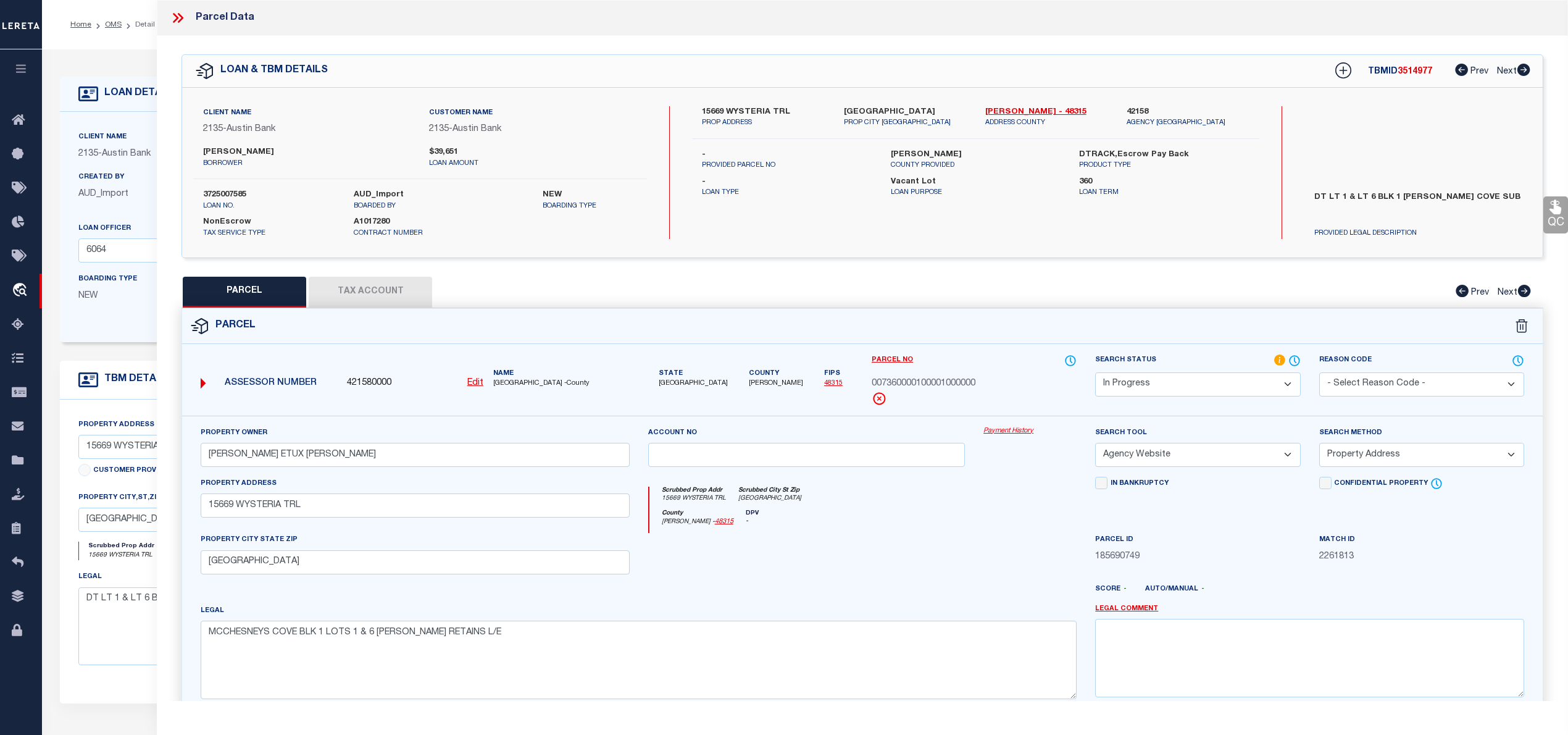
click at [1372, 454] on select "-- Select Search Method -- Property Address Legal Liability Info Provided" at bounding box center [1422, 454] width 205 height 24
select select "LEG"
click at [1319, 444] on select "-- Select Search Method -- Property Address Legal Liability Info Provided" at bounding box center [1422, 454] width 205 height 24
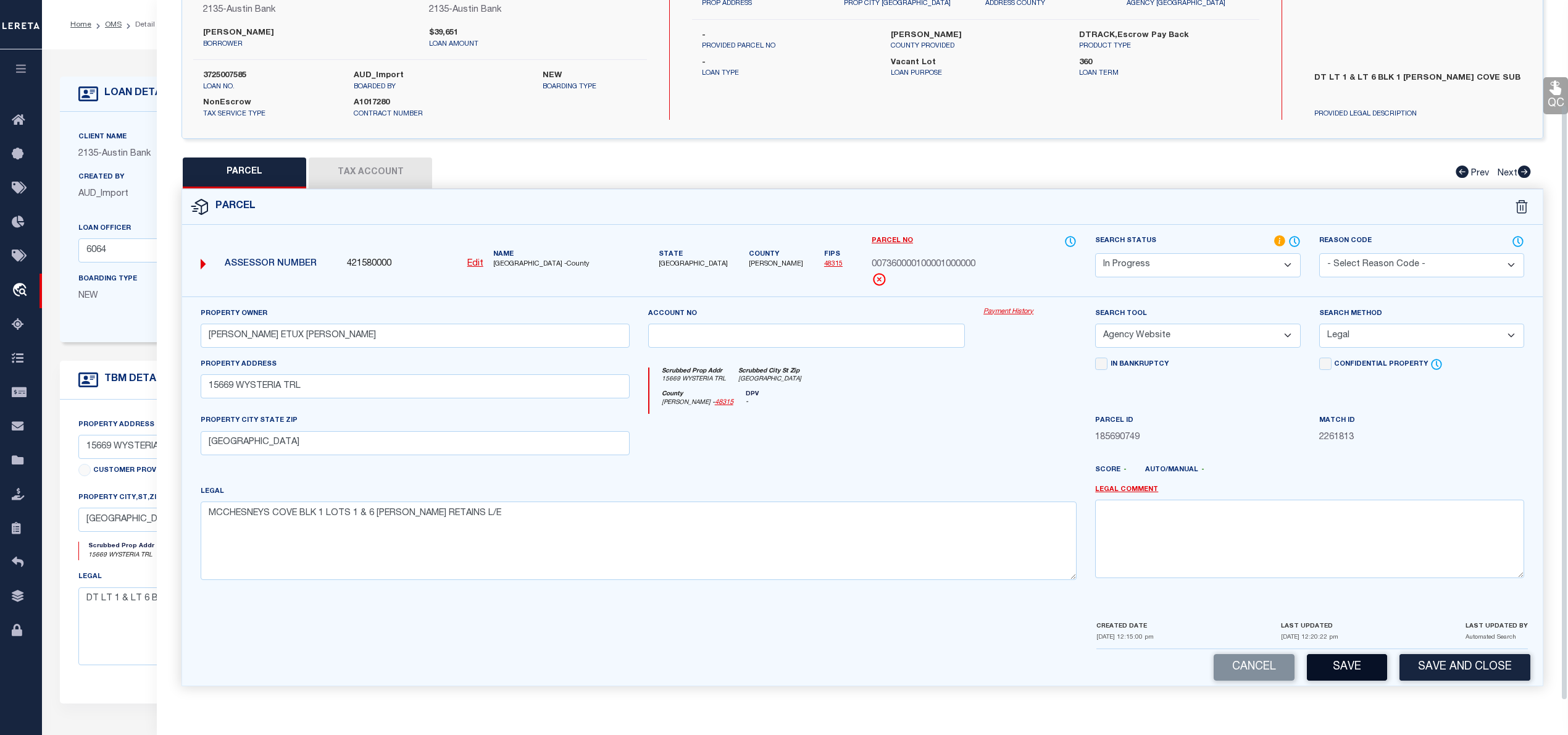
click at [1347, 669] on button "Save" at bounding box center [1347, 666] width 80 height 27
select select "AS"
select select
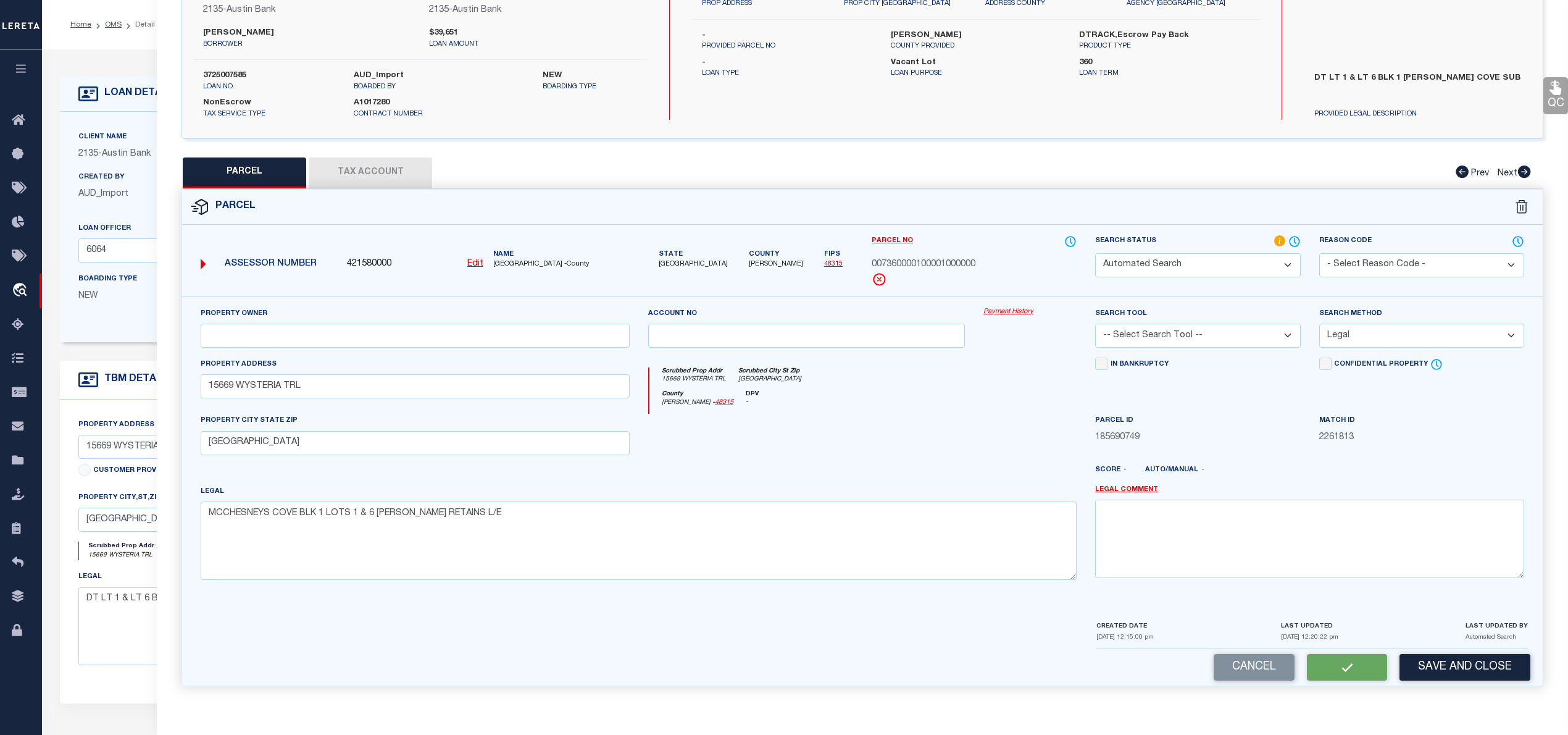
select select
checkbox input "false"
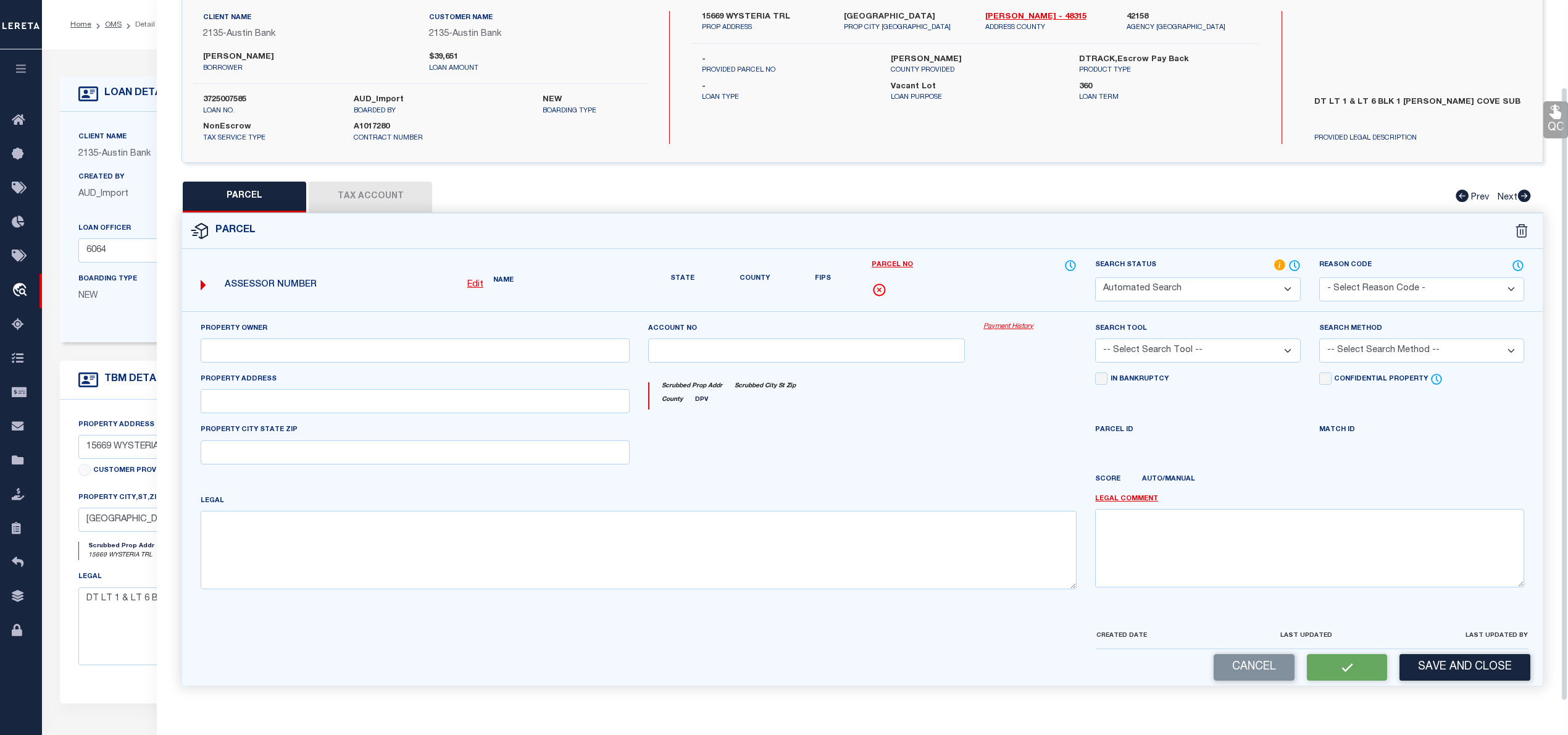
select select "IP"
type input "PICKETT DAVID ETUX DANA MARS"
select select "AGW"
select select "LEG"
type input "15669 WYSTERIA TRL"
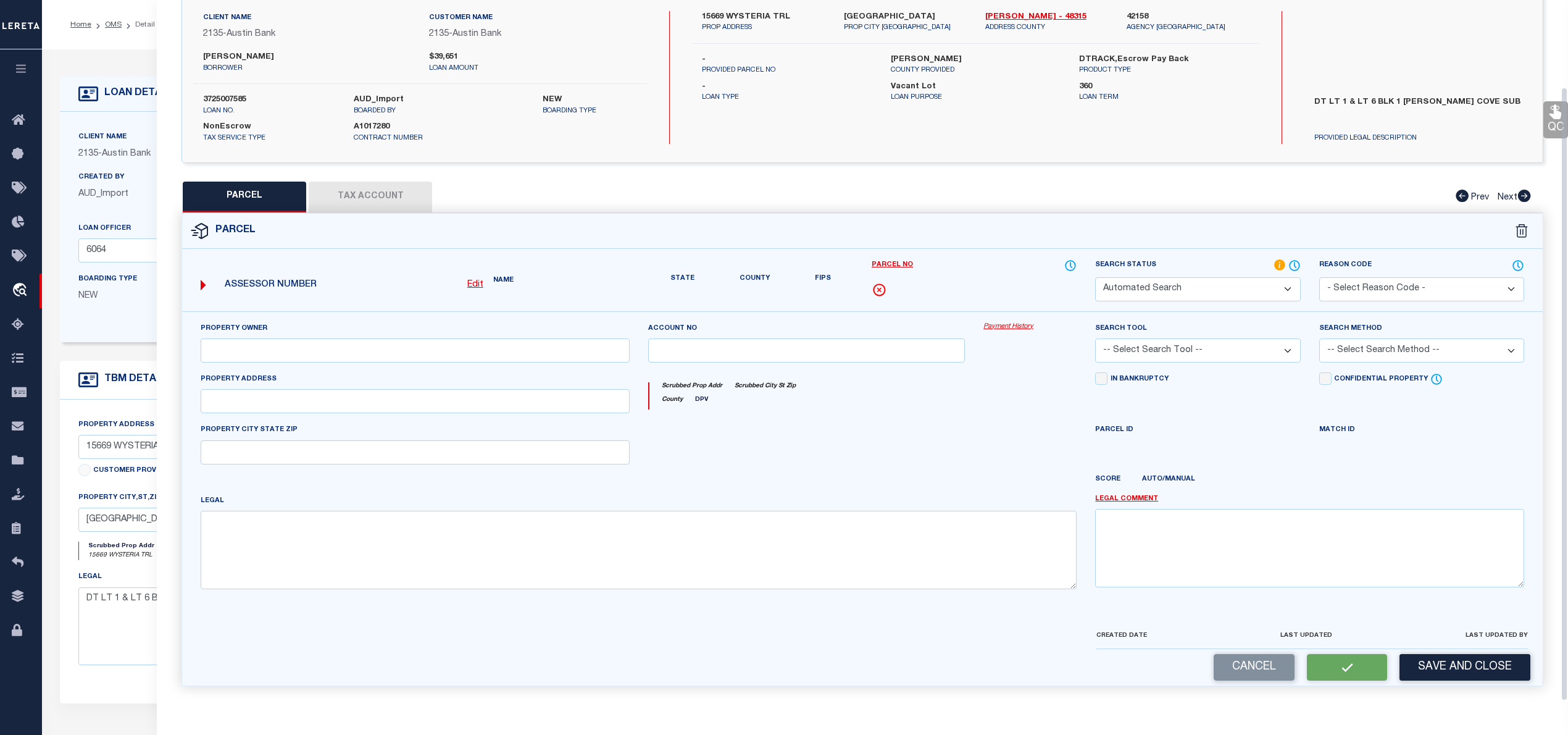
type input "ORE CITY, TX 75683"
type textarea "MCCHESNEYS COVE BLK 1 LOTS 1 & 6 JOANNA BLUNDELL RETAINS L/E"
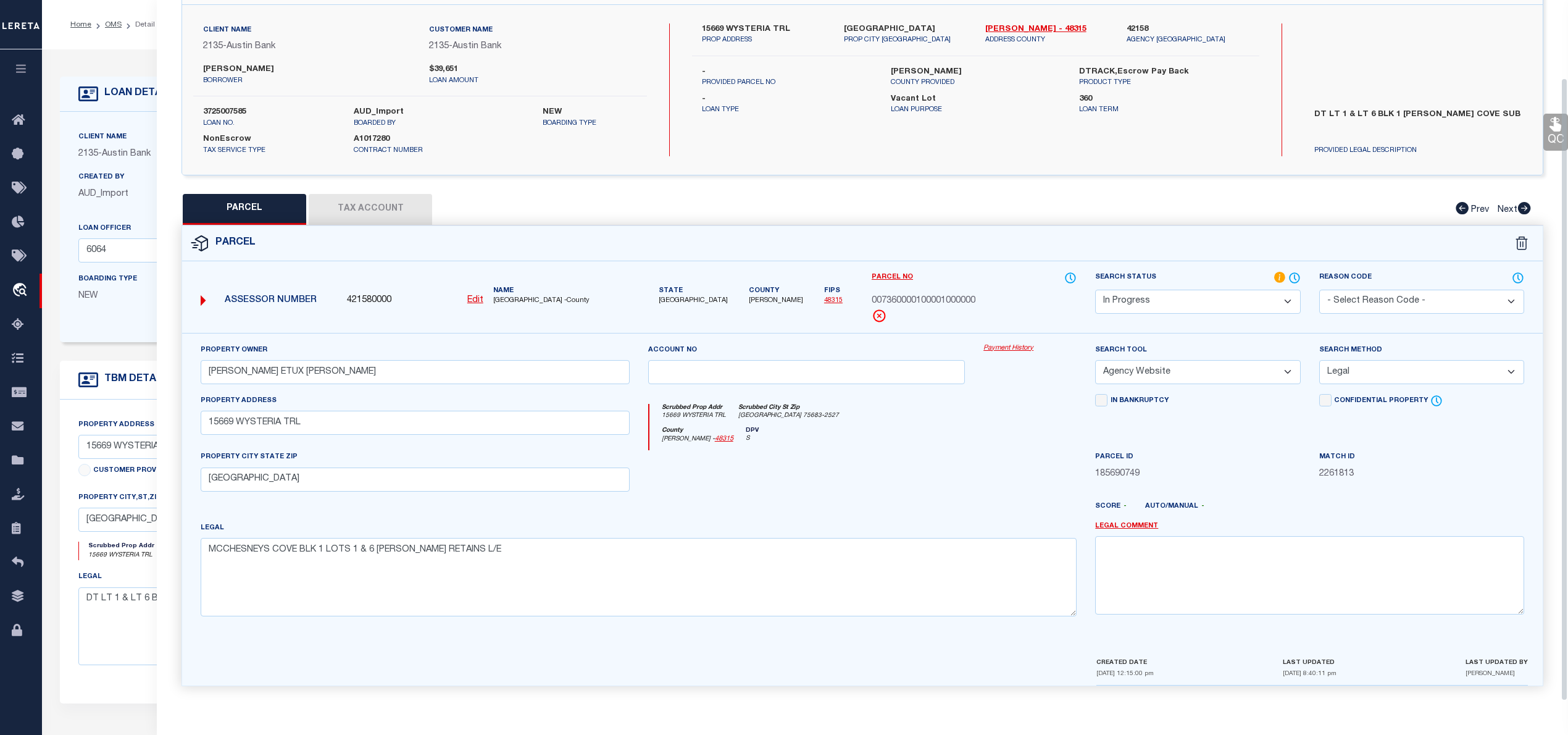
click at [391, 204] on button "Tax Account" at bounding box center [370, 209] width 123 height 31
select select "100"
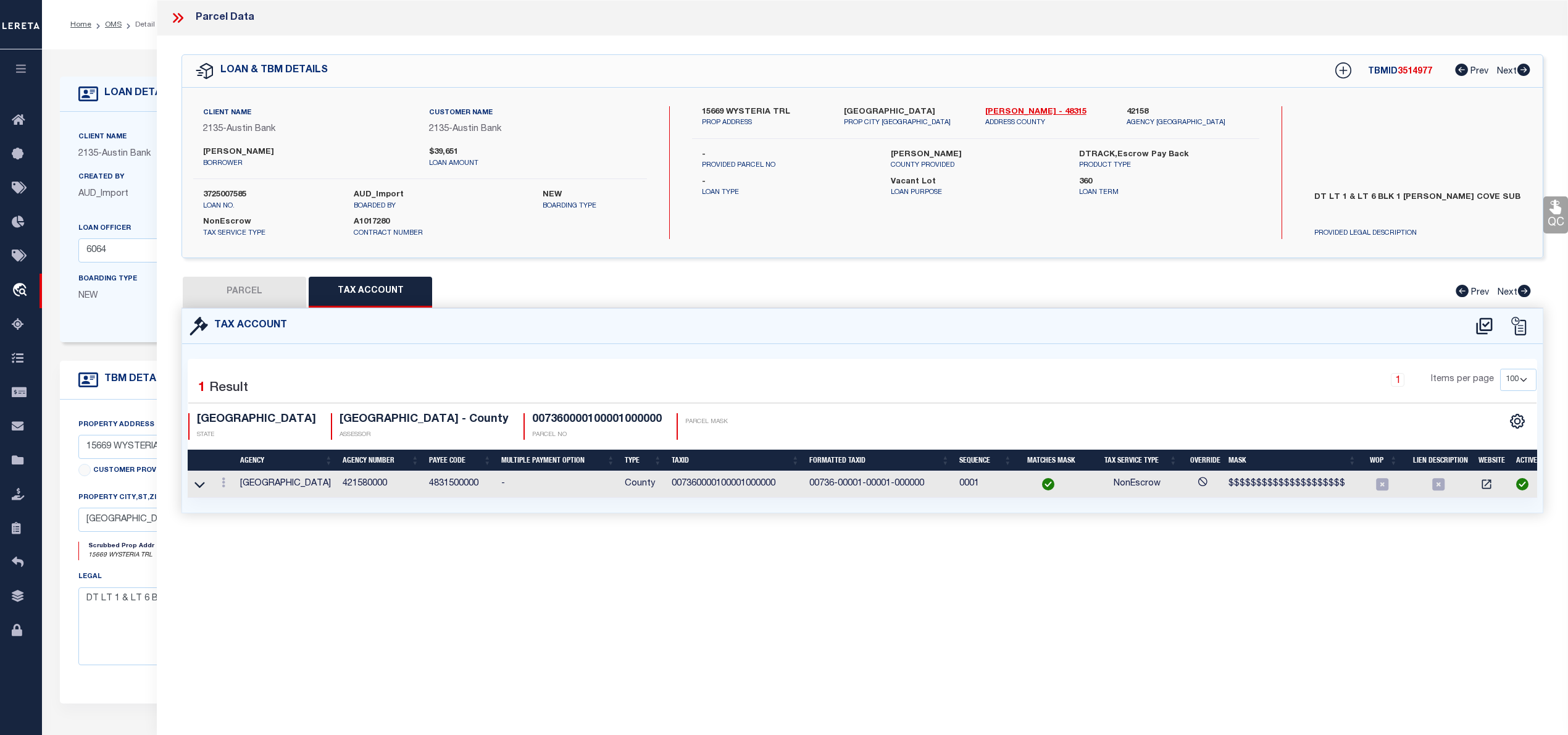
scroll to position [0, 0]
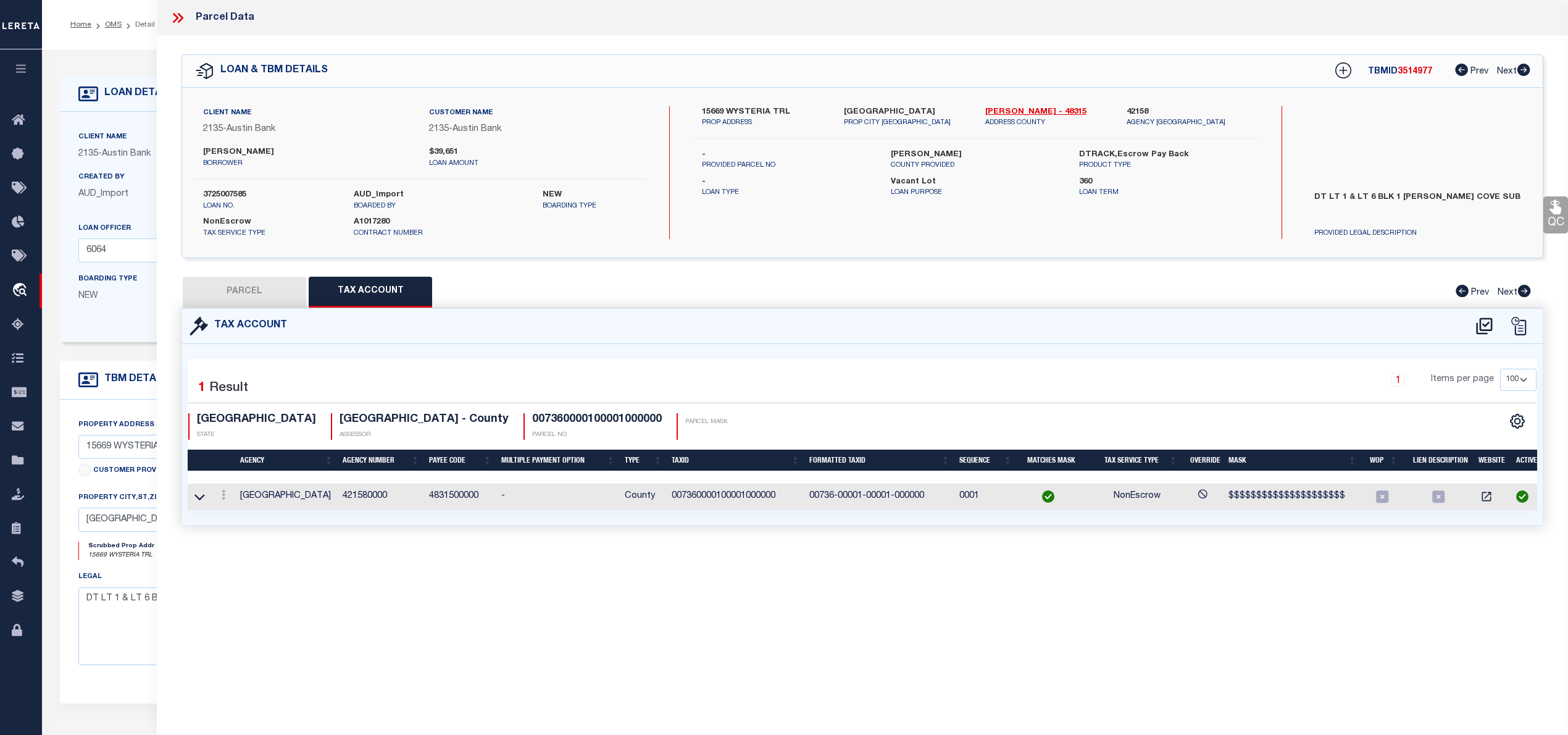
click at [252, 287] on button "PARCEL" at bounding box center [244, 293] width 123 height 31
select select "AS"
select select
checkbox input "false"
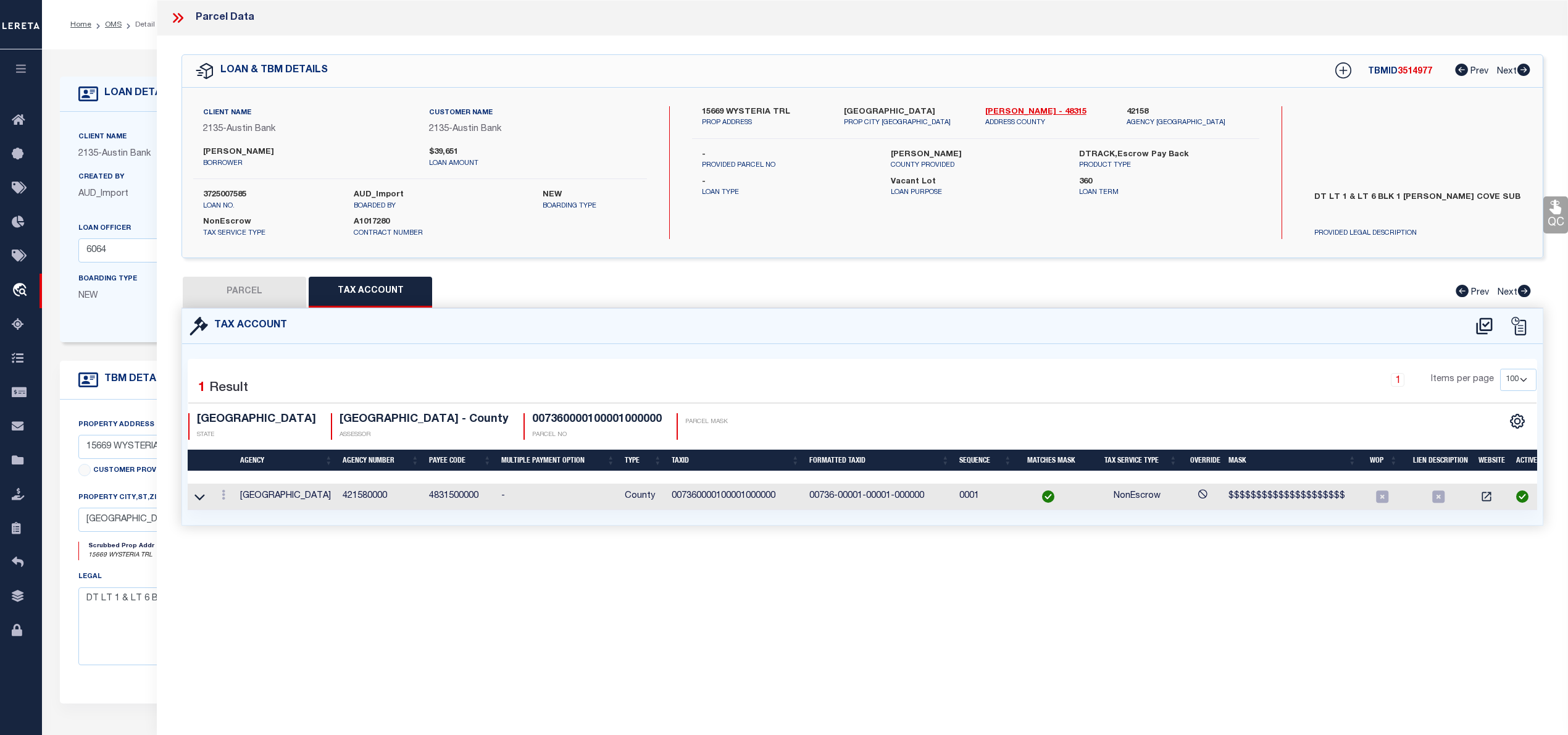
checkbox input "false"
select select "IP"
type input "PICKETT DAVID ETUX DANA MARS"
select select "AGW"
select select "LEG"
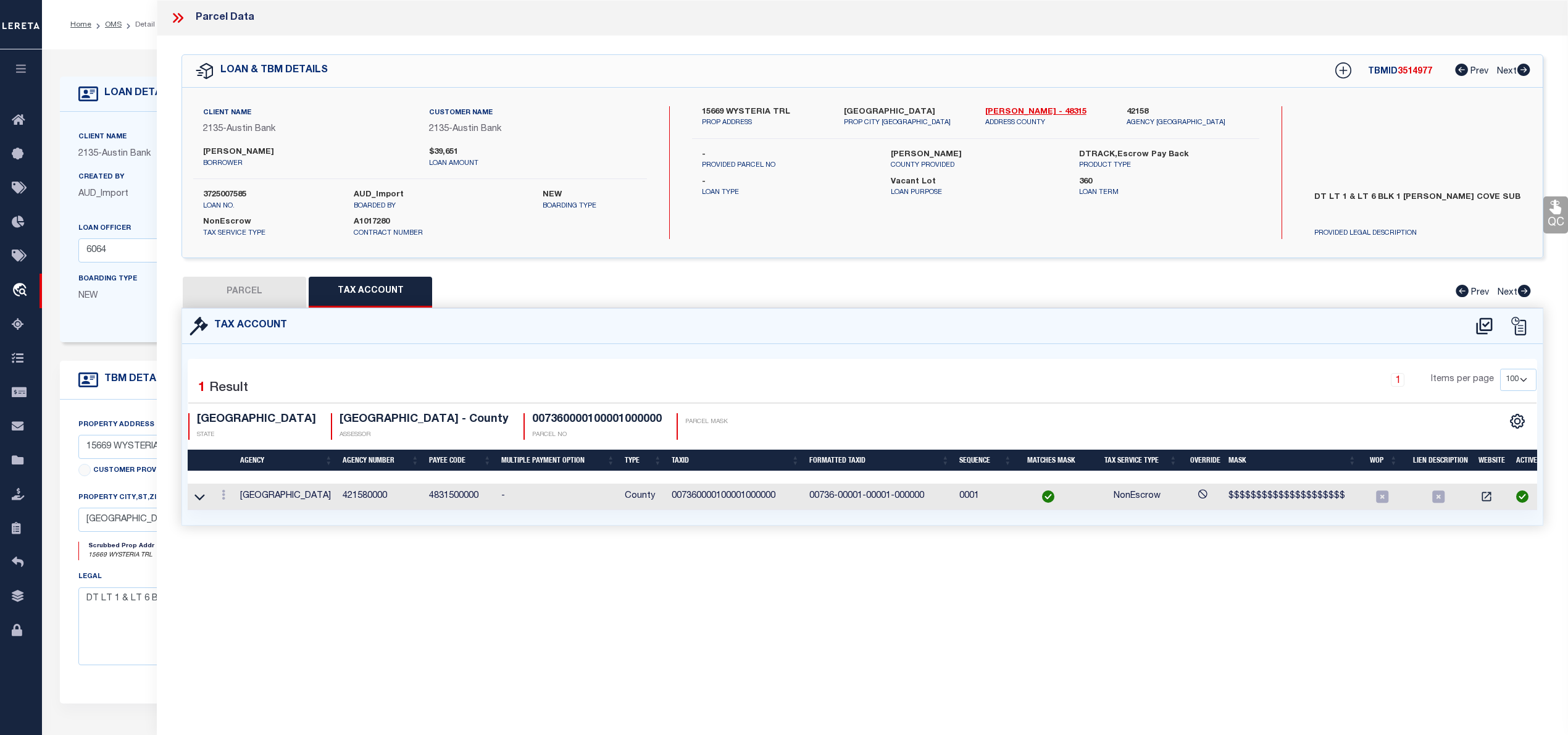
type input "15669 WYSTERIA TRL"
type input "ORE CITY, TX 75683"
type textarea "MCCHESNEYS COVE BLK 1 LOTS 1 & 6 JOANNA BLUNDELL RETAINS L/E"
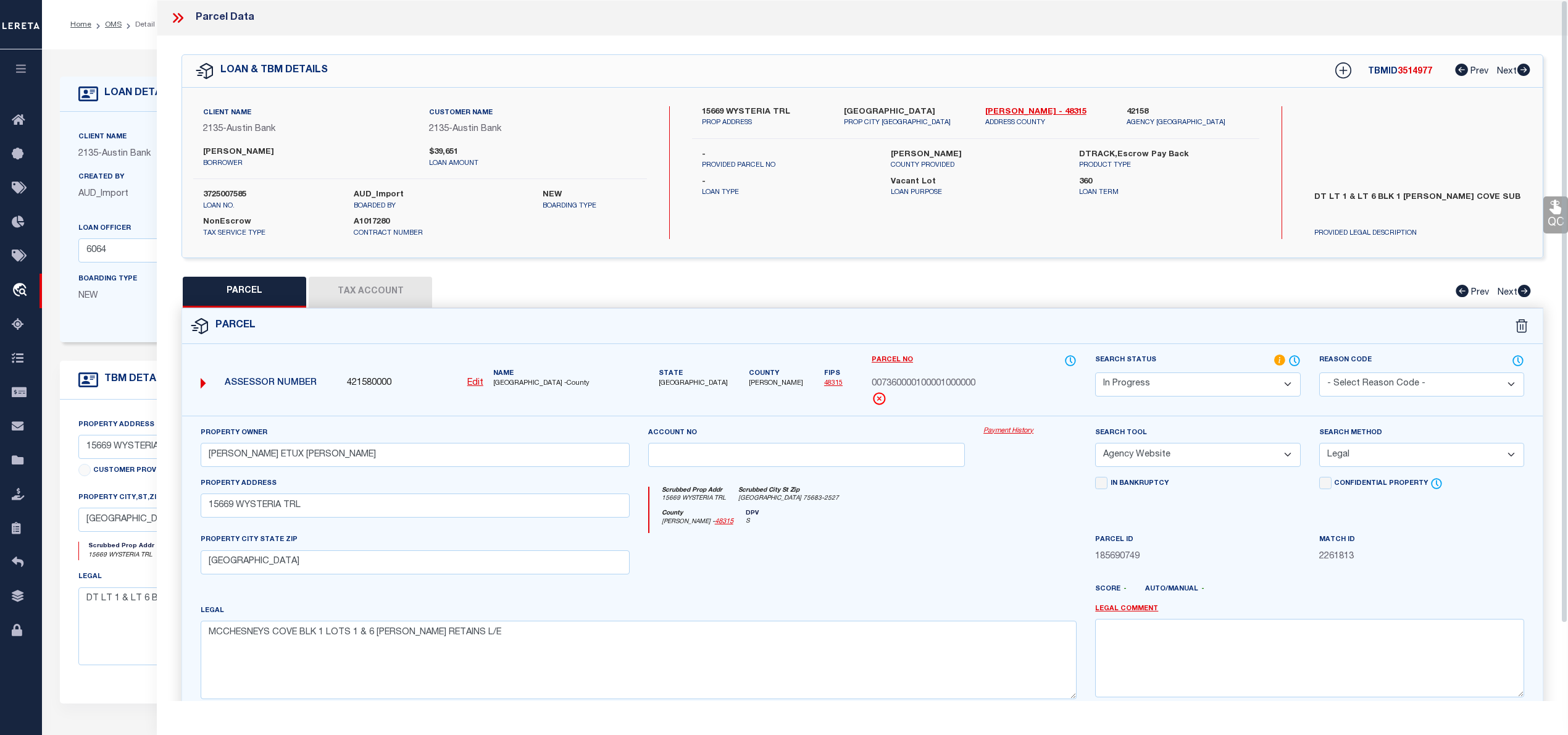
click at [1416, 69] on span "3514977" at bounding box center [1414, 71] width 35 height 8
copy span "3514977"
click at [226, 190] on label "3725007585" at bounding box center [269, 196] width 132 height 13
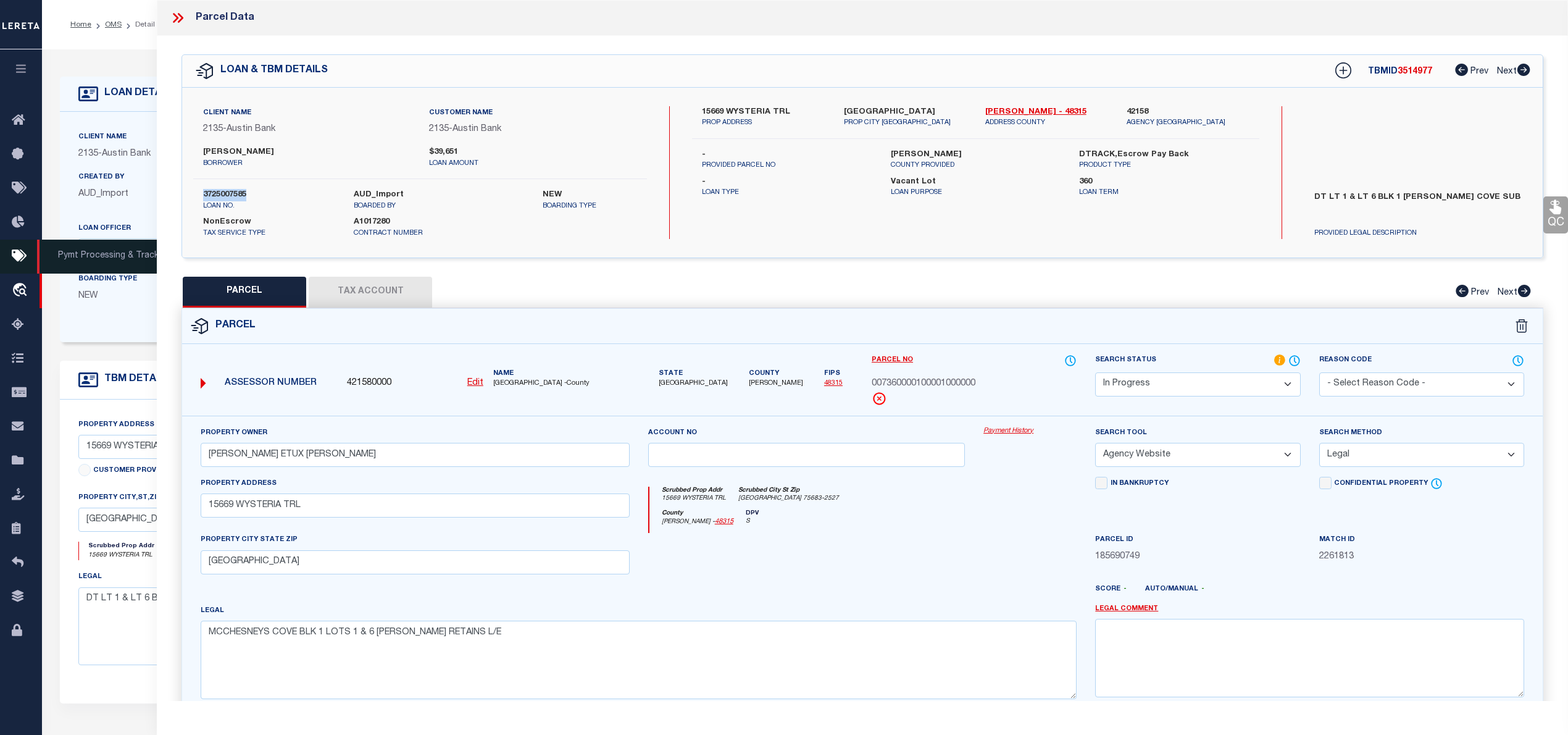
copy label "3725007585"
click at [504, 387] on span "MARION COUNTY -County" at bounding box center [561, 383] width 136 height 10
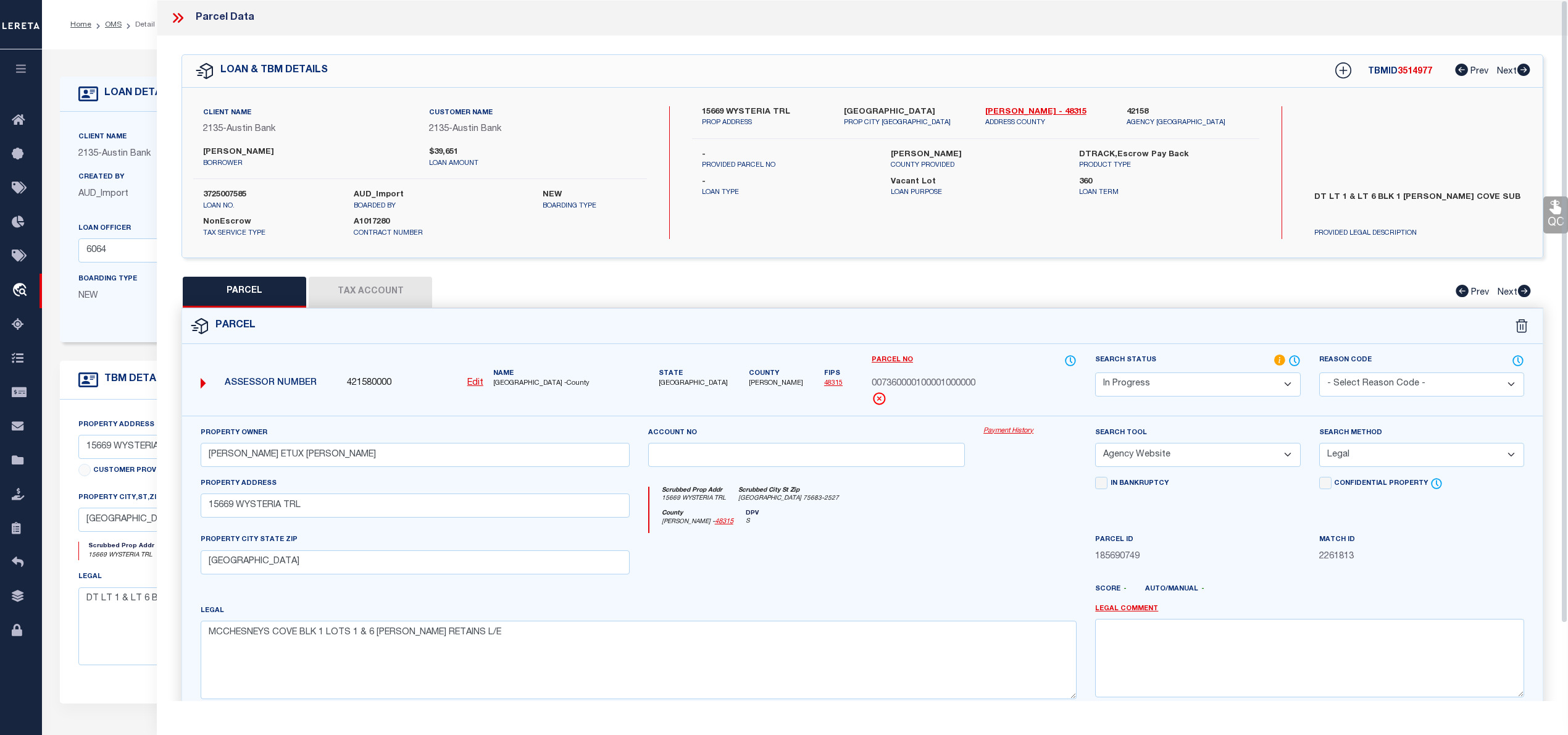
click at [504, 387] on span "MARION COUNTY -County" at bounding box center [561, 383] width 136 height 10
copy span "MARION"
click at [503, 384] on span "MARION COUNTY -County" at bounding box center [561, 383] width 136 height 10
copy span "MARION"
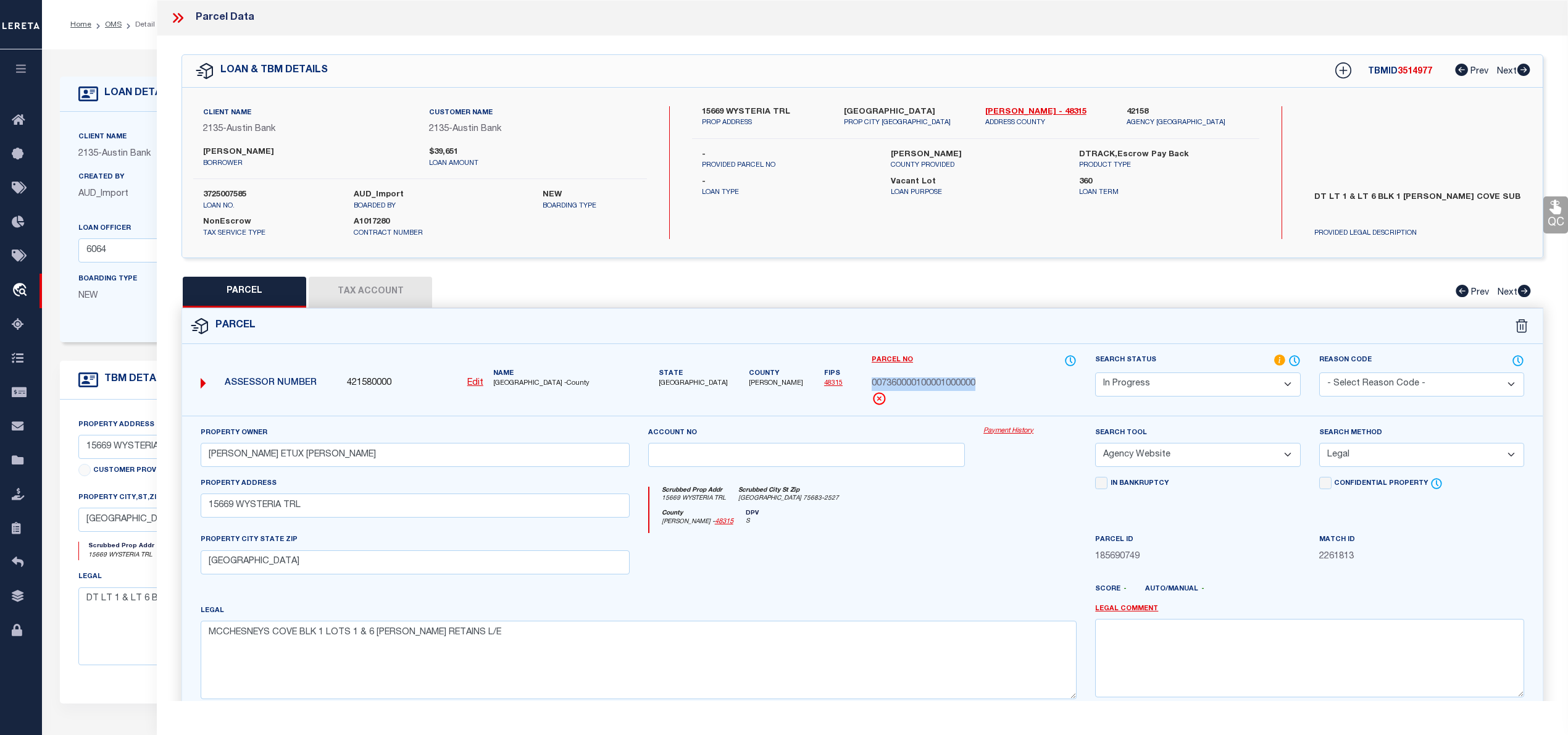
drag, startPoint x: 989, startPoint y: 379, endPoint x: 1001, endPoint y: 378, distance: 12.0
click at [1001, 378] on div "007360000100001000000" at bounding box center [974, 384] width 205 height 14
copy span "007360000100001000000"
click at [426, 292] on button "Tax Account" at bounding box center [370, 293] width 123 height 31
select select "100"
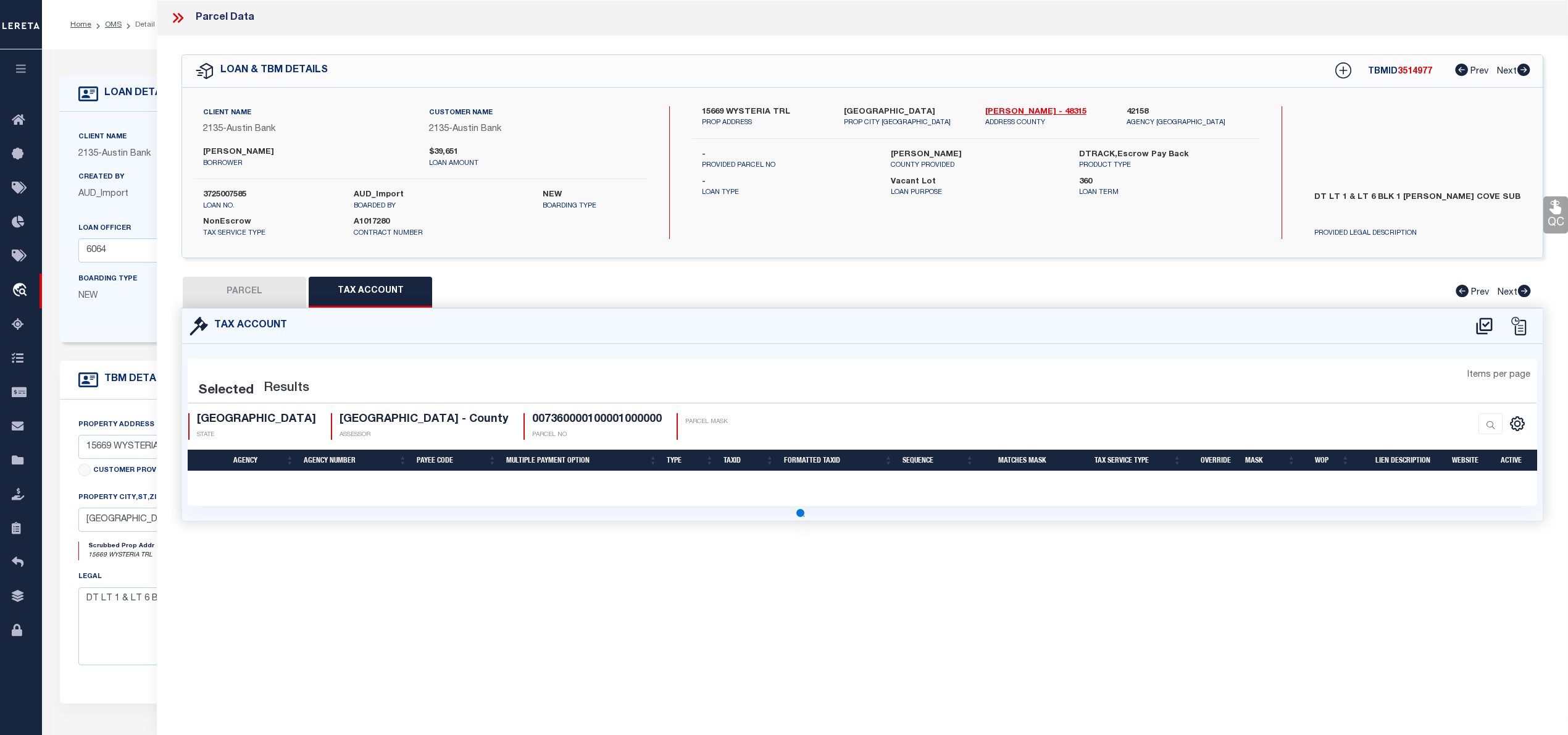
select select "100"
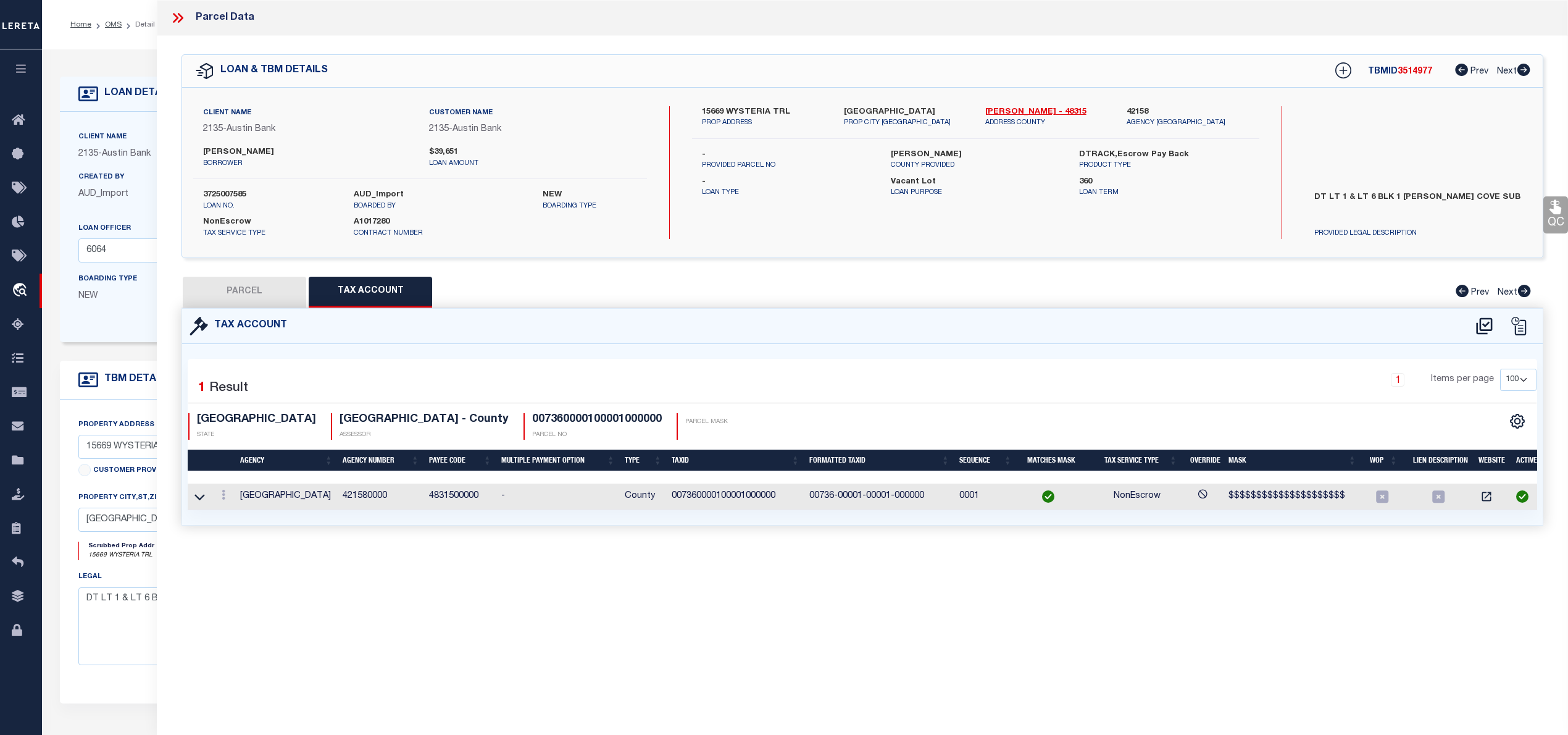
click at [246, 296] on button "PARCEL" at bounding box center [244, 293] width 123 height 31
select select "AS"
select select
checkbox input "false"
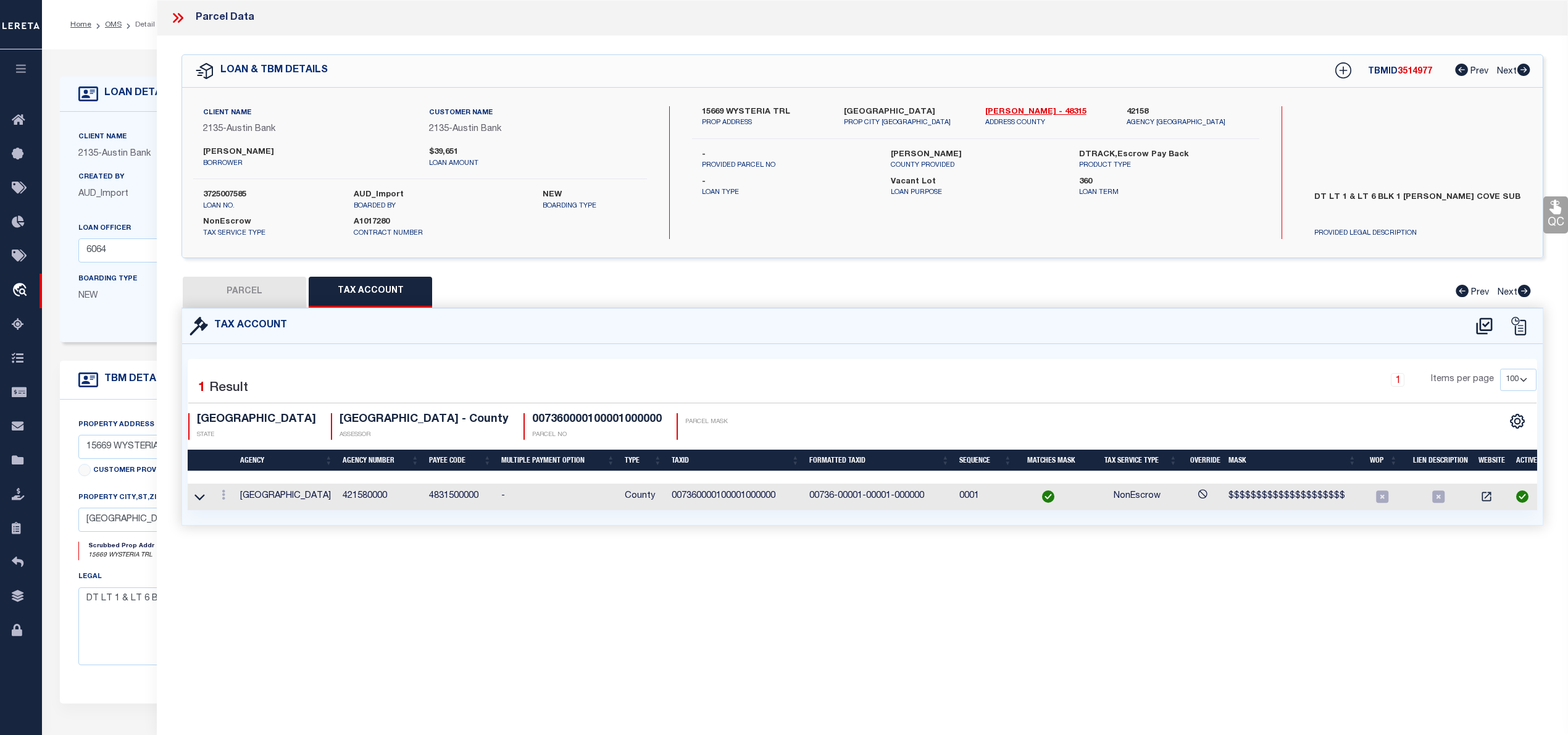
checkbox input "false"
select select "IP"
type input "PICKETT DAVID ETUX DANA MARS"
select select "AGW"
select select "LEG"
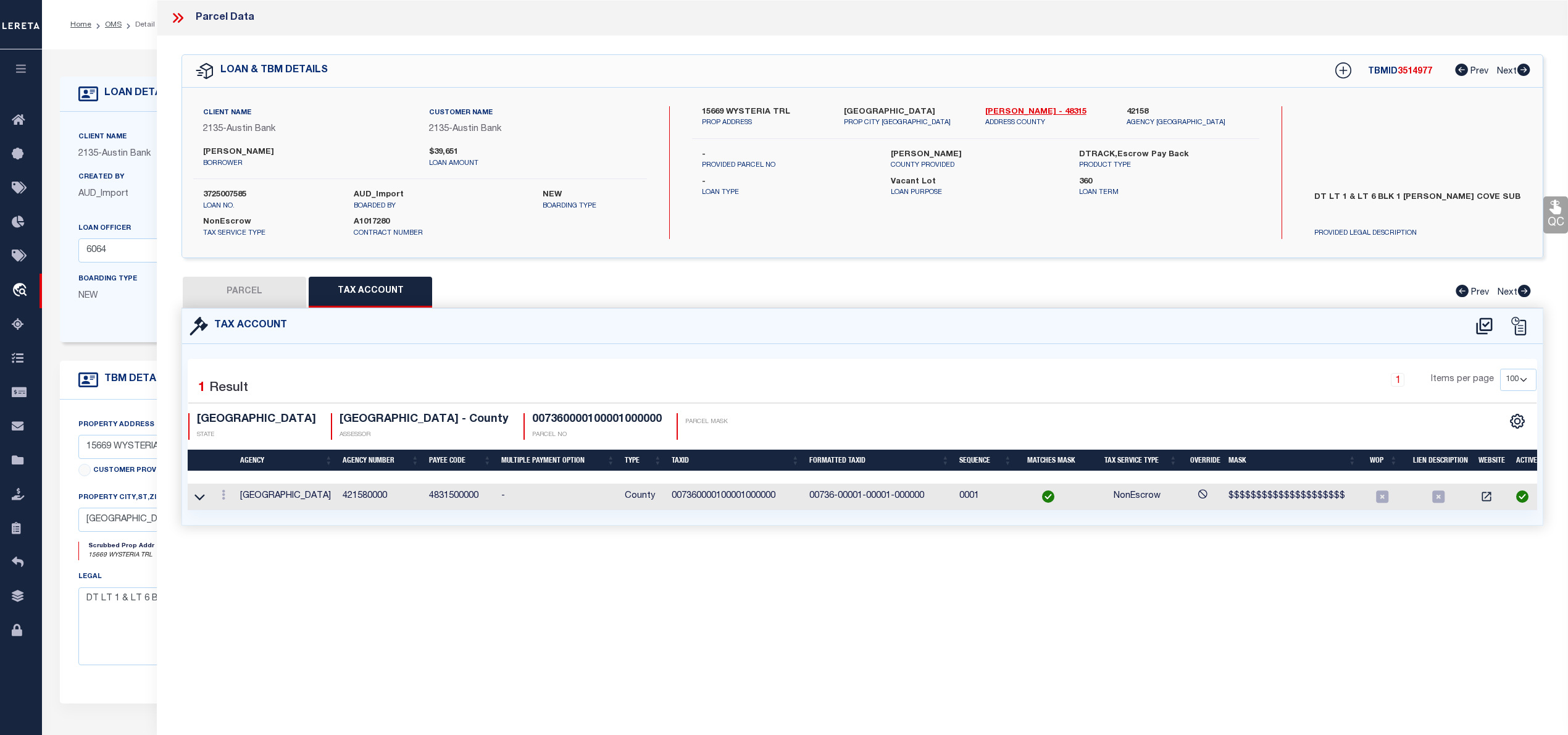
type input "15669 WYSTERIA TRL"
type input "ORE CITY, TX 75683"
type textarea "MCCHESNEYS COVE BLK 1 LOTS 1 & 6 JOANNA BLUNDELL RETAINS L/E"
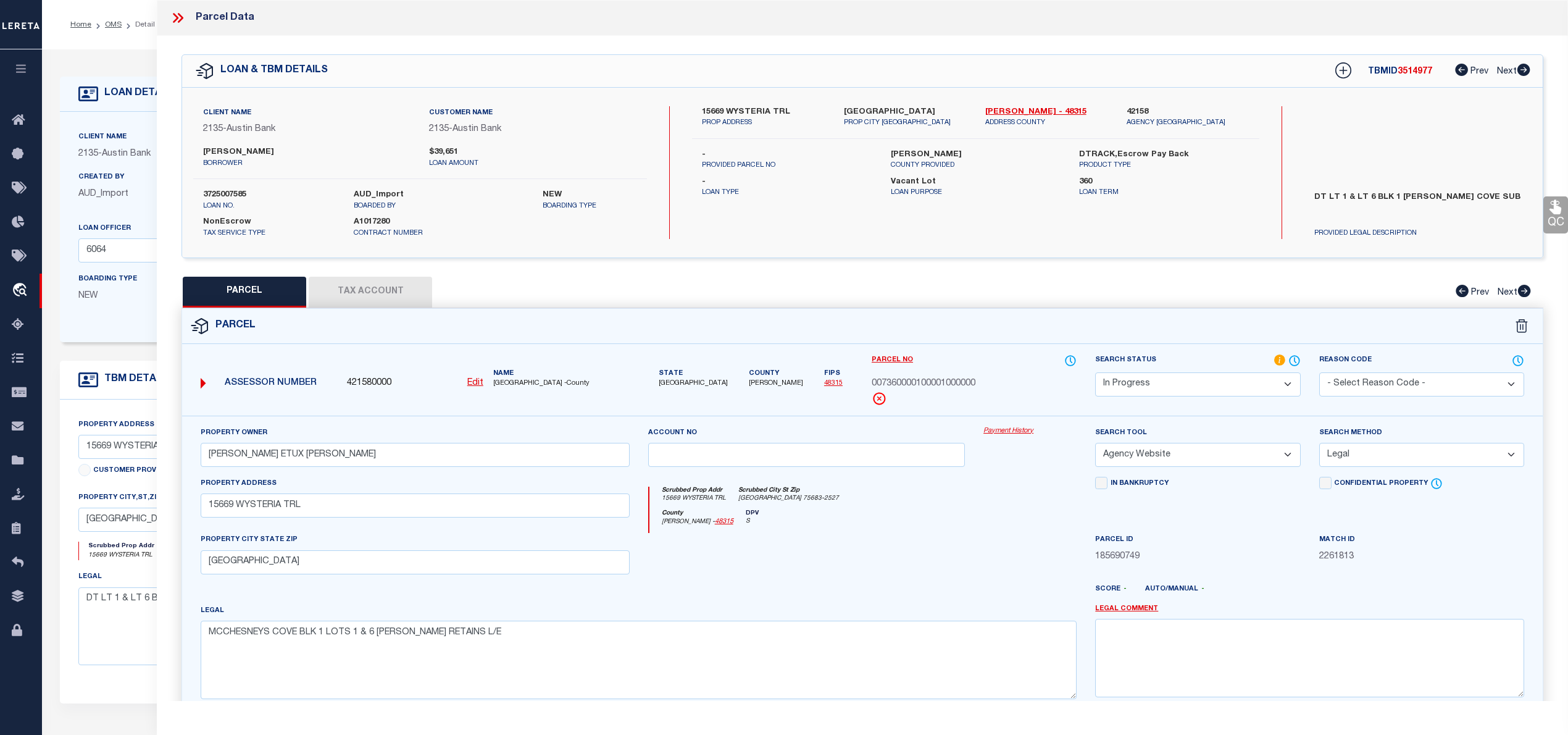
click at [1260, 376] on select "Automated Search Bad Parcel Complete Duplicate Parcel High Dollar Reporting In …" at bounding box center [1197, 384] width 205 height 24
click at [1095, 372] on select "Automated Search Bad Parcel Complete Duplicate Parcel High Dollar Reporting In …" at bounding box center [1197, 384] width 205 height 24
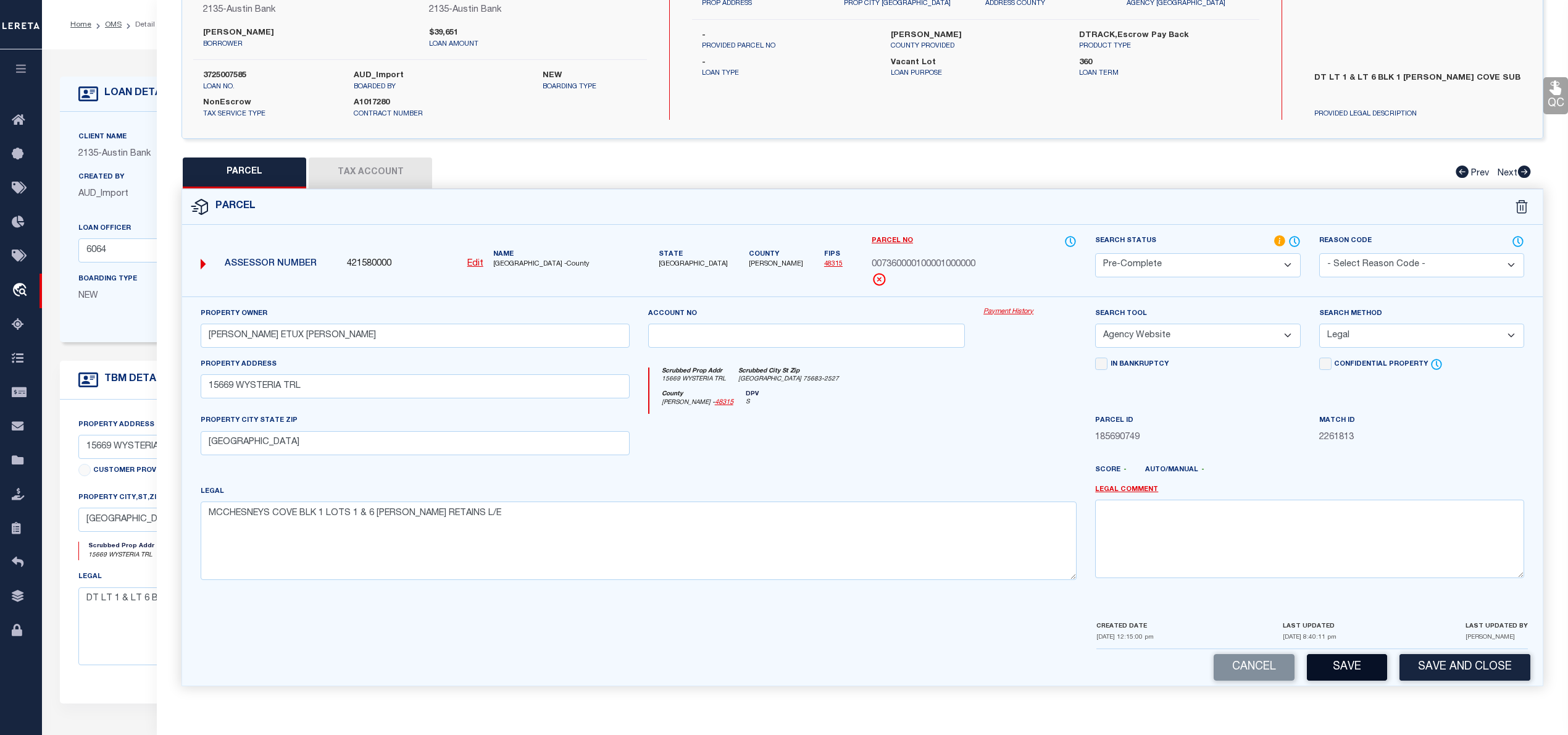
click at [1343, 666] on button "Save" at bounding box center [1347, 666] width 80 height 27
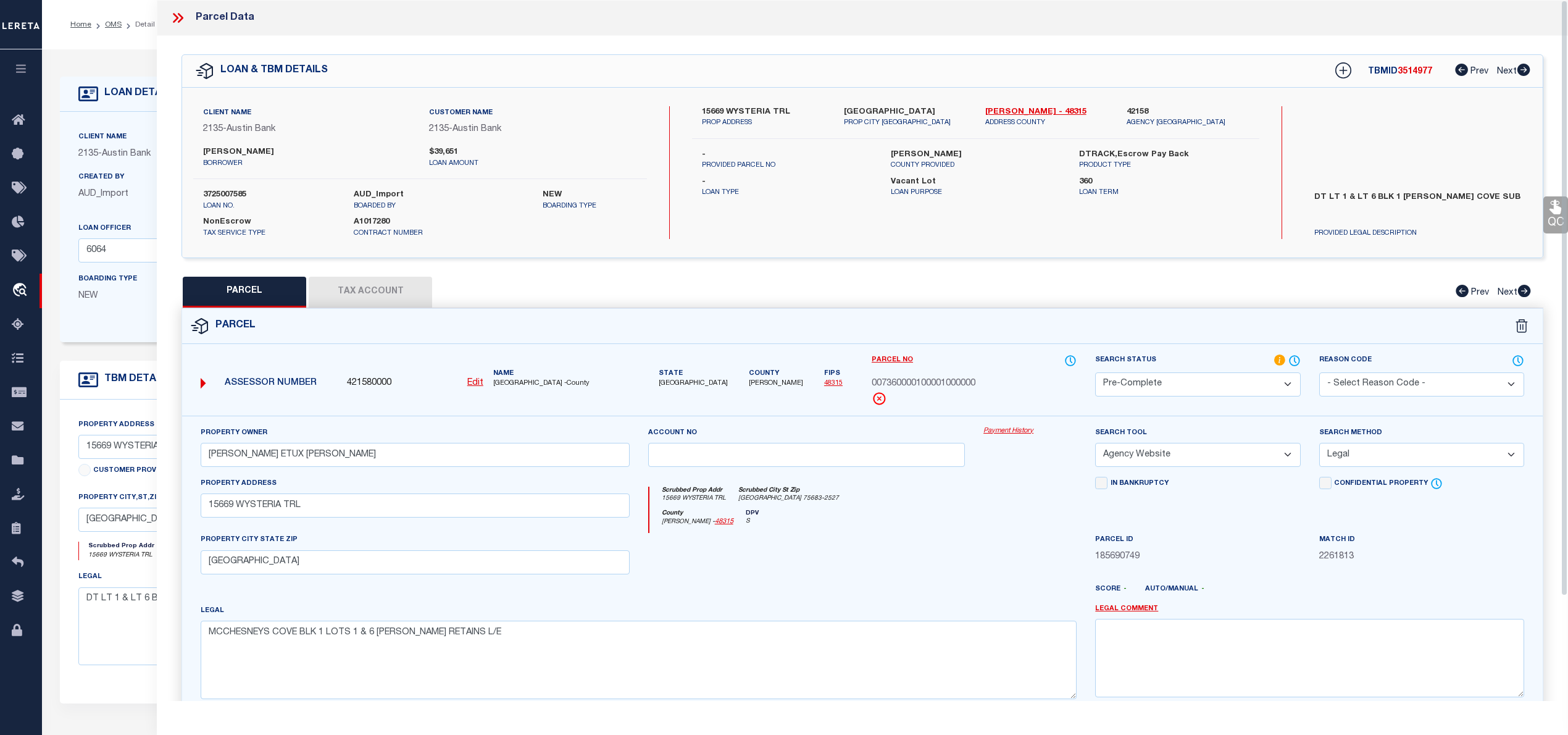
select select "AS"
select select
checkbox input "false"
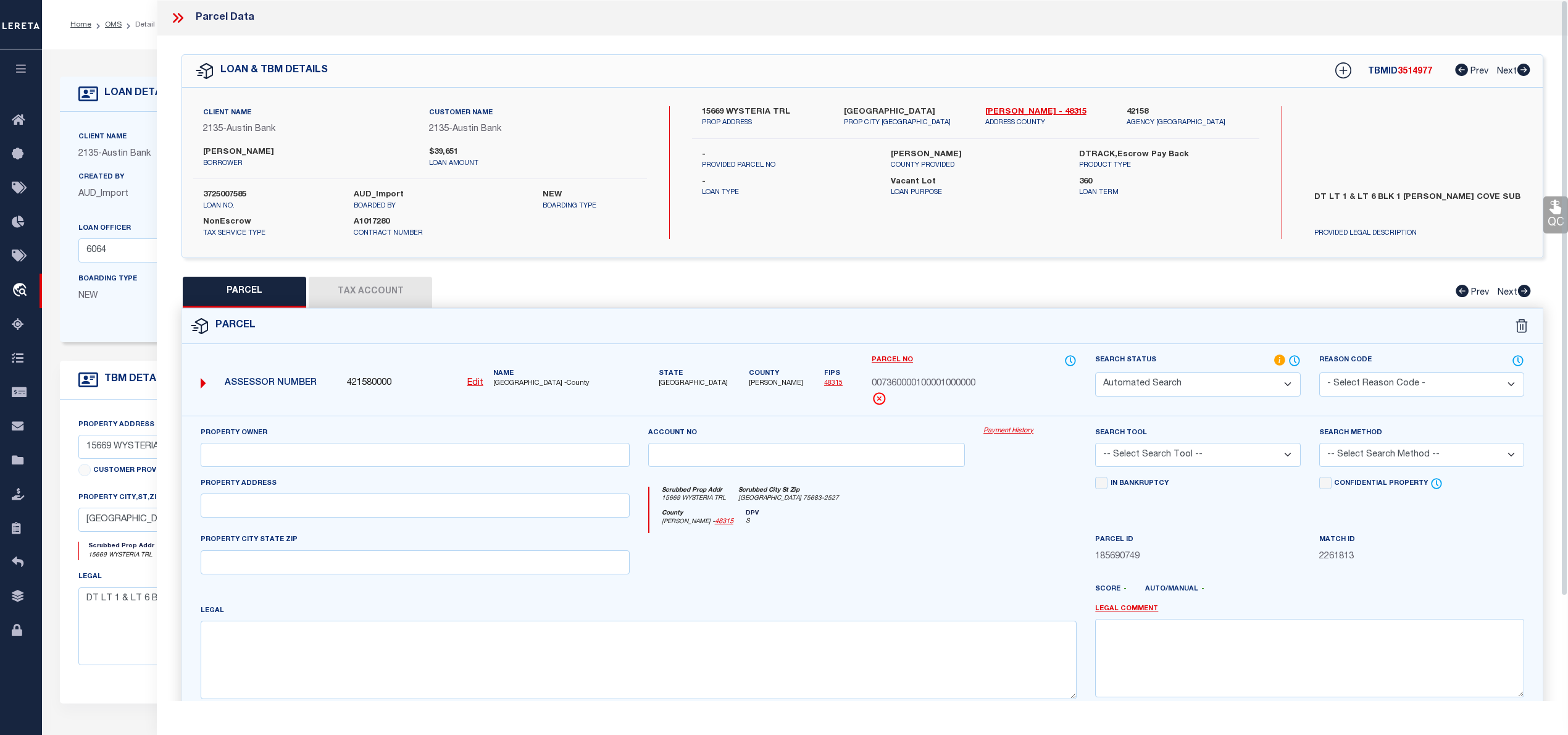
select select "PC"
type input "PICKETT DAVID ETUX DANA MARS"
select select "AGW"
select select "LEG"
type input "15669 WYSTERIA TRL"
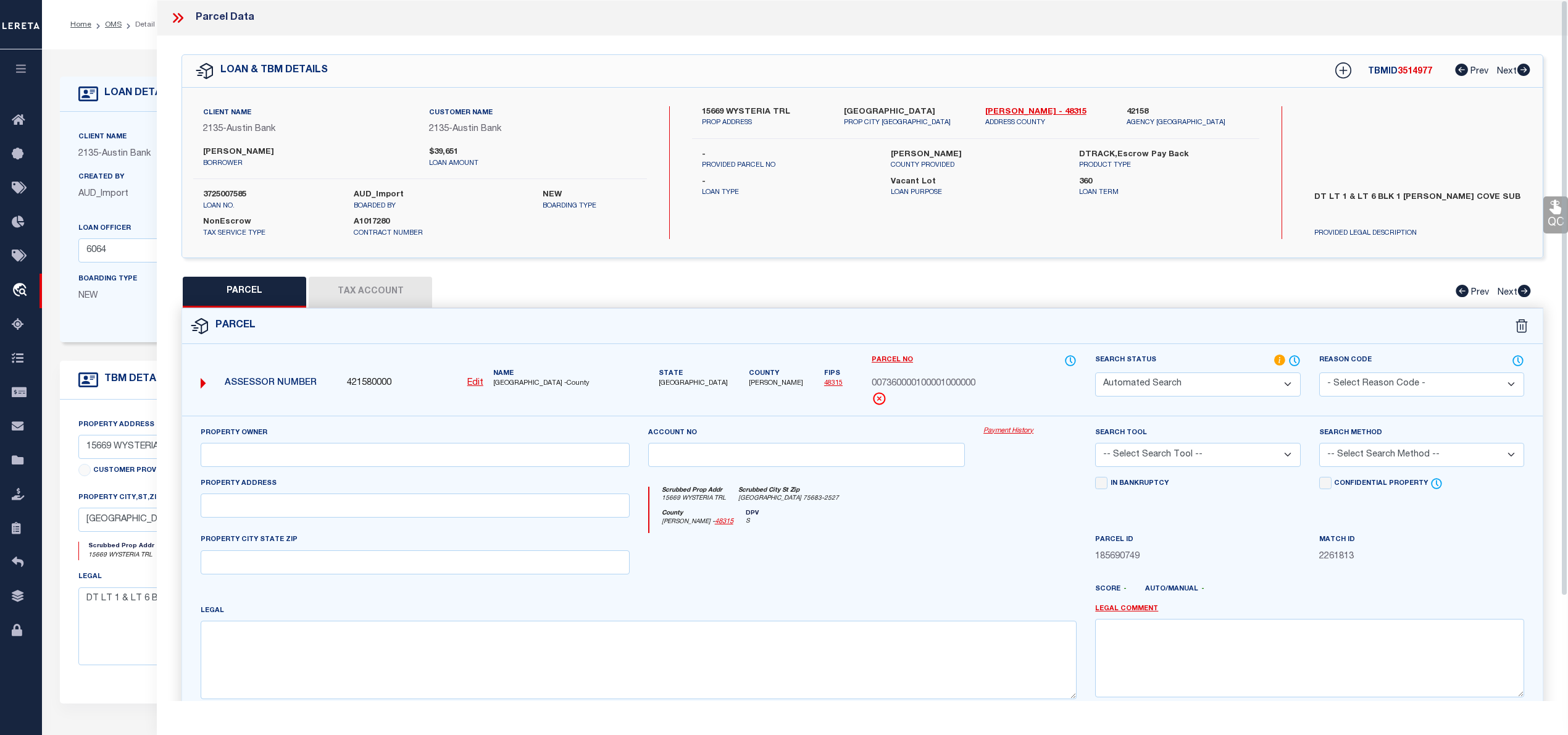
type input "ORE CITY, TX 75683"
type textarea "MCCHESNEYS COVE BLK 1 LOTS 1 & 6 JOANNA BLUNDELL RETAINS L/E"
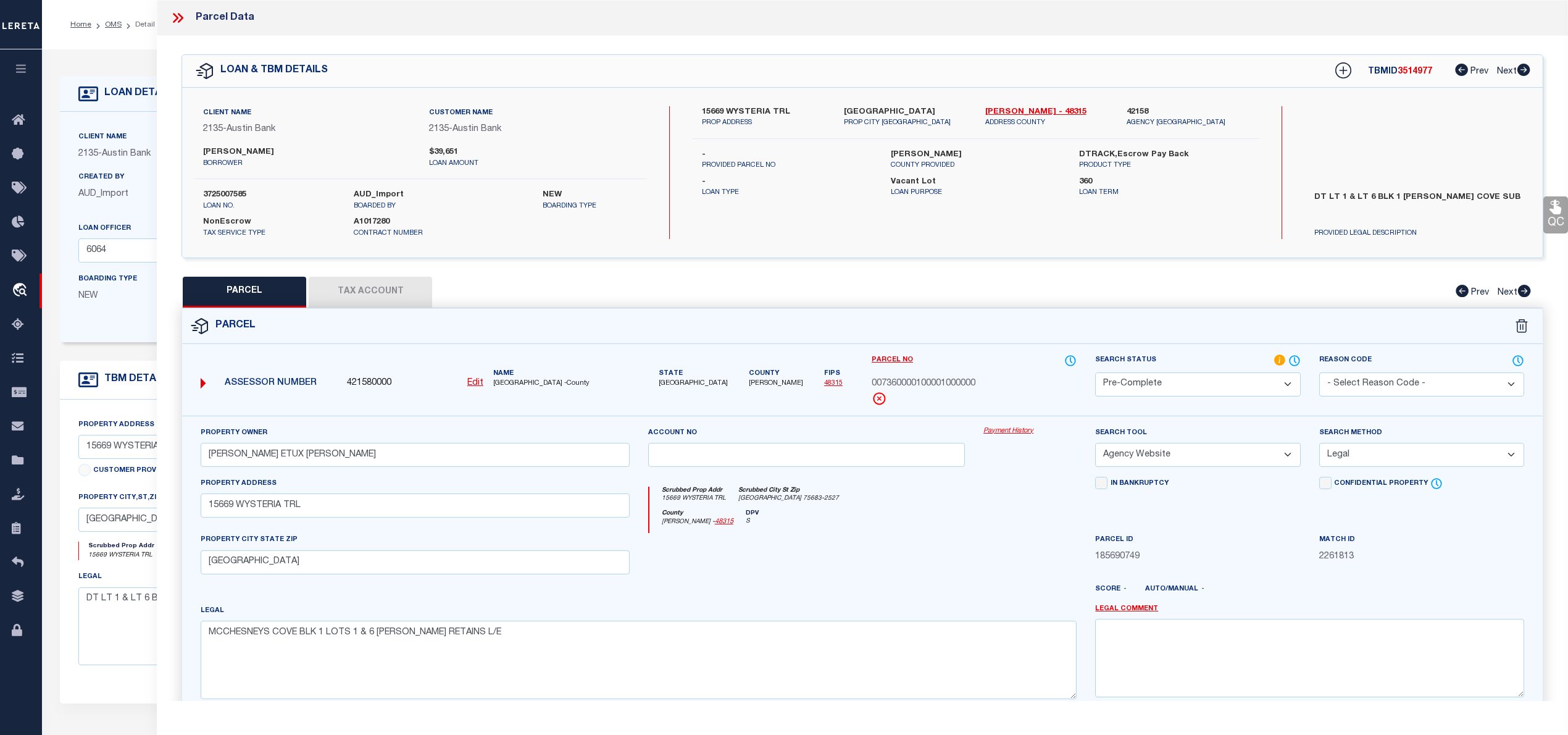
click at [384, 298] on button "Tax Account" at bounding box center [370, 293] width 123 height 31
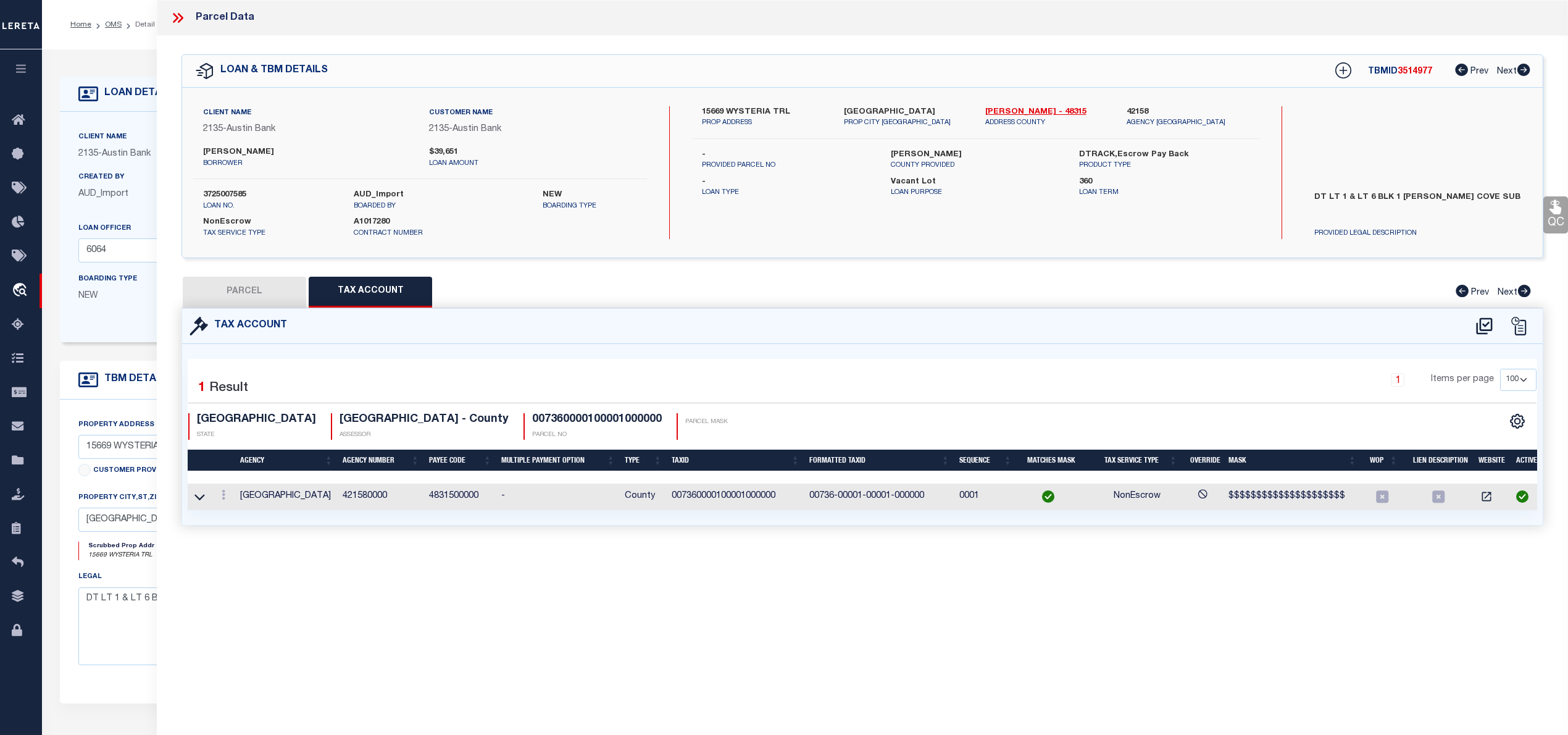
select select "100"
click at [249, 297] on button "PARCEL" at bounding box center [244, 293] width 123 height 31
select select "AS"
select select
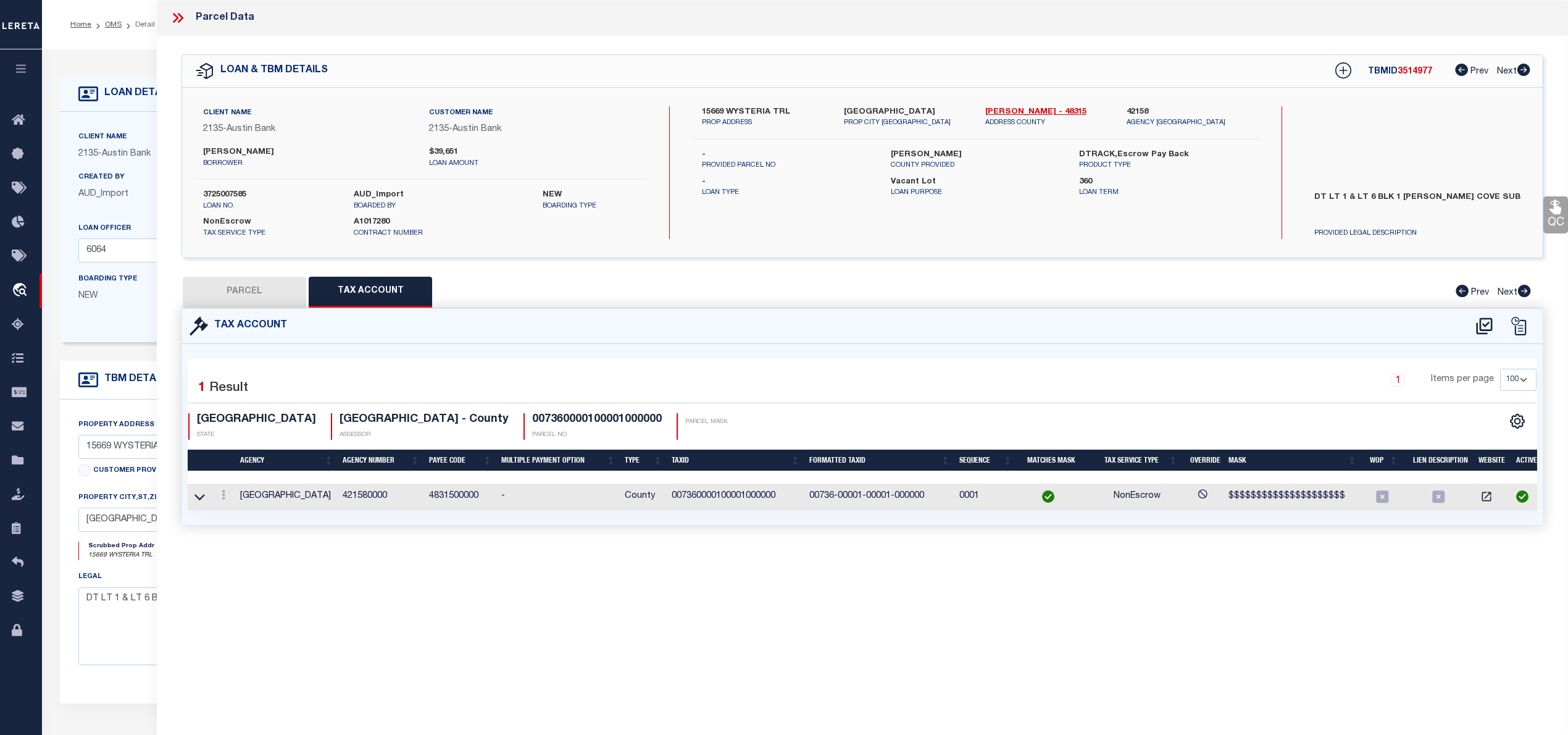
checkbox input "false"
select select "PC"
type input "PICKETT DAVID ETUX DANA MARS"
select select "AGW"
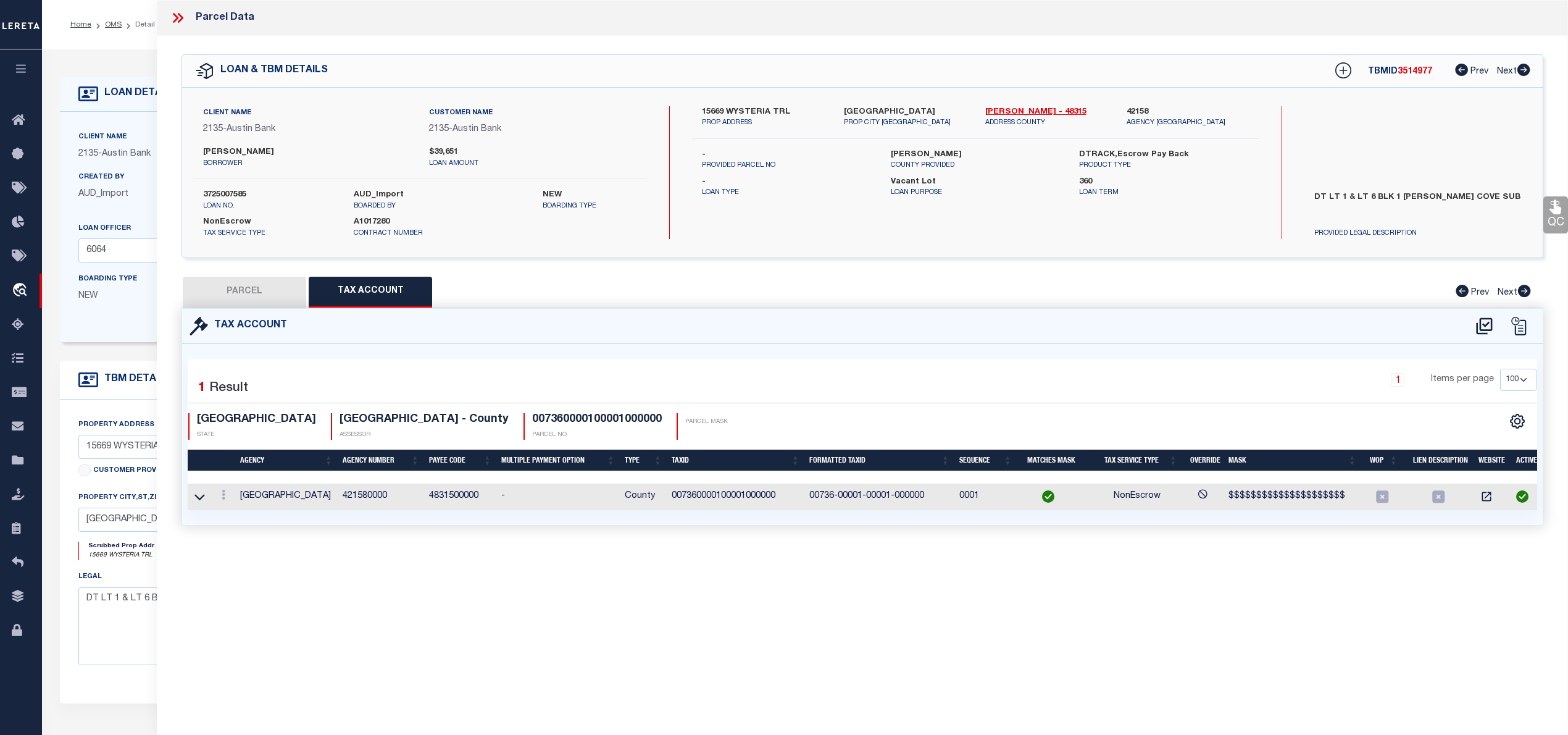
select select "LEG"
type input "15669 WYSTERIA TRL"
type input "ORE CITY, TX 75683"
type textarea "MCCHESNEYS COVE BLK 1 LOTS 1 & 6 JOANNA BLUNDELL RETAINS L/E"
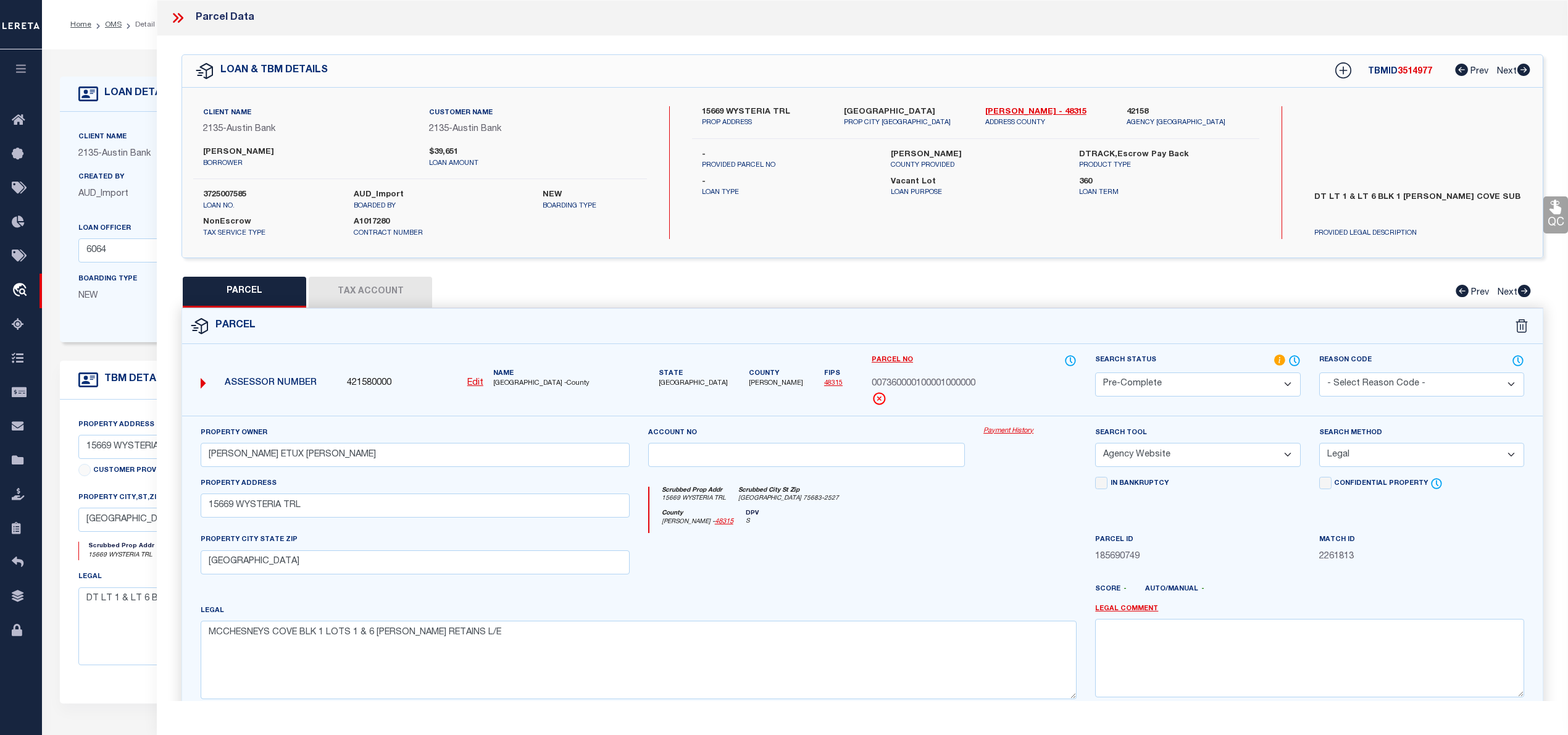
click at [180, 16] on icon at bounding box center [181, 17] width 5 height 10
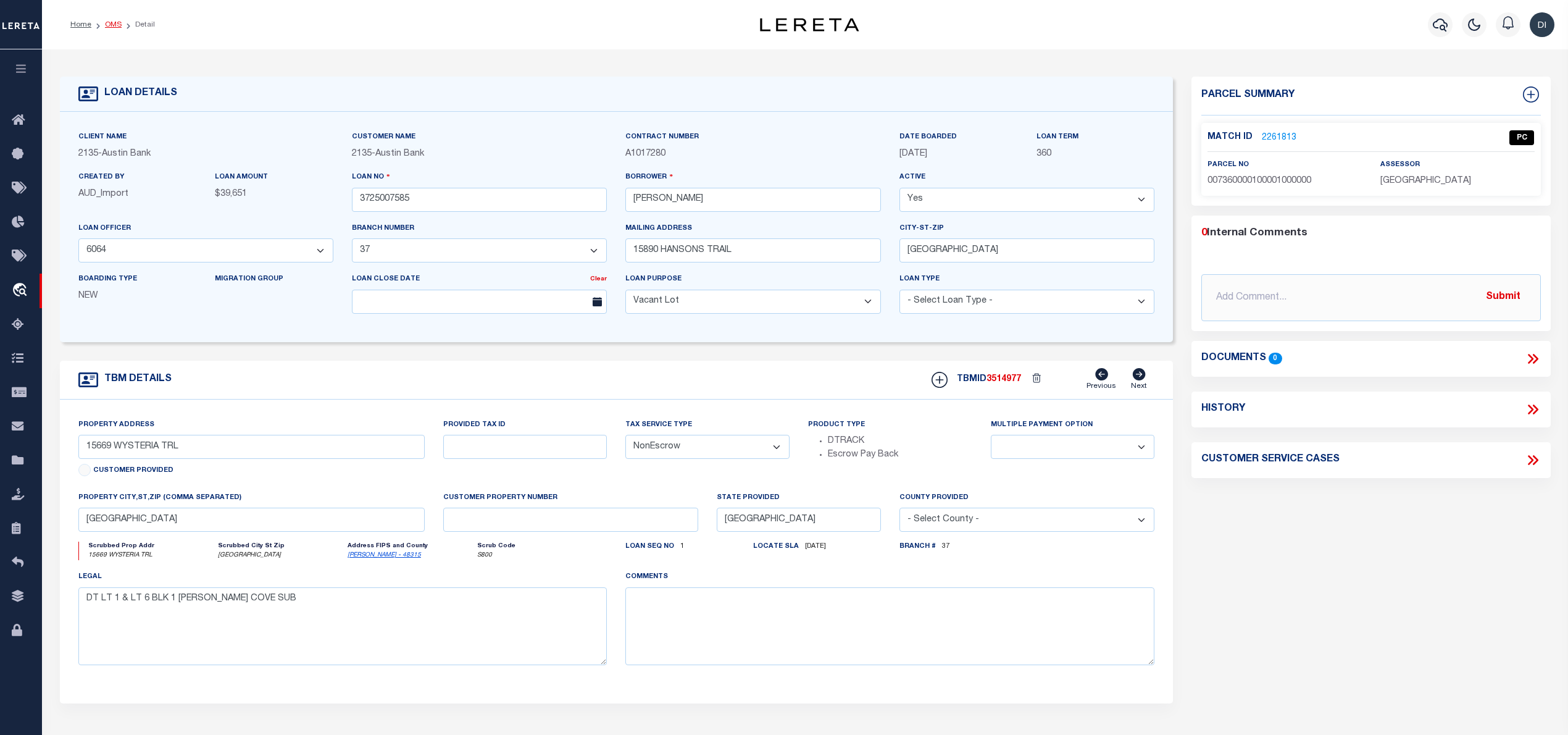
click at [114, 24] on link "OMS" at bounding box center [113, 25] width 16 height 7
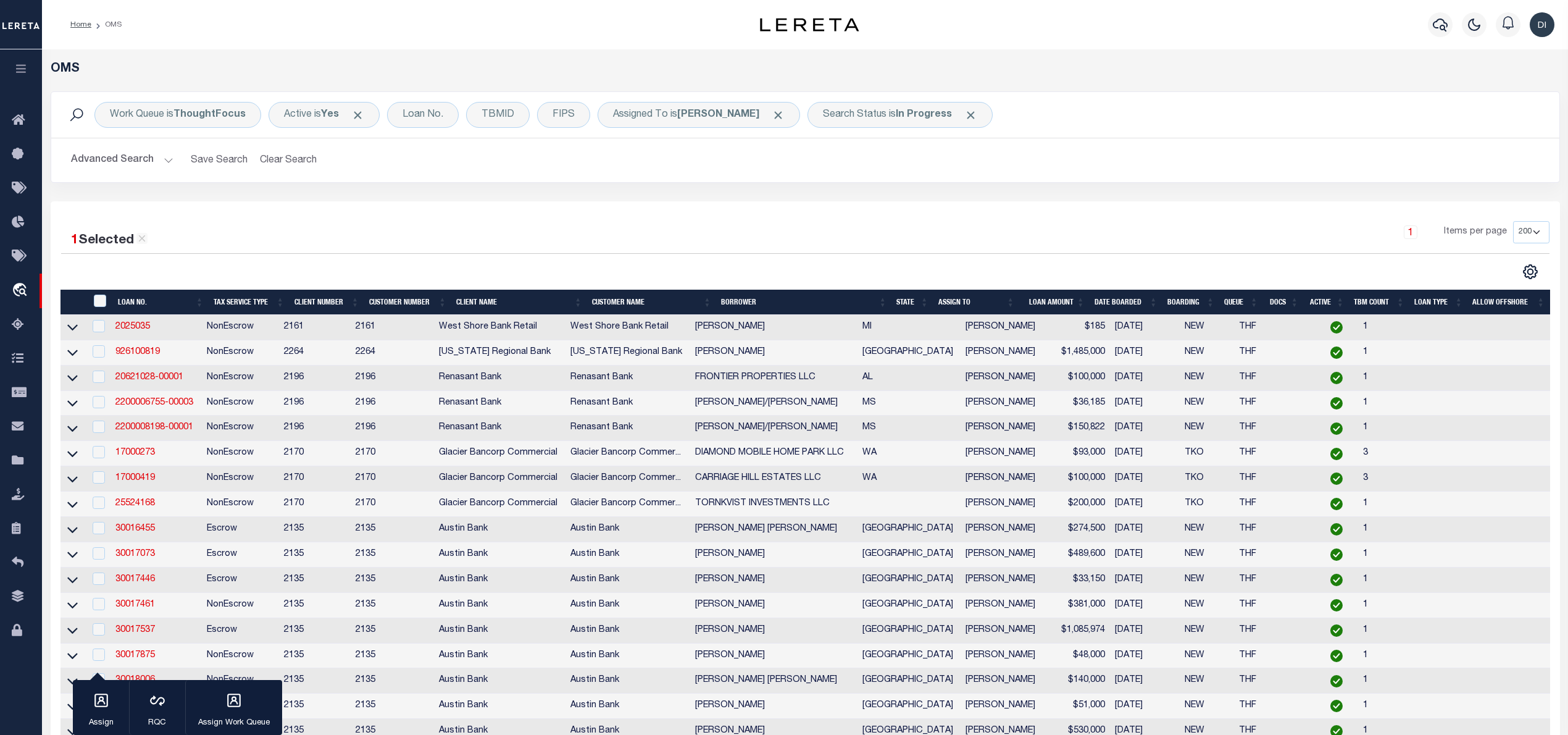
click at [472, 257] on div "1 Selected 20 Results 1 Items per page 10 25 50 100 200" at bounding box center [805, 250] width 1508 height 59
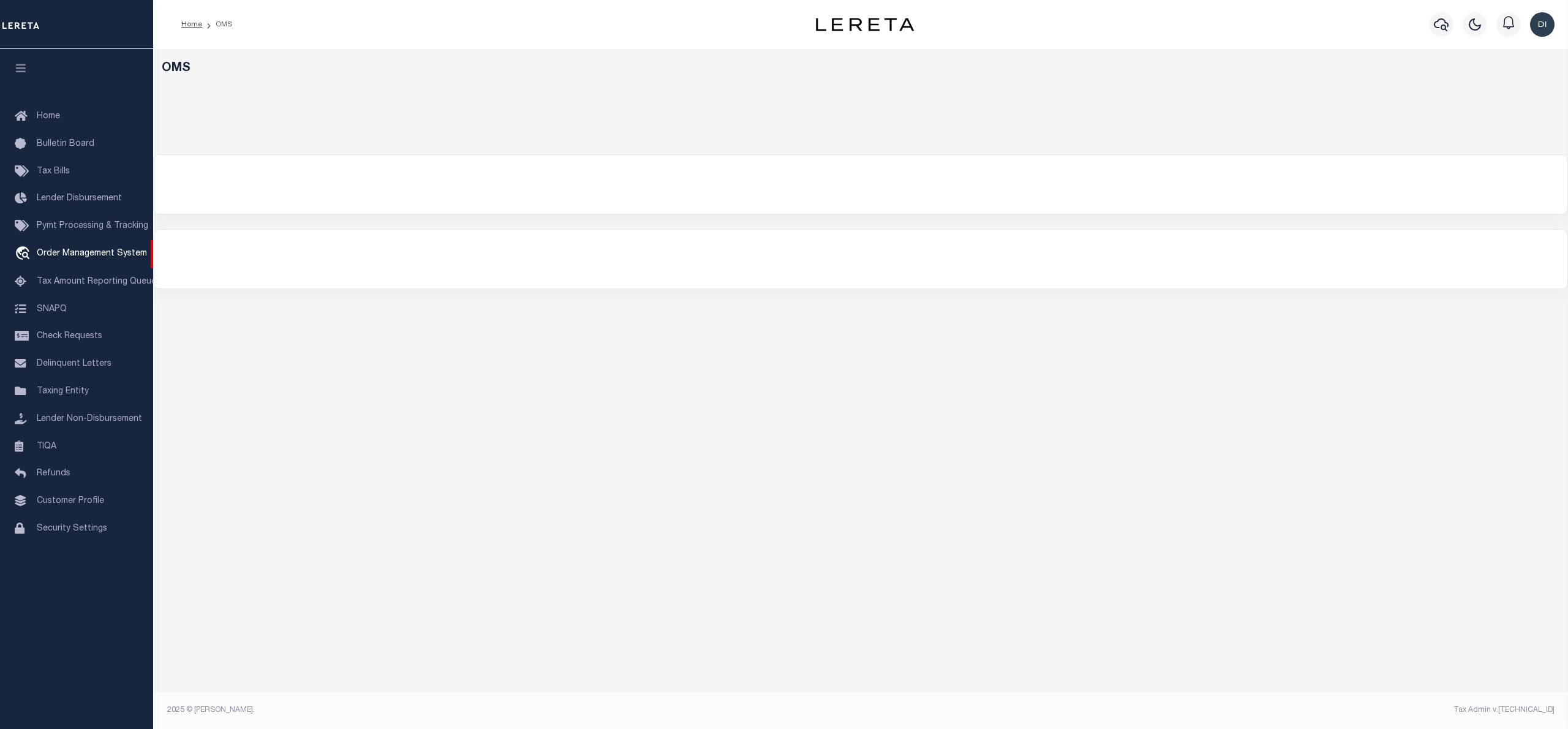
select select "200"
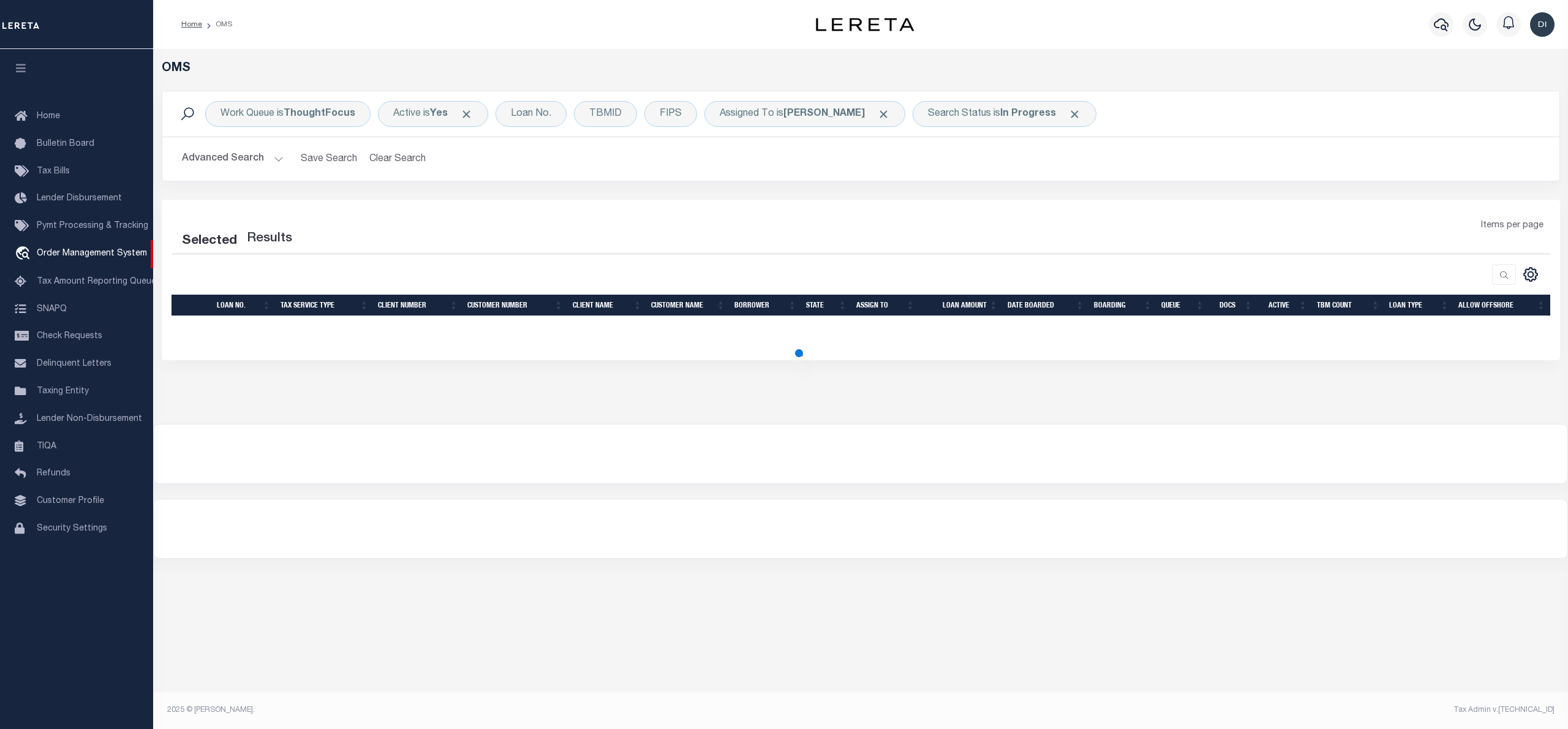
select select "200"
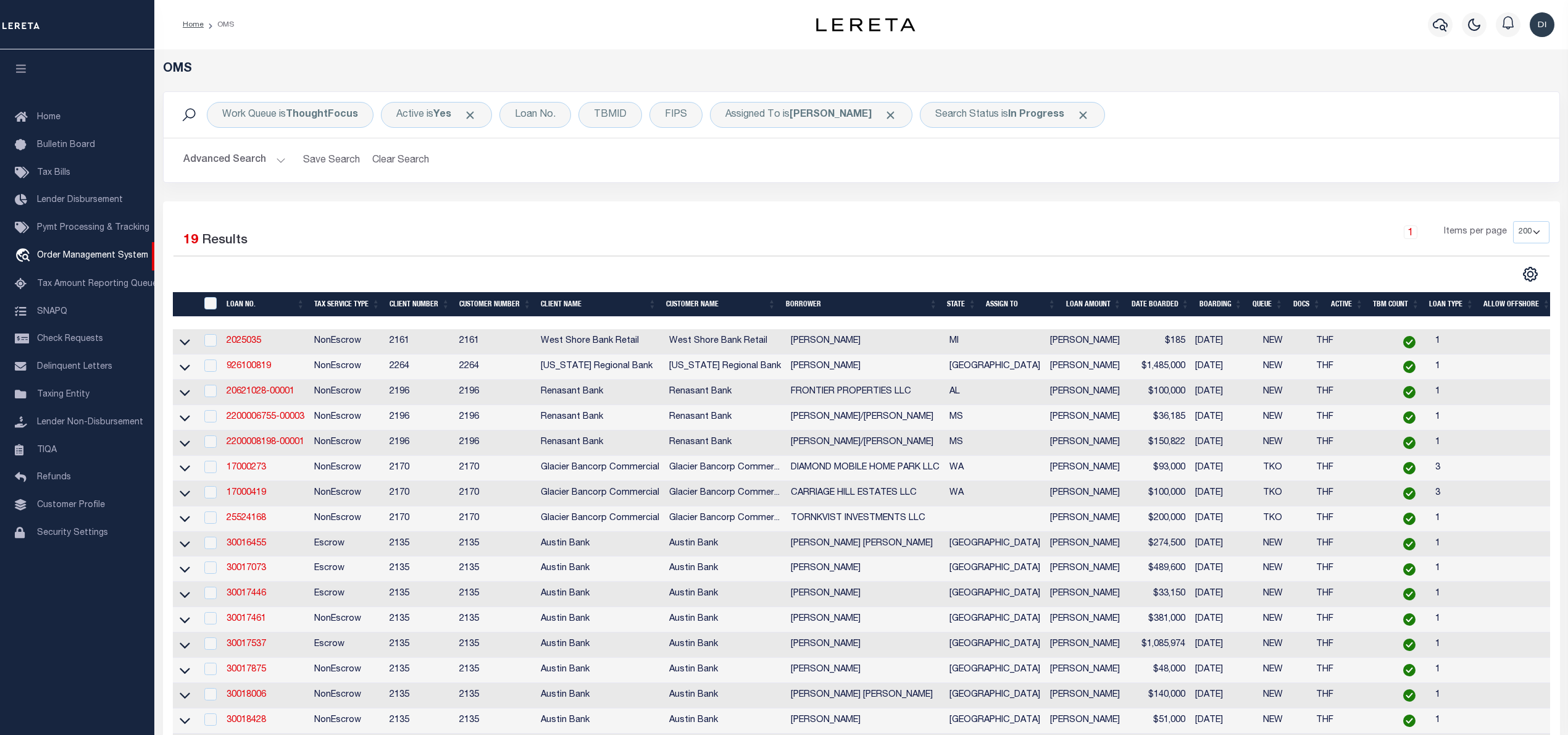
scroll to position [165, 0]
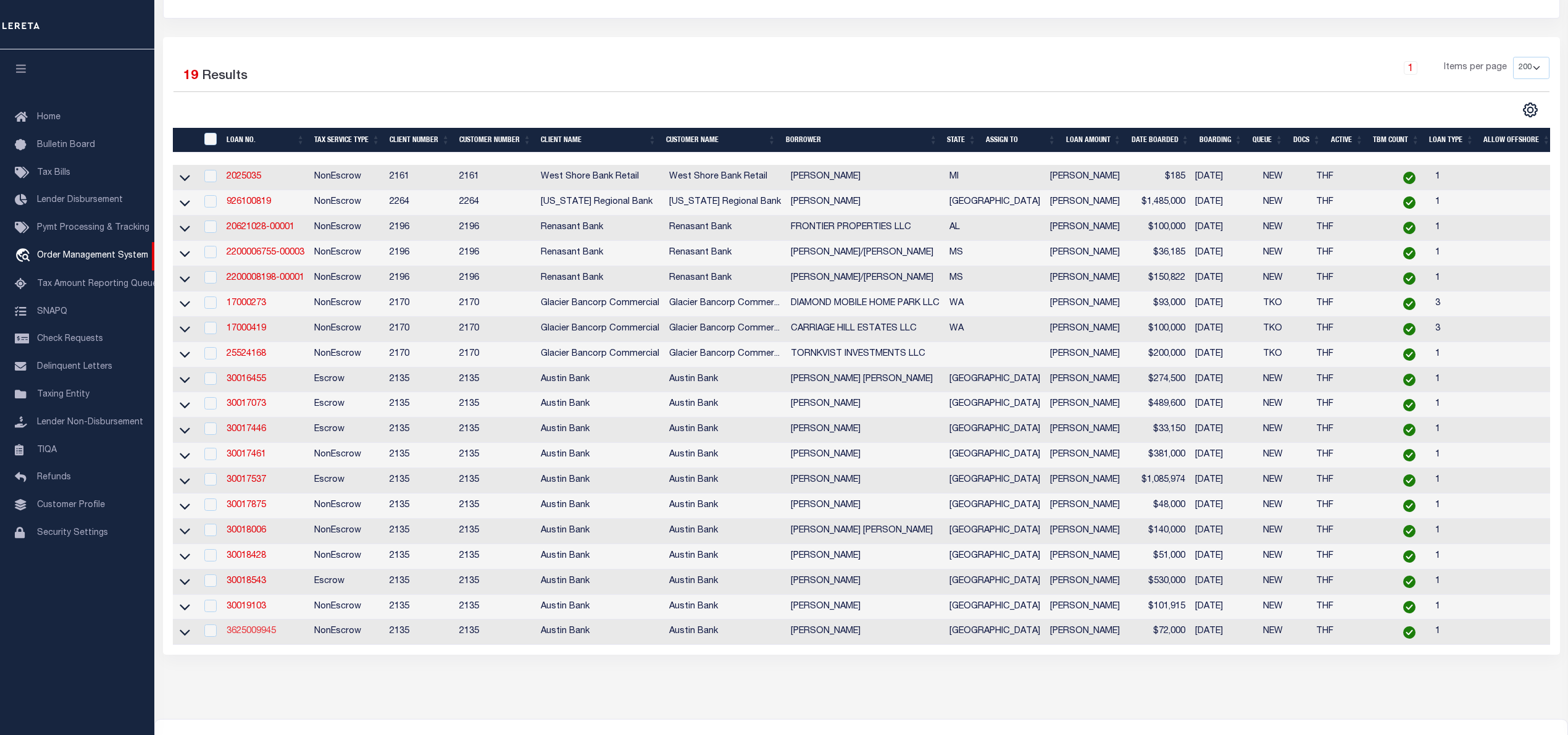
click at [252, 635] on link "3625009945" at bounding box center [251, 631] width 49 height 8
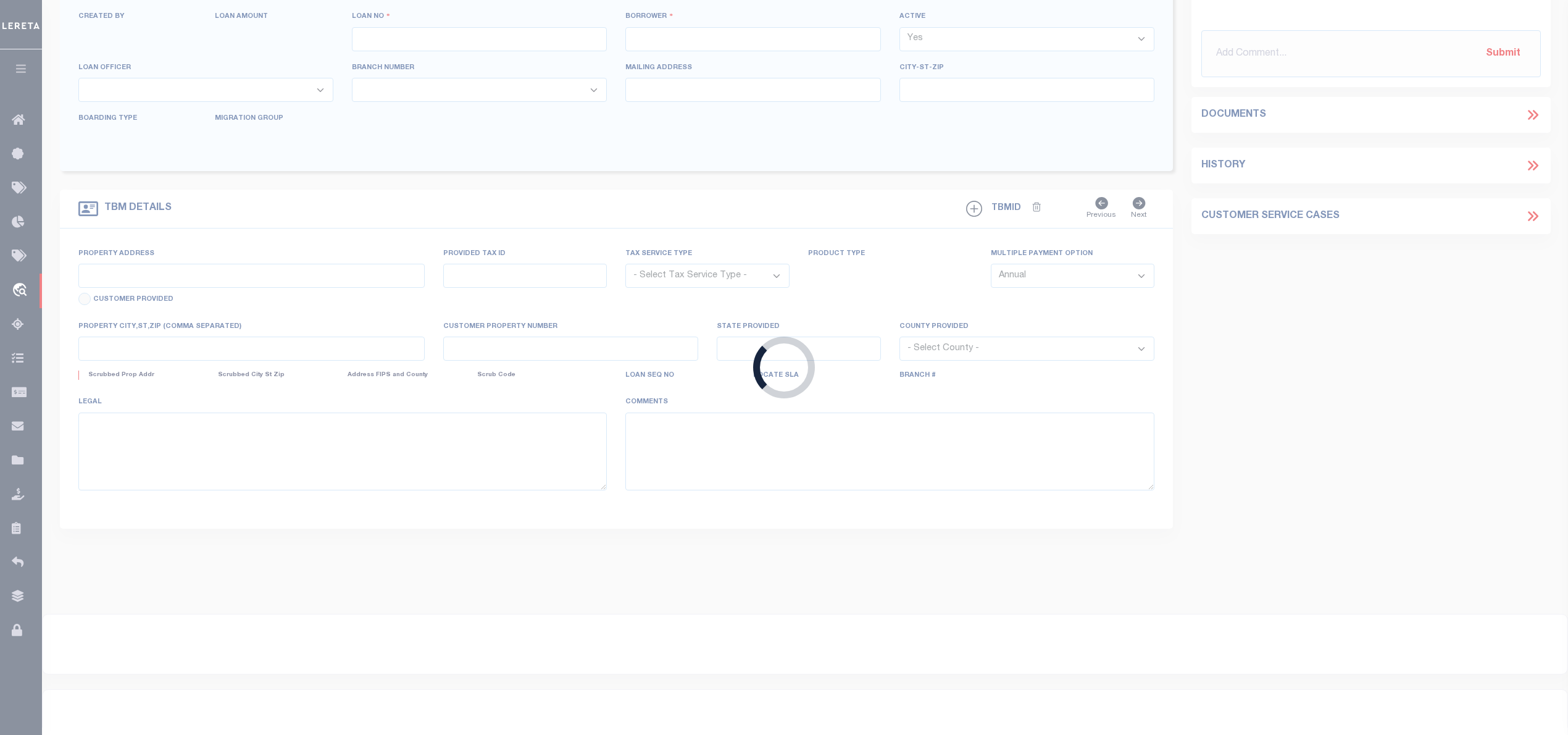
type input "3625009945"
type input "[PERSON_NAME]"
select select
type input "13402 COUNTY ROAD 173 N"
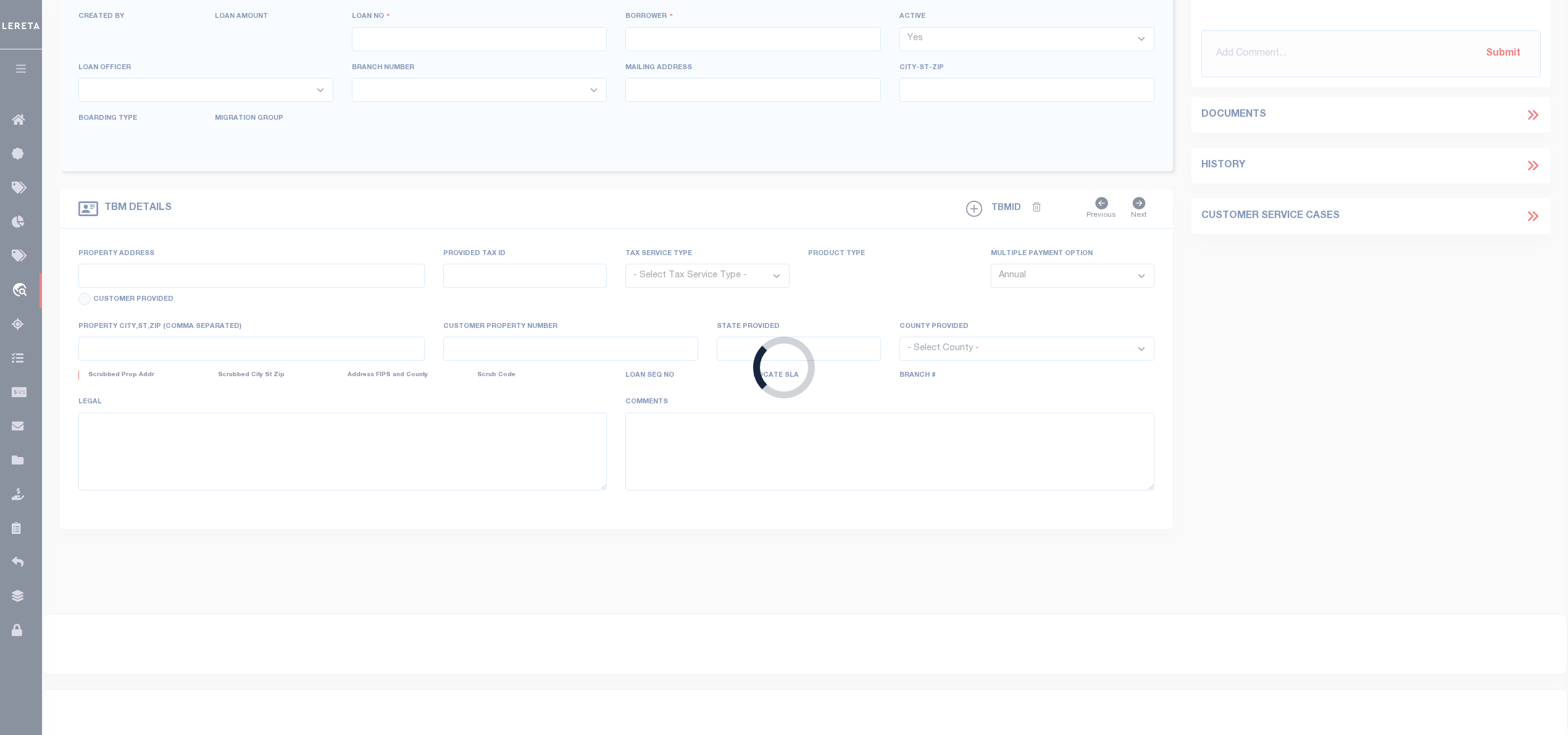
type input "KILGORE, TX 75662-1341"
select select "400"
select select "NonEscrow"
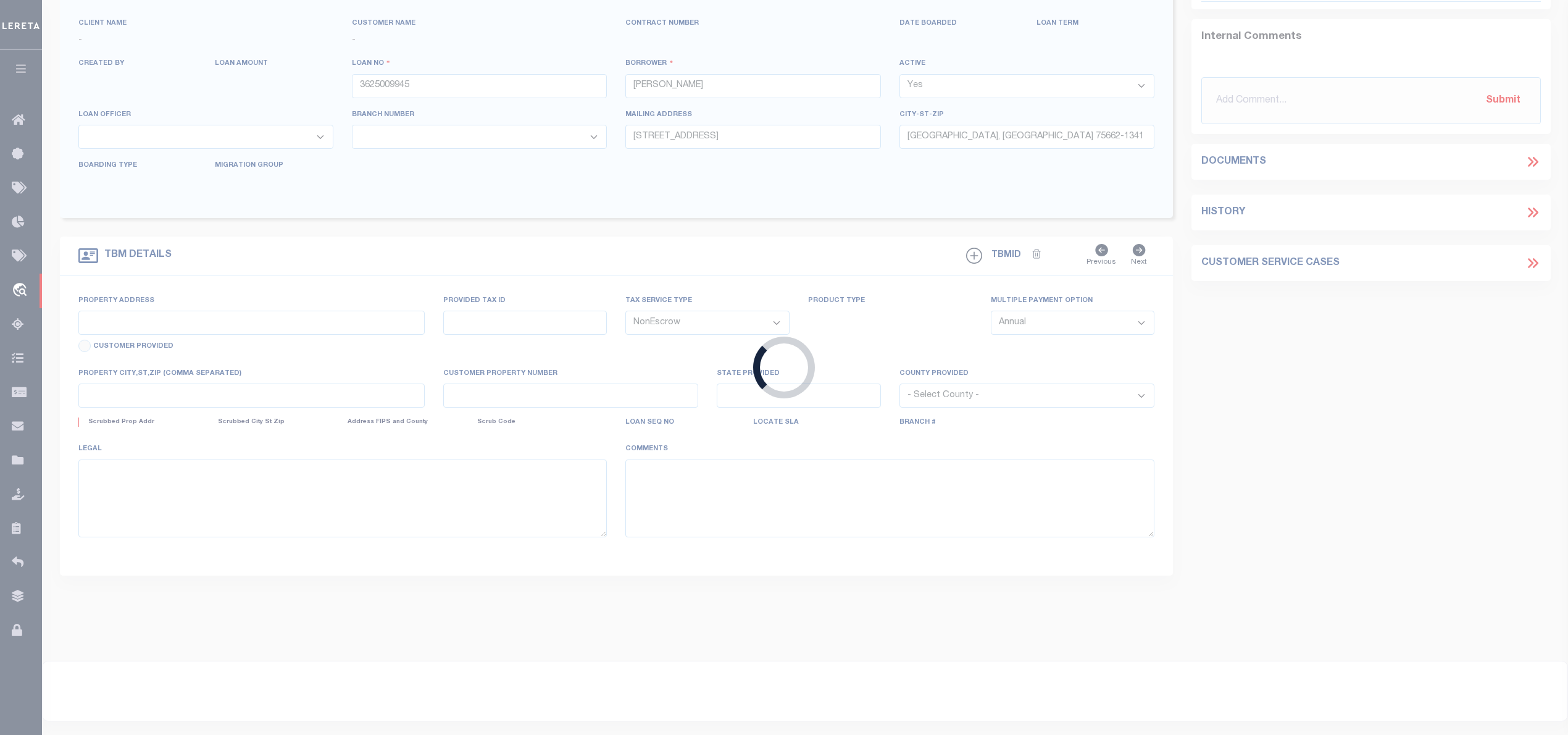
type input "12990 COUNTY ROAD 173 N"
select select
type input "KILGORE TX 75662"
type input "[GEOGRAPHIC_DATA]"
select select
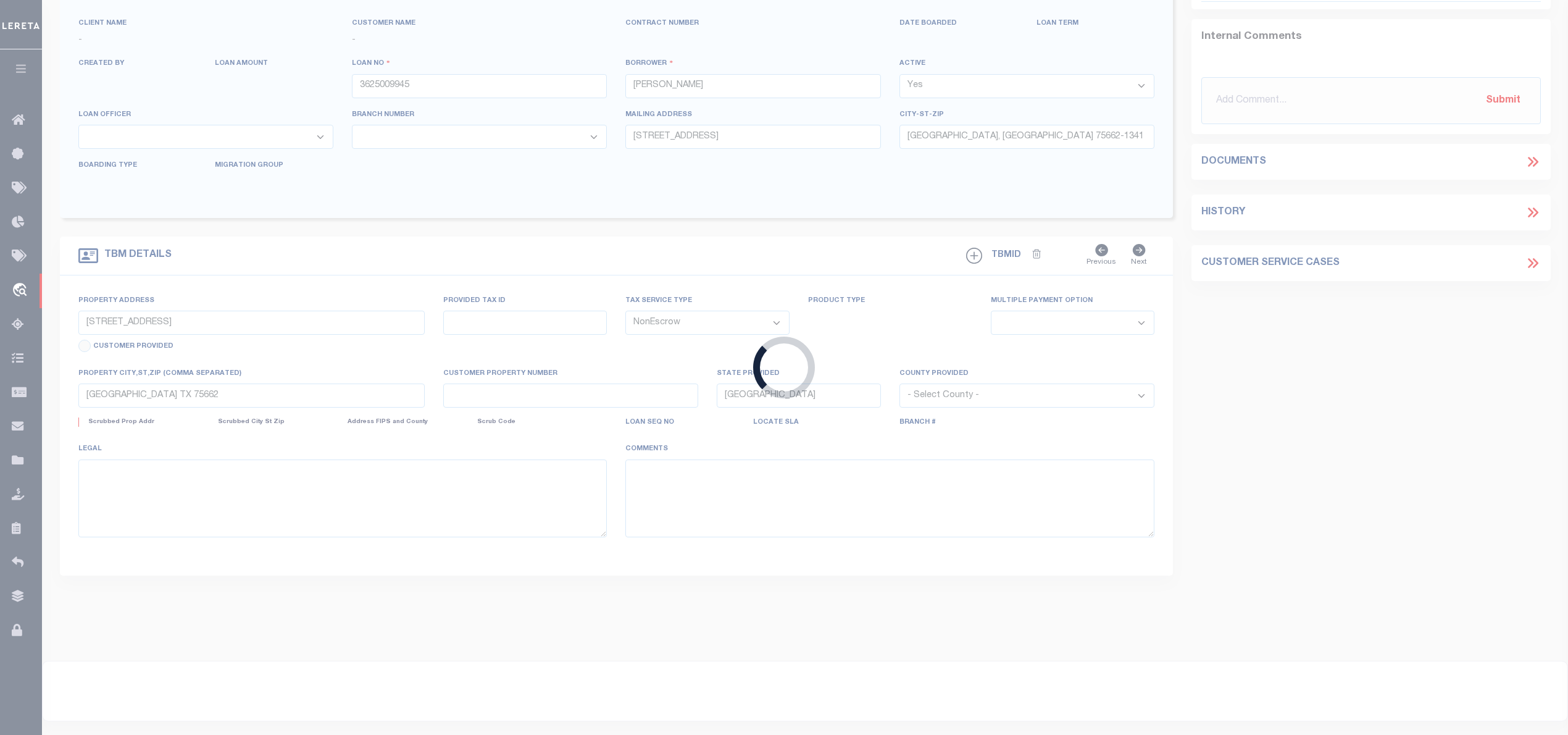
type textarea "DT .4295 AC STEPHEN C GEORGE SVY A-311"
select select "43981"
select select "2580"
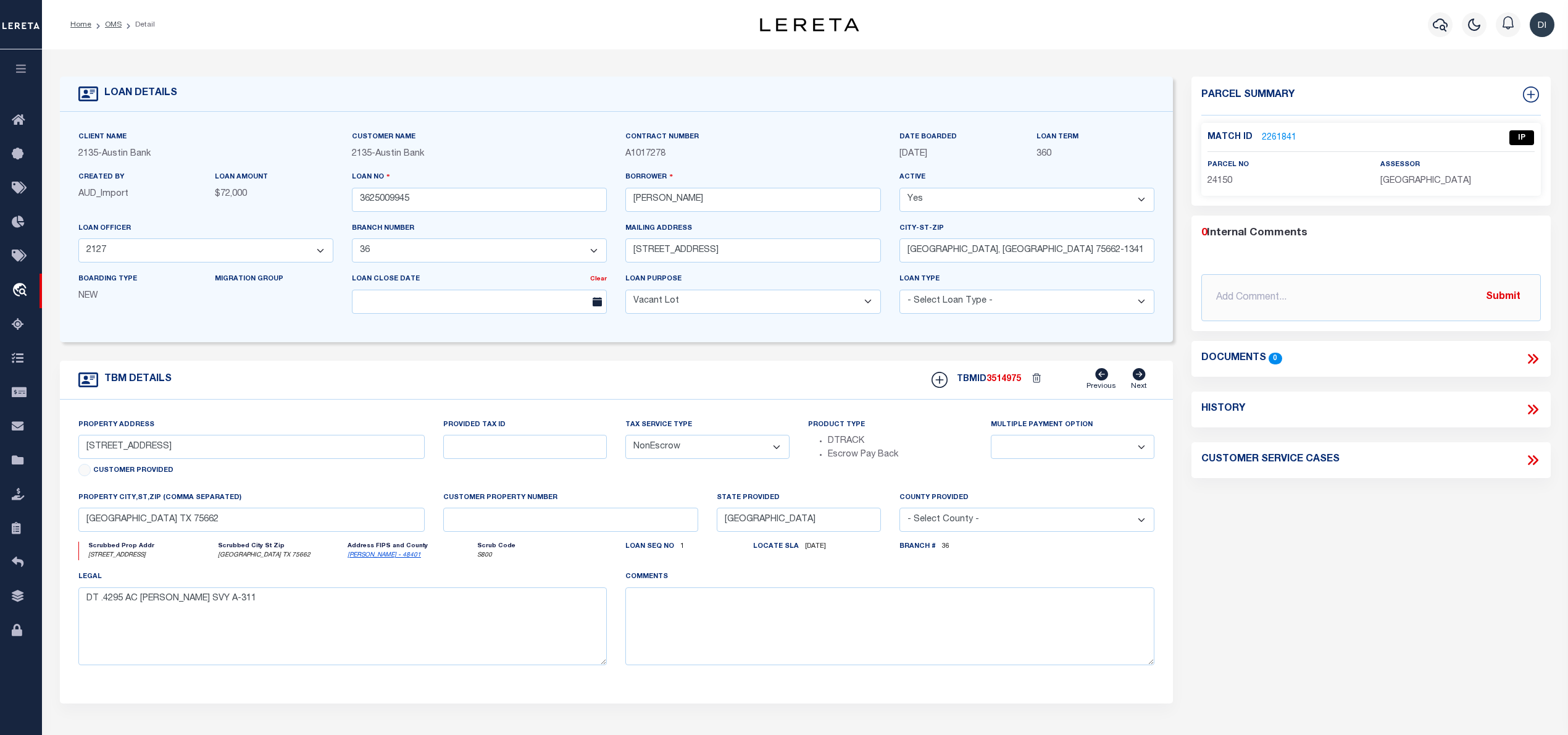
click at [1266, 132] on link "2261841" at bounding box center [1279, 138] width 35 height 13
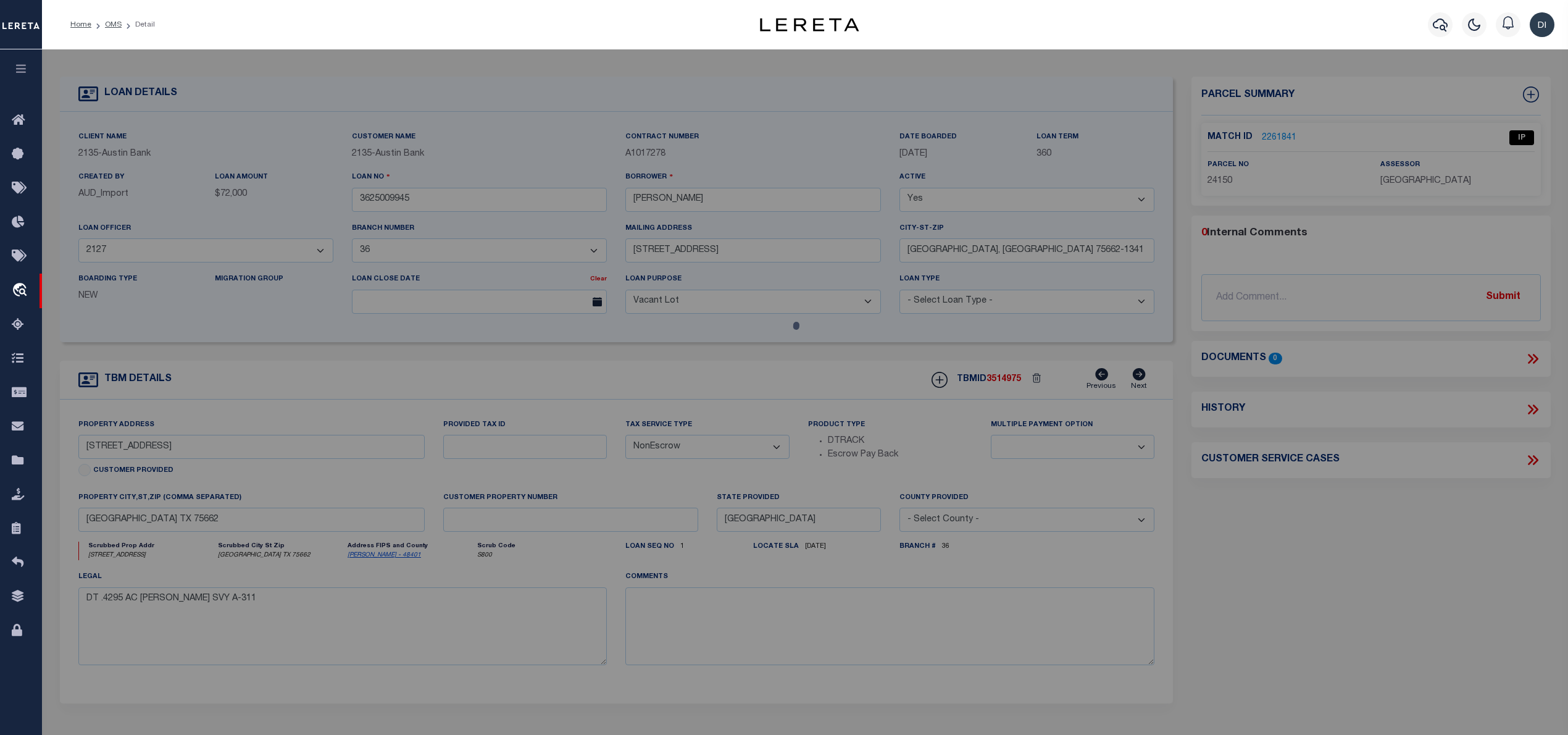
checkbox input "false"
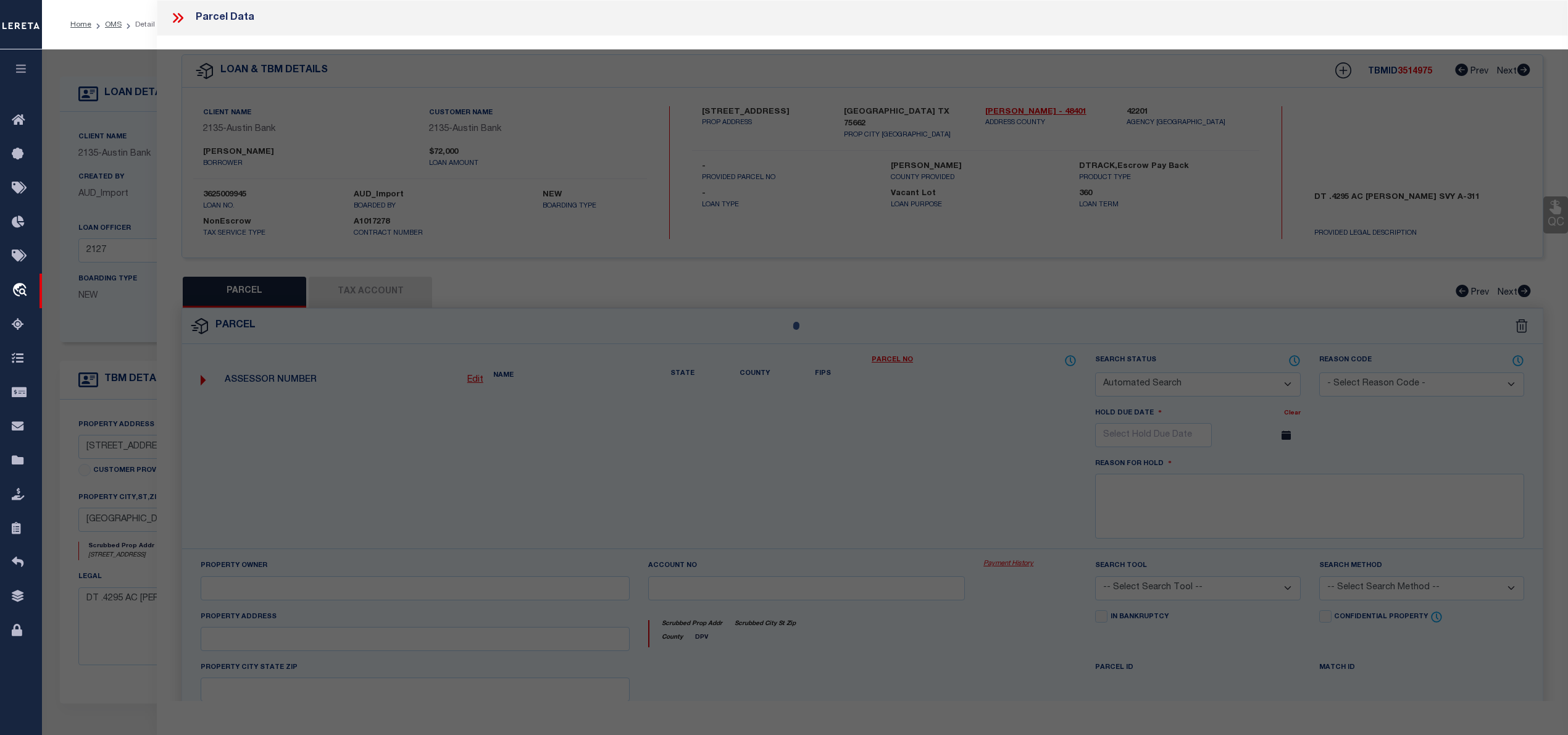
select select "IP"
type input "PERRY,PENNYE JONES"
select select "ATL"
select select "ADD"
type input "12990 COUNTY ROAD 173 N"
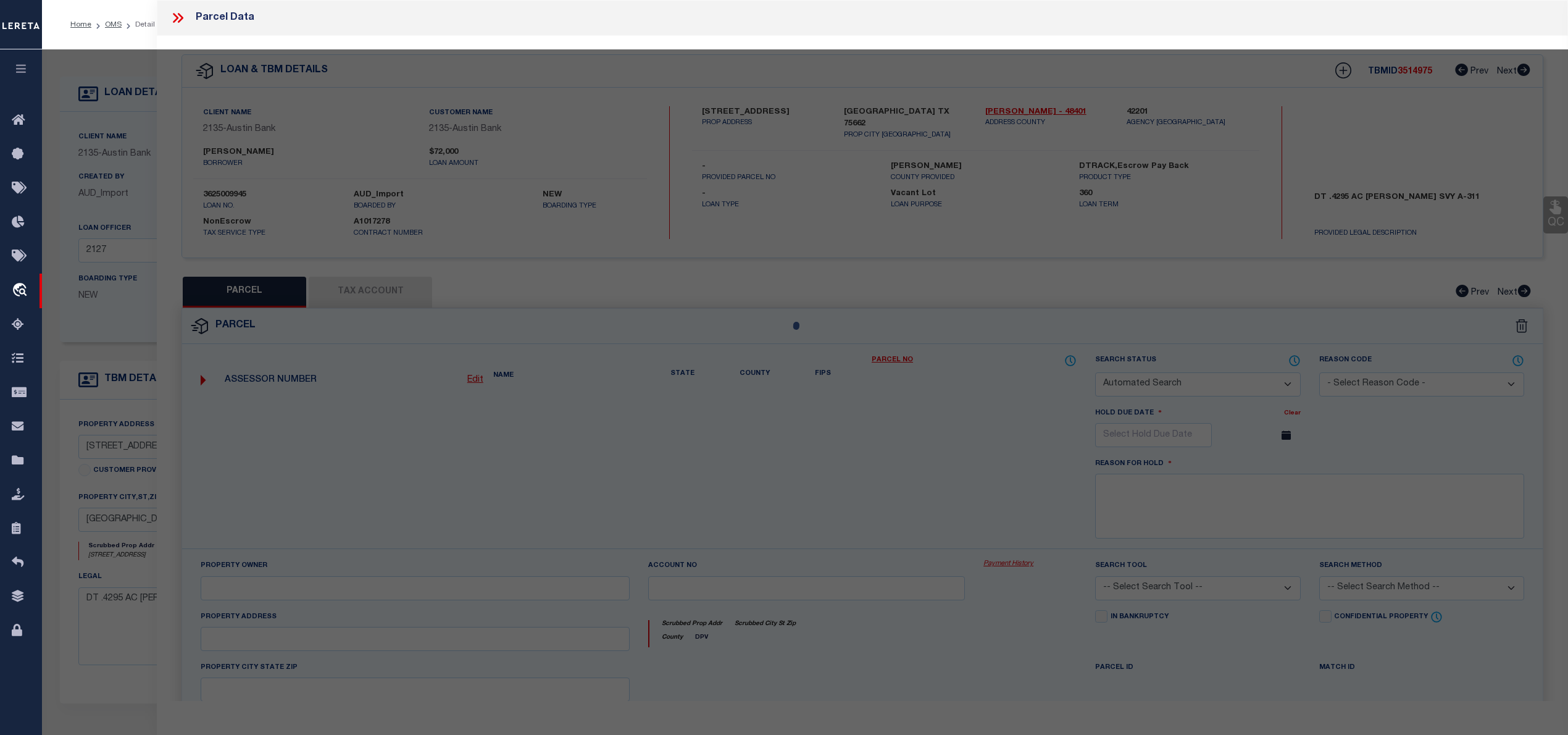
checkbox input "false"
type input "KILGORE, TX 75662"
type textarea "LT 9 E R GARNER SUB AB 311 S C GEORGE SUR 32 19.6645 N, 94 50.5754 W"
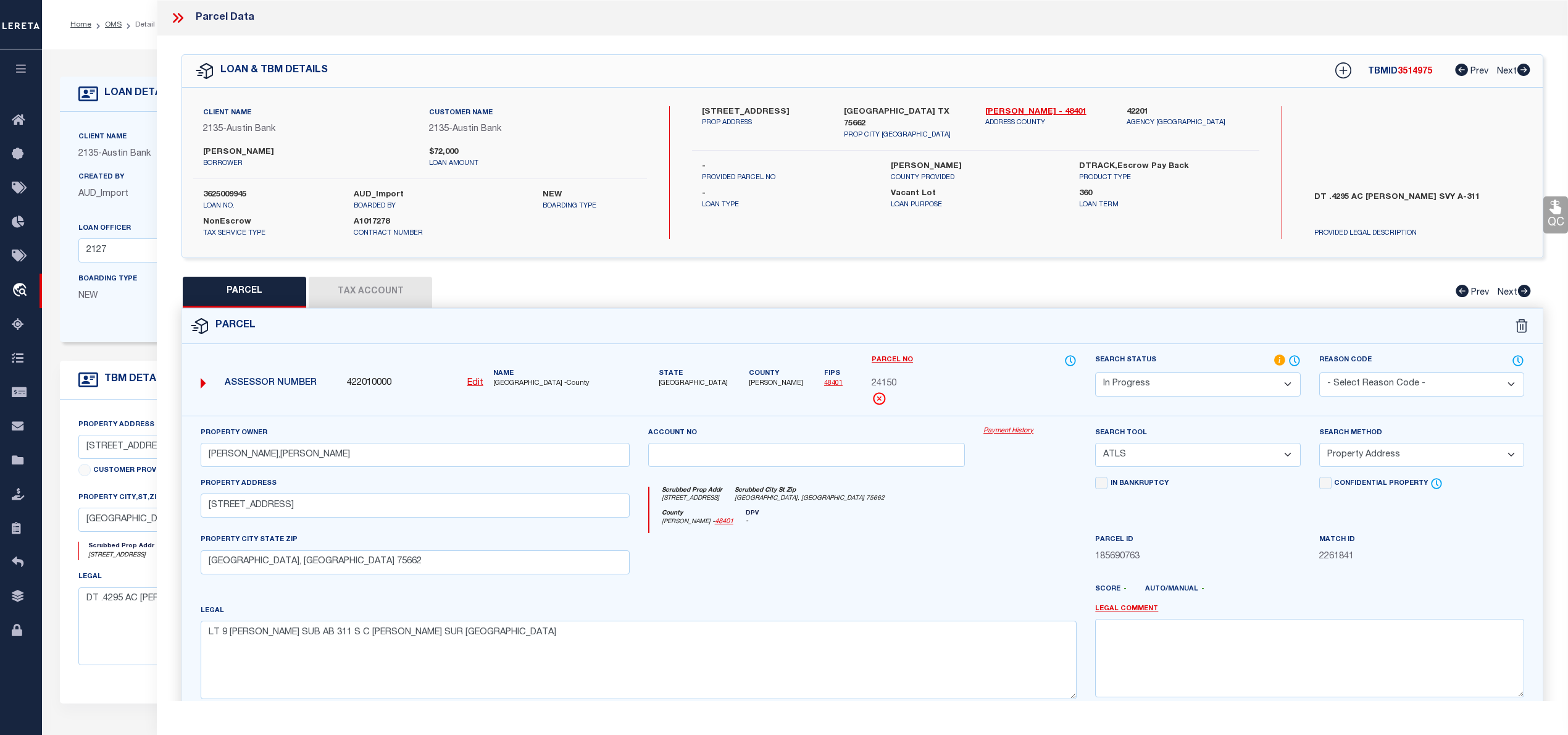
click at [390, 292] on button "Tax Account" at bounding box center [370, 293] width 123 height 31
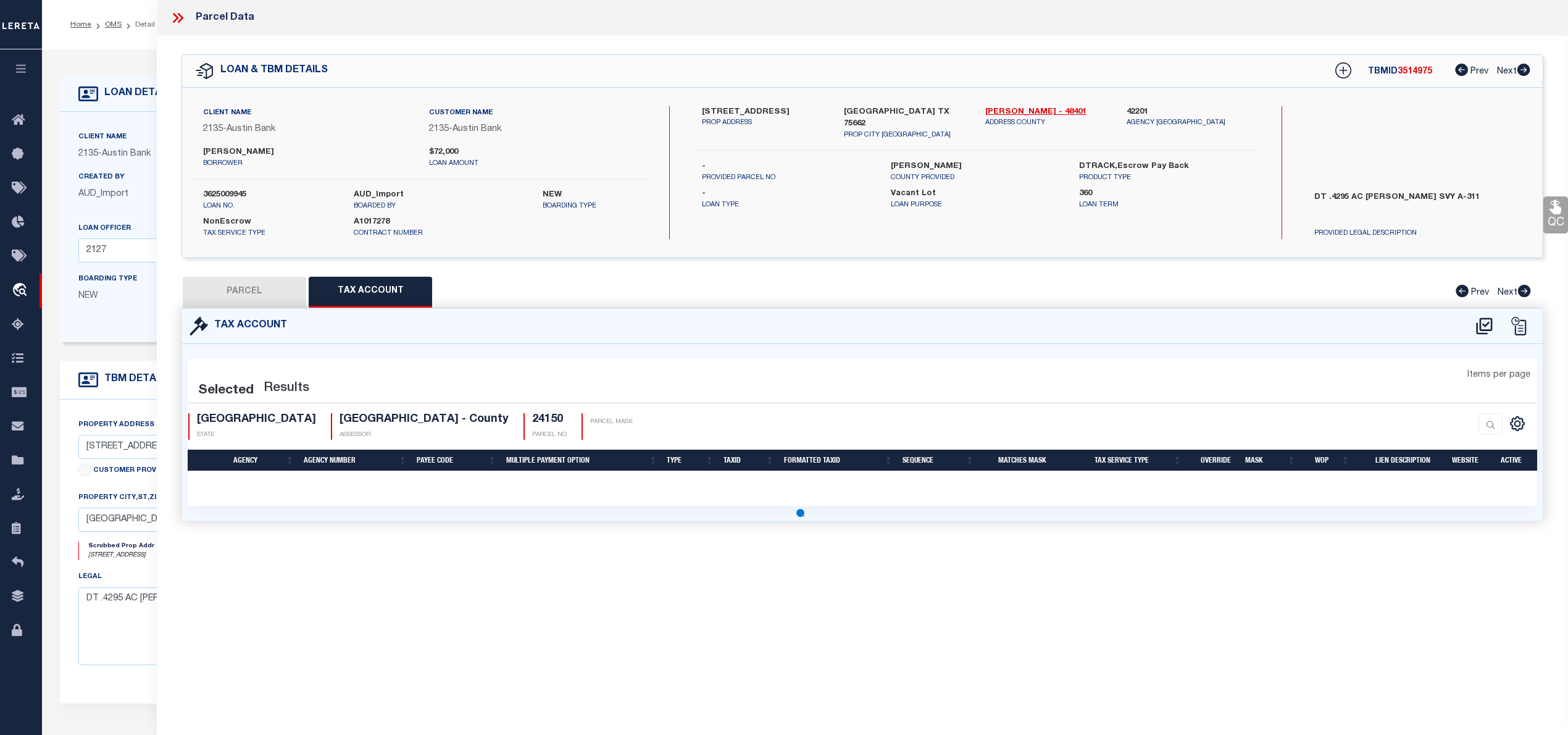
select select "100"
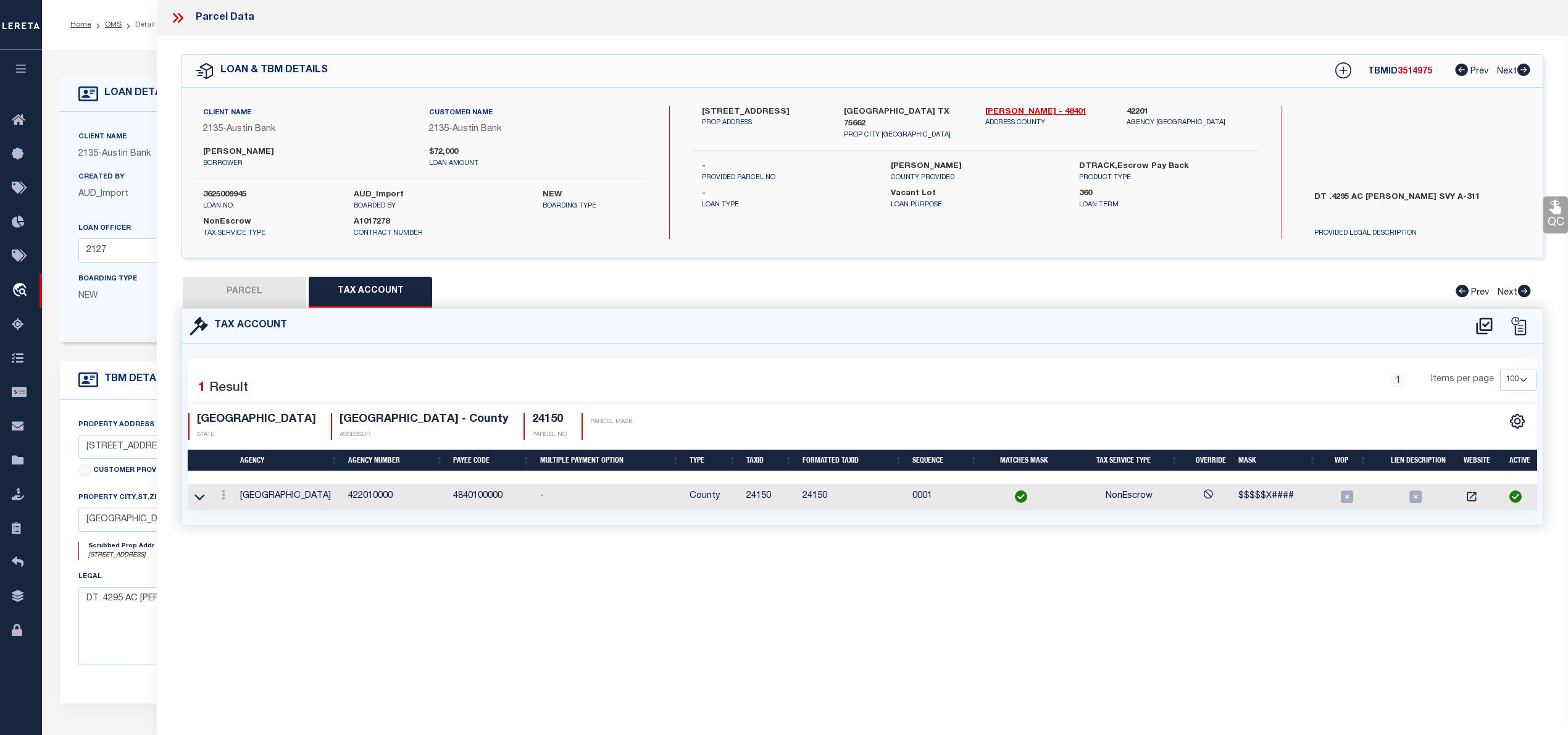
click at [242, 289] on button "PARCEL" at bounding box center [244, 293] width 123 height 31
select select "AS"
select select
checkbox input "false"
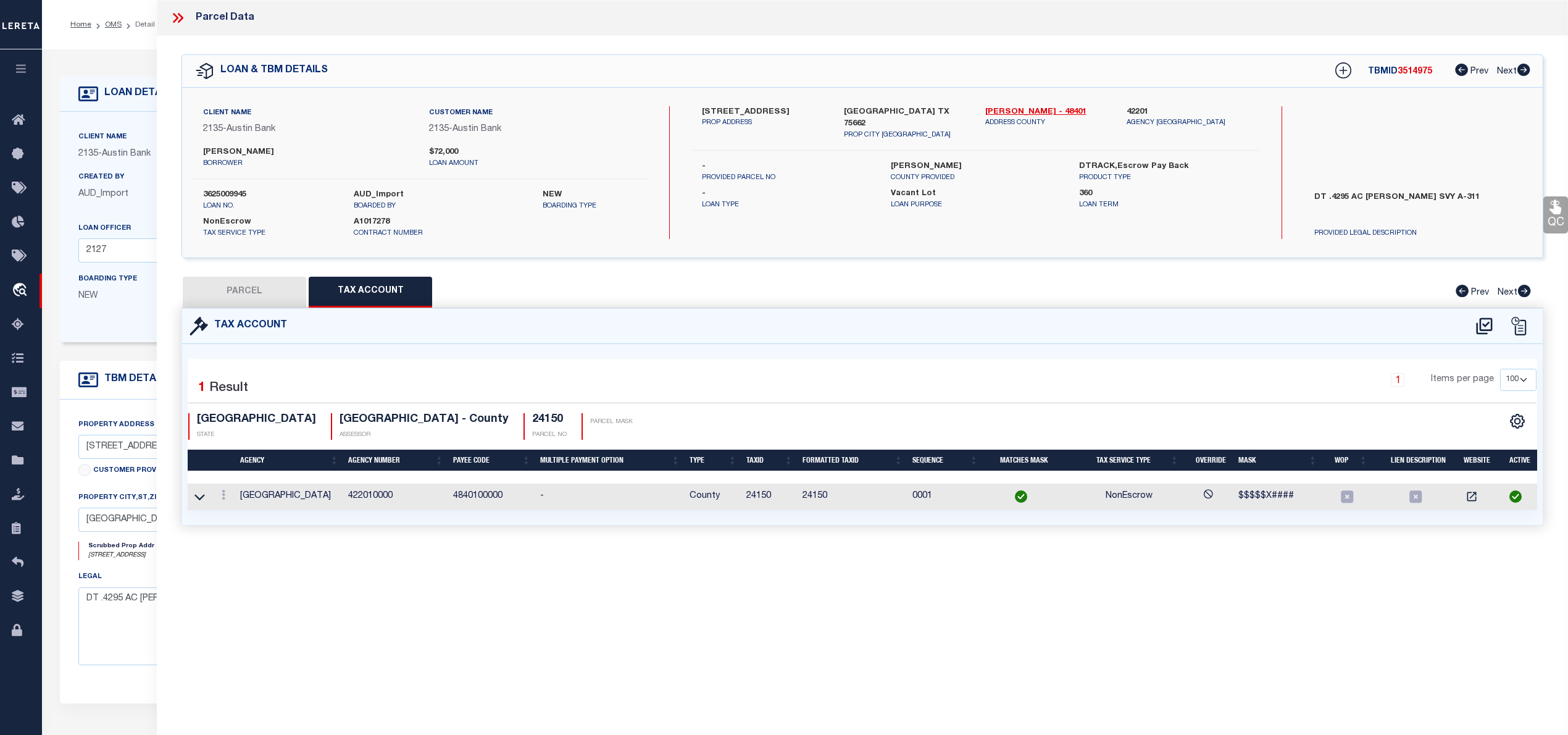
checkbox input "false"
select select "IP"
type input "PERRY,PENNYE JONES"
select select "ATL"
select select "ADD"
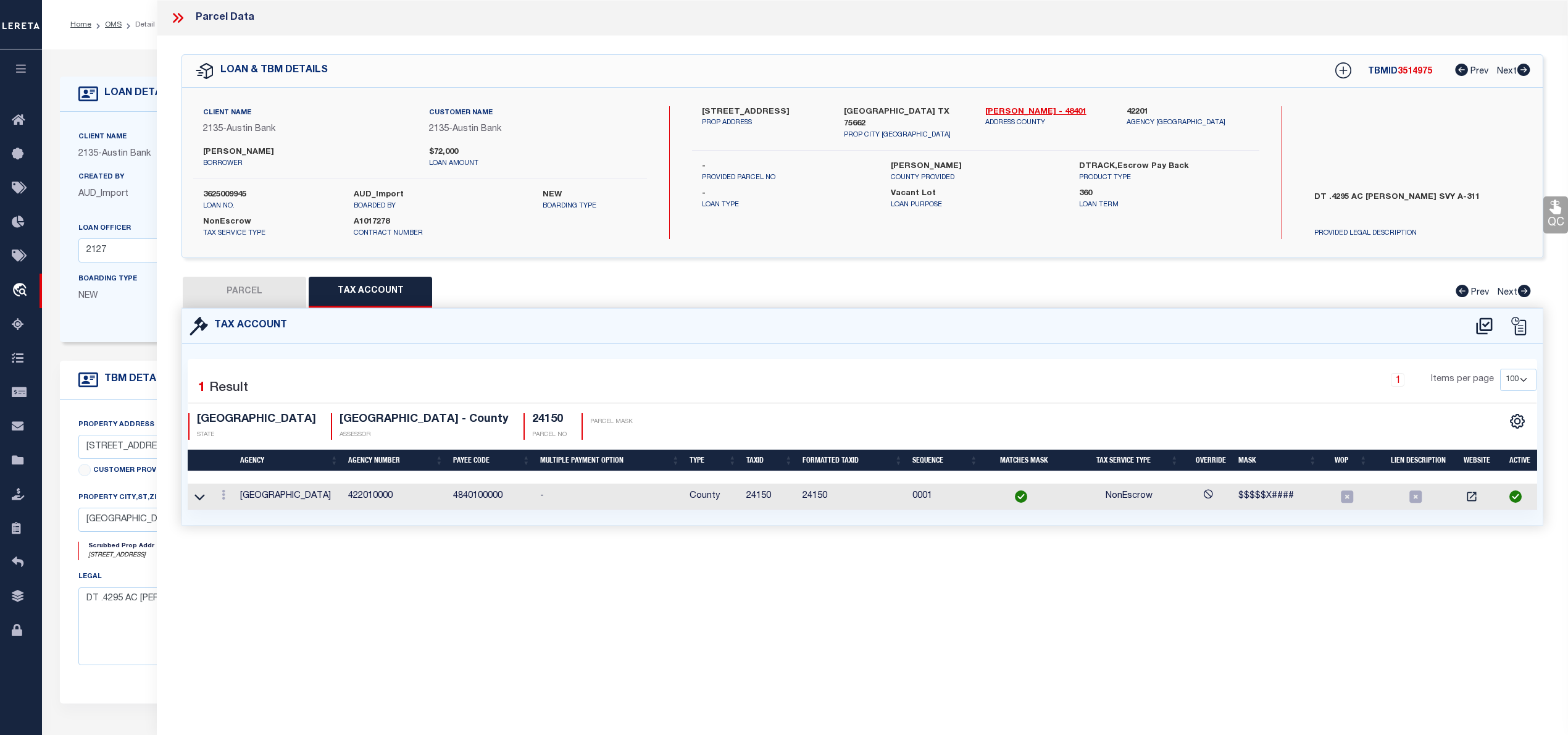
type input "12990 COUNTY ROAD 173 N"
checkbox input "false"
type input "KILGORE, TX 75662"
type textarea "LT 9 E R GARNER SUB AB 311 S C GEORGE SUR 32 19.6645 N, 94 50.5754 W"
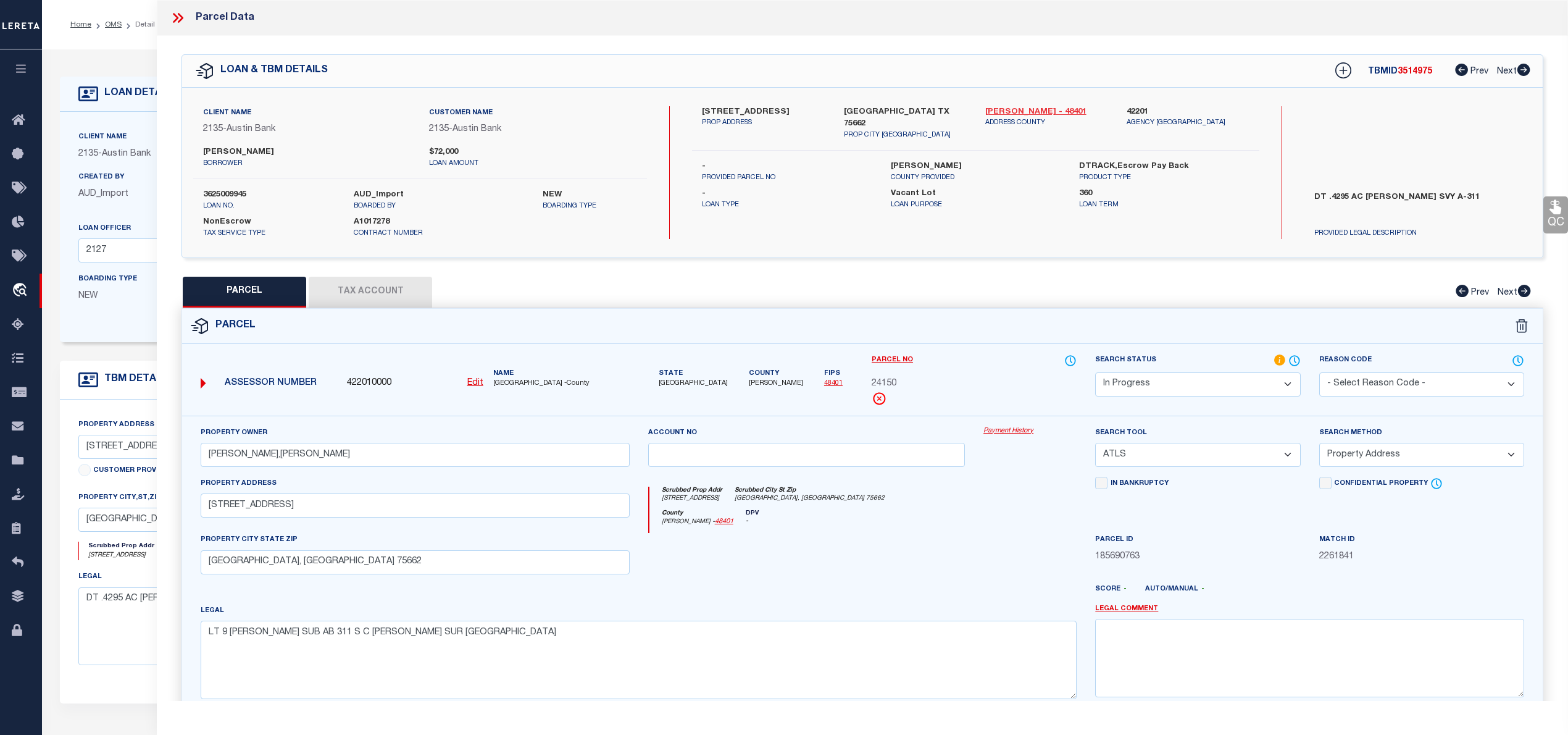
click at [993, 110] on link "Rusk - 48401" at bounding box center [1046, 112] width 122 height 13
click at [705, 110] on label "12990 COUNTY ROAD 173 N" at bounding box center [763, 112] width 122 height 13
click at [711, 110] on label "12990 COUNTY ROAD 173 N" at bounding box center [763, 112] width 122 height 13
click at [712, 110] on label "12990 COUNTY ROAD 173 N" at bounding box center [763, 112] width 122 height 13
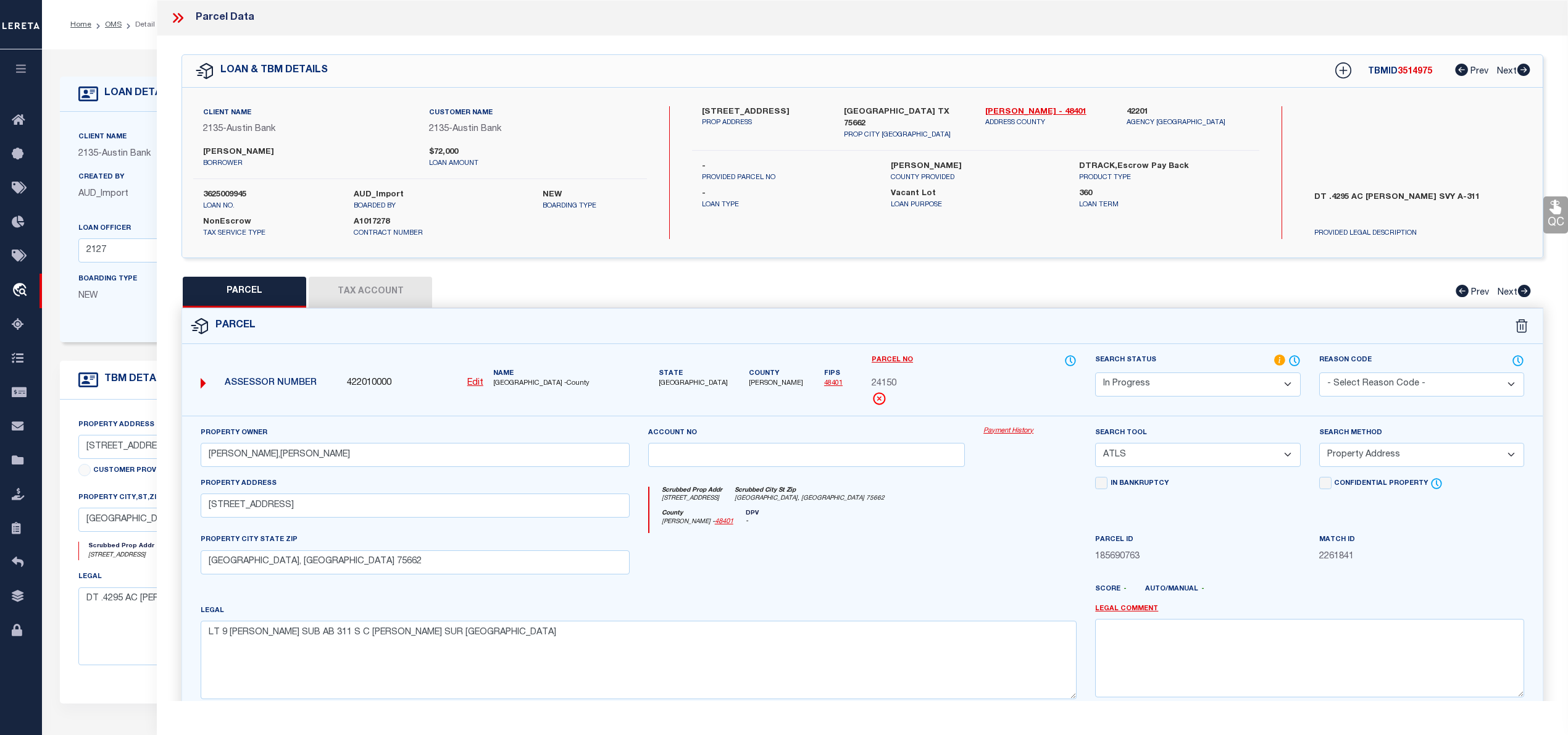
click at [712, 110] on label "12990 COUNTY ROAD 173 N" at bounding box center [763, 112] width 122 height 13
copy label "12990"
click at [366, 293] on button "Tax Account" at bounding box center [370, 293] width 123 height 31
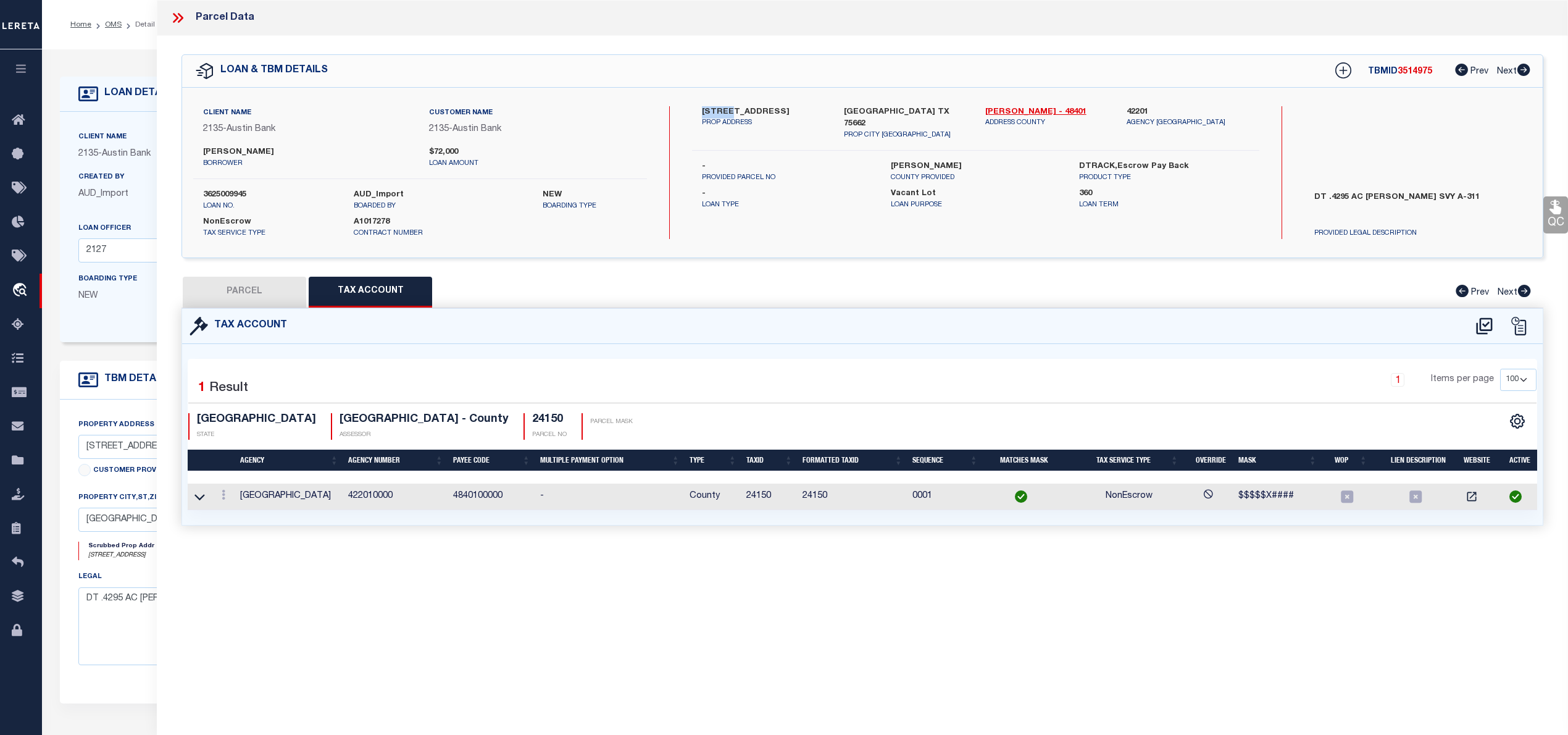
select select "100"
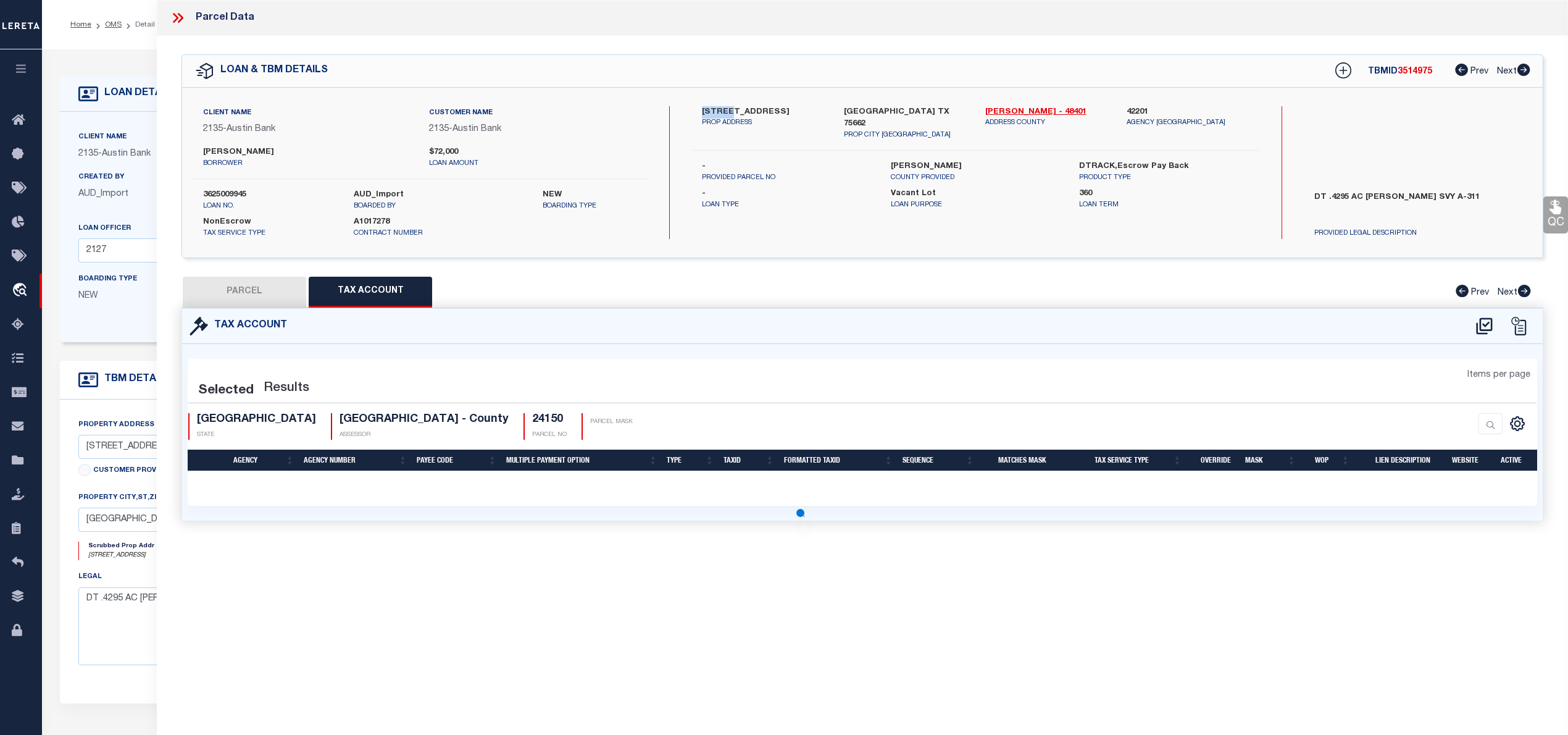
select select "100"
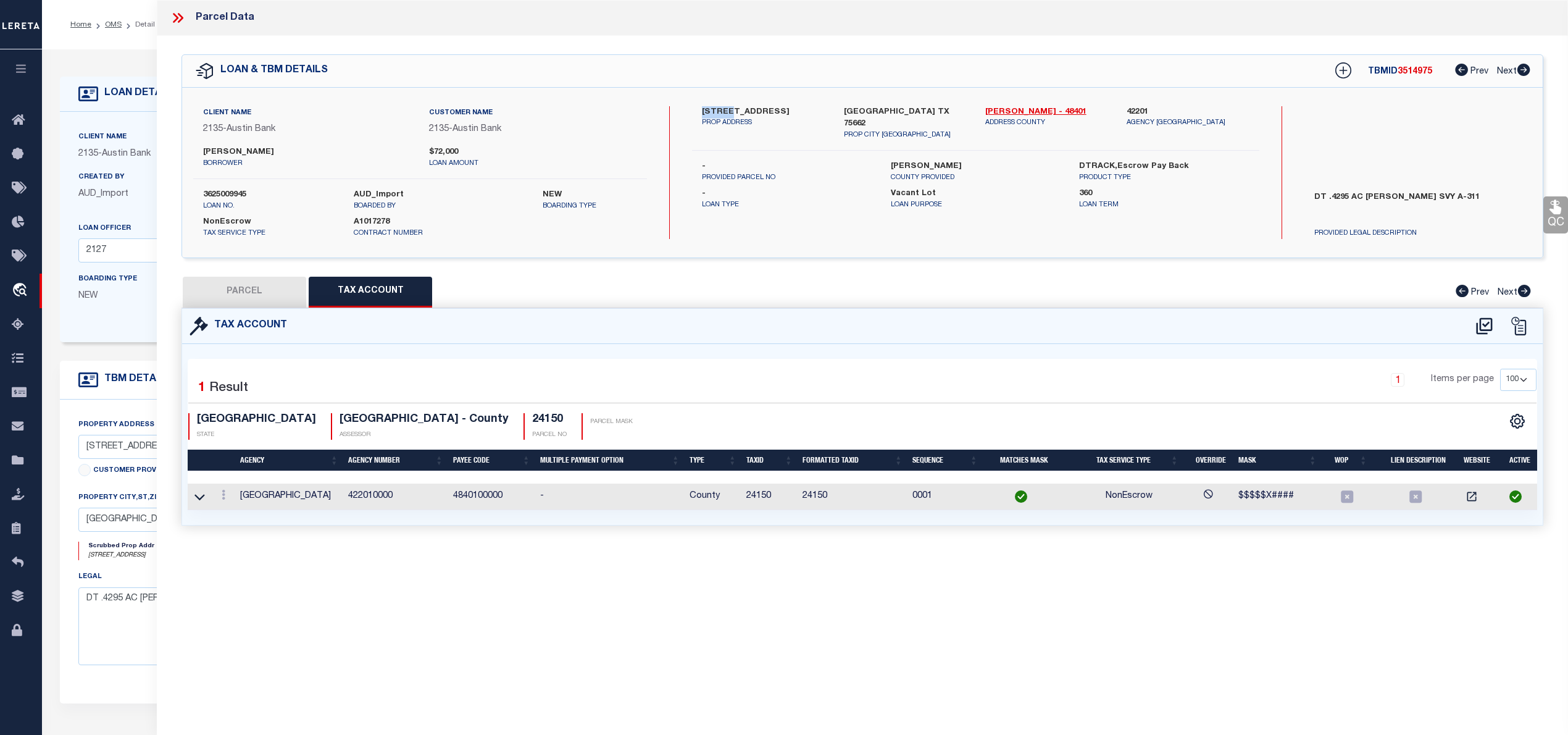
click at [263, 293] on button "PARCEL" at bounding box center [244, 293] width 123 height 31
select select "AS"
select select
checkbox input "false"
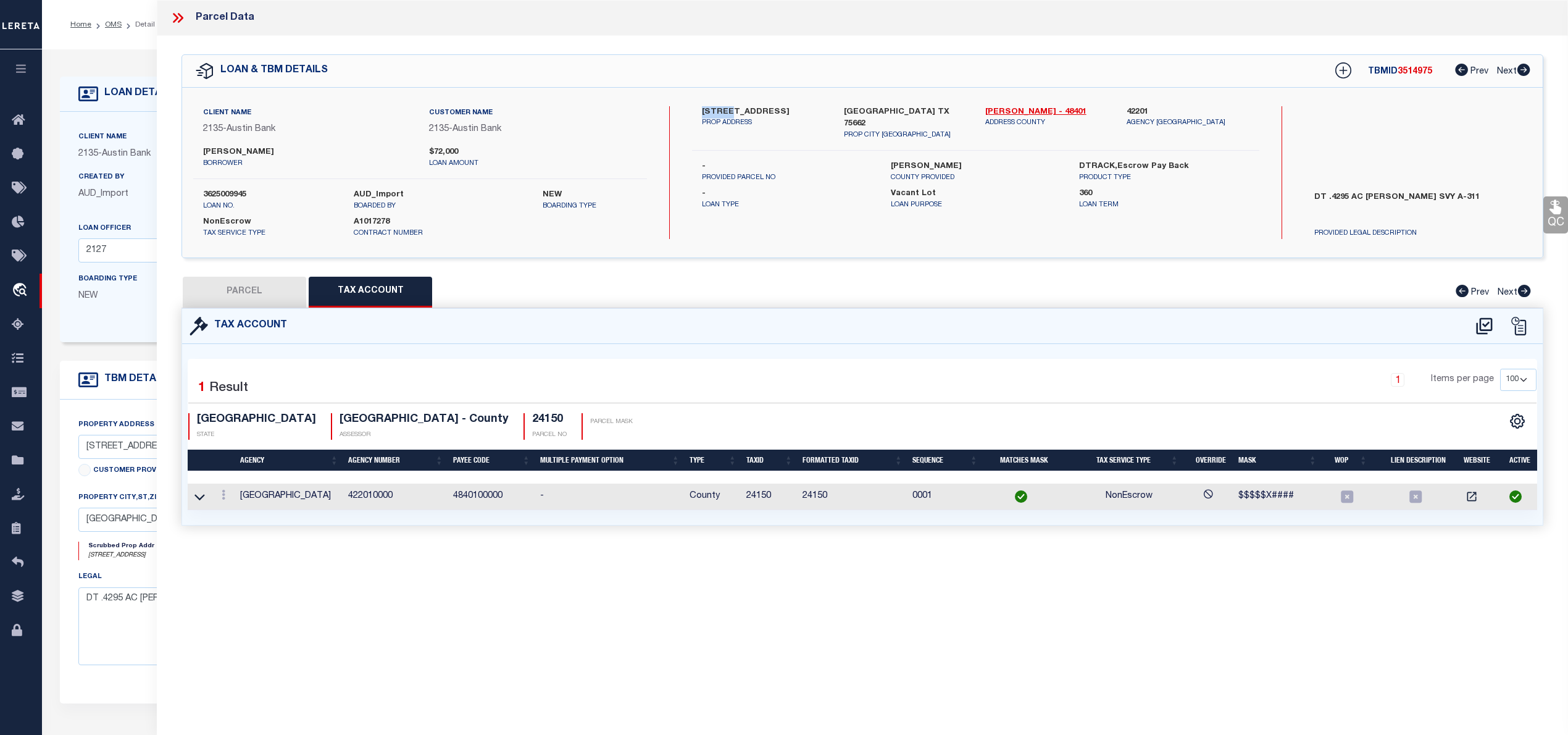
checkbox input "false"
select select "IP"
type input "PERRY,PENNYE JONES"
select select "ATL"
select select "ADD"
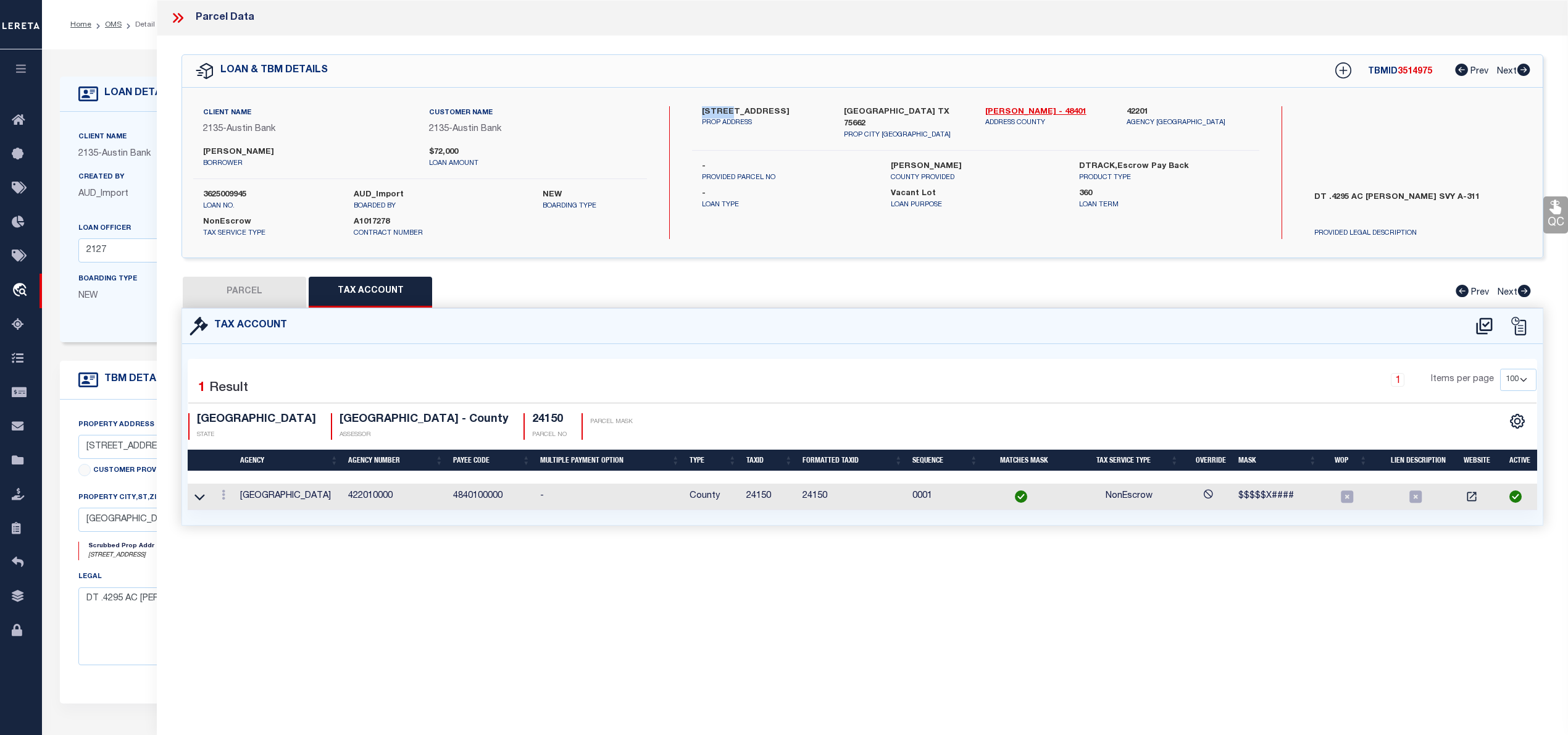
type input "12990 COUNTY ROAD 173 N"
checkbox input "false"
type input "KILGORE, TX 75662"
type textarea "LT 9 E R GARNER SUB AB 311 S C GEORGE SUR 32 19.6645 N, 94 50.5754 W"
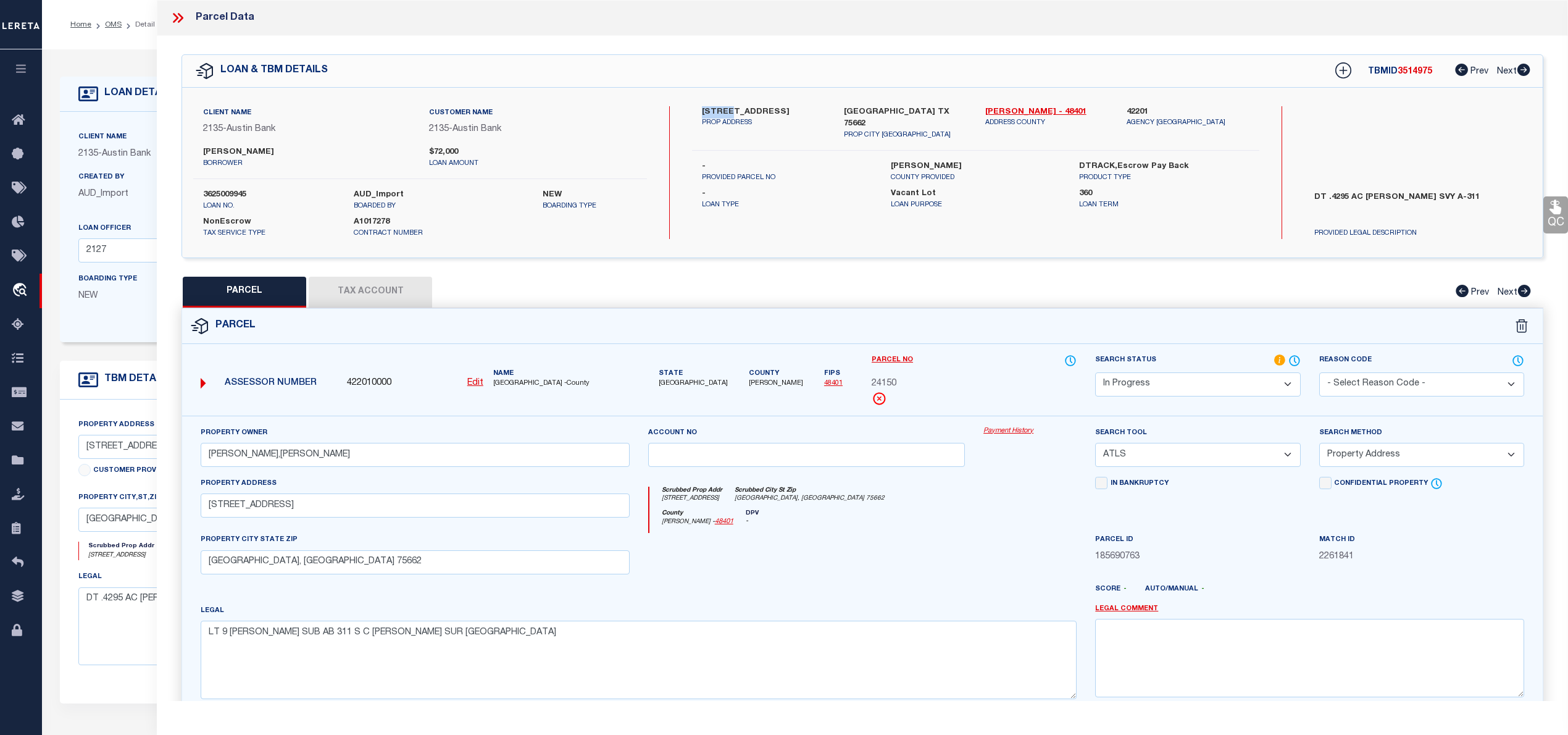
click at [1245, 460] on select "-- Select Search Tool -- 3rd Party Website Agency File Agency Website ATLS CNV-…" at bounding box center [1197, 454] width 205 height 24
select select "AGW"
click at [1095, 444] on select "-- Select Search Tool -- 3rd Party Website Agency File Agency Website ATLS CNV-…" at bounding box center [1197, 454] width 205 height 24
click at [1407, 458] on select "-- Select Search Method -- Property Address Legal Liability Info Provided" at bounding box center [1422, 454] width 205 height 24
select select "LEG"
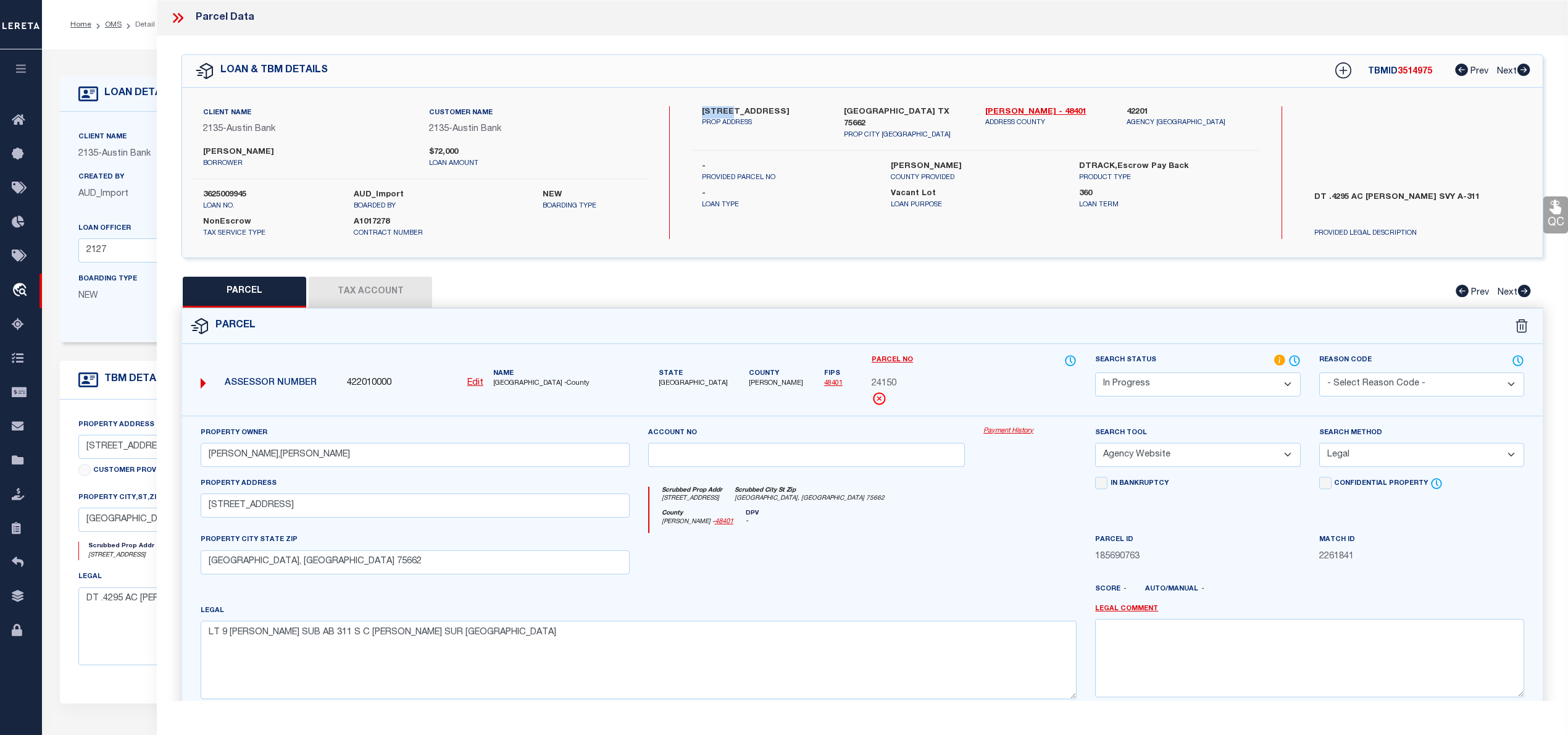
click at [1319, 444] on select "-- Select Search Method -- Property Address Legal Liability Info Provided" at bounding box center [1422, 454] width 205 height 24
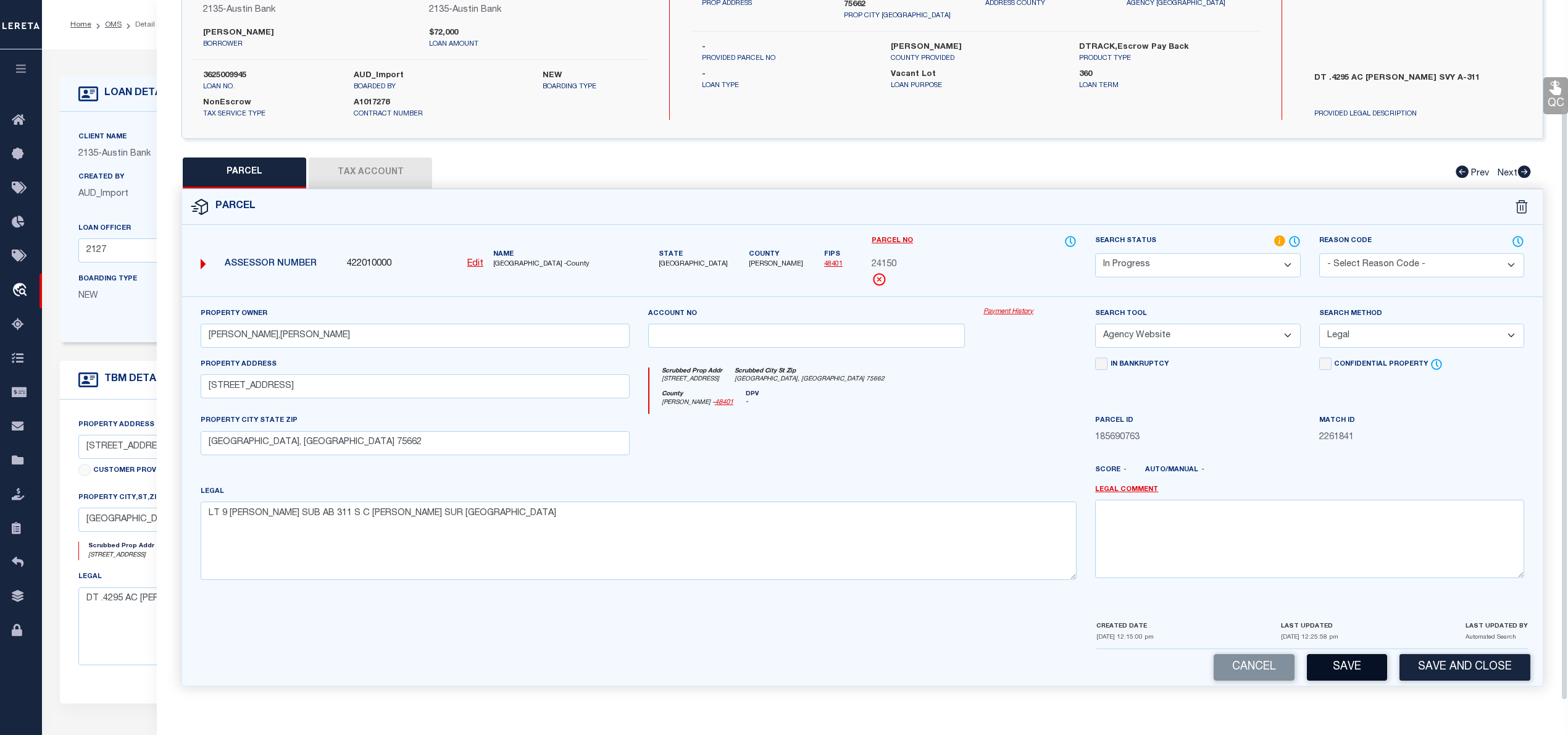
click at [1354, 666] on button "Save" at bounding box center [1347, 666] width 80 height 27
select select "AS"
select select
checkbox input "false"
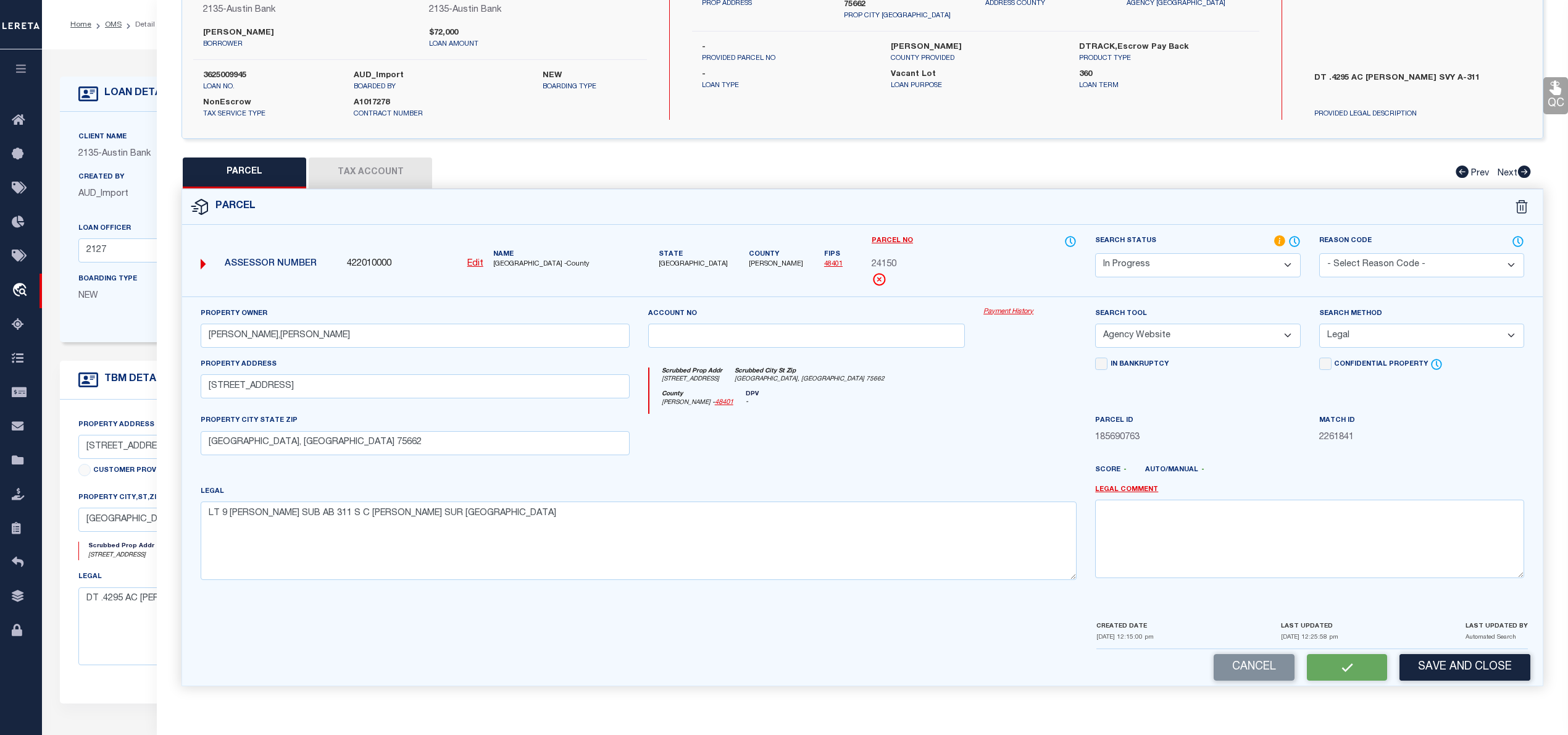
checkbox input "false"
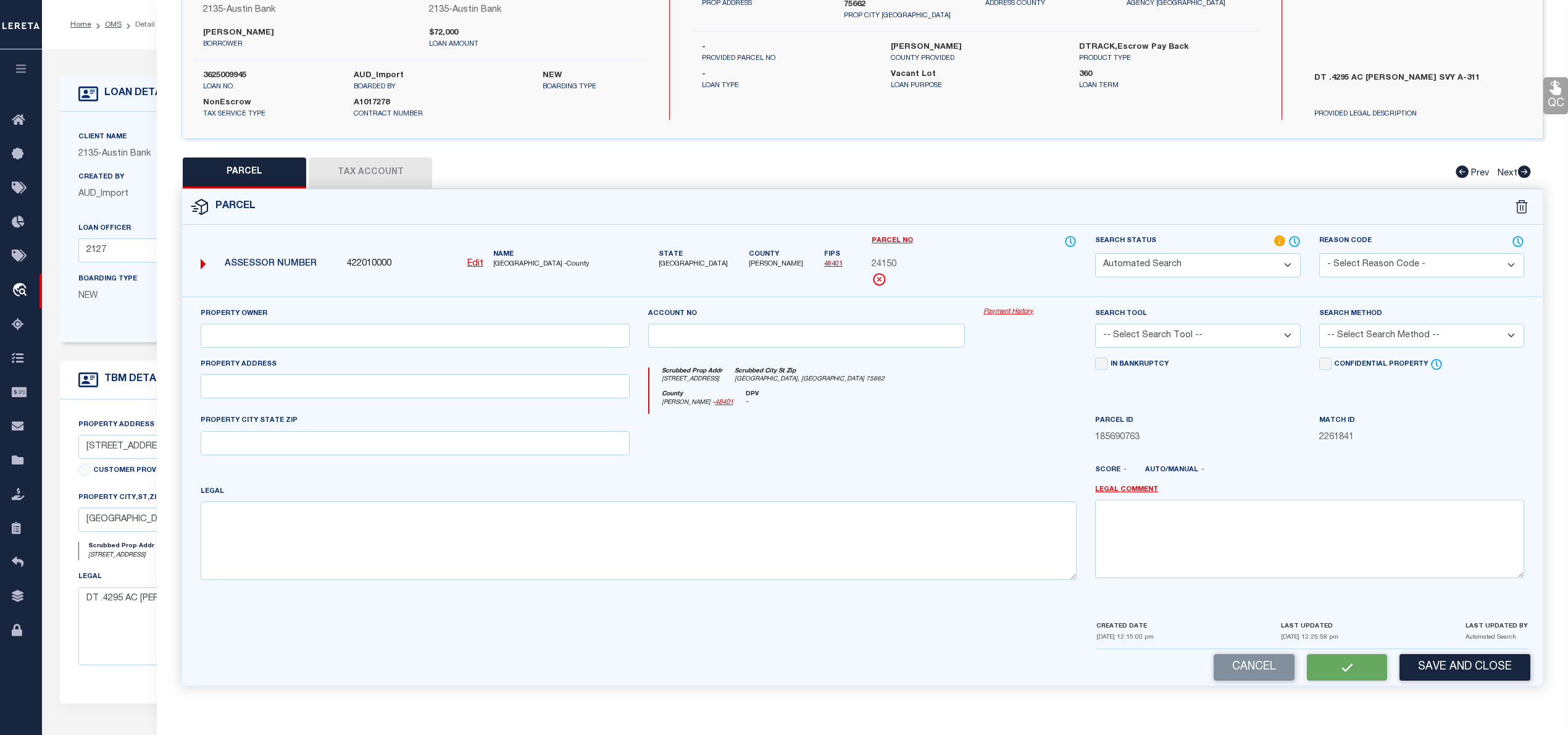
select select "IP"
type input "PERRY,PENNYE JONES"
select select "AGW"
select select "LEG"
type input "12990 COUNTY ROAD 173 N"
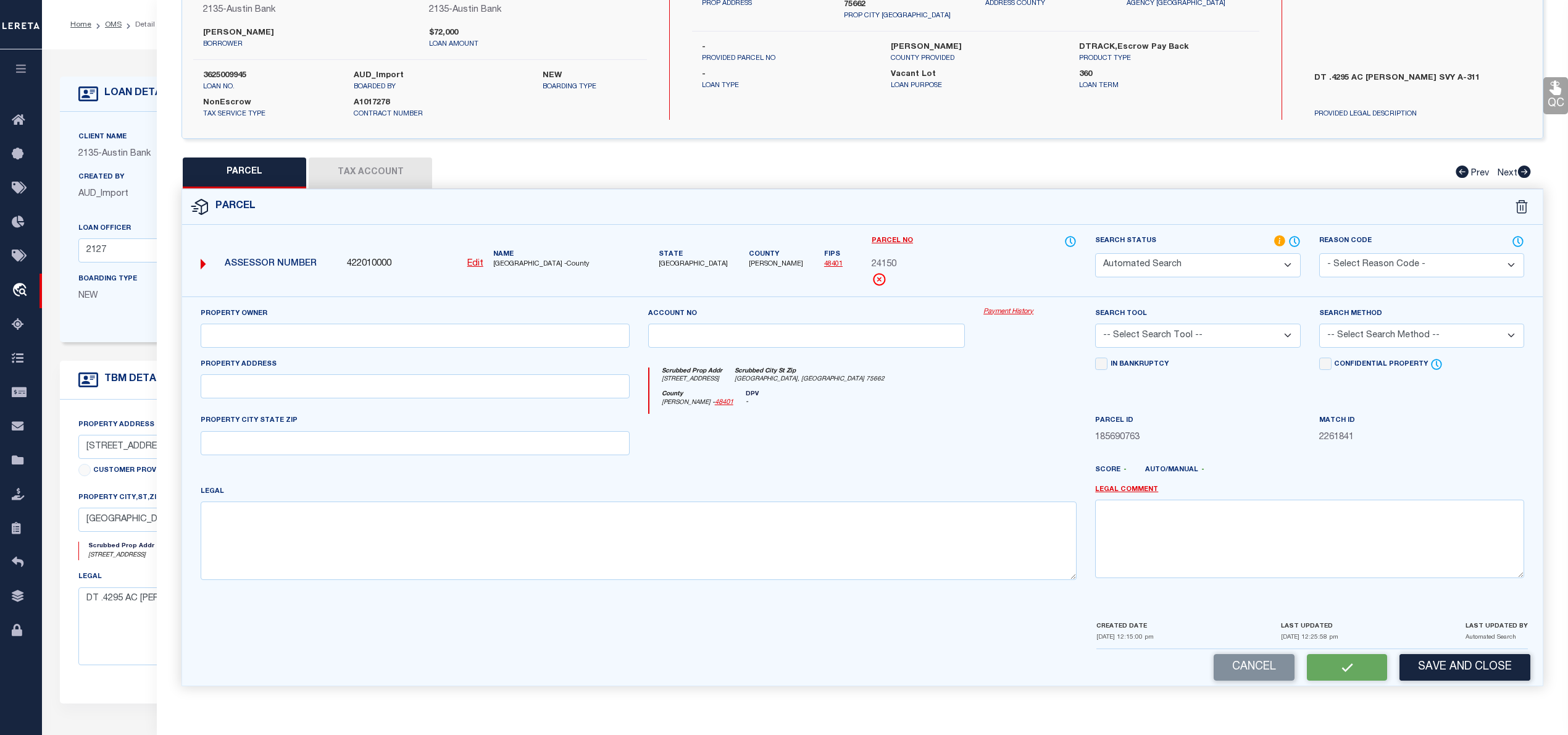
type input "KILGORE, TX 75662"
type textarea "LT 9 E R GARNER SUB AB 311 S C GEORGE SUR 32 19.6645 N, 94 50.5754 W"
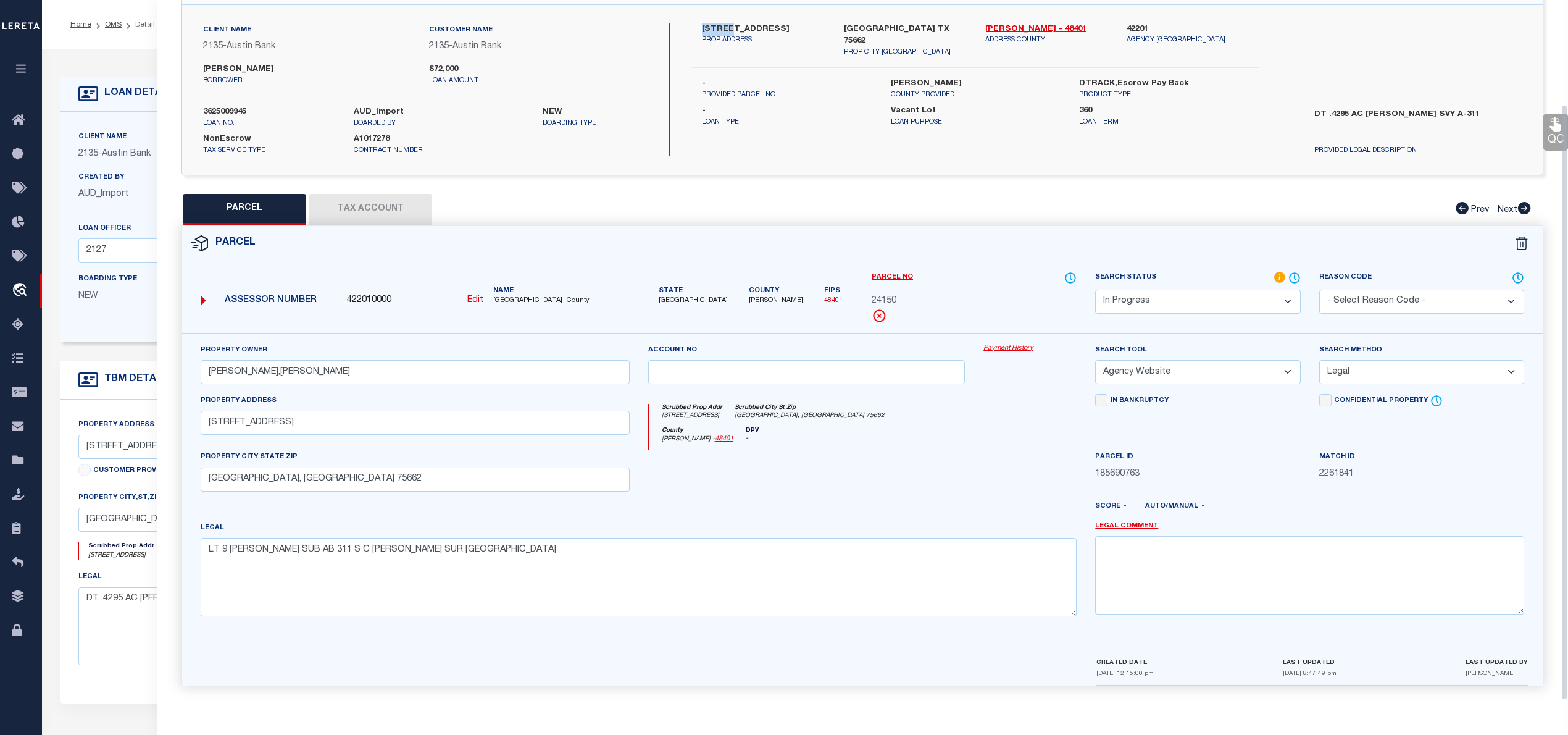
scroll to position [87, 0]
click at [386, 205] on button "Tax Account" at bounding box center [370, 209] width 123 height 31
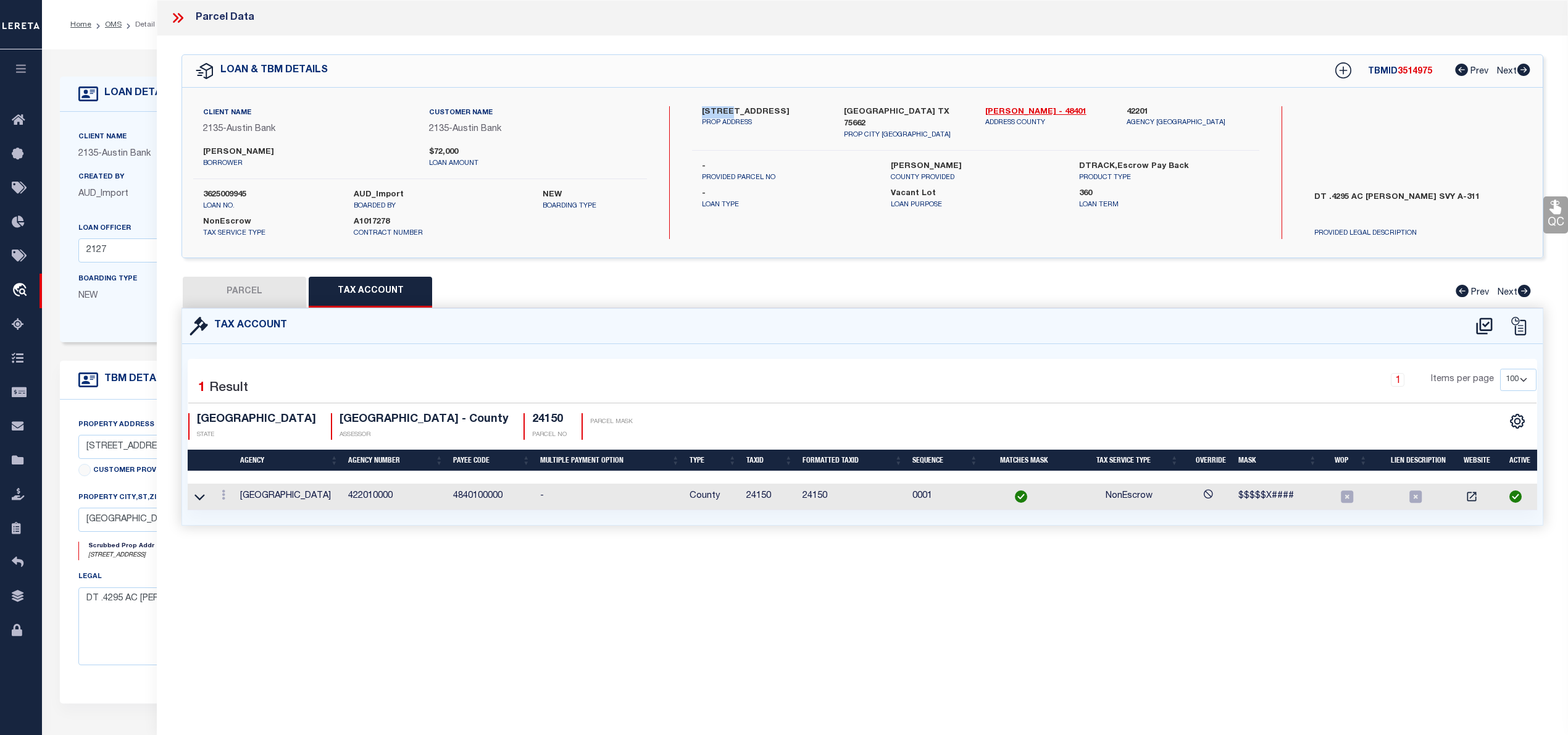
scroll to position [0, 0]
select select "100"
click at [1485, 325] on icon at bounding box center [1484, 326] width 20 height 20
select select "100"
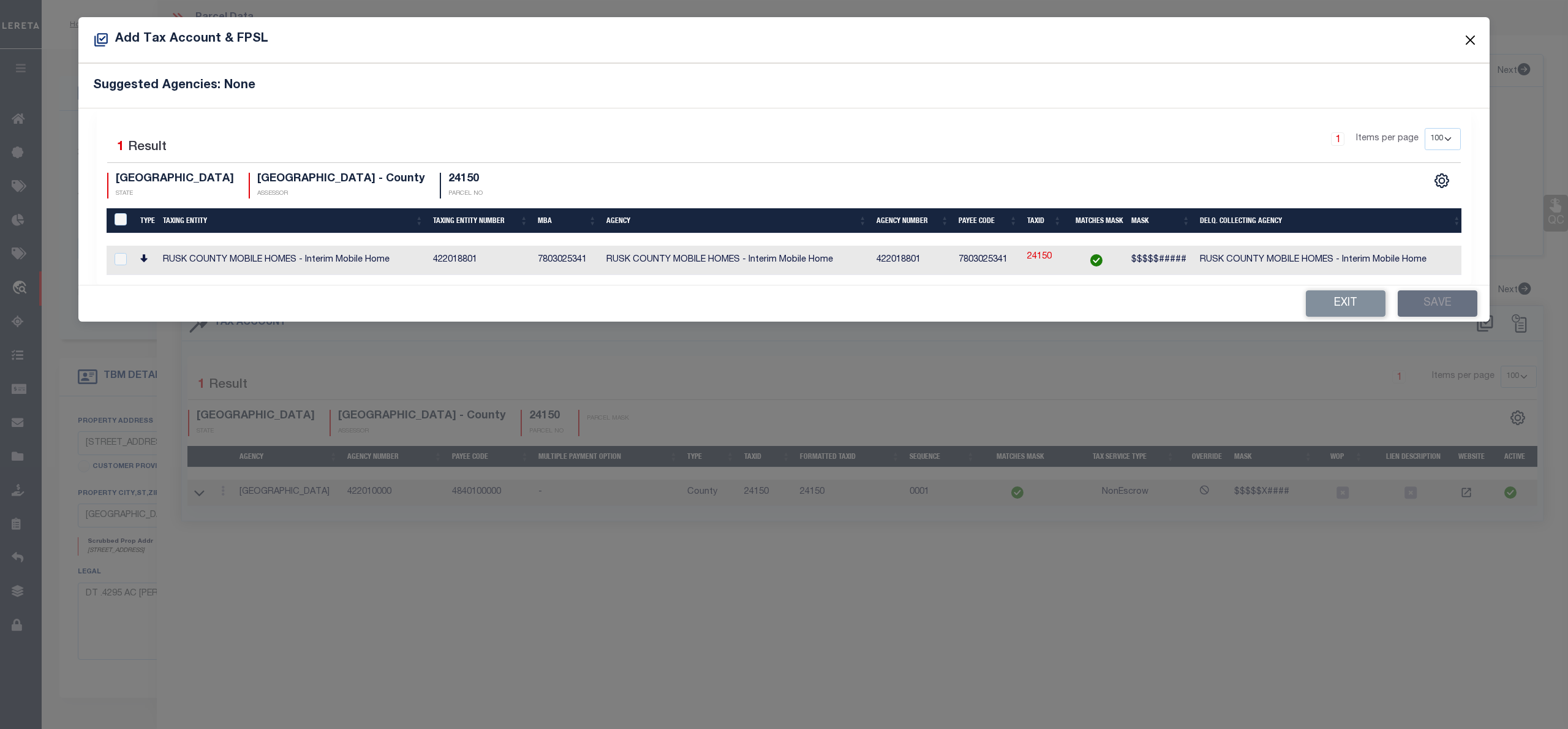
click at [1472, 37] on button "Close" at bounding box center [1471, 40] width 16 height 16
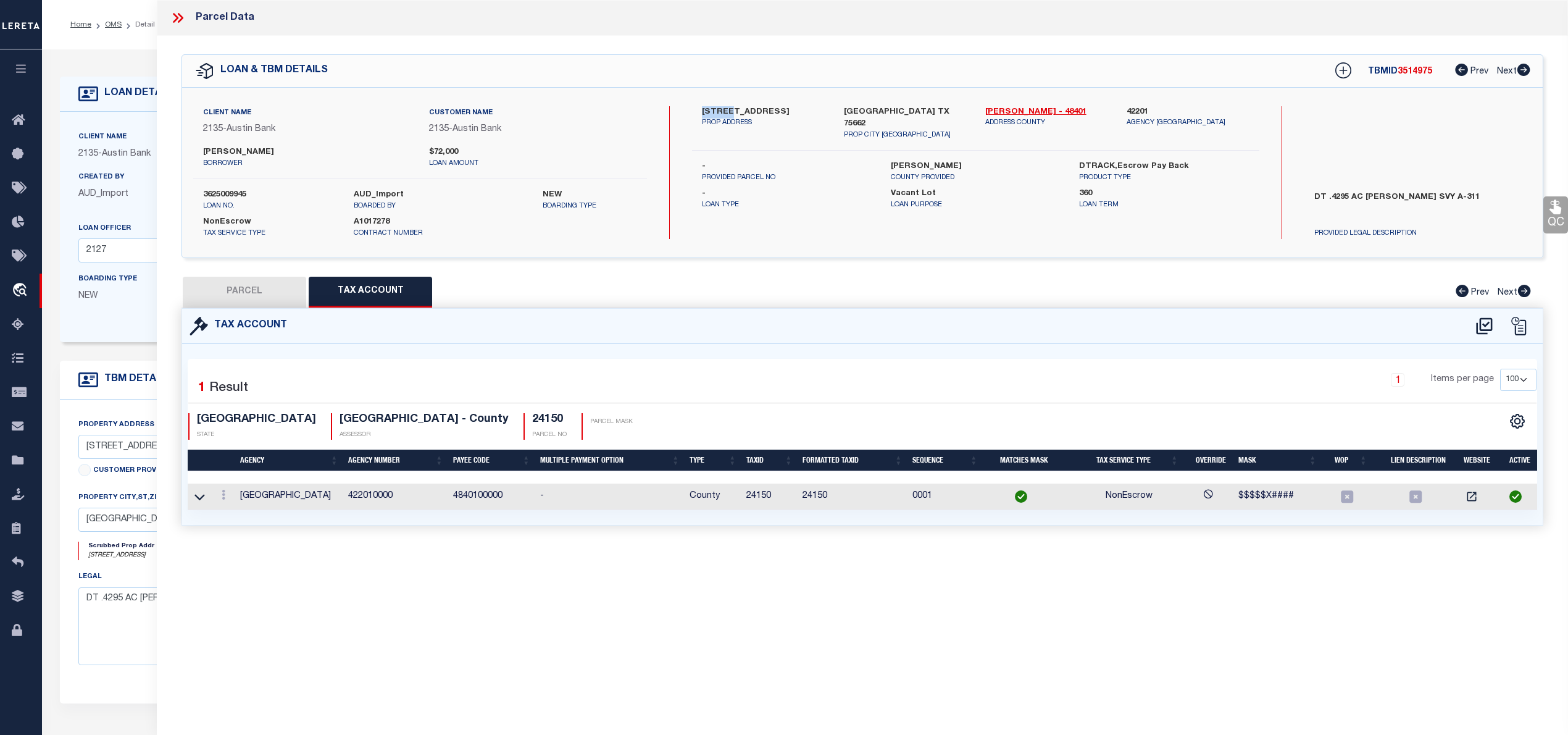
click at [247, 288] on button "PARCEL" at bounding box center [244, 293] width 123 height 31
select select "AS"
select select
checkbox input "false"
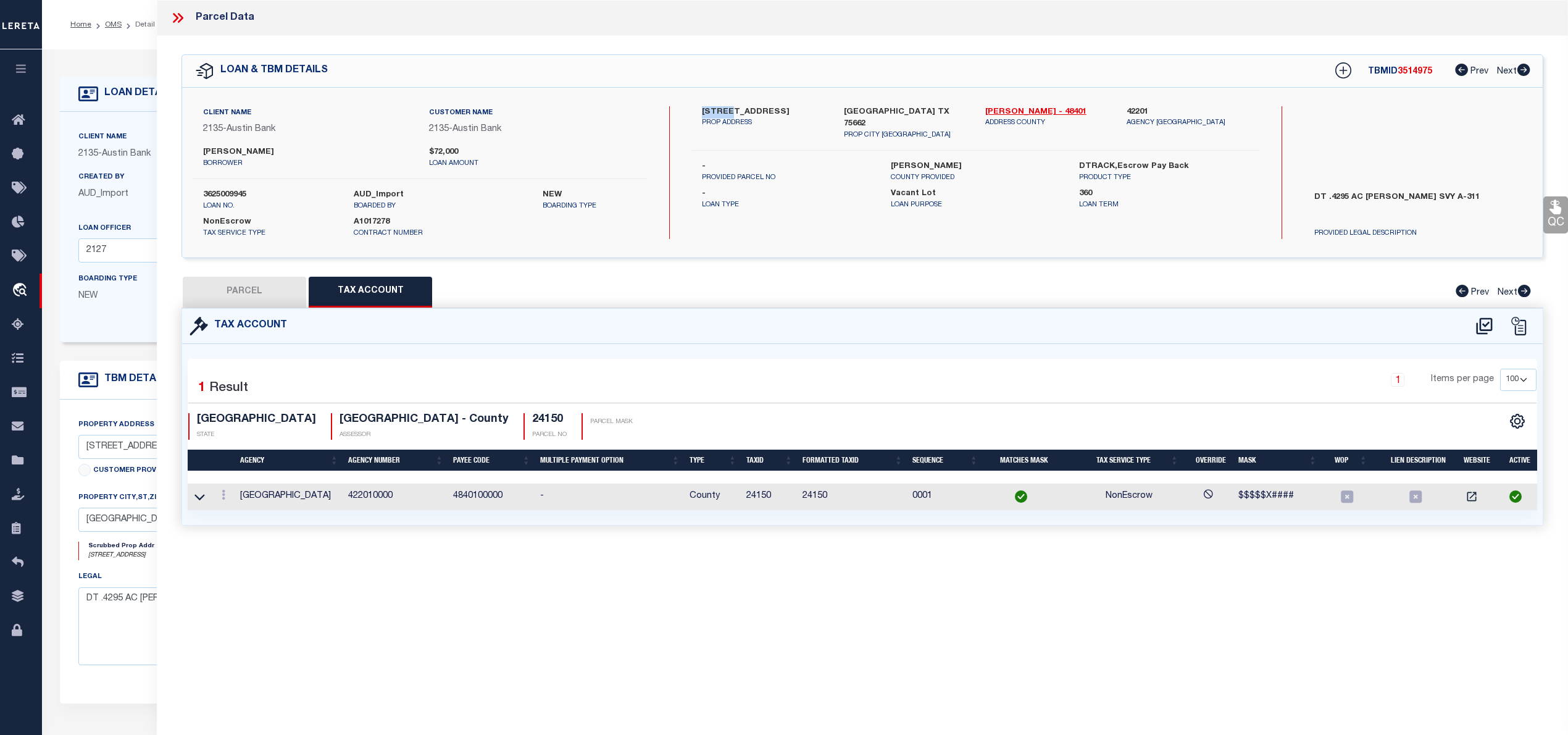
checkbox input "false"
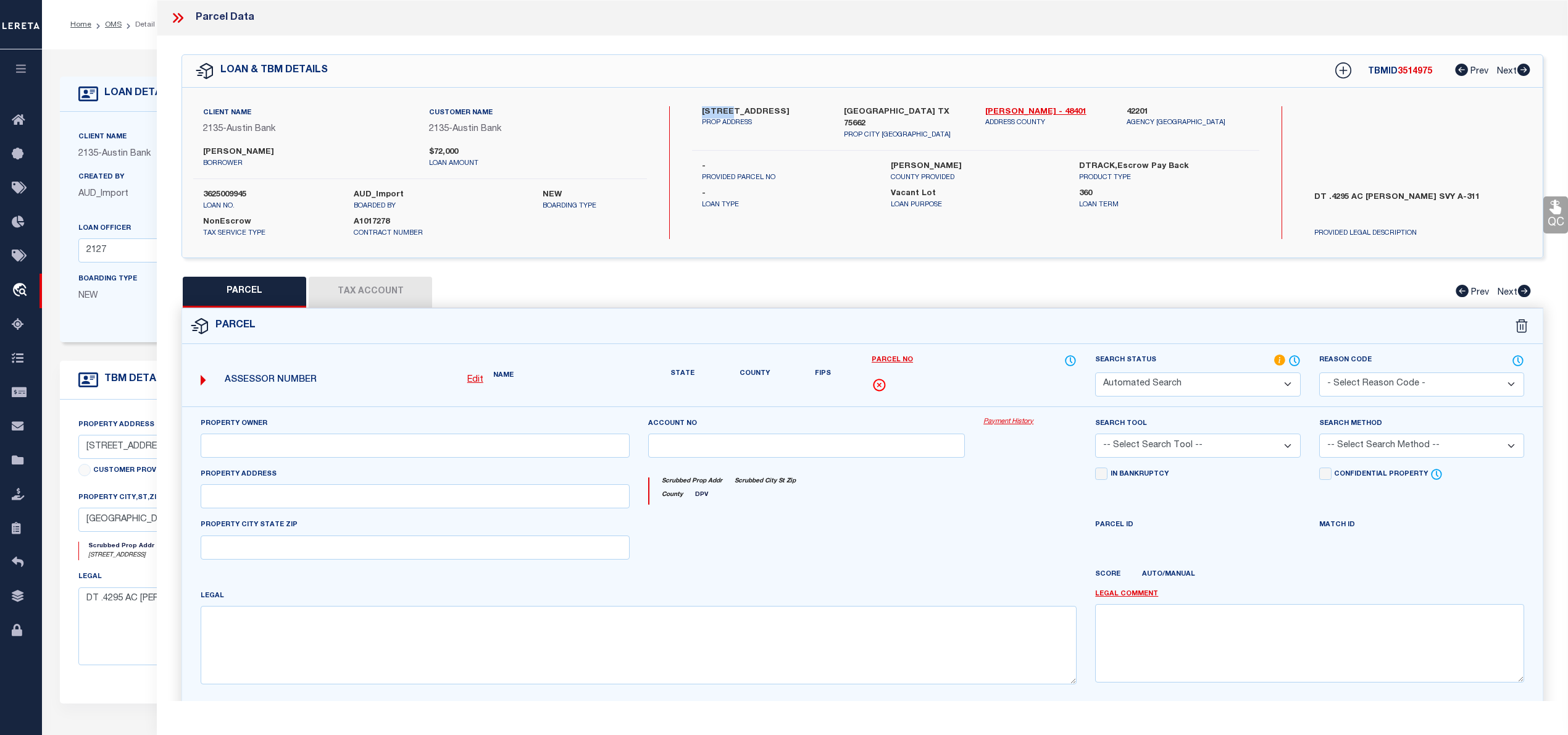
select select "IP"
type input "PERRY,PENNYE JONES"
select select "AGW"
select select "LEG"
type input "12990 COUNTY ROAD 173 N"
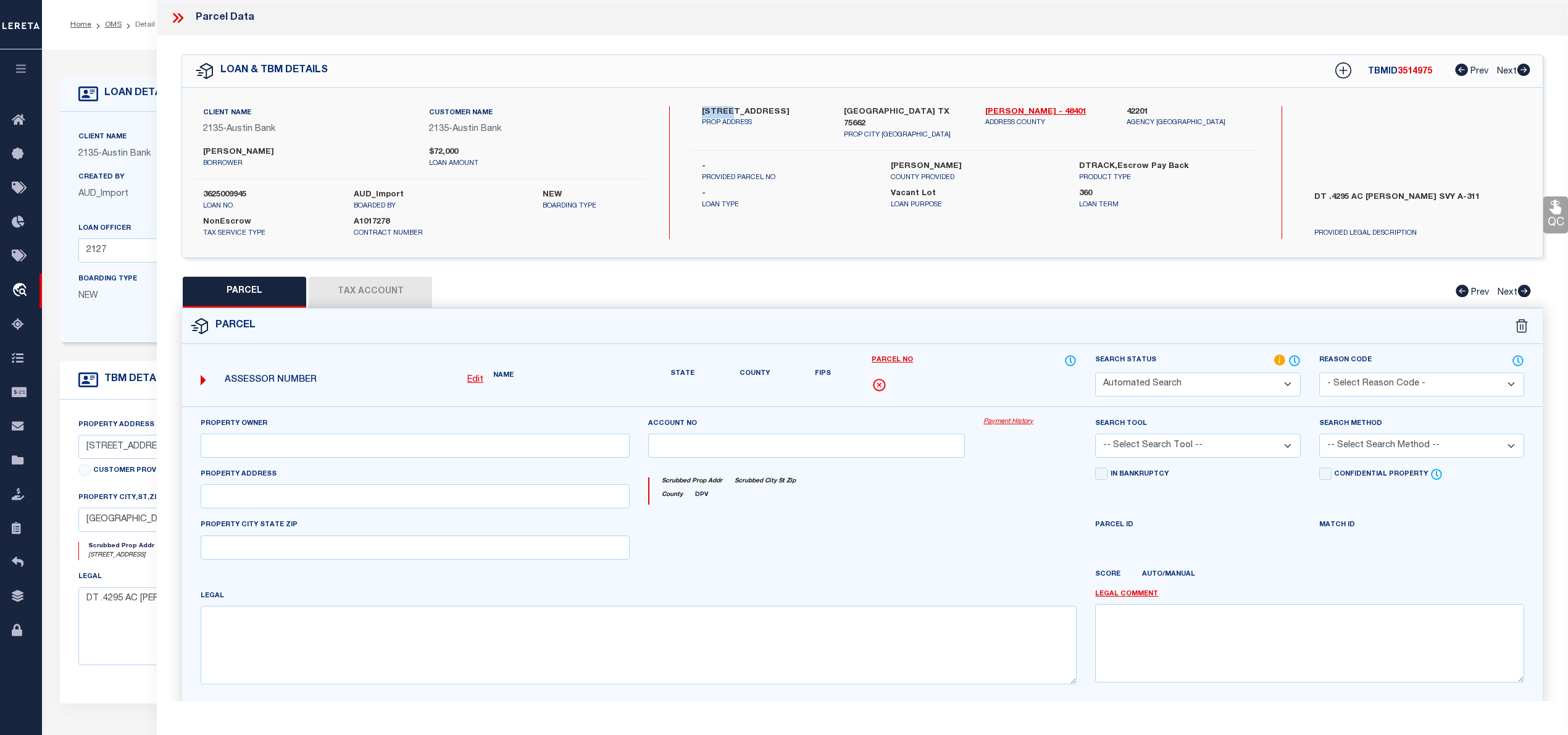
type input "KILGORE, TX 75662"
type textarea "LT 9 E R GARNER SUB AB 311 S C GEORGE SUR 32 19.6645 N, 94 50.5754 W"
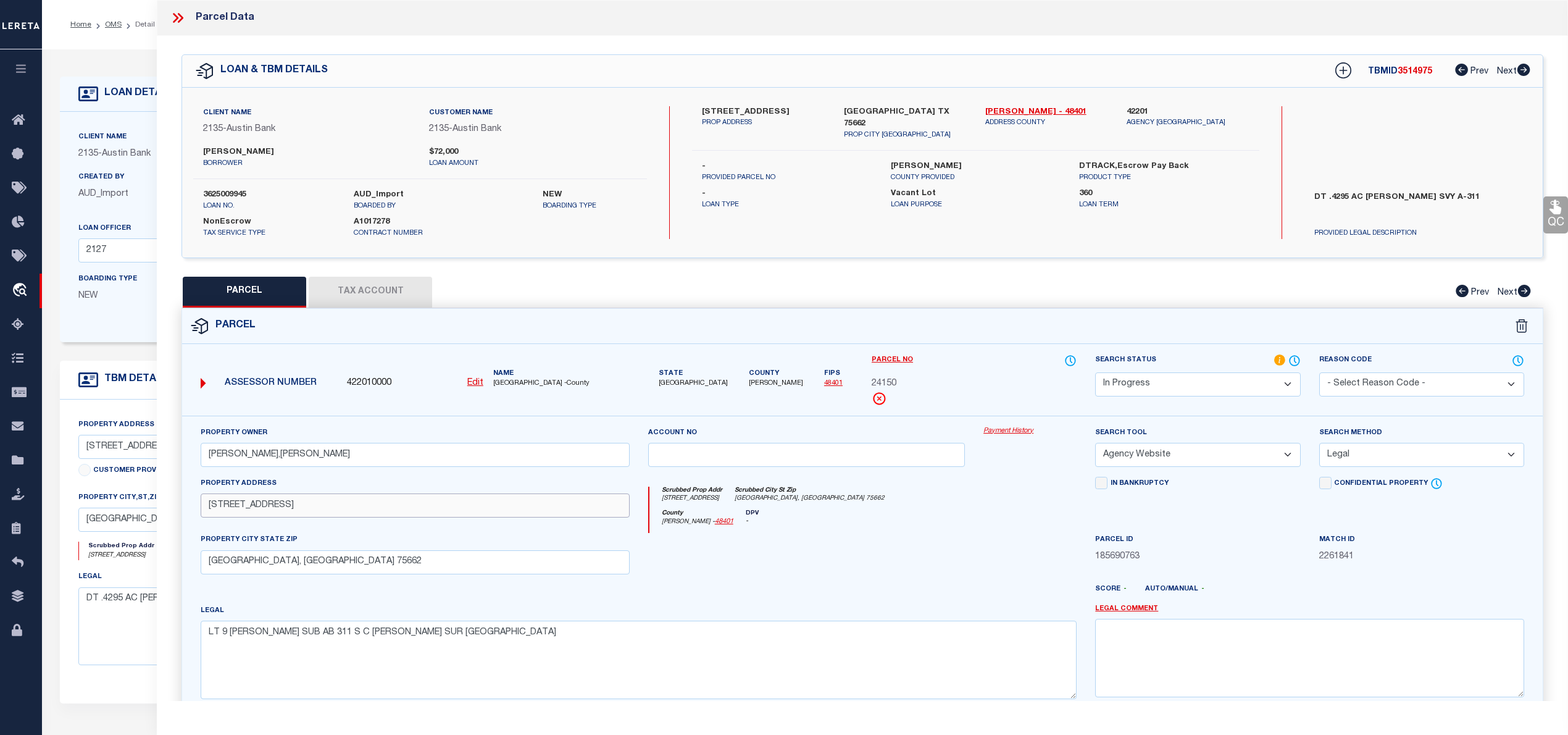
click at [238, 505] on input "12990 COUNTY ROAD 173 N" at bounding box center [416, 506] width 429 height 24
click at [208, 507] on input "12990 COUNTY ROAD 173 N" at bounding box center [416, 506] width 429 height 24
type input "12990 COUNTY ROAD 173 N"
click at [573, 643] on textarea "LT 9 E R GARNER SUB AB 311 S C GEORGE SUR 32 19.6645 N, 94 50.5754 W" at bounding box center [639, 659] width 876 height 78
type textarea "LT 9 E R GARNER SUB AB 311 S C GEORGE SUR 32 19.6645 N, 94 50.5754 W Acres 0.42…"
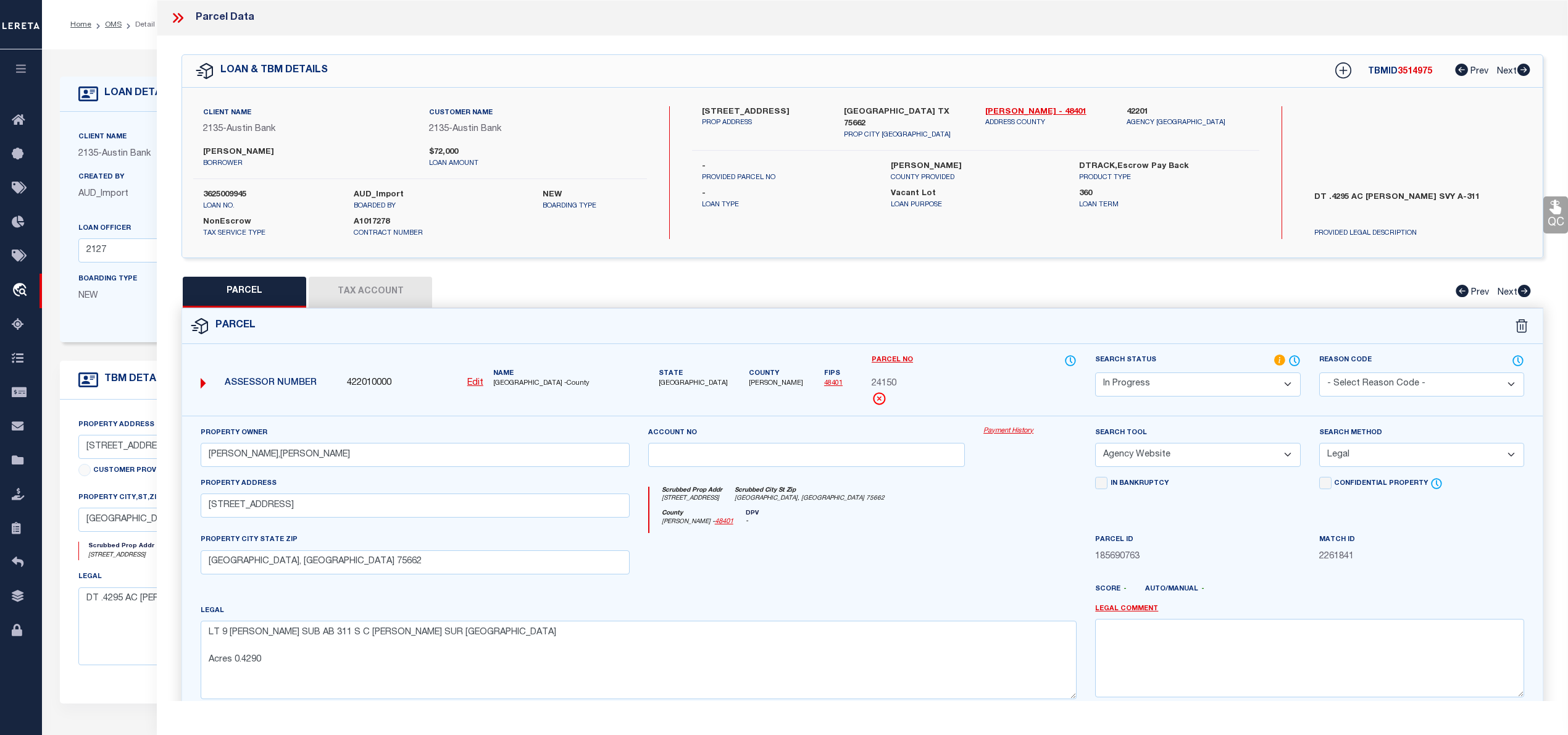
click at [961, 549] on div at bounding box center [807, 558] width 336 height 50
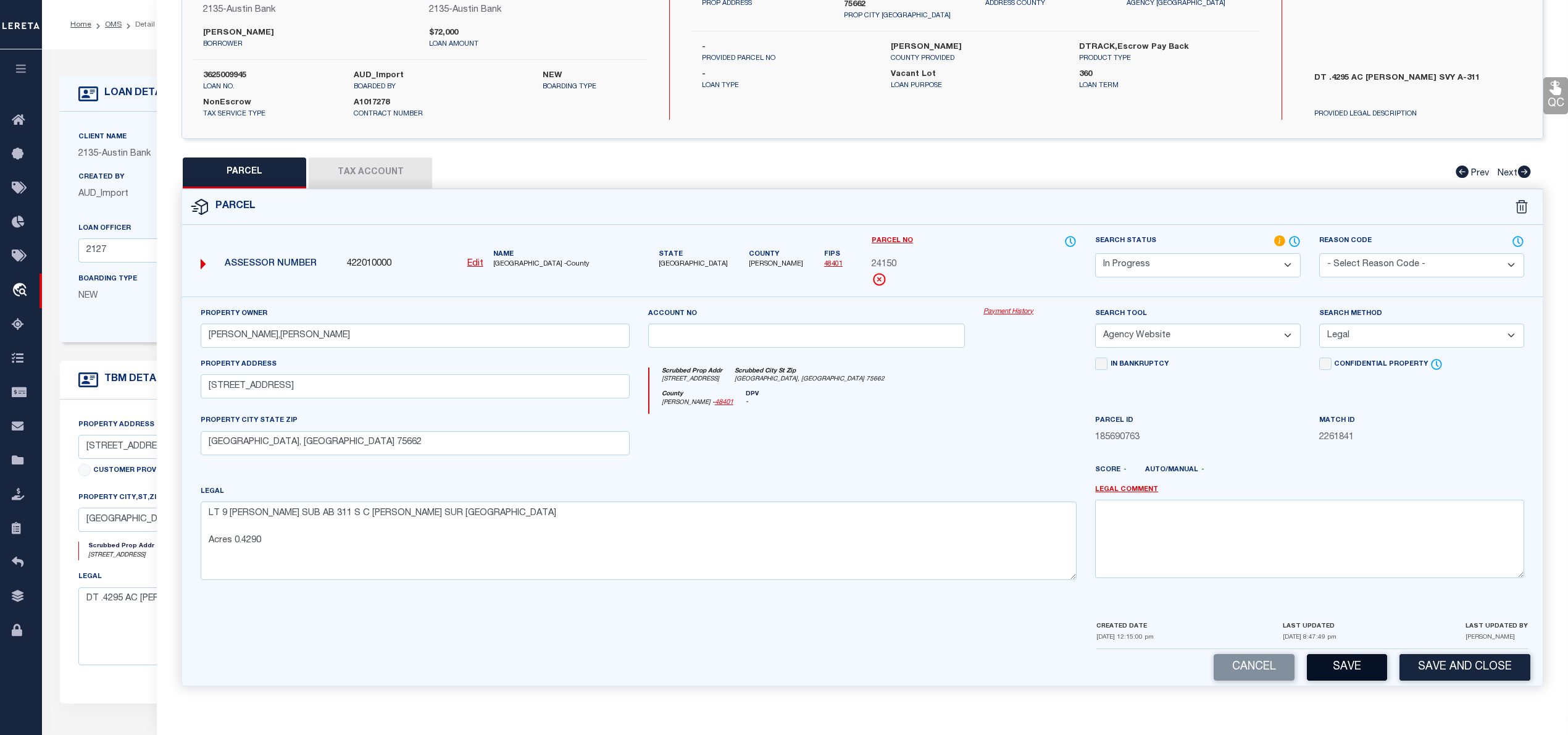
click at [1356, 666] on button "Save" at bounding box center [1347, 666] width 80 height 27
click at [381, 174] on button "Tax Account" at bounding box center [370, 173] width 123 height 31
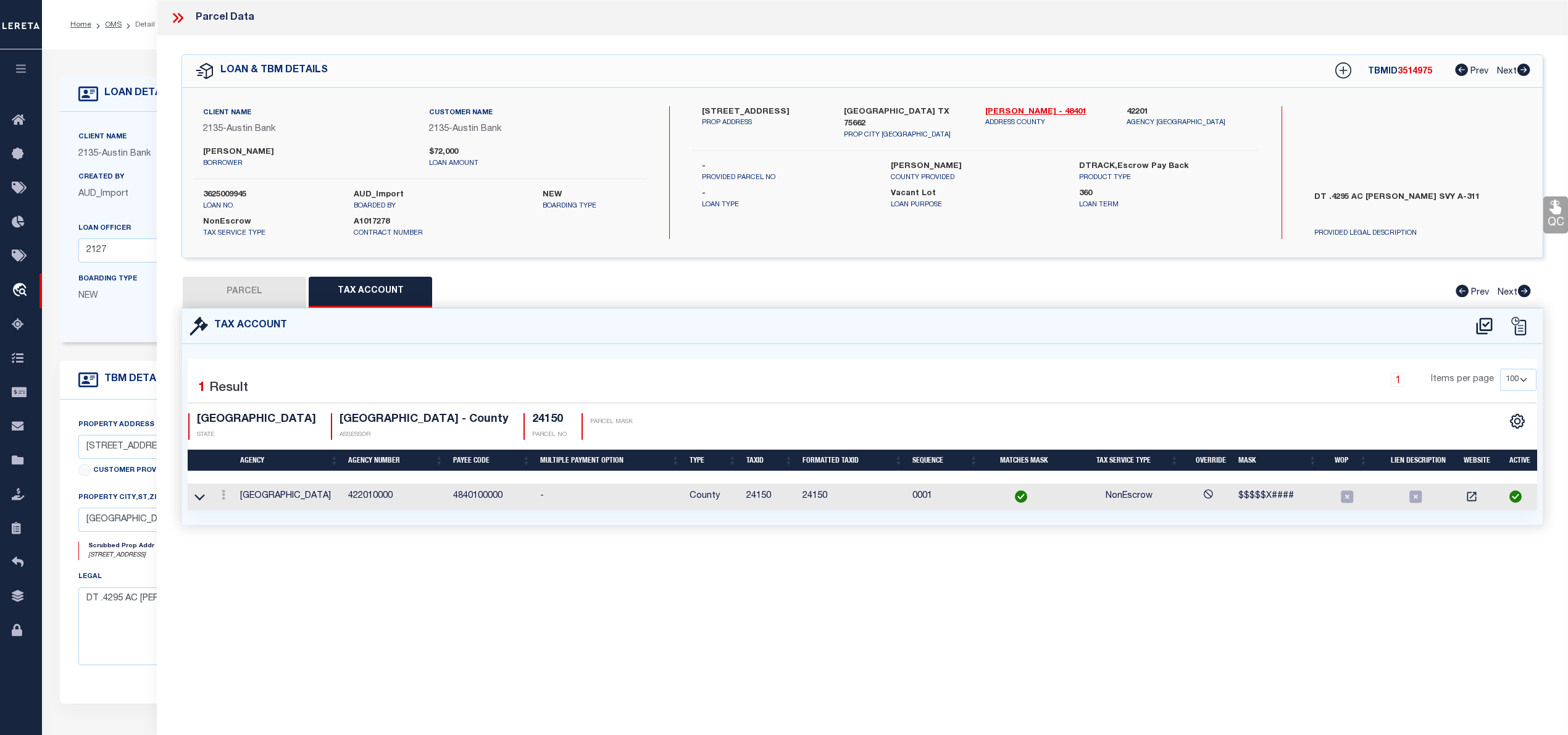
select select "100"
click at [270, 293] on button "PARCEL" at bounding box center [244, 293] width 123 height 31
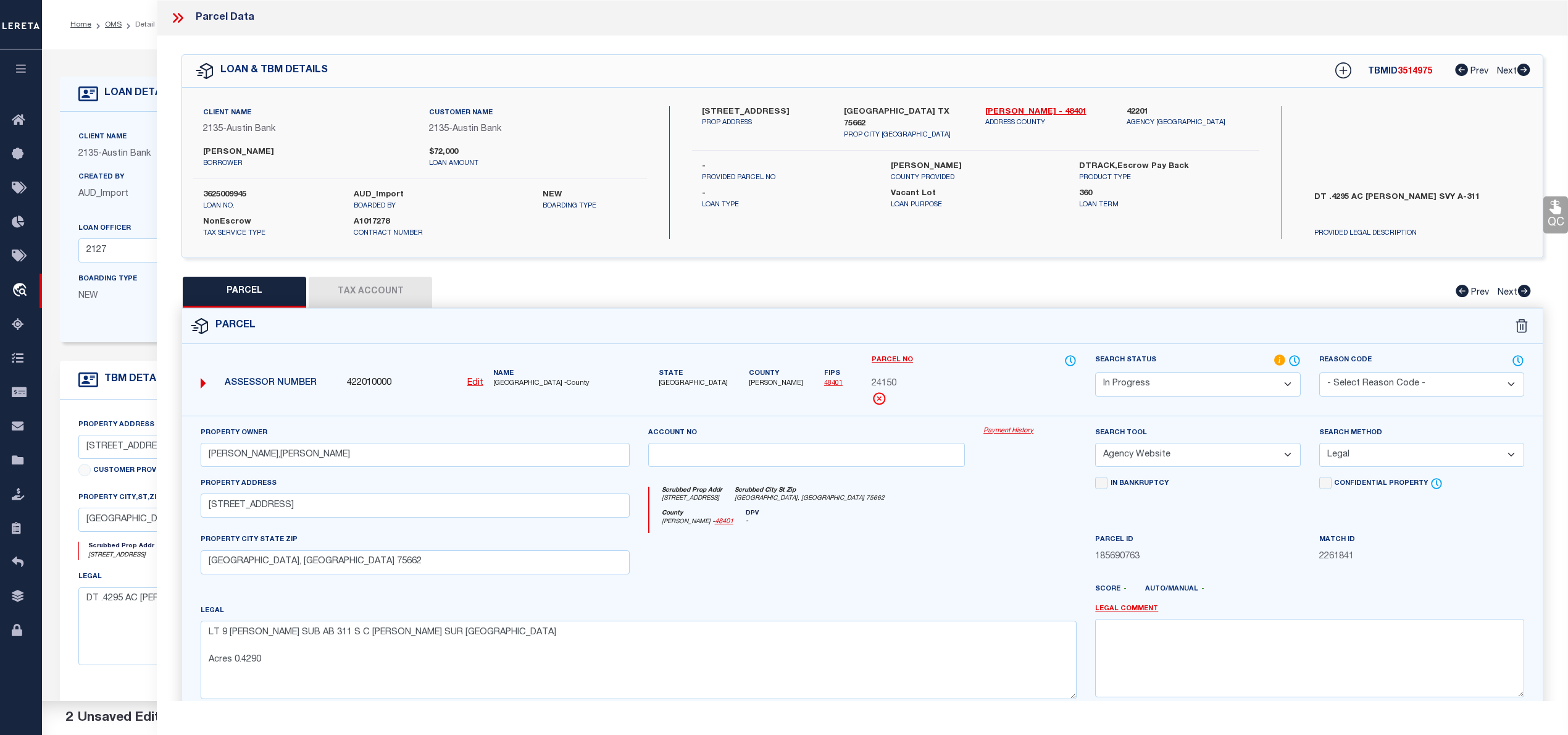
select select "AS"
select select
checkbox input "false"
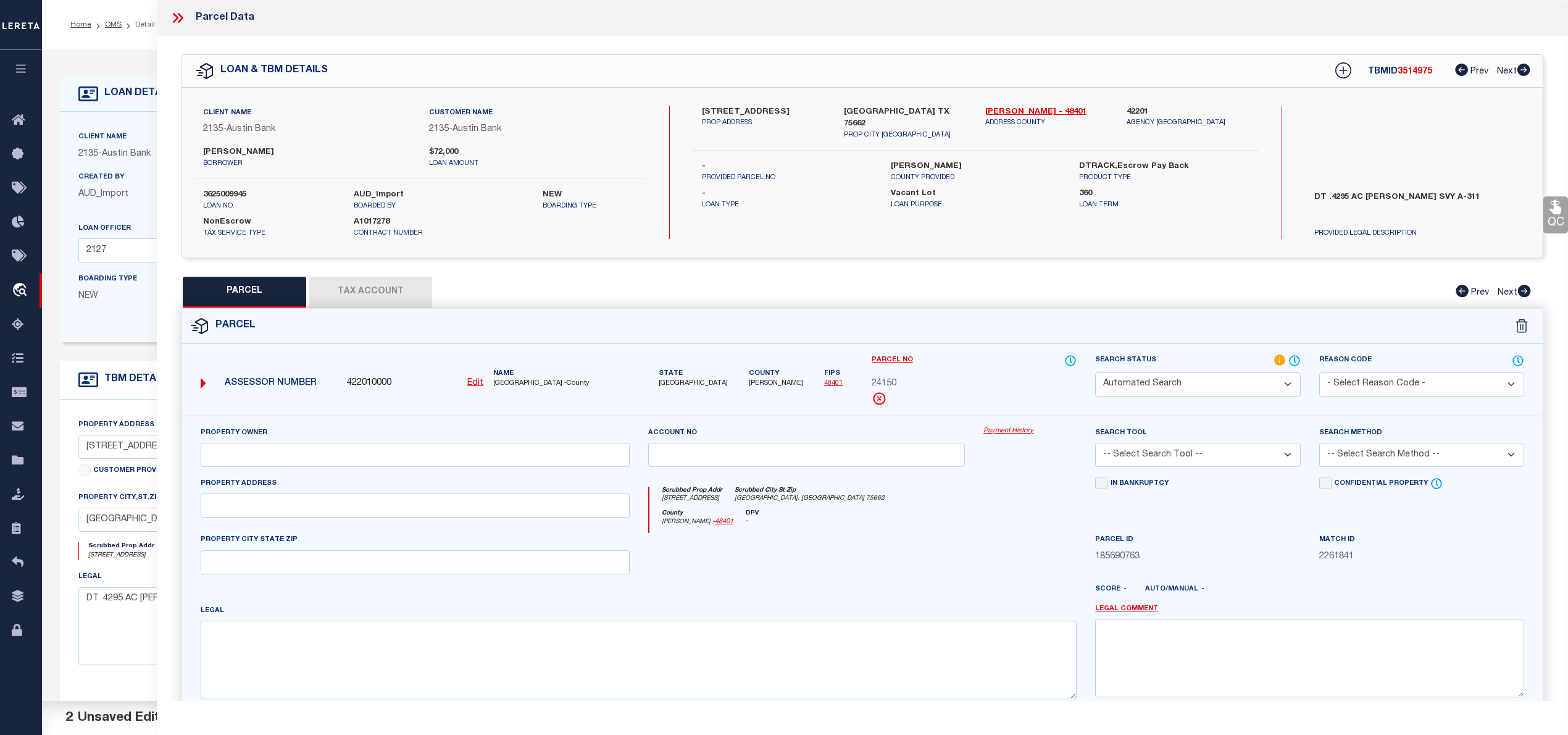
select select "IP"
type input "PERRY,PENNYE JONES"
select select "AGW"
select select "LEG"
type input "12990 COUNTY ROAD 173 N"
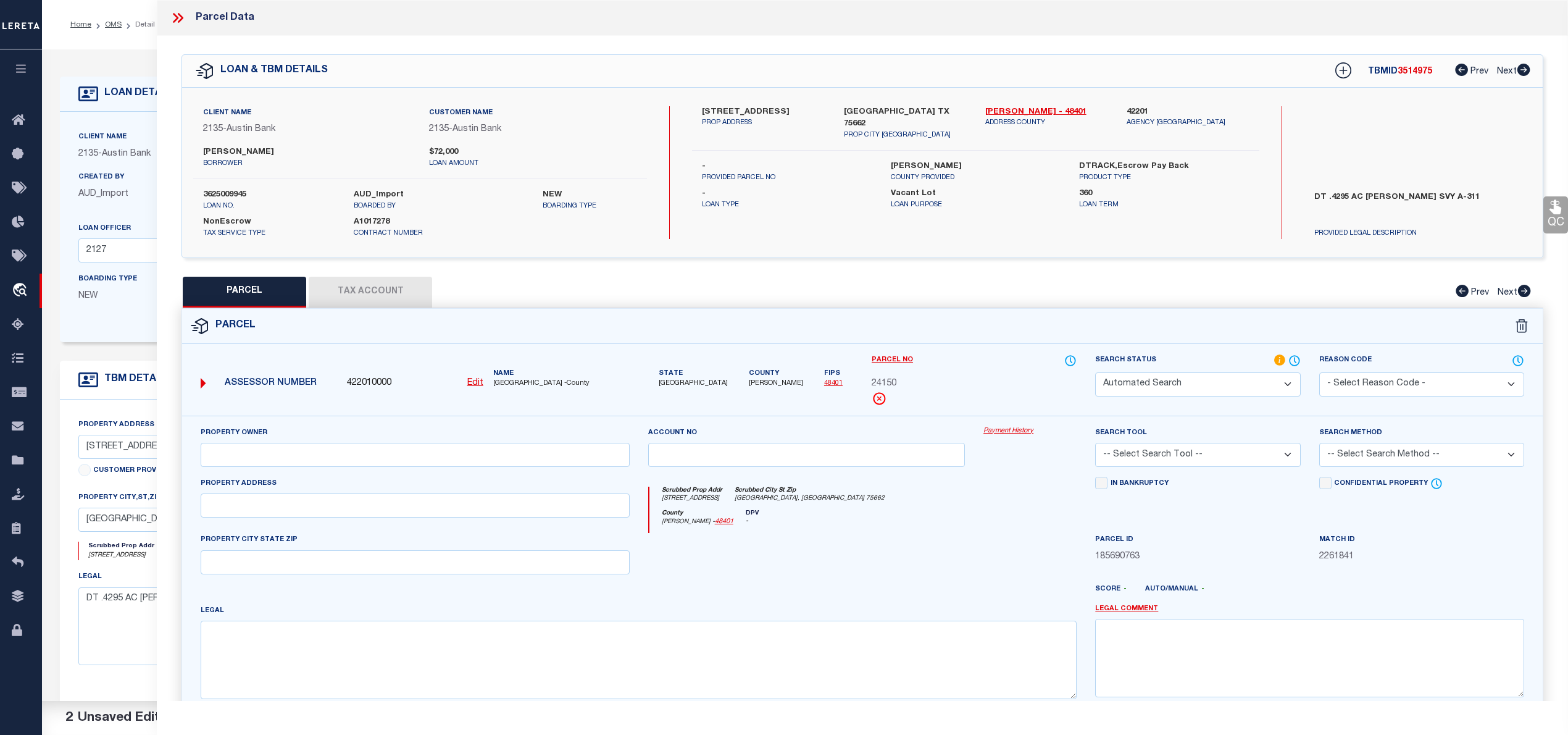
type input "KILGORE, TX 75662"
type textarea "LT 9 E R GARNER SUB AB 311 S C GEORGE SUR 32 19.6645 N, 94 50.5754 W Acres 0.42…"
click at [373, 289] on button "Tax Account" at bounding box center [370, 293] width 123 height 31
select select "100"
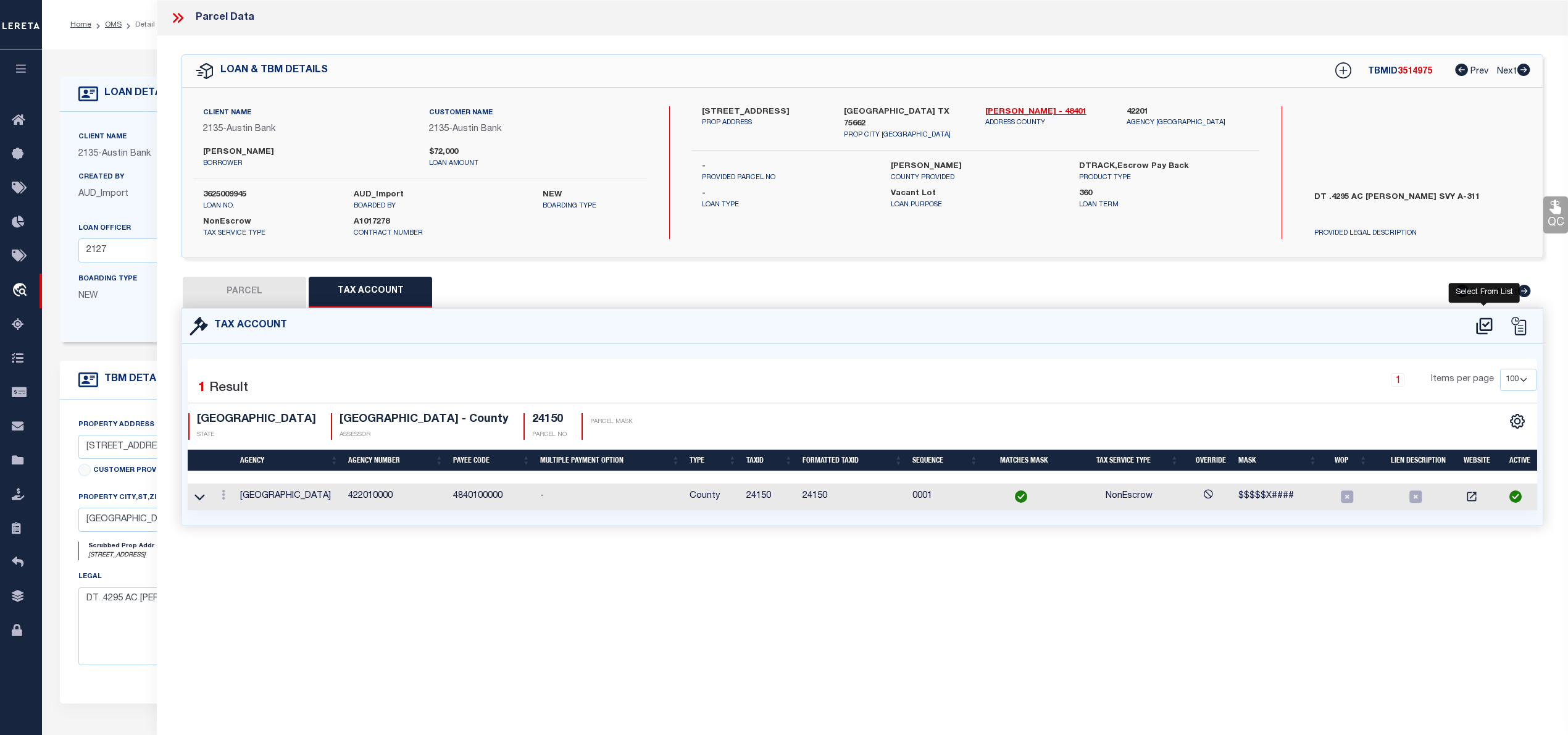
click at [1485, 326] on icon at bounding box center [1484, 326] width 20 height 20
select select "100"
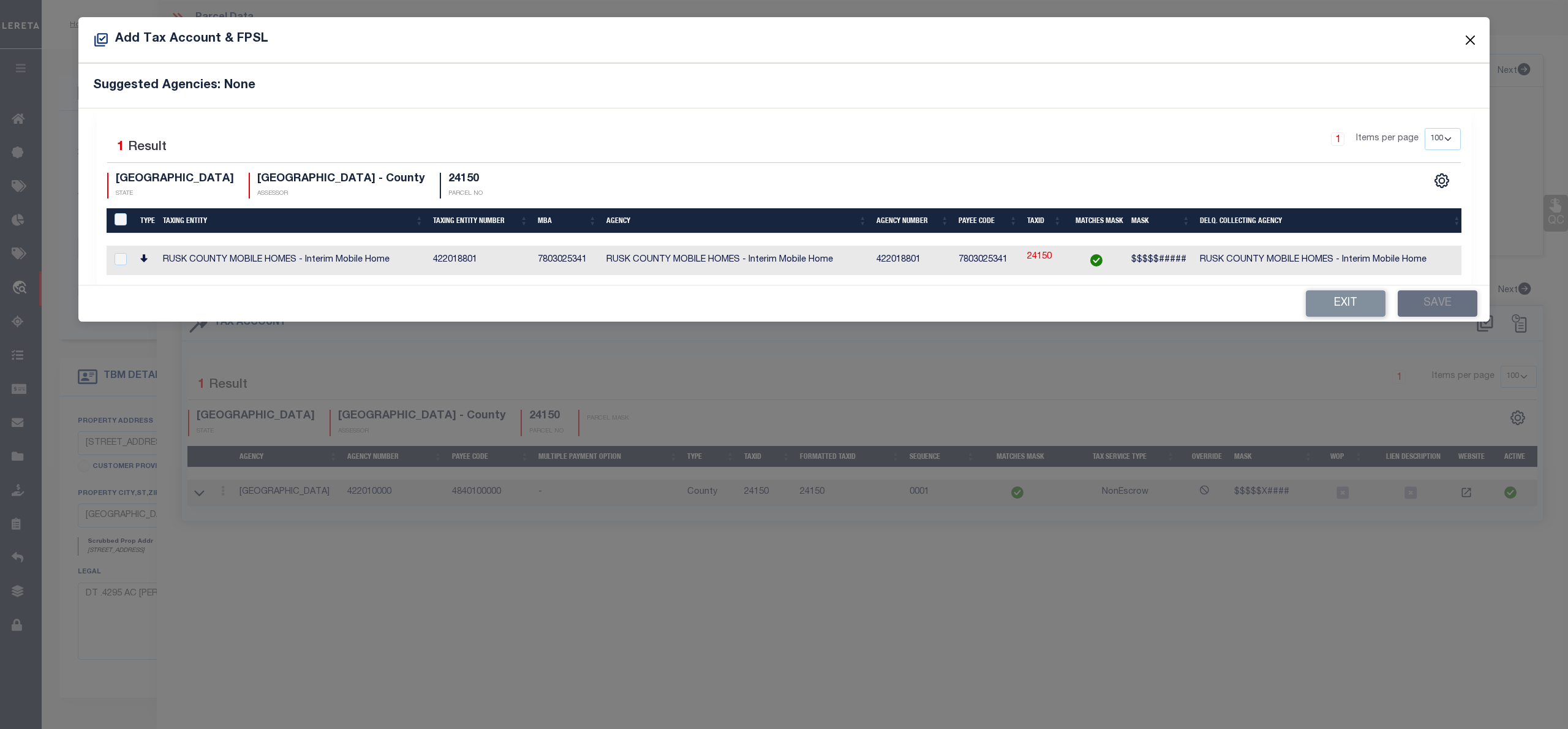
click at [1469, 35] on button "Close" at bounding box center [1471, 40] width 16 height 16
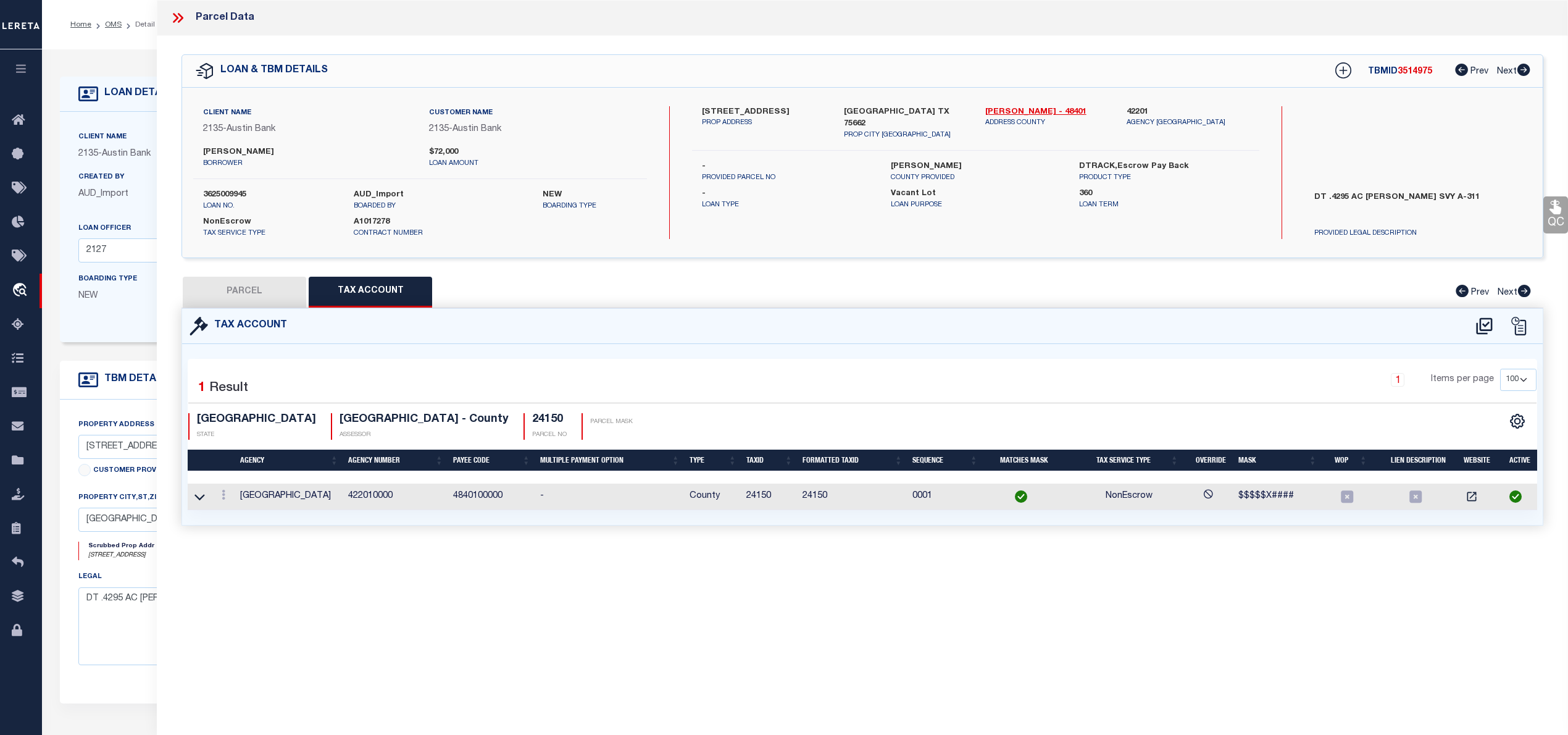
click at [247, 280] on button "PARCEL" at bounding box center [244, 293] width 123 height 31
select select "AS"
select select
checkbox input "false"
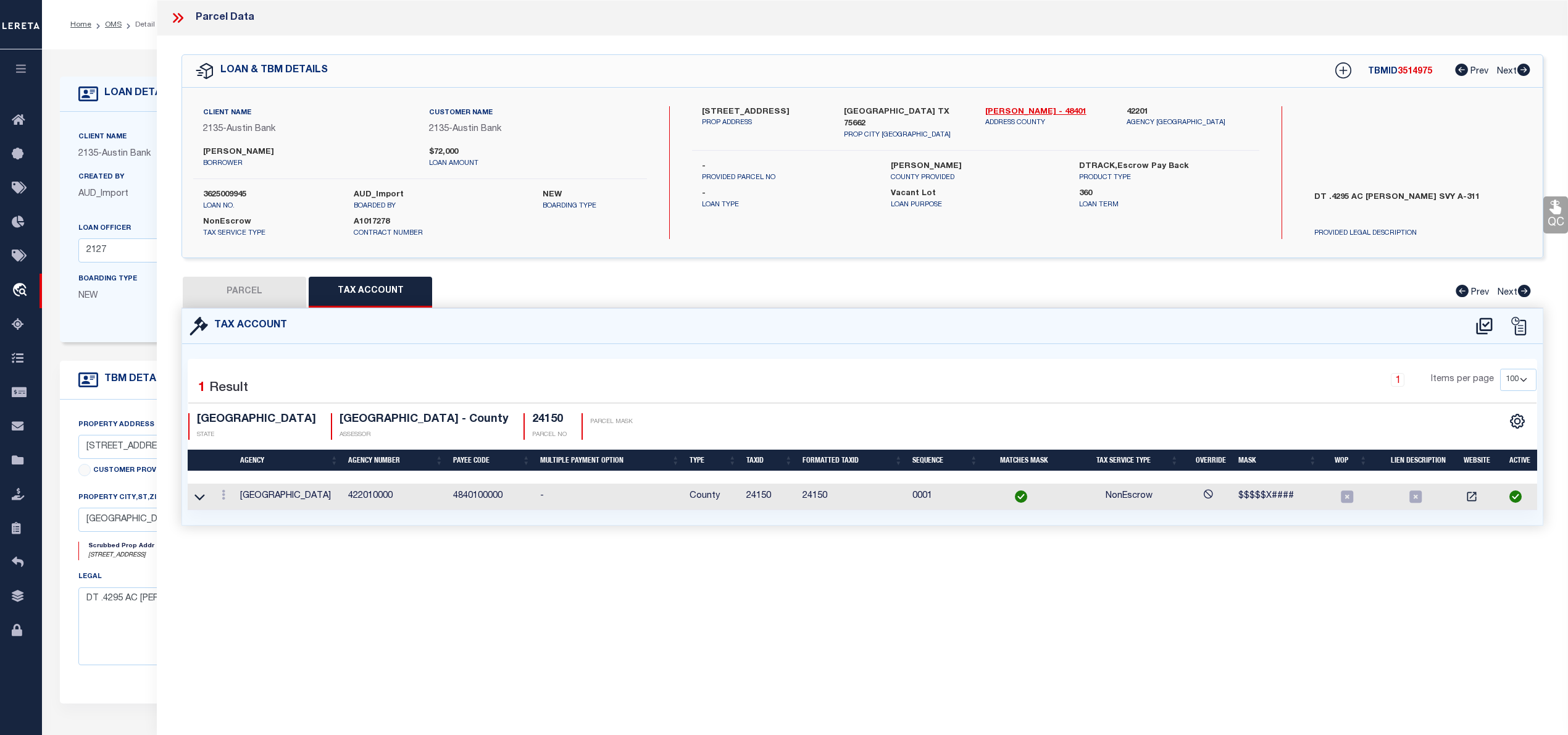
checkbox input "false"
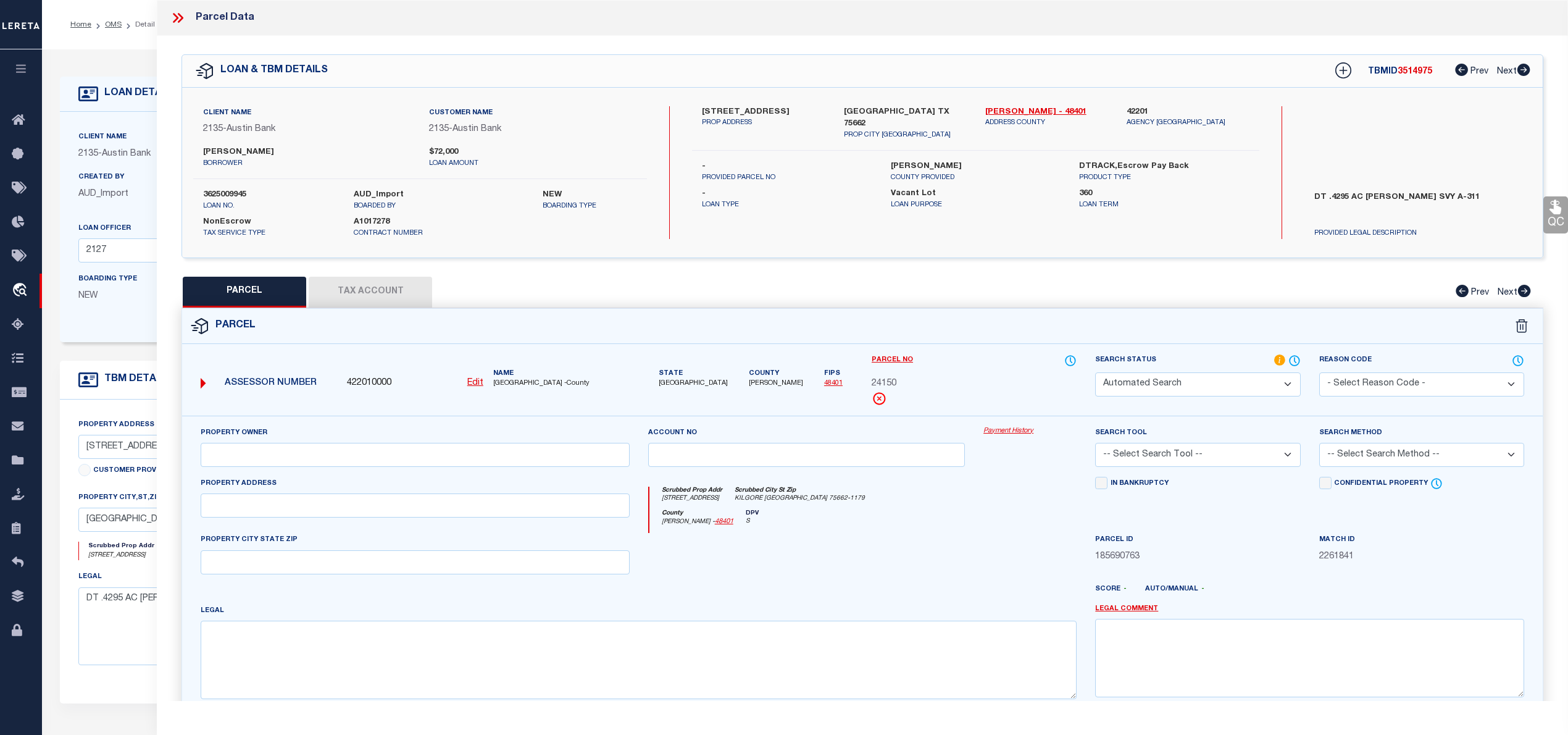
select select "IP"
type input "PERRY,PENNYE JONES"
select select "AGW"
select select "LEG"
type input "12990 COUNTY ROAD 173 N"
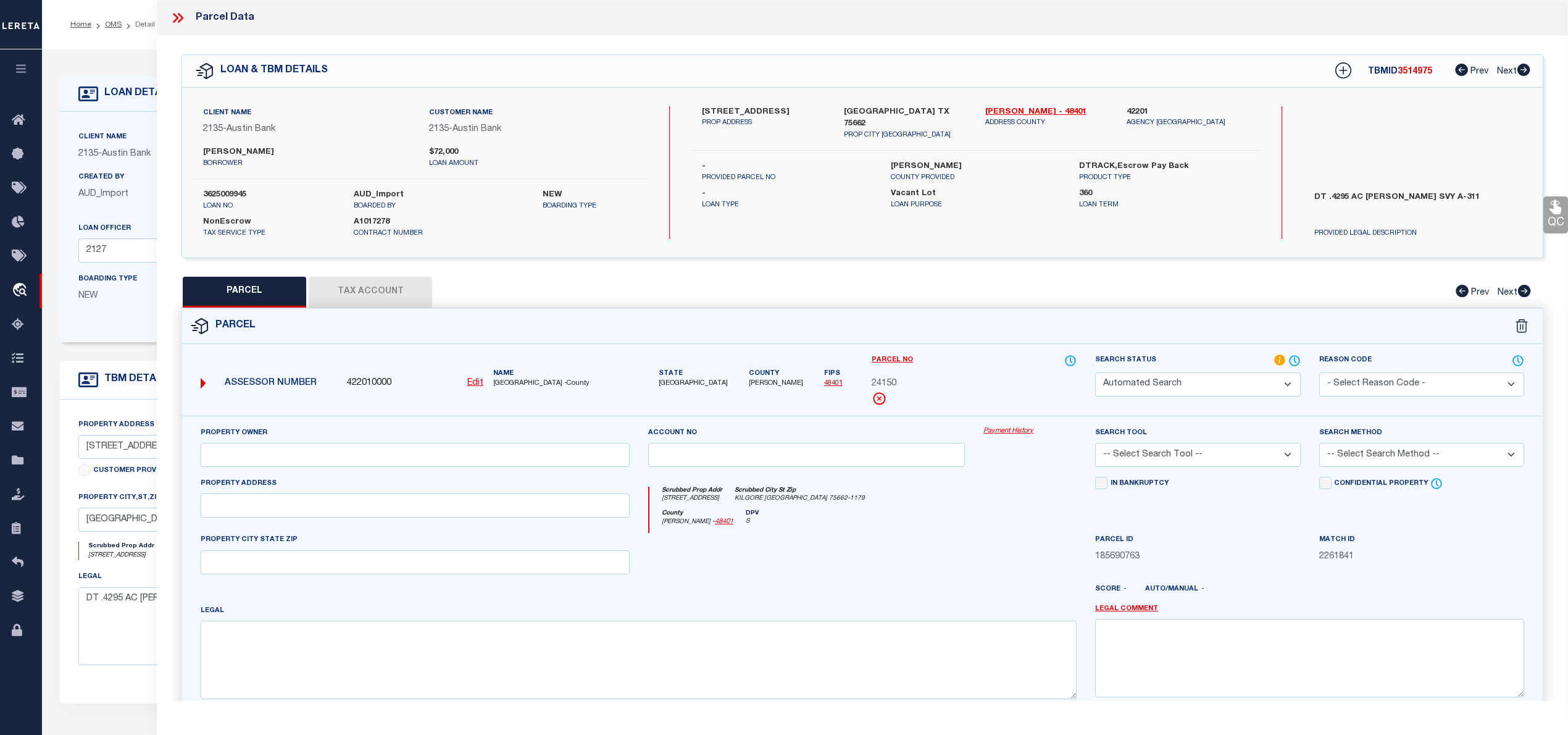
type input "KILGORE, TX 75662"
type textarea "LT 9 E R GARNER SUB AB 311 S C GEORGE SUR 32 19.6645 N, 94 50.5754 W Acres 0.42…"
click at [1276, 384] on select "Automated Search Bad Parcel Complete Duplicate Parcel High Dollar Reporting In …" at bounding box center [1197, 384] width 205 height 24
click at [1095, 372] on select "Automated Search Bad Parcel Complete Duplicate Parcel High Dollar Reporting In …" at bounding box center [1197, 384] width 205 height 24
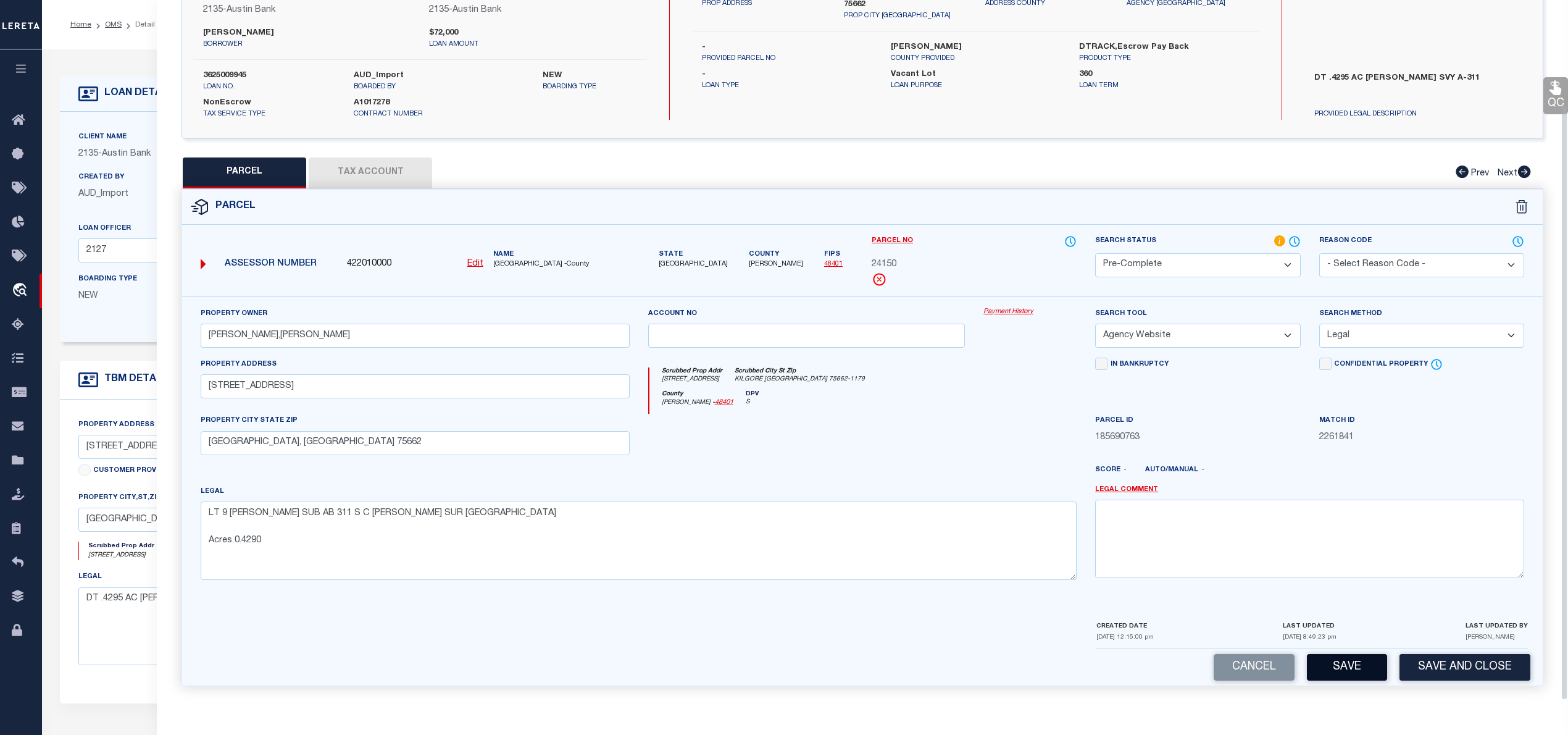
click at [1346, 671] on button "Save" at bounding box center [1347, 666] width 80 height 27
select select "AS"
select select
checkbox input "false"
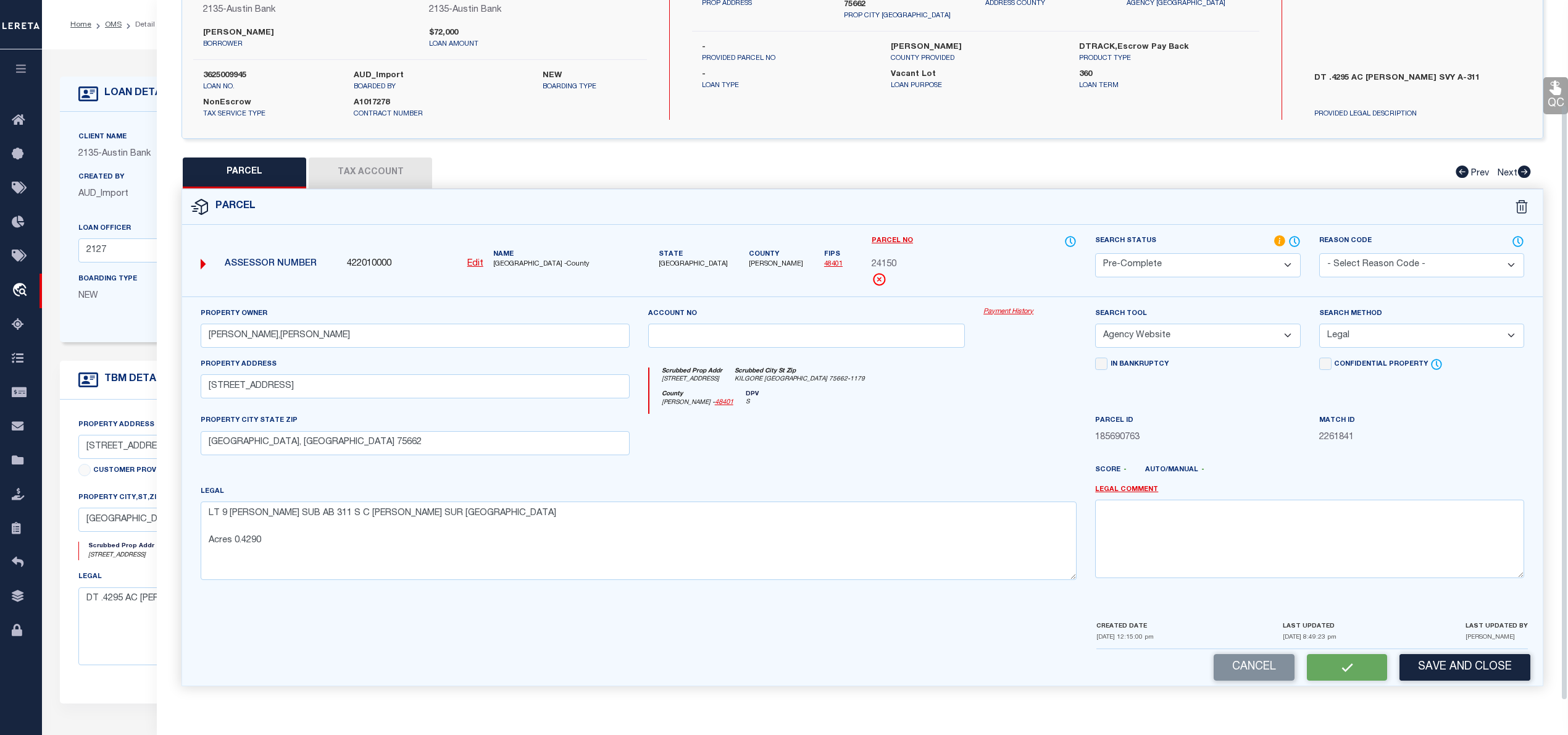
checkbox input "false"
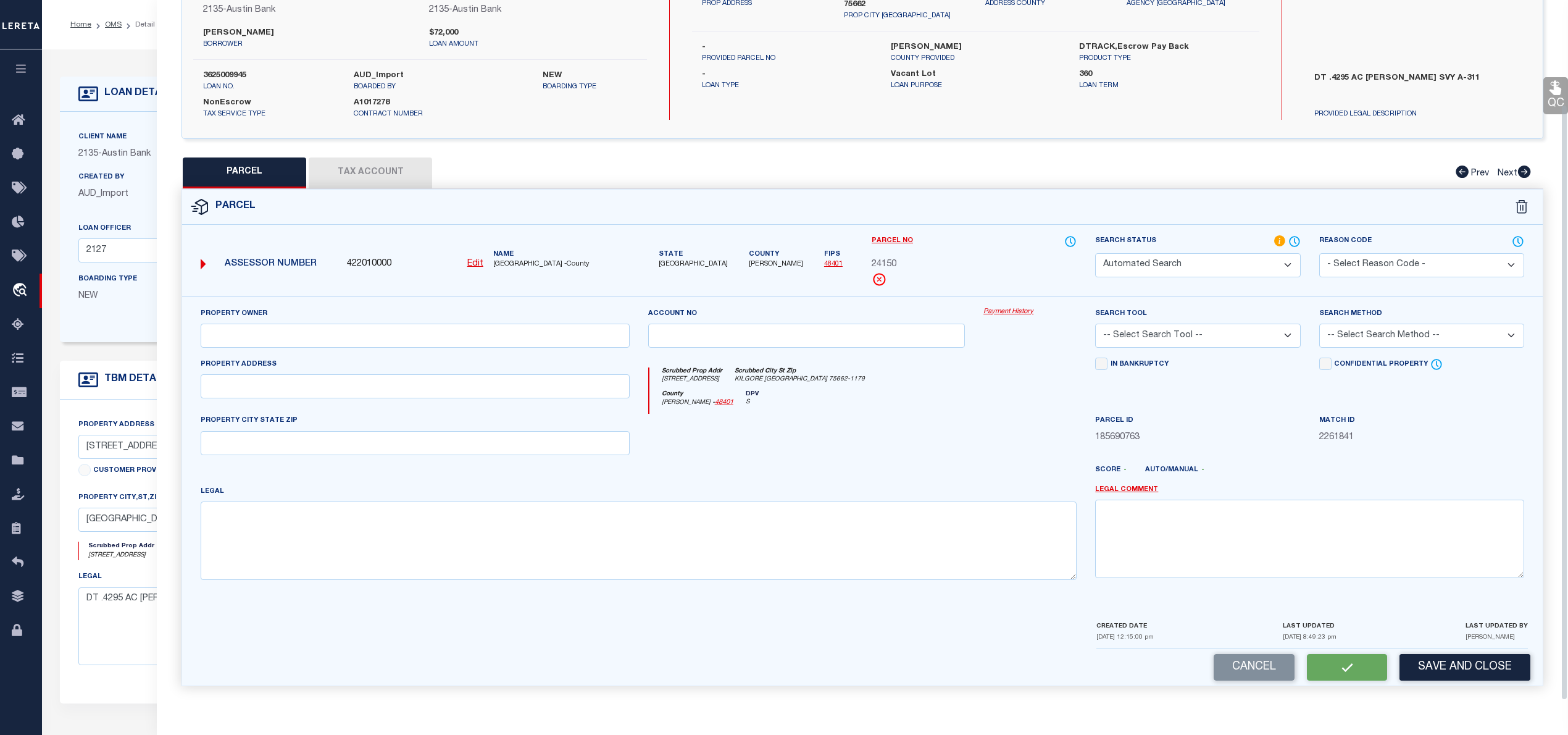
select select "PC"
type input "PERRY,PENNYE JONES"
select select "AGW"
select select "LEG"
type input "12990 COUNTY ROAD 173 N"
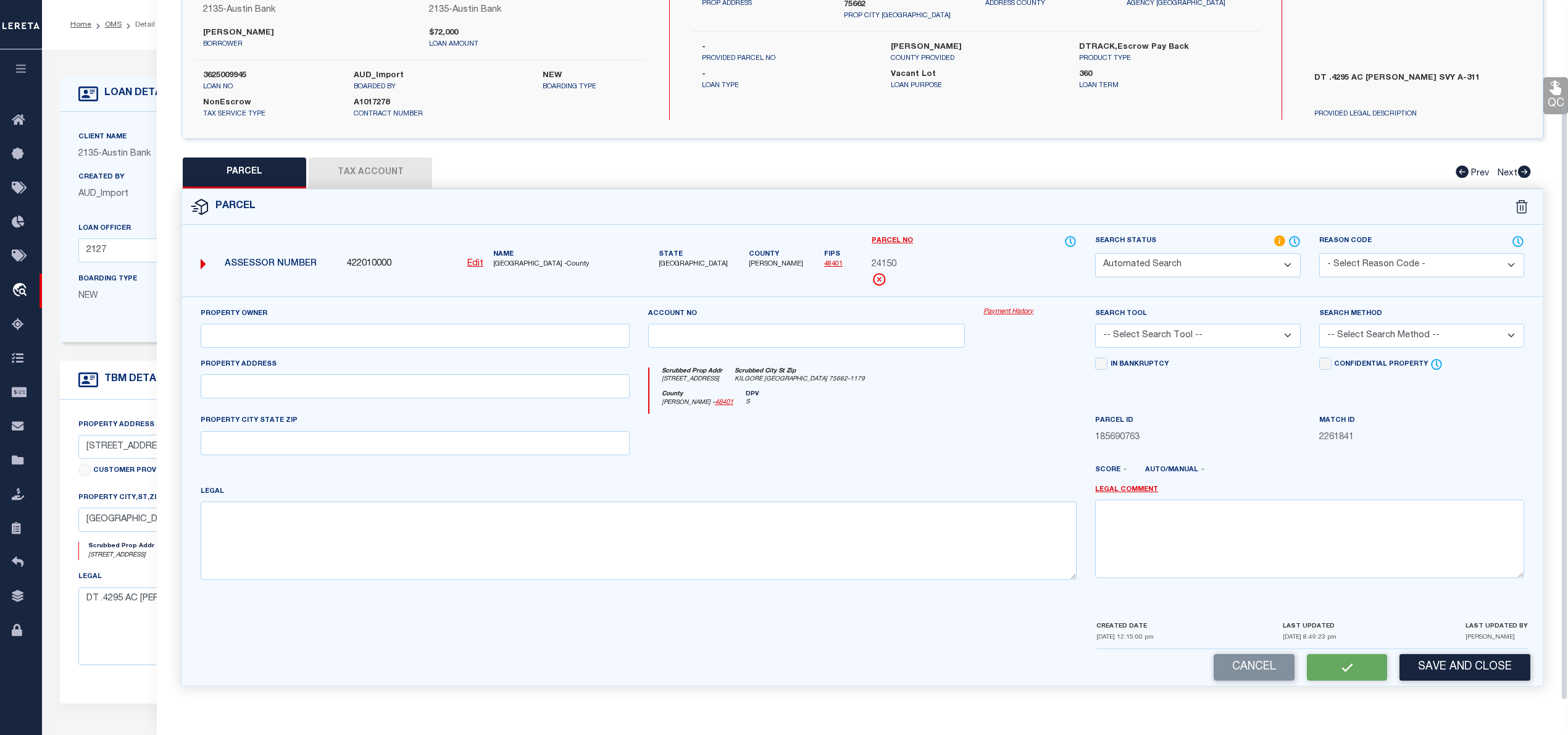
type input "KILGORE, TX 75662"
type textarea "LT 9 E R GARNER SUB AB 311 S C GEORGE SUR 32 19.6645 N, 94 50.5754 W Acres 0.42…"
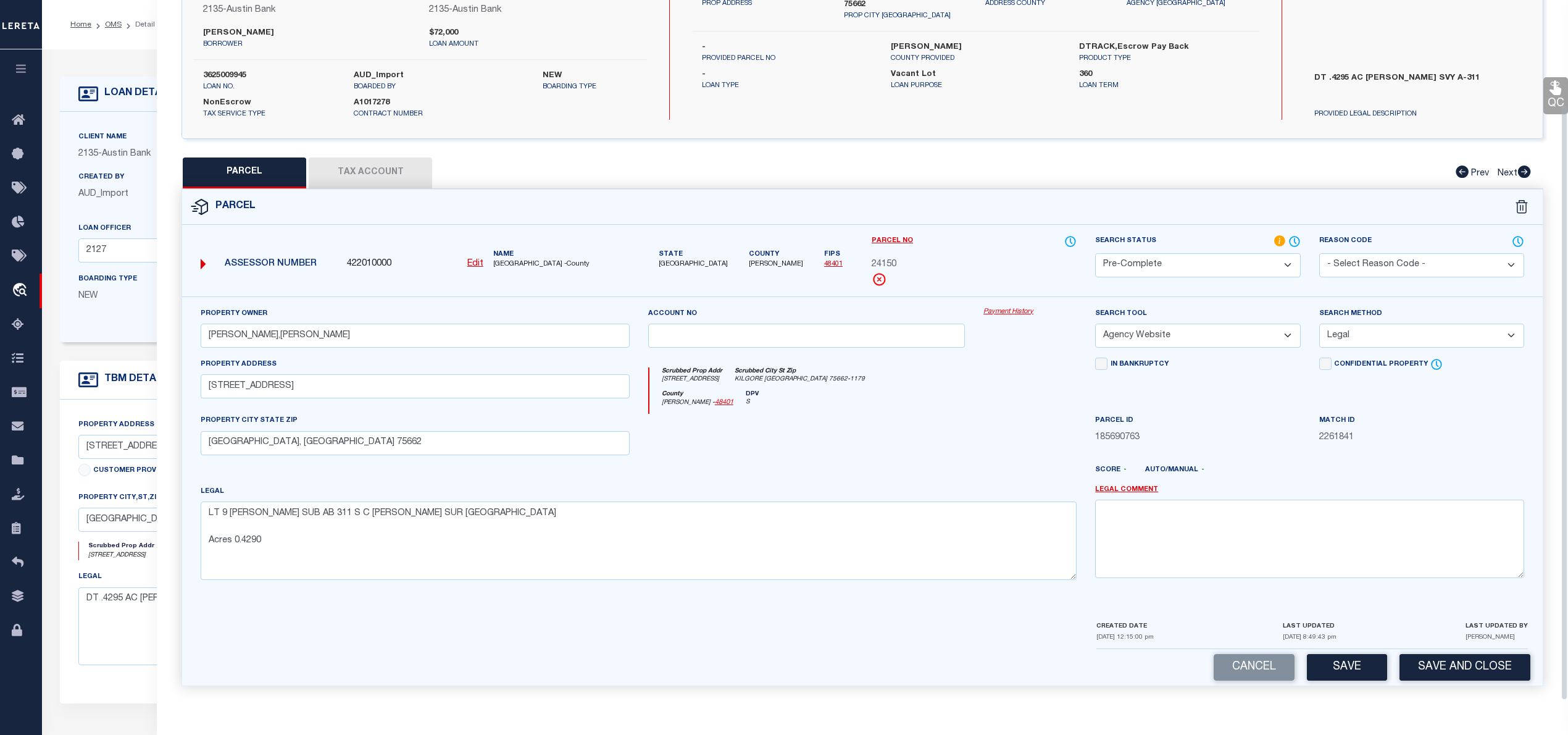
scroll to position [0, 0]
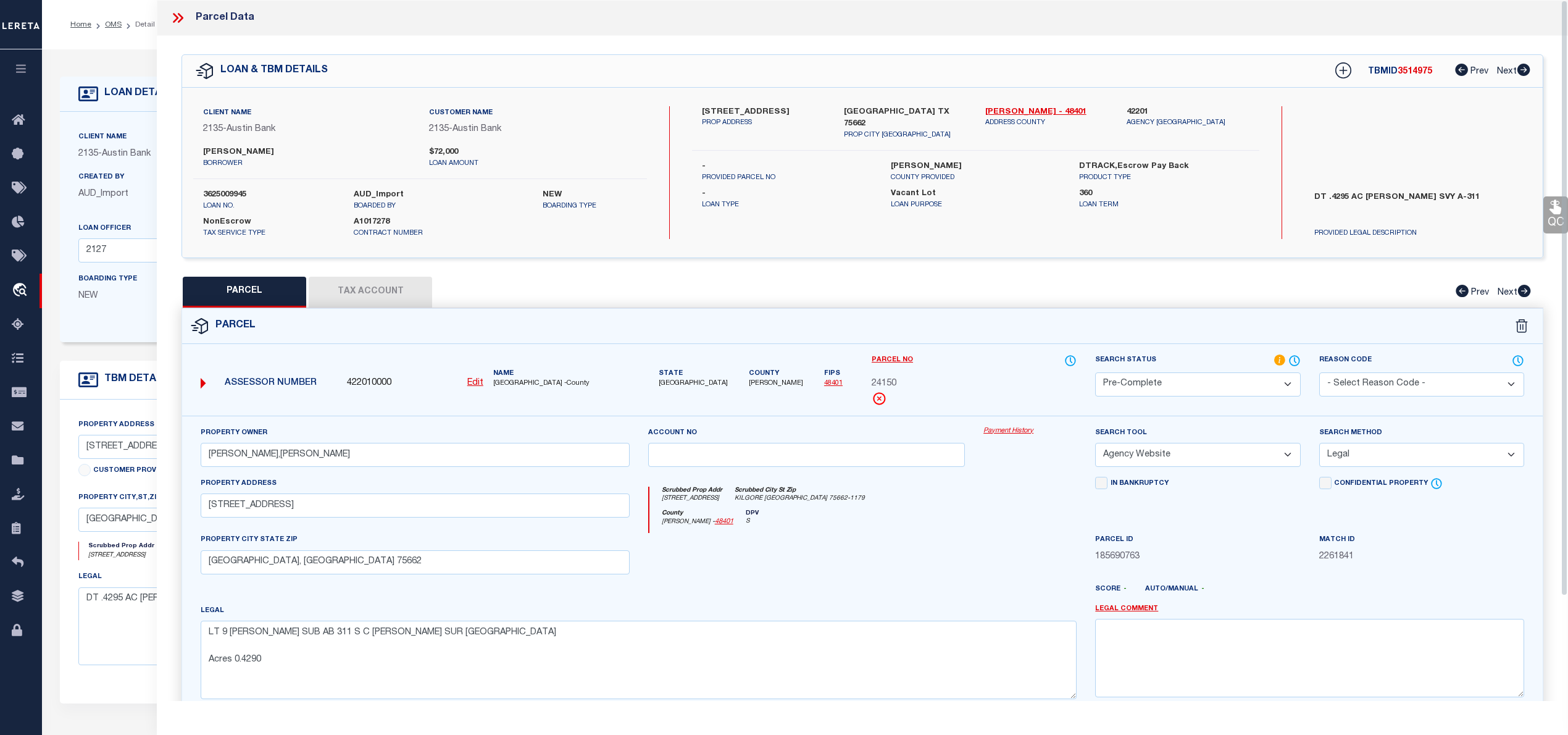
click at [1411, 69] on span "3514975" at bounding box center [1414, 71] width 35 height 8
copy span "3514975"
click at [243, 191] on label "3625009945" at bounding box center [269, 196] width 132 height 13
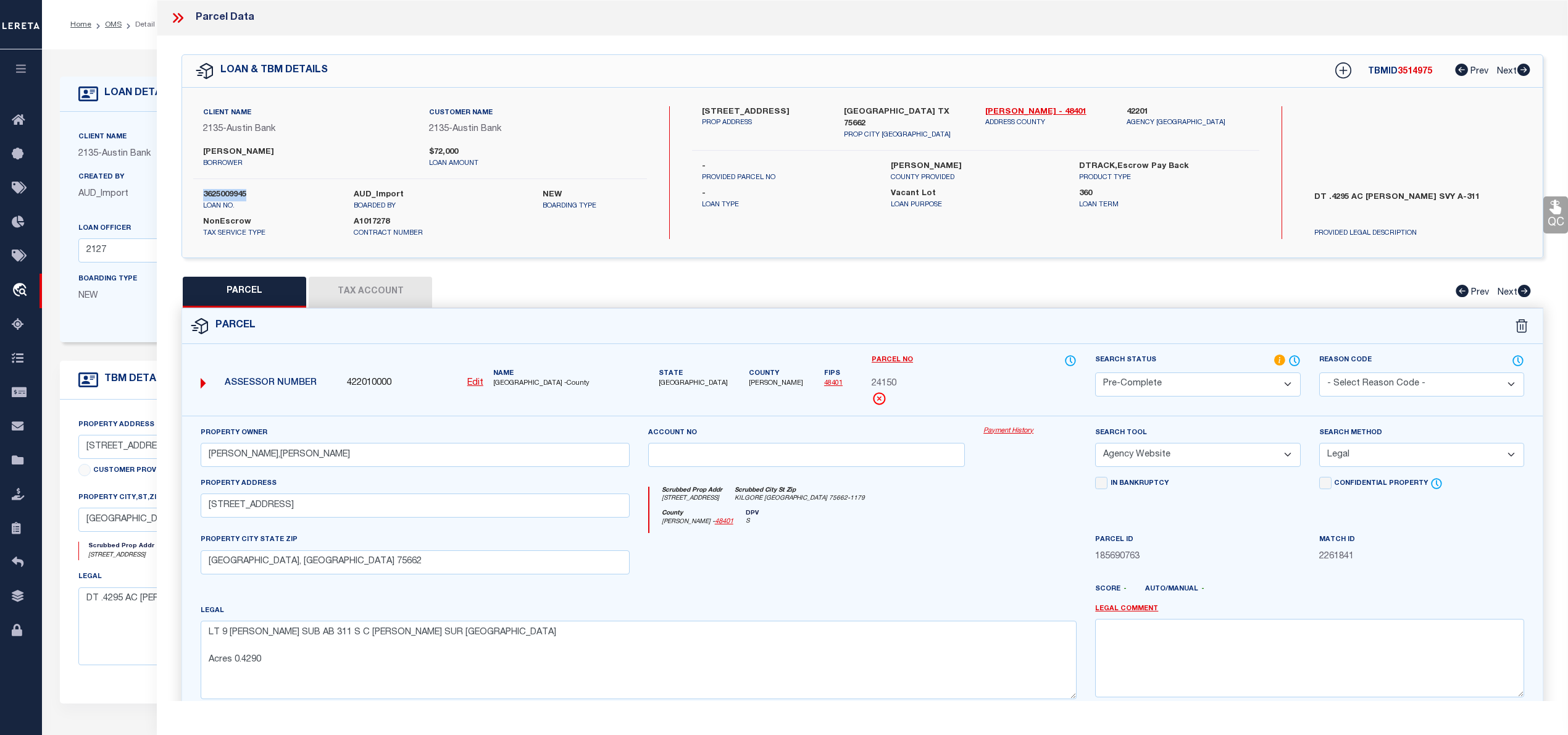
copy label "3625009945"
click at [506, 384] on span "RUSK COUNTY -County" at bounding box center [561, 383] width 136 height 10
copy span "RUSK"
click at [876, 384] on span "24150" at bounding box center [884, 384] width 25 height 14
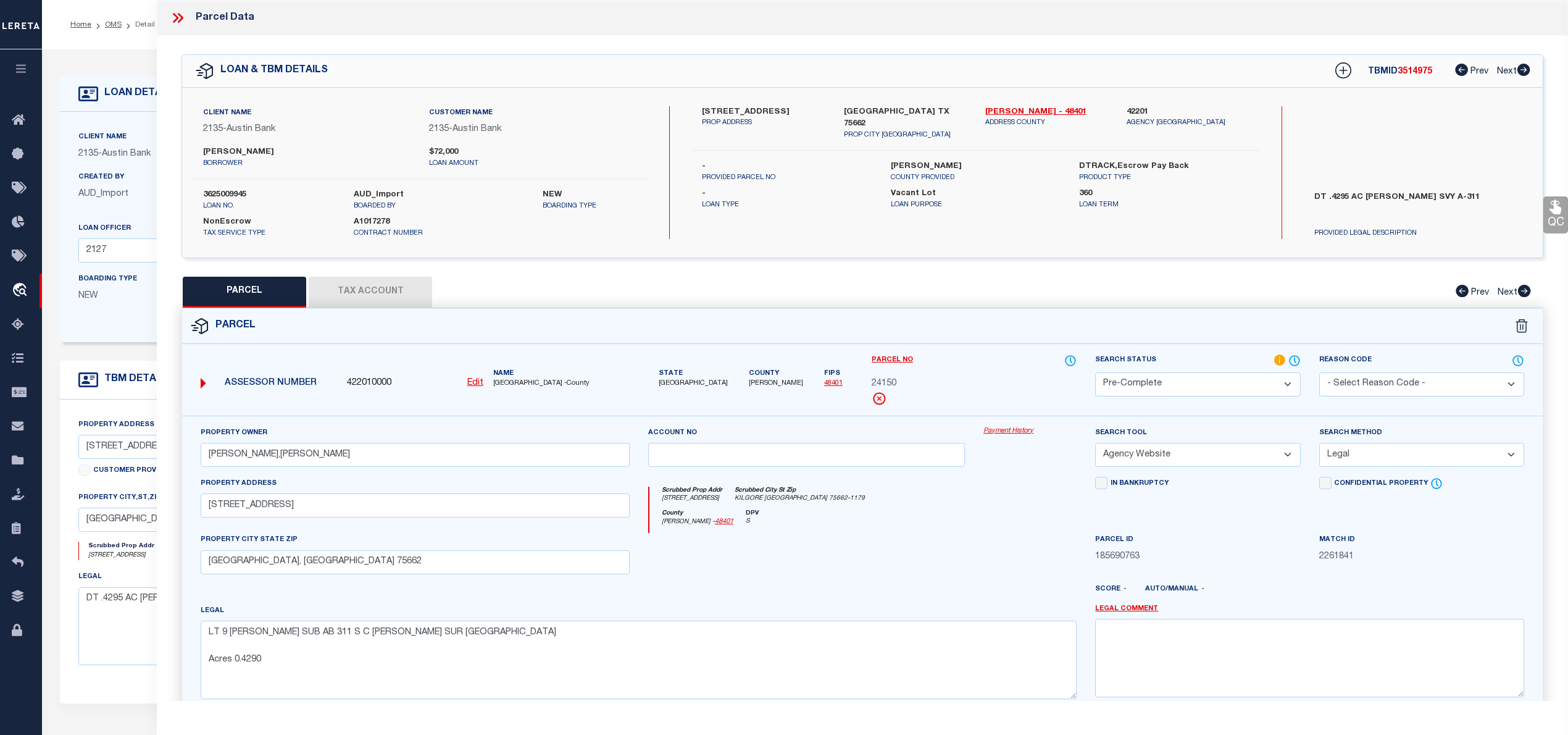
click at [876, 384] on span "24150" at bounding box center [884, 384] width 25 height 14
copy span "24150"
click at [393, 293] on button "Tax Account" at bounding box center [370, 293] width 123 height 31
select select "100"
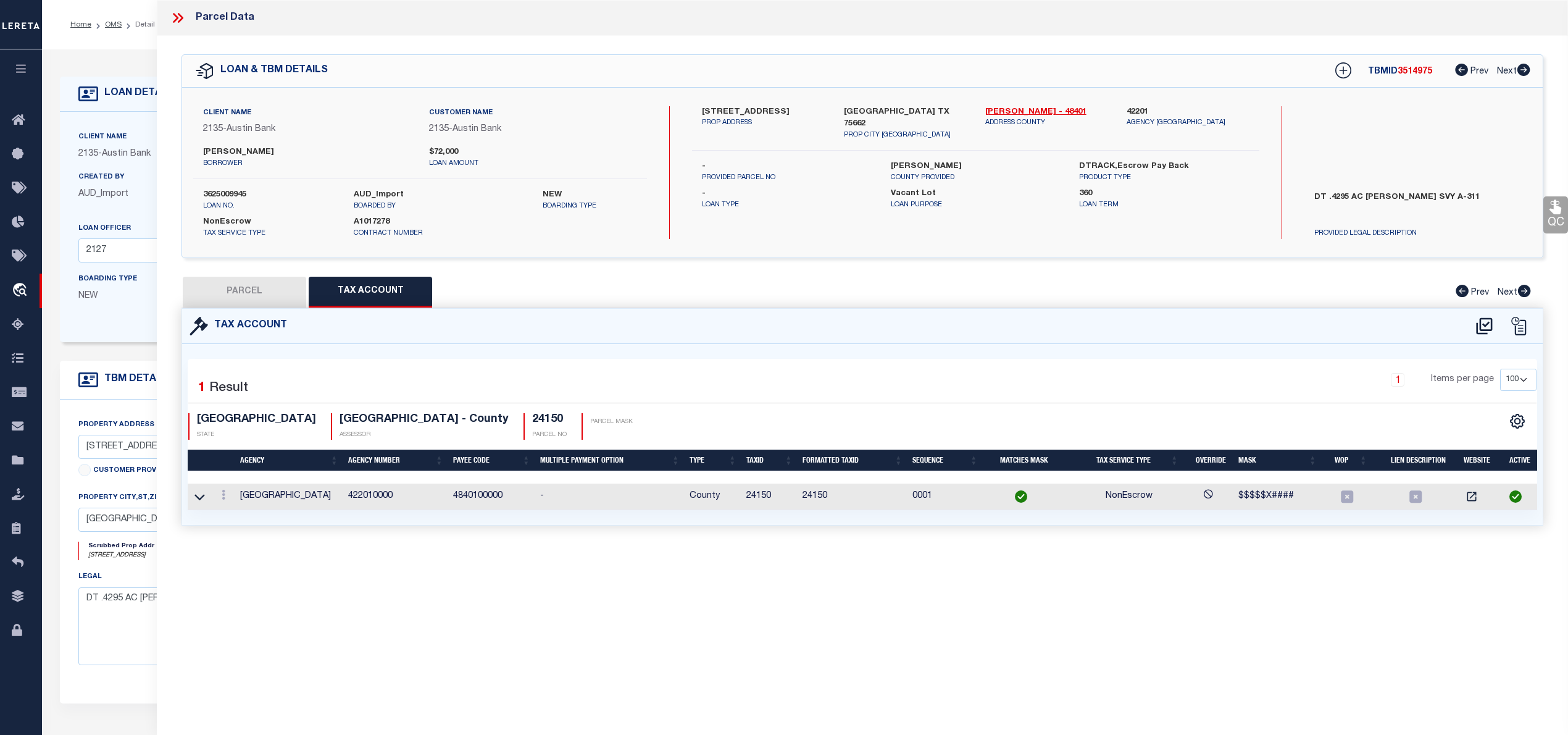
click at [224, 294] on button "PARCEL" at bounding box center [244, 293] width 123 height 31
select select "AS"
select select
checkbox input "false"
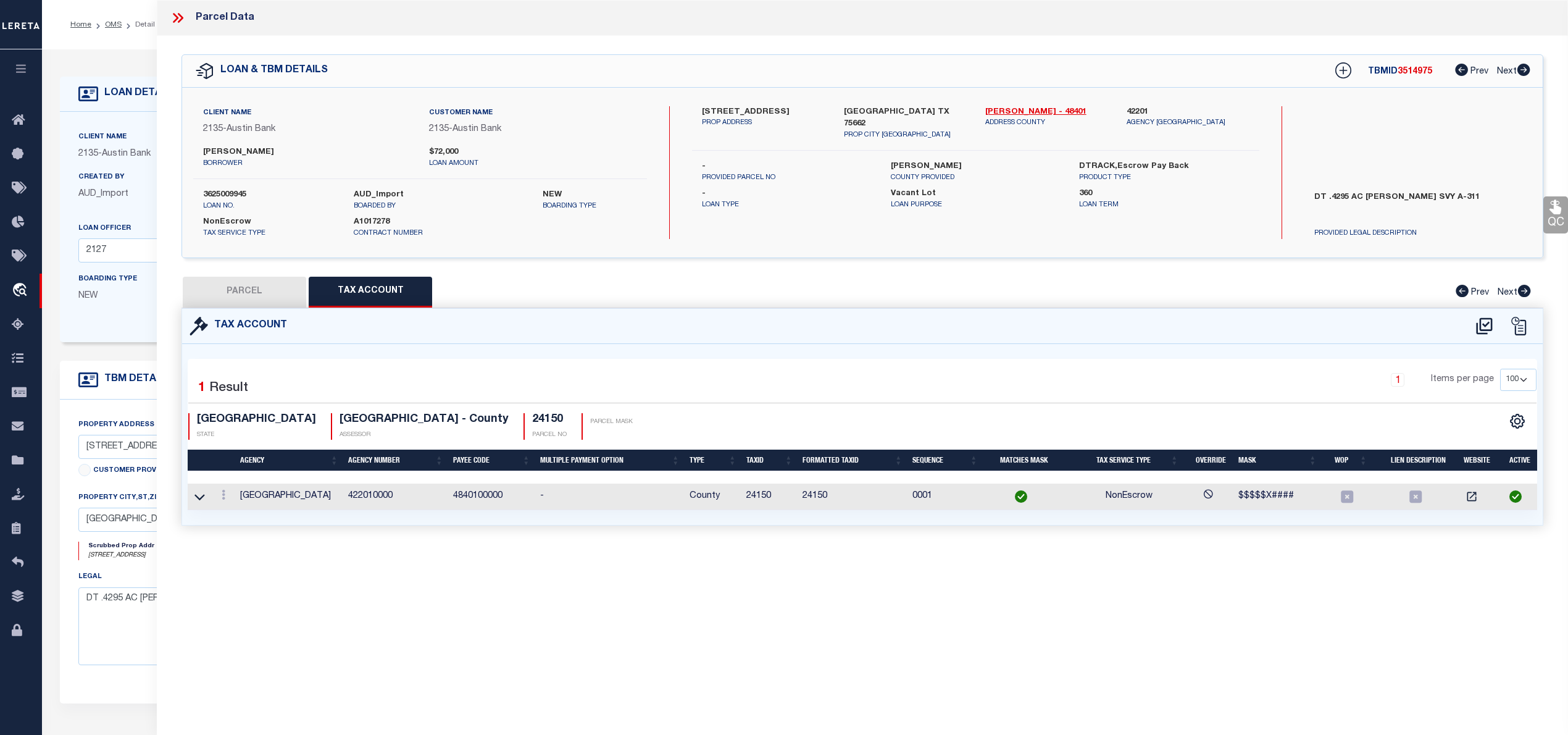
checkbox input "false"
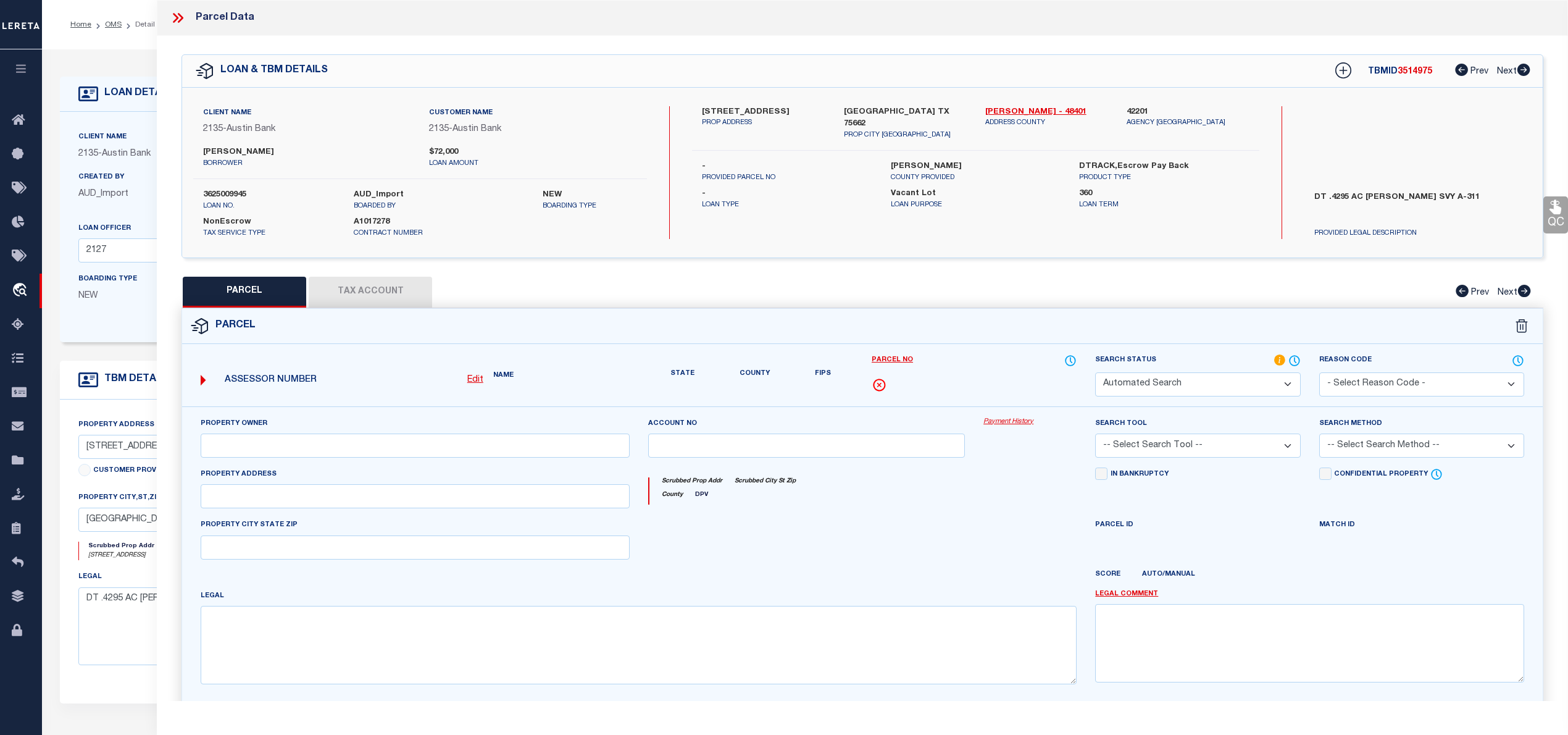
select select "PC"
type input "PERRY,PENNYE JONES"
select select "AGW"
select select "LEG"
type input "12990 COUNTY ROAD 173 N"
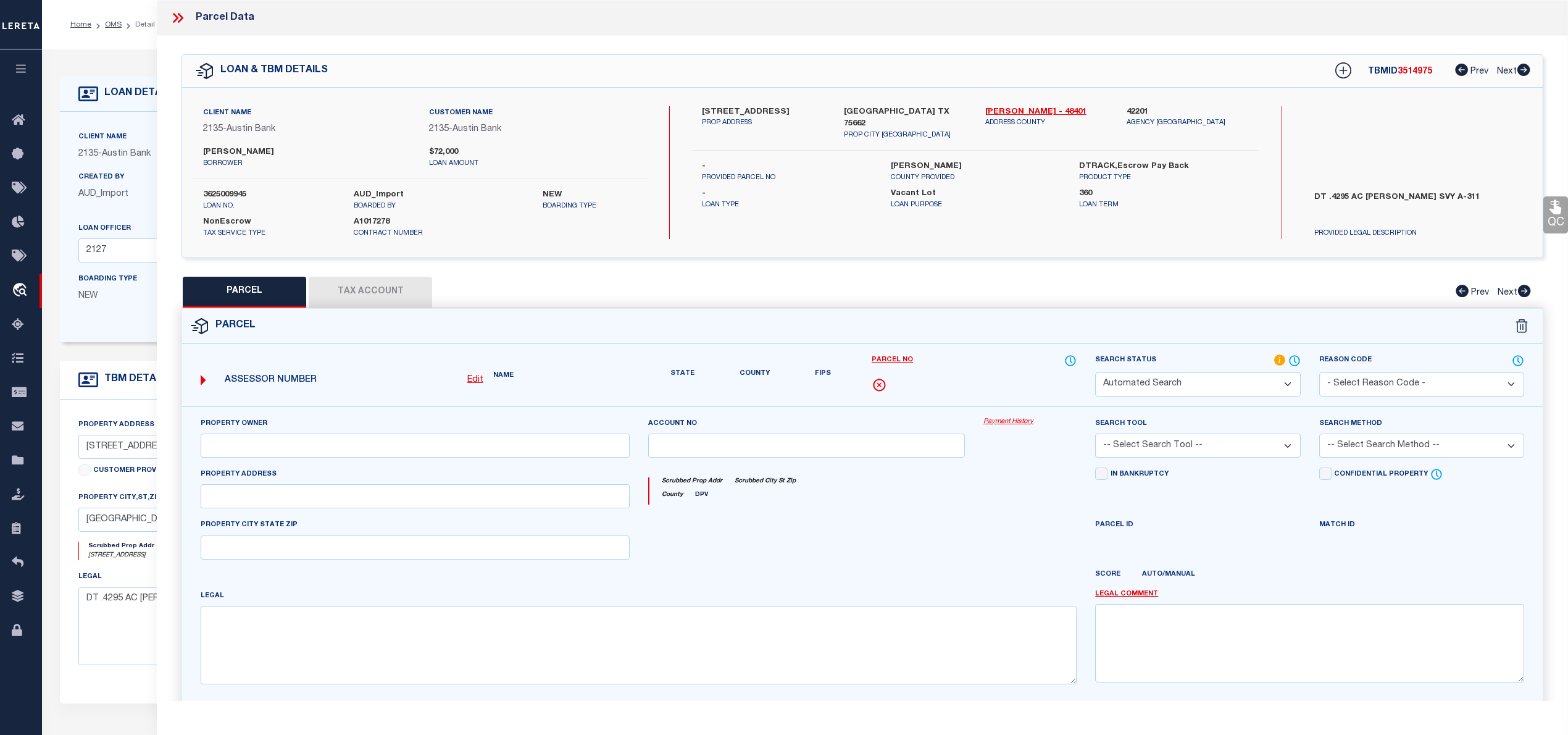
type input "KILGORE, TX 75662"
type textarea "LT 9 E R GARNER SUB AB 311 S C GEORGE SUR 32 19.6645 N, 94 50.5754 W Acres 0.42…"
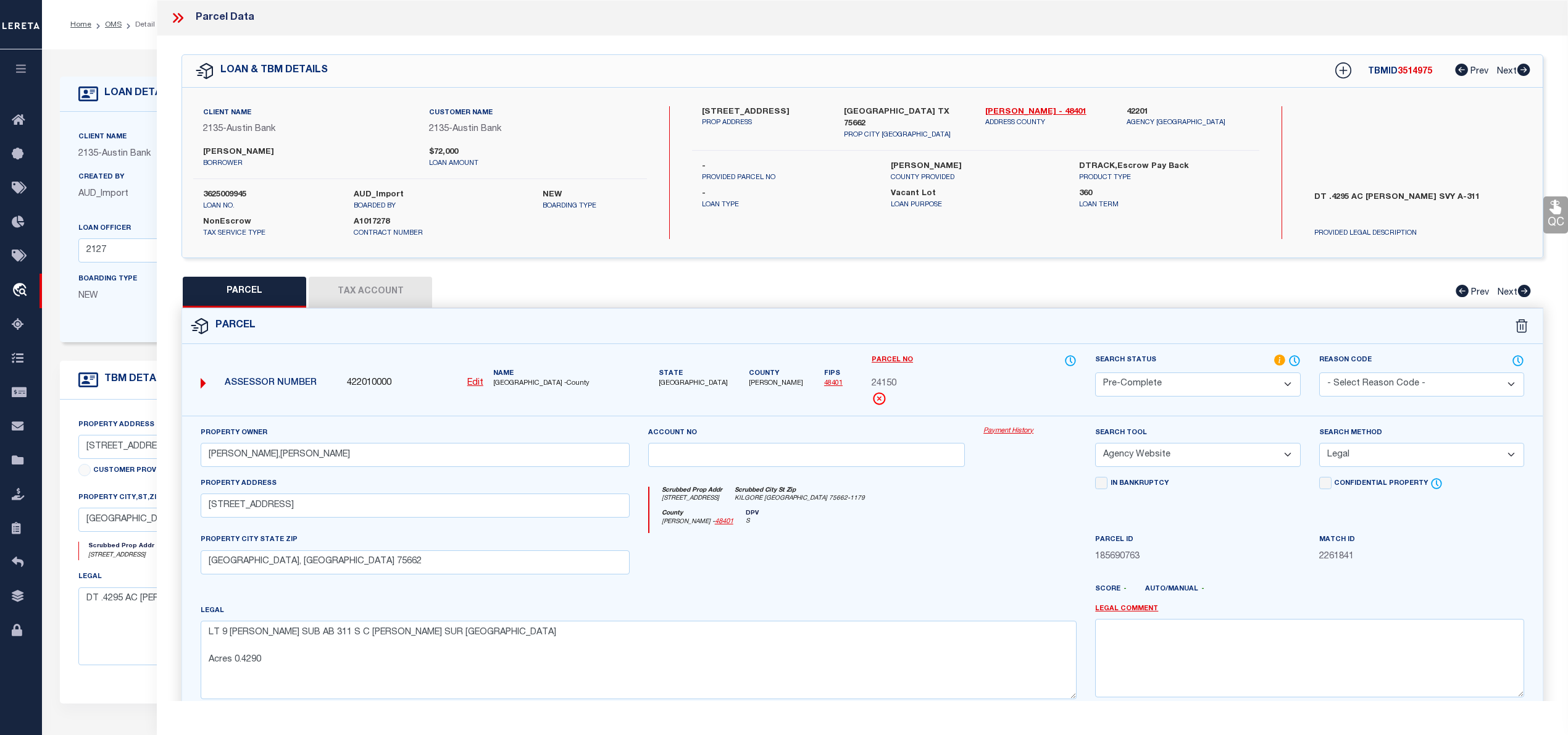
click at [379, 289] on button "Tax Account" at bounding box center [370, 293] width 123 height 31
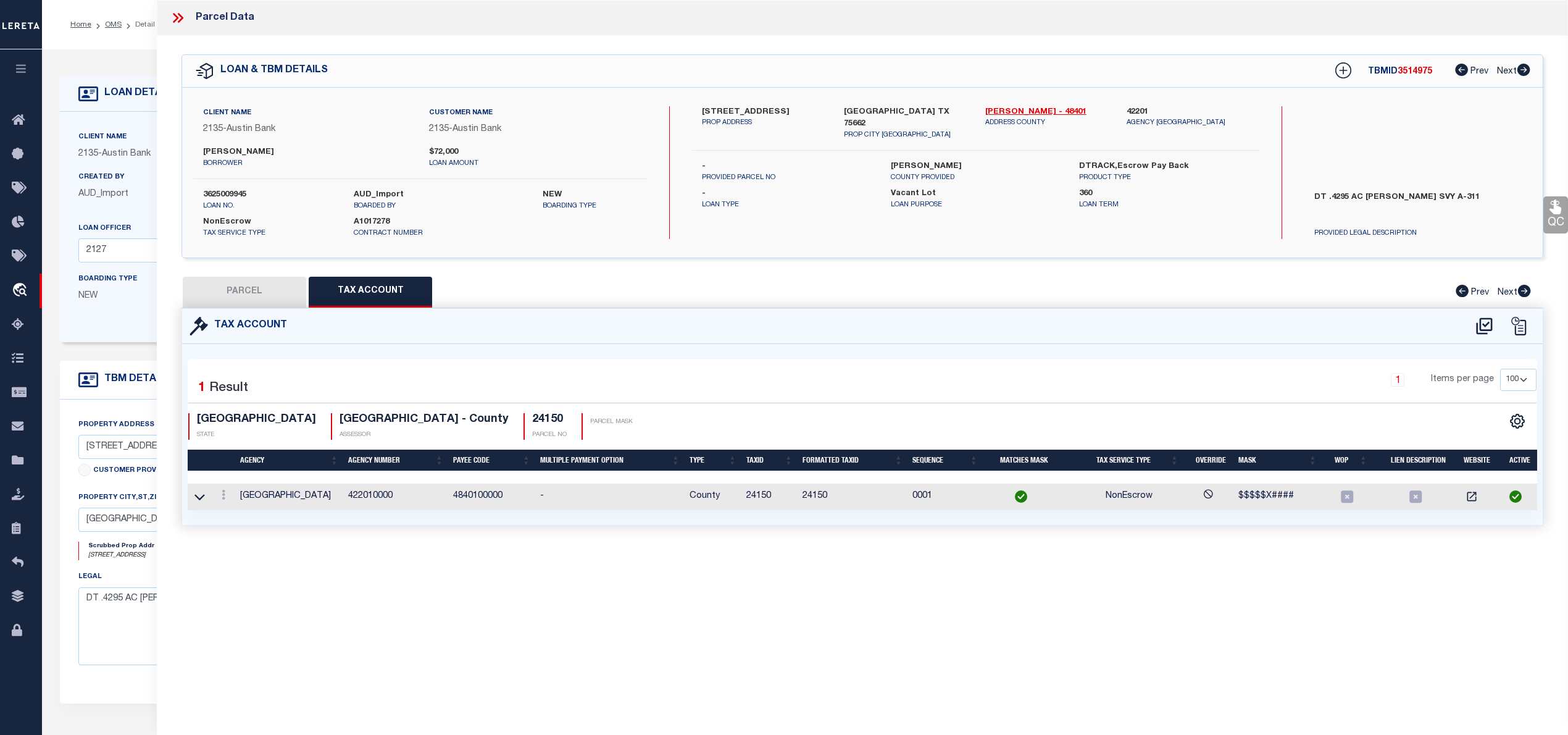
select select "100"
click at [176, 17] on icon at bounding box center [175, 17] width 5 height 10
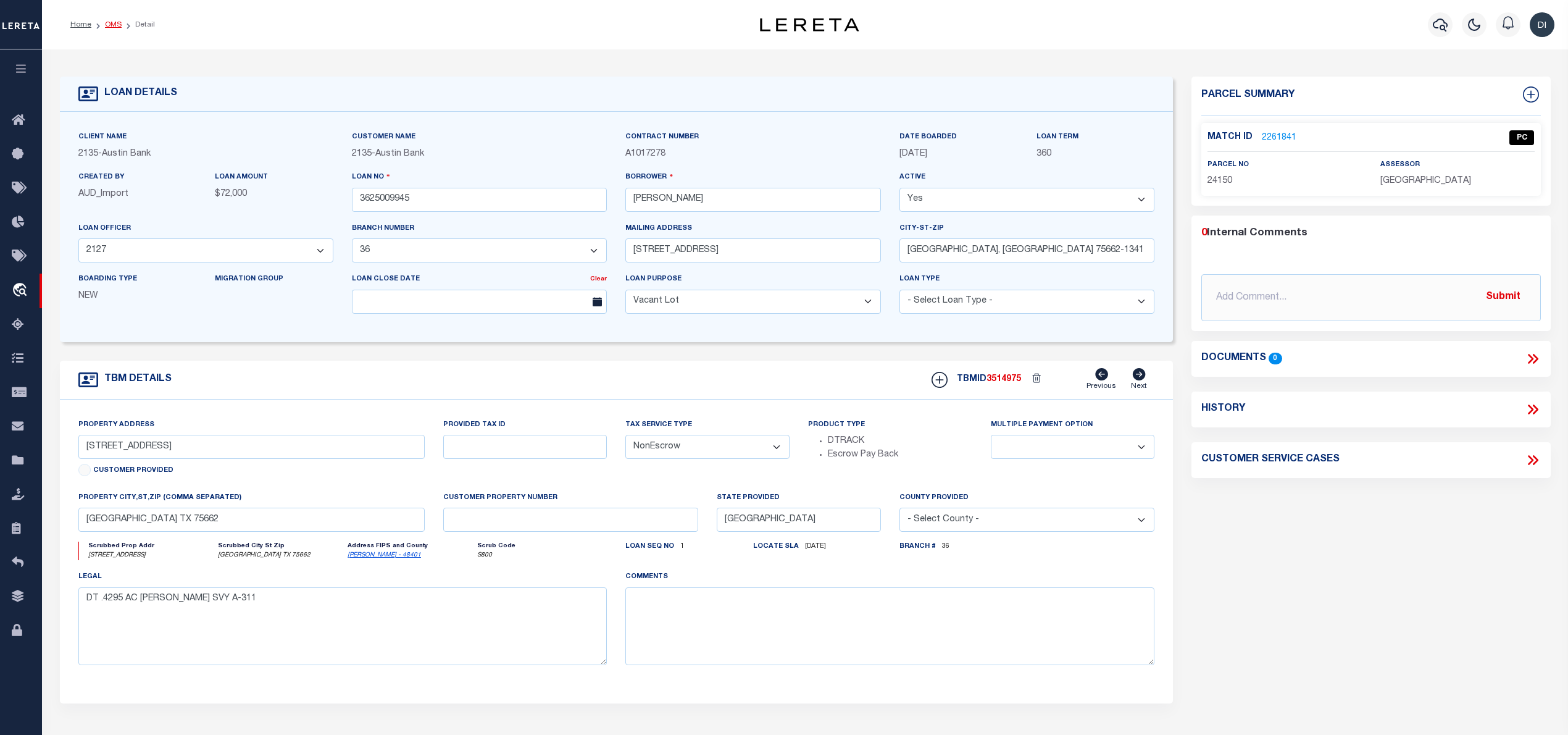
click at [114, 23] on link "OMS" at bounding box center [113, 25] width 16 height 7
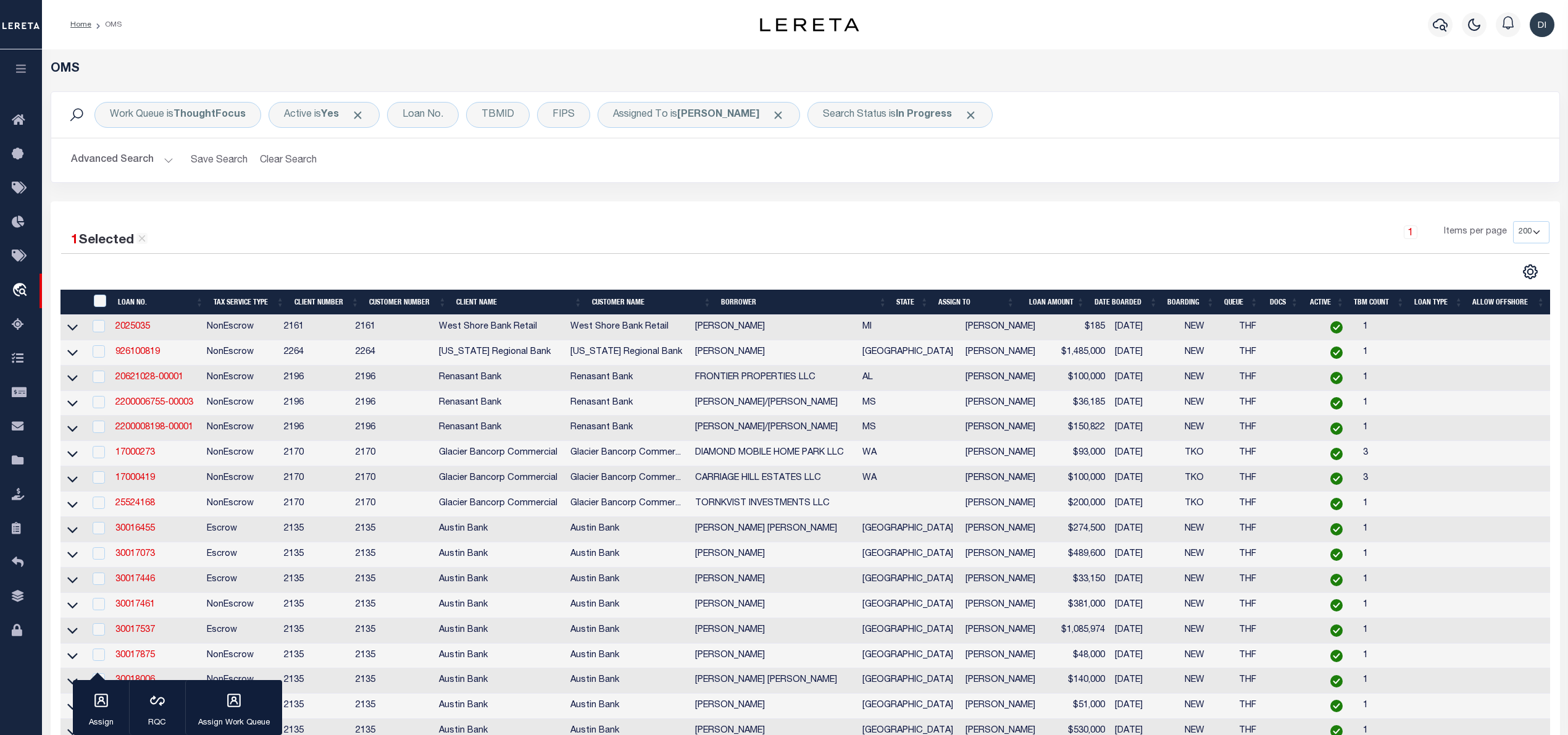
click at [581, 277] on div at bounding box center [433, 272] width 745 height 16
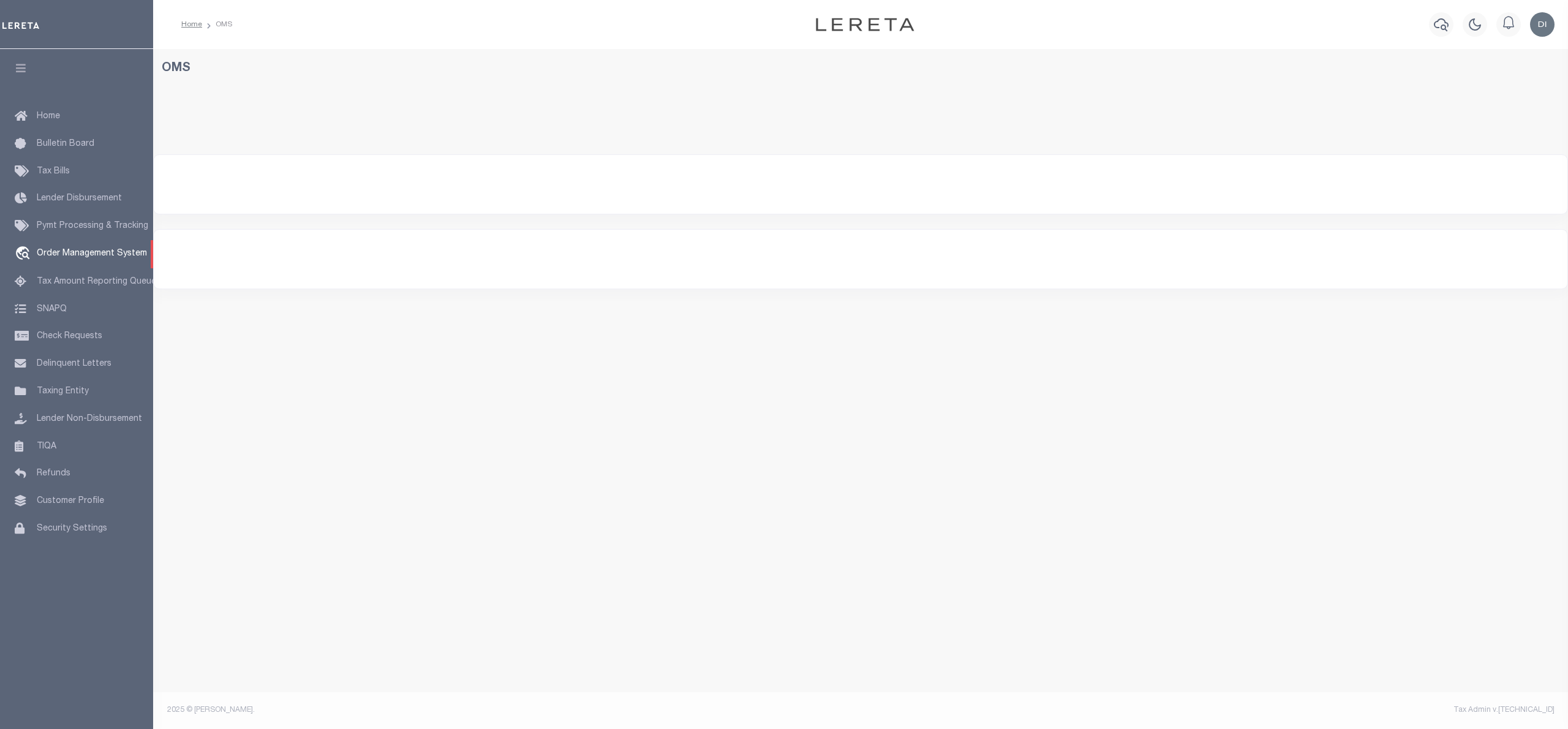
select select "200"
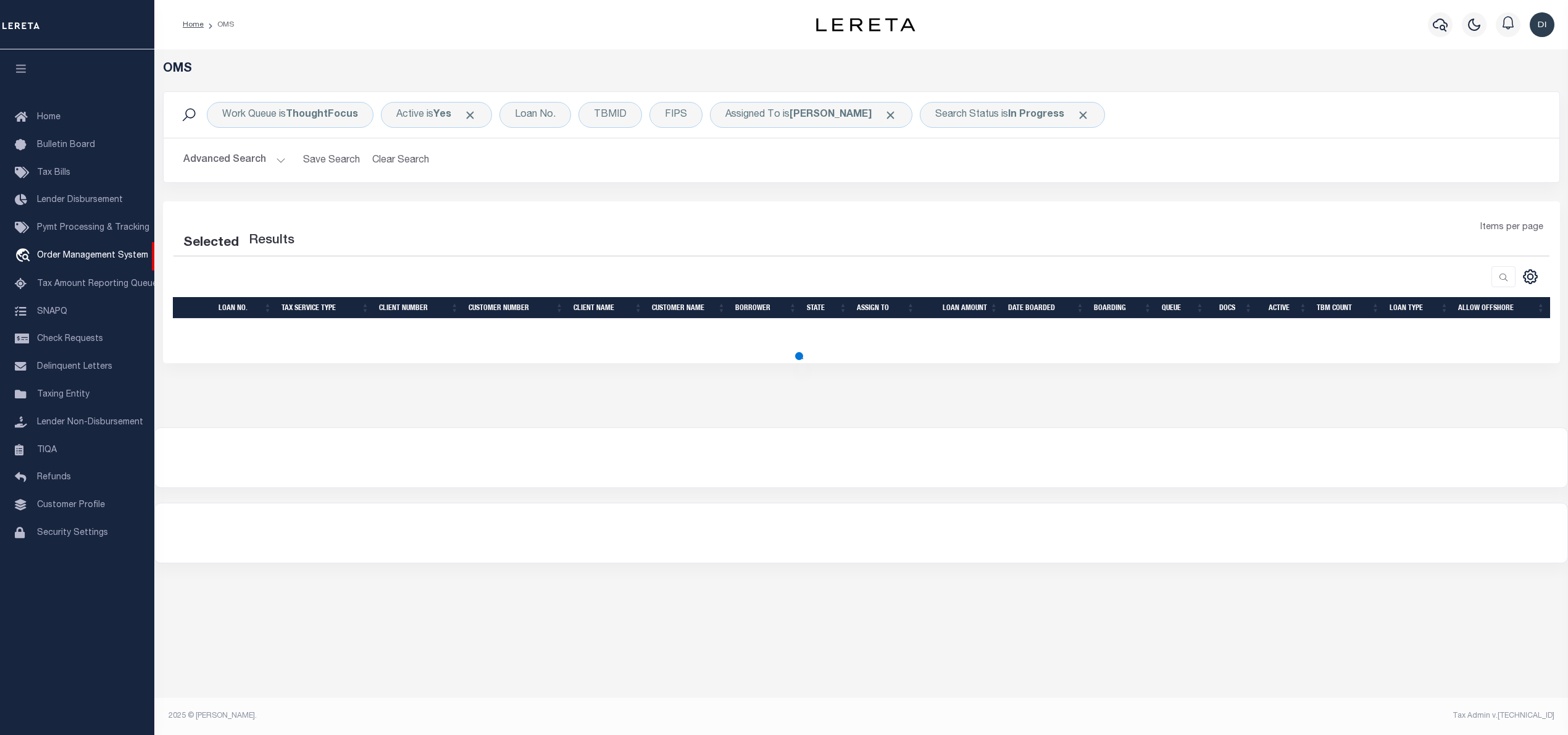
select select "200"
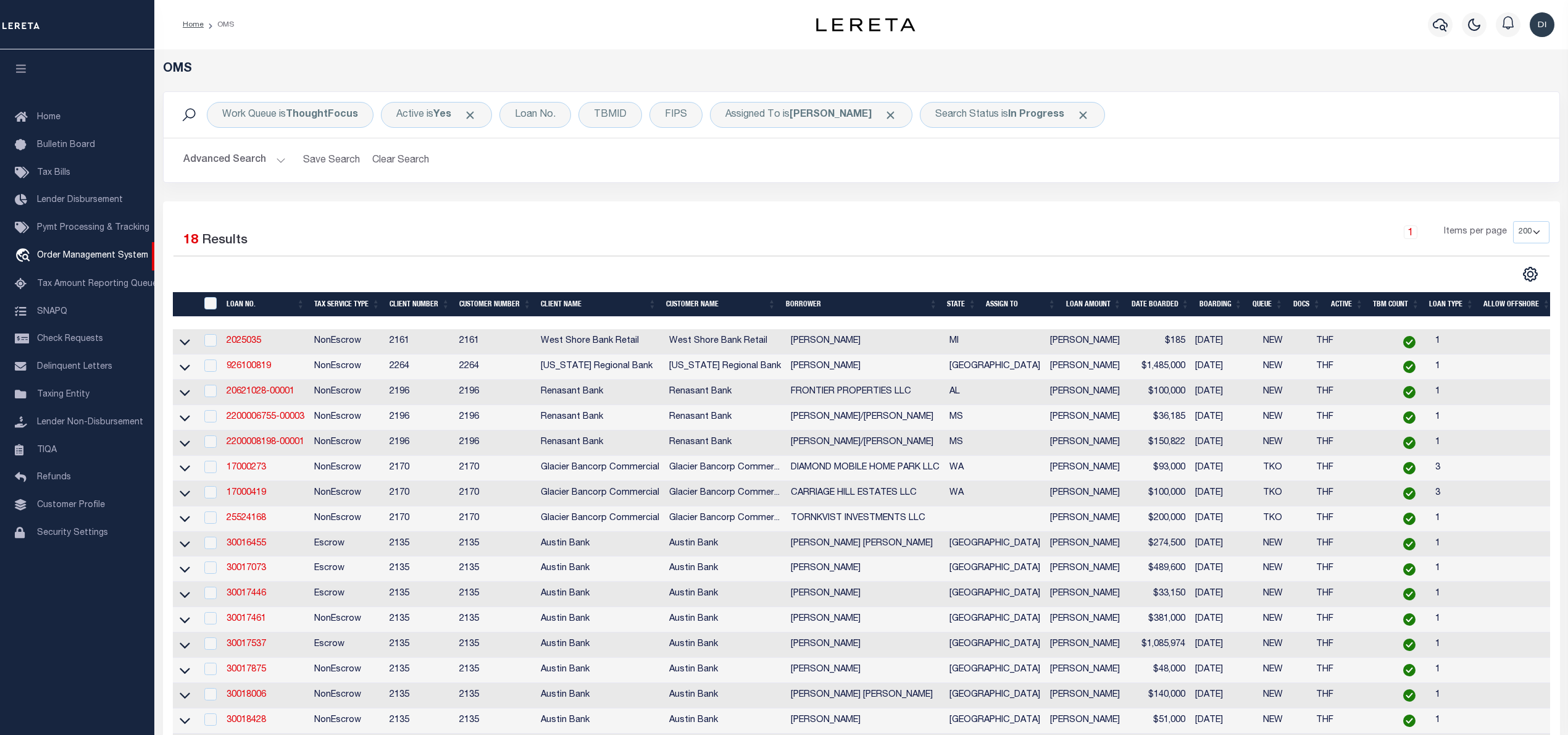
click at [1541, 21] on img "button" at bounding box center [1542, 25] width 25 height 25
click at [1492, 87] on span "Sign out" at bounding box center [1493, 87] width 36 height 8
